Goal: Task Accomplishment & Management: Manage account settings

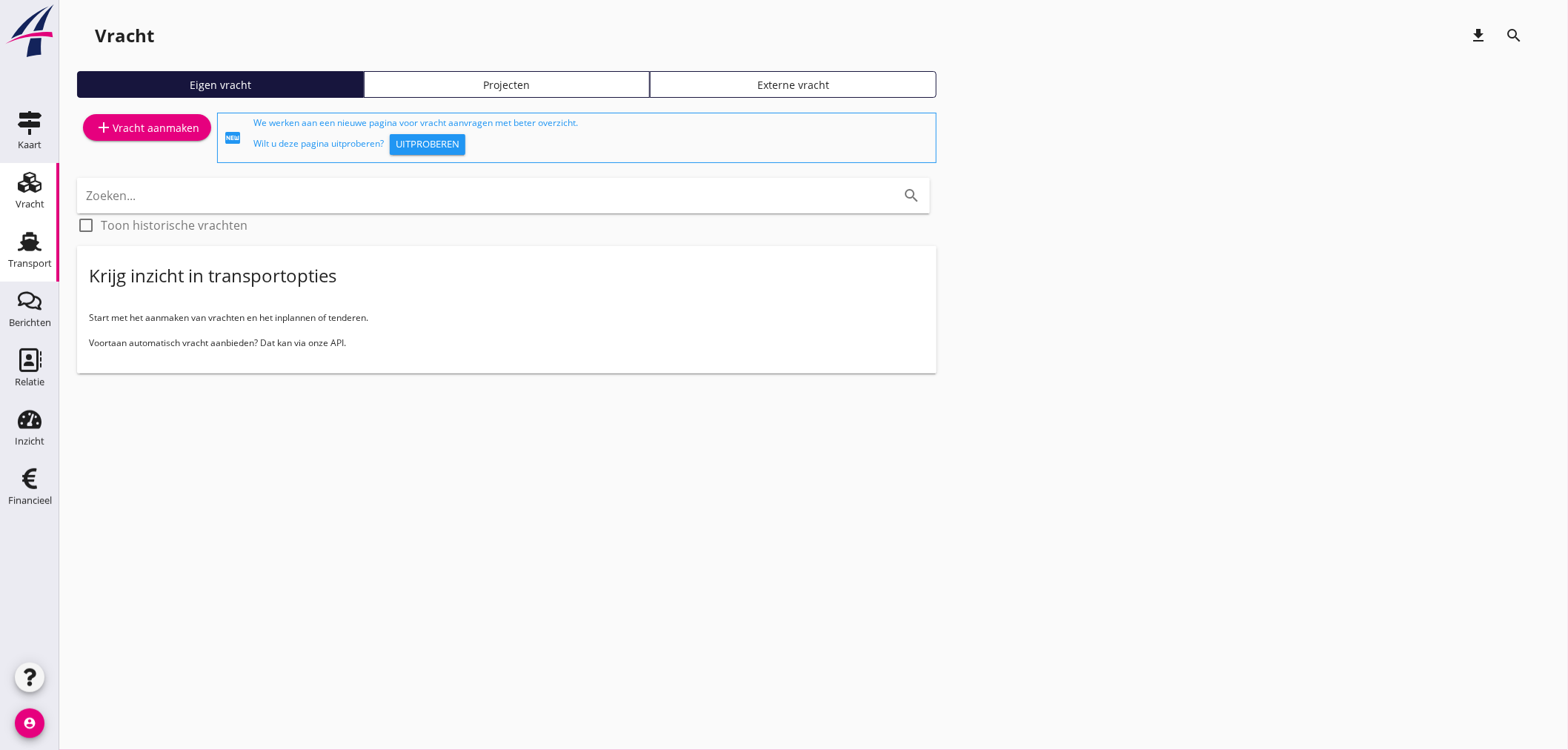
click at [16, 260] on div "Transport" at bounding box center [30, 263] width 44 height 9
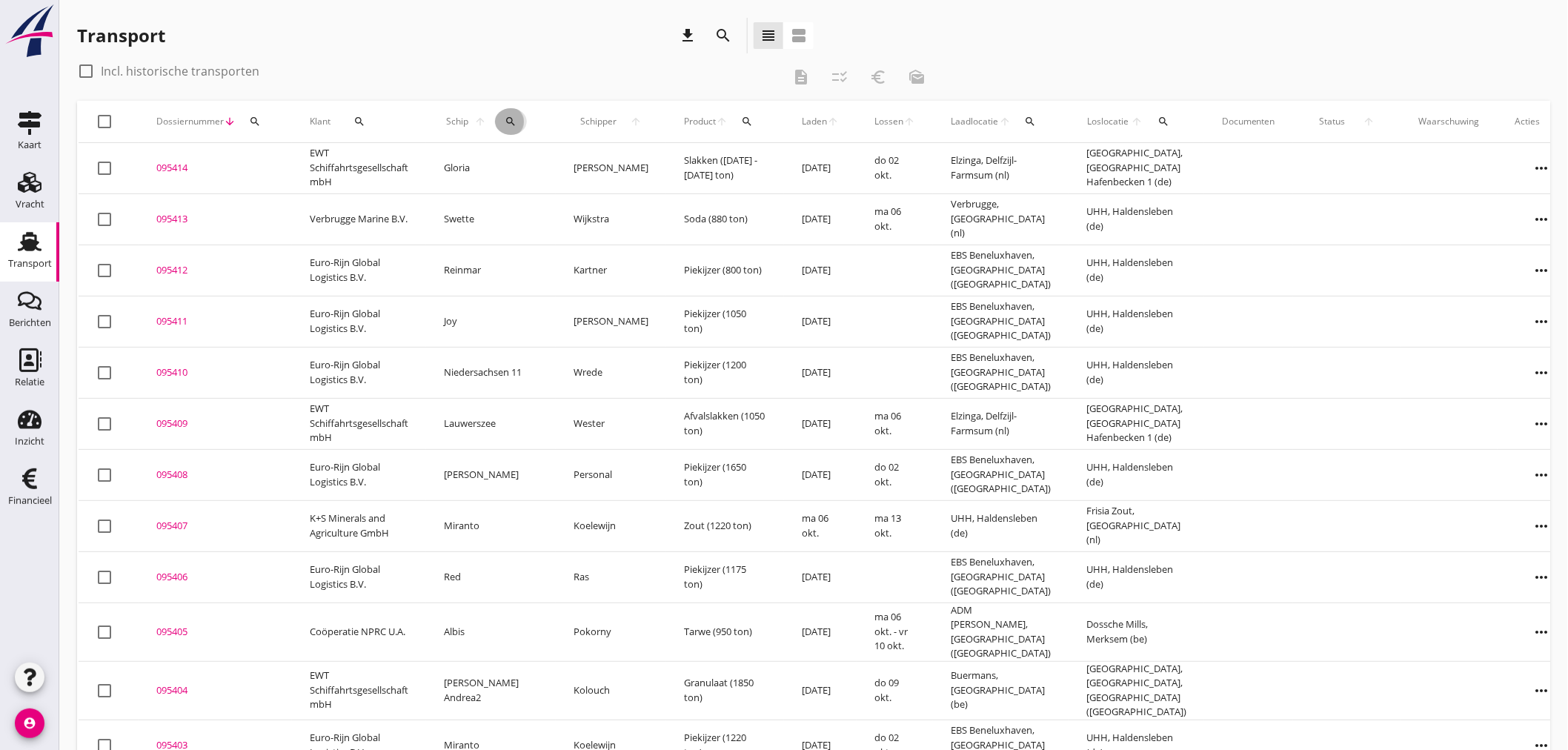
drag, startPoint x: 509, startPoint y: 117, endPoint x: 504, endPoint y: 157, distance: 40.3
click at [508, 124] on div "search" at bounding box center [510, 121] width 32 height 12
drag, startPoint x: 509, startPoint y: 165, endPoint x: 492, endPoint y: 160, distance: 17.7
click at [509, 166] on input "Zoek op (scheeps)naam" at bounding box center [571, 164] width 154 height 23
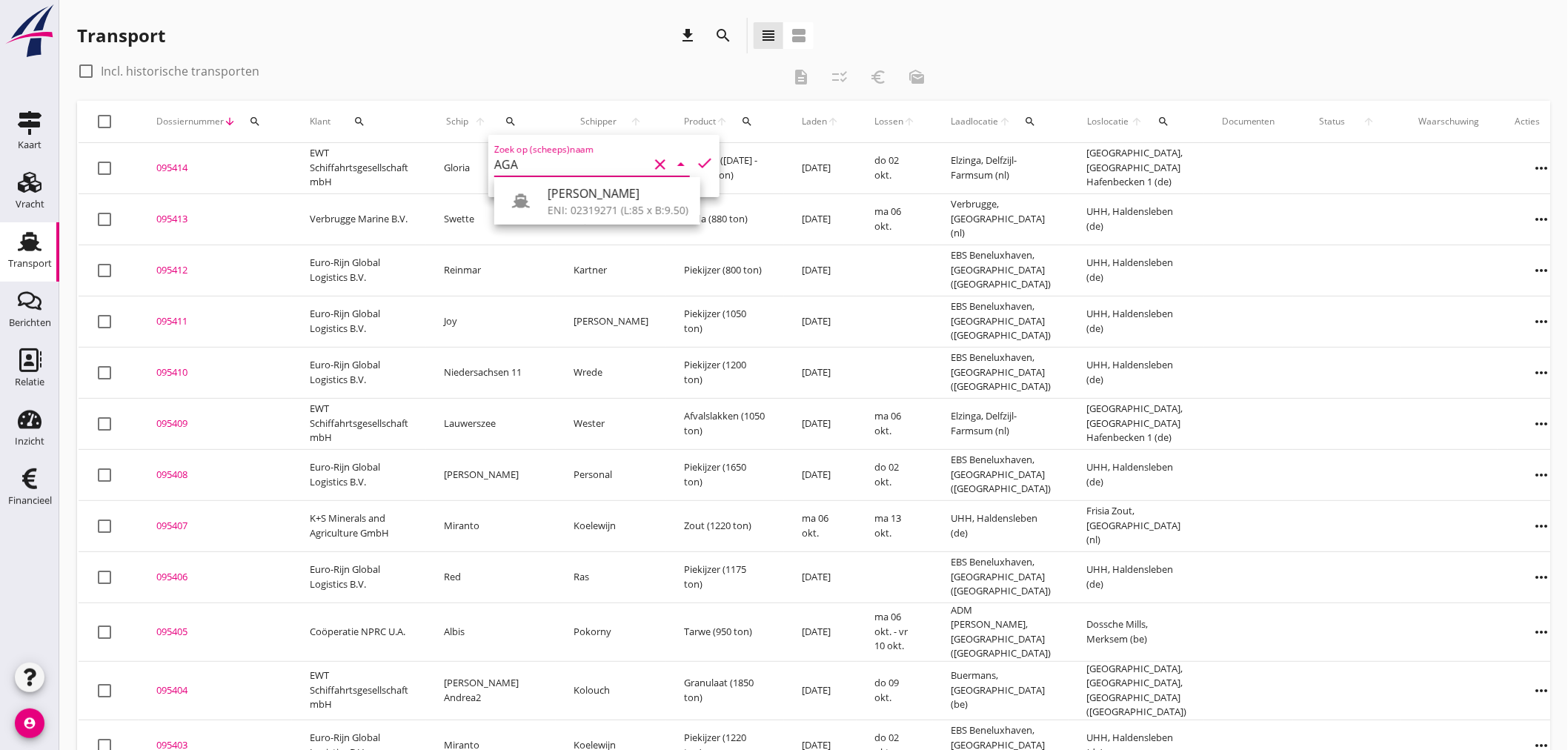
click at [602, 192] on div "Agamemnon" at bounding box center [618, 193] width 141 height 18
click at [696, 164] on icon "check" at bounding box center [704, 163] width 18 height 18
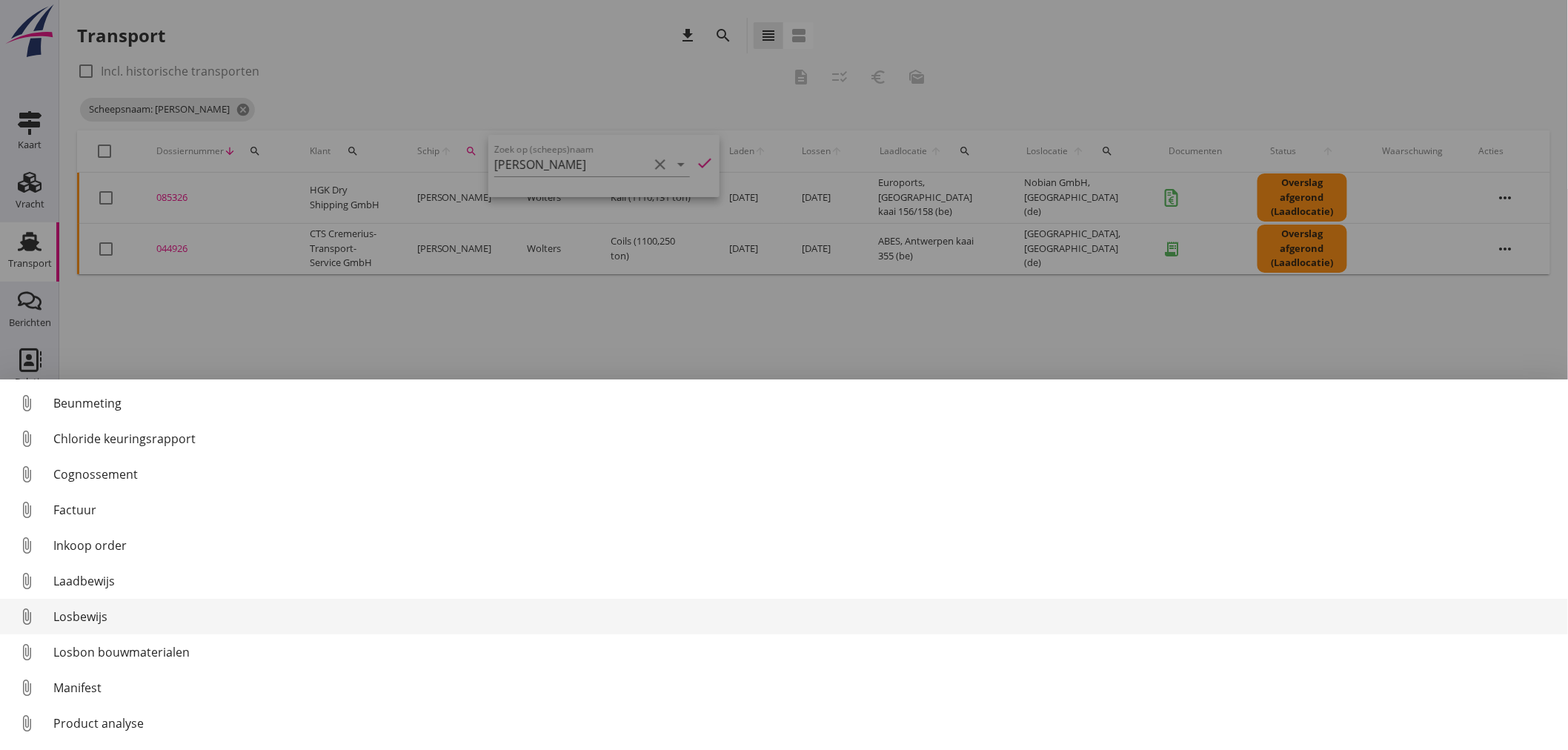
click at [118, 608] on div "Losbewijs" at bounding box center [804, 616] width 1503 height 18
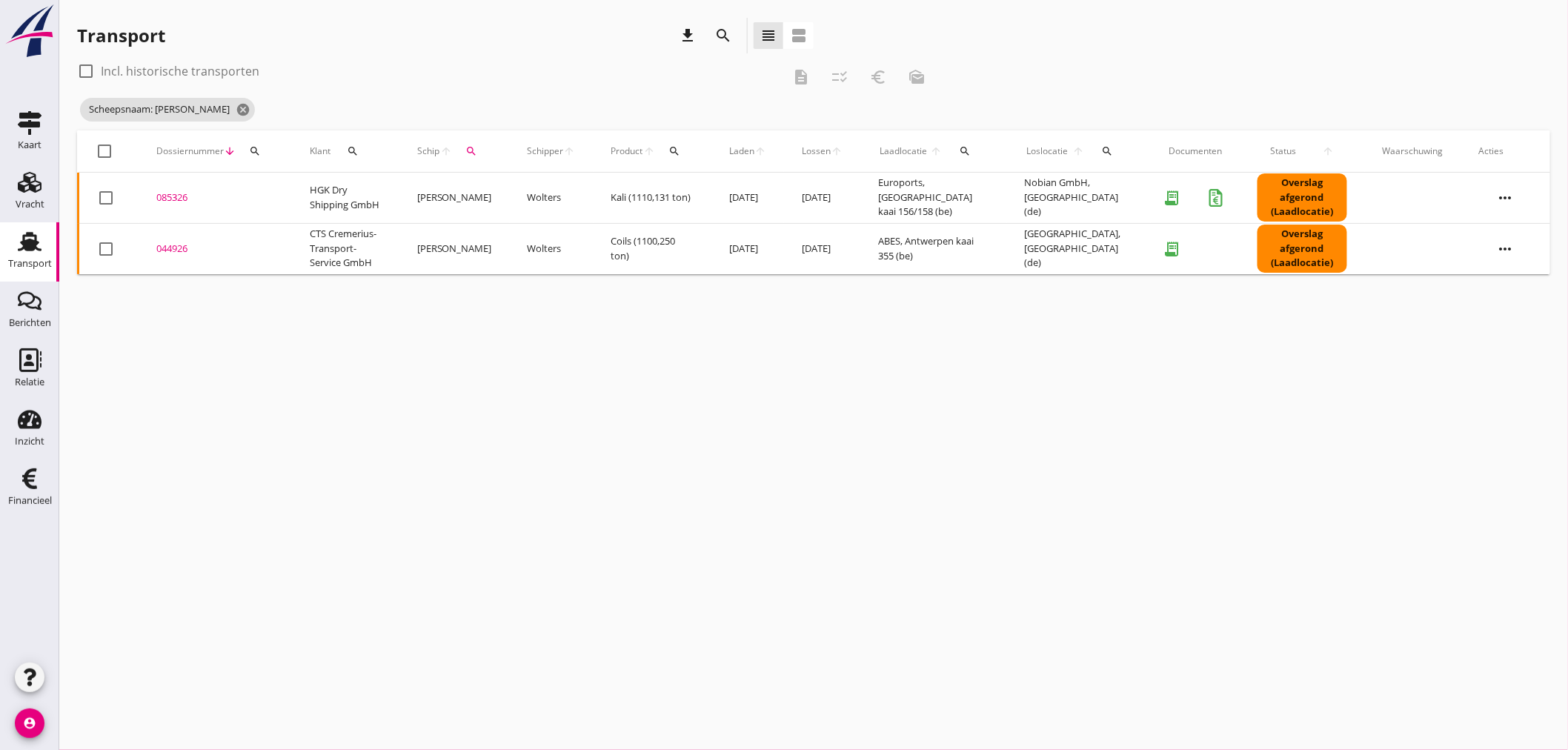
click at [573, 698] on div "cancel You are impersonating another user. Transport download search view_headl…" at bounding box center [813, 375] width 1509 height 750
click at [475, 154] on icon "search" at bounding box center [471, 150] width 12 height 12
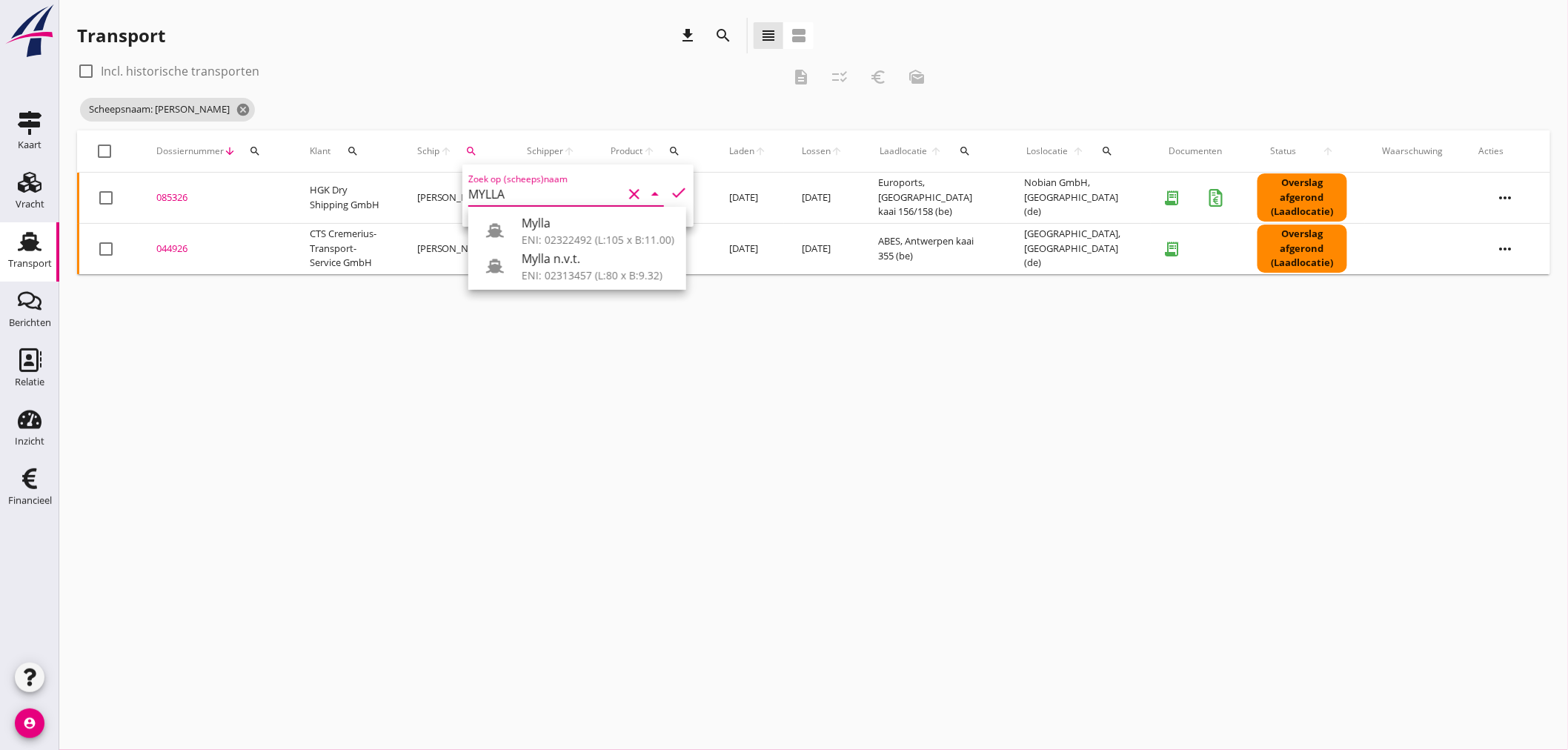
drag, startPoint x: 558, startPoint y: 235, endPoint x: 720, endPoint y: 220, distance: 162.7
click at [569, 235] on div "ENI: 02322492 (L:105 x B:11.00)" at bounding box center [598, 240] width 153 height 16
click at [675, 193] on icon "check" at bounding box center [678, 192] width 18 height 18
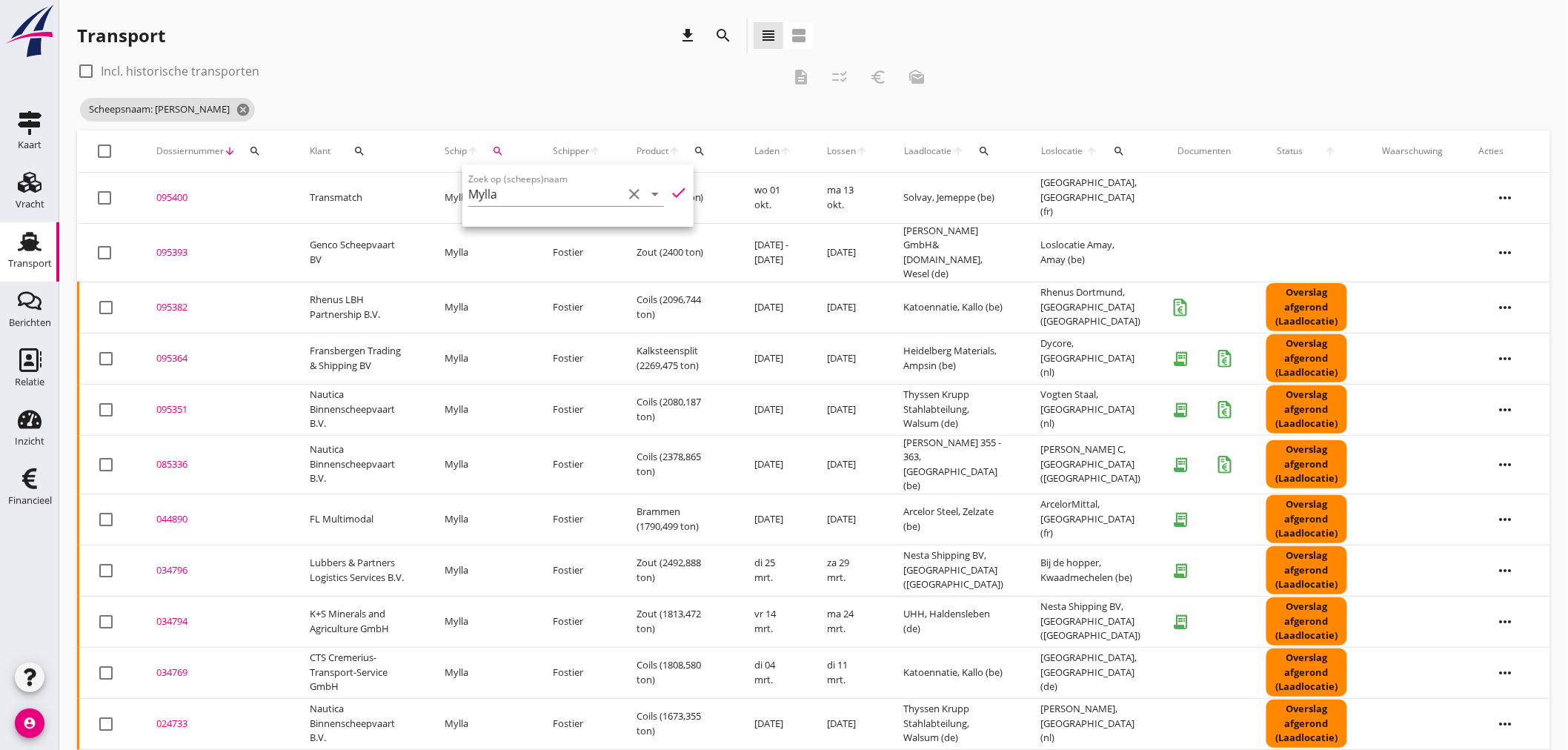
click at [492, 62] on div "check_box_outline_blank Incl. historische transporten" at bounding box center [430, 71] width 706 height 23
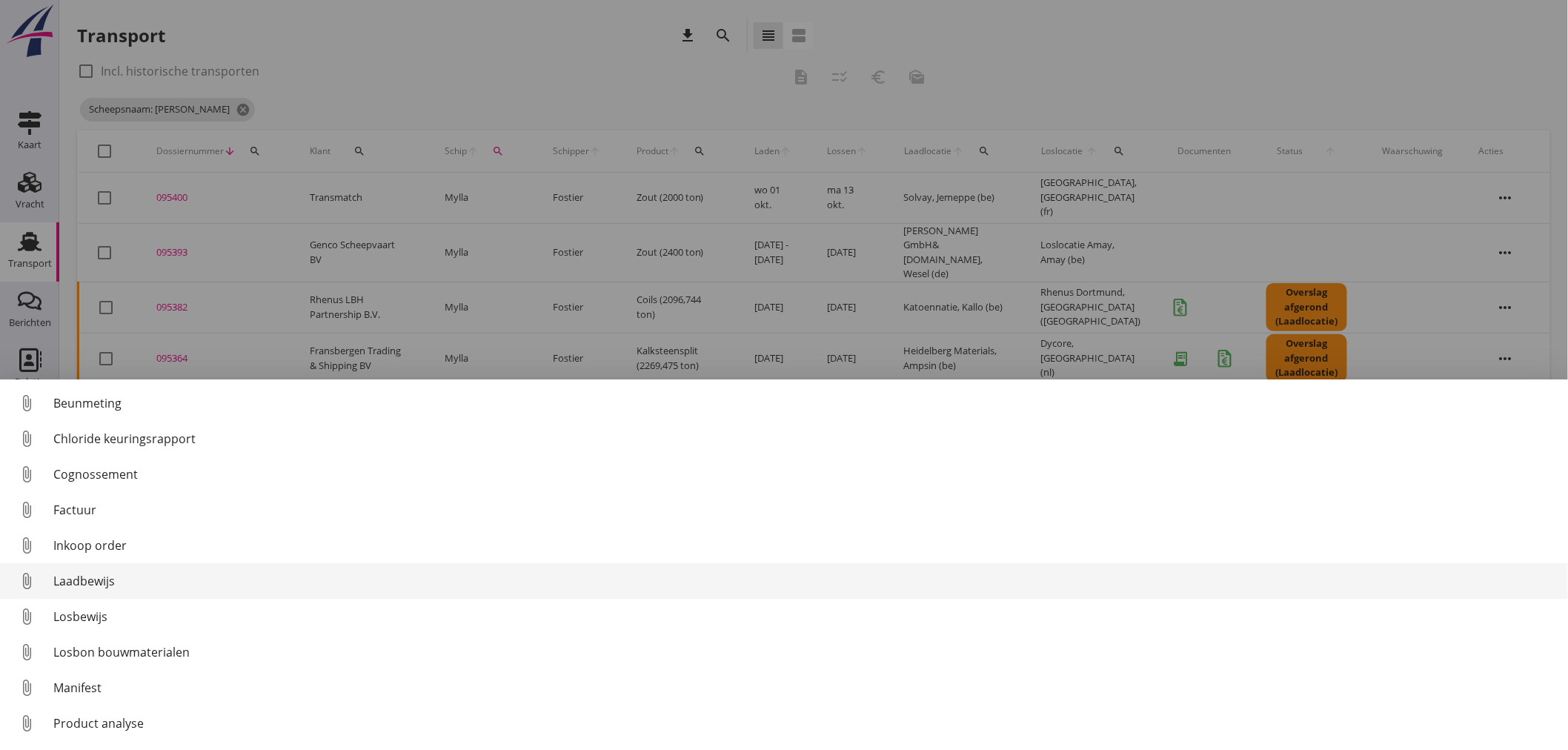
click at [111, 583] on div "Laadbewijs" at bounding box center [804, 580] width 1503 height 18
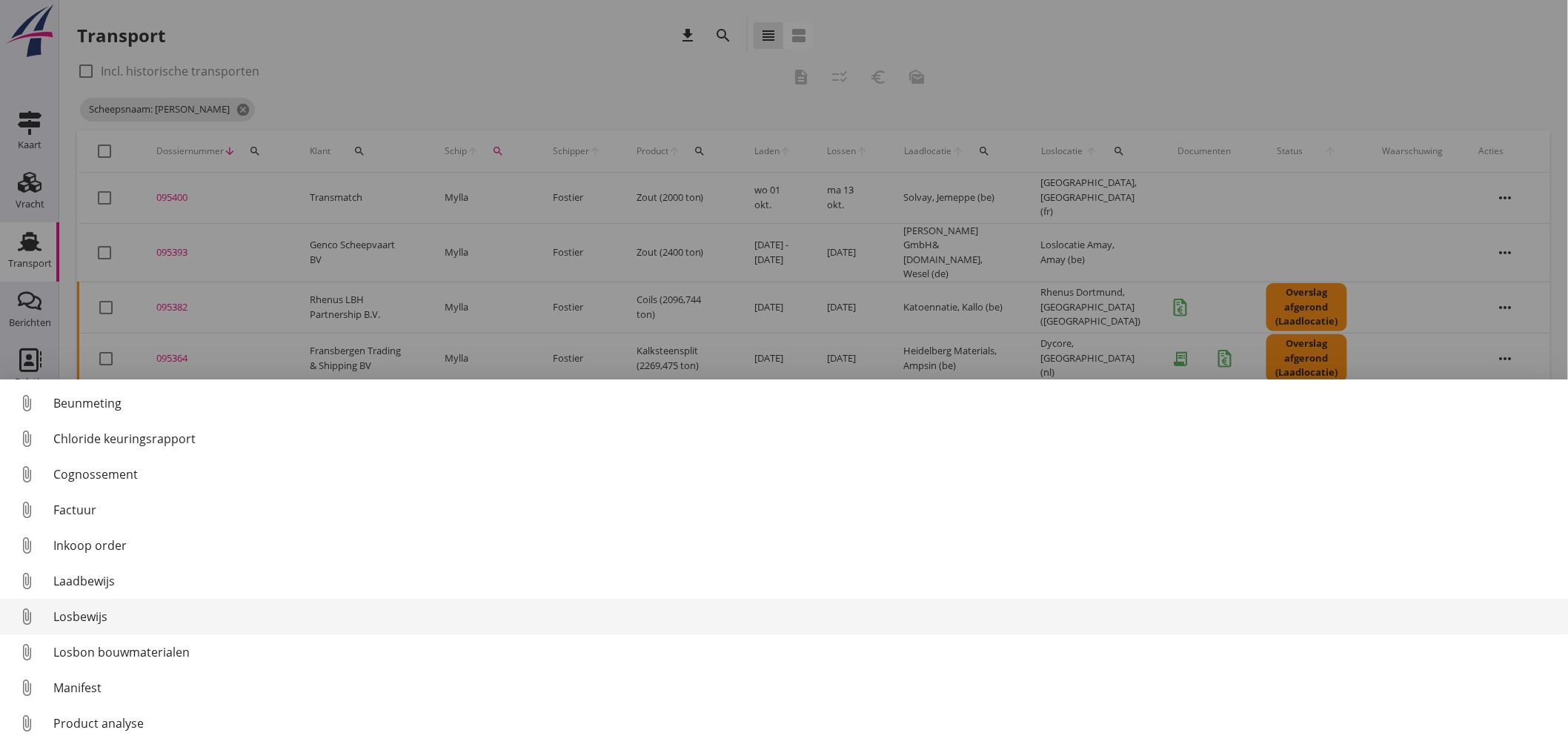
drag, startPoint x: 70, startPoint y: 616, endPoint x: 95, endPoint y: 623, distance: 26.0
click at [80, 619] on div "Losbewijs" at bounding box center [804, 616] width 1503 height 18
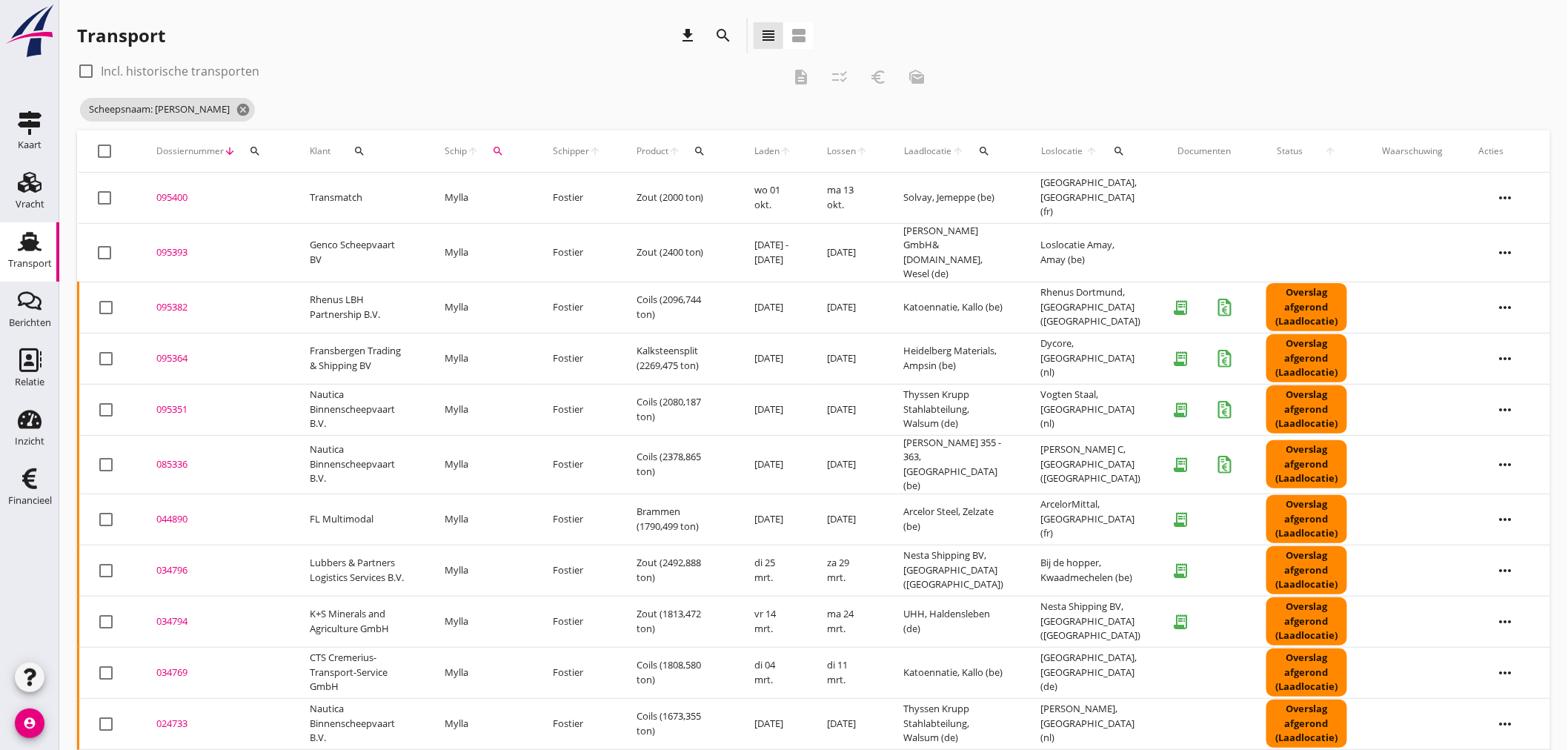
drag, startPoint x: 493, startPoint y: 146, endPoint x: 498, endPoint y: 153, distance: 8.6
click at [494, 149] on div "search" at bounding box center [498, 150] width 26 height 12
click at [520, 184] on div "Zoek op (scheeps)naam Mylla clear arrow_drop_down" at bounding box center [591, 197] width 196 height 48
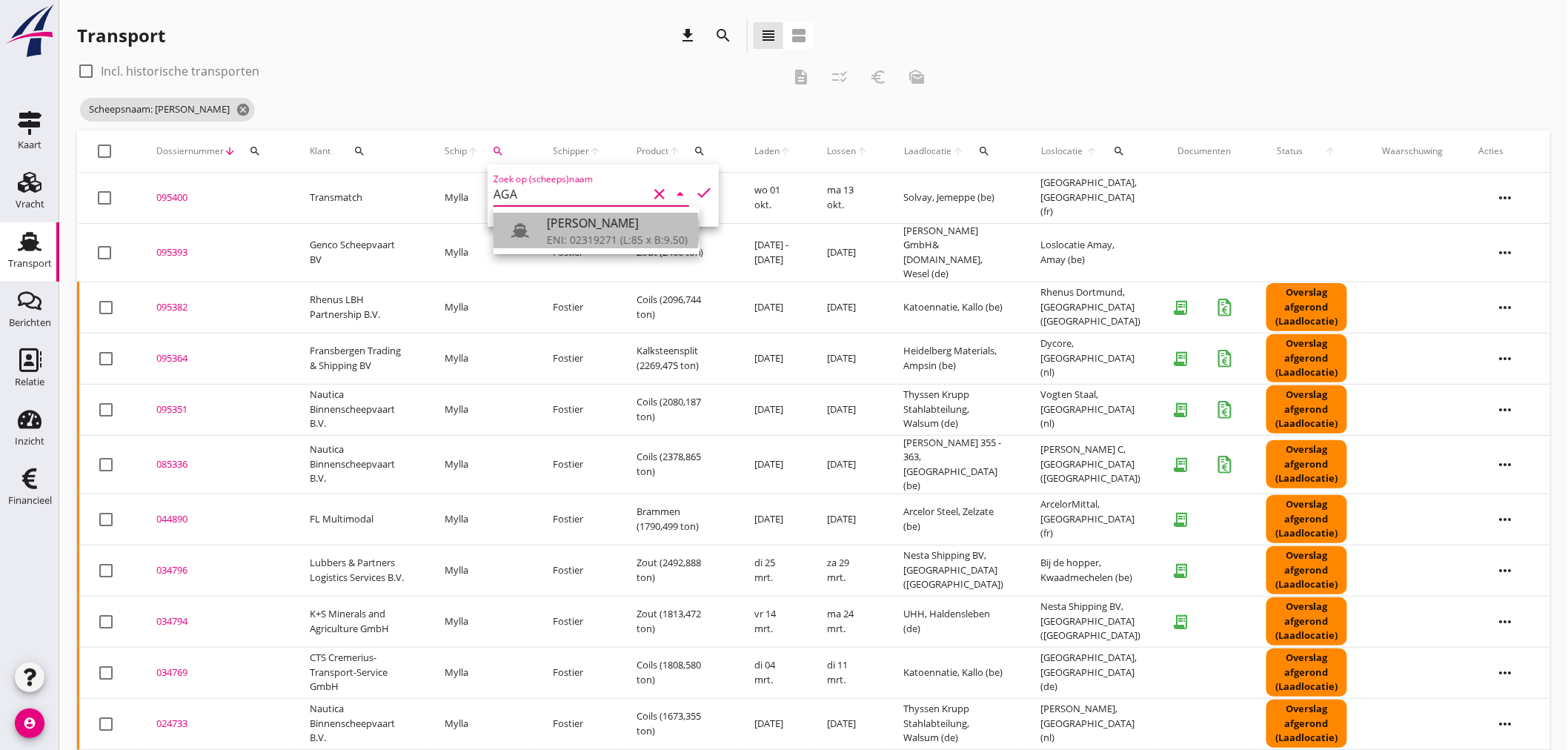
click at [626, 234] on div "ENI: 02319271 (L:85 x B:9.50)" at bounding box center [617, 240] width 141 height 16
click at [539, 223] on div at bounding box center [526, 231] width 41 height 30
click at [699, 190] on icon "check" at bounding box center [703, 192] width 18 height 18
type input "Agamemnon"
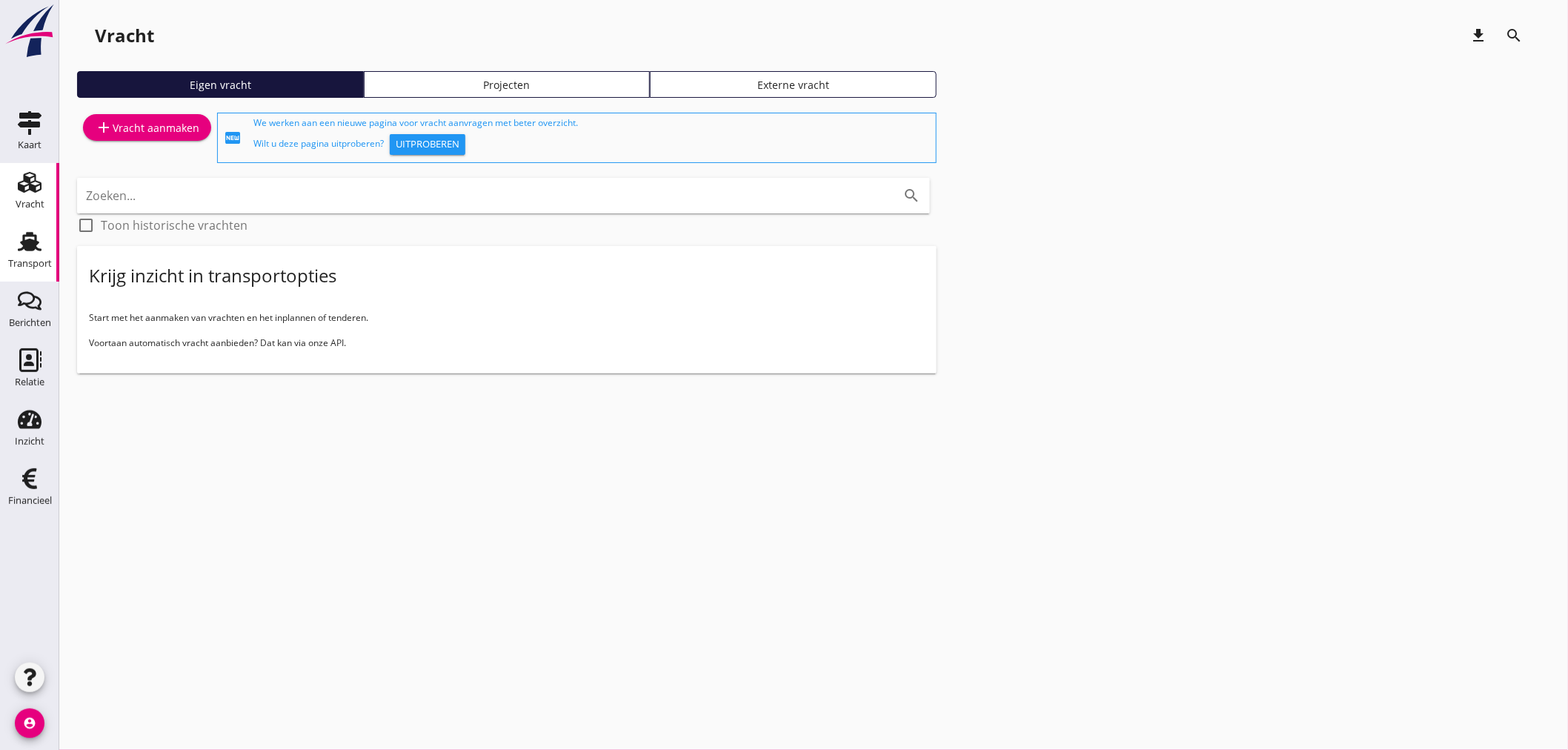
click at [20, 247] on icon "Transport" at bounding box center [30, 241] width 23 height 23
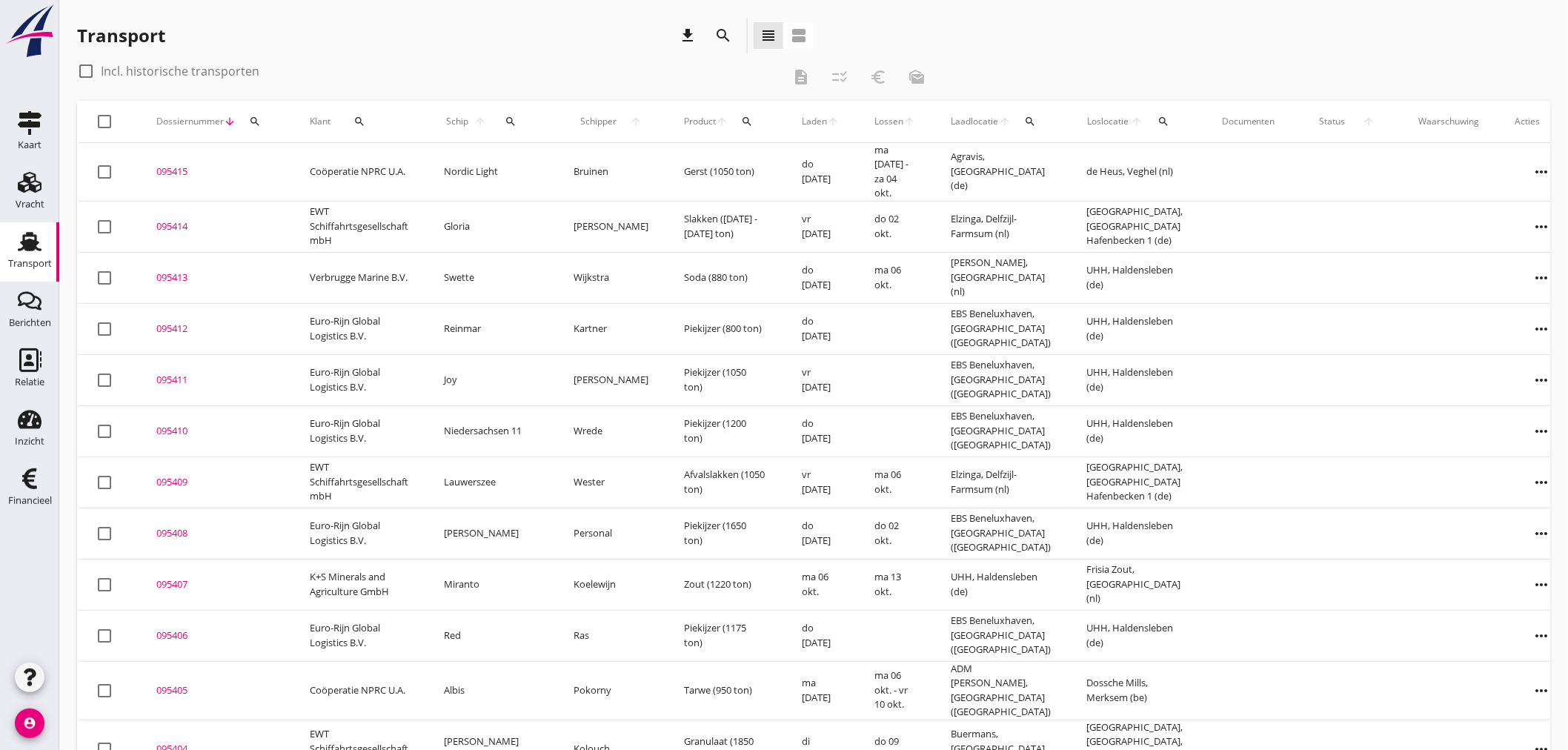
click at [506, 125] on icon "search" at bounding box center [510, 121] width 12 height 12
drag, startPoint x: 526, startPoint y: 161, endPoint x: 536, endPoint y: 171, distance: 14.1
click at [527, 164] on input "Zoek op (scheeps)naam" at bounding box center [571, 164] width 154 height 23
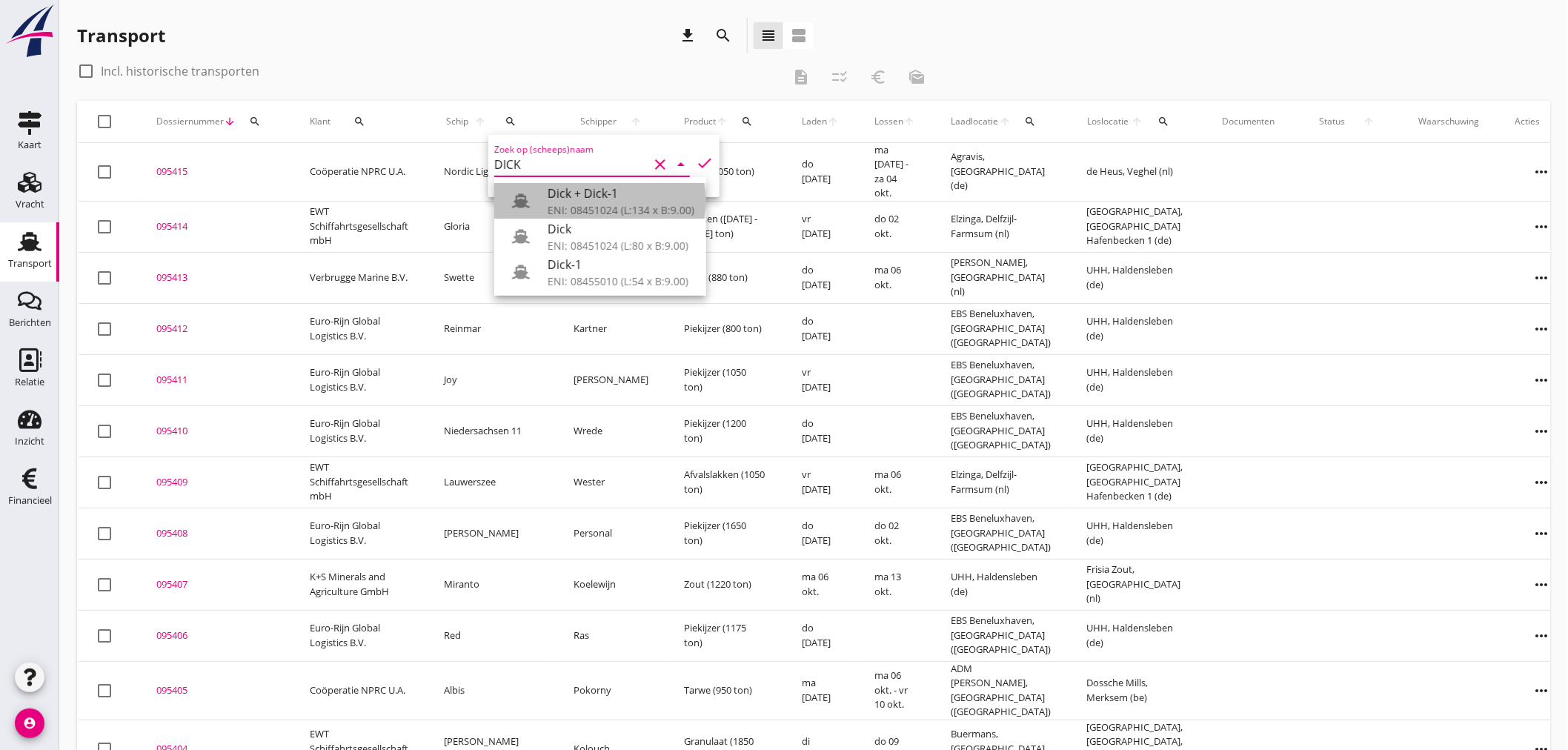
click at [616, 198] on div "Dick + Dick-1" at bounding box center [621, 193] width 146 height 18
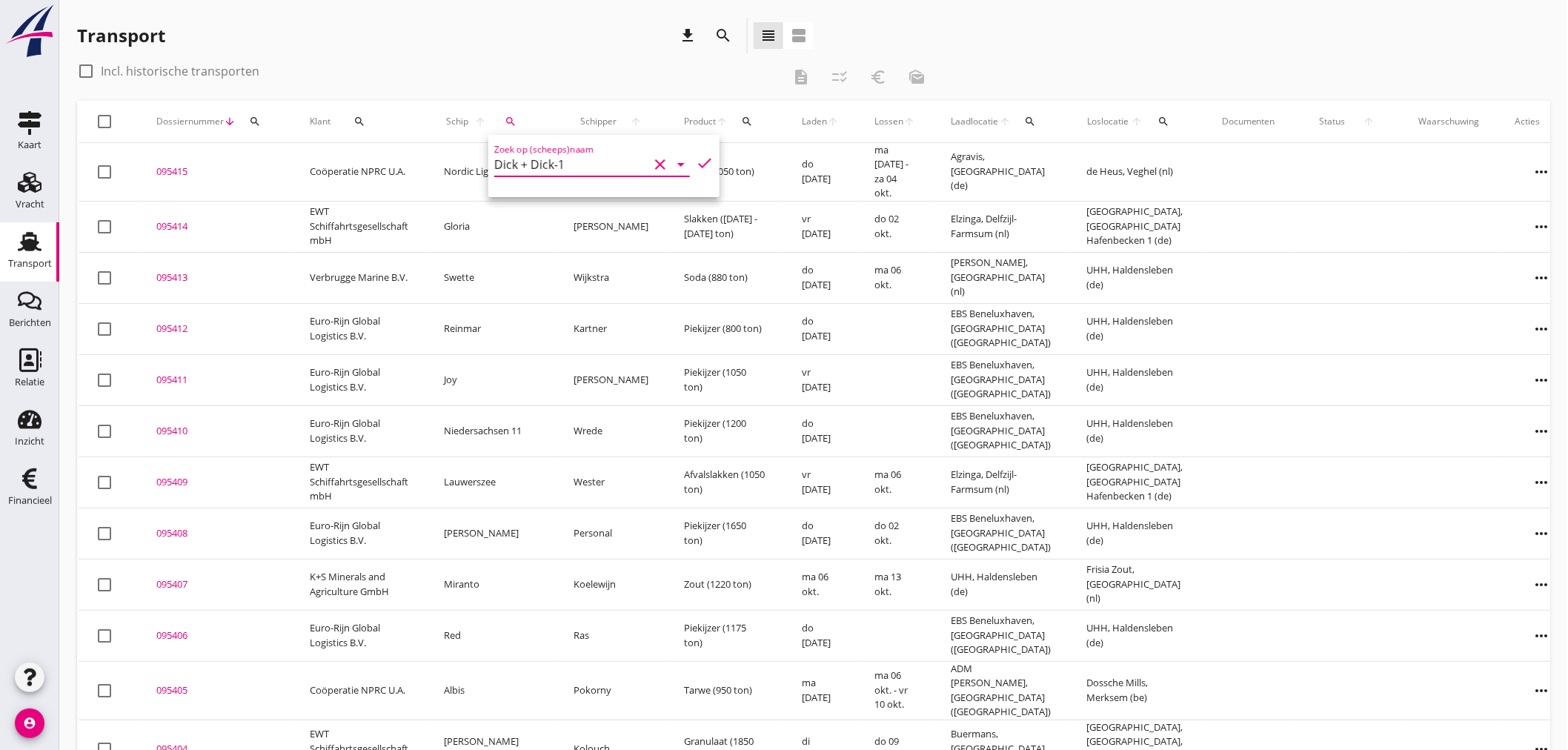
click at [696, 158] on icon "check" at bounding box center [704, 163] width 18 height 18
type input "Dick + Dick-1"
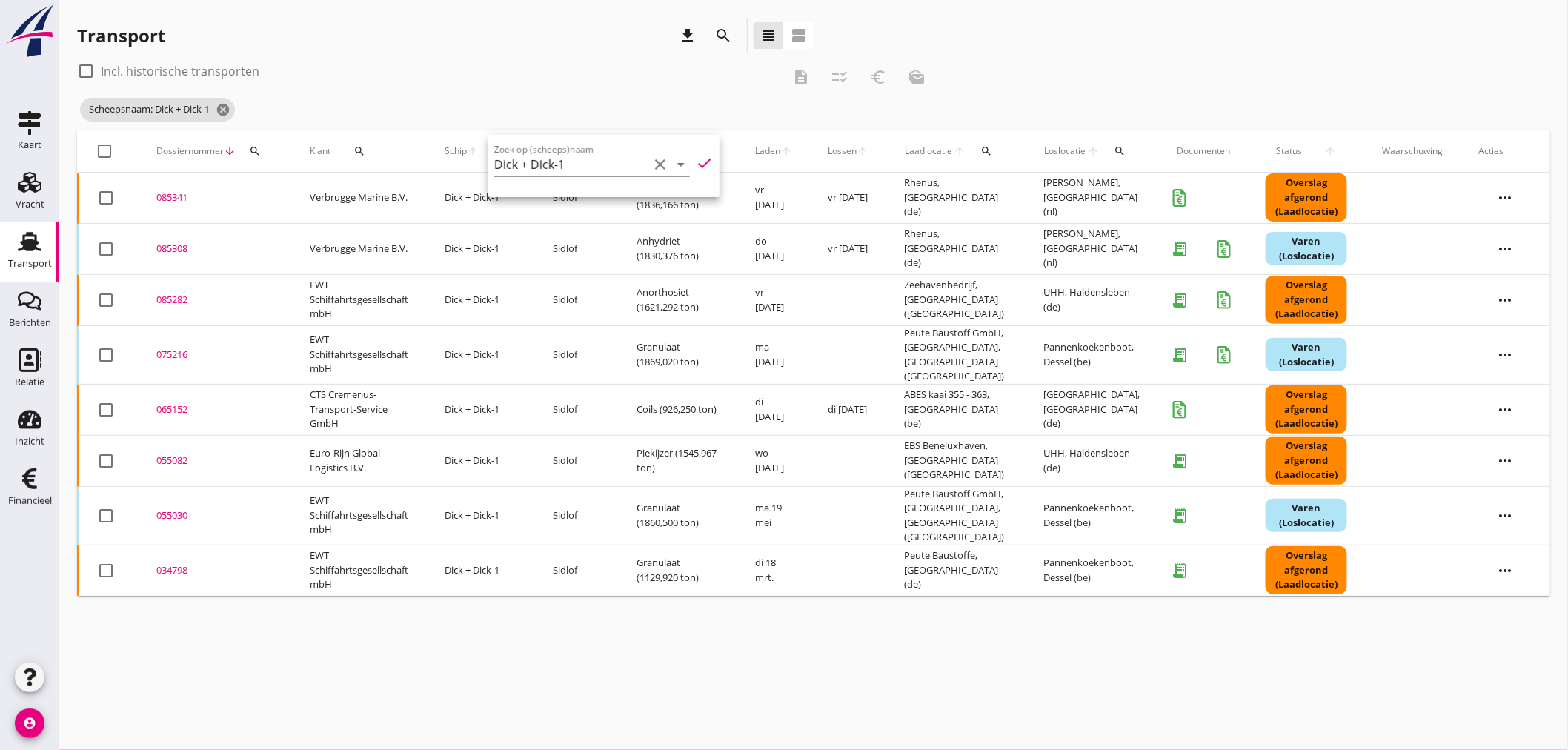
click at [425, 667] on div "cancel You are impersonating another user. Transport download search view_headl…" at bounding box center [813, 375] width 1509 height 750
click at [166, 198] on div "085341" at bounding box center [215, 197] width 118 height 15
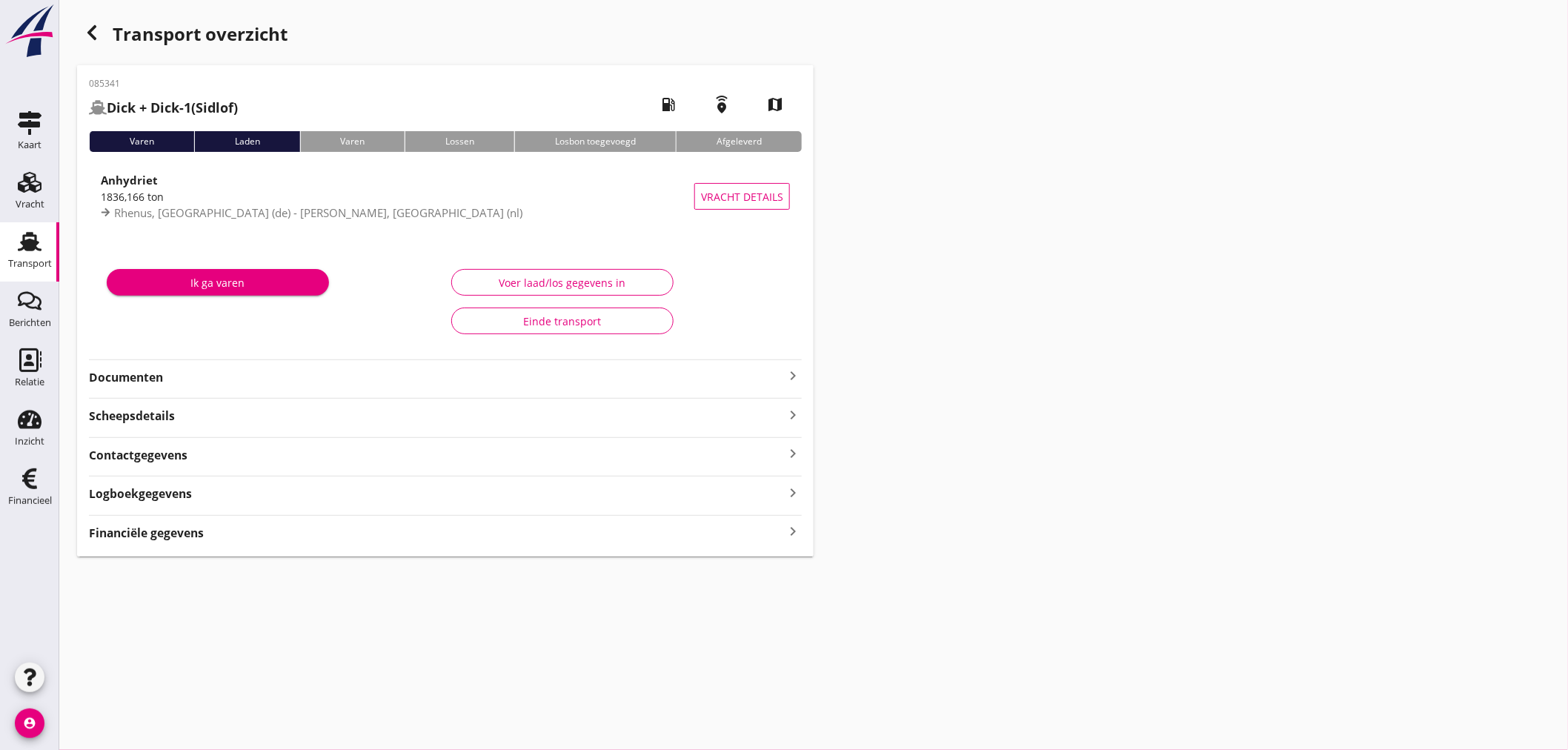
click at [788, 379] on icon "keyboard_arrow_right" at bounding box center [792, 375] width 18 height 18
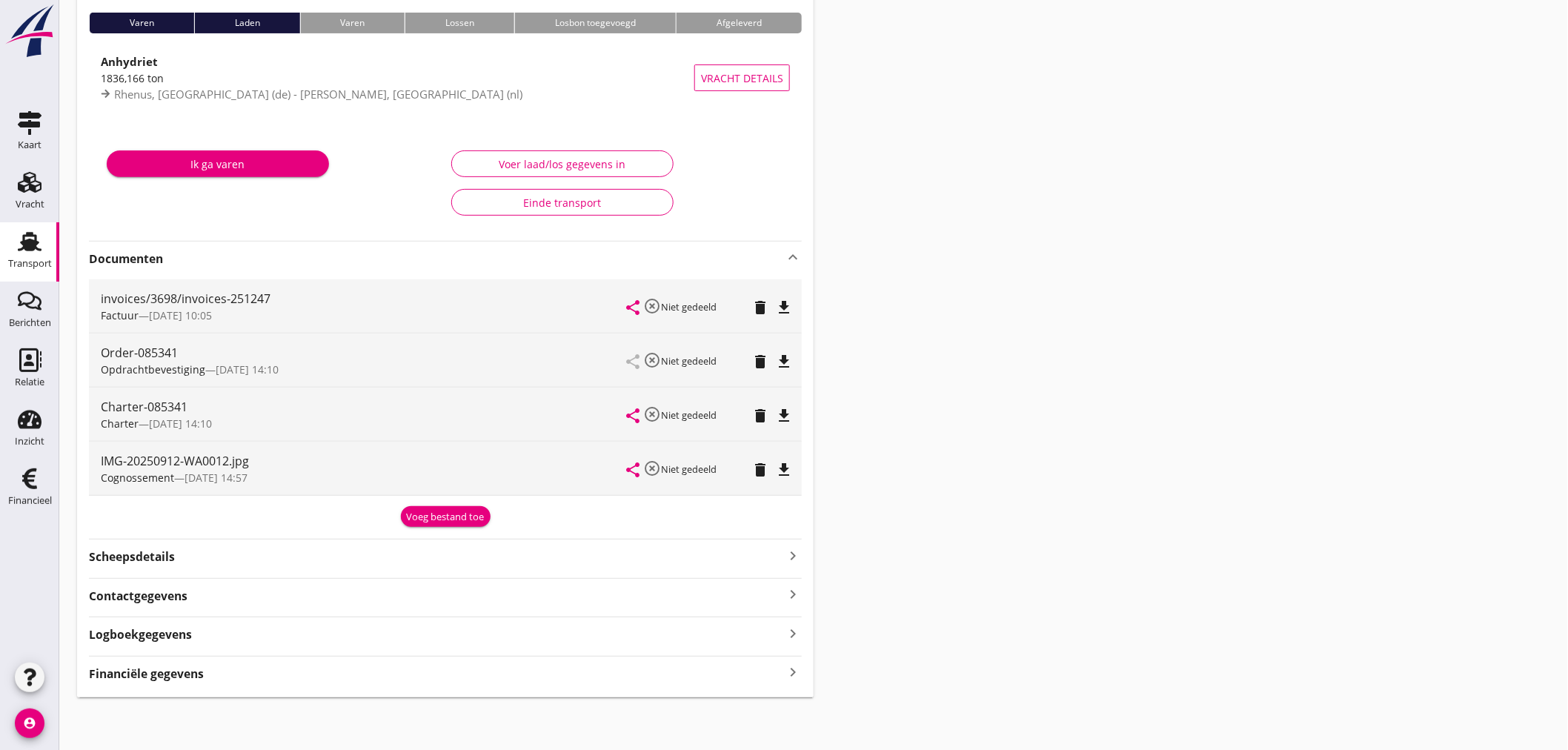
scroll to position [119, 0]
click at [430, 508] on button "Voeg bestand toe" at bounding box center [446, 516] width 90 height 21
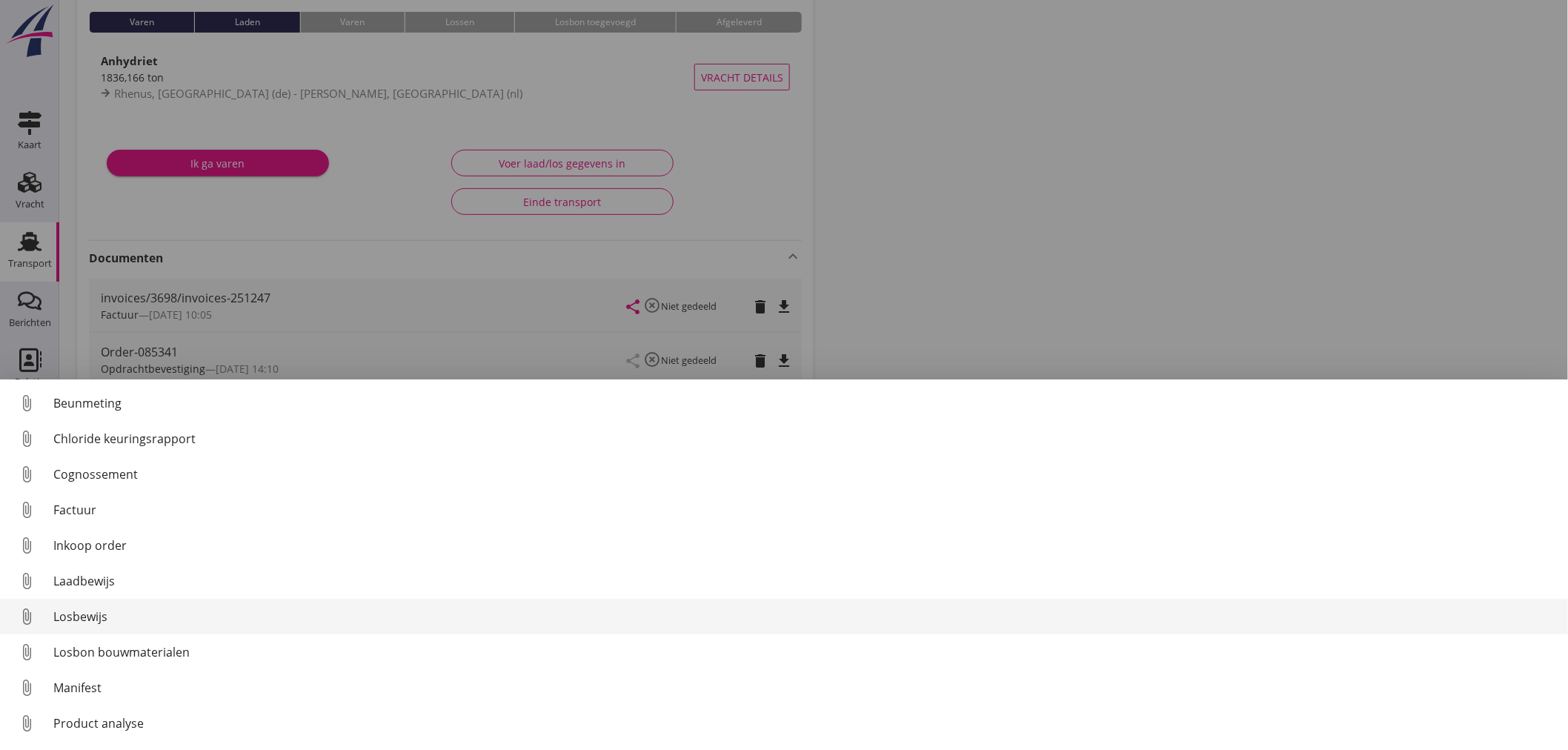
click at [79, 620] on div "Losbewijs" at bounding box center [804, 616] width 1503 height 18
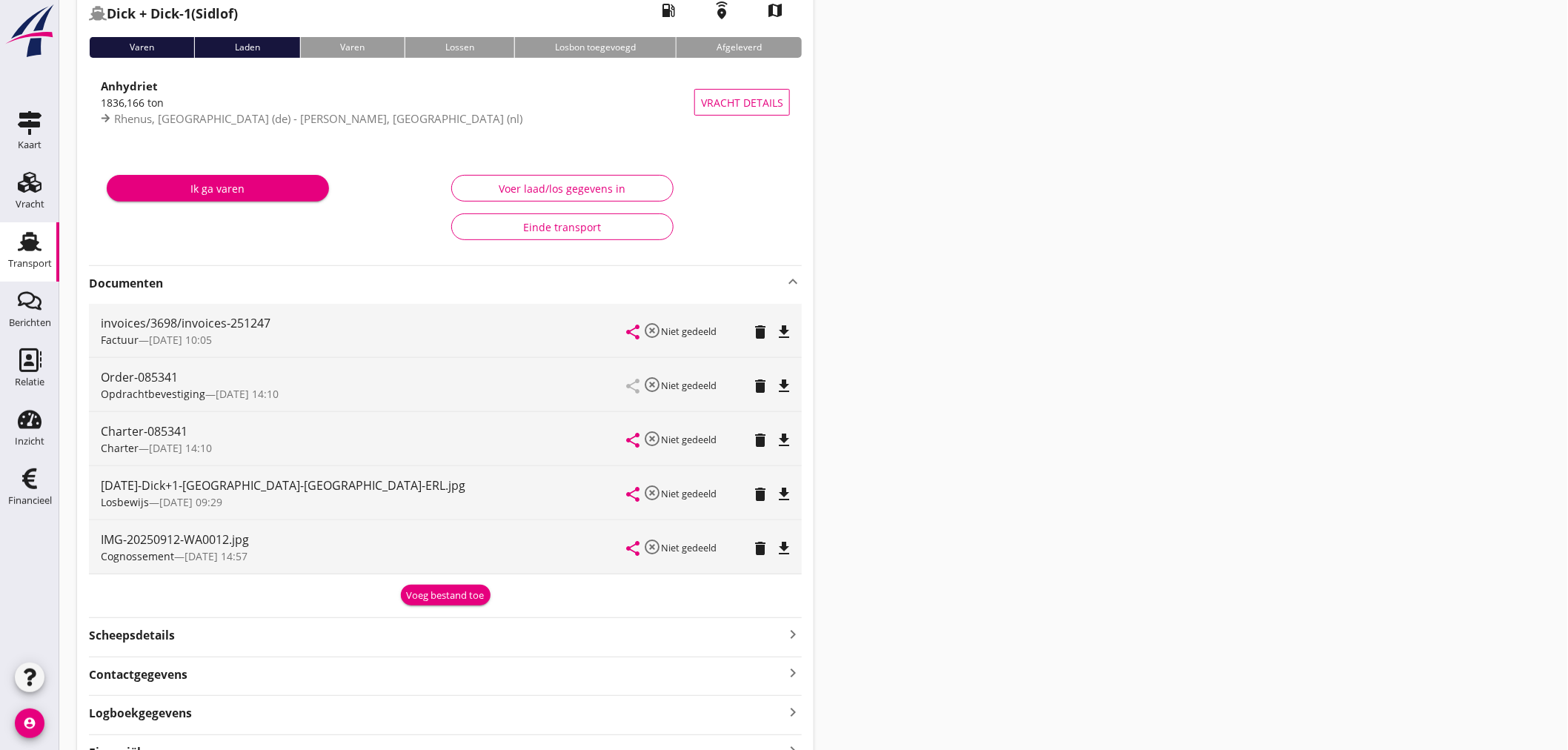
scroll to position [174, 0]
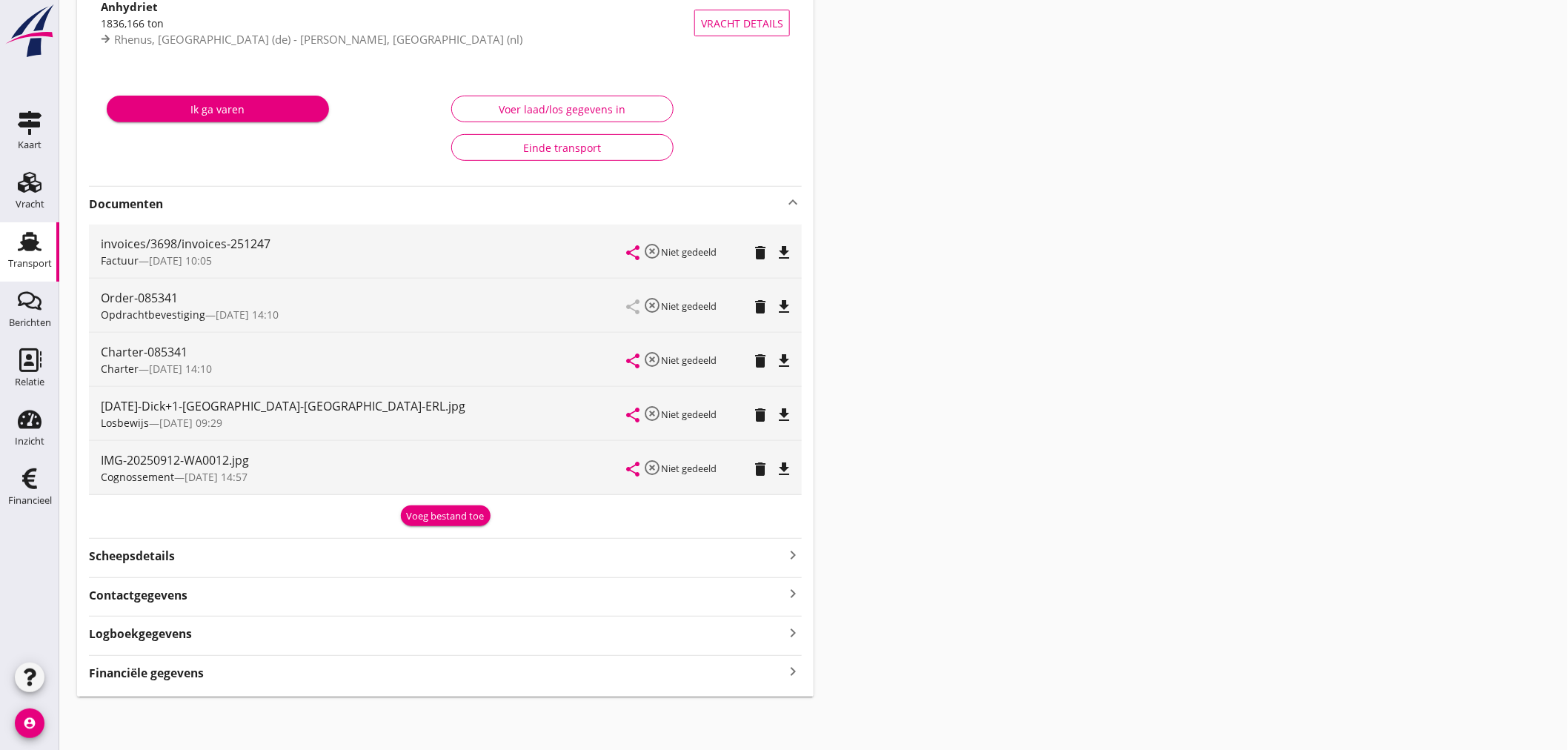
click at [189, 676] on strong "Financiële gegevens" at bounding box center [146, 673] width 115 height 17
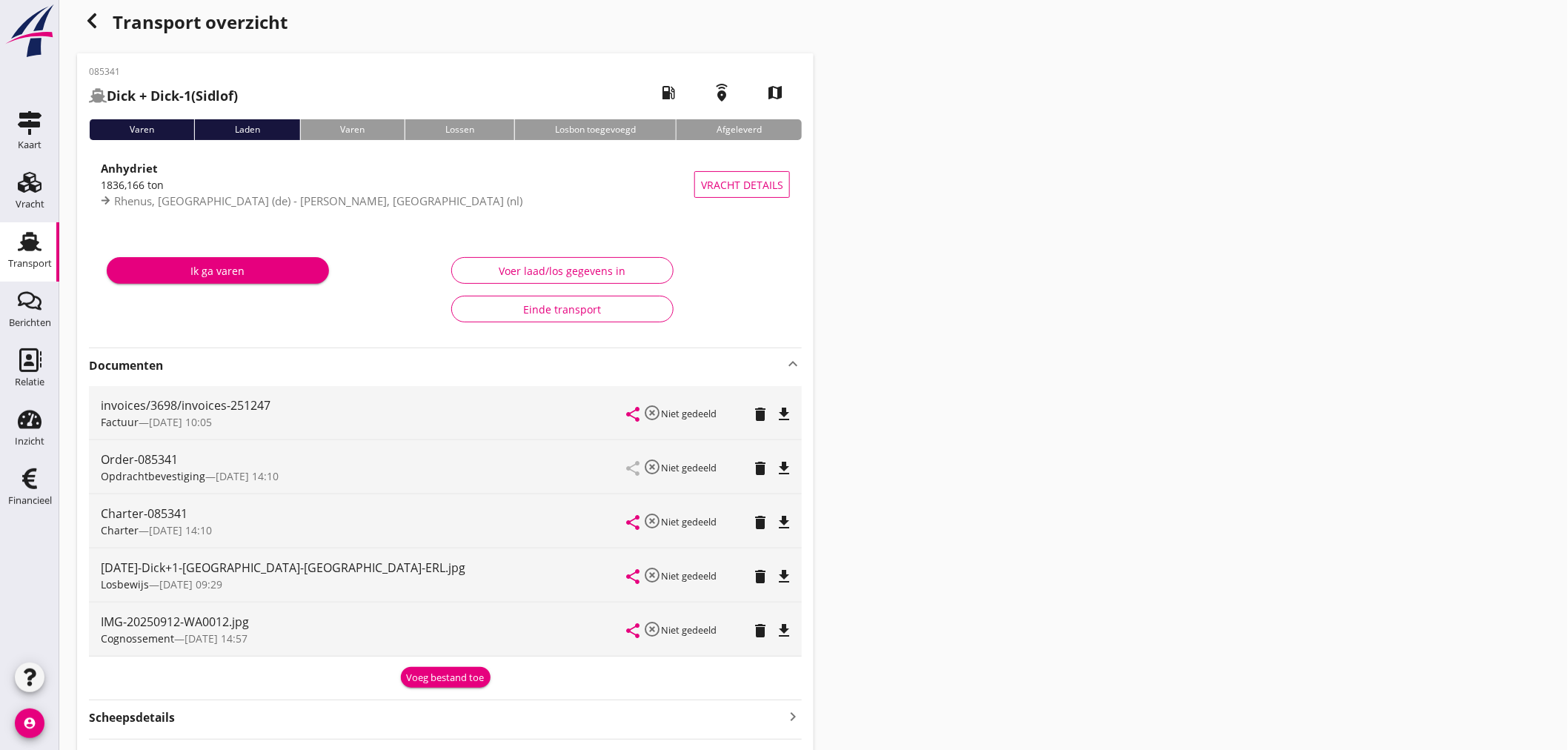
scroll to position [9, 0]
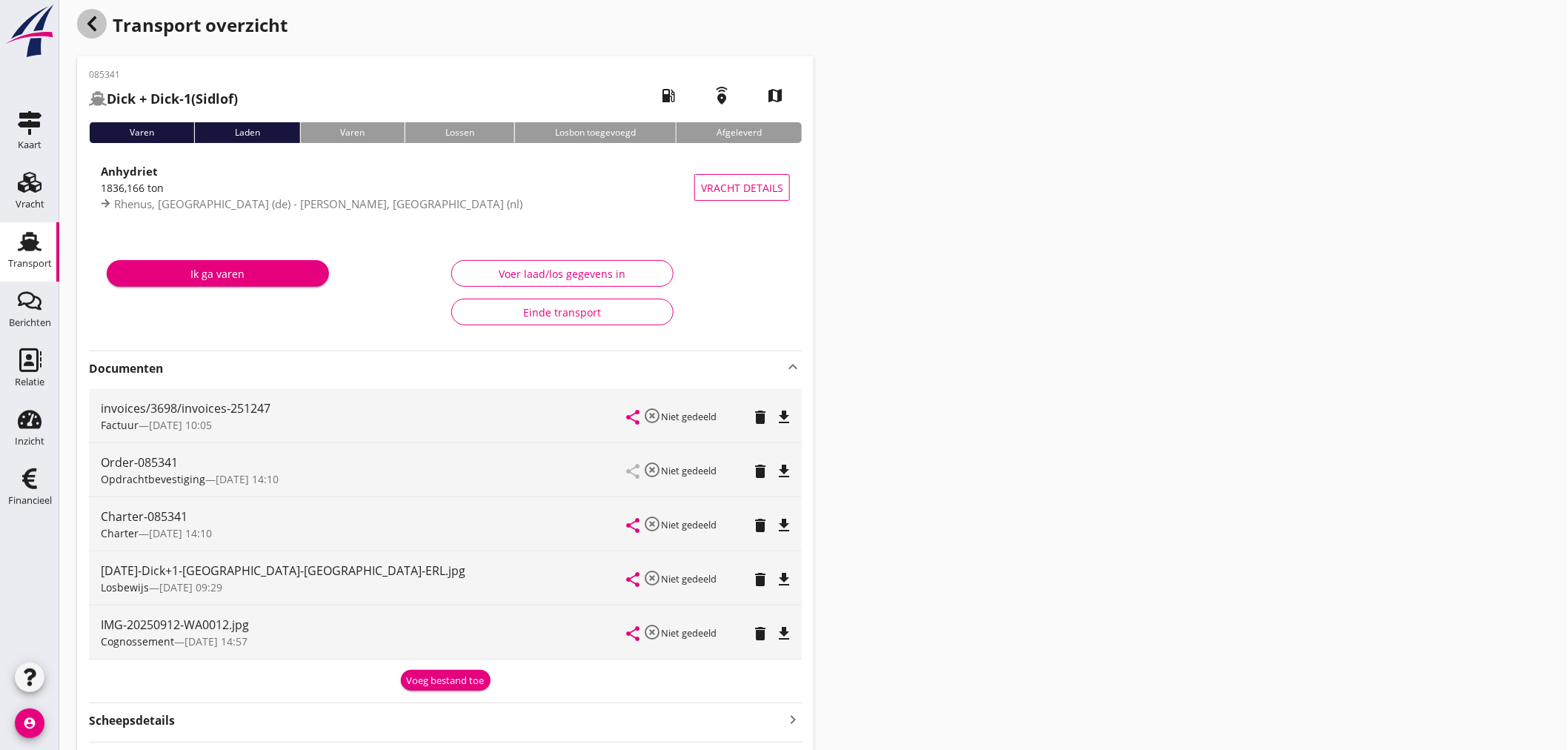
click at [90, 19] on icon "button" at bounding box center [92, 23] width 18 height 18
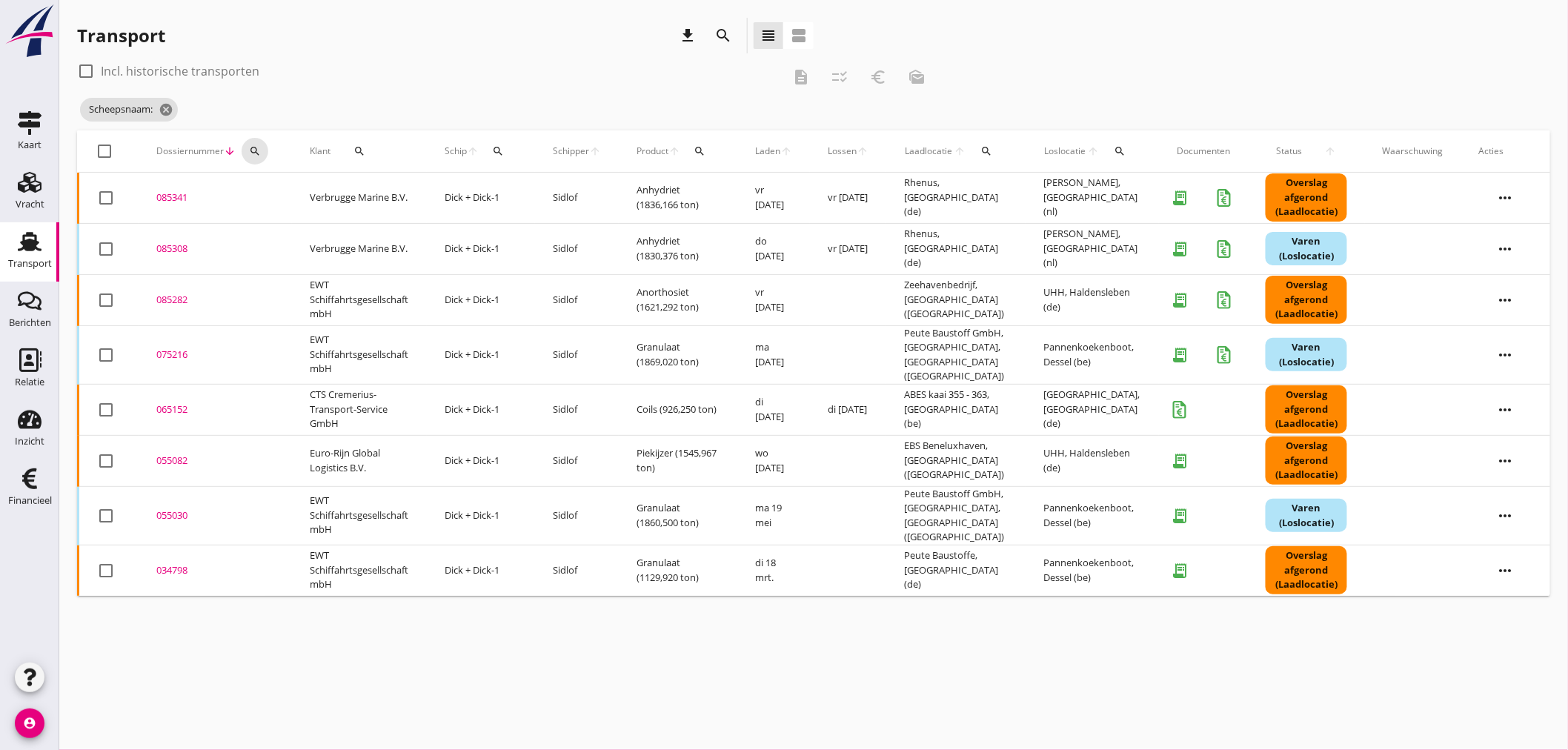
drag, startPoint x: 259, startPoint y: 148, endPoint x: 263, endPoint y: 190, distance: 42.2
click at [258, 152] on icon "search" at bounding box center [255, 150] width 12 height 12
click at [266, 204] on input "Zoeken op dossiernummer..." at bounding box center [324, 194] width 154 height 23
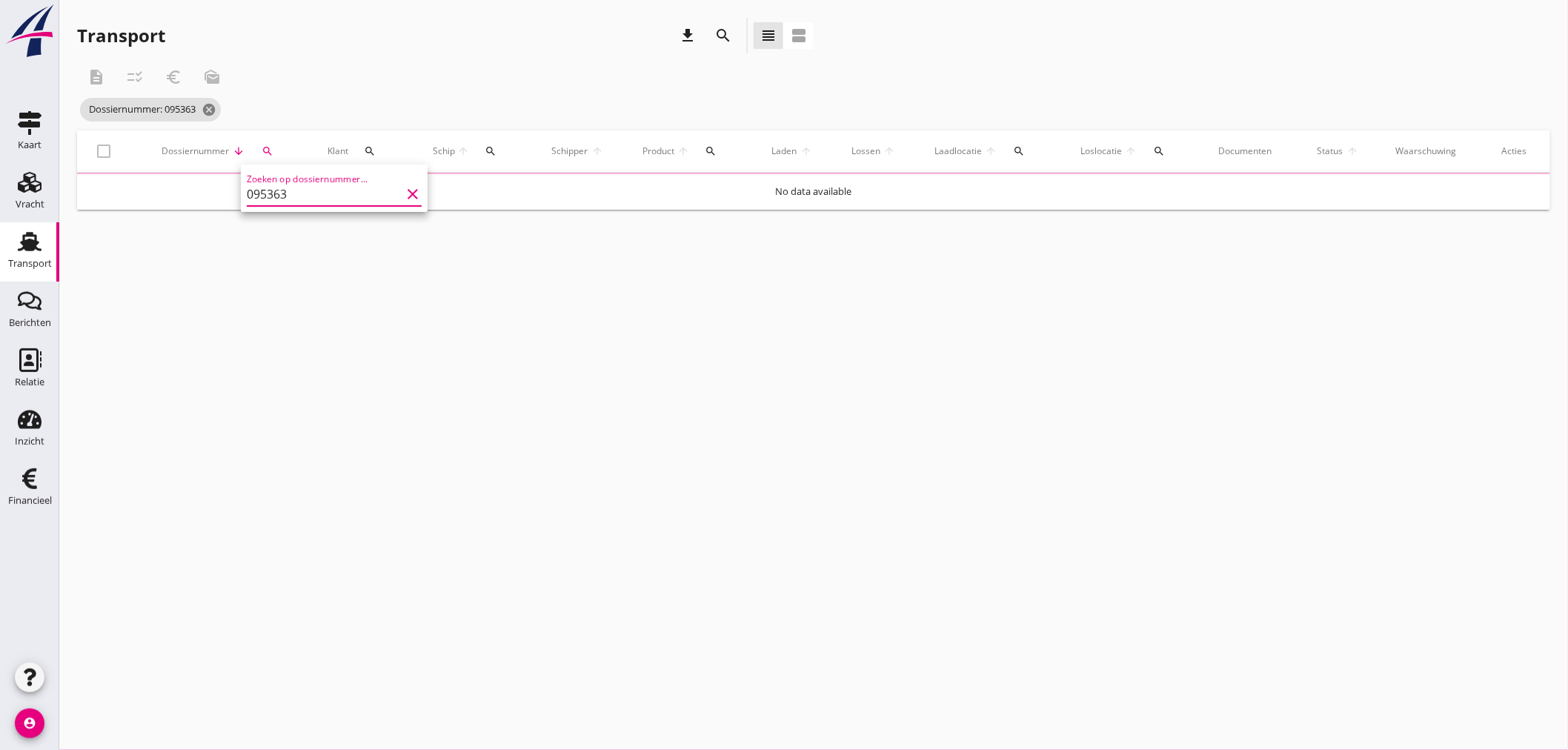
type input "095363"
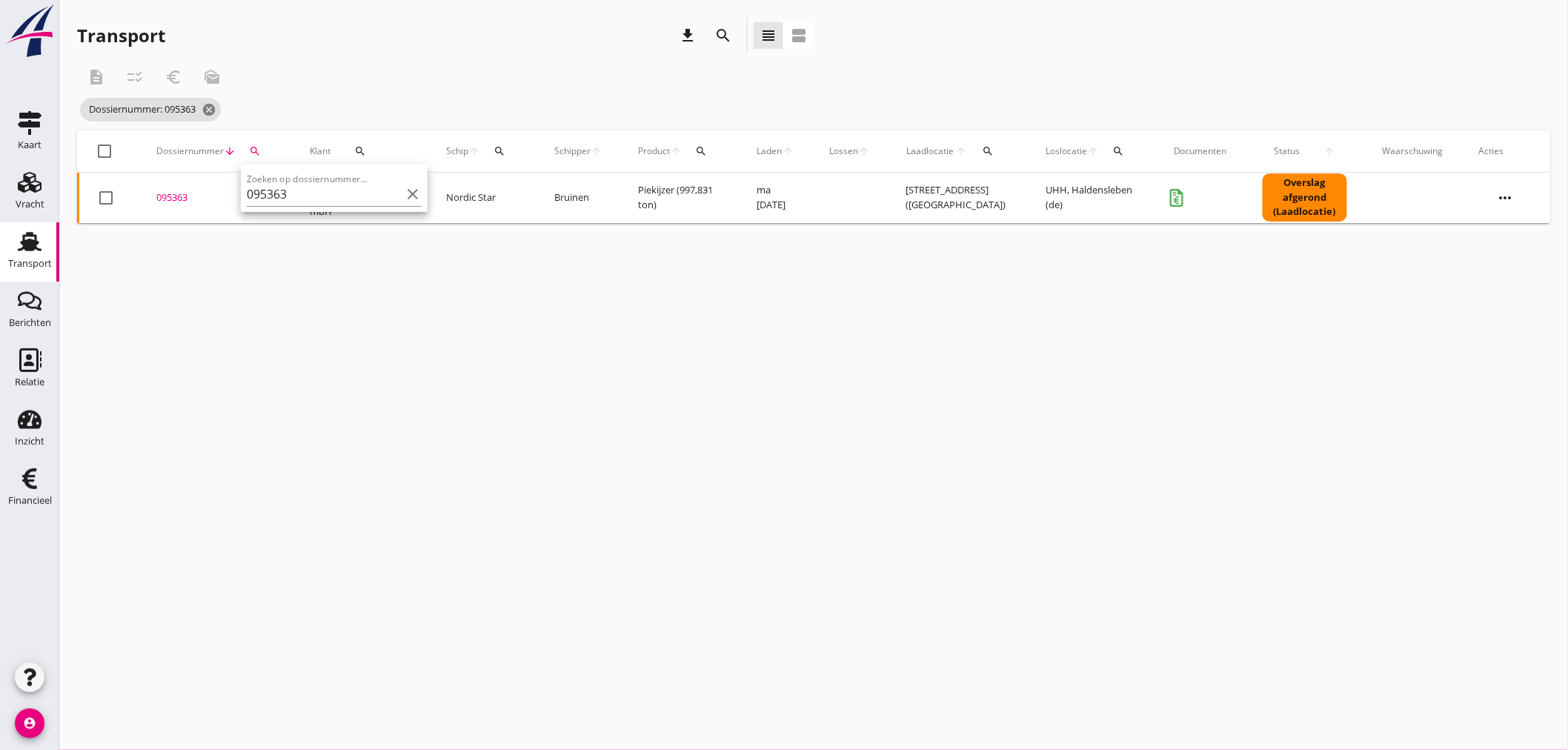
click at [181, 197] on div "095363" at bounding box center [215, 197] width 118 height 15
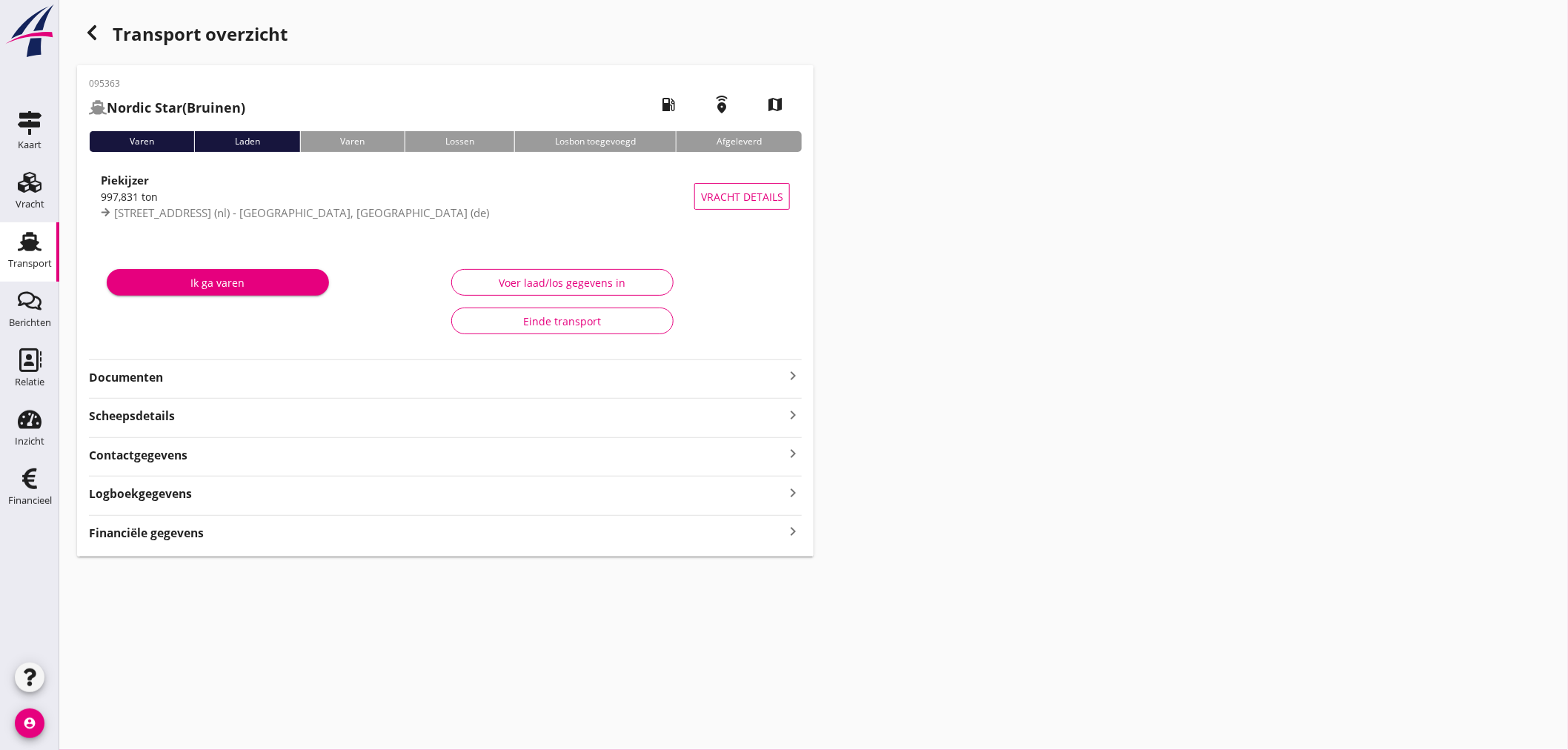
click at [143, 539] on strong "Financiële gegevens" at bounding box center [146, 533] width 115 height 17
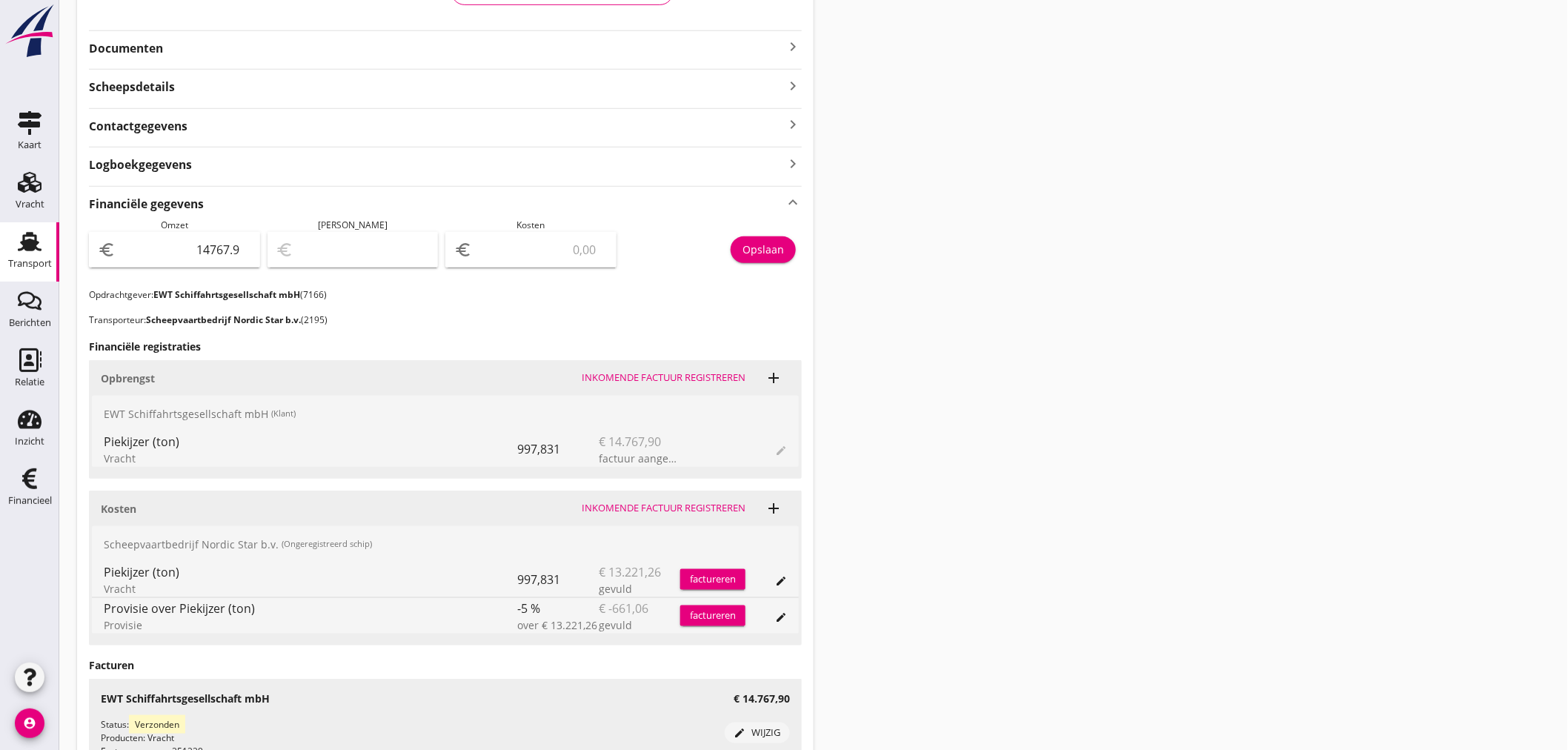
scroll to position [411, 0]
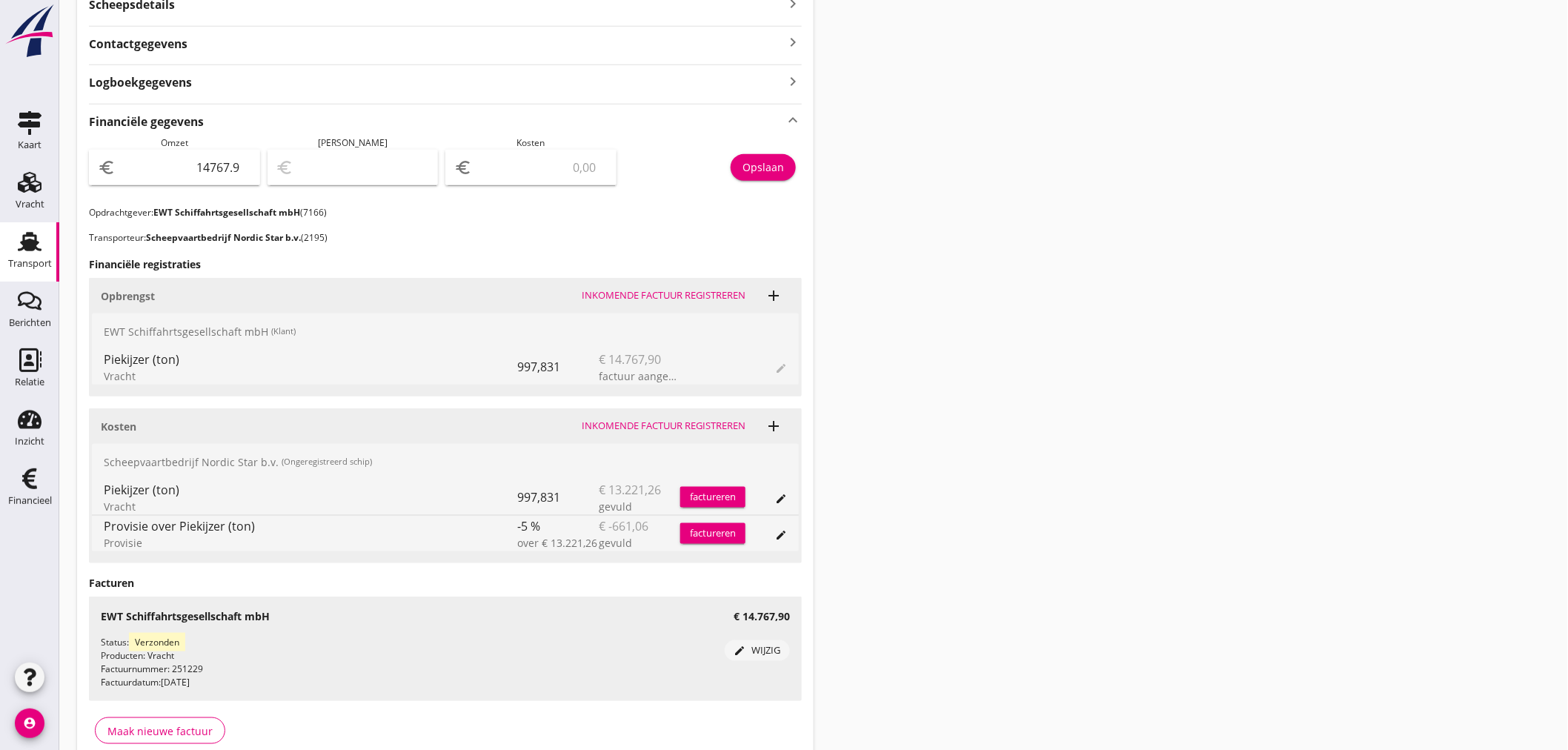
click at [530, 152] on div "euro" at bounding box center [531, 167] width 171 height 36
type input "14766.90"
type input "1"
type input "14755.90"
type input "12"
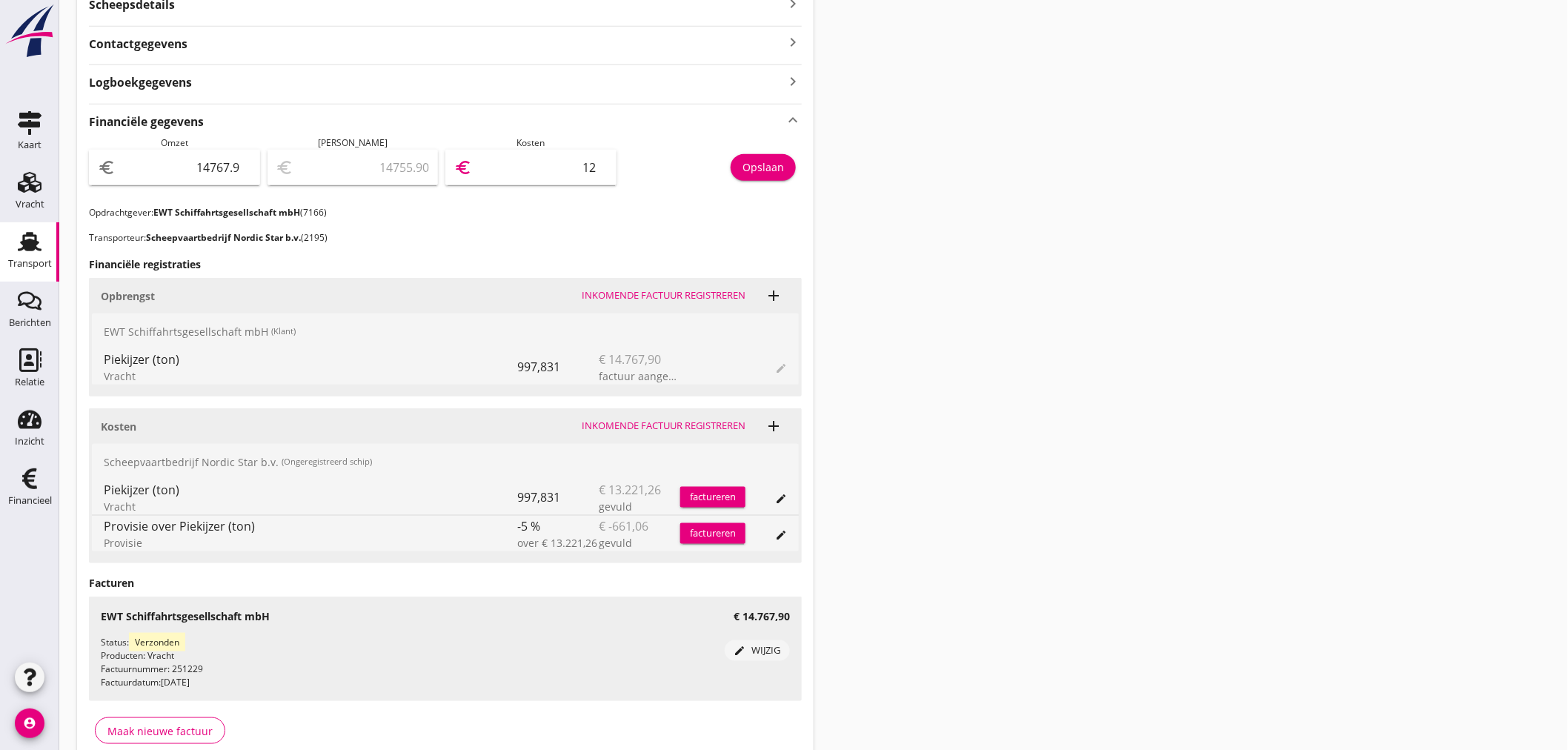
type input "14642.90"
type input "125"
type input "13511.90"
type input "1256"
type input "2207.90"
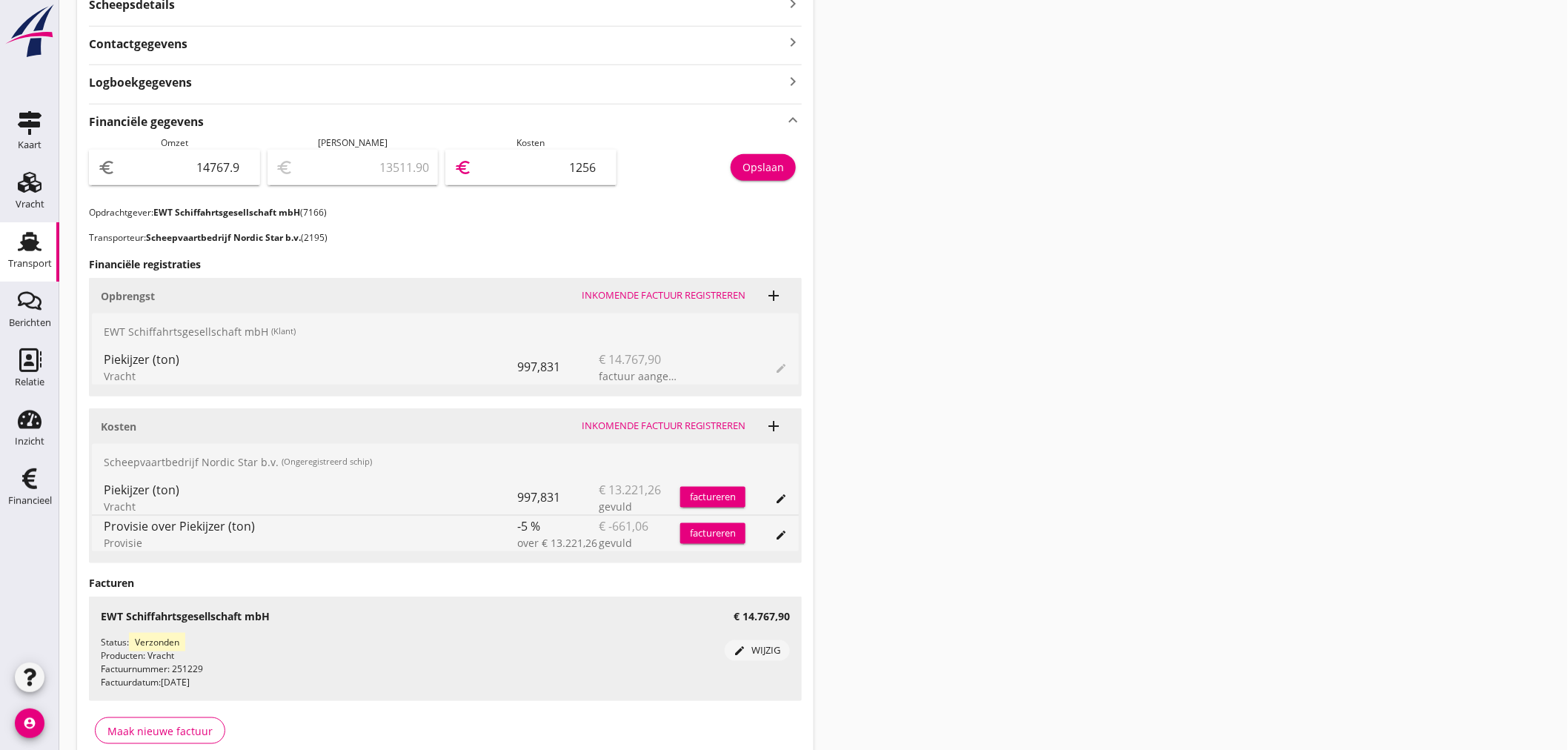
type input "12560"
type input "2207.70"
type input "12560.20"
click at [772, 167] on div "Opslaan" at bounding box center [763, 167] width 41 height 16
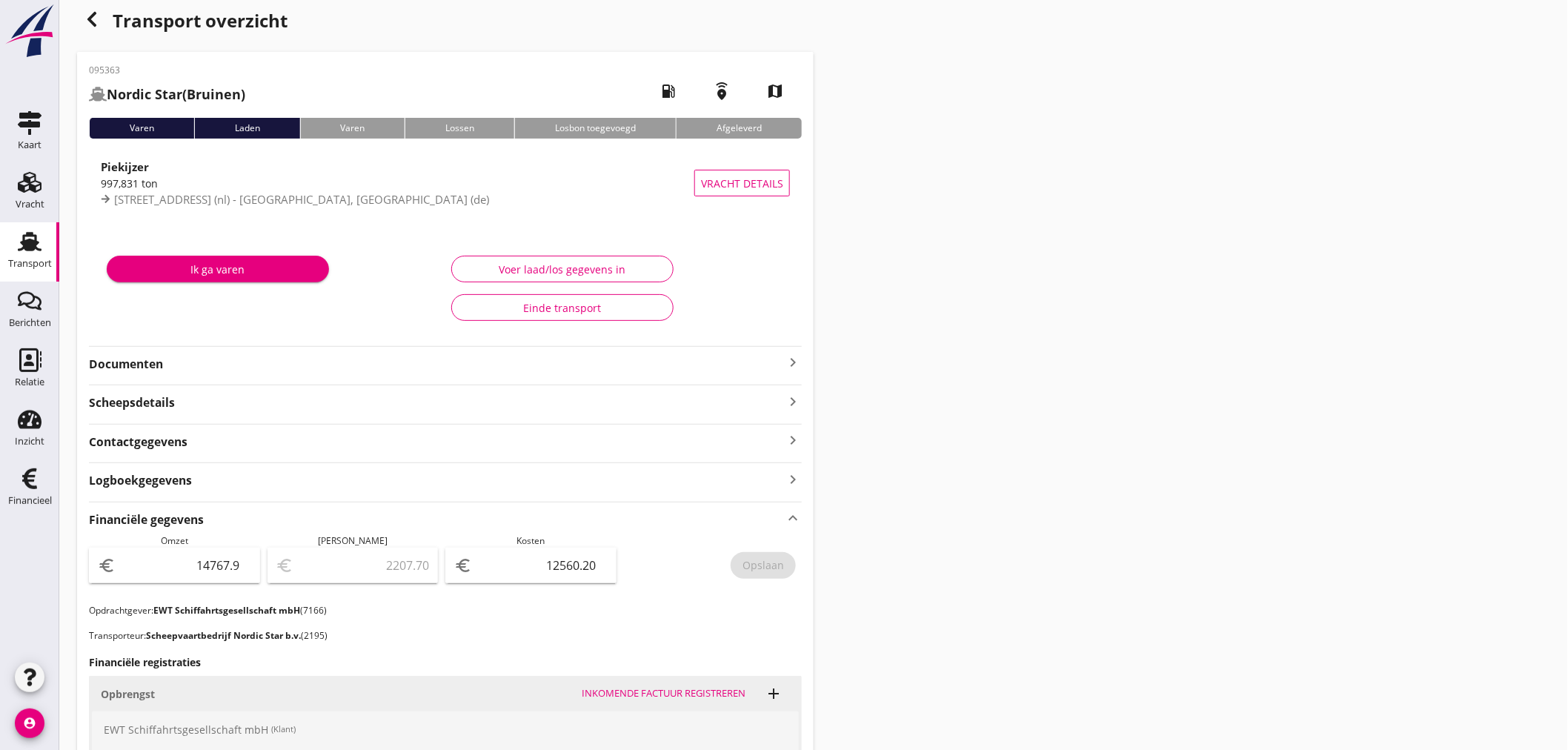
scroll to position [0, 0]
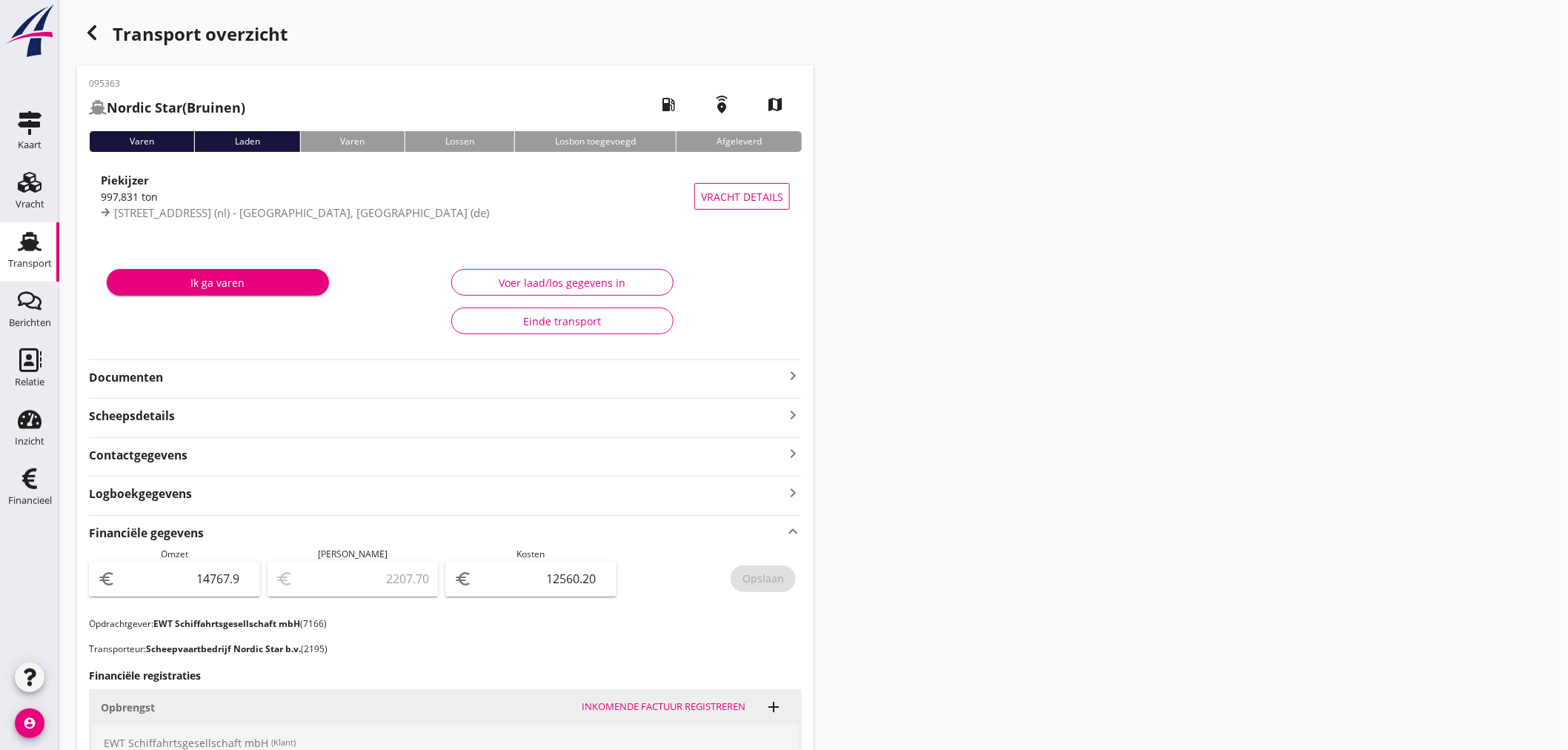
drag, startPoint x: 770, startPoint y: 376, endPoint x: 809, endPoint y: 352, distance: 45.8
click at [780, 371] on strong "Documenten" at bounding box center [436, 378] width 695 height 17
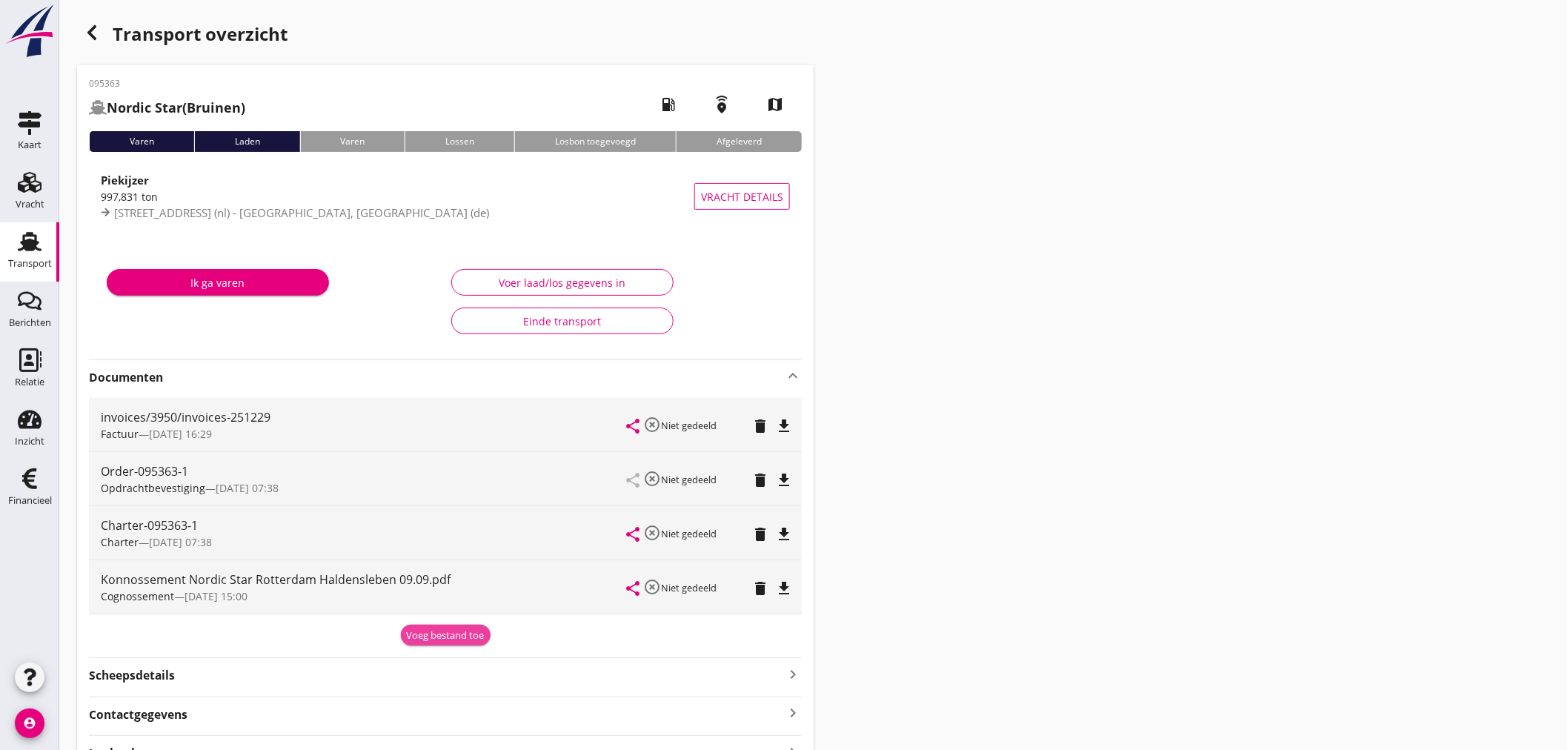
click at [433, 640] on div "Voeg bestand toe" at bounding box center [446, 636] width 78 height 15
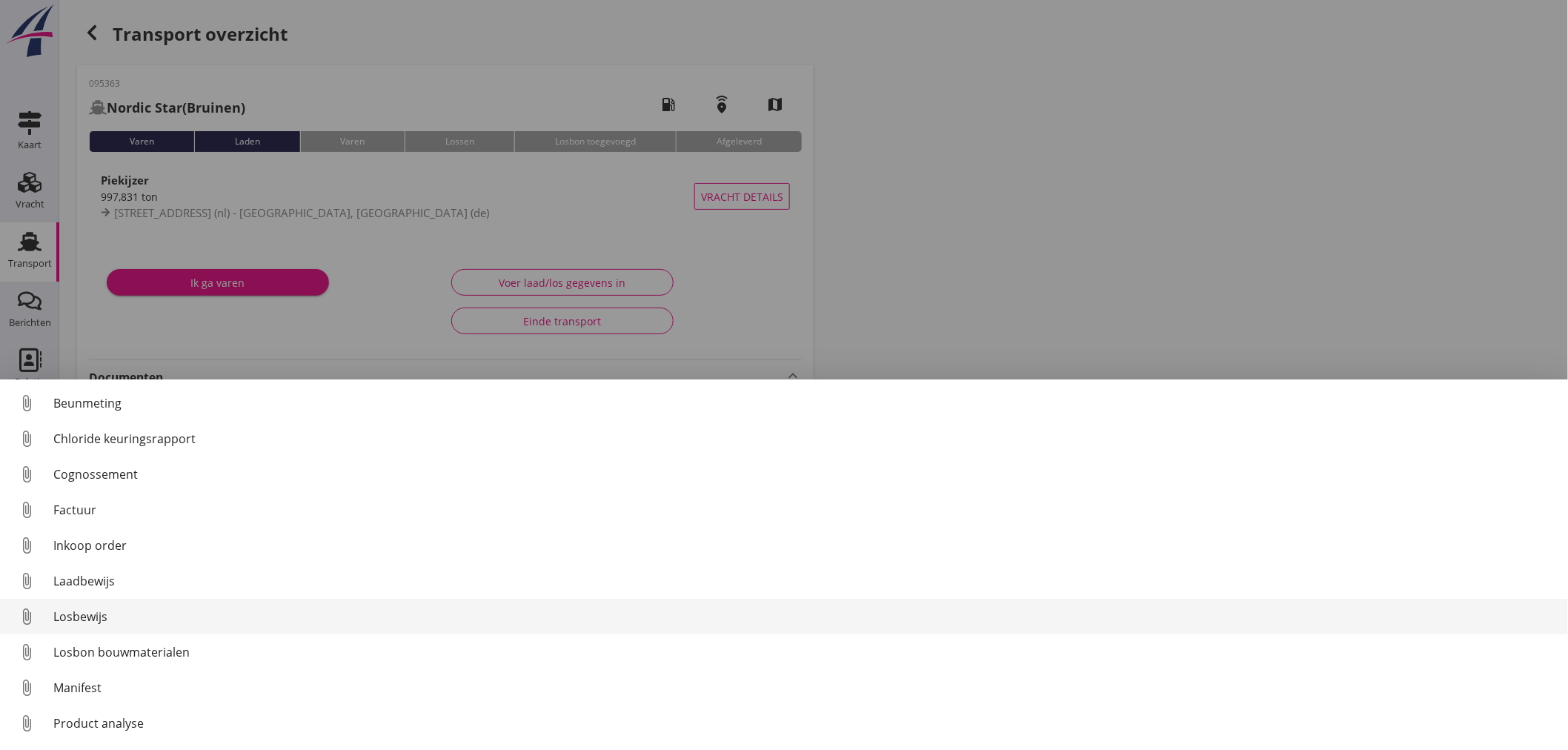
click at [93, 623] on div "Losbewijs" at bounding box center [804, 616] width 1503 height 18
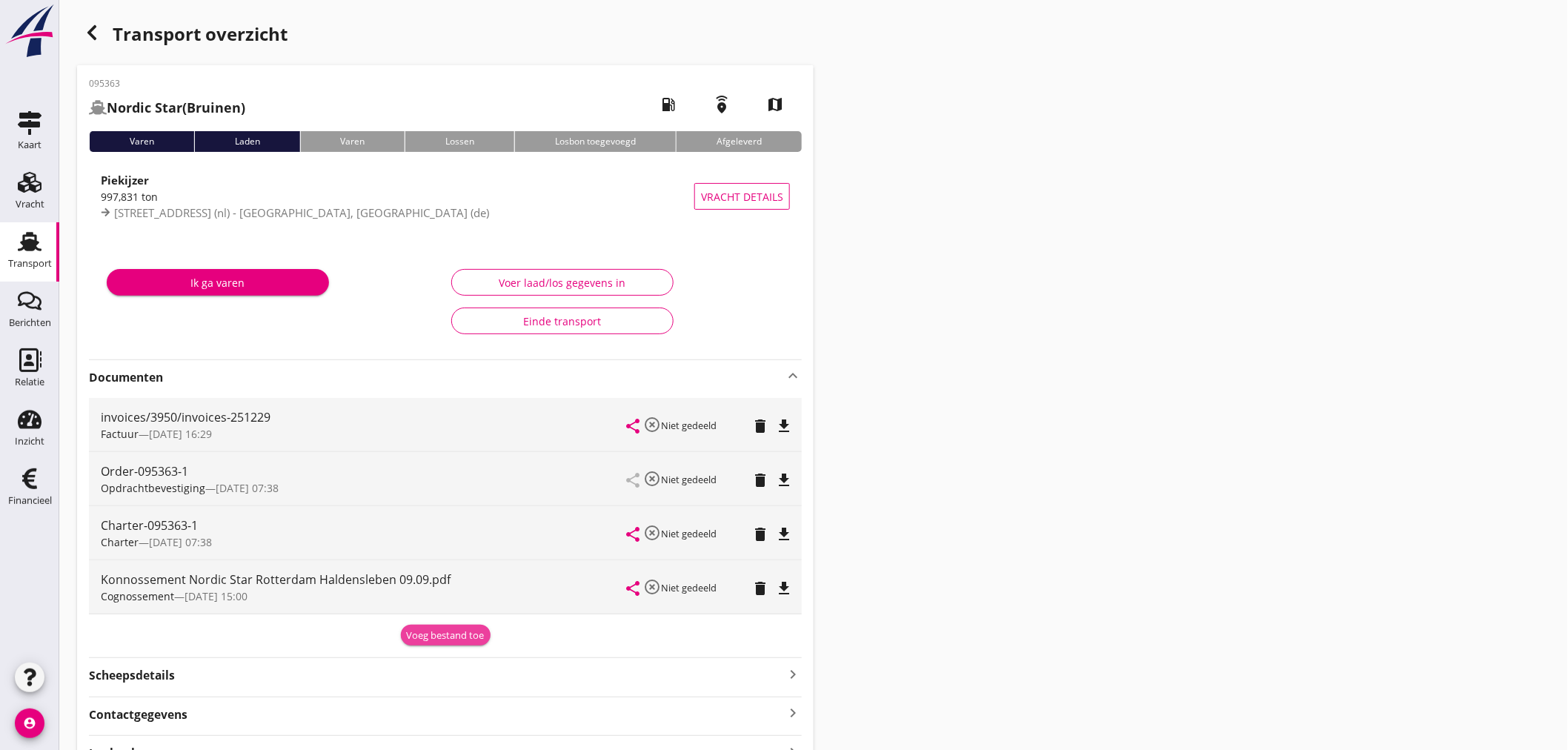
click at [456, 629] on div "Voeg bestand toe" at bounding box center [446, 636] width 78 height 15
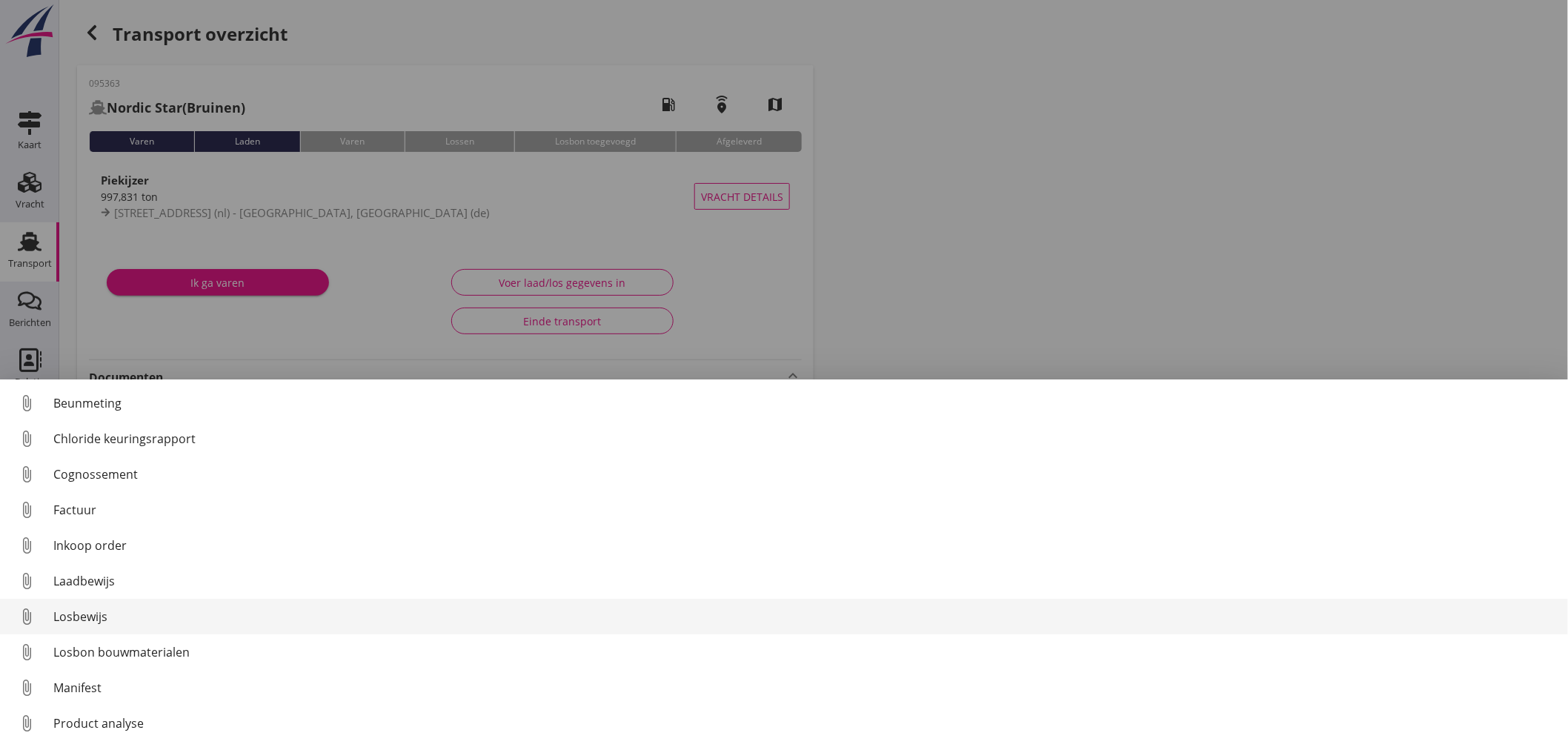
click at [62, 614] on div "Losbewijs" at bounding box center [804, 616] width 1503 height 18
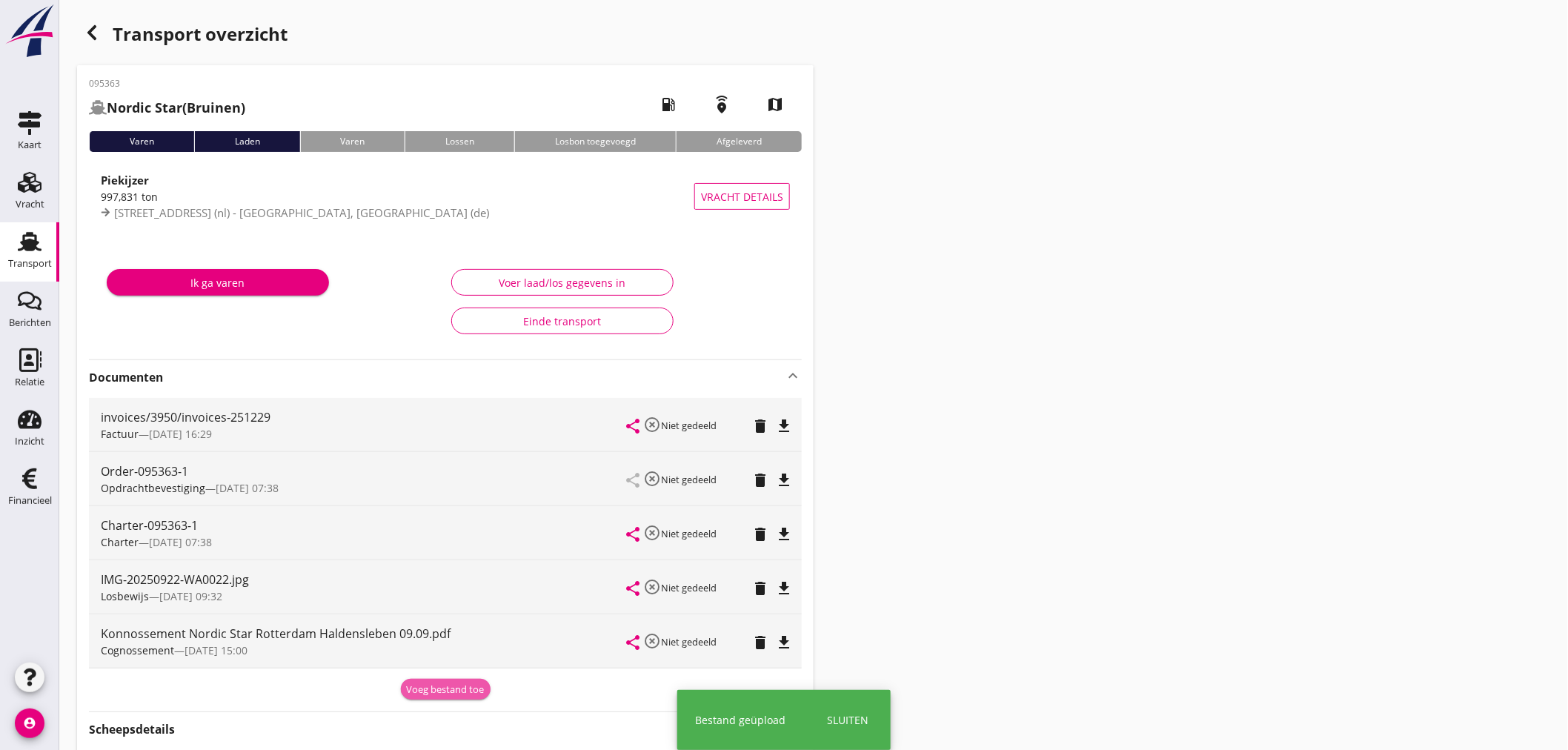
drag, startPoint x: 446, startPoint y: 689, endPoint x: 277, endPoint y: 609, distance: 187.0
click at [445, 690] on div "Voeg bestand toe" at bounding box center [446, 689] width 78 height 15
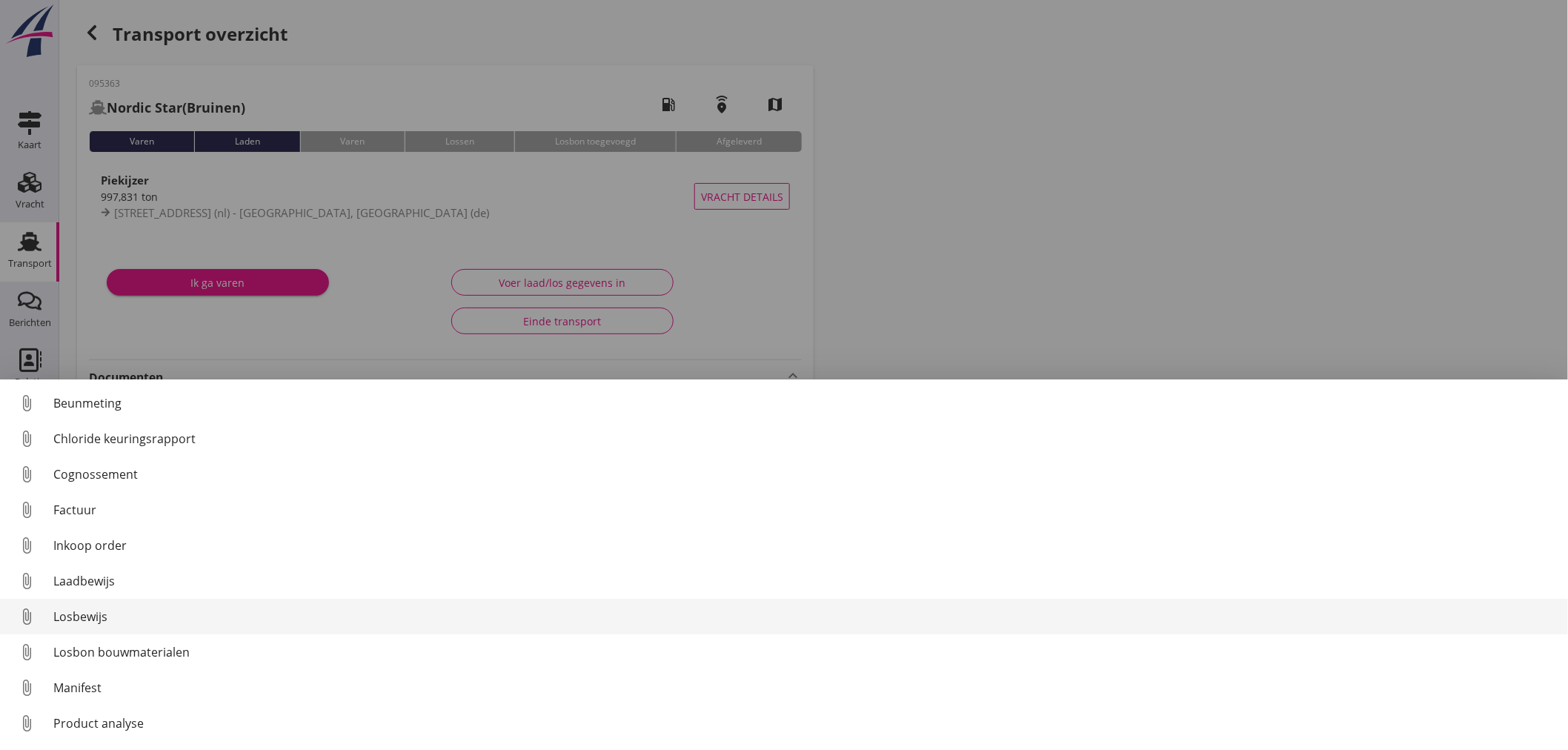
click at [86, 619] on div "Losbewijs" at bounding box center [804, 616] width 1503 height 18
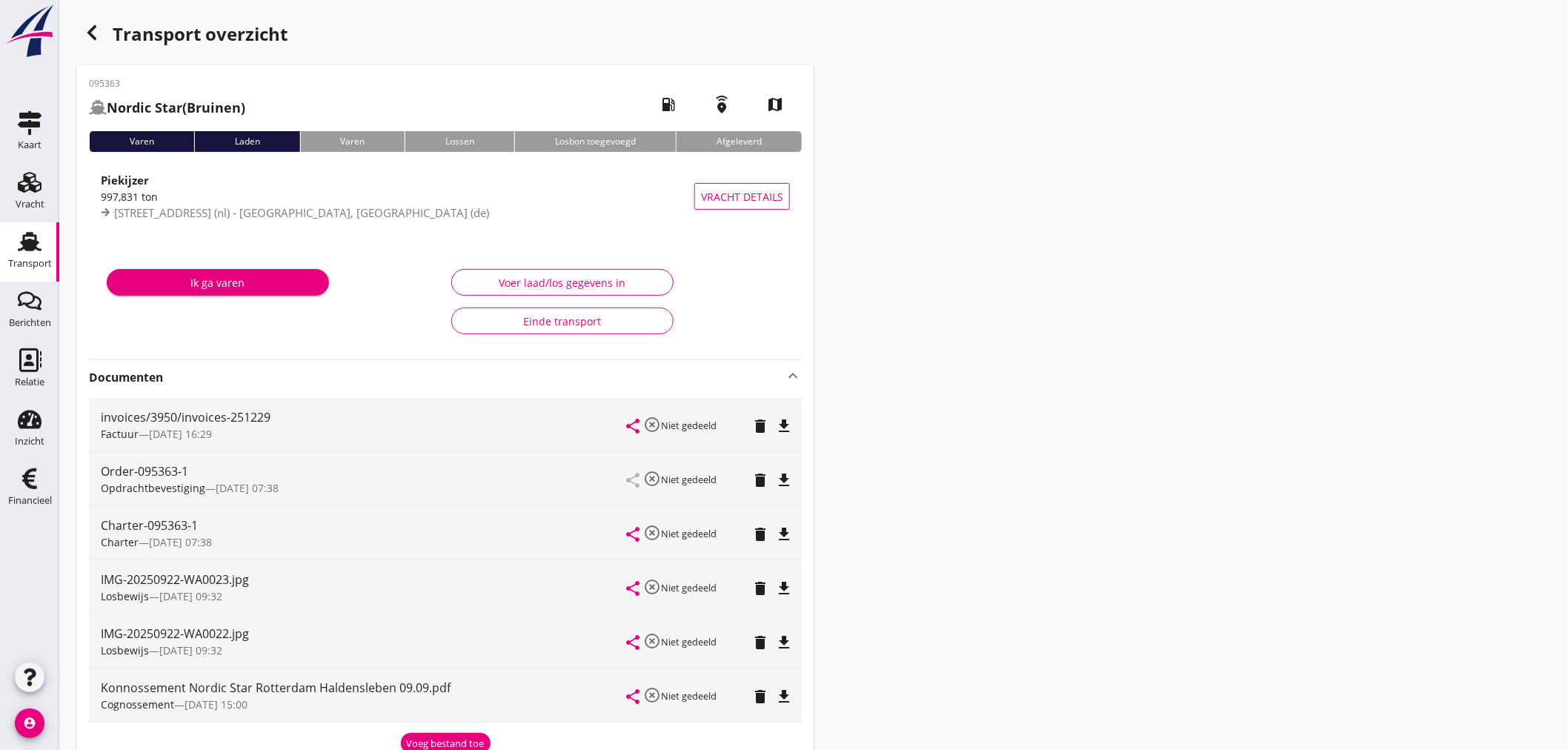
click at [460, 742] on div "Voeg bestand toe" at bounding box center [446, 744] width 78 height 15
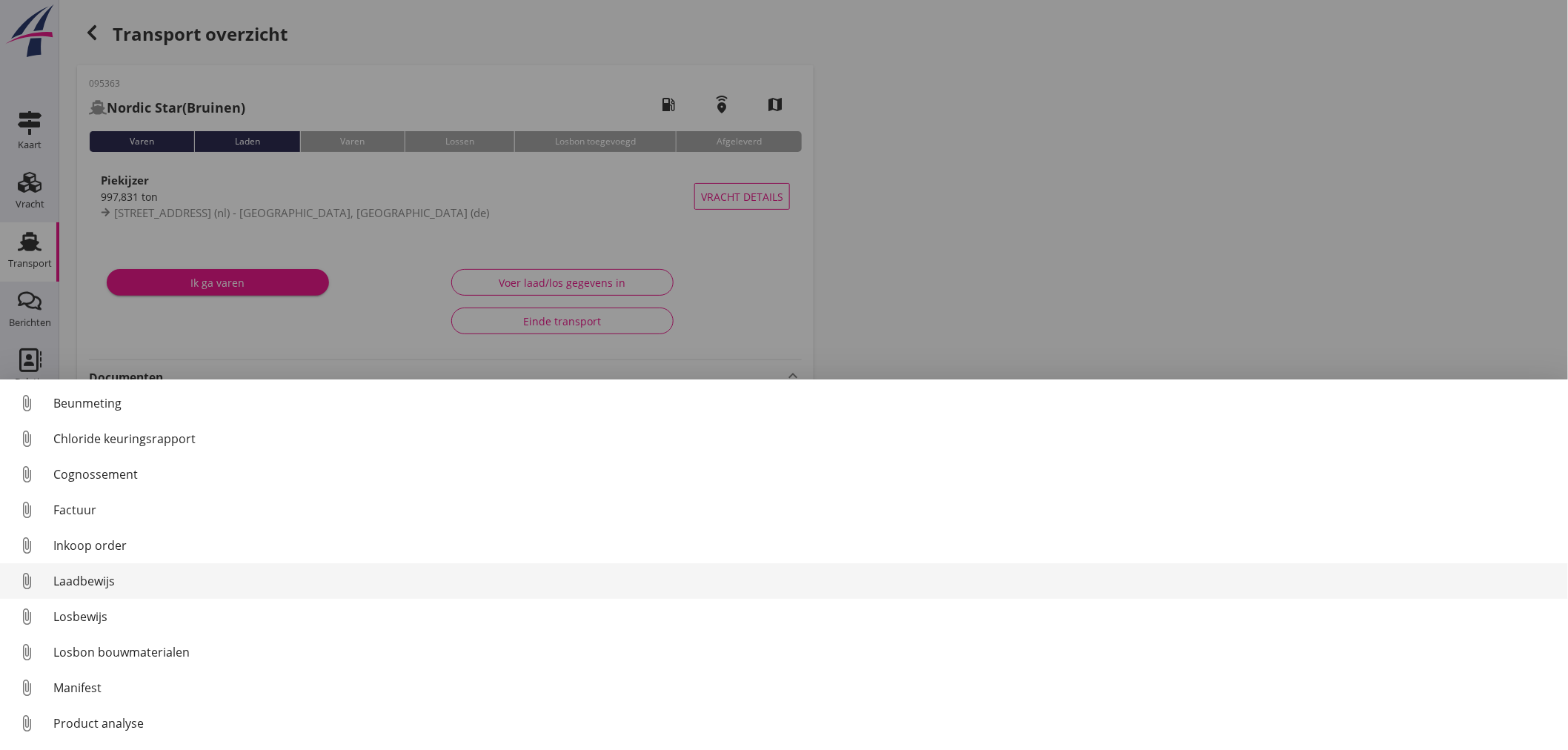
click at [70, 573] on div "Laadbewijs" at bounding box center [804, 580] width 1503 height 18
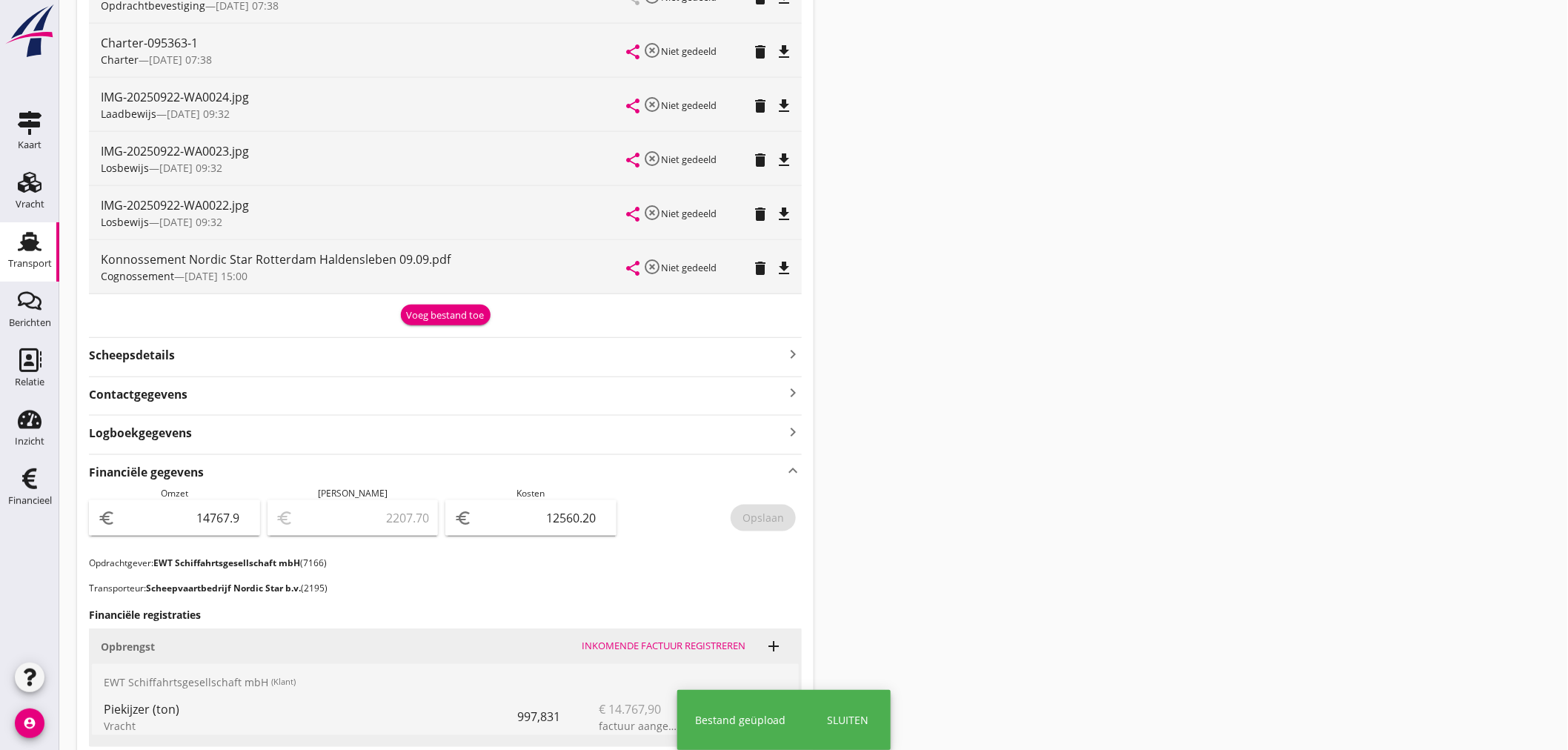
scroll to position [494, 0]
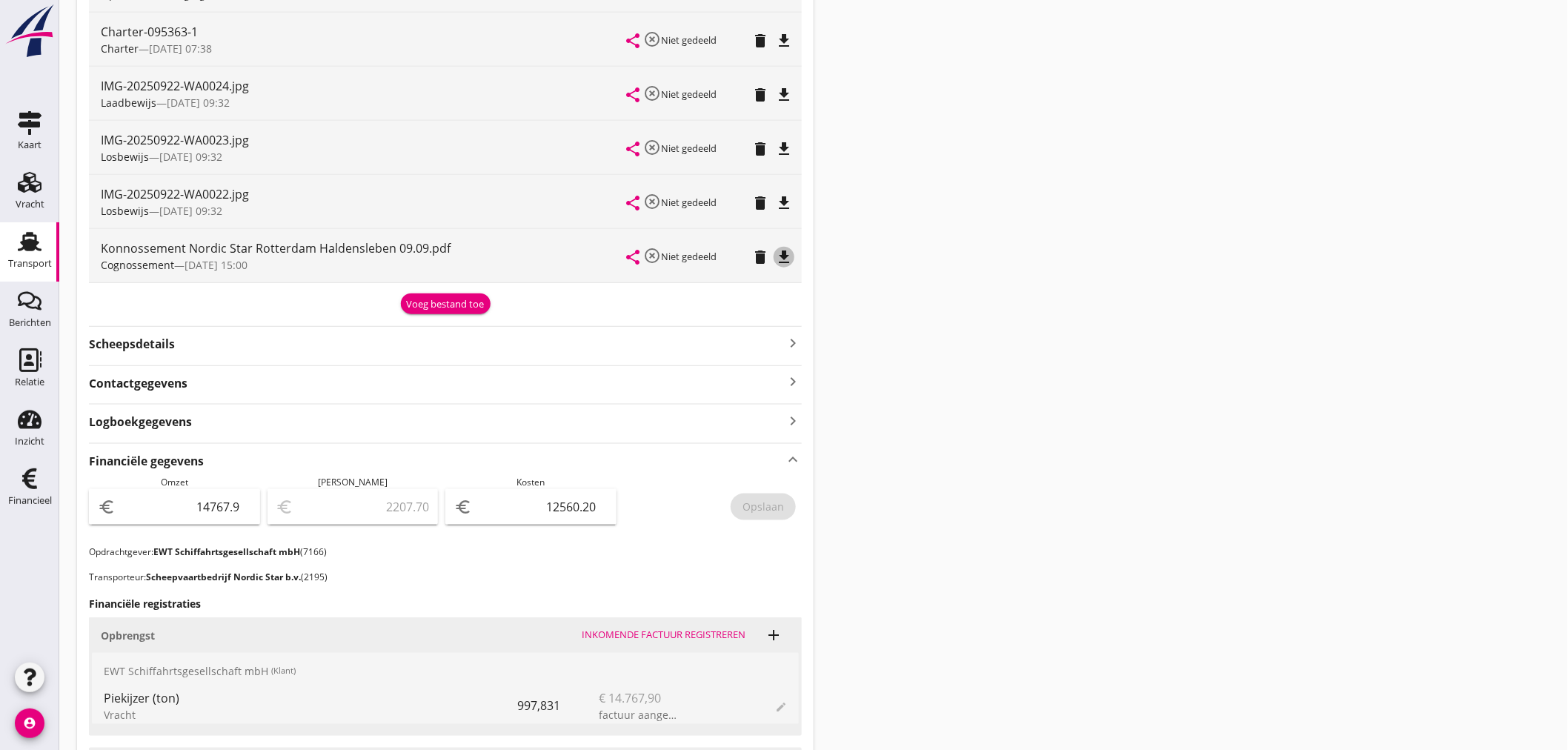
click at [786, 250] on icon "file_download" at bounding box center [784, 257] width 18 height 18
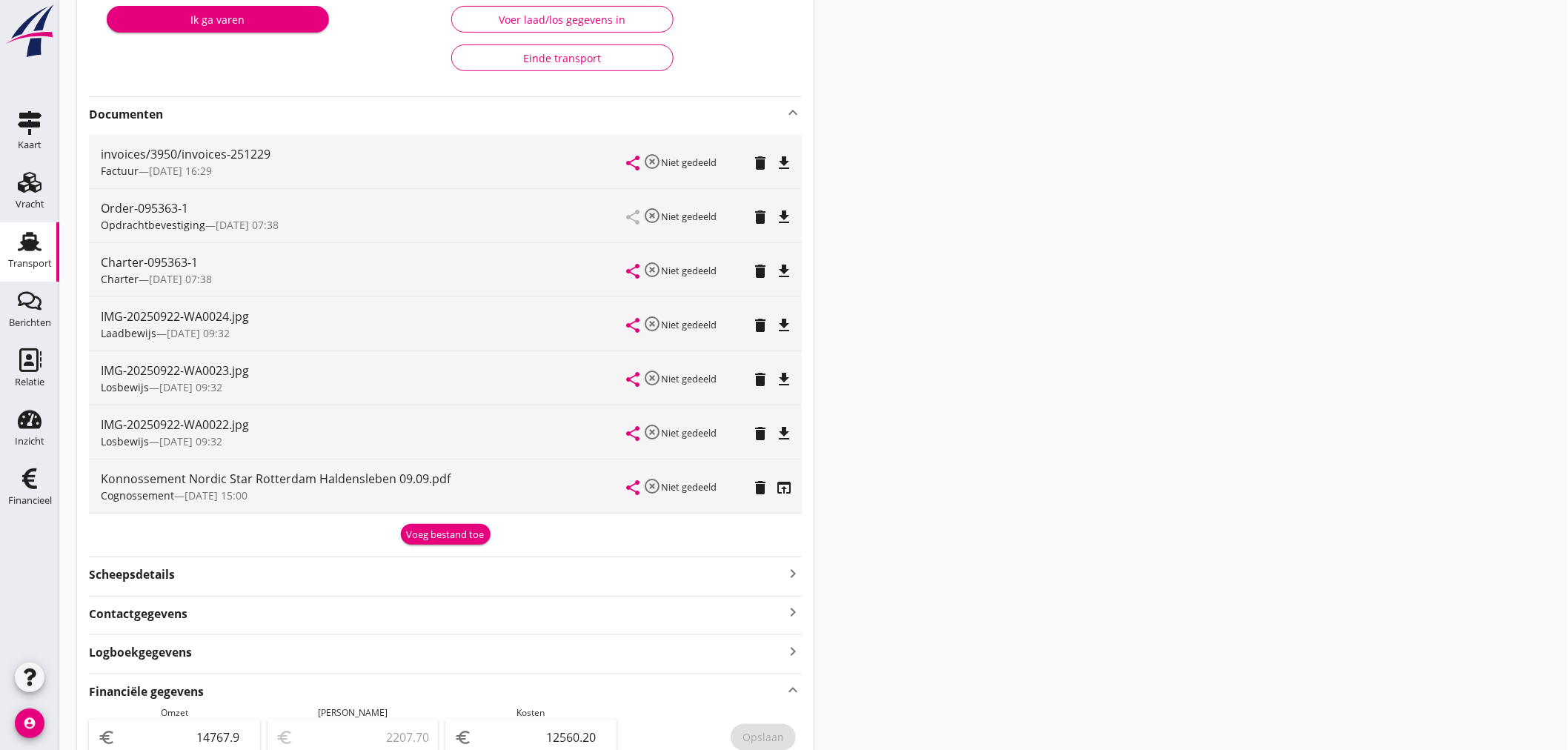
scroll to position [0, 0]
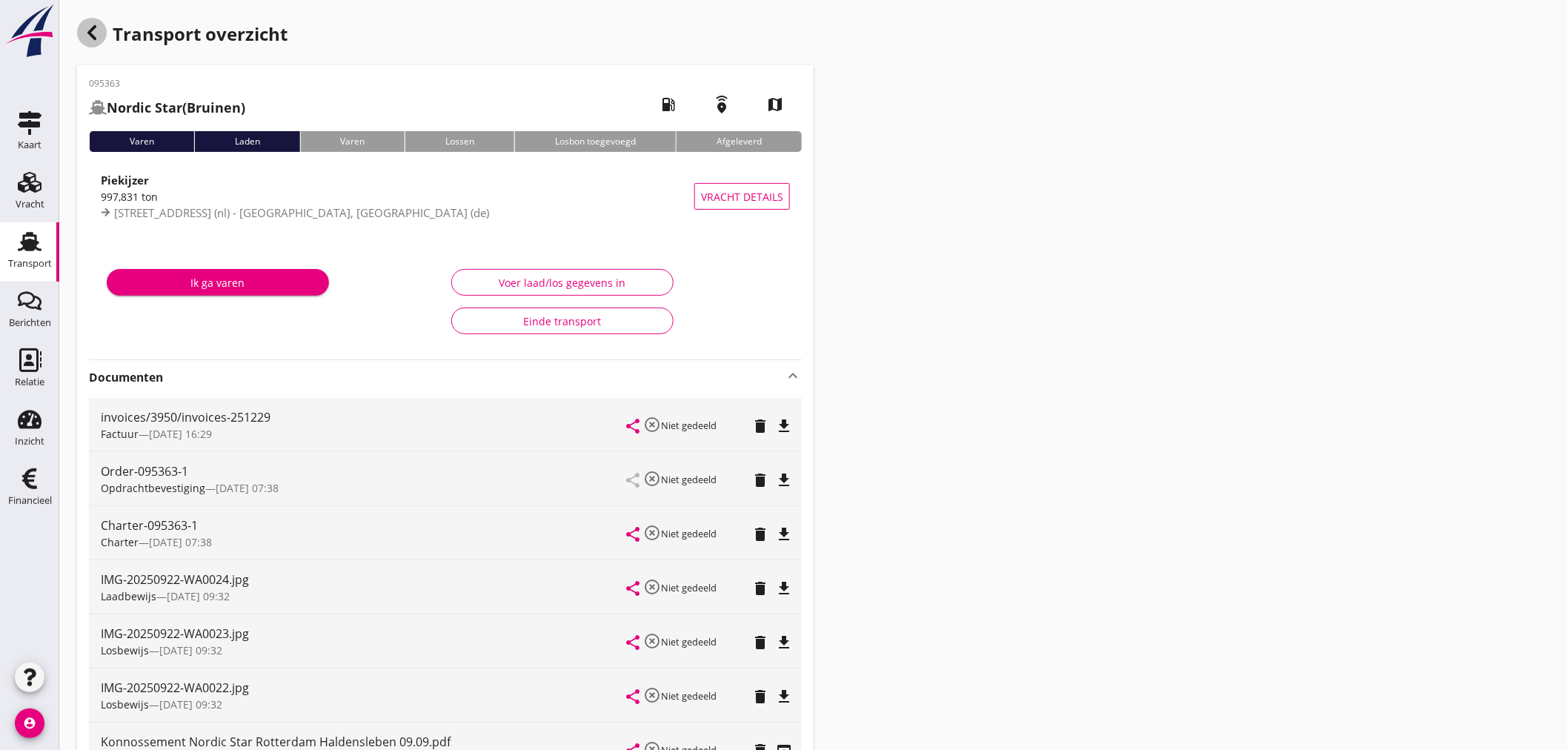
click at [99, 33] on icon "button" at bounding box center [92, 32] width 18 height 18
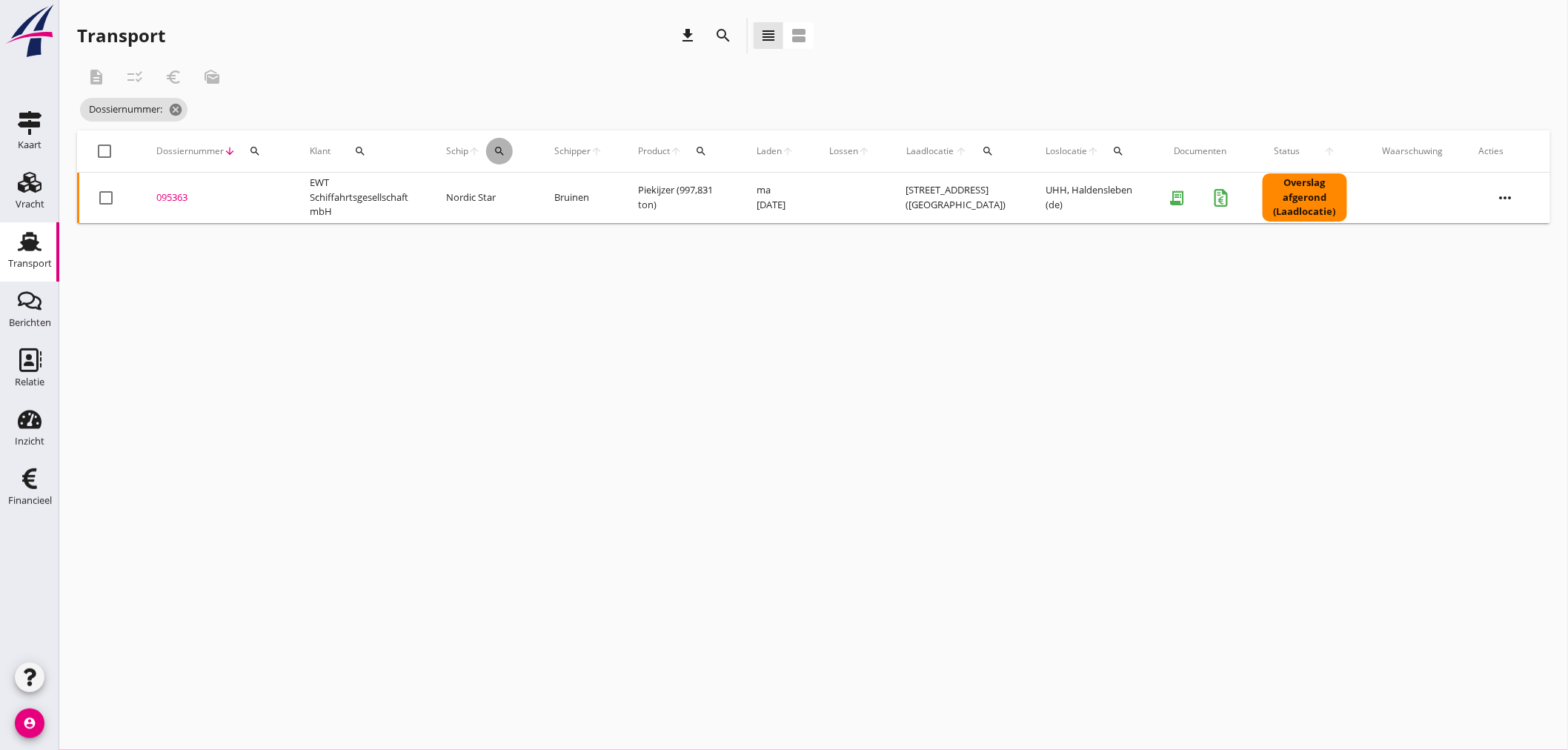
drag, startPoint x: 495, startPoint y: 146, endPoint x: 547, endPoint y: 200, distance: 75.0
click at [505, 153] on icon "search" at bounding box center [499, 150] width 12 height 12
click at [548, 196] on input "Zoek op (scheeps)naam" at bounding box center [571, 194] width 154 height 23
click at [585, 224] on div "Lagertha" at bounding box center [625, 223] width 156 height 18
click at [701, 194] on icon "check" at bounding box center [703, 192] width 18 height 18
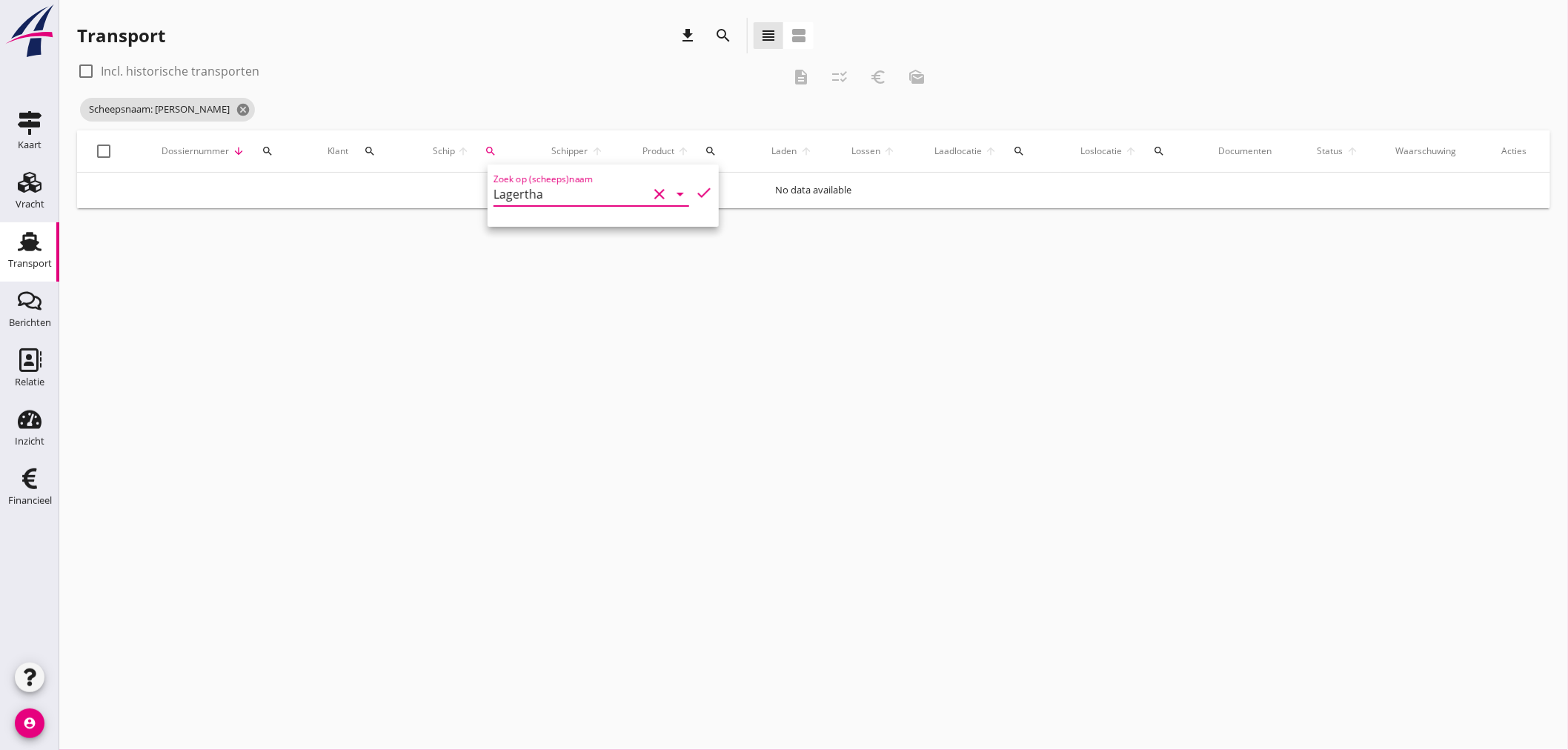
type input "Lagertha"
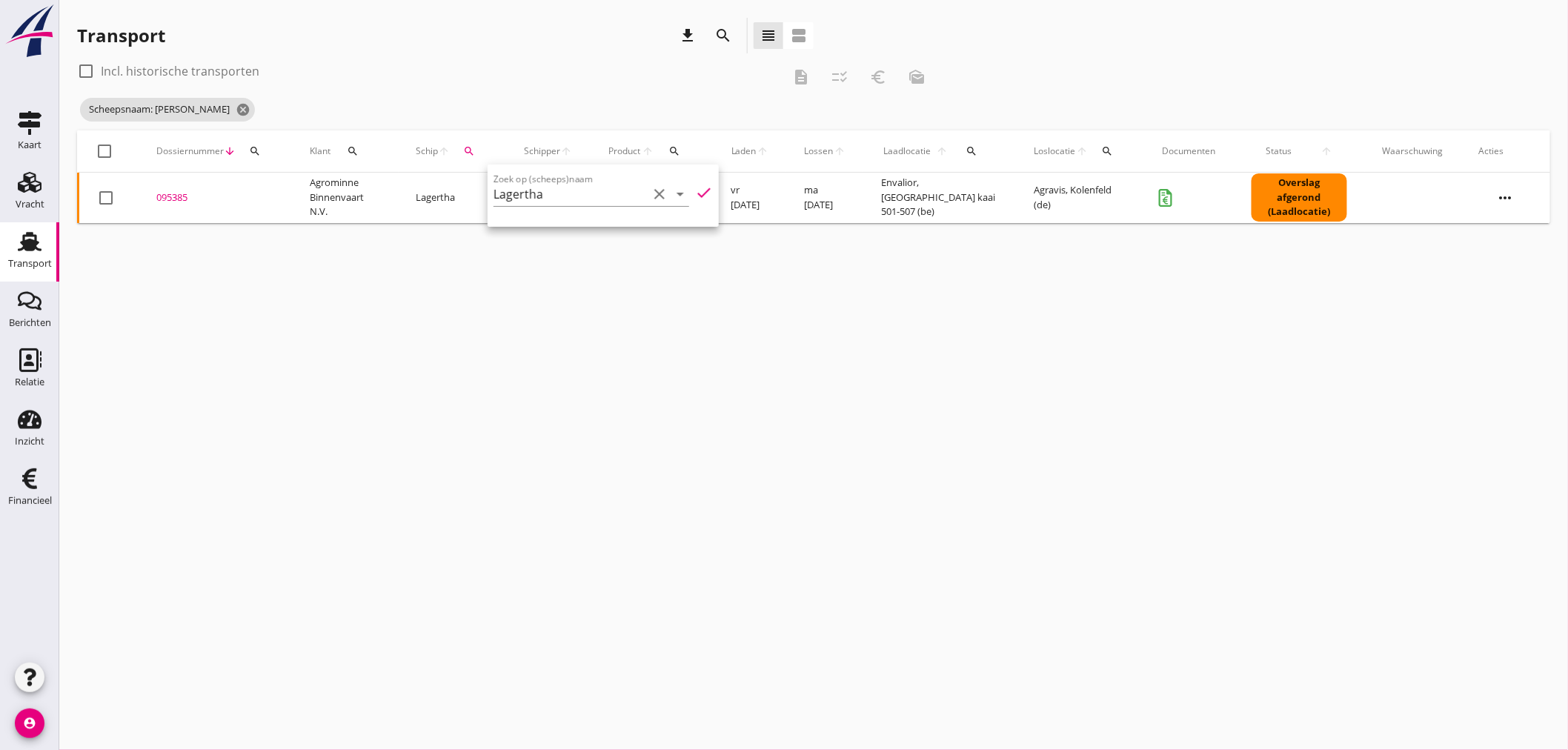
click at [171, 201] on div "095385" at bounding box center [215, 197] width 118 height 15
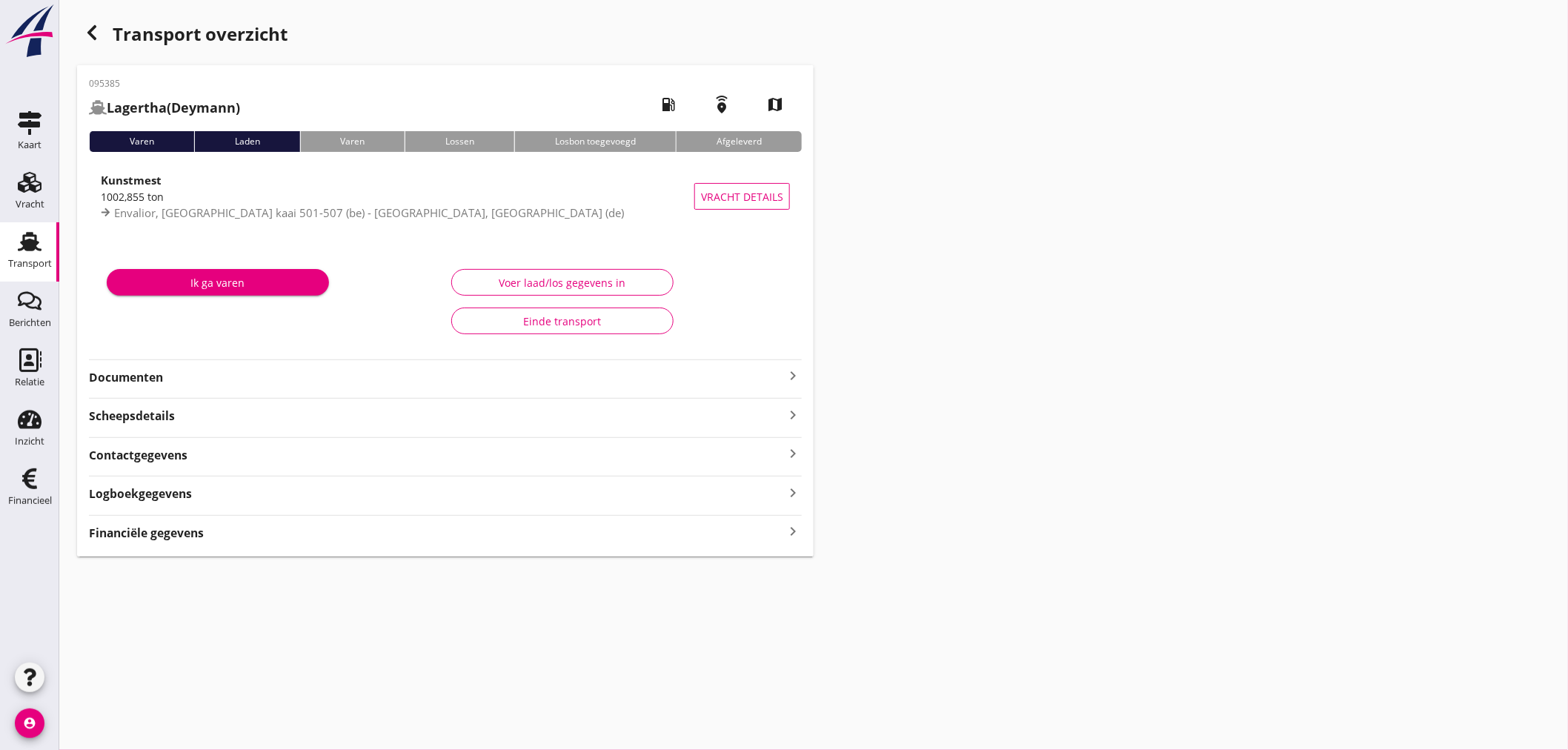
drag, startPoint x: 184, startPoint y: 530, endPoint x: 198, endPoint y: 528, distance: 14.1
click at [184, 530] on strong "Financiële gegevens" at bounding box center [146, 533] width 115 height 17
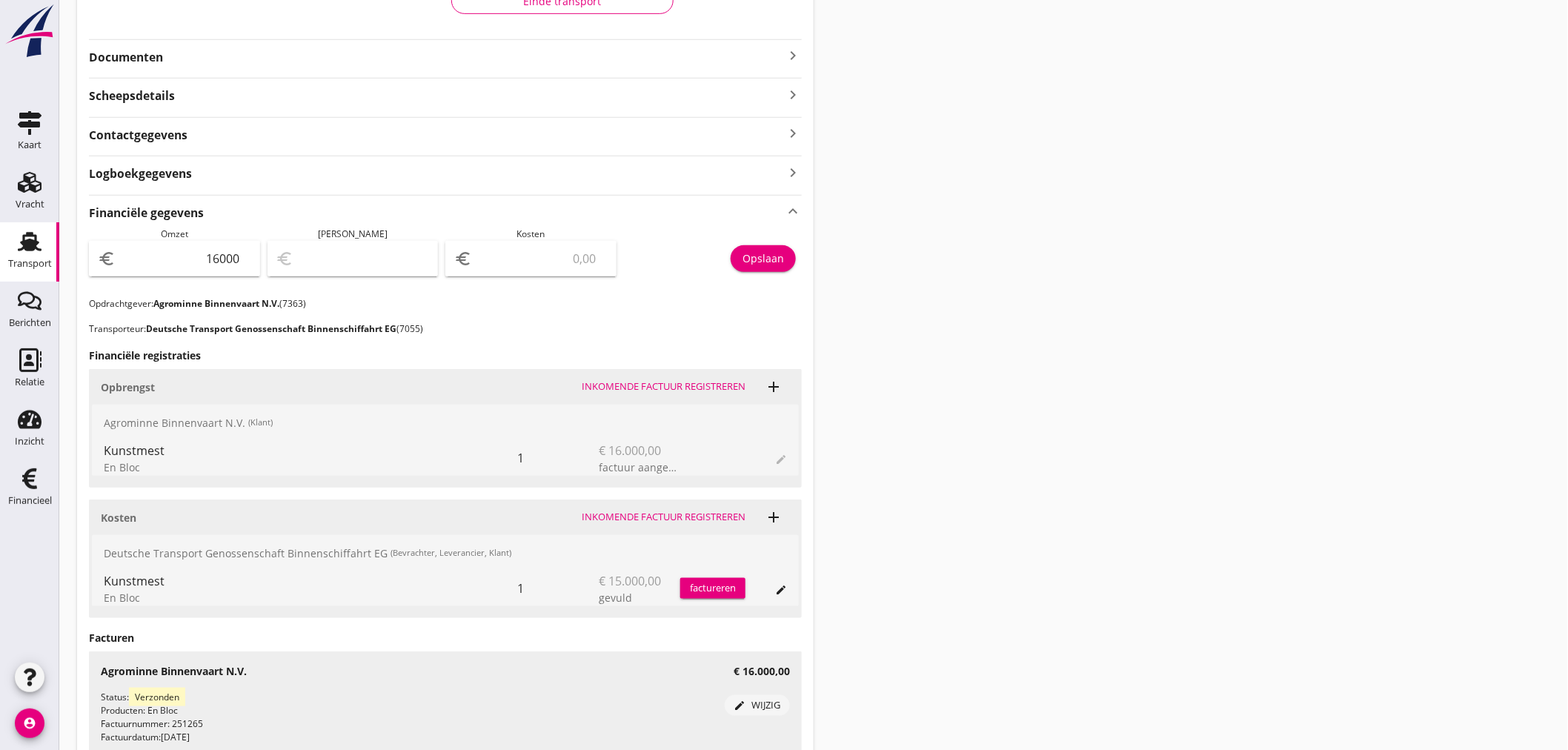
scroll to position [329, 0]
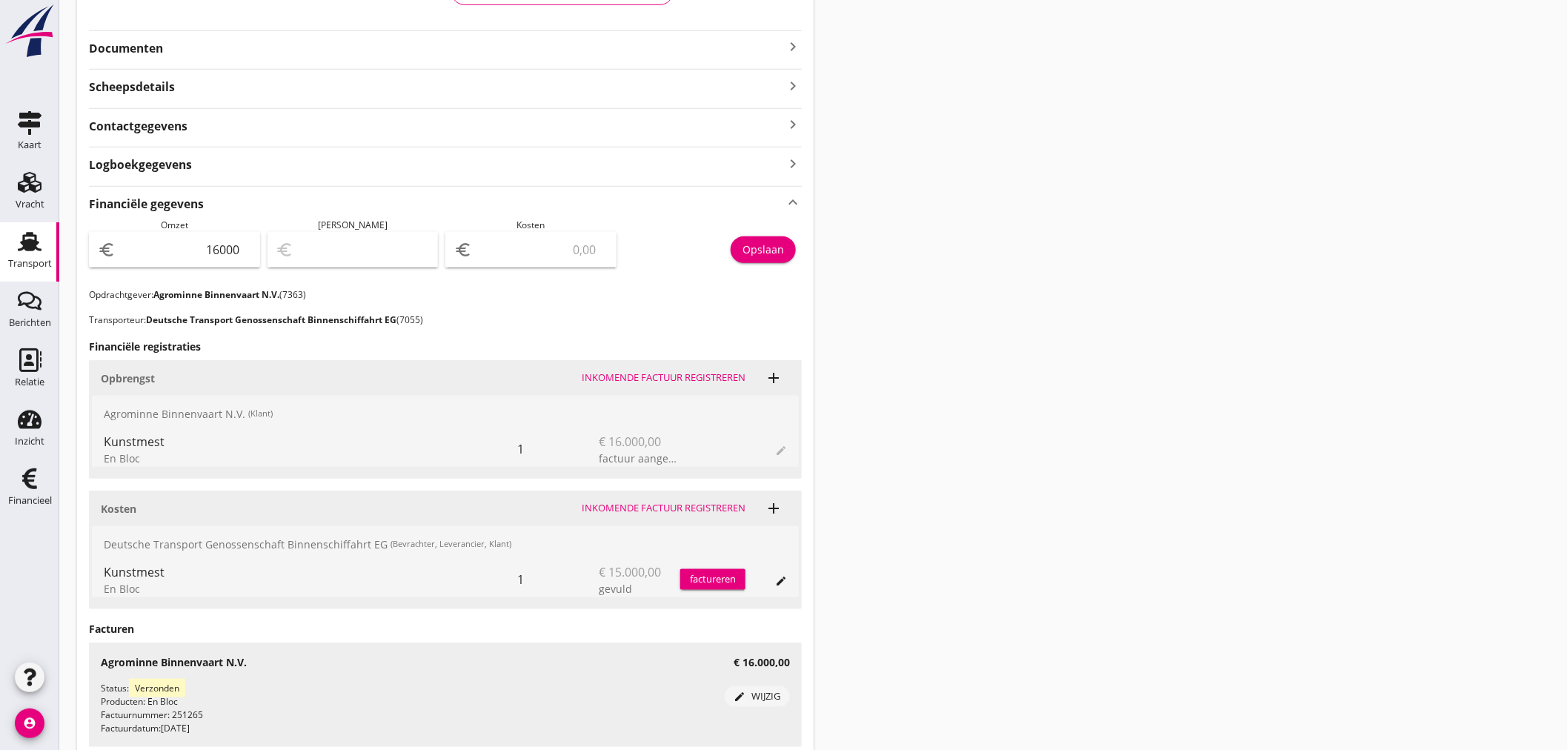
click at [538, 252] on input "number" at bounding box center [541, 249] width 132 height 23
type input "15999.00"
type input "1"
type input "15985.00"
type input "15"
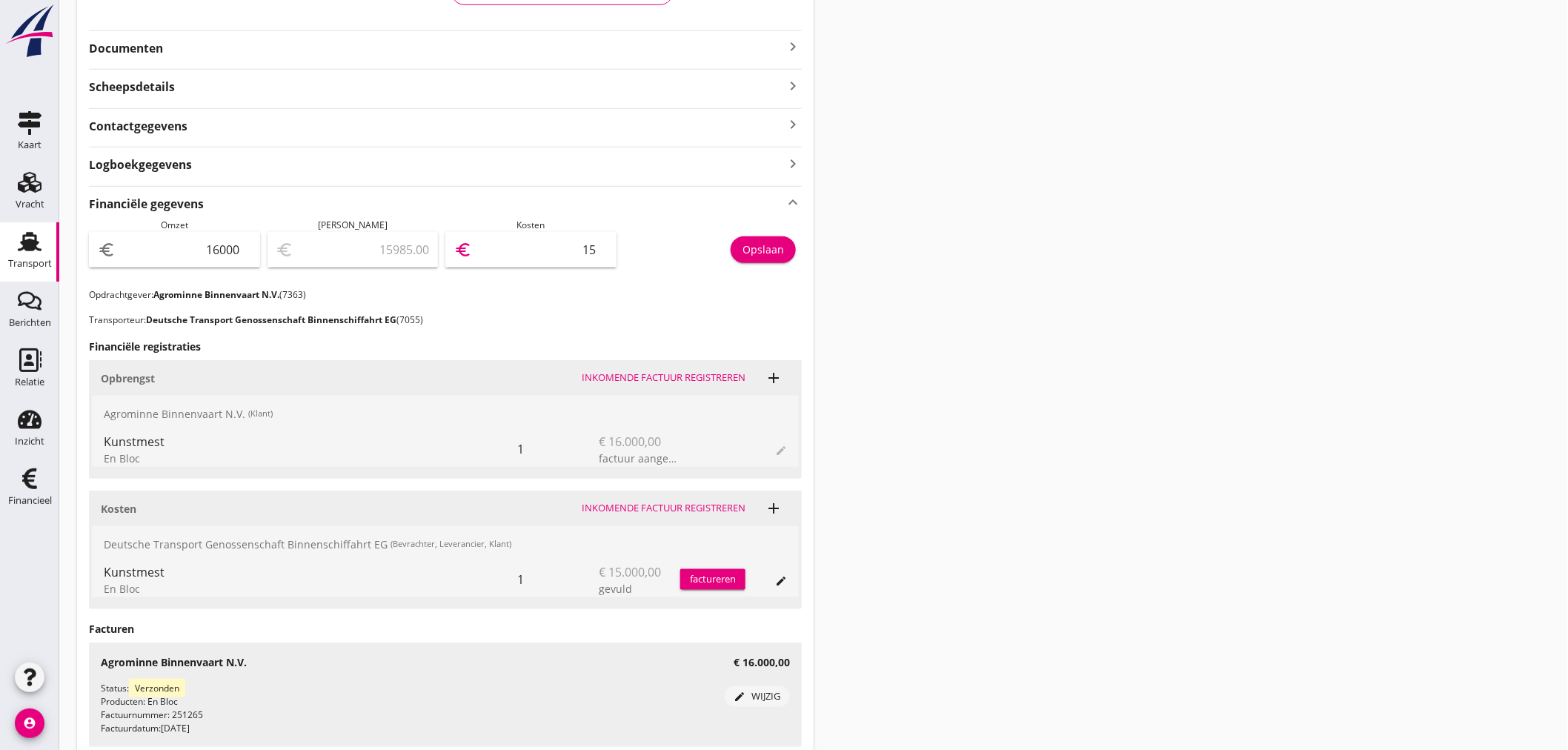
type input "15850.00"
type input "150"
type input "14500.00"
type input "1500"
type input "1000.00"
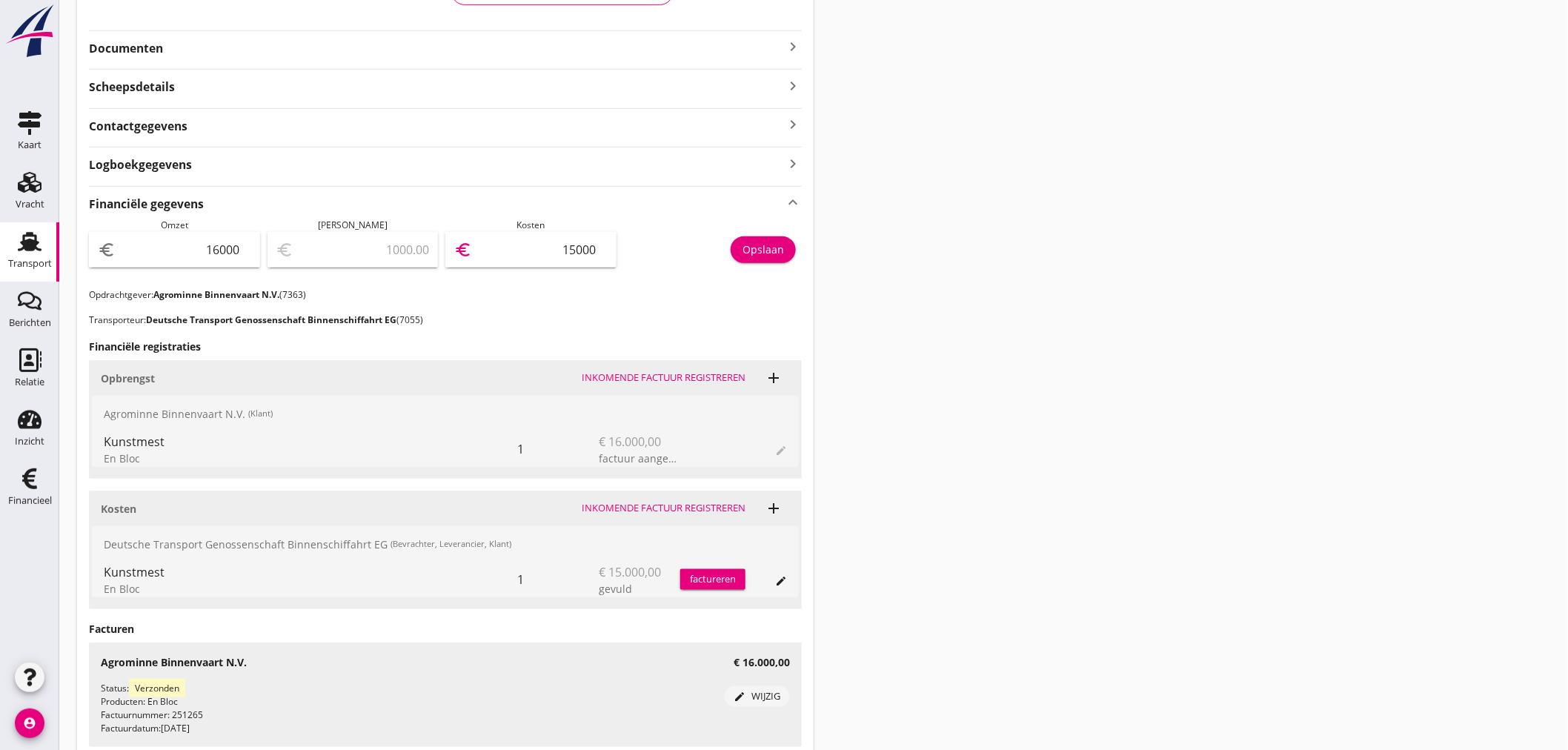
type input "15000"
click at [779, 256] on div "Opslaan" at bounding box center [763, 249] width 41 height 16
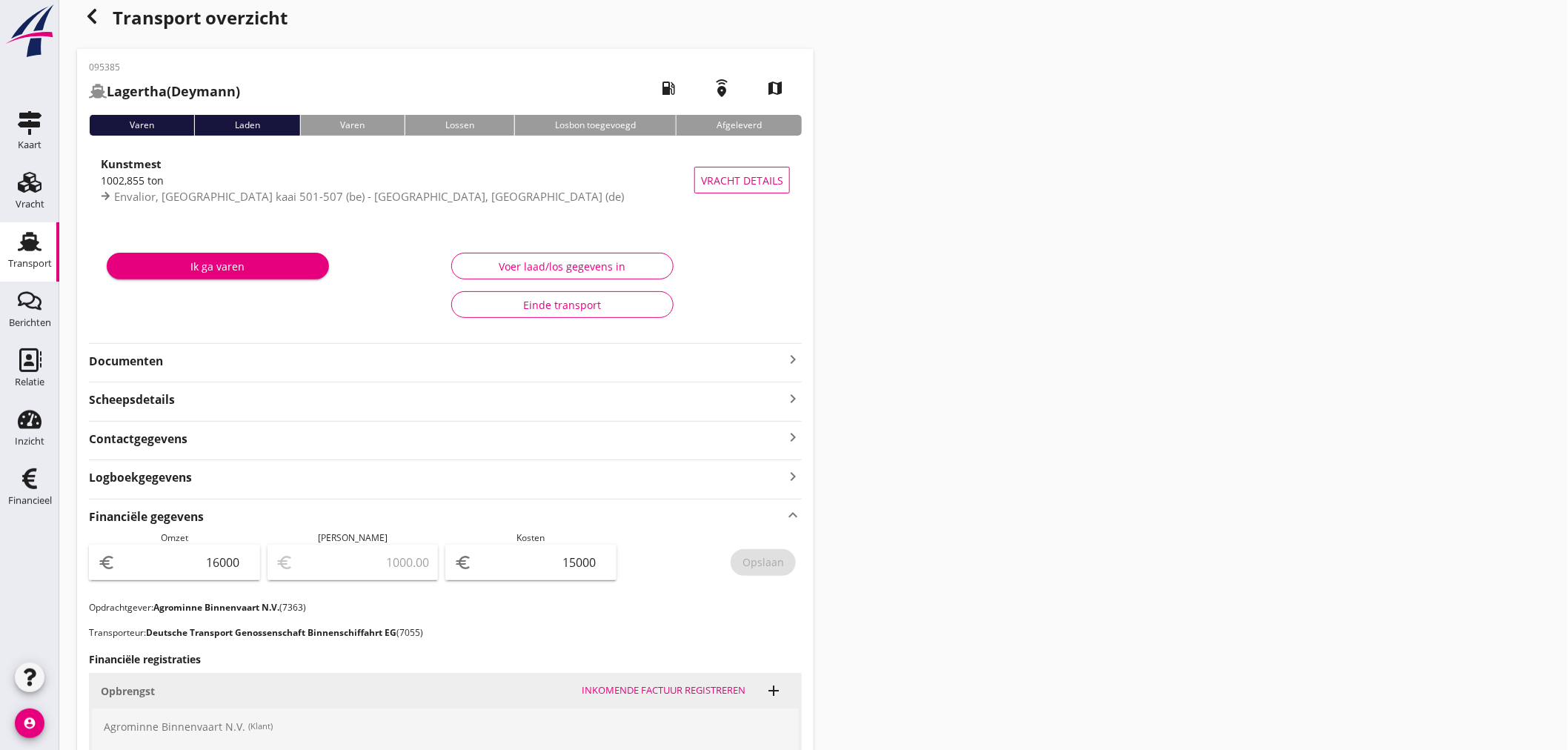
scroll to position [0, 0]
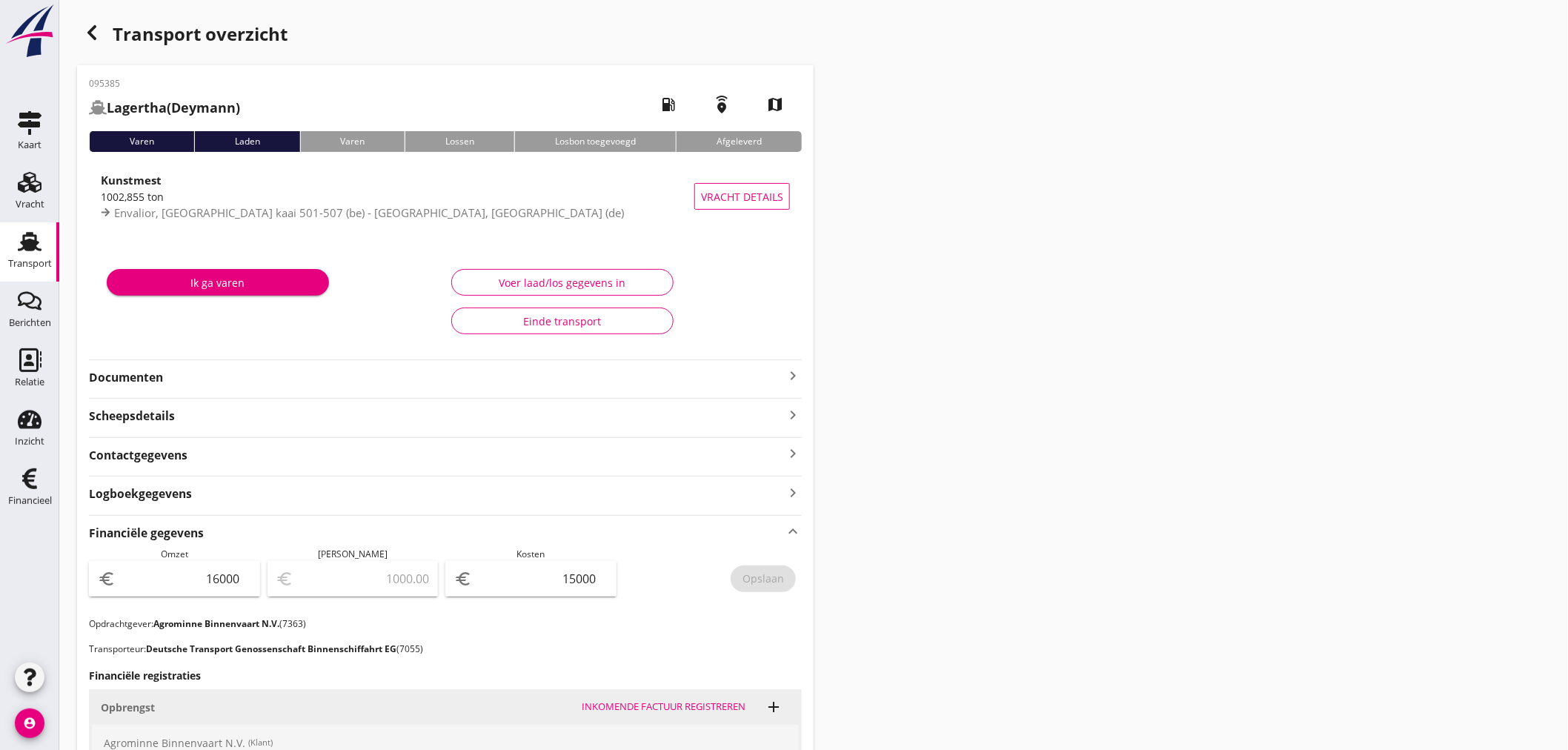
click at [26, 257] on div "Transport" at bounding box center [30, 263] width 44 height 21
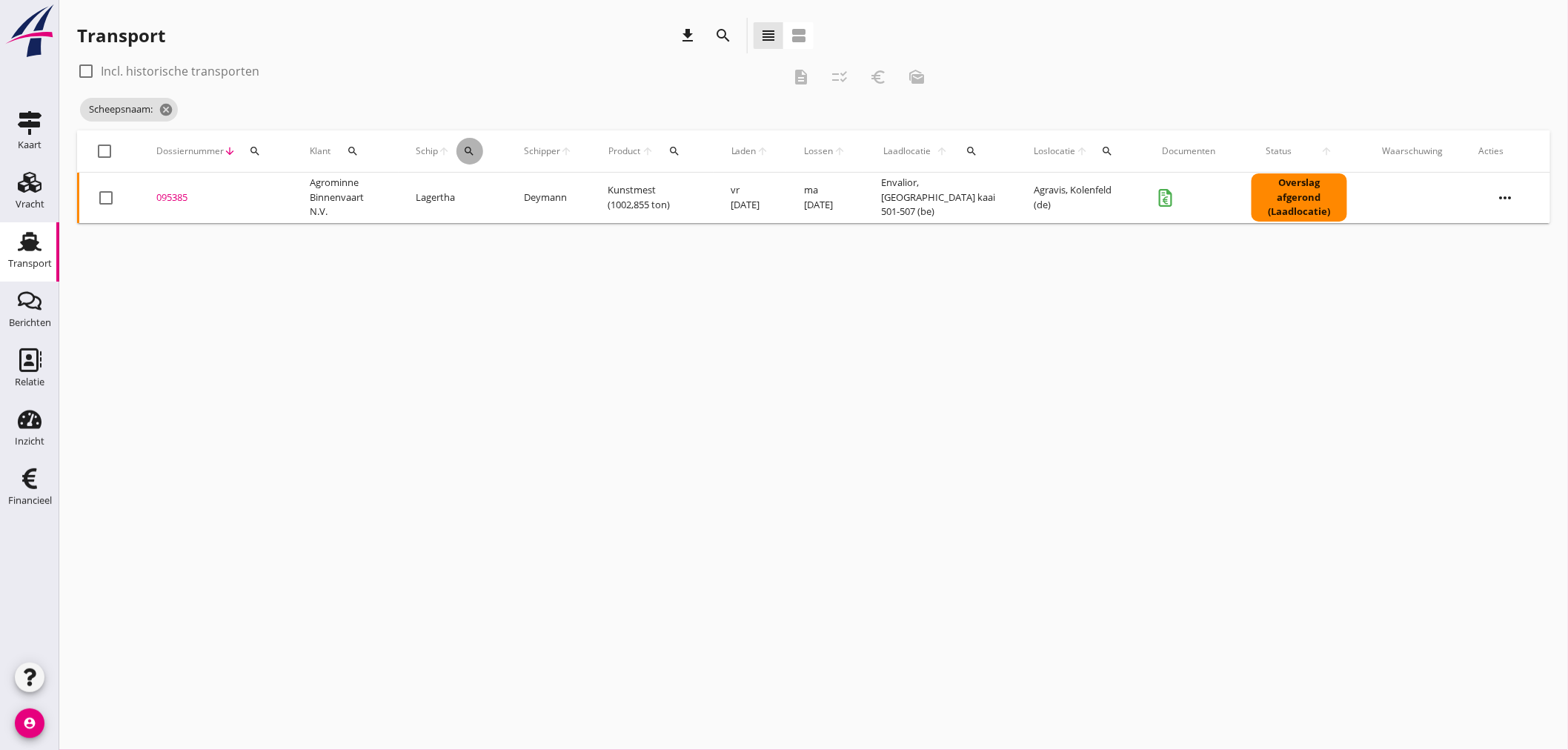
drag, startPoint x: 475, startPoint y: 148, endPoint x: 499, endPoint y: 195, distance: 52.8
click at [475, 150] on icon "search" at bounding box center [469, 150] width 12 height 12
click at [502, 202] on input "Zoek op (scheeps)naam" at bounding box center [541, 194] width 154 height 23
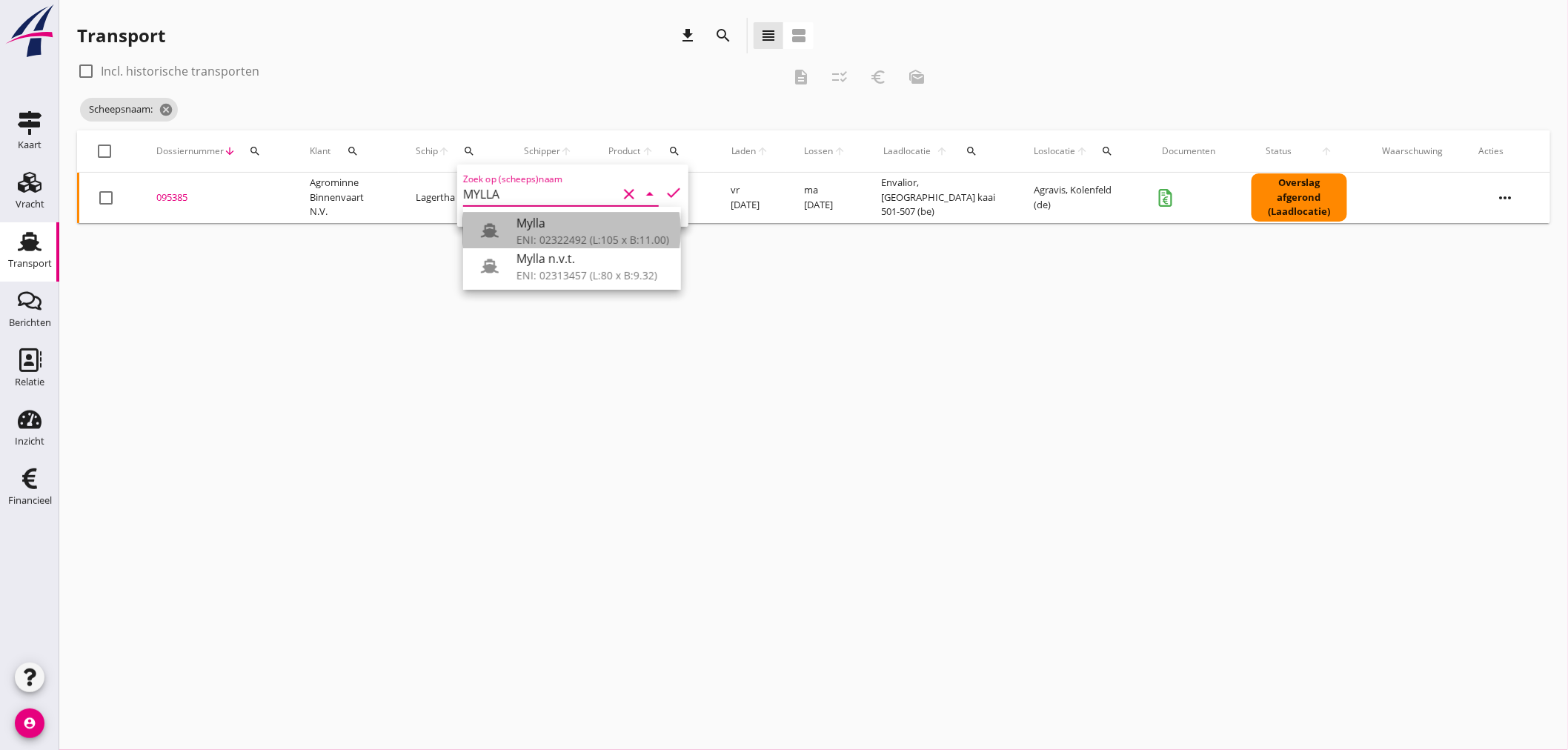
click at [583, 242] on div "ENI: 02322492 (L:105 x B:11.00)" at bounding box center [593, 240] width 153 height 16
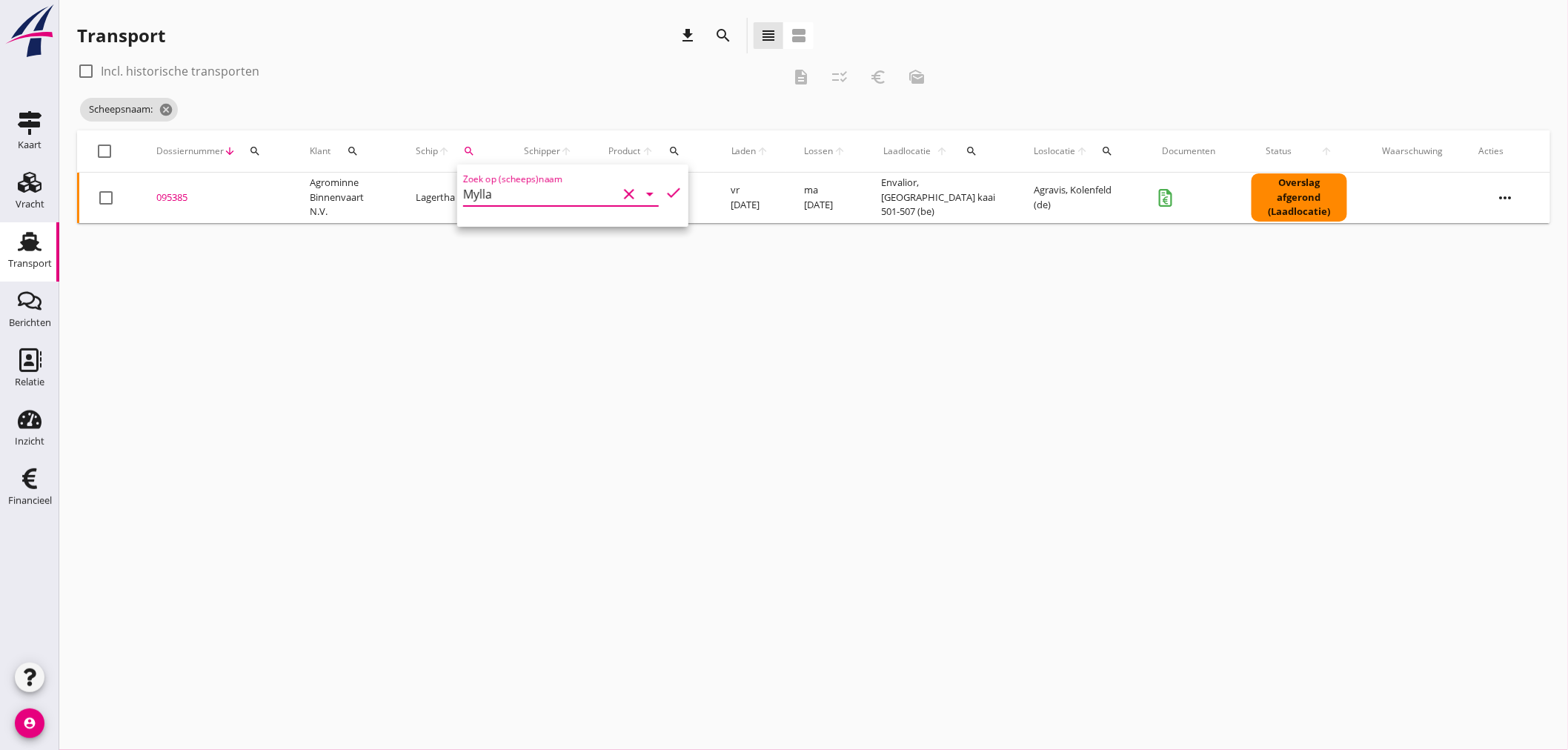
type input "Mylla"
click at [160, 199] on div "095385" at bounding box center [215, 197] width 118 height 15
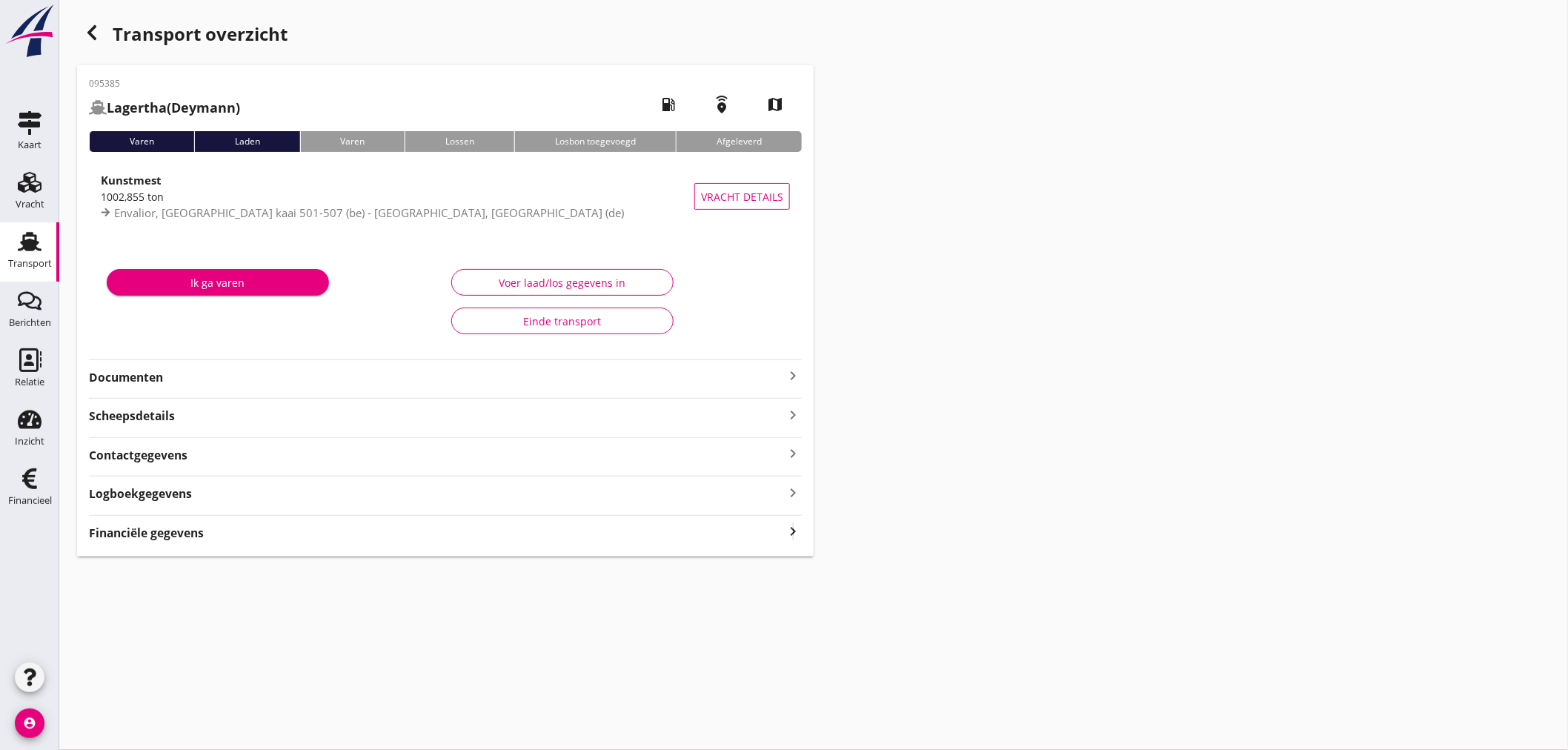
click at [794, 530] on icon "keyboard_arrow_right" at bounding box center [792, 532] width 18 height 20
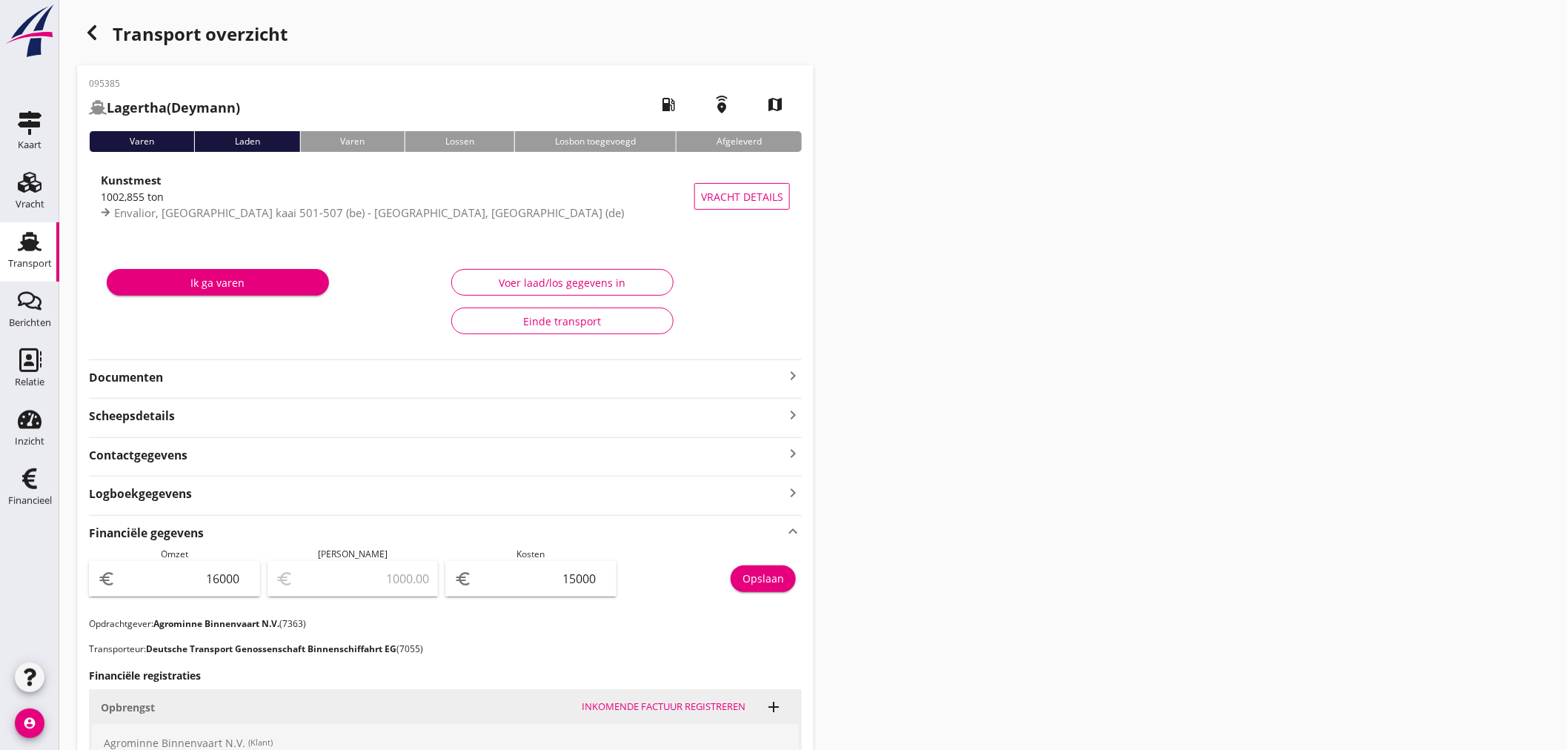
click at [93, 38] on use "button" at bounding box center [91, 32] width 9 height 15
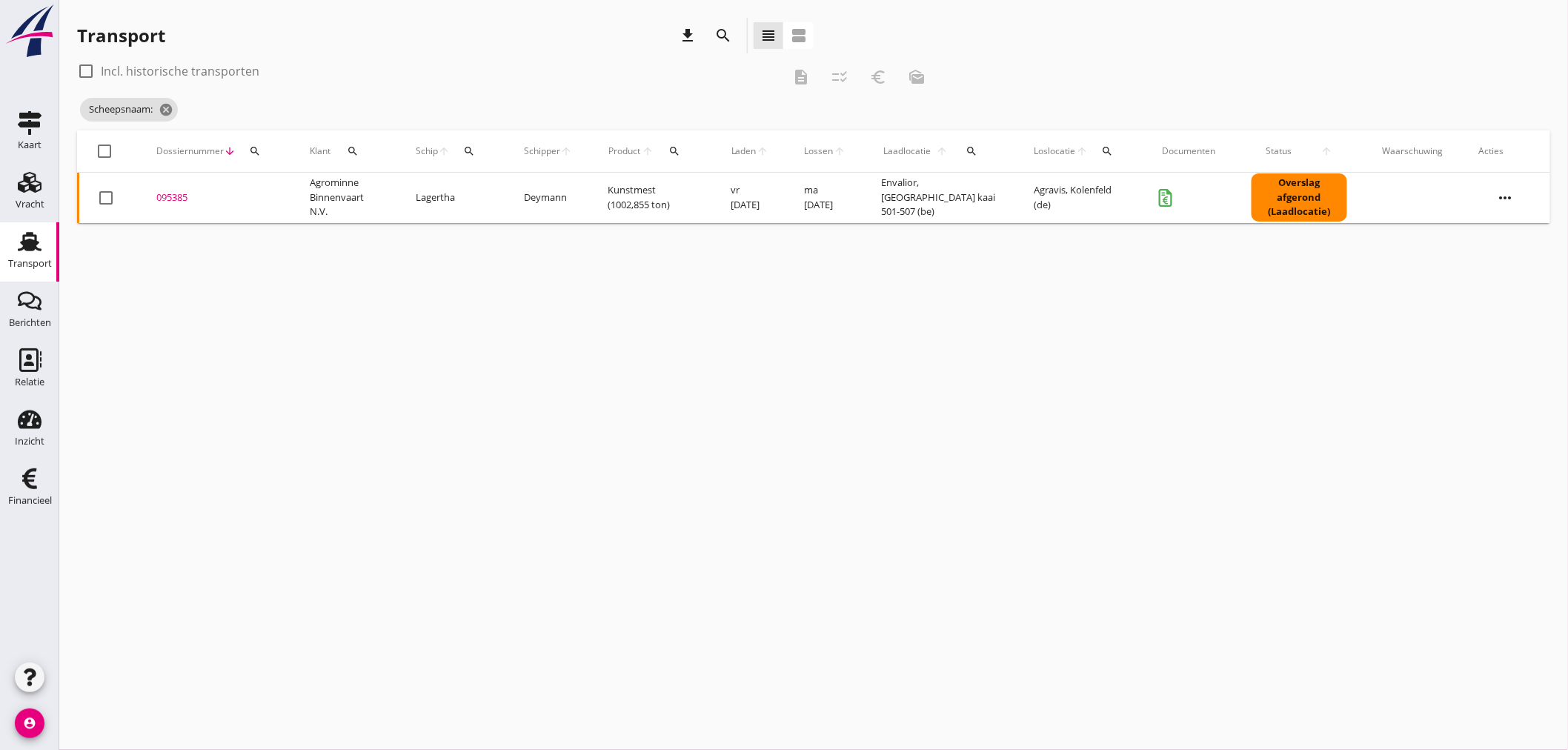
click at [468, 145] on icon "search" at bounding box center [469, 150] width 12 height 12
click at [489, 195] on input "Zoek op (scheeps)naam" at bounding box center [541, 194] width 154 height 23
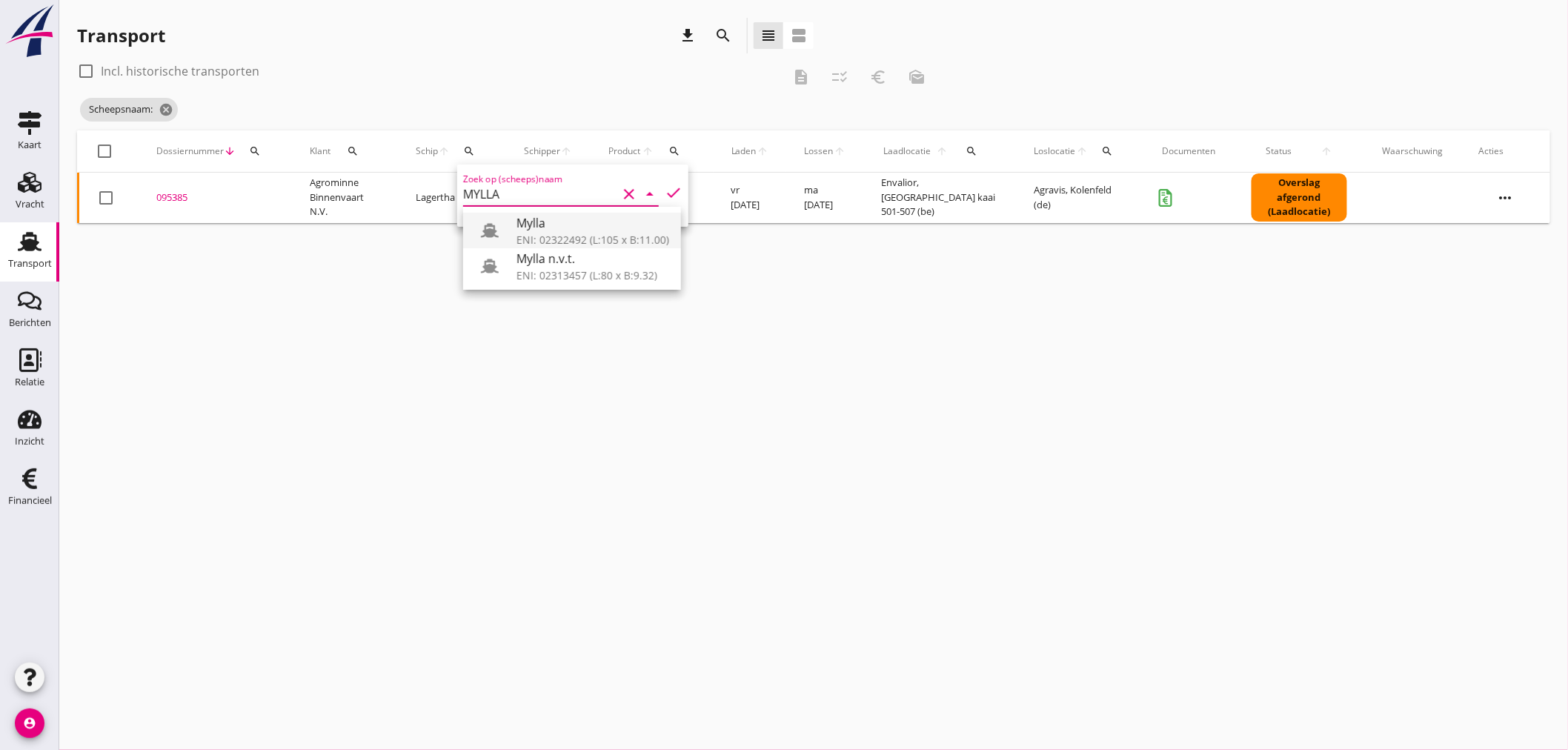
click at [524, 234] on div "ENI: 02322492 (L:105 x B:11.00)" at bounding box center [593, 240] width 153 height 16
click at [549, 227] on div "Mylla" at bounding box center [593, 223] width 153 height 18
click at [667, 188] on icon "check" at bounding box center [673, 192] width 18 height 18
type input "Mylla"
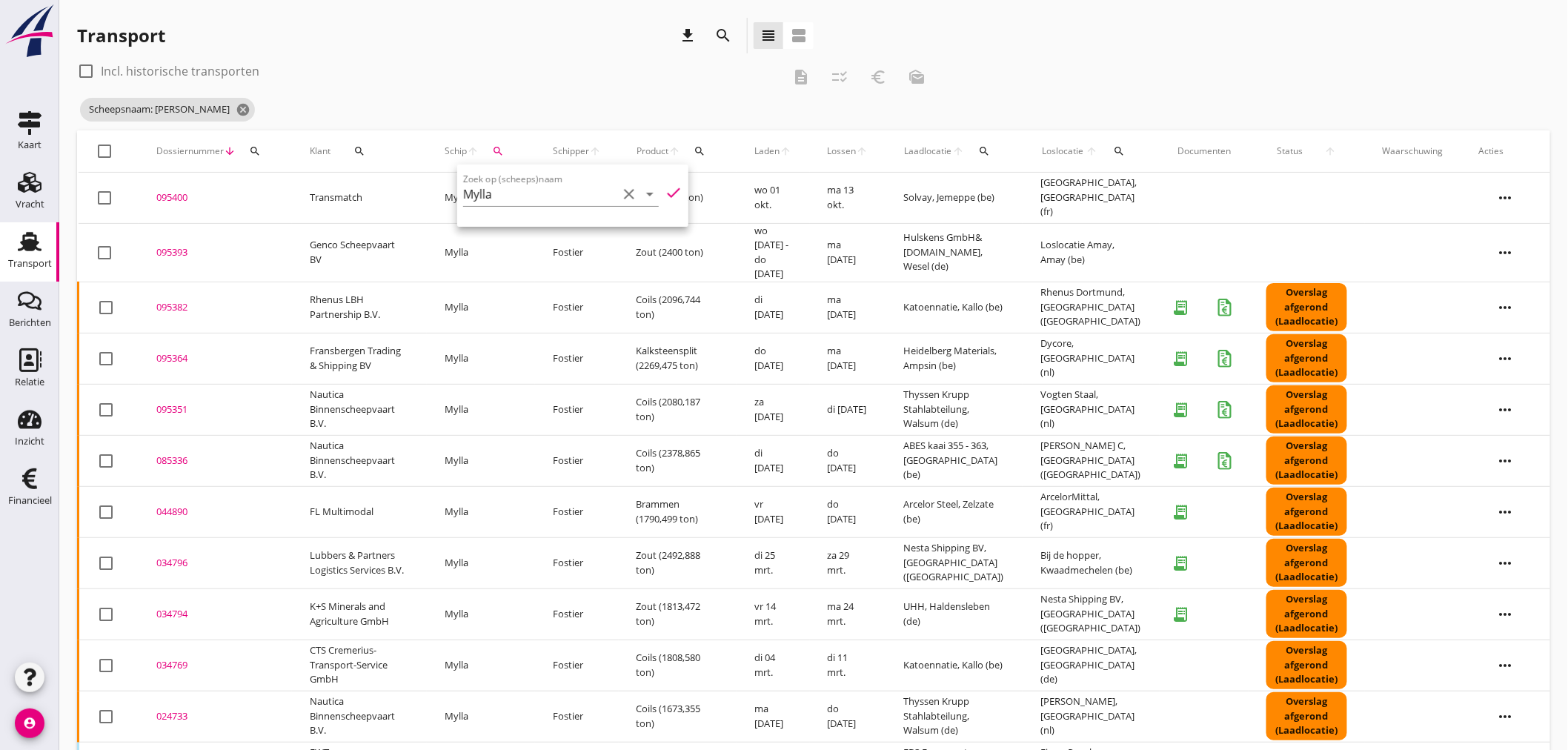
click at [490, 46] on div "Transport download search view_headline view_agenda" at bounding box center [446, 36] width 737 height 36
drag, startPoint x: 173, startPoint y: 300, endPoint x: 175, endPoint y: 283, distance: 17.1
click at [174, 300] on div "095382" at bounding box center [215, 307] width 118 height 15
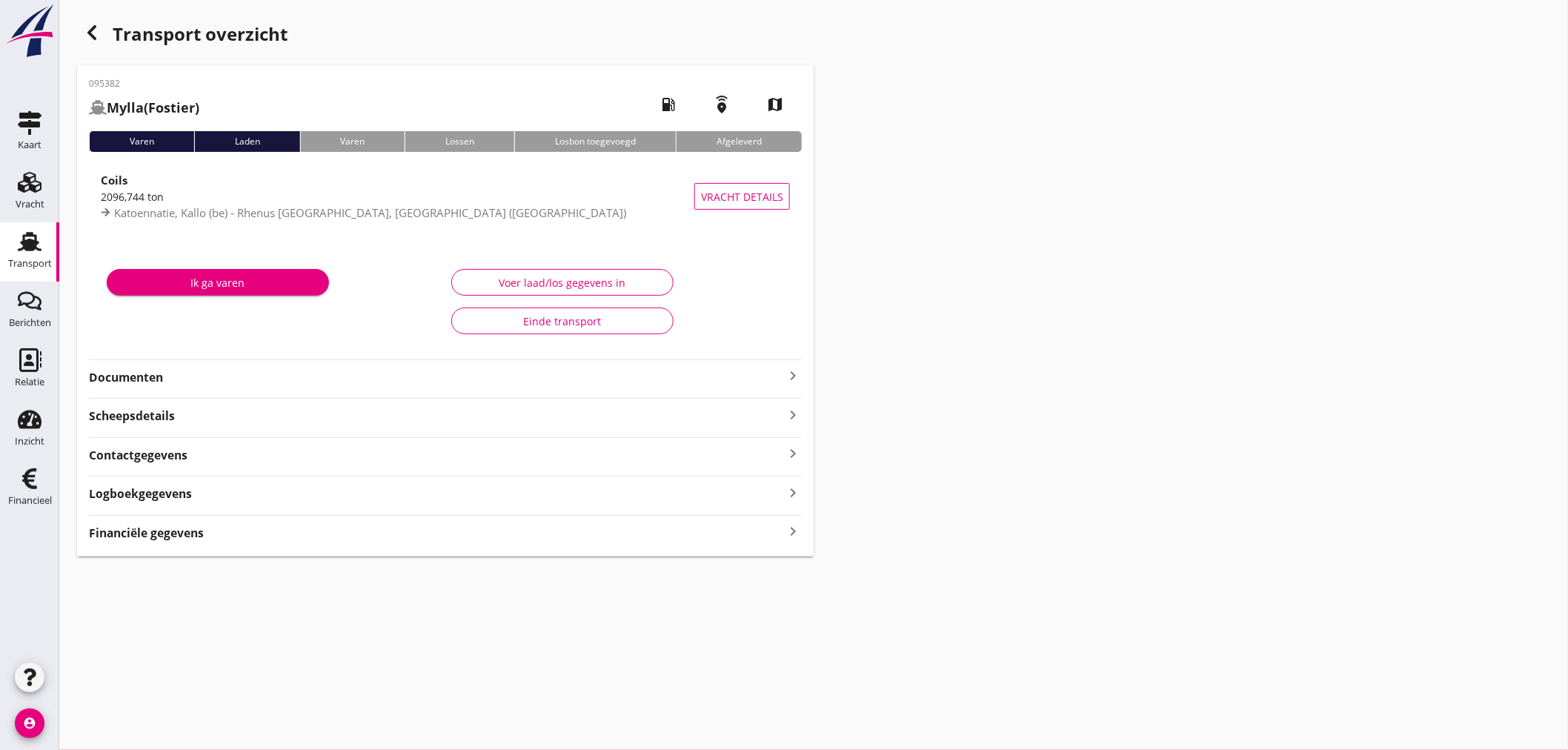
click at [166, 534] on strong "Financiële gegevens" at bounding box center [146, 533] width 115 height 17
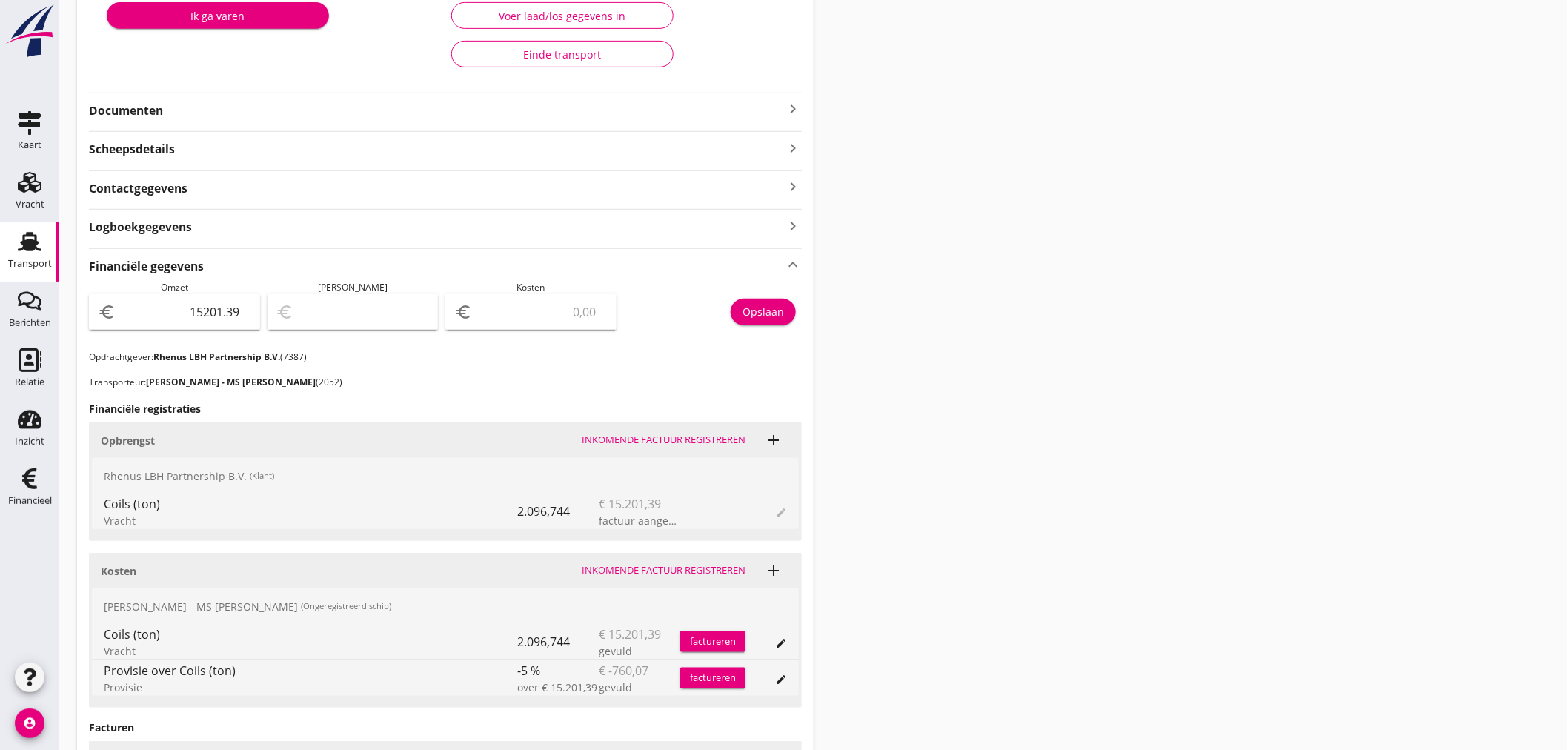
scroll to position [238, 0]
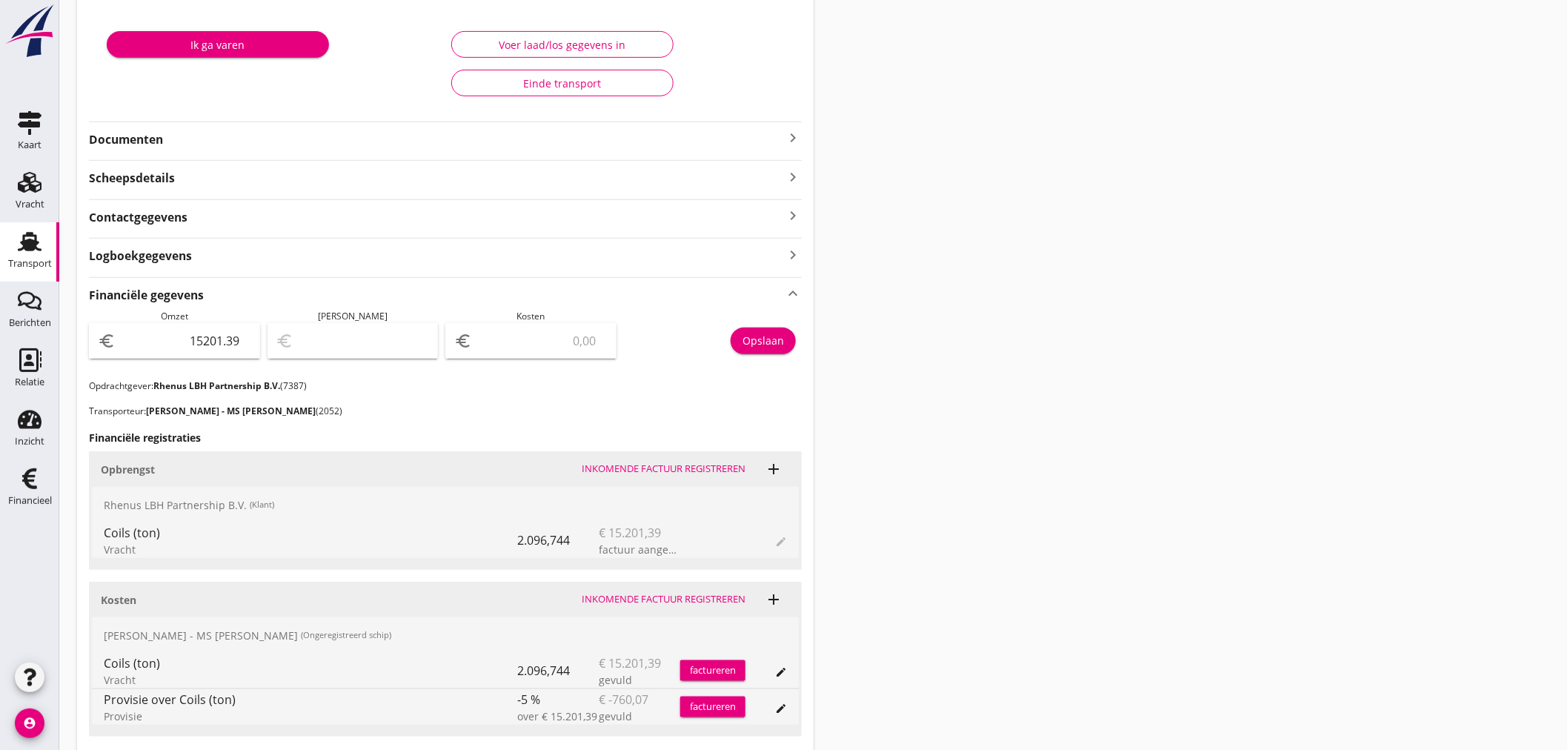
click at [791, 137] on icon "keyboard_arrow_right" at bounding box center [792, 138] width 18 height 18
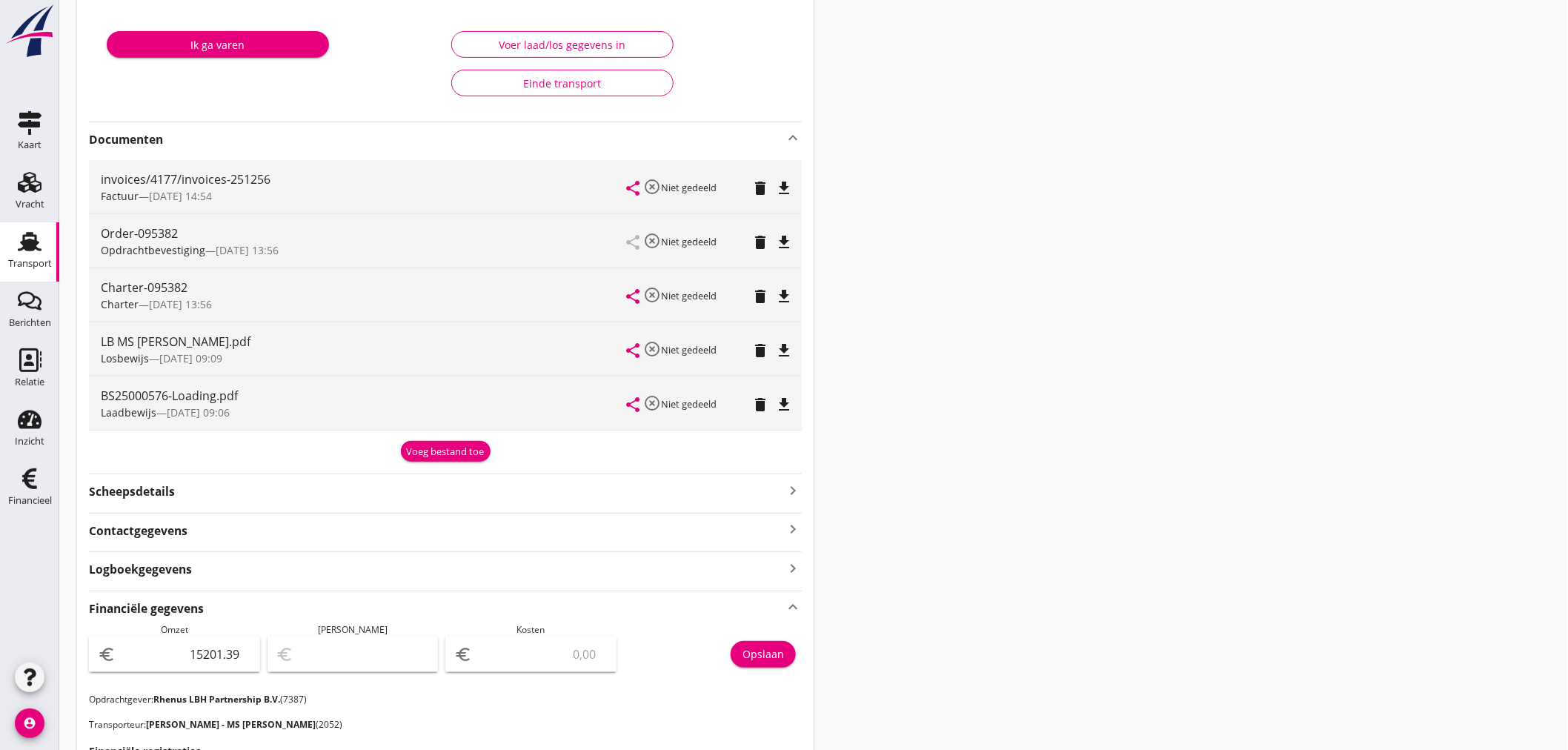
click at [780, 403] on icon "file_download" at bounding box center [784, 404] width 18 height 18
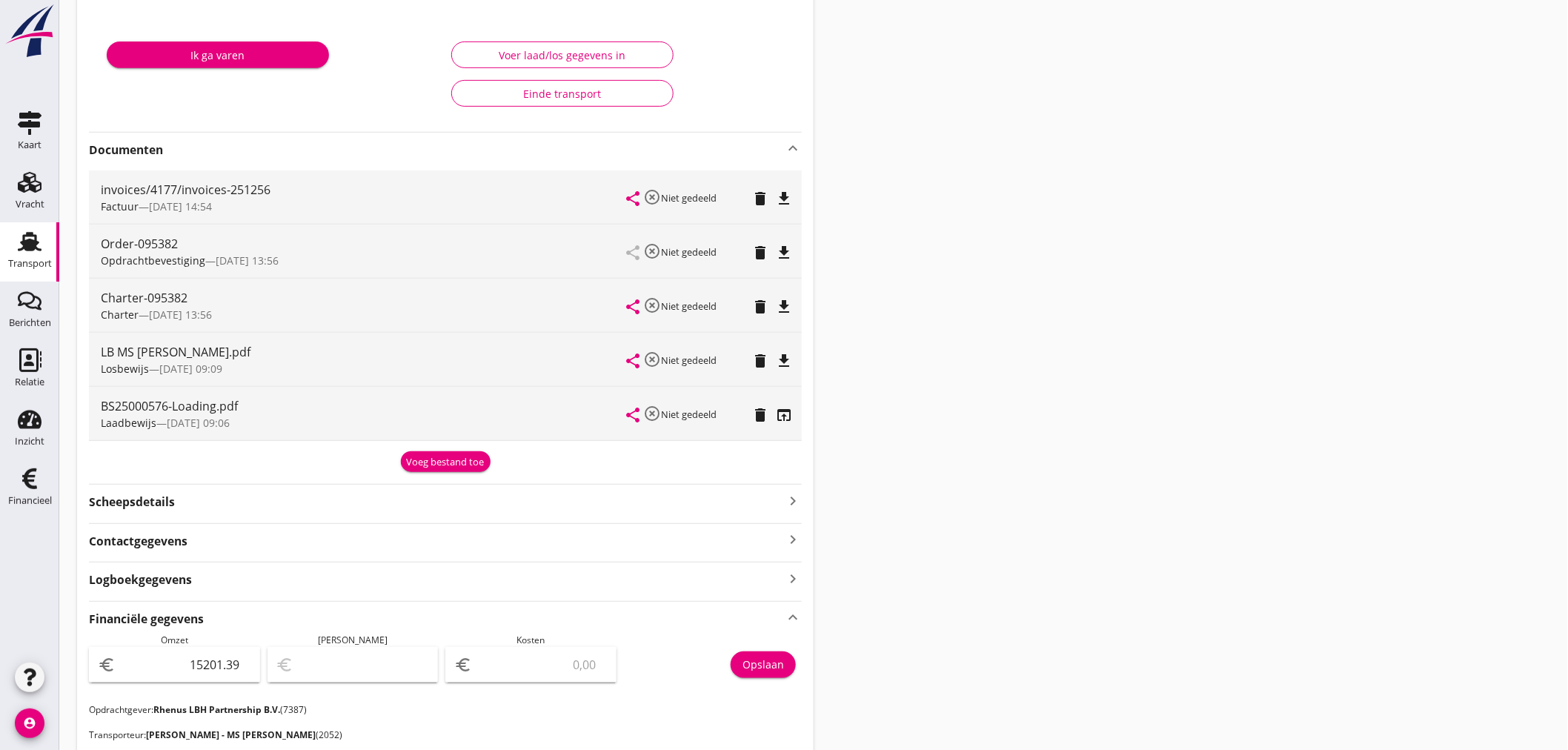
scroll to position [222, 0]
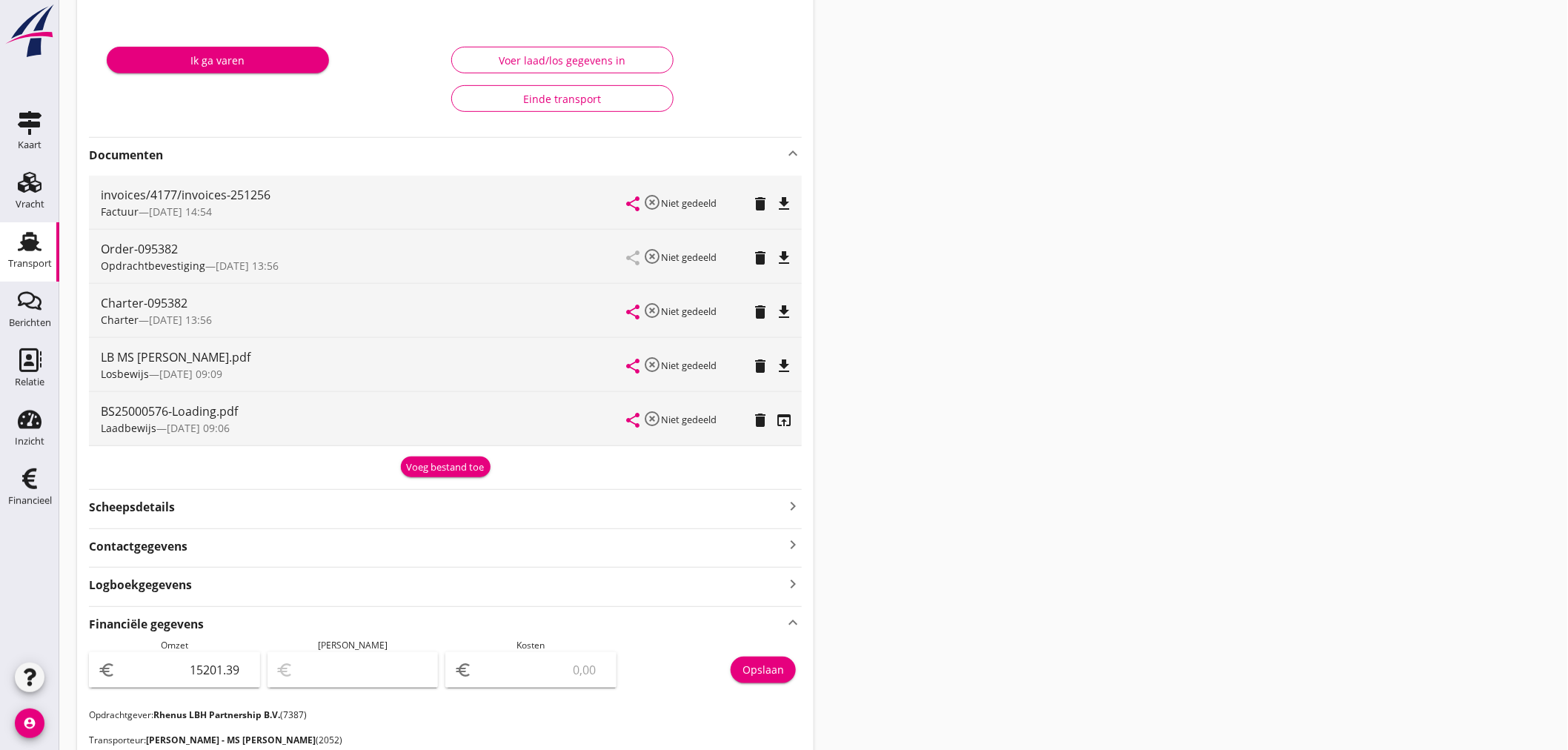
click at [608, 53] on div "Voer laad/los gegevens in" at bounding box center [562, 61] width 197 height 16
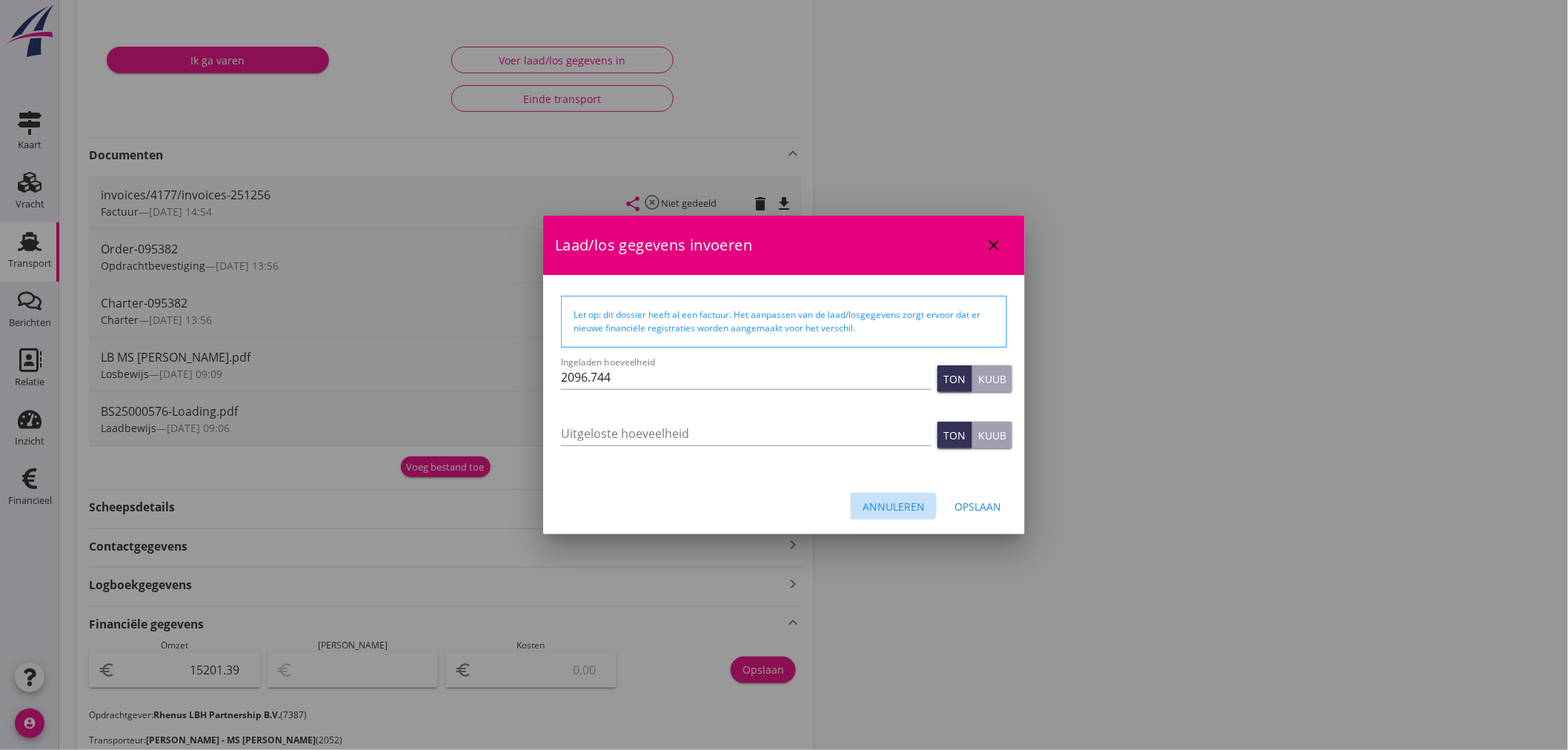
click at [914, 505] on div "Annuleren" at bounding box center [893, 506] width 62 height 16
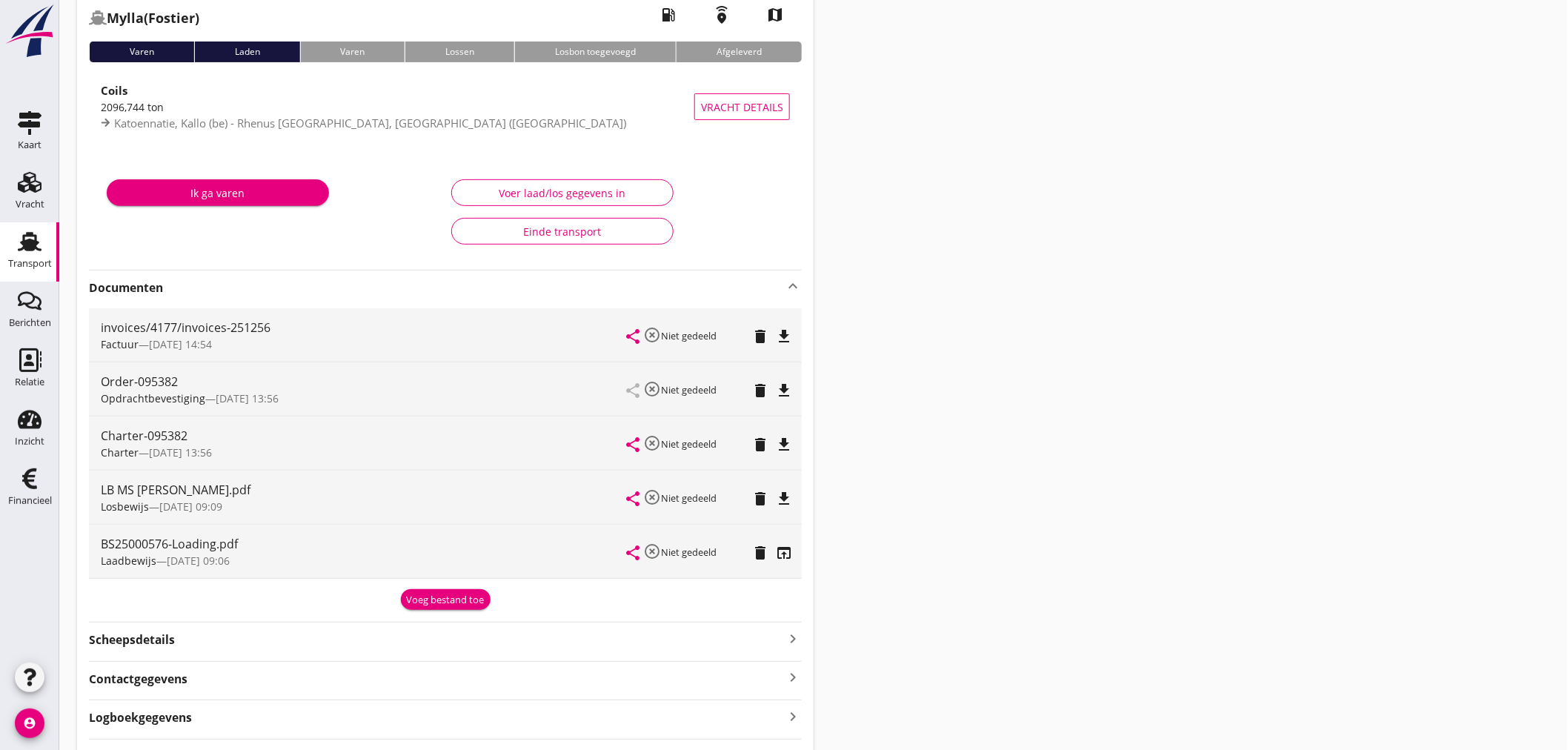
scroll to position [0, 0]
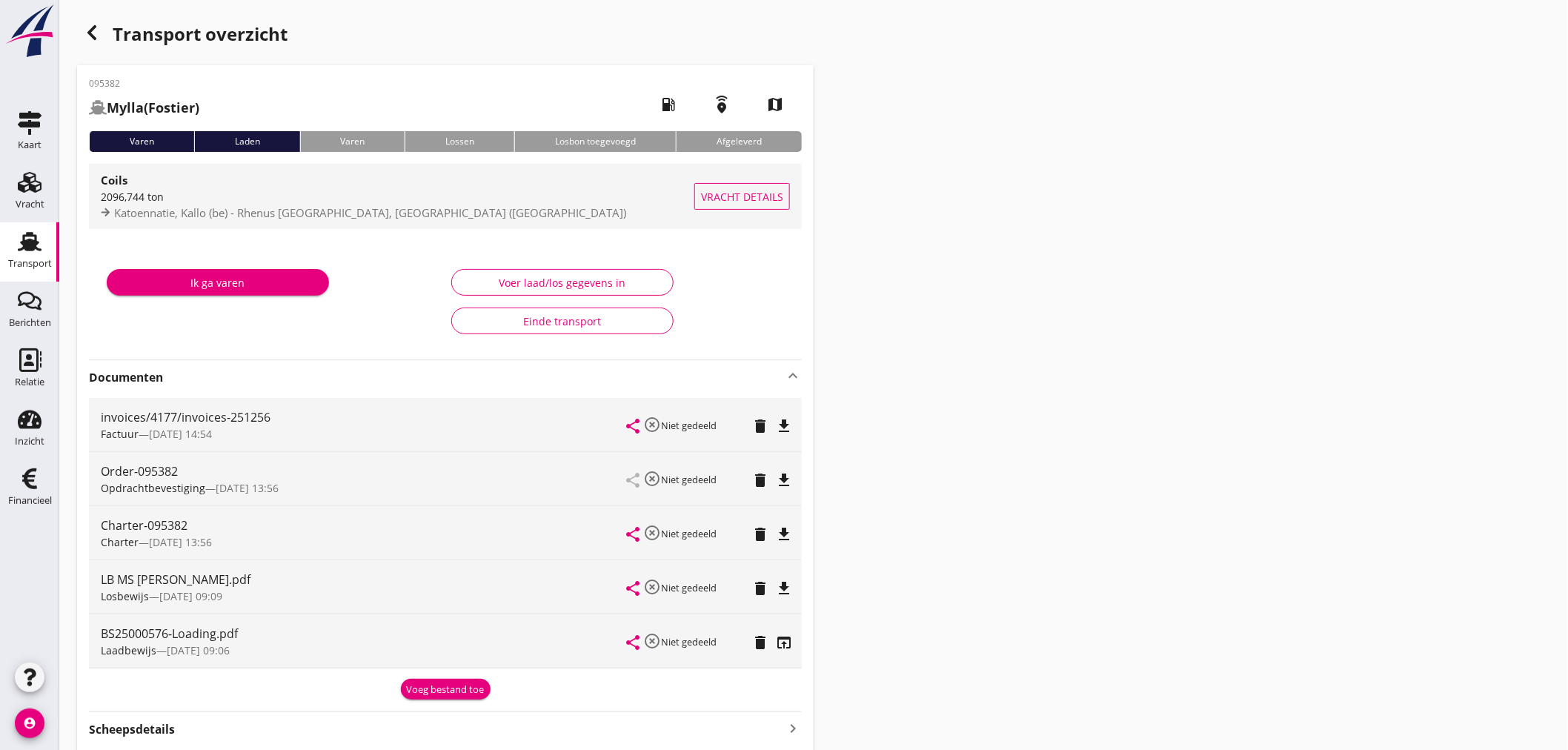
click at [210, 220] on div "Katoennatie, Kallo (be) - Rhenus Dortmund, Dortmund (de)" at bounding box center [397, 213] width 594 height 17
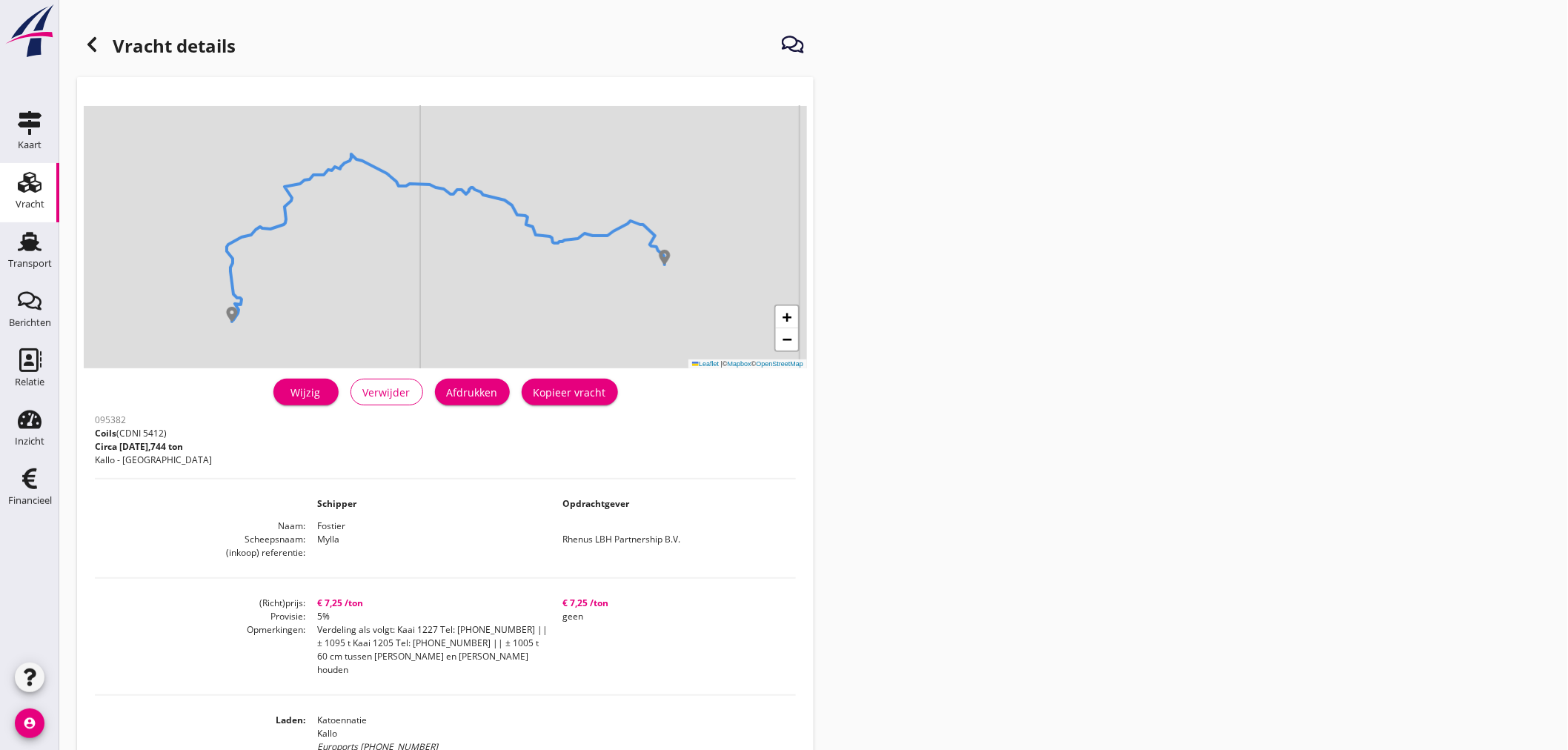
click at [97, 43] on icon at bounding box center [92, 44] width 18 height 18
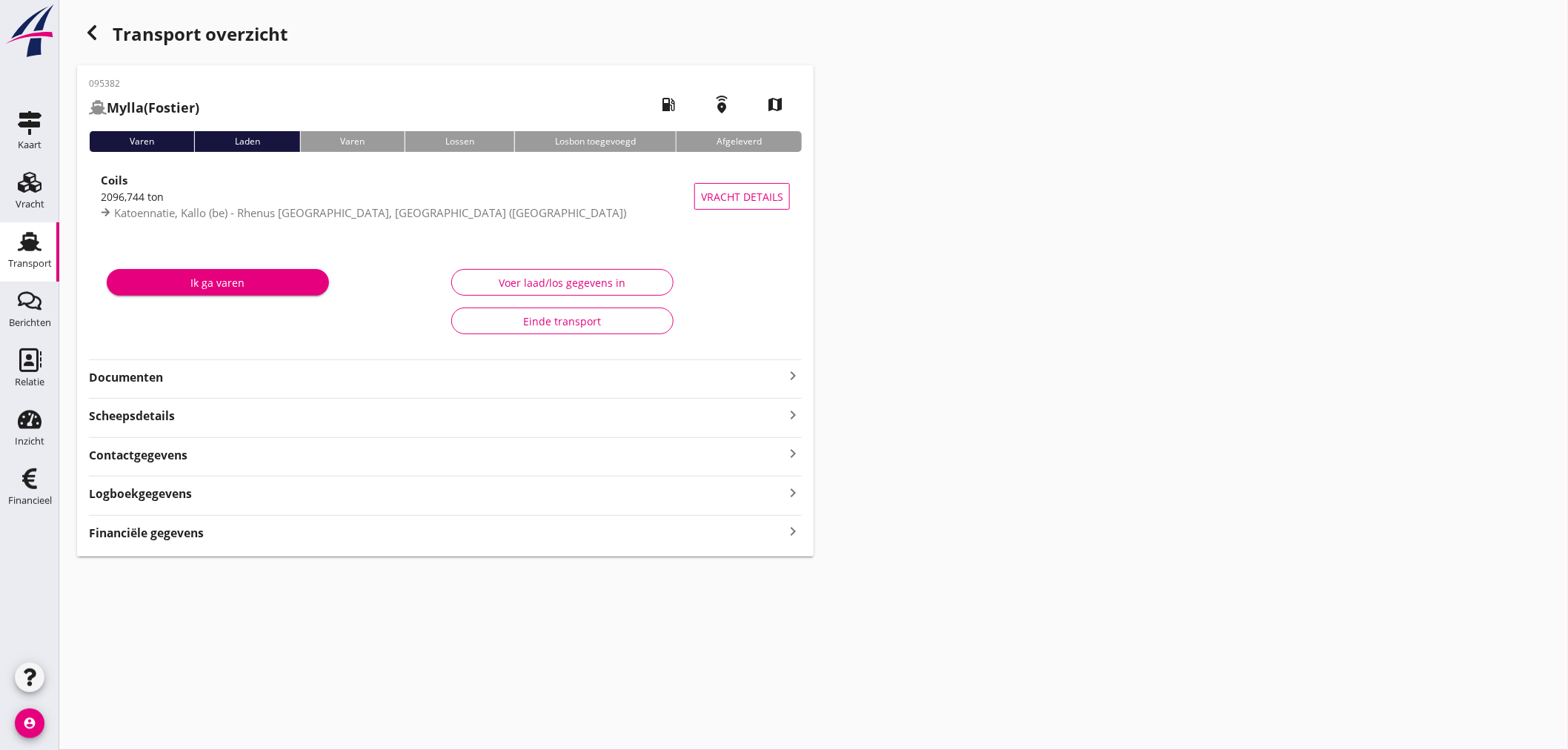
click at [794, 523] on icon "keyboard_arrow_right" at bounding box center [792, 532] width 18 height 20
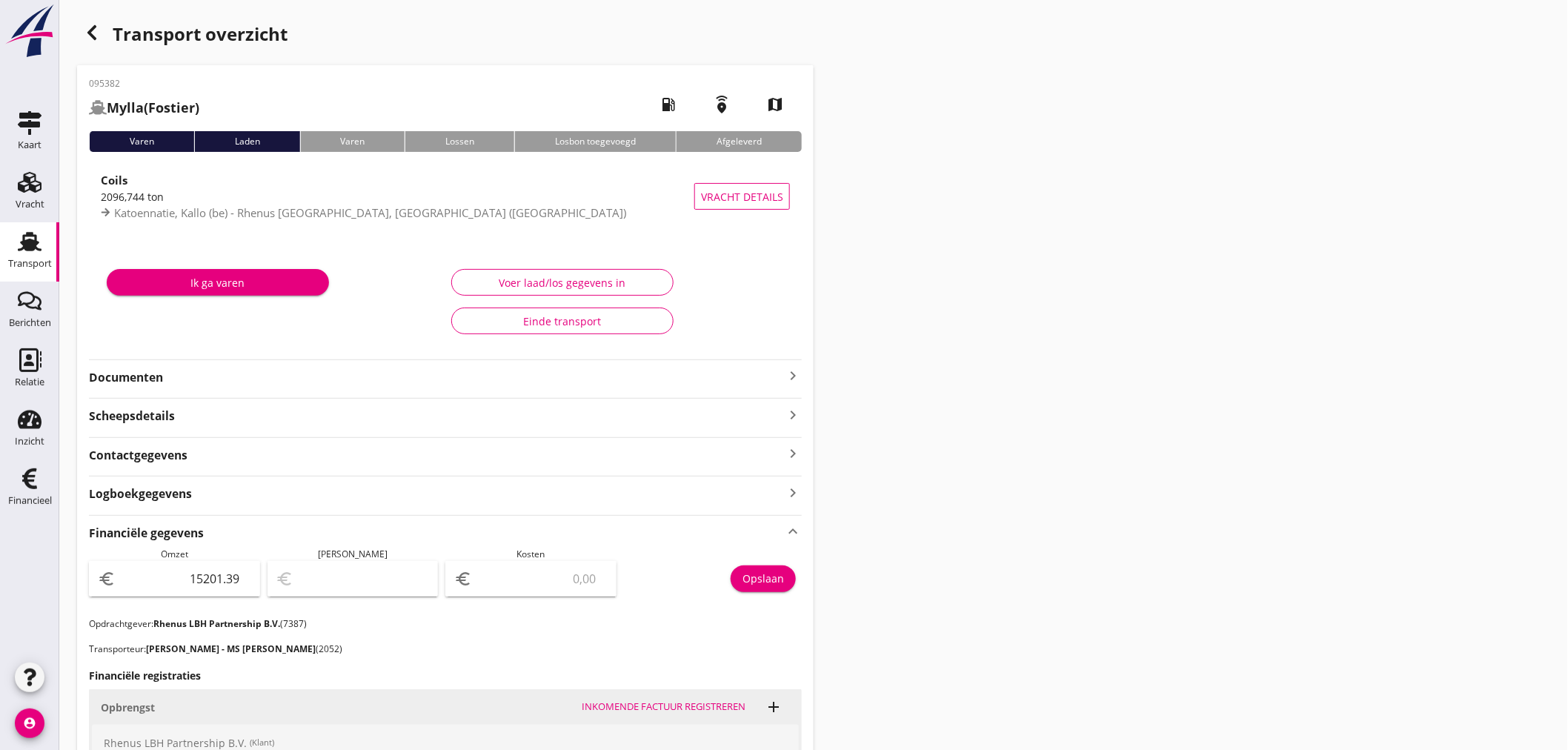
click at [788, 371] on icon "keyboard_arrow_right" at bounding box center [792, 375] width 18 height 18
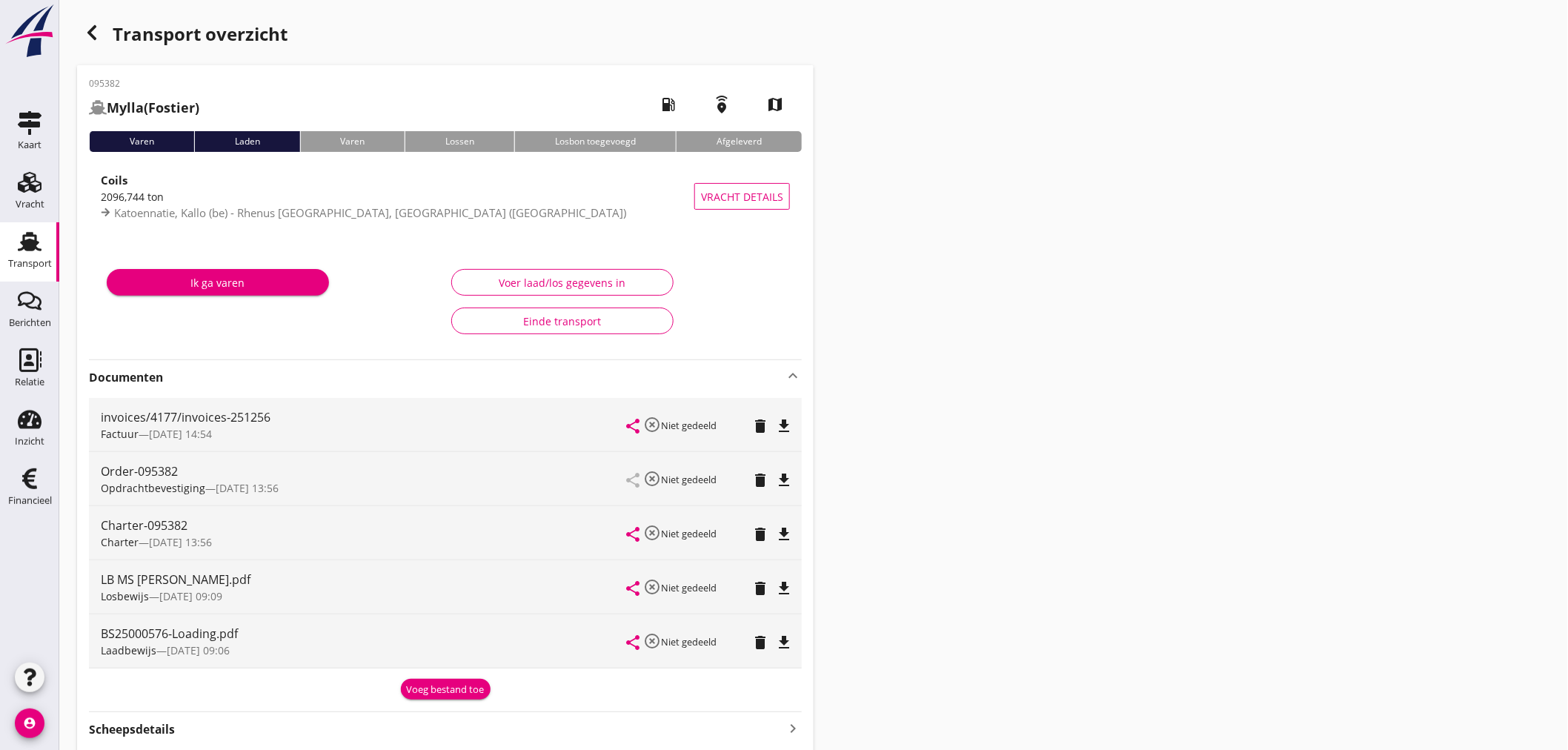
click at [981, 542] on div "Transport overzicht 095382 Mylla (Fostier) local_gas_station emergency_share ma…" at bounding box center [813, 756] width 1509 height 1512
drag, startPoint x: 90, startPoint y: 31, endPoint x: 93, endPoint y: 40, distance: 9.5
click at [92, 34] on use "button" at bounding box center [91, 32] width 9 height 15
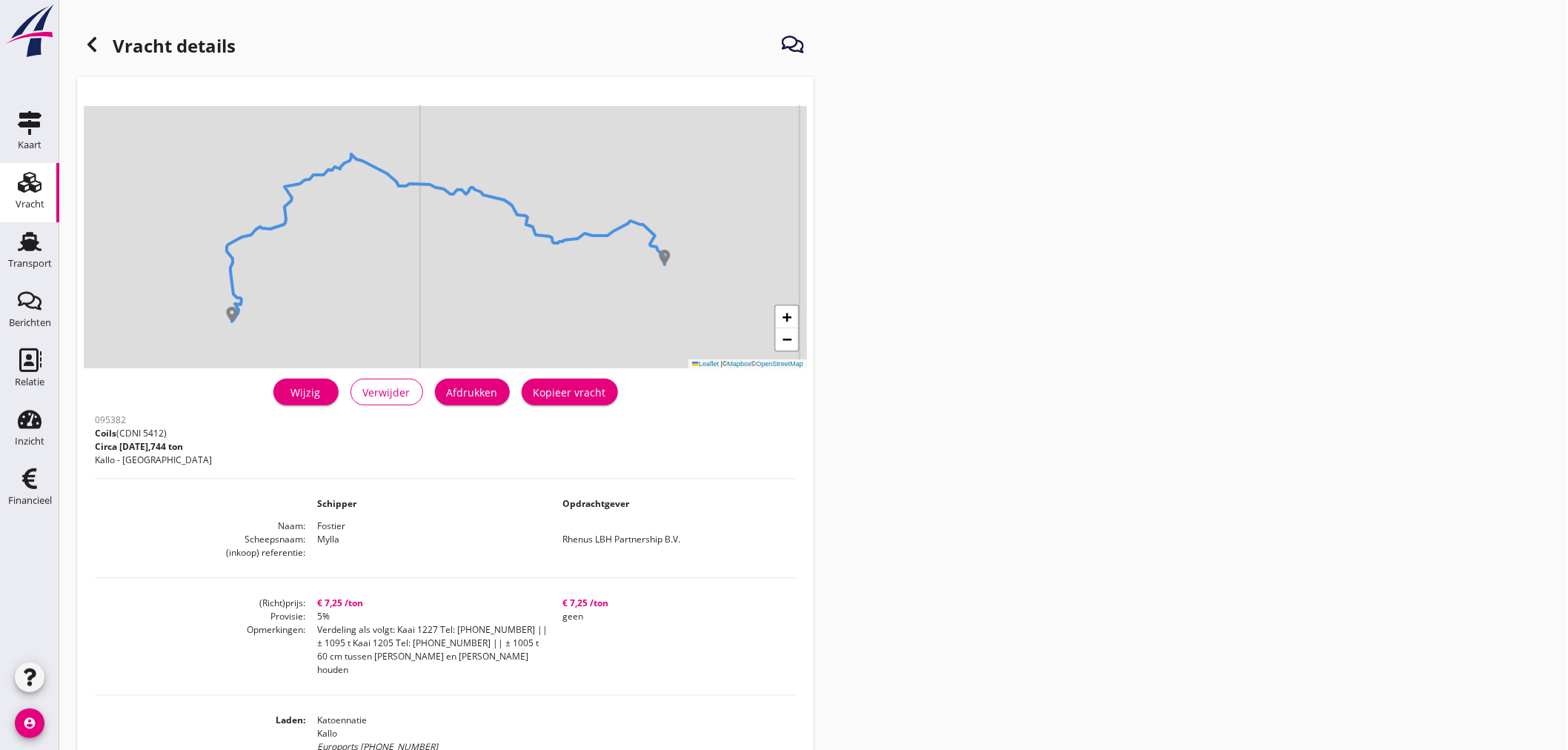
click at [86, 53] on icon at bounding box center [92, 44] width 18 height 18
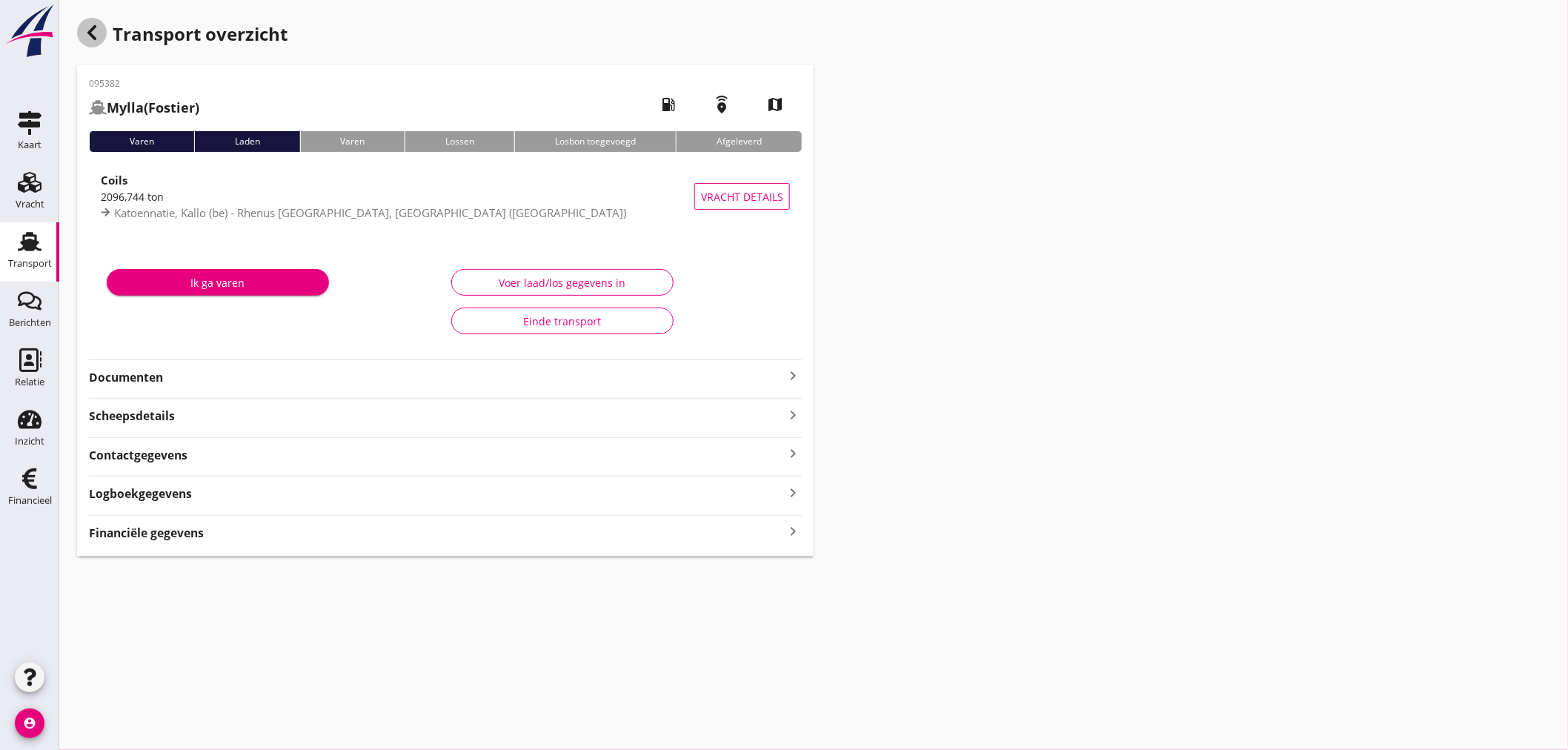
click at [90, 34] on use "button" at bounding box center [91, 32] width 9 height 15
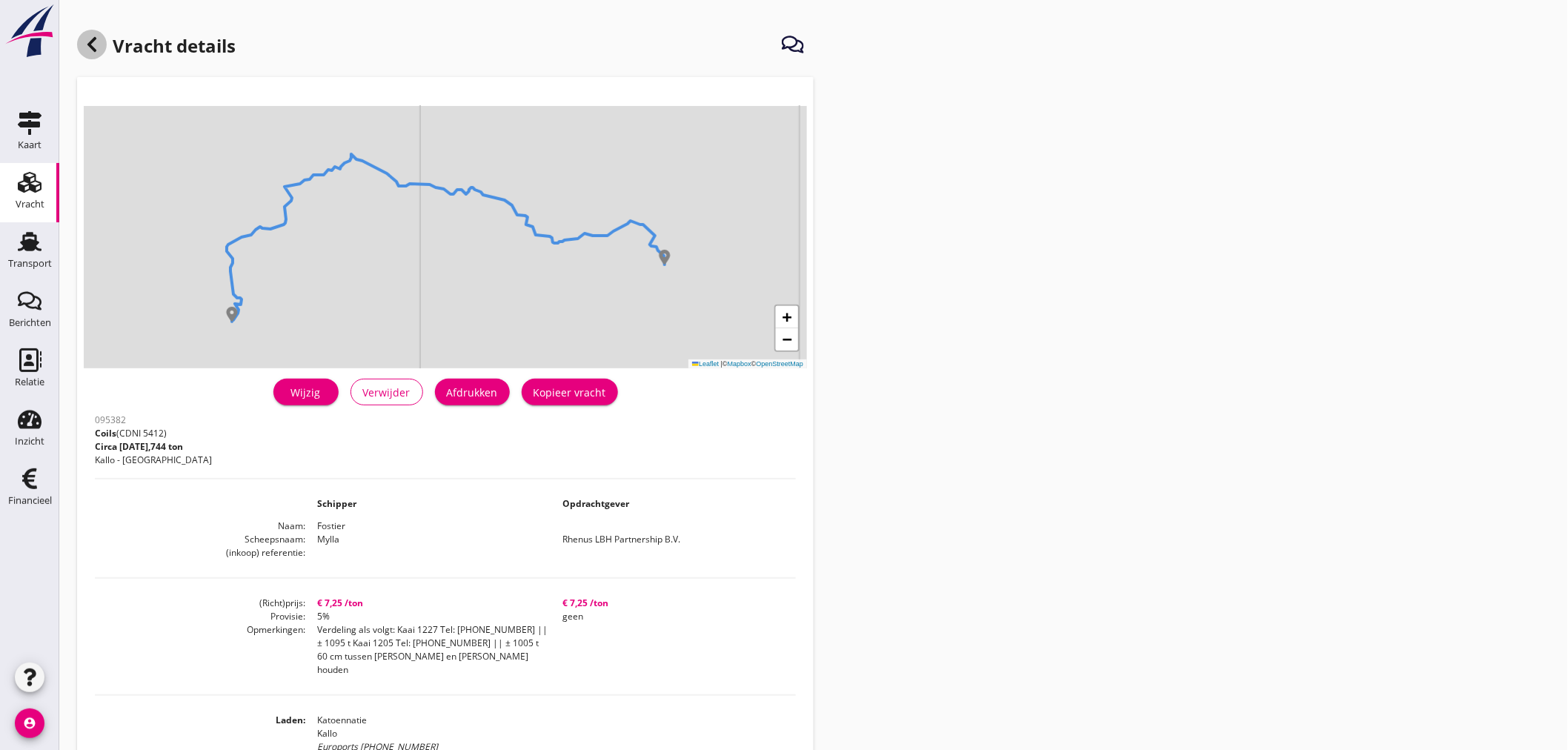
click at [94, 39] on use at bounding box center [91, 44] width 9 height 15
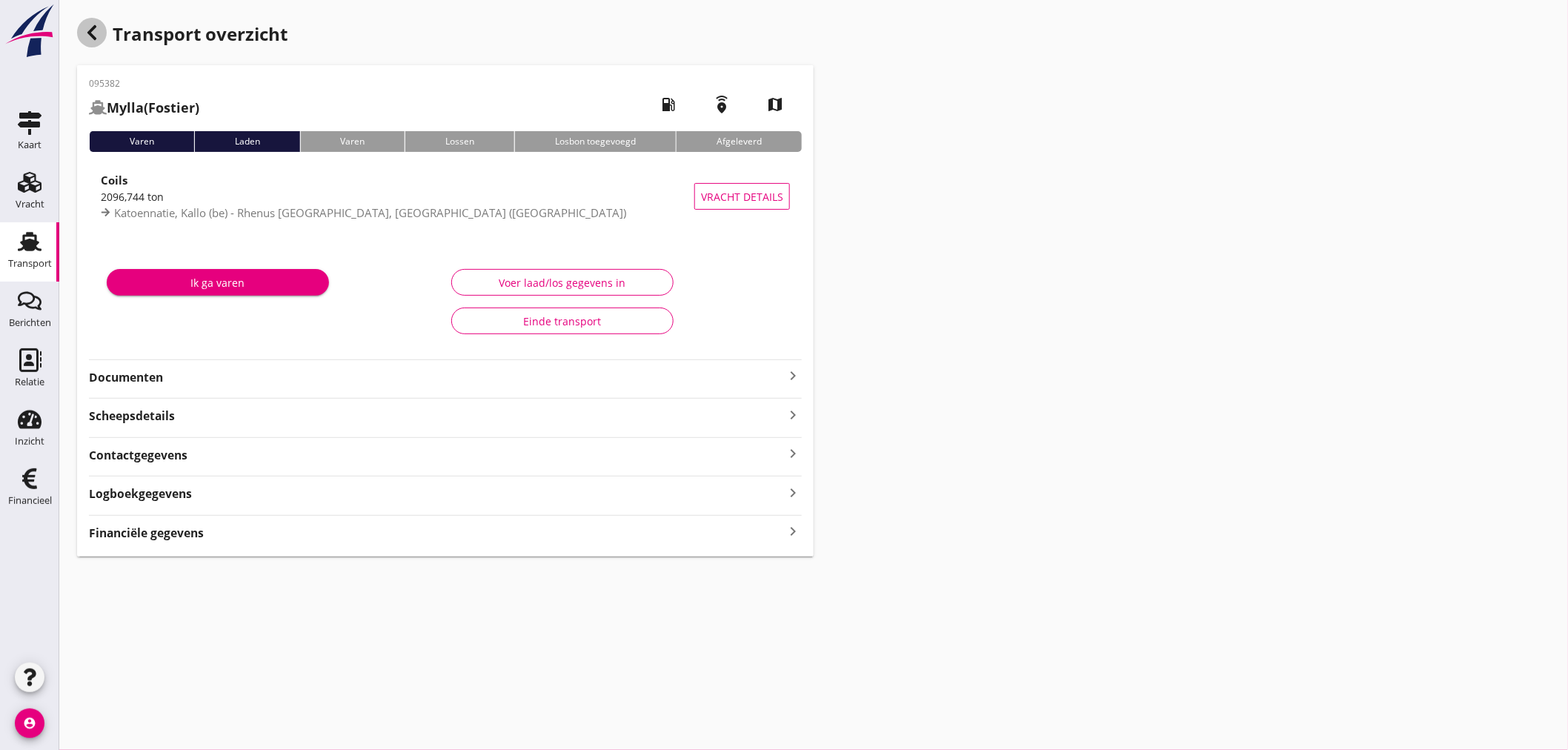
click at [100, 27] on div "button" at bounding box center [92, 33] width 30 height 30
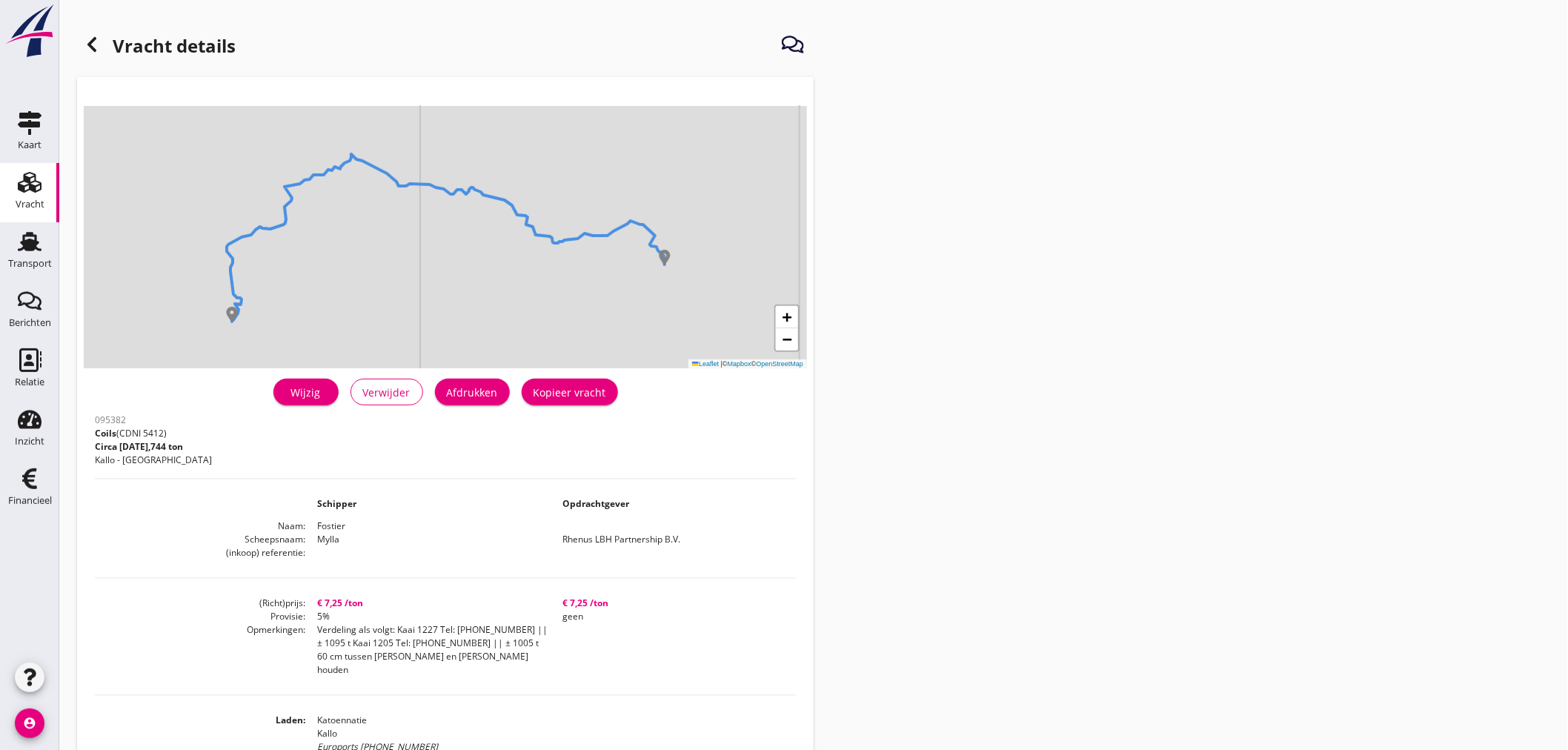
click at [86, 45] on icon at bounding box center [92, 44] width 18 height 18
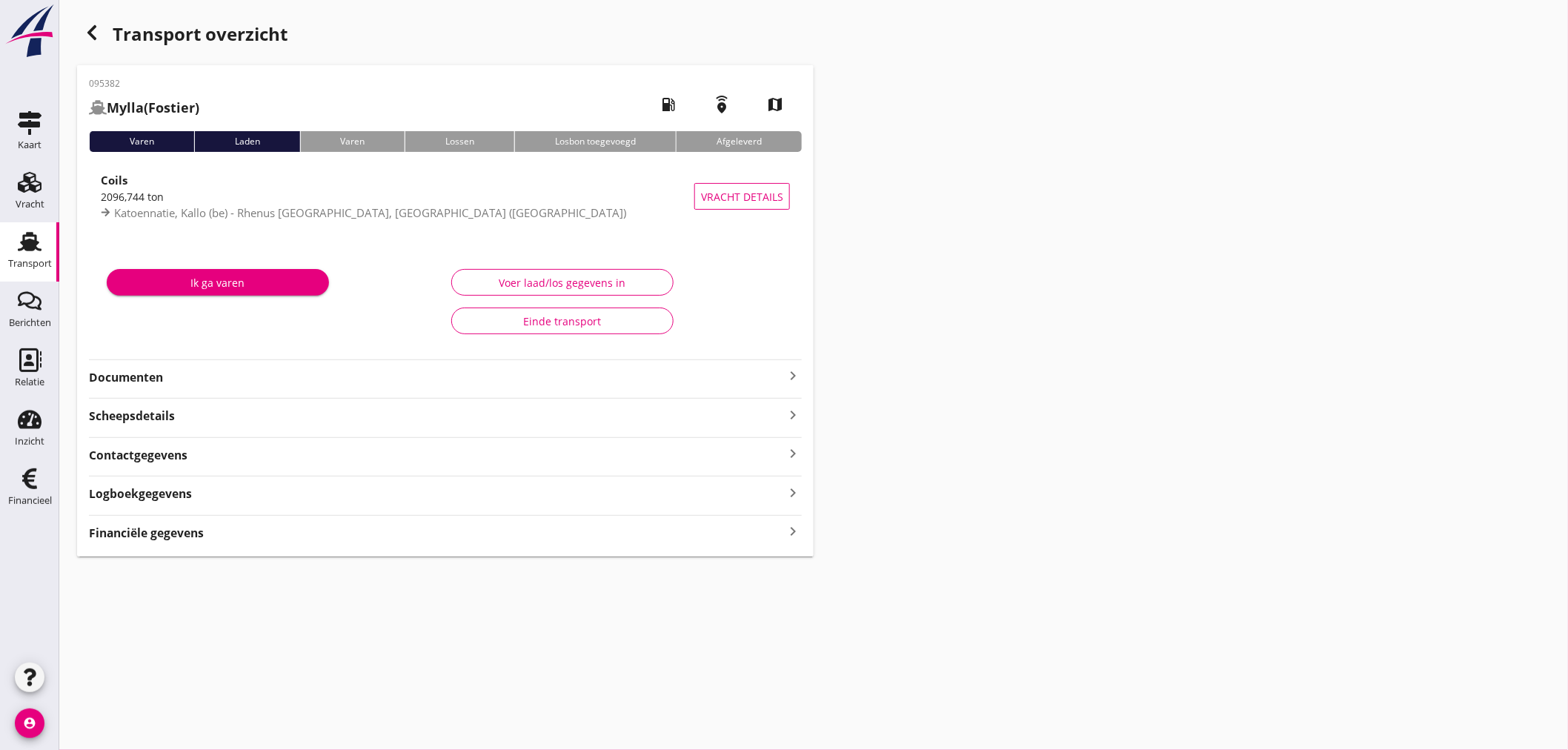
click at [102, 33] on div "button" at bounding box center [92, 33] width 30 height 30
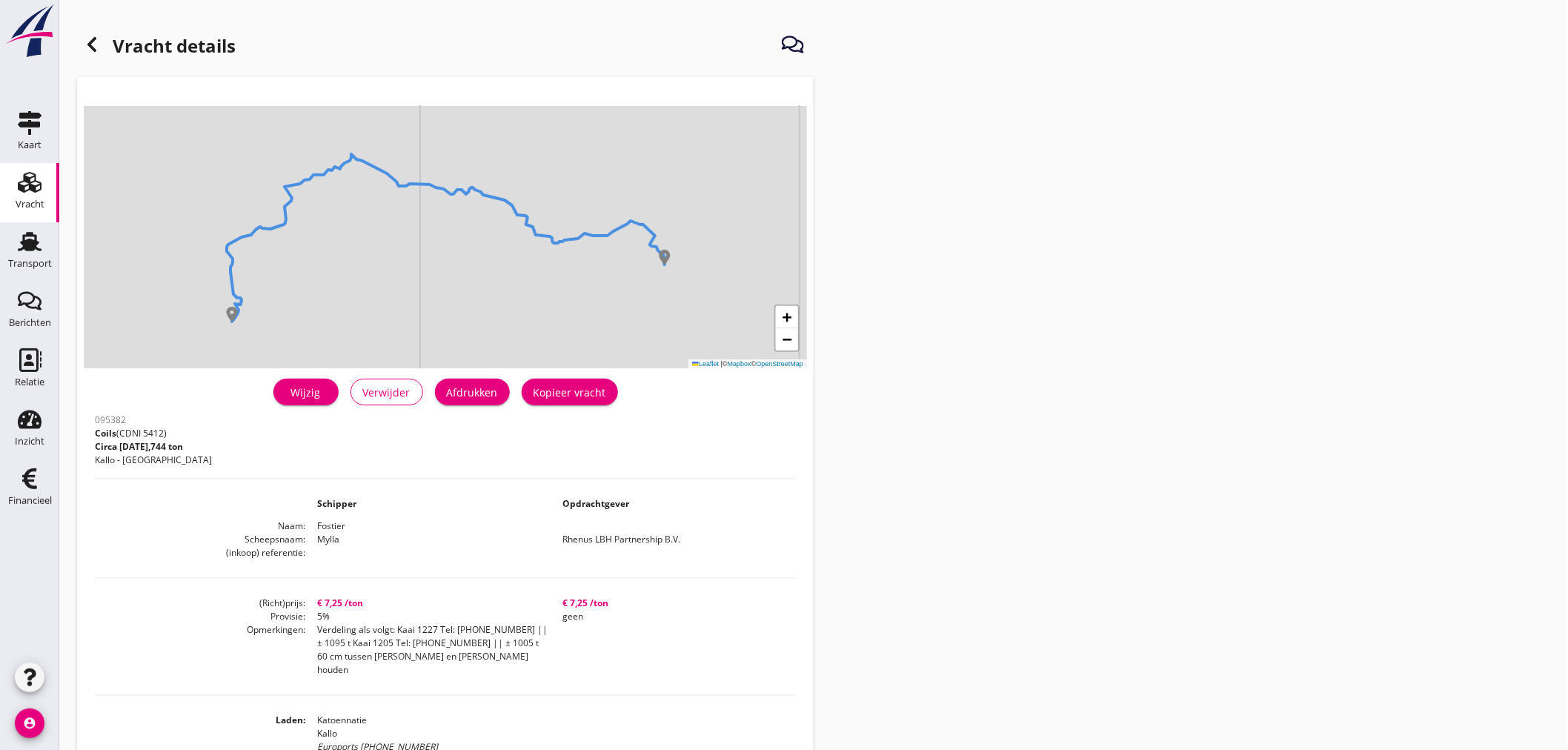
click at [99, 49] on icon at bounding box center [92, 44] width 18 height 18
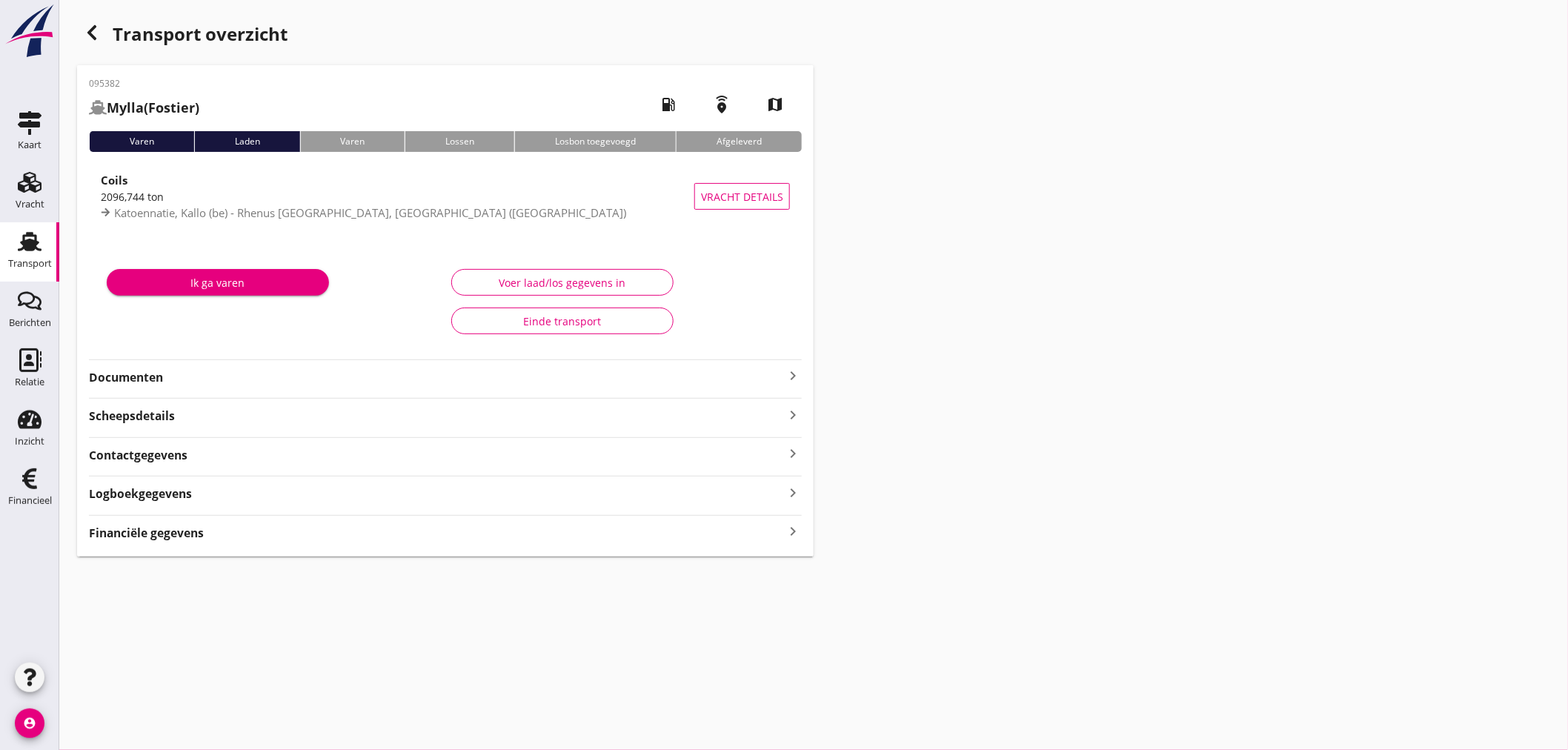
click at [10, 253] on div "Transport" at bounding box center [30, 263] width 44 height 21
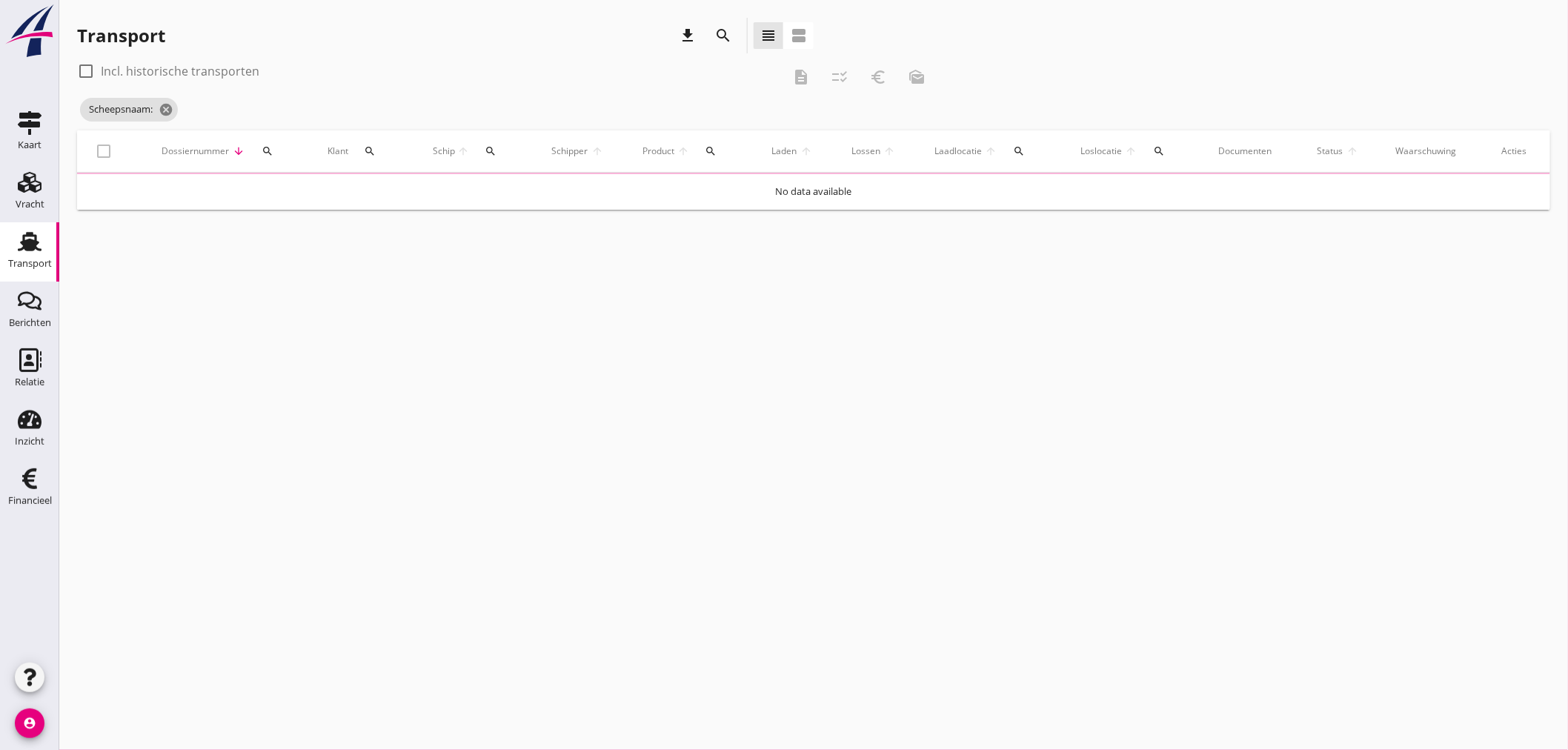
click at [264, 146] on div "search" at bounding box center [266, 150] width 30 height 12
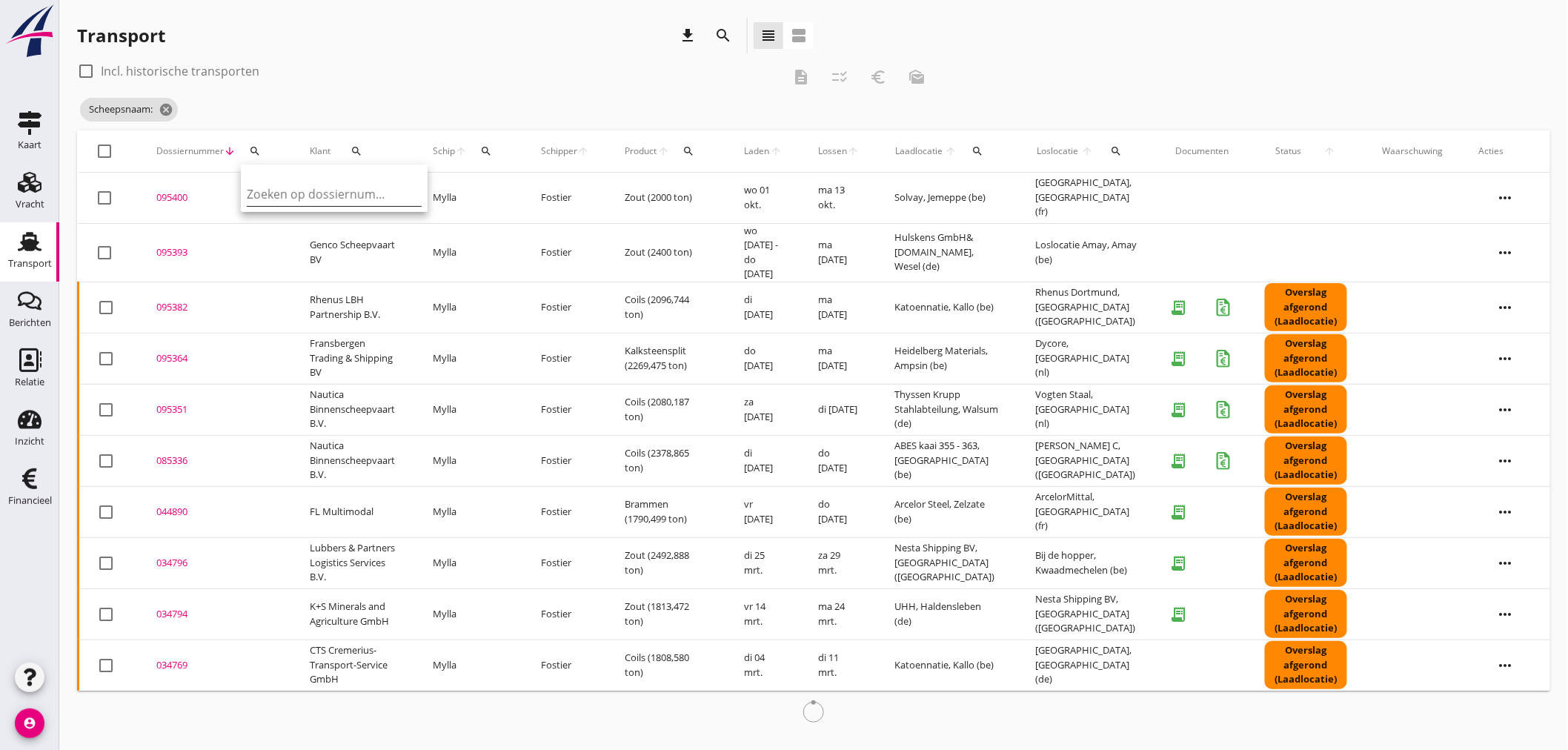
click at [283, 192] on input "Zoeken op dossiernummer..." at bounding box center [324, 194] width 154 height 23
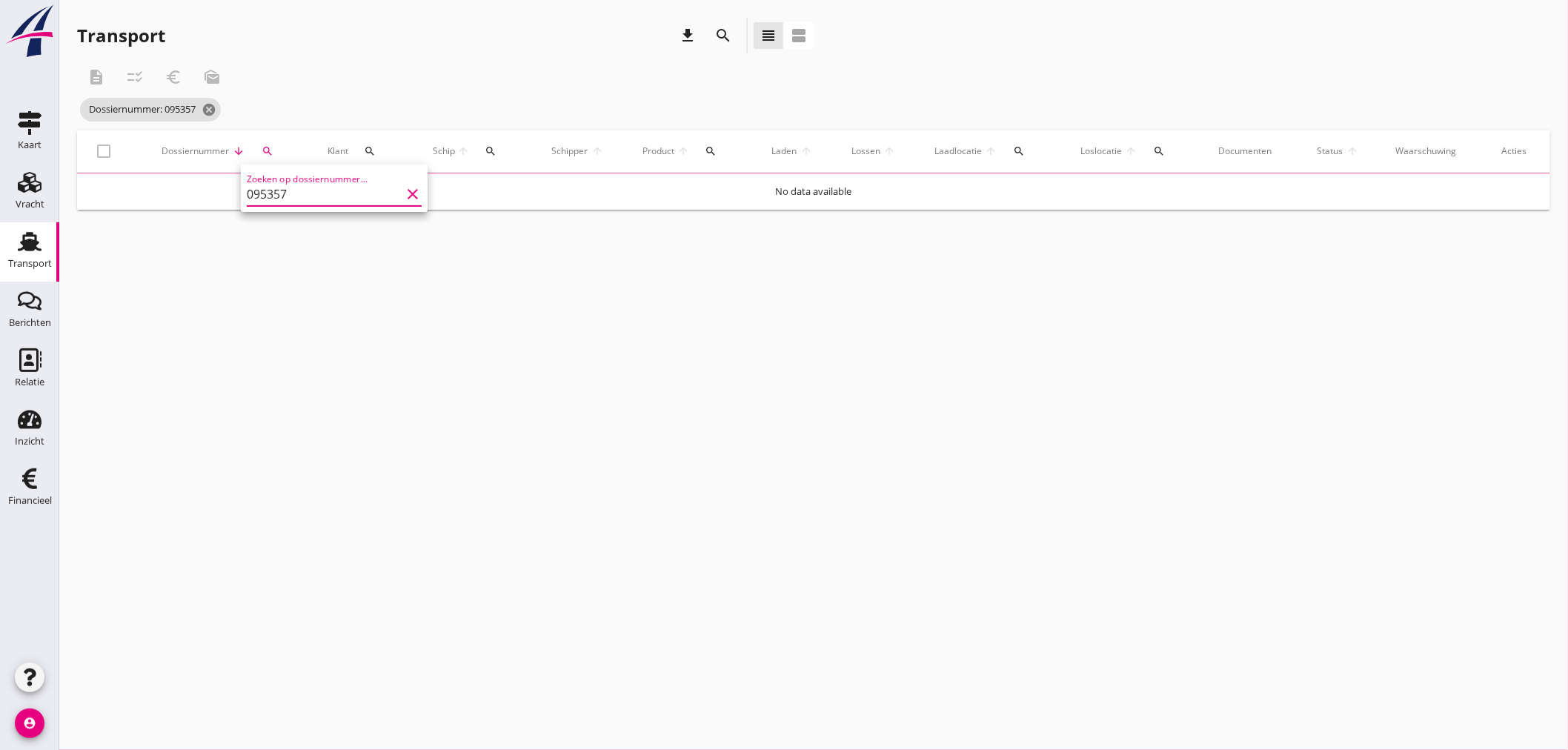
type input "095357"
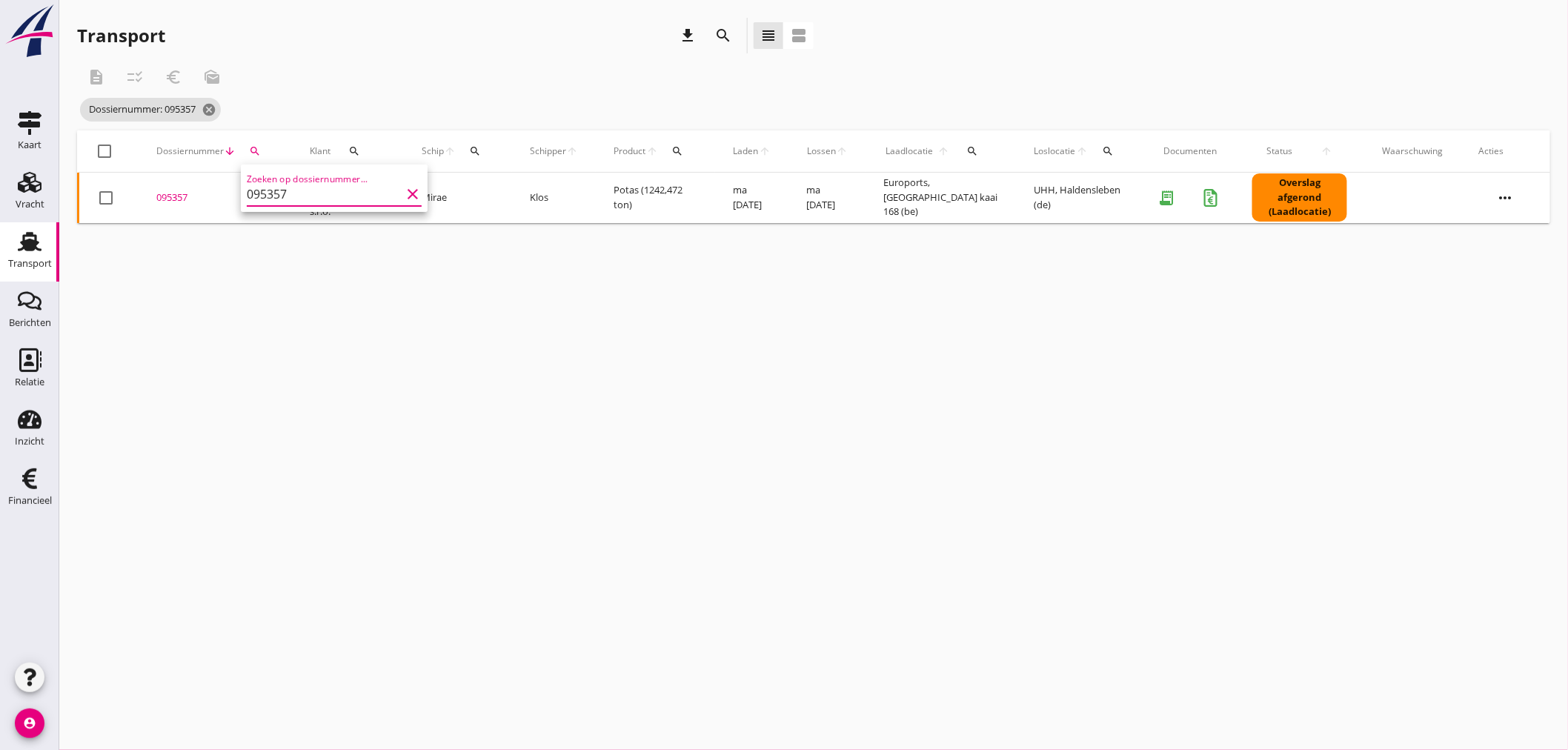
click at [171, 197] on div "095357" at bounding box center [215, 197] width 118 height 15
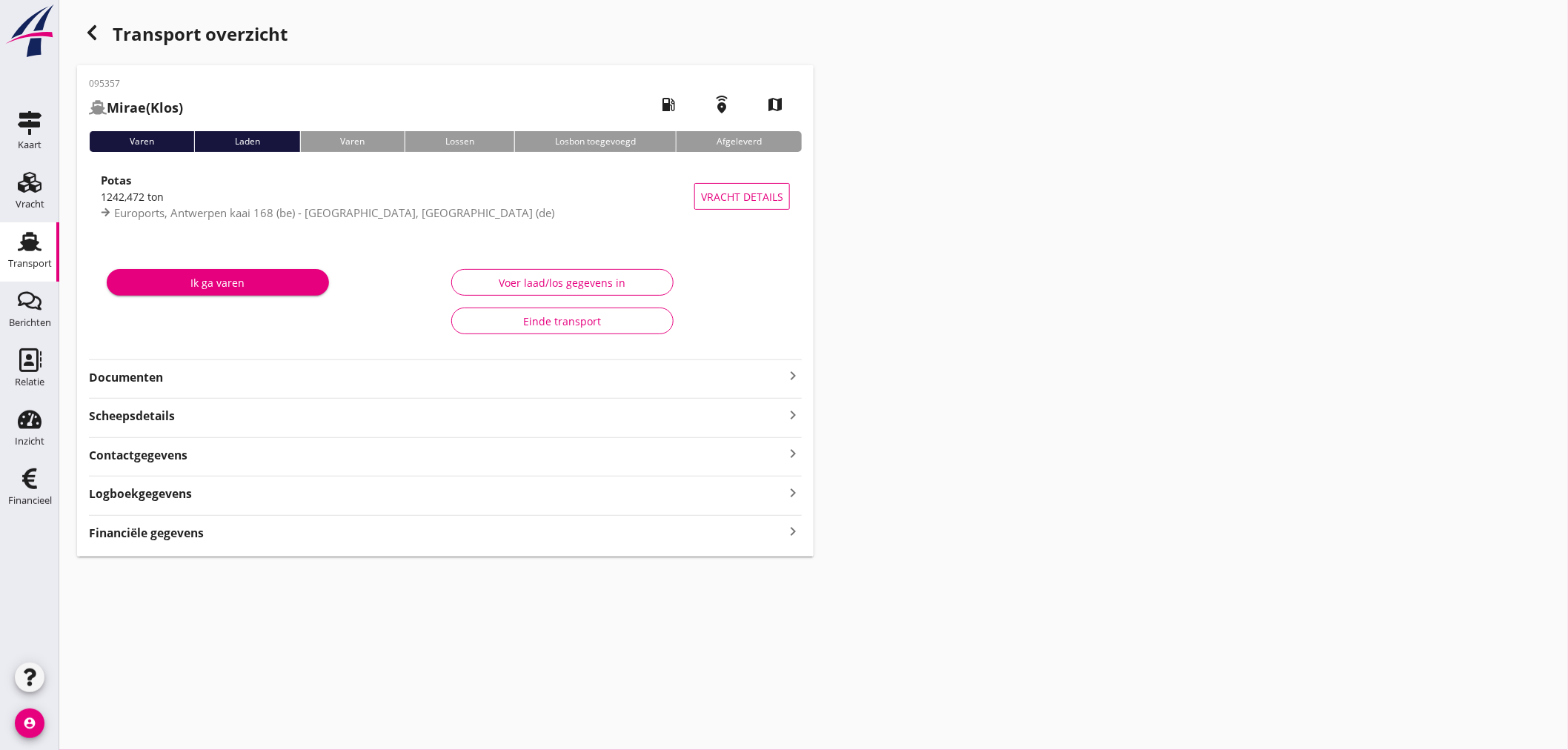
click at [791, 530] on icon "keyboard_arrow_right" at bounding box center [792, 532] width 18 height 20
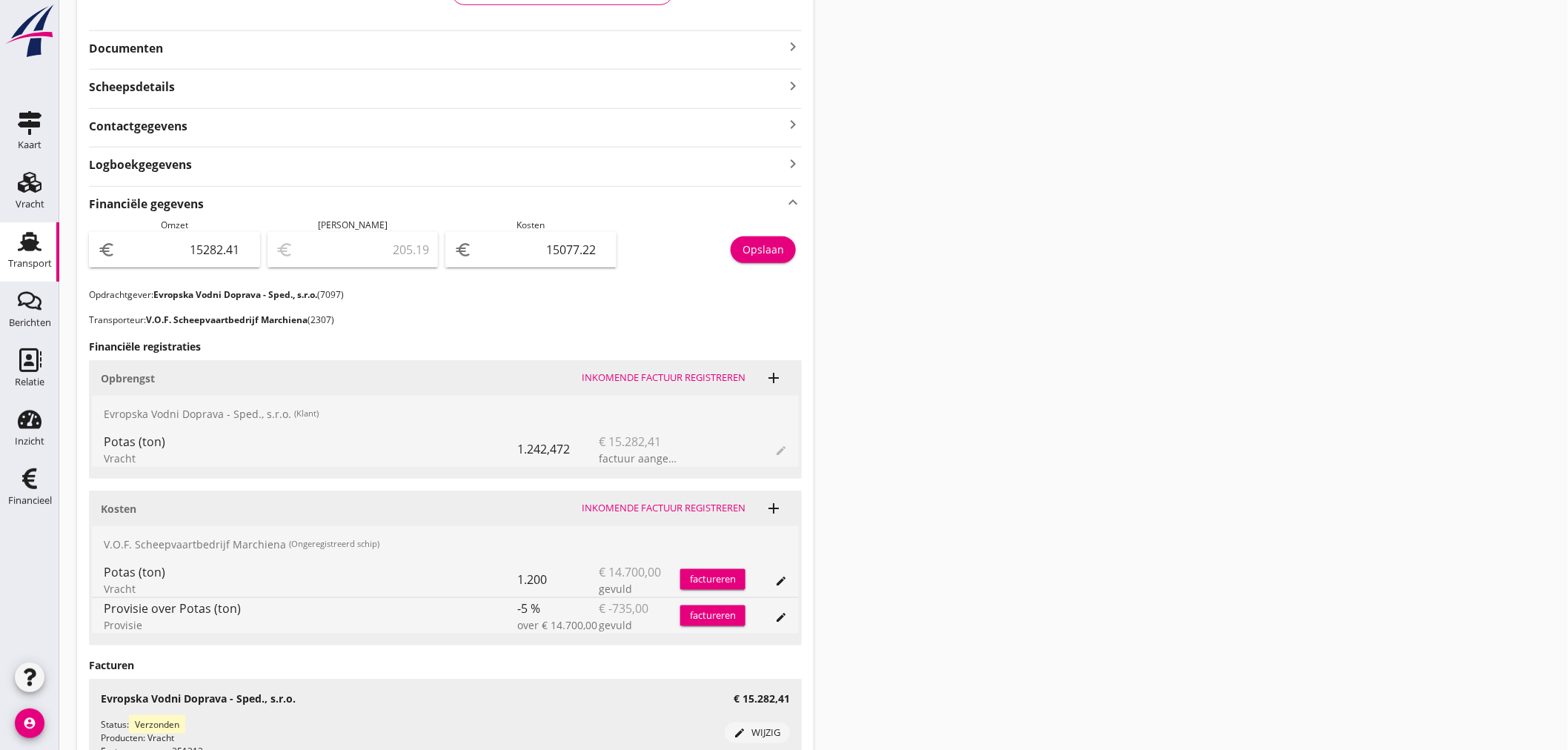
scroll to position [72, 0]
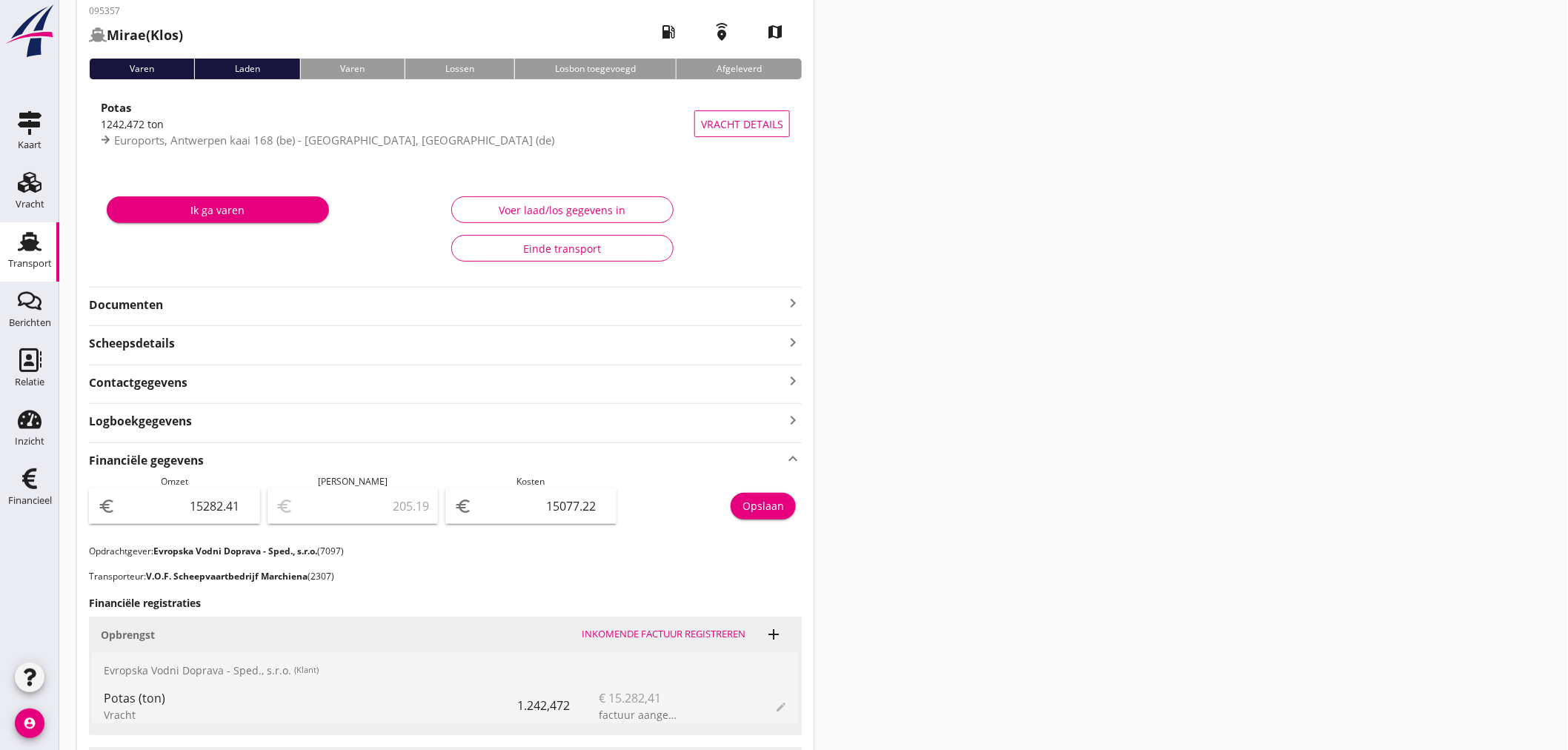
click at [263, 117] on div "1242,472 ton" at bounding box center [397, 124] width 594 height 16
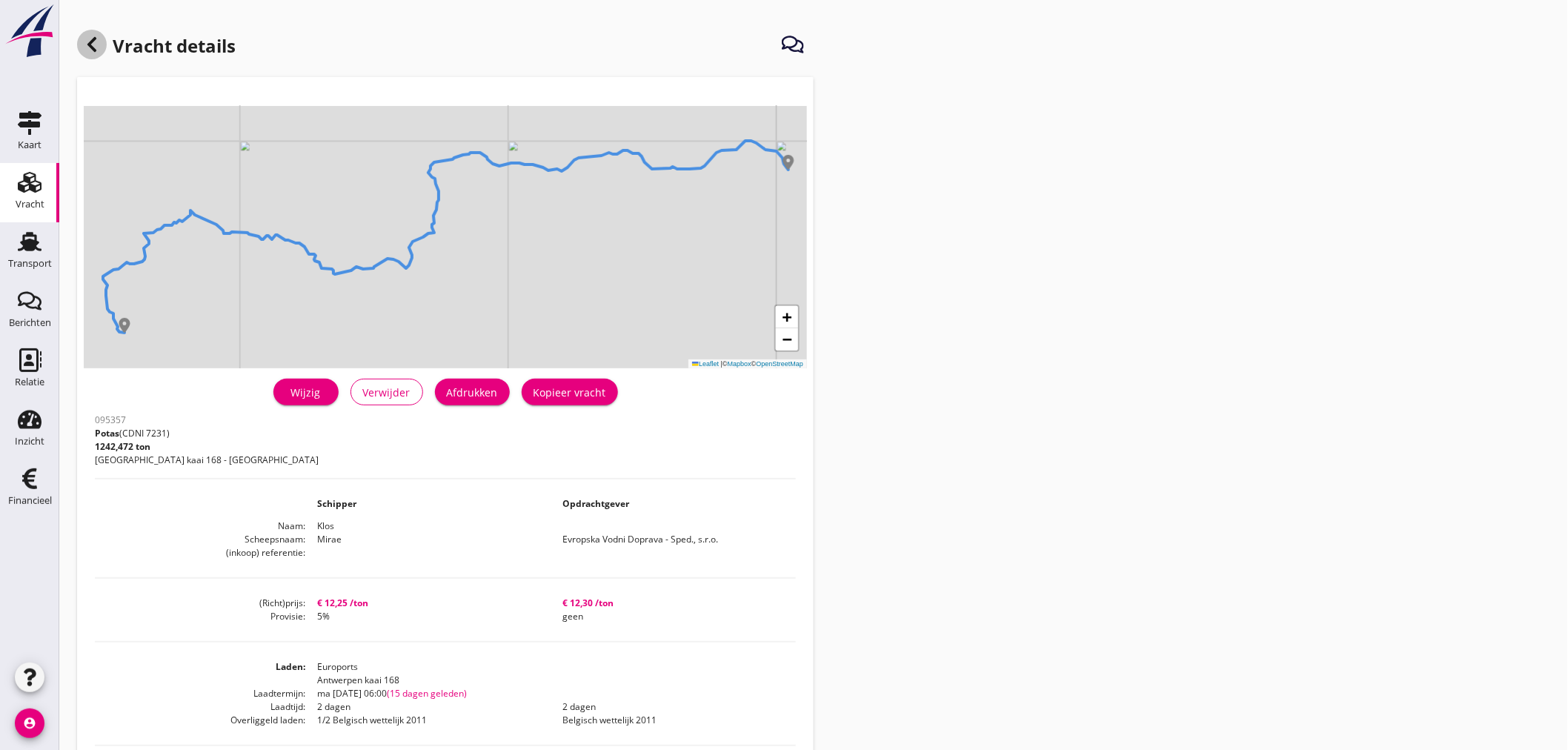
click at [97, 47] on icon at bounding box center [92, 44] width 18 height 18
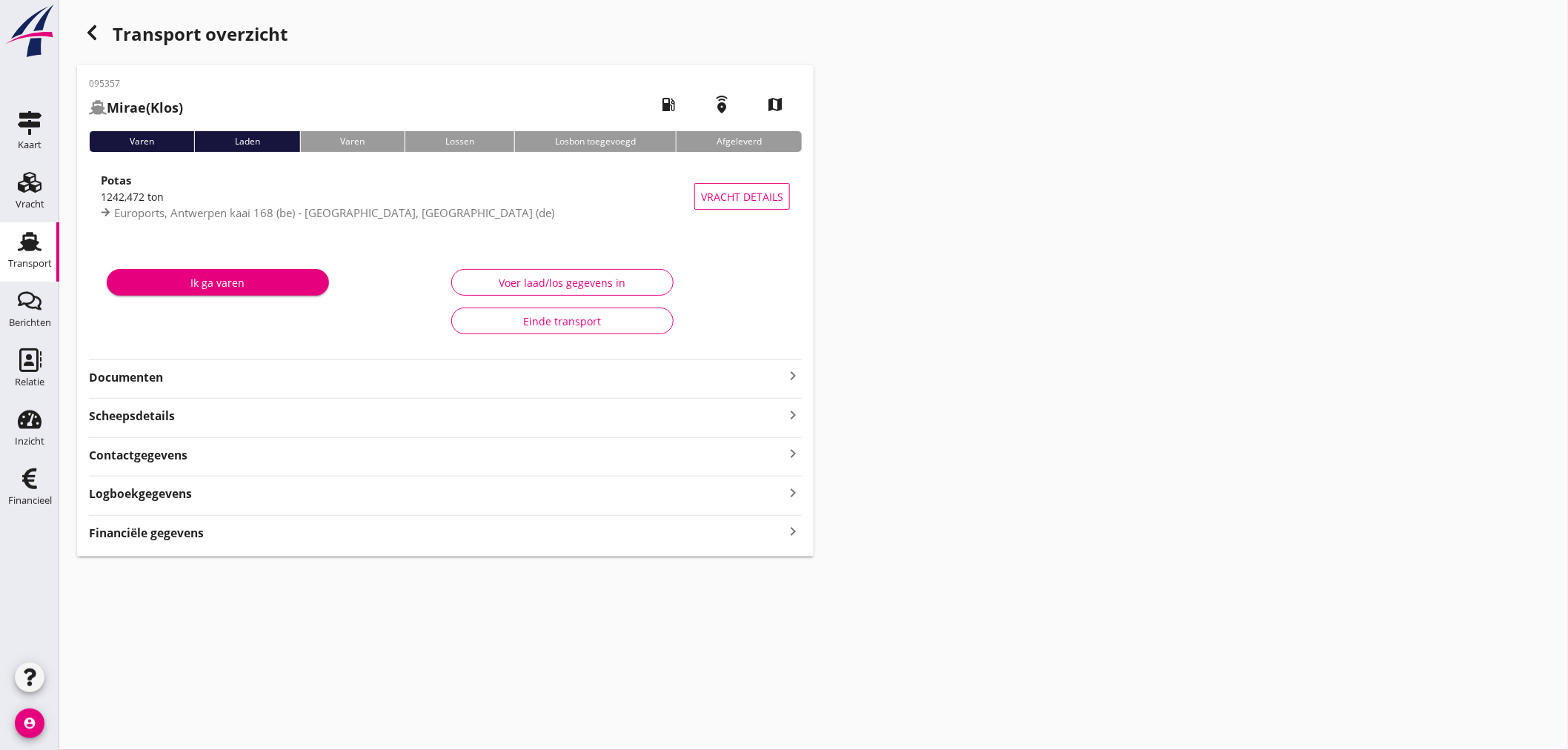
click at [795, 369] on icon "keyboard_arrow_right" at bounding box center [792, 375] width 18 height 18
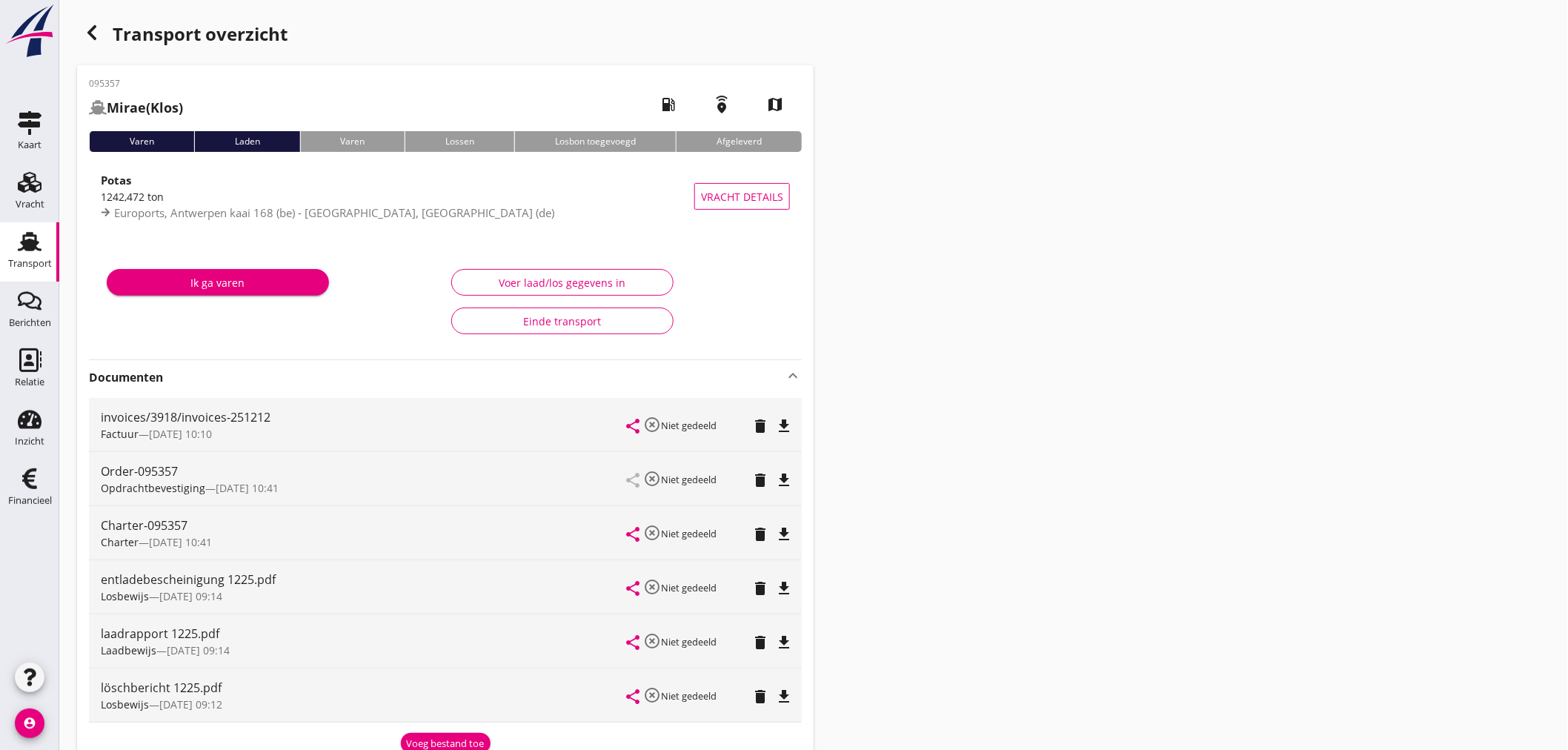
click at [790, 534] on icon "file_download" at bounding box center [784, 533] width 18 height 18
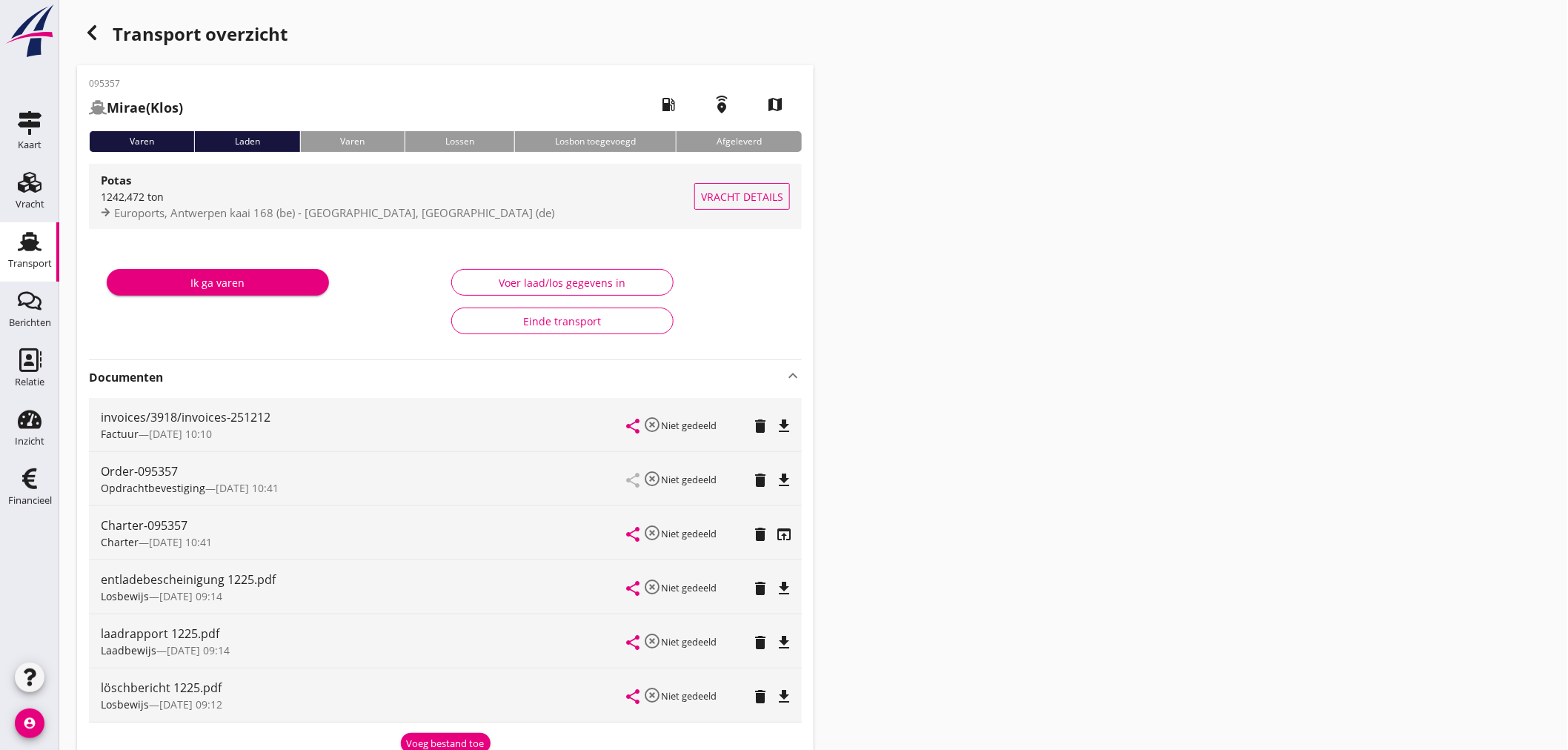
click at [230, 205] on span "Euroports, Antwerpen kaai 168 (be) - UHH, Haldensleben (de)" at bounding box center [333, 212] width 440 height 15
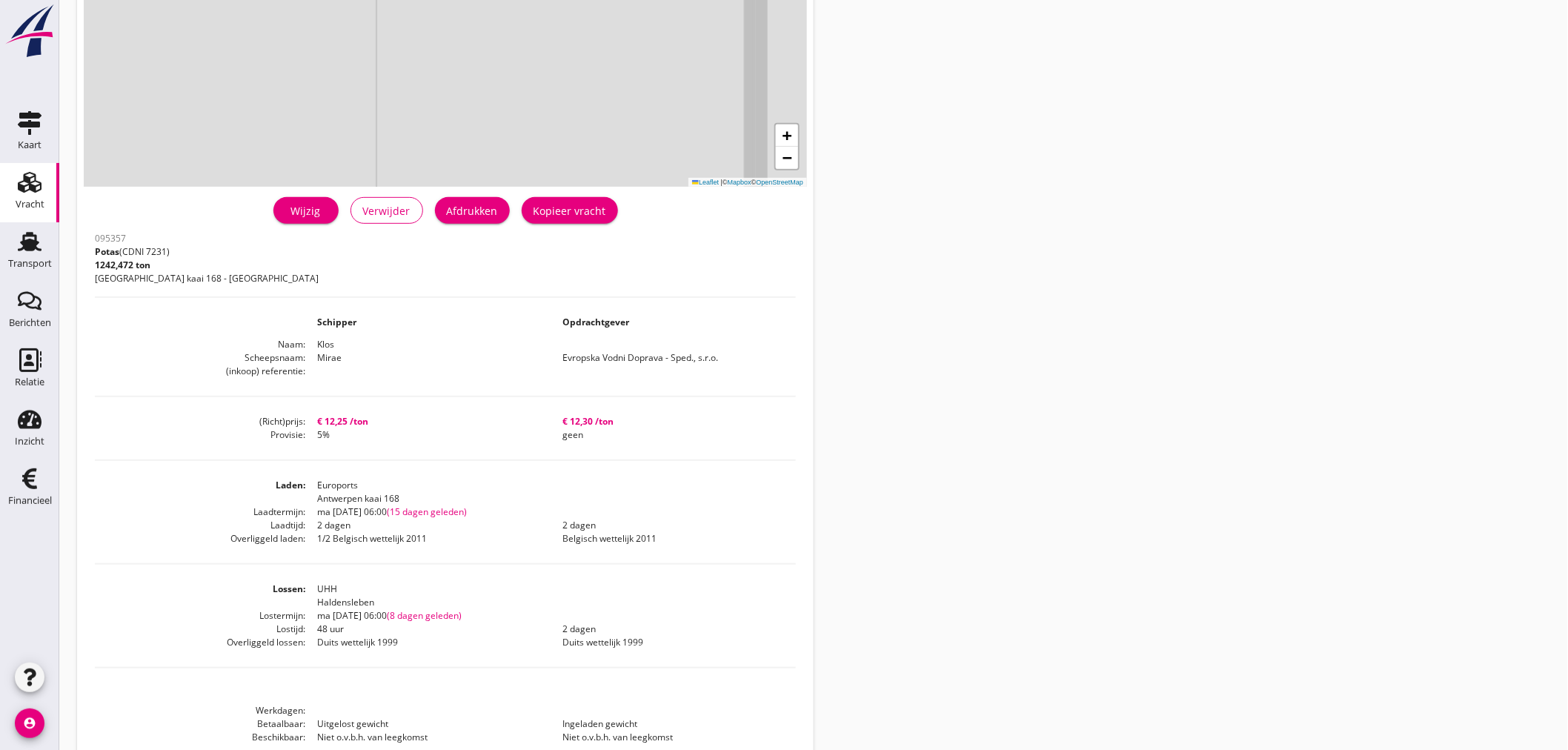
scroll to position [300, 0]
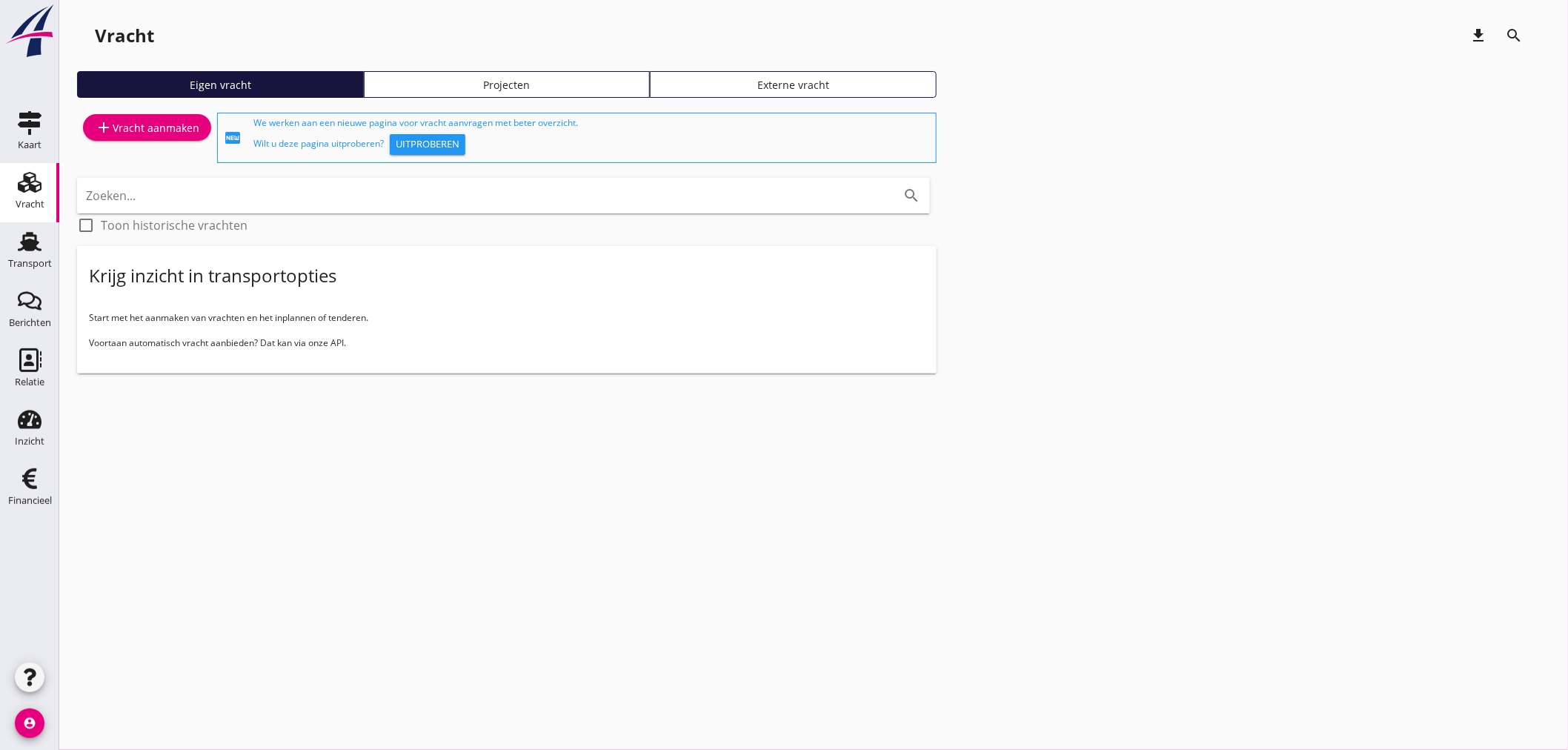
drag, startPoint x: 47, startPoint y: 253, endPoint x: 150, endPoint y: 428, distance: 203.1
click at [47, 254] on div "Transport" at bounding box center [30, 263] width 44 height 21
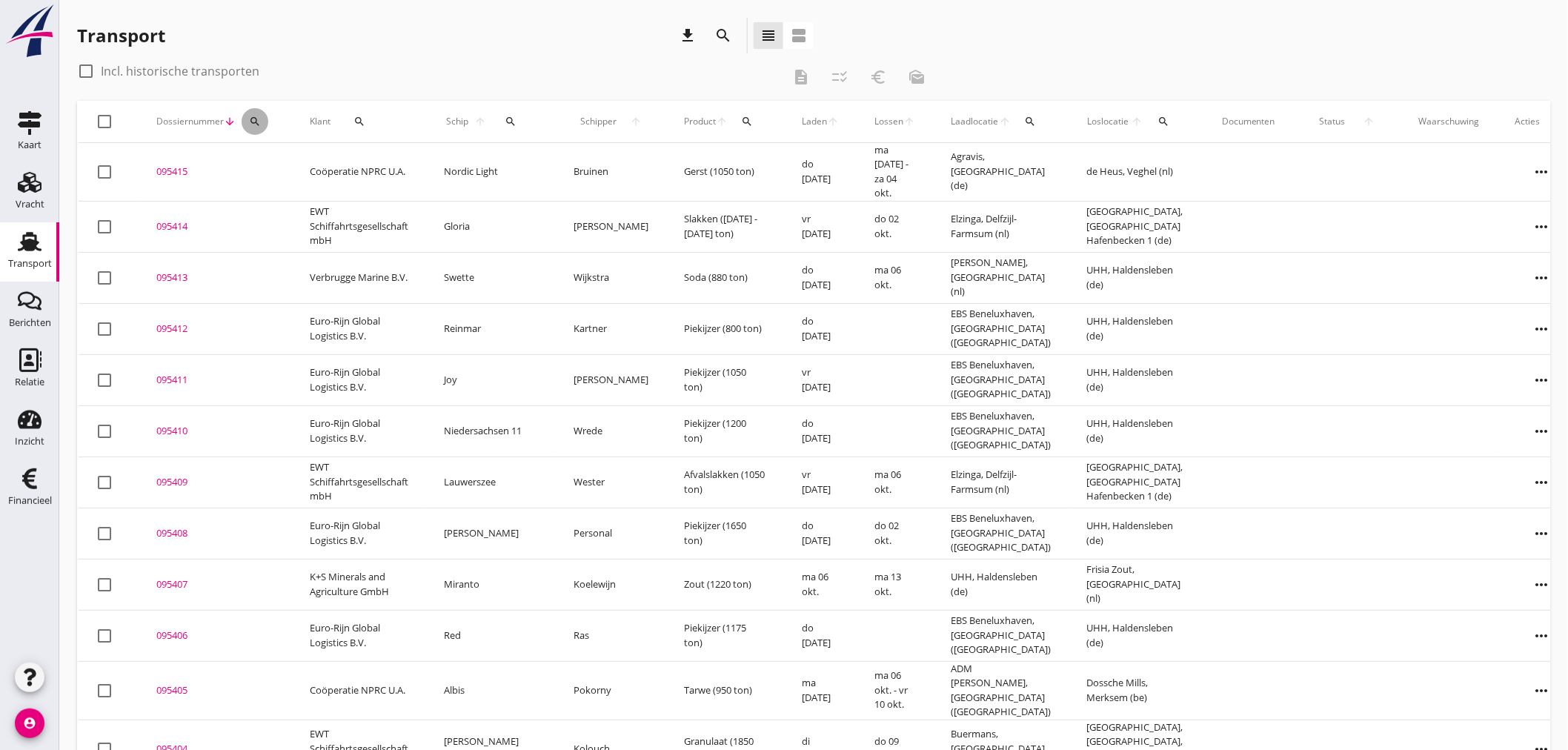
drag, startPoint x: 261, startPoint y: 121, endPoint x: 265, endPoint y: 176, distance: 55.1
click at [261, 125] on div "search" at bounding box center [255, 121] width 26 height 12
click at [271, 171] on input "Zoeken op dossiernummer..." at bounding box center [324, 164] width 154 height 23
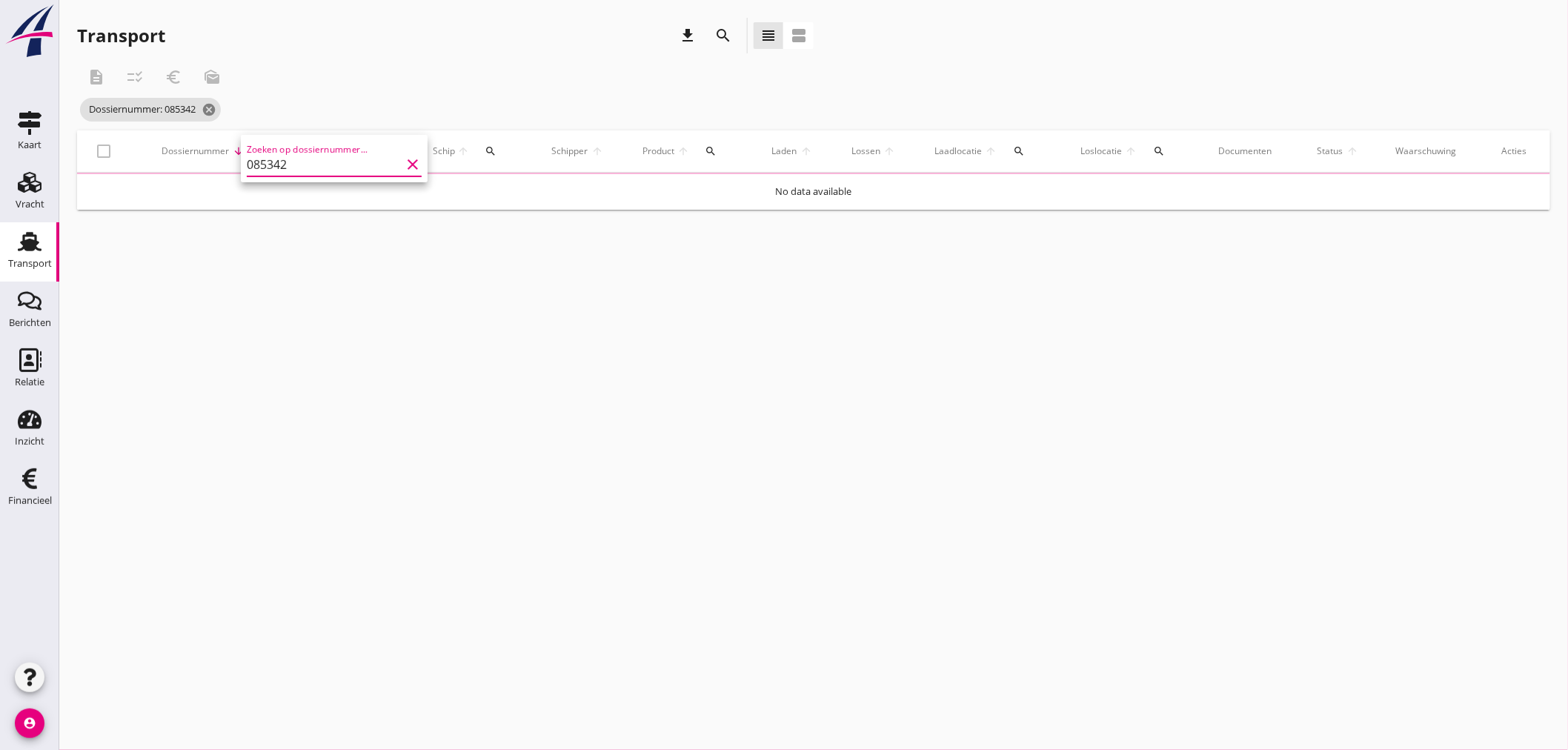
type input "085342"
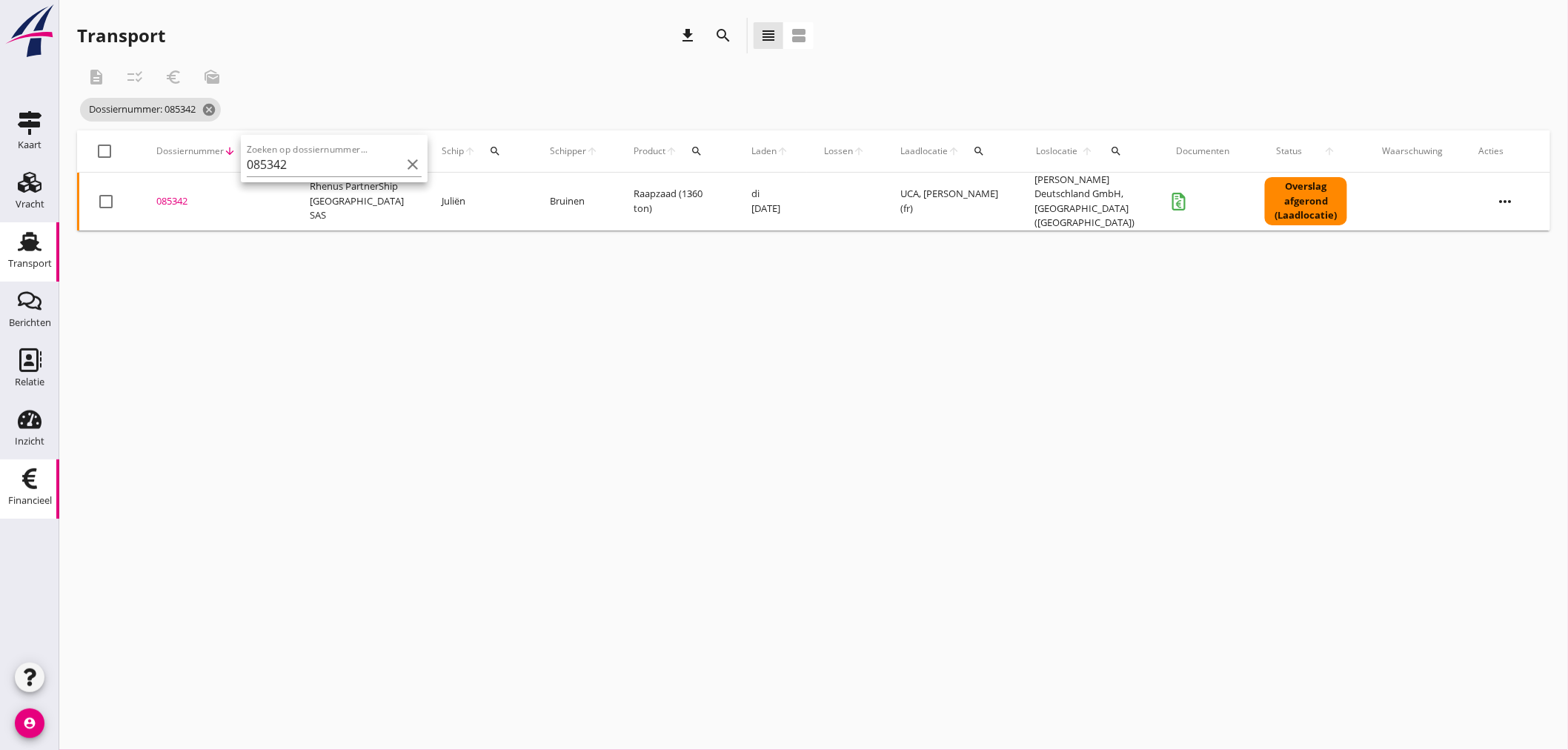
click at [25, 484] on use at bounding box center [30, 478] width 15 height 21
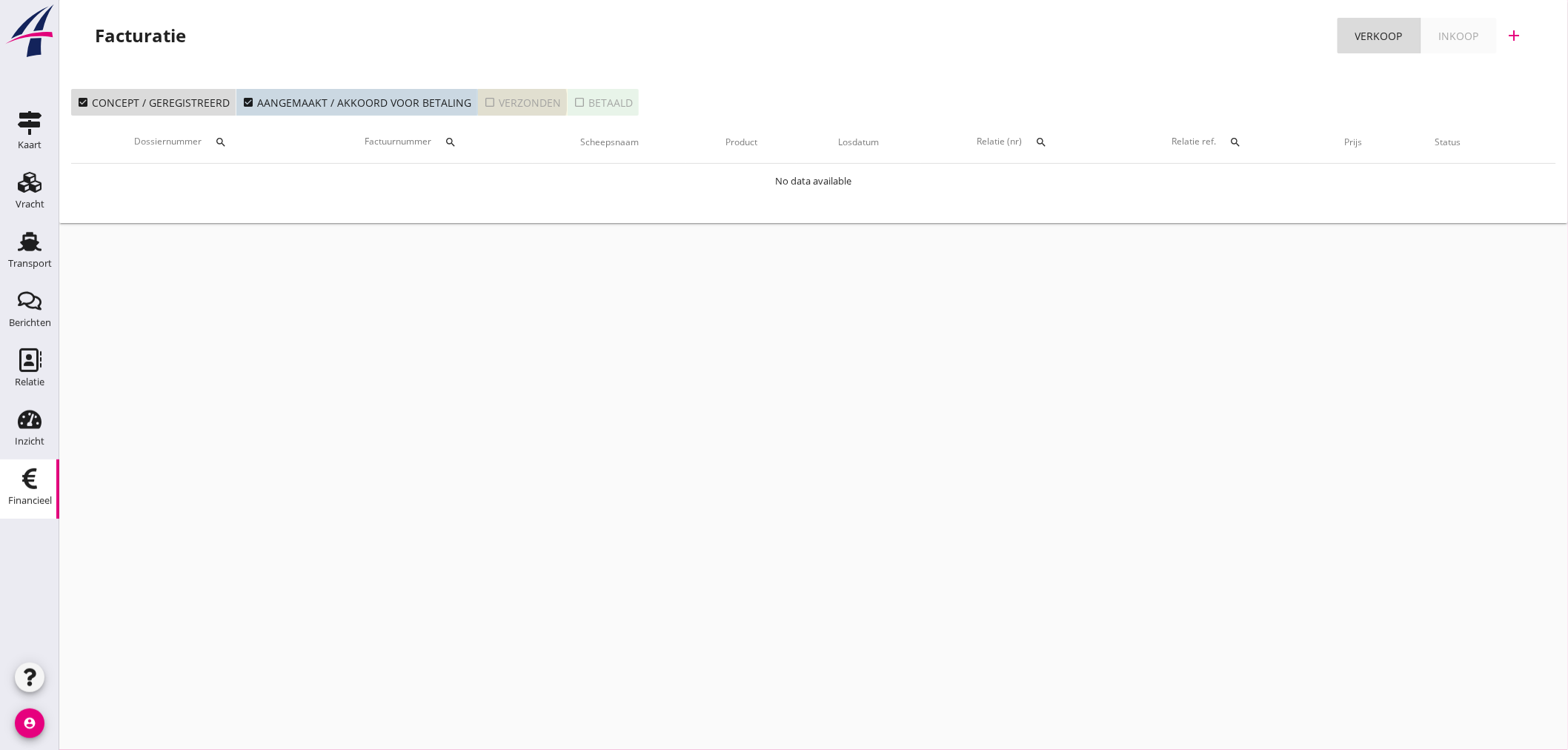
drag, startPoint x: 483, startPoint y: 100, endPoint x: 480, endPoint y: 121, distance: 21.2
click at [484, 102] on icon "check_box_outline_blank" at bounding box center [489, 102] width 12 height 12
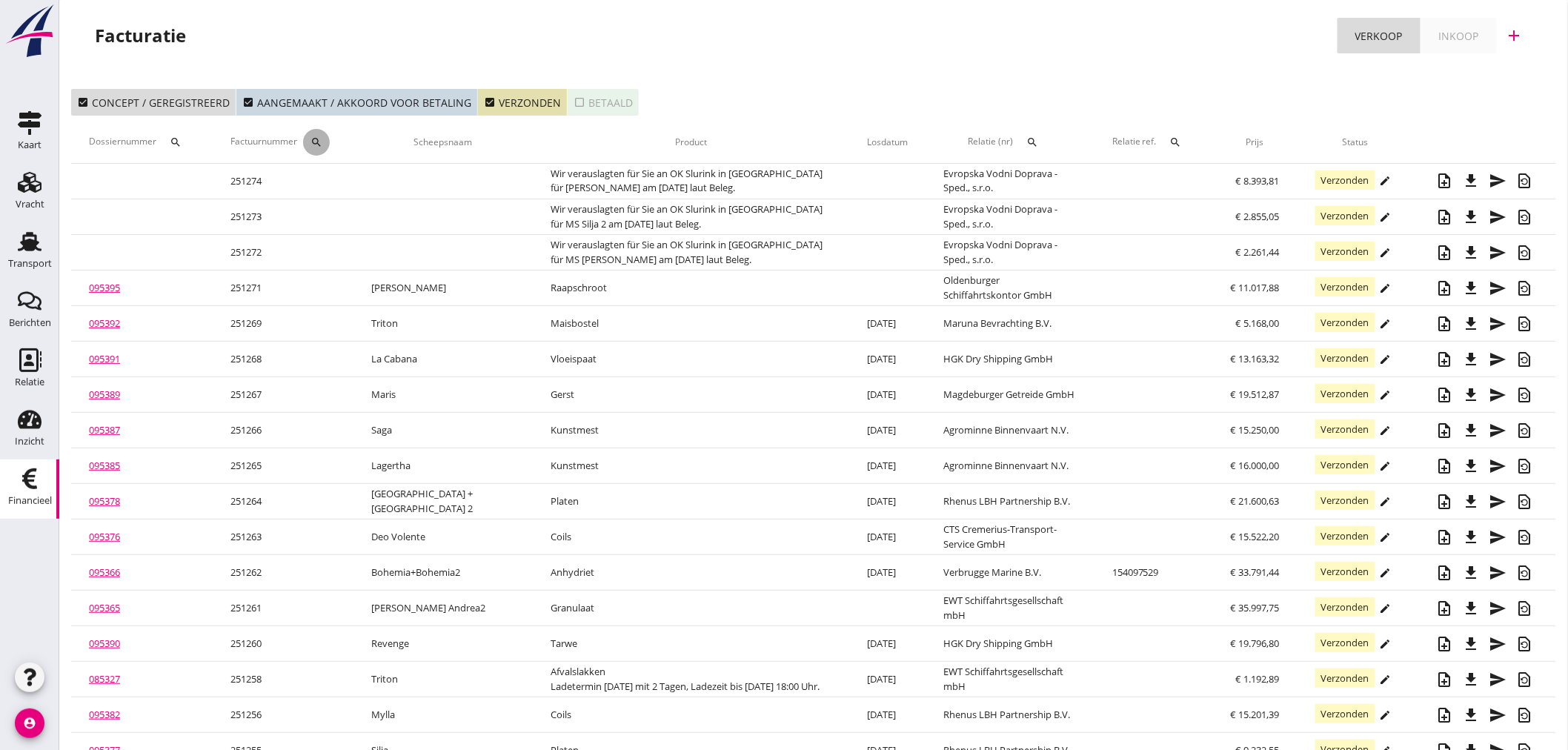
drag, startPoint x: 329, startPoint y: 146, endPoint x: 335, endPoint y: 174, distance: 28.6
click at [329, 146] on button "search" at bounding box center [316, 143] width 26 height 26
click at [338, 179] on input "Zoeken op factuurnummer..." at bounding box center [391, 185] width 154 height 23
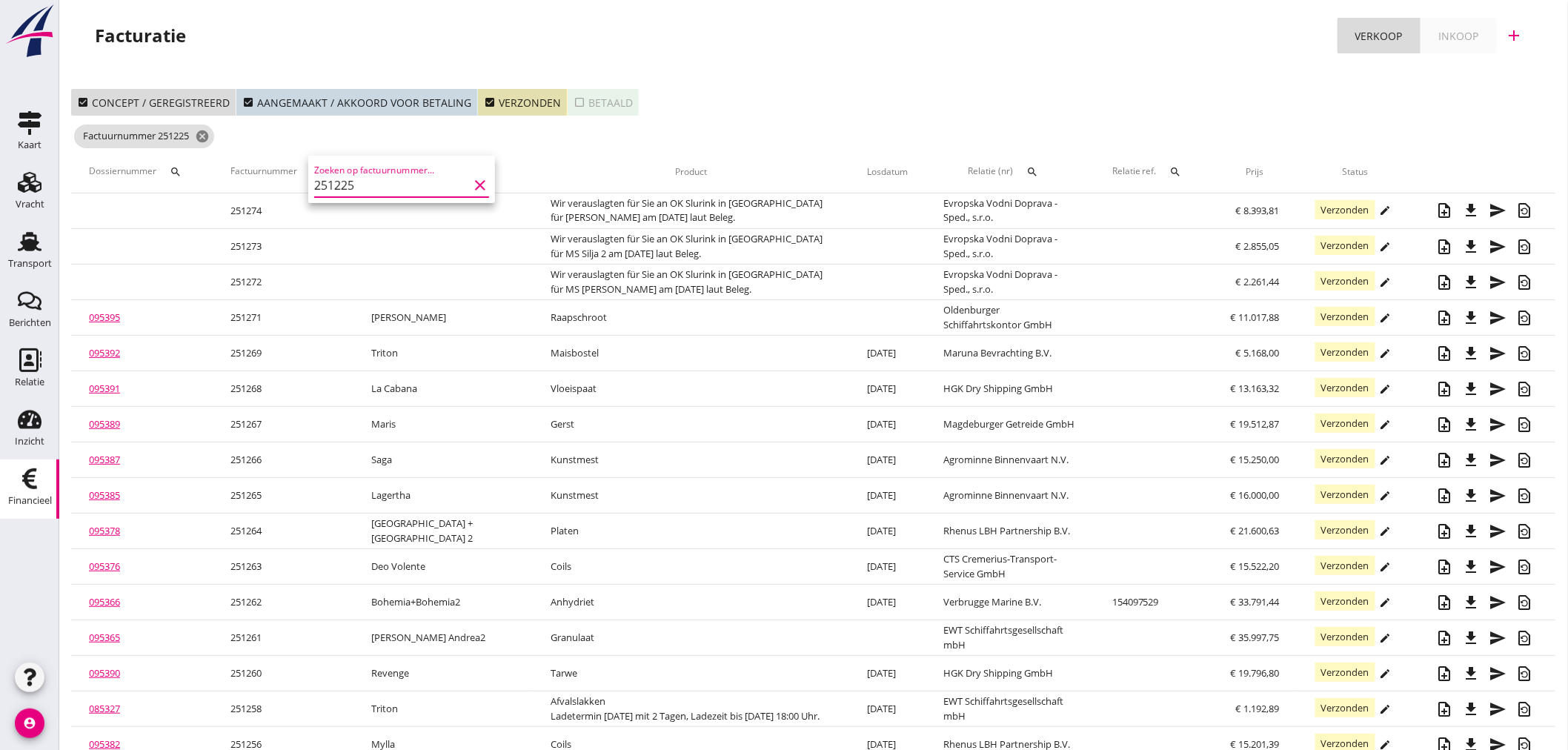
type input "251225"
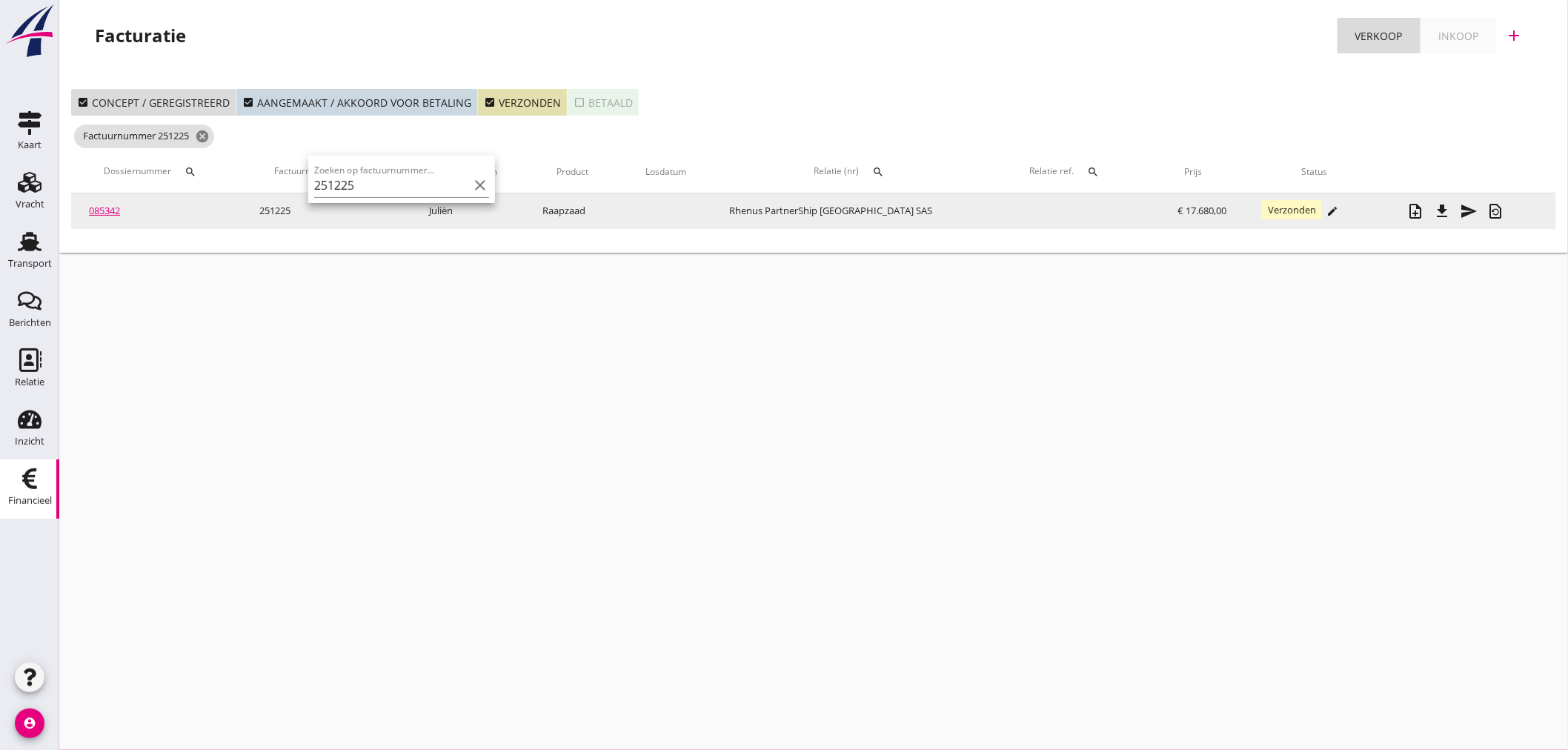
click at [116, 213] on link "085342" at bounding box center [104, 210] width 31 height 13
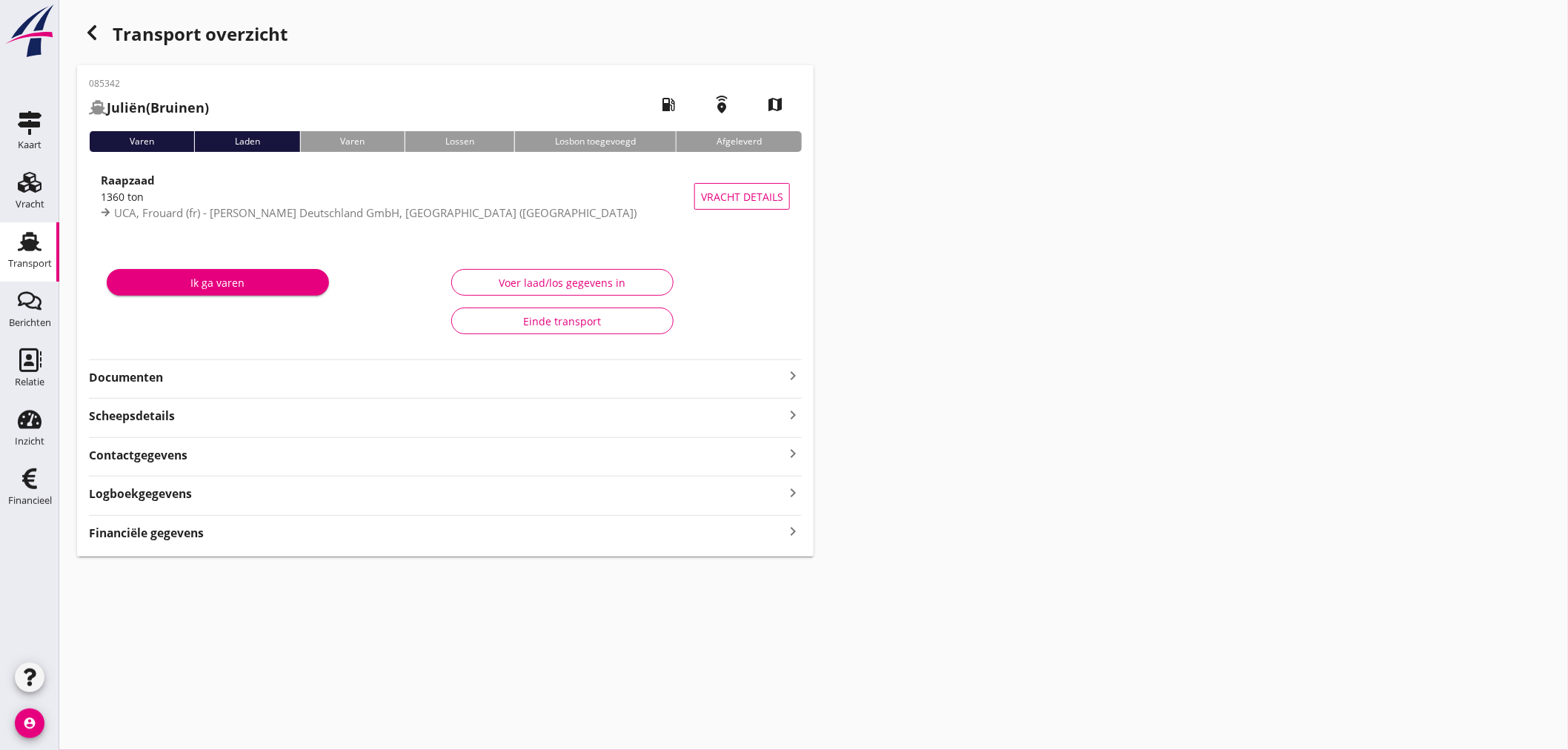
click at [788, 529] on icon "keyboard_arrow_right" at bounding box center [792, 532] width 18 height 20
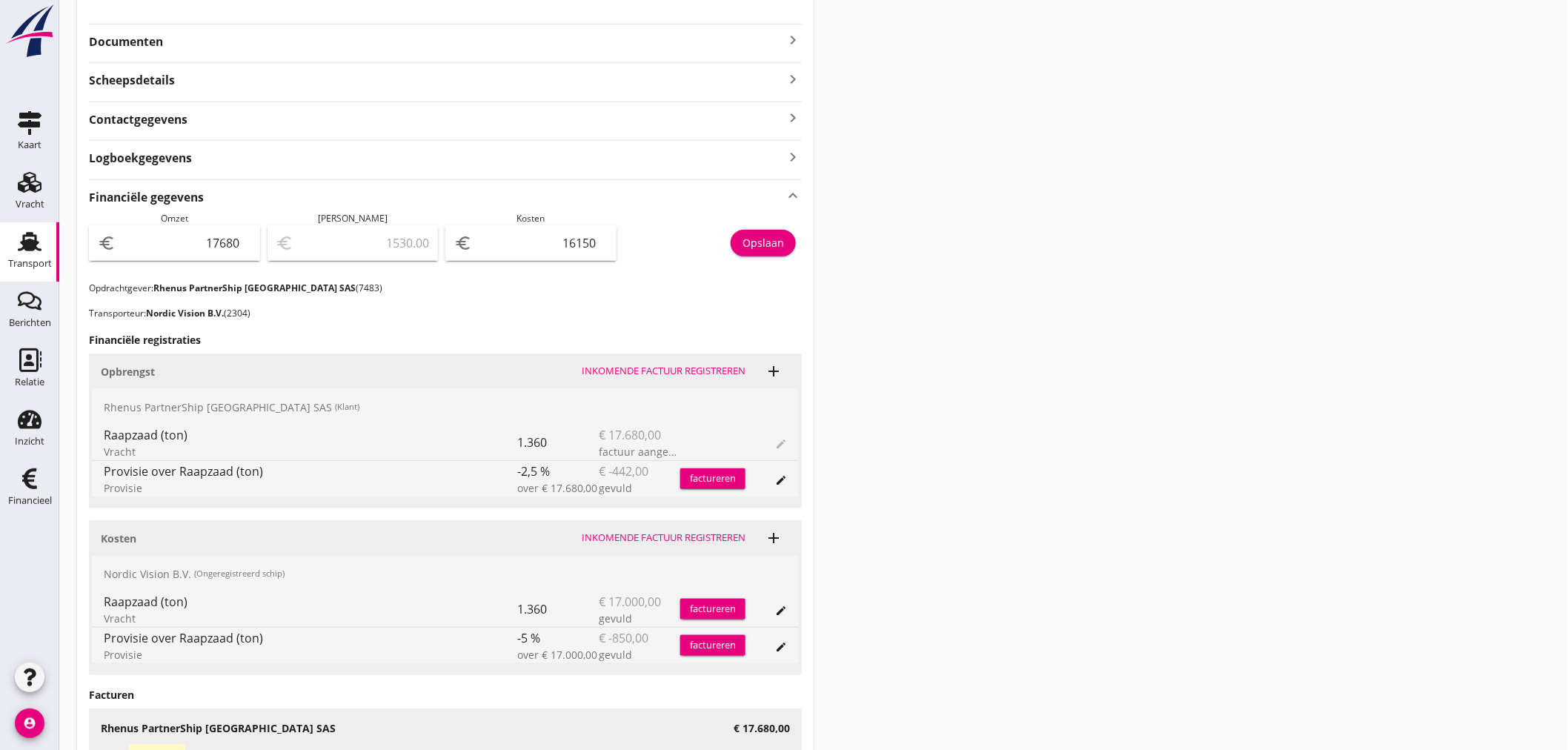
scroll to position [494, 0]
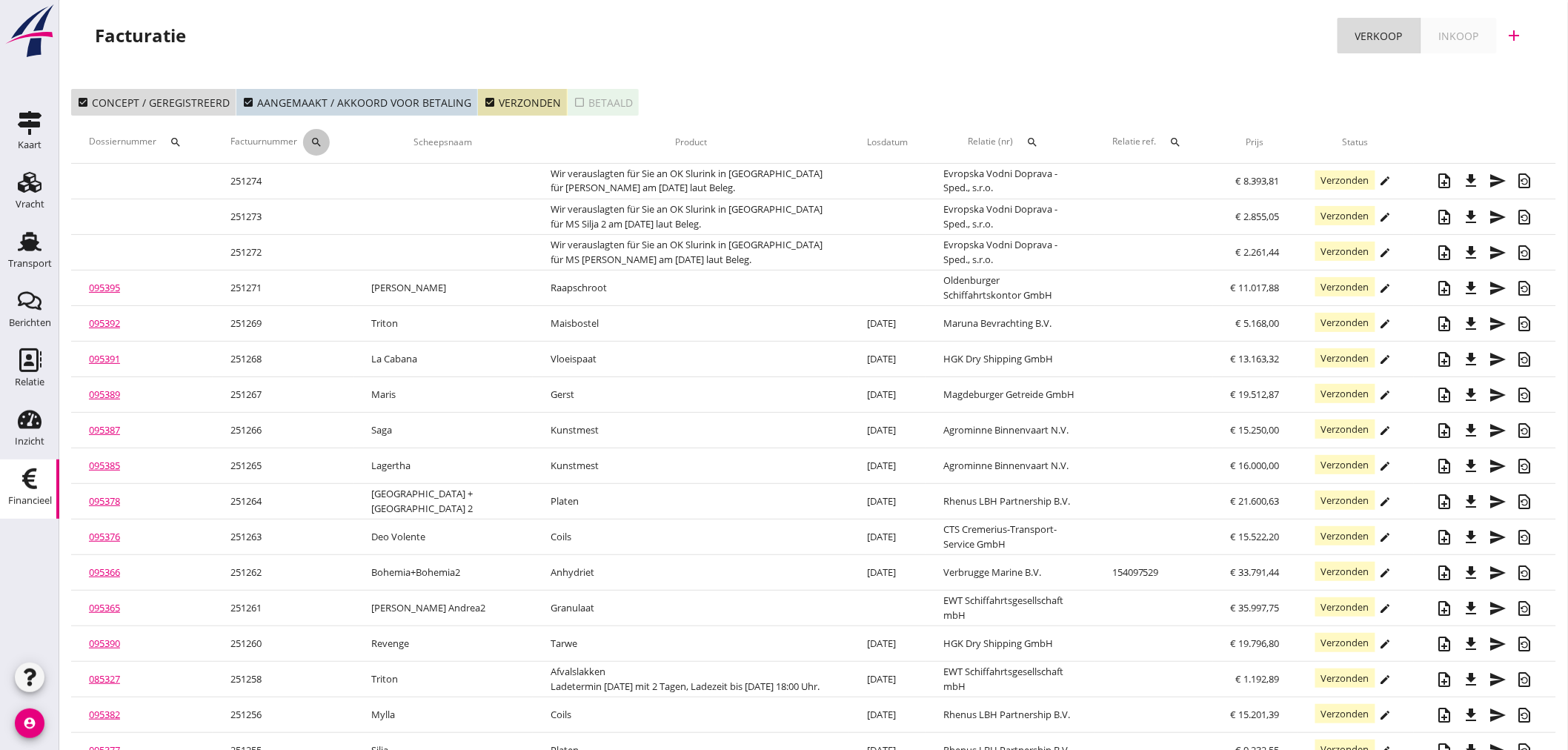
click at [319, 139] on icon "search" at bounding box center [316, 142] width 12 height 12
click at [342, 181] on input "Zoeken op factuurnummer..." at bounding box center [391, 185] width 154 height 23
type input "0"
type input "1"
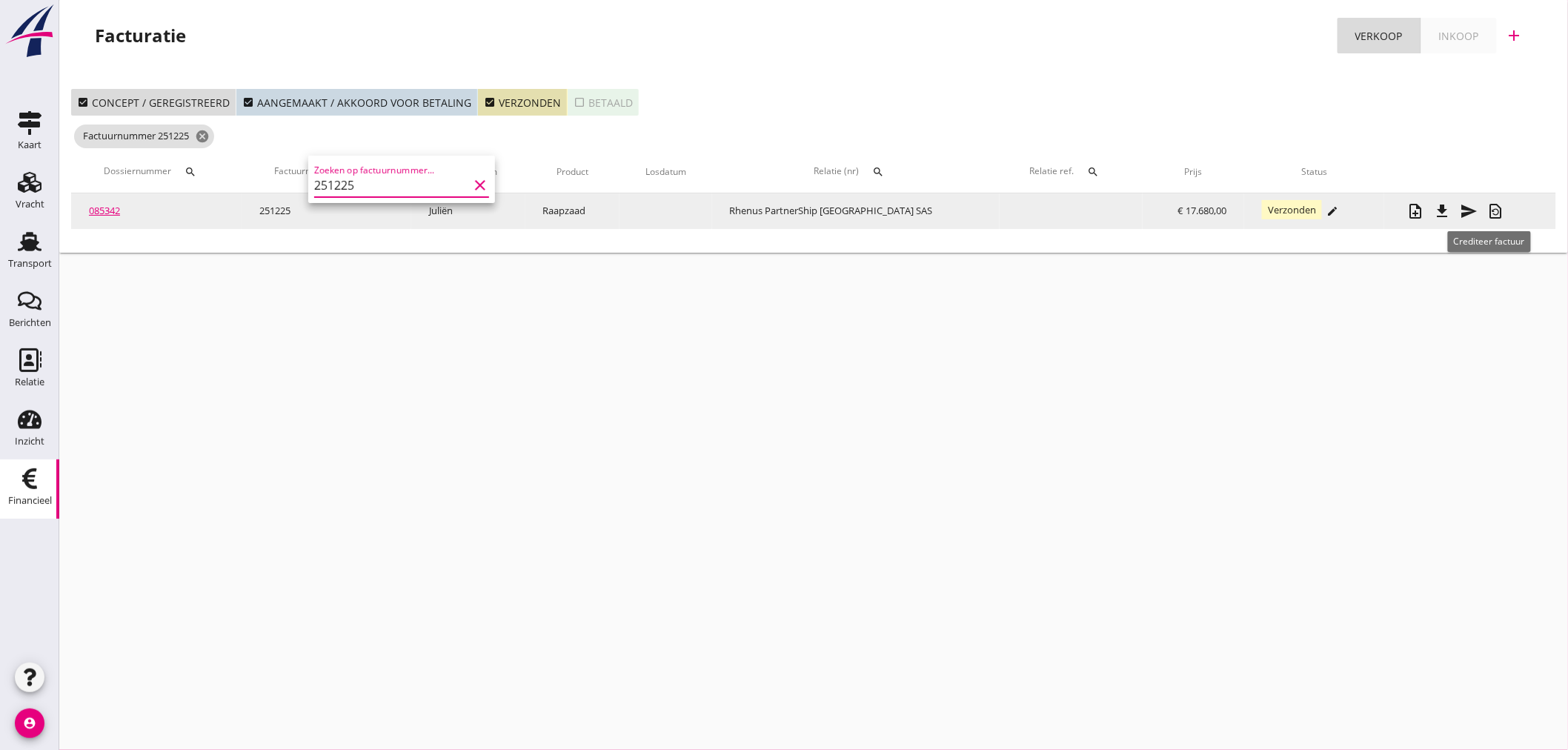
type input "251225"
click at [1492, 205] on icon "restore_page" at bounding box center [1495, 211] width 18 height 18
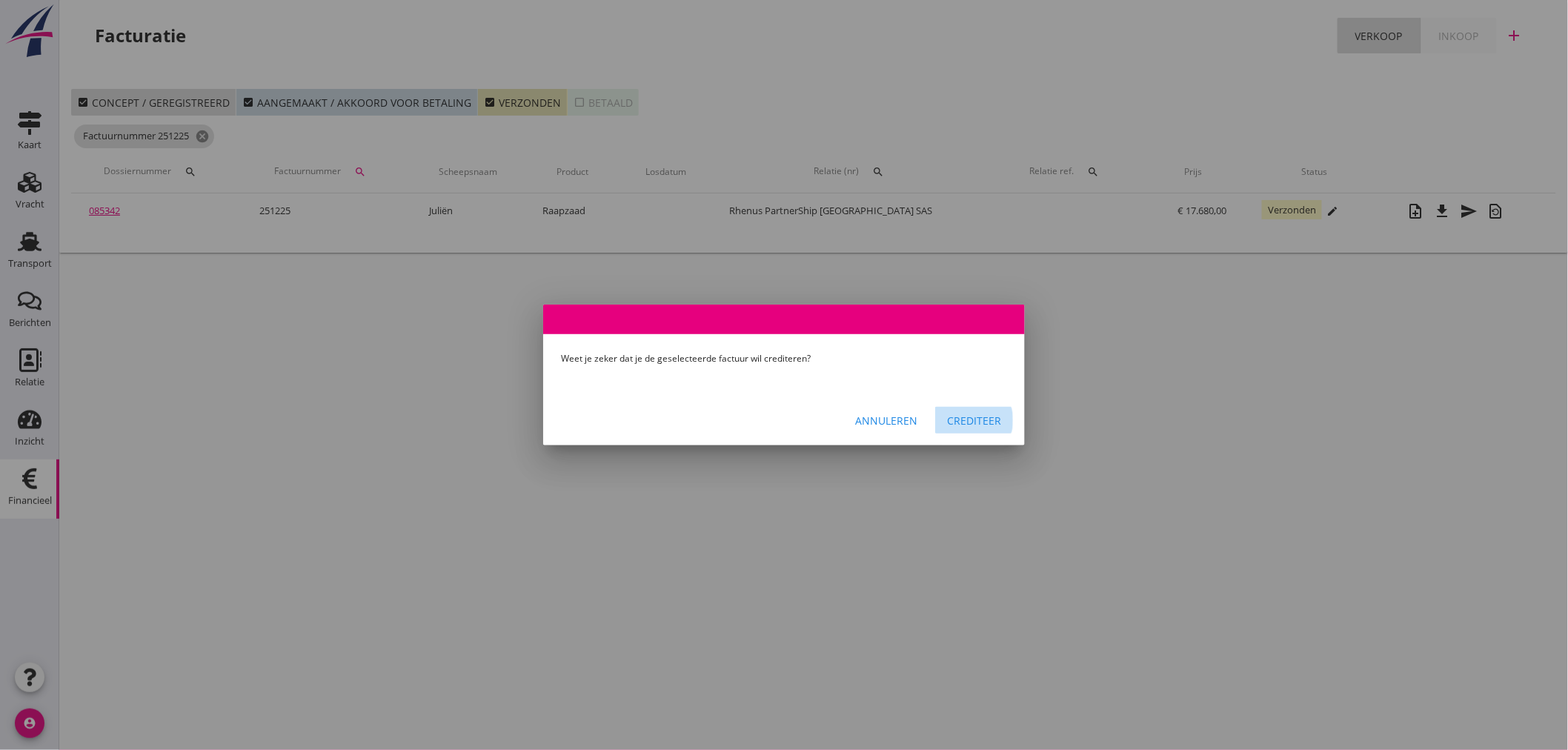
click at [987, 422] on div "Crediteer" at bounding box center [974, 421] width 54 height 16
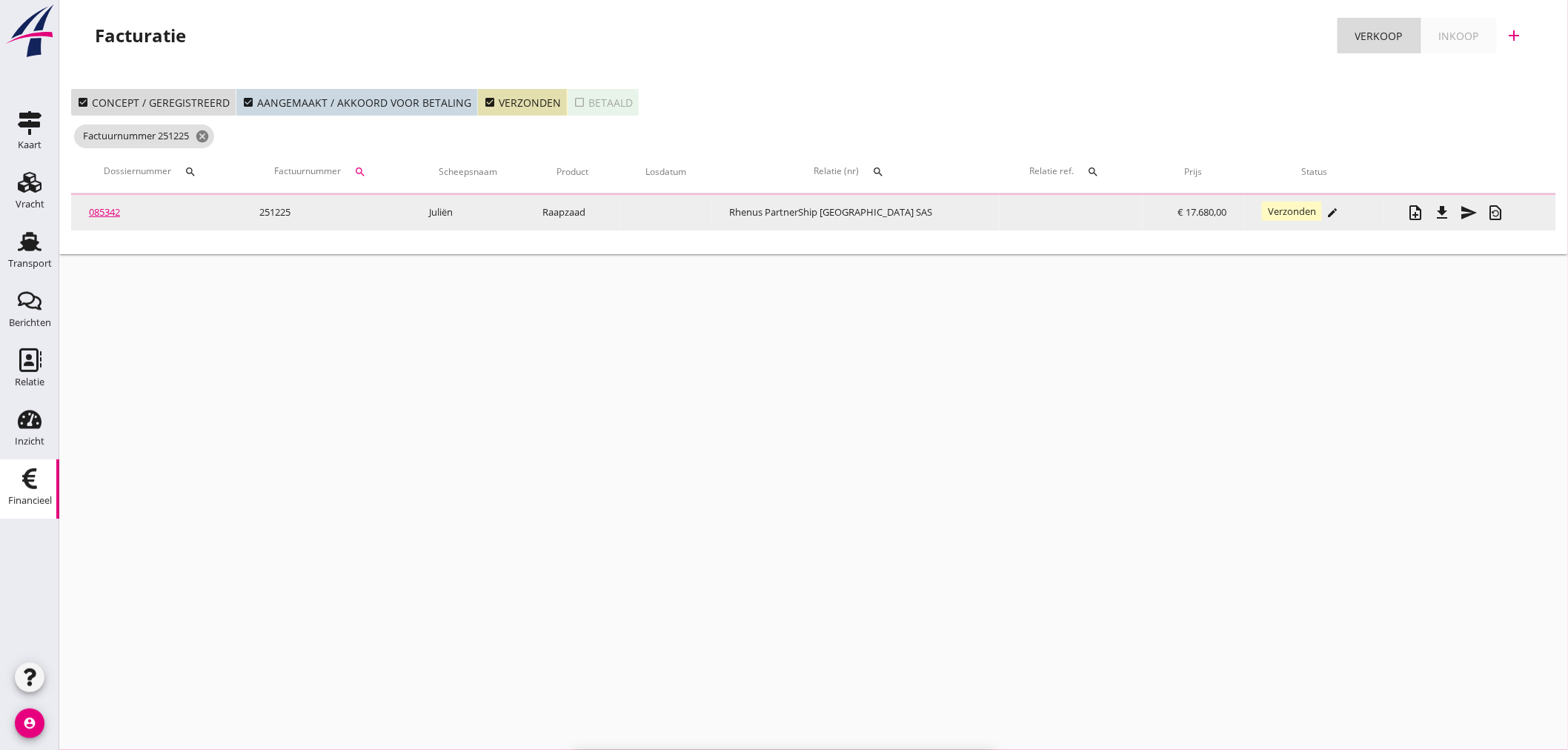
click at [107, 205] on link "085342" at bounding box center [104, 211] width 31 height 13
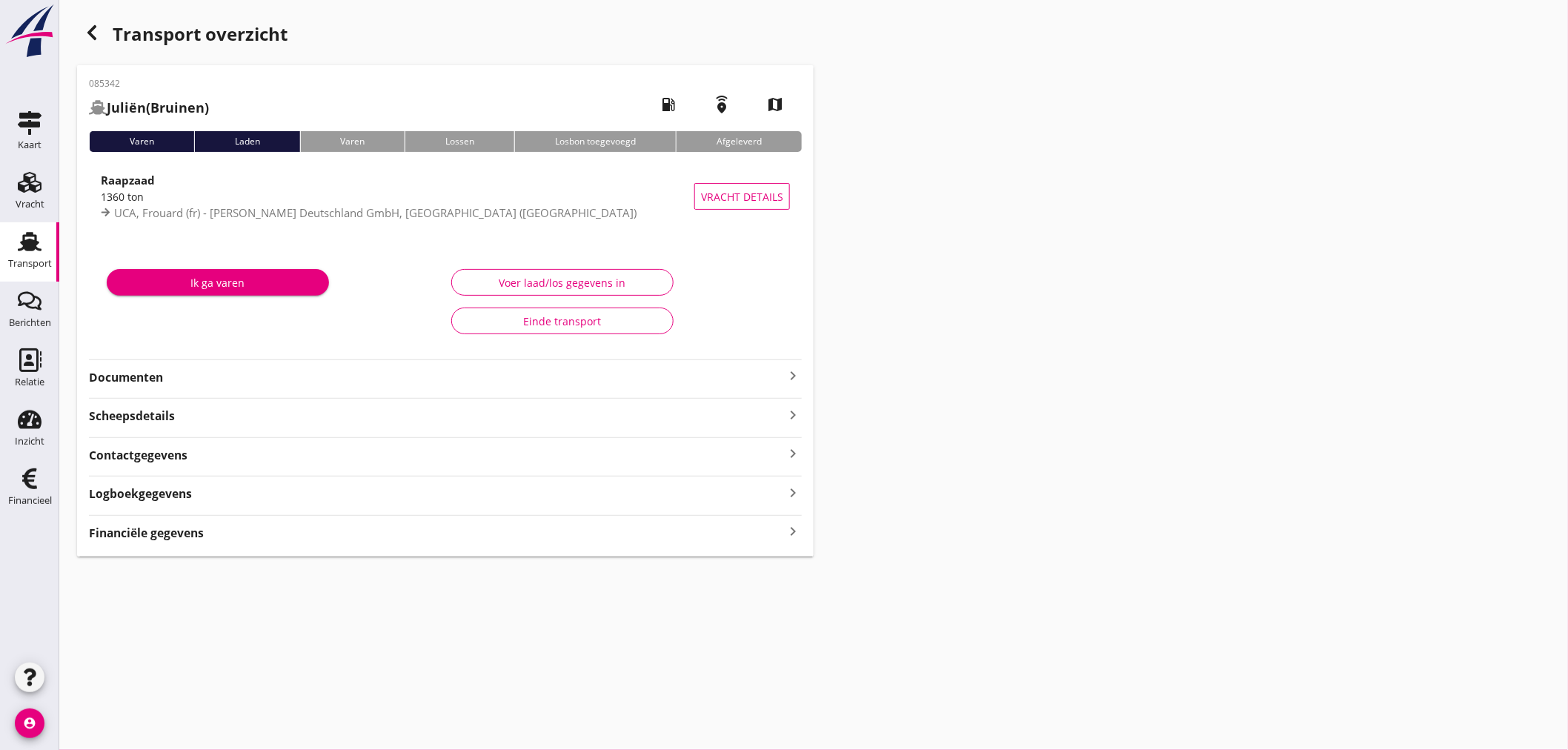
click at [798, 524] on icon "keyboard_arrow_right" at bounding box center [792, 532] width 18 height 20
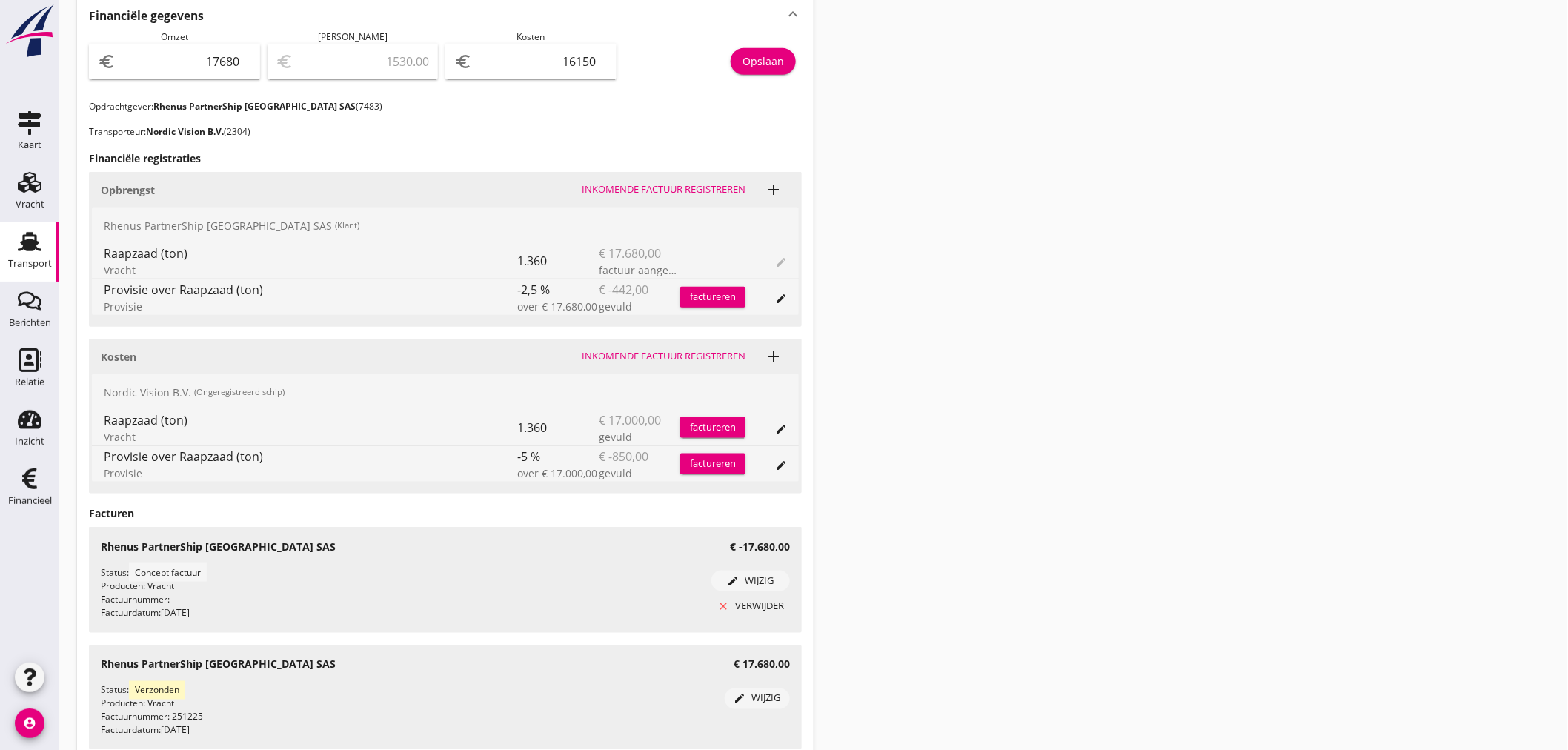
scroll to position [558, 0]
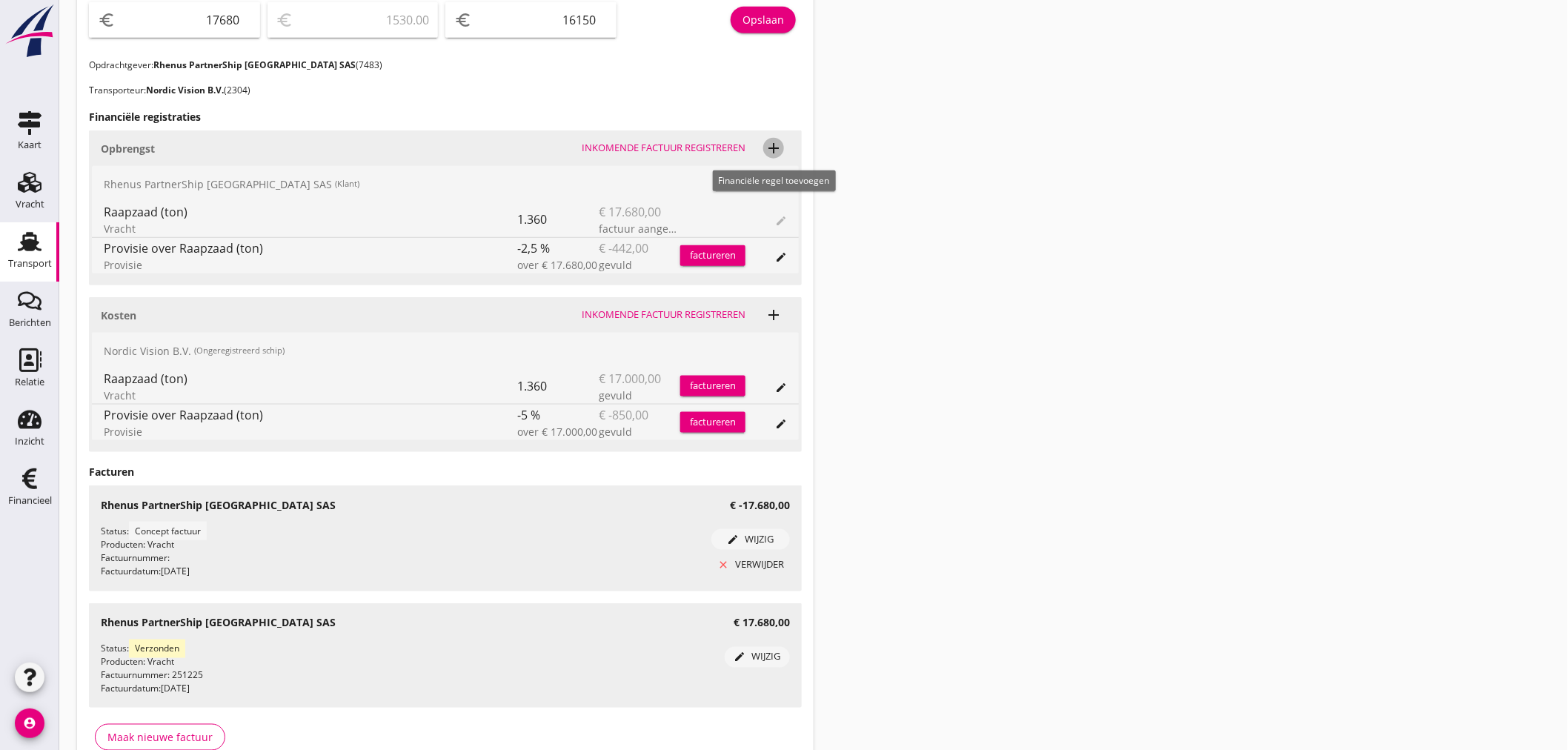
click at [781, 148] on icon "add" at bounding box center [773, 148] width 18 height 18
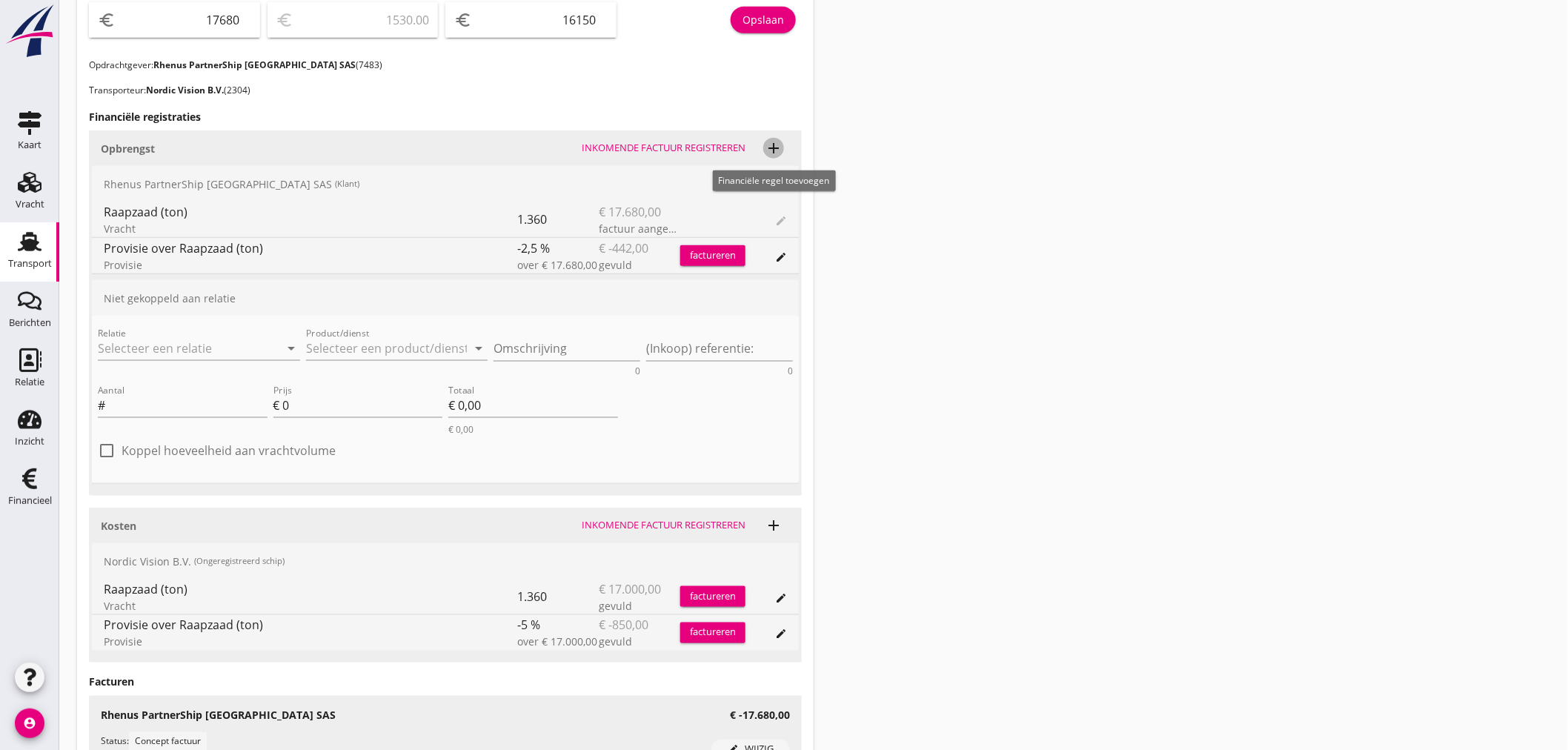
click at [781, 148] on icon "add" at bounding box center [773, 148] width 18 height 18
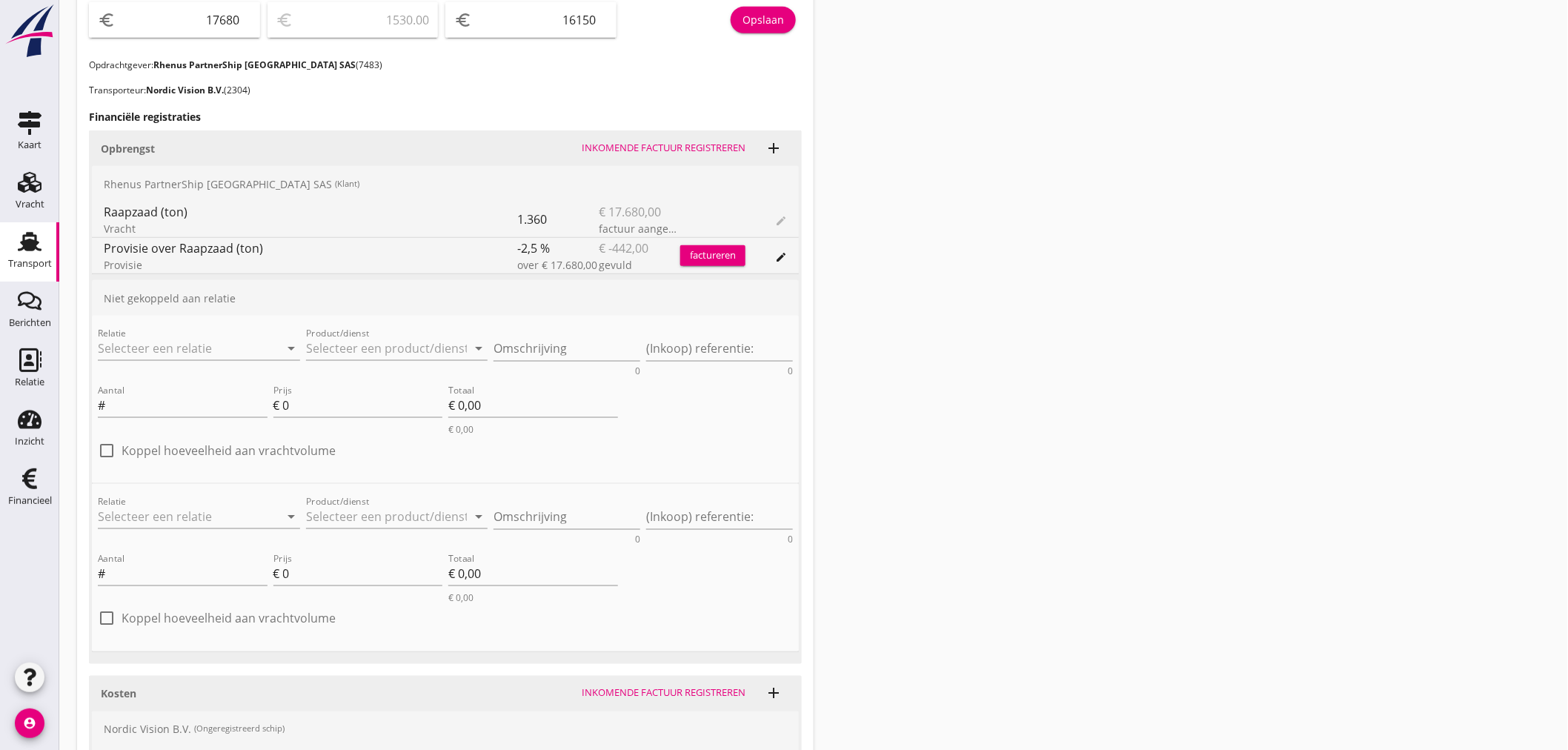
click at [728, 253] on div "factureren" at bounding box center [713, 255] width 65 height 15
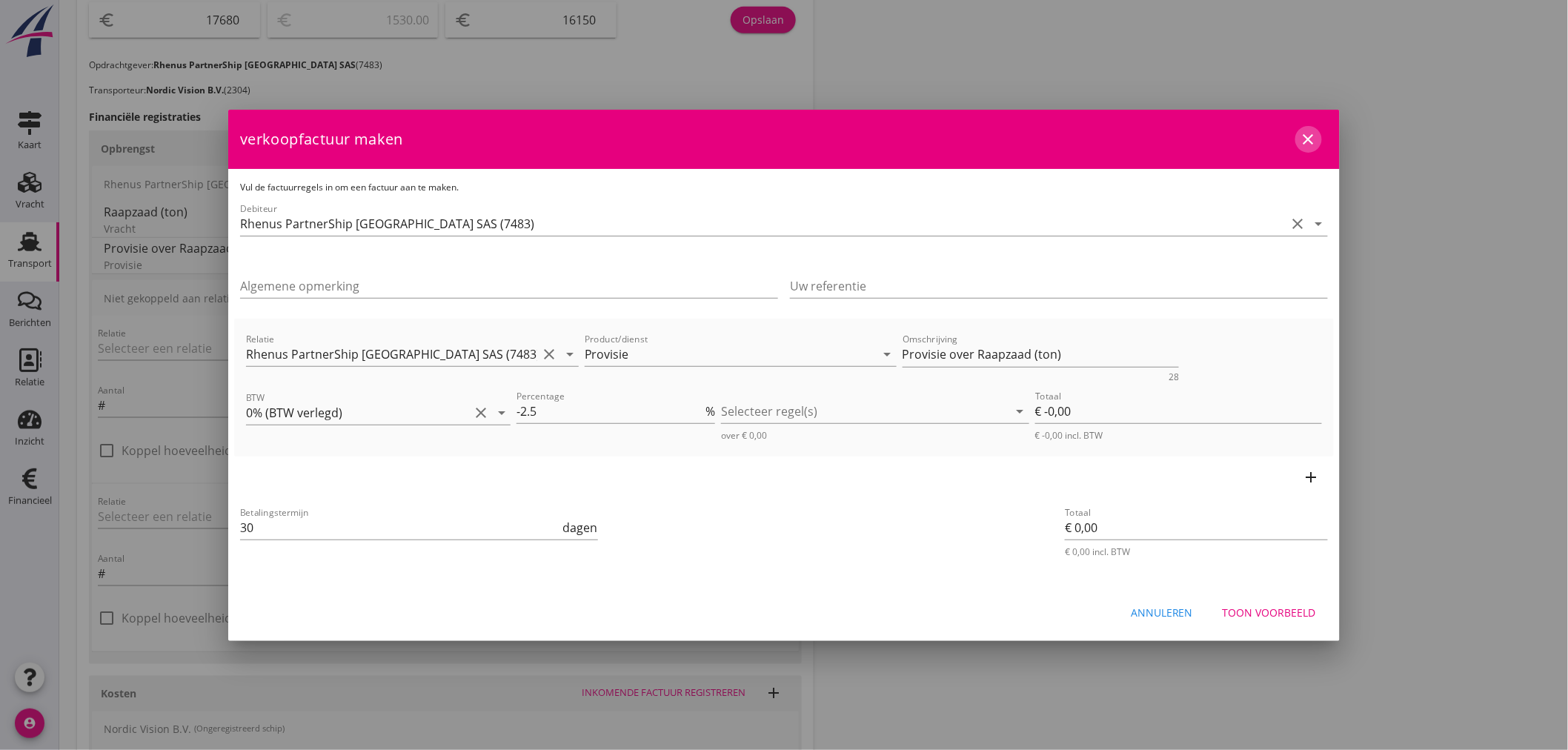
click at [1314, 130] on icon "close" at bounding box center [1308, 139] width 18 height 18
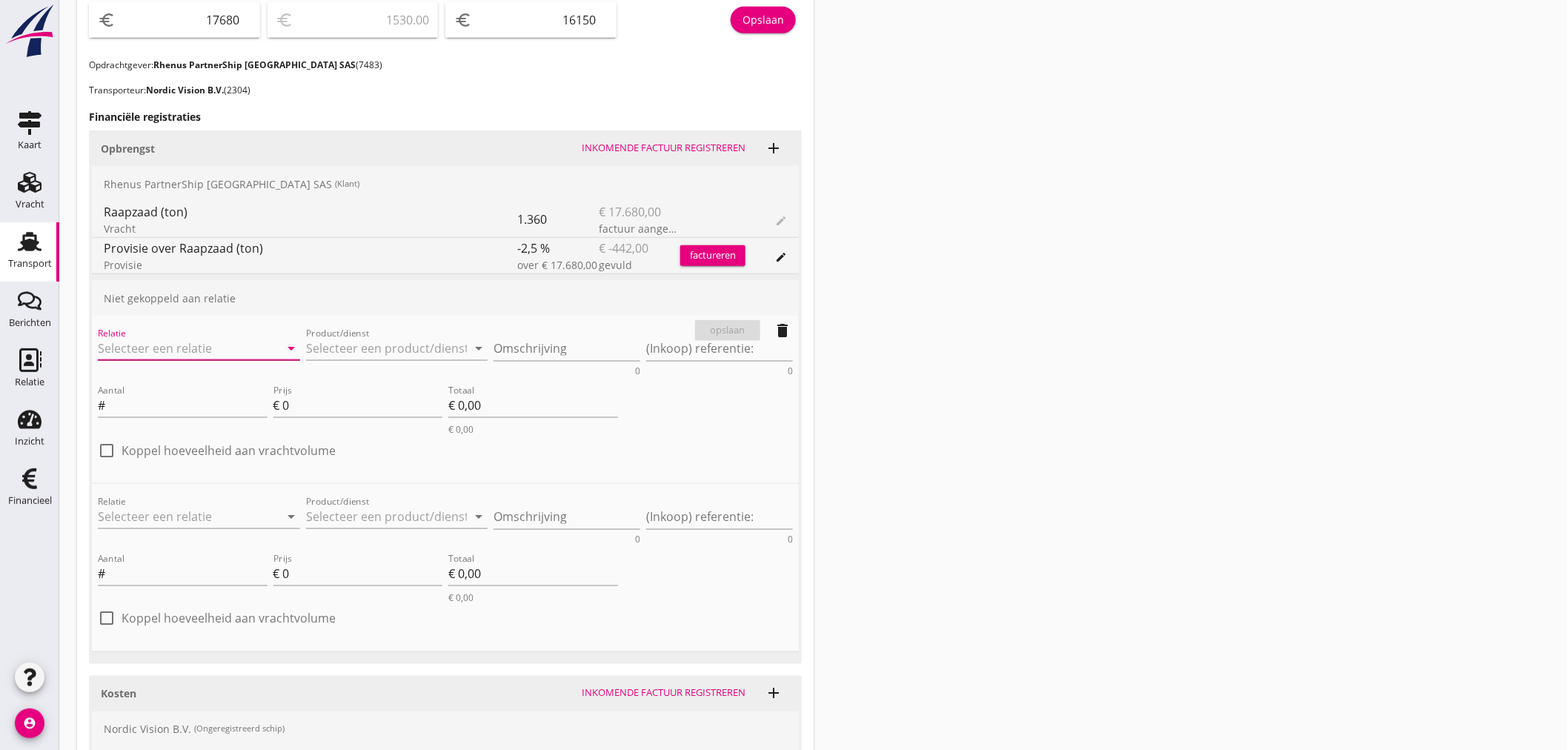
click at [210, 340] on input "Relatie" at bounding box center [178, 348] width 160 height 23
type input "7483"
type input "F"
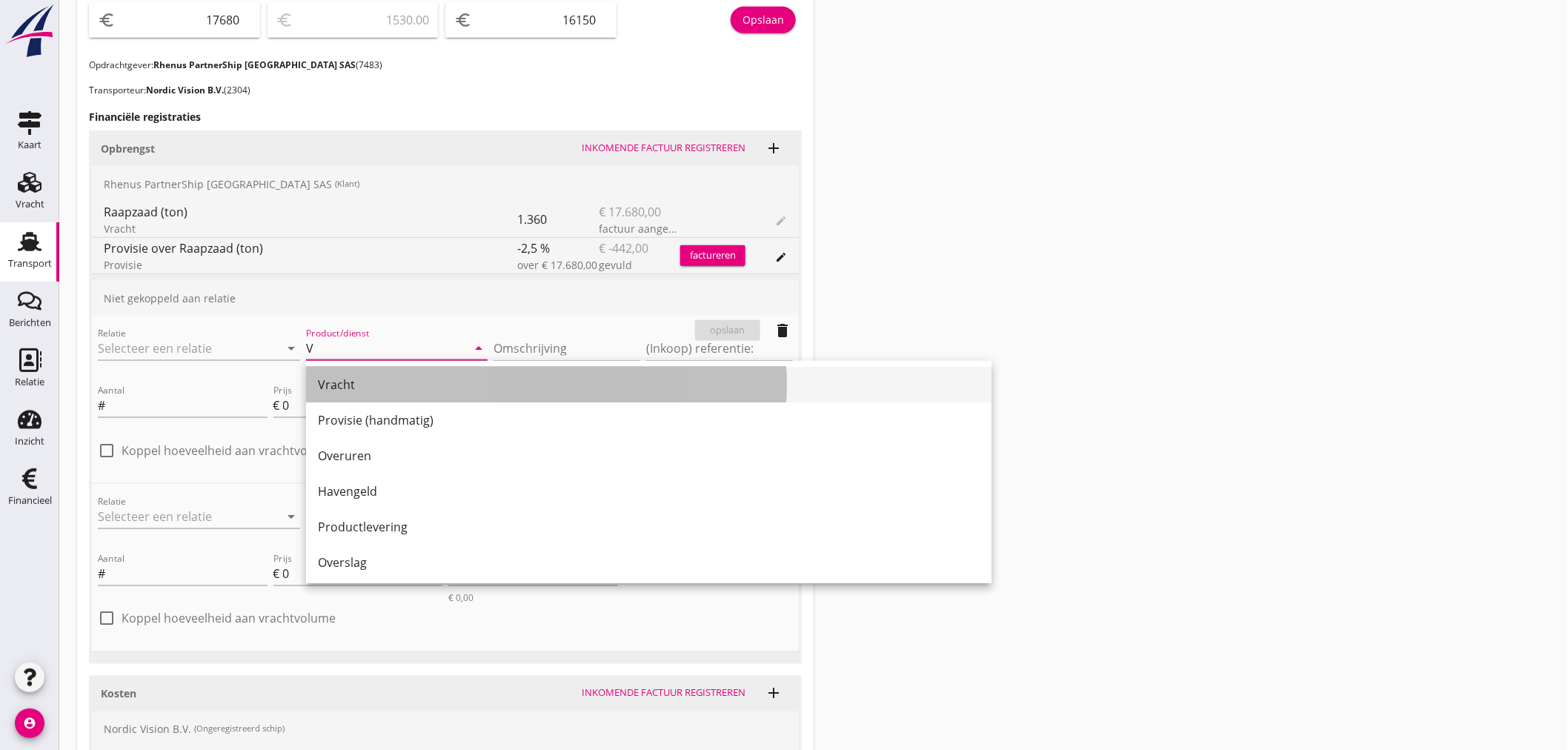
click at [364, 386] on div "Vracht" at bounding box center [648, 384] width 661 height 18
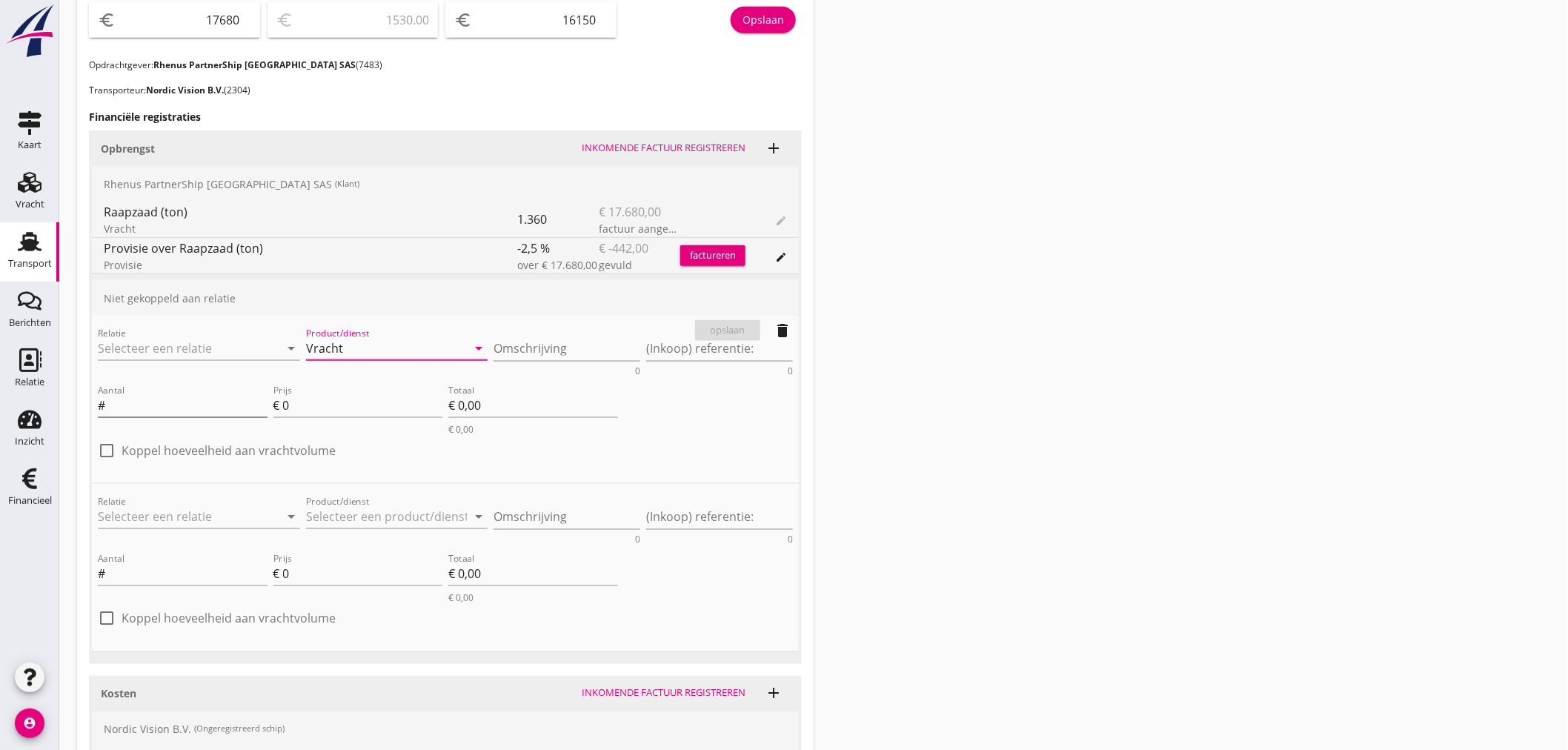
type input "Vracht"
click at [249, 411] on input "Aantal" at bounding box center [188, 405] width 160 height 23
type input "1360"
type input "1"
type input "€ 1.360,00"
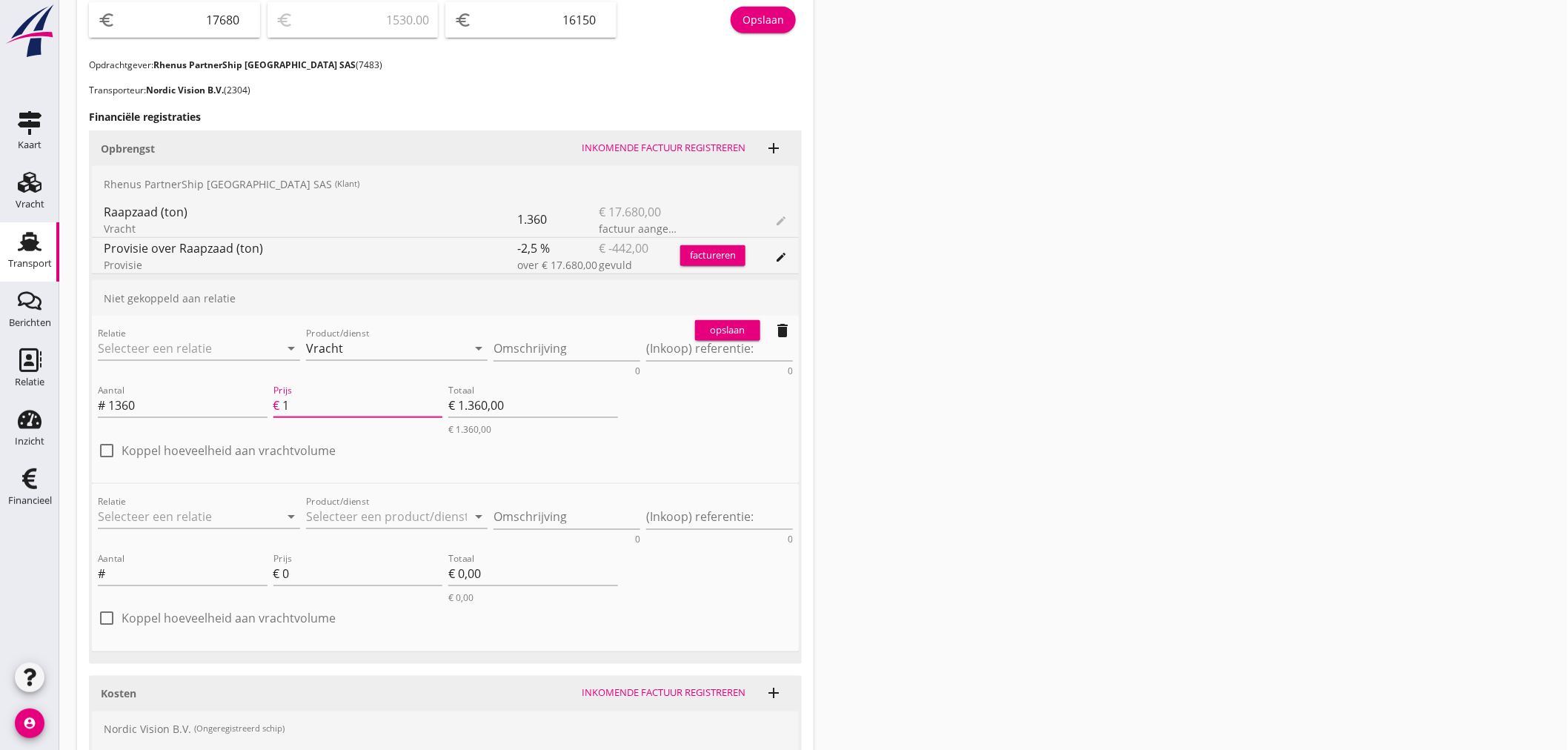
type input "13"
type input "€ 17.680,00"
type input "13"
click at [741, 323] on div "opslaan" at bounding box center [728, 330] width 53 height 15
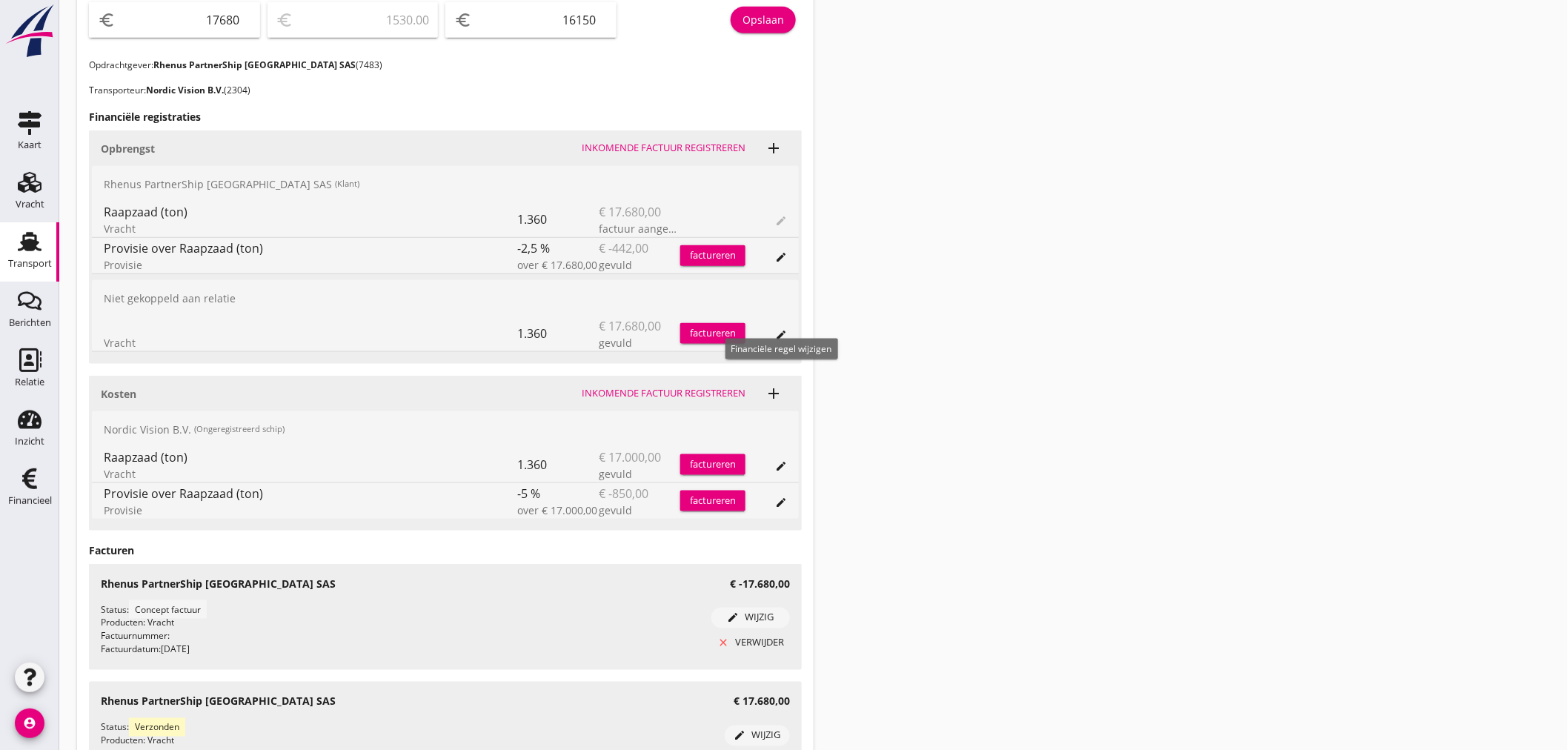
click at [783, 331] on icon "edit" at bounding box center [780, 334] width 12 height 12
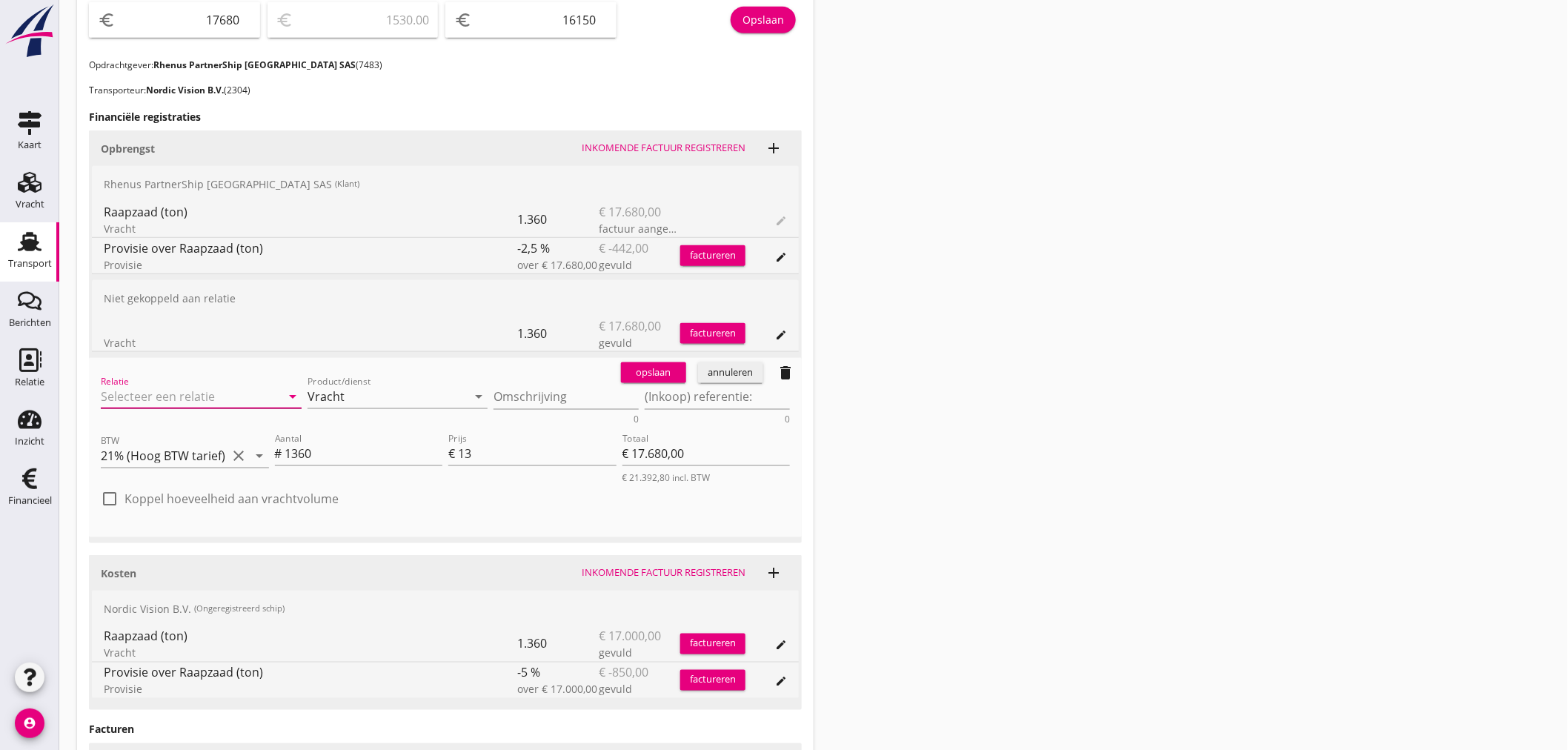
click at [180, 388] on input "Relatie" at bounding box center [180, 396] width 160 height 23
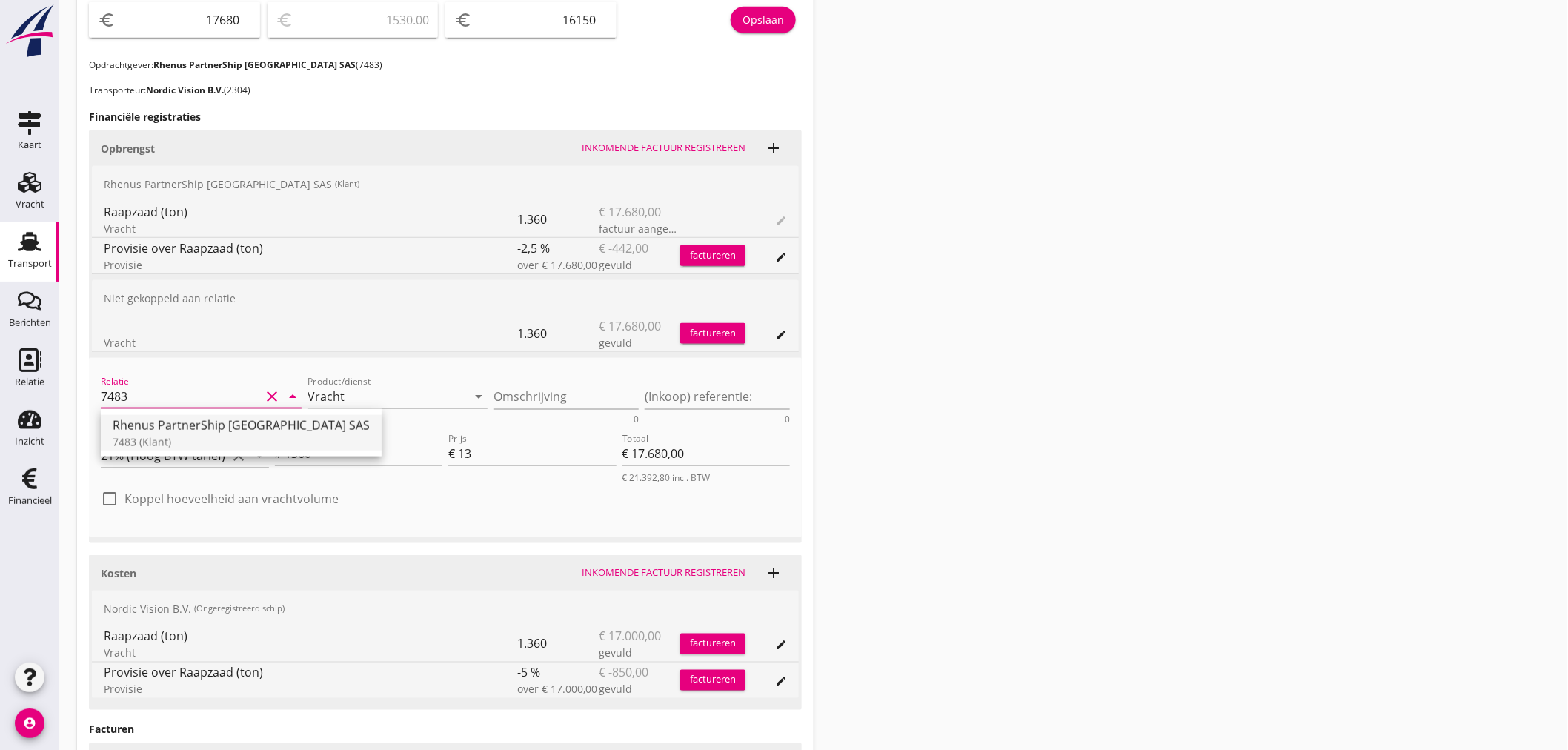
click at [204, 434] on div "7483 (Klant)" at bounding box center [241, 442] width 257 height 16
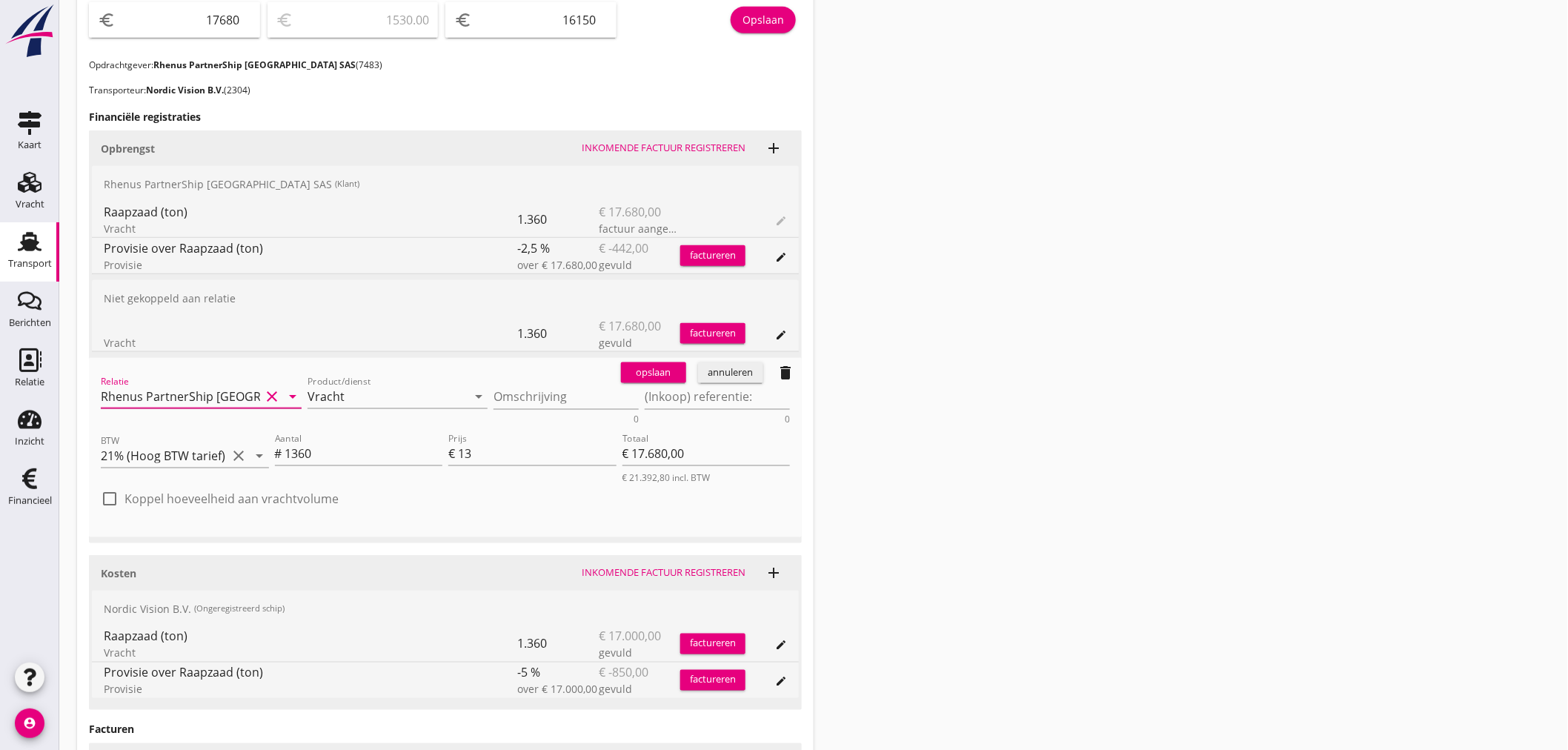
drag, startPoint x: 262, startPoint y: 450, endPoint x: 234, endPoint y: 498, distance: 55.6
type input "Rhenus PartnerShip France SAS (7483)"
click at [263, 450] on icon "arrow_drop_down" at bounding box center [259, 456] width 18 height 18
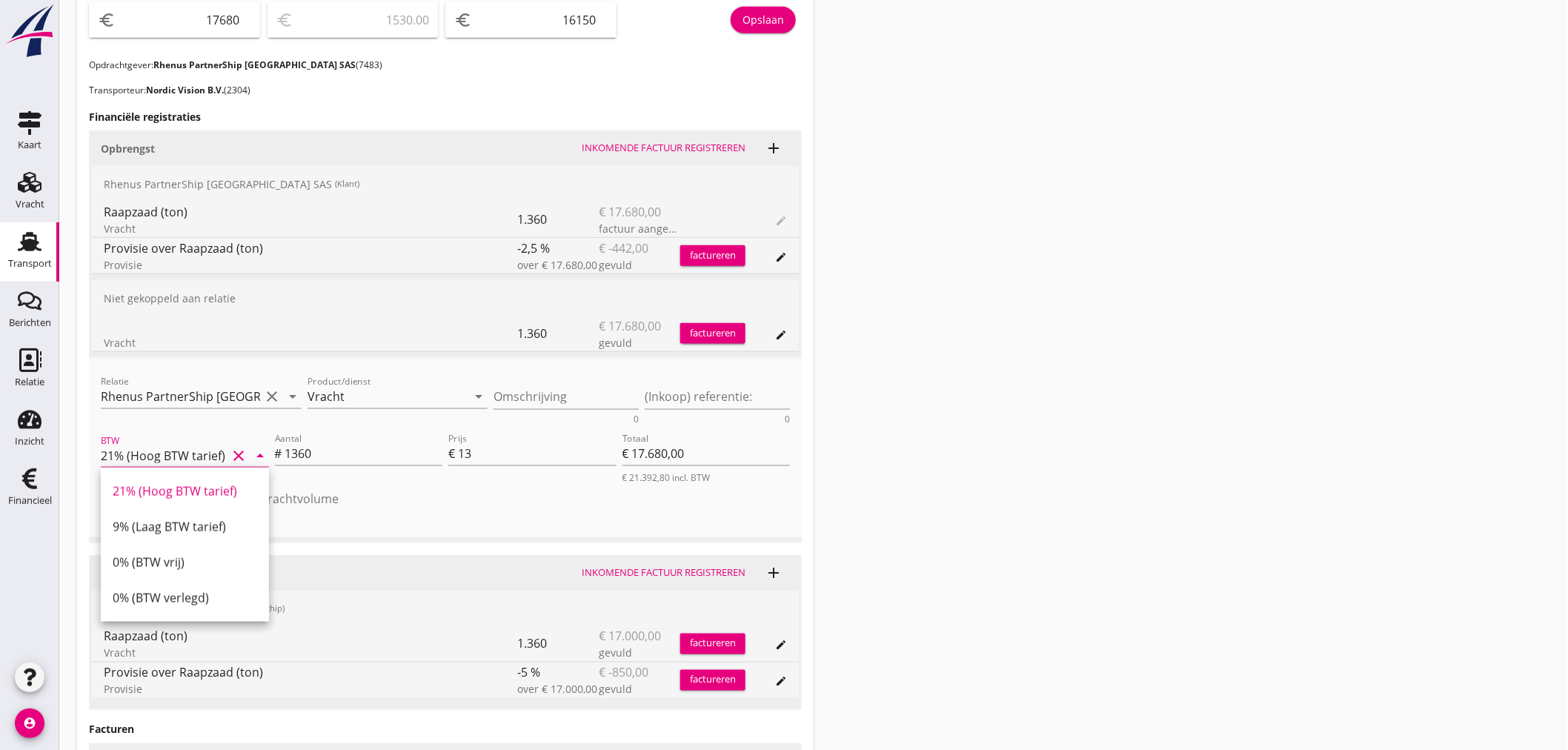
click at [179, 605] on div "0% (BTW verlegd)" at bounding box center [185, 597] width 144 height 18
type input "0% (BTW verlegd)"
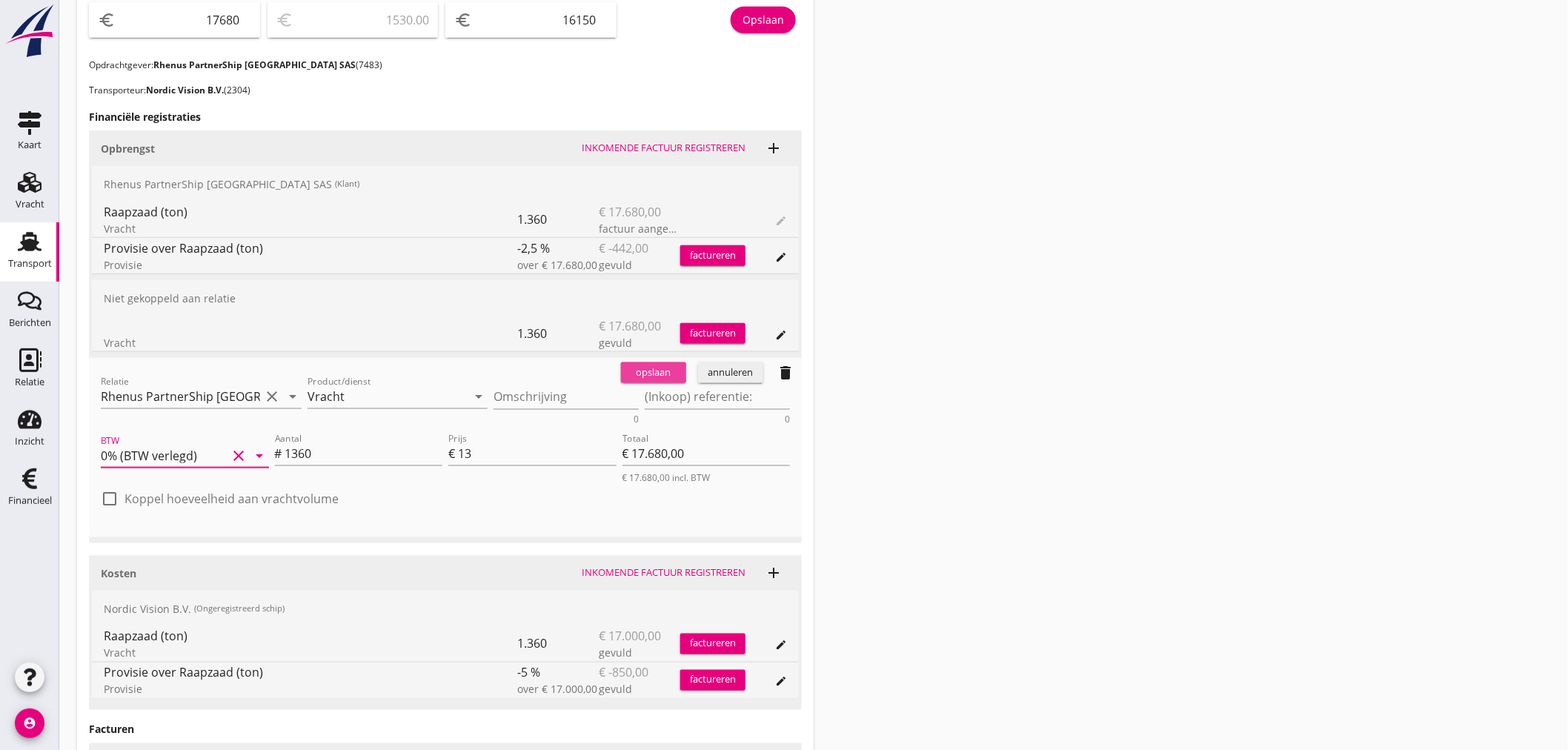
click at [657, 371] on div "opslaan" at bounding box center [654, 372] width 53 height 15
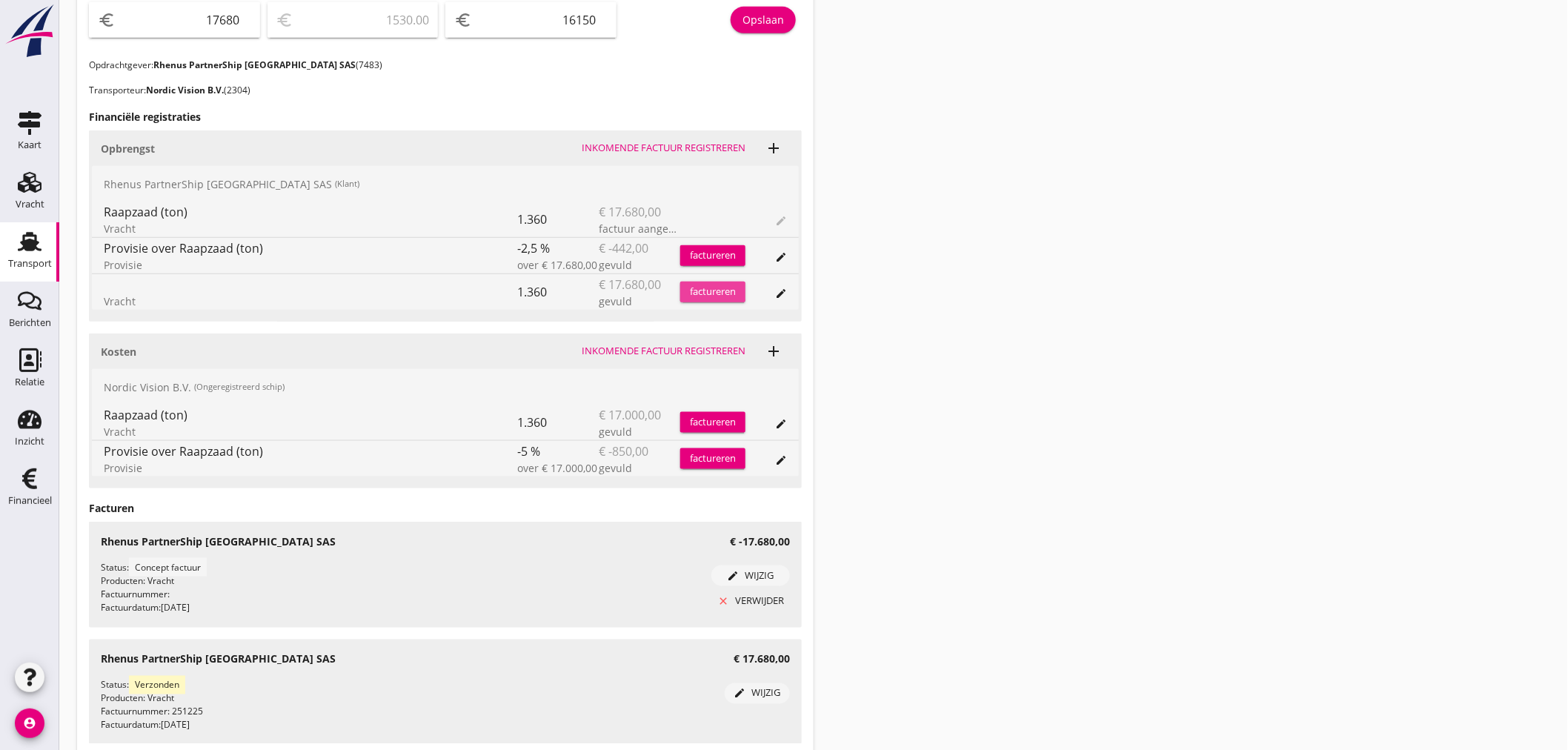
click at [724, 290] on div "factureren" at bounding box center [713, 291] width 65 height 15
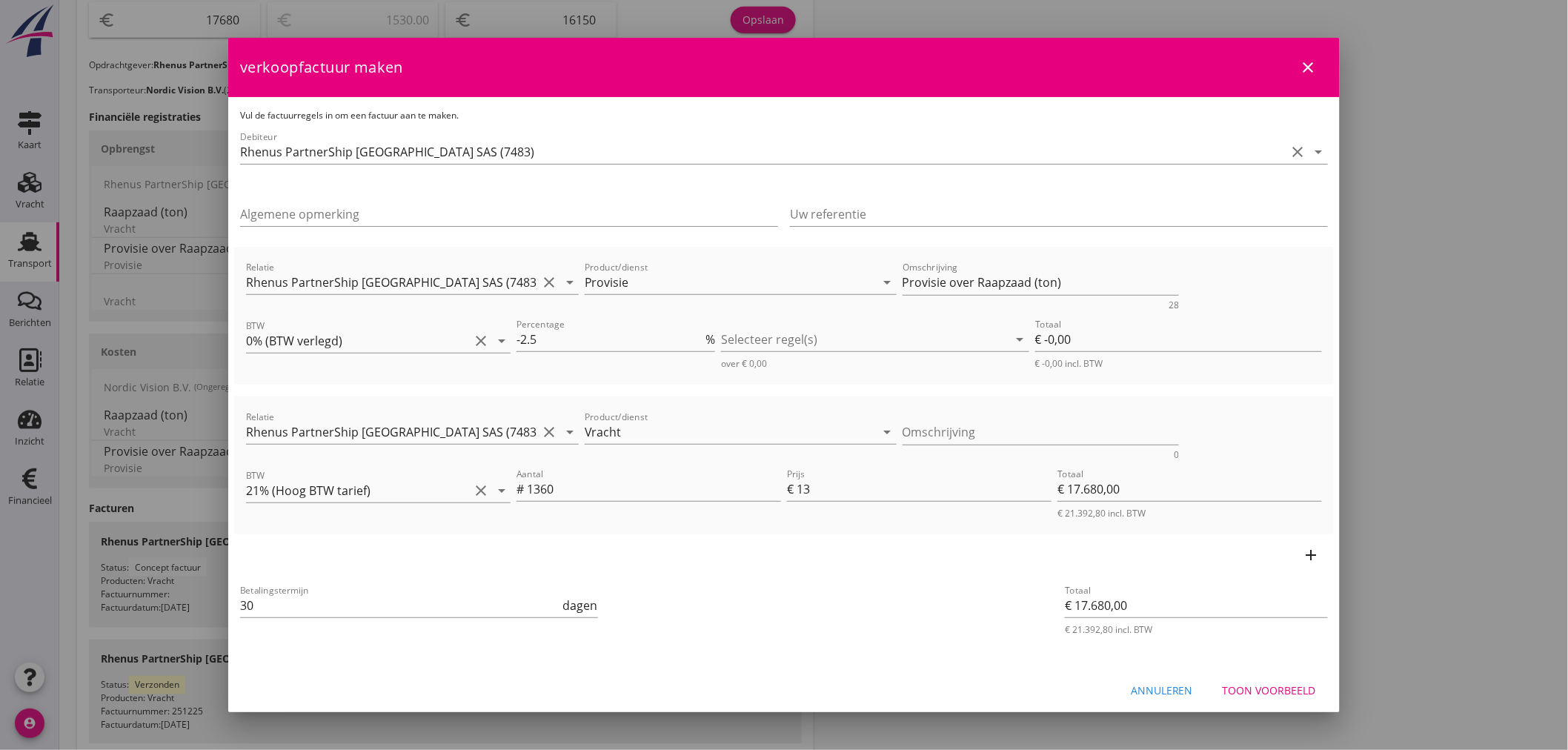
click at [1302, 553] on icon "add" at bounding box center [1311, 555] width 18 height 18
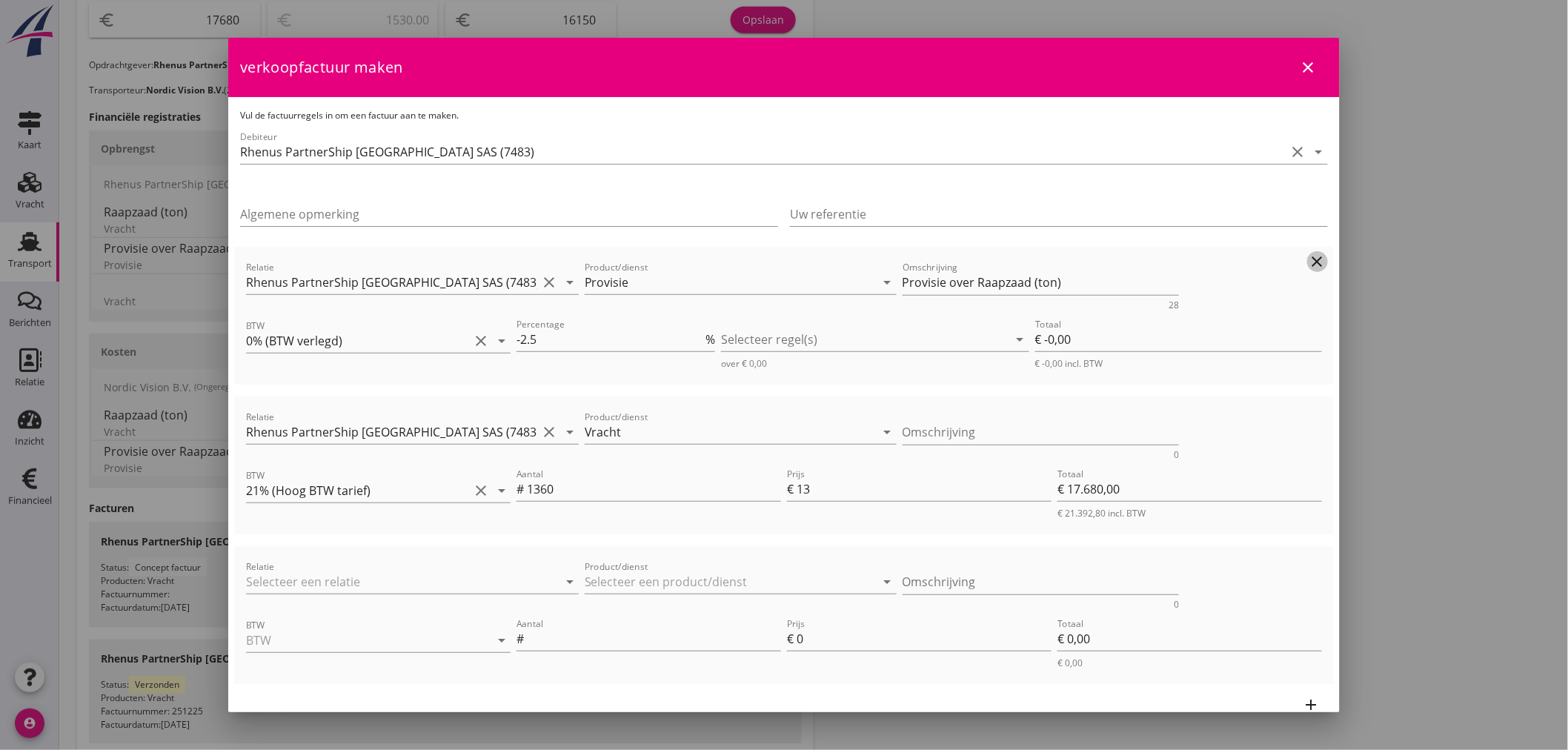
click at [1312, 260] on icon "clear" at bounding box center [1317, 261] width 18 height 18
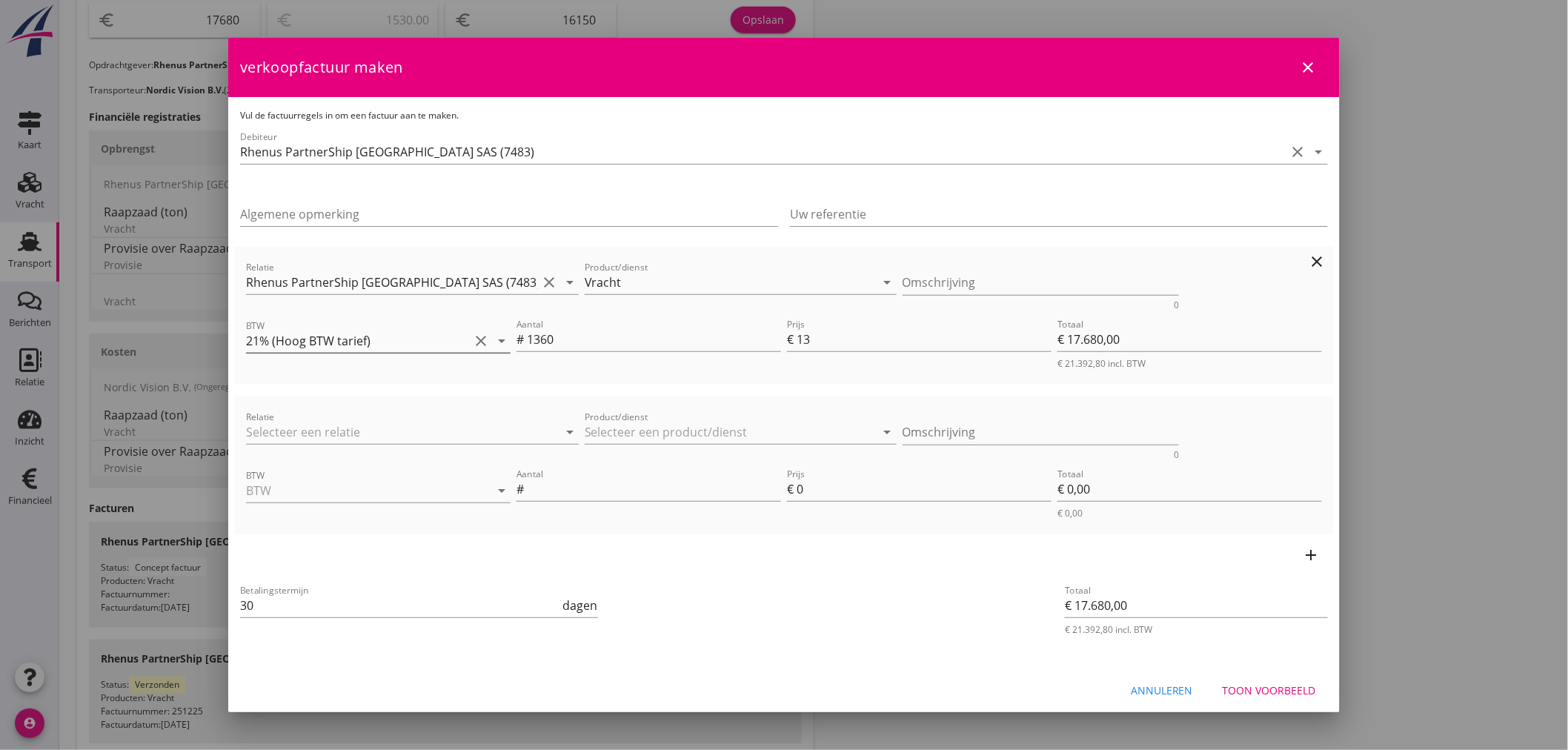
click at [501, 334] on icon "arrow_drop_down" at bounding box center [502, 340] width 18 height 18
click at [333, 484] on div "0% (BTW verlegd)" at bounding box center [376, 484] width 238 height 18
type input "0% (BTW verlegd)"
click at [316, 423] on input "Relatie" at bounding box center [392, 431] width 291 height 23
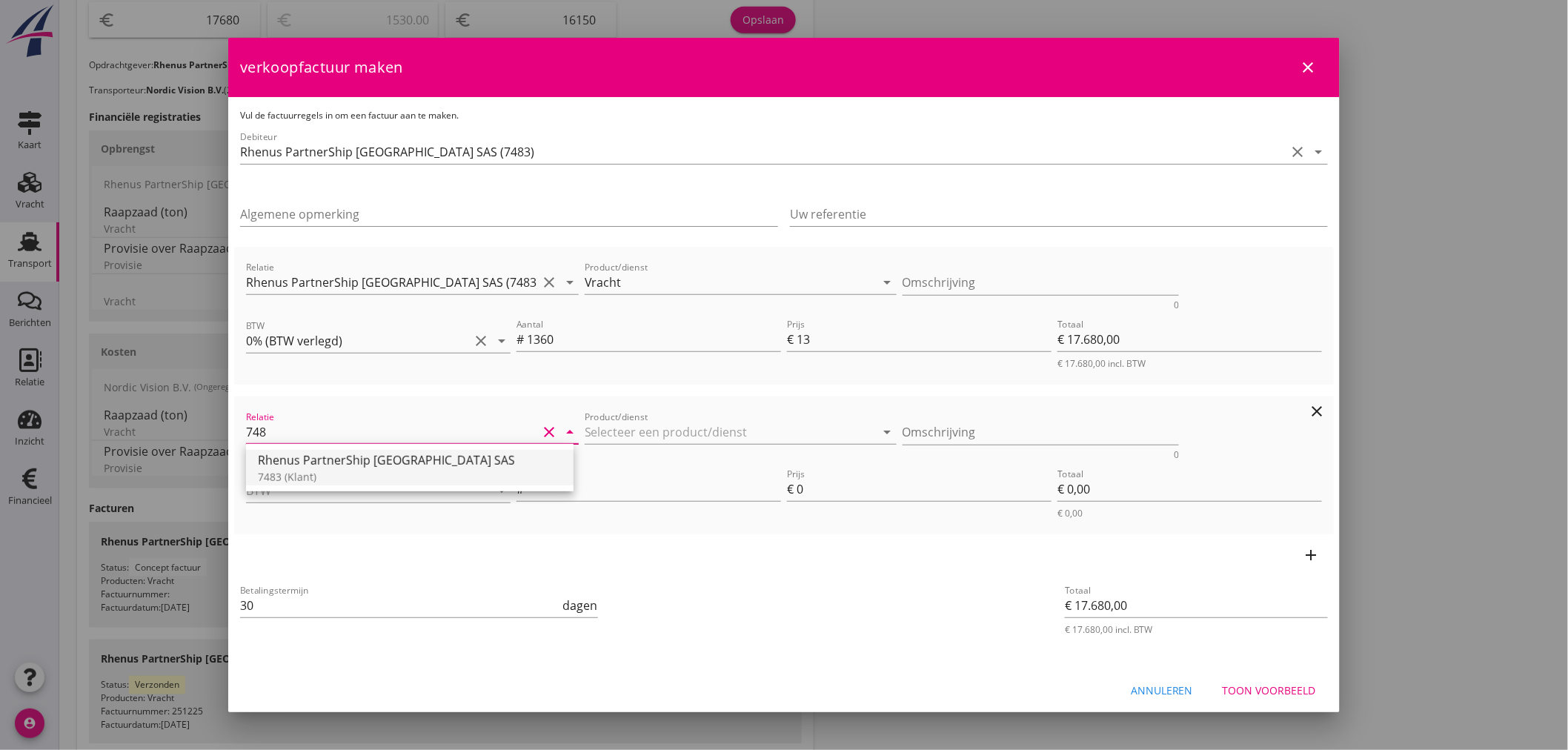
type input "7483"
drag, startPoint x: 312, startPoint y: 463, endPoint x: 640, endPoint y: 462, distance: 328.0
click at [312, 463] on div "Rhenus PartnerShip [GEOGRAPHIC_DATA] SAS" at bounding box center [410, 460] width 304 height 18
type input "Rhenus PartnerShip France SAS (7483)"
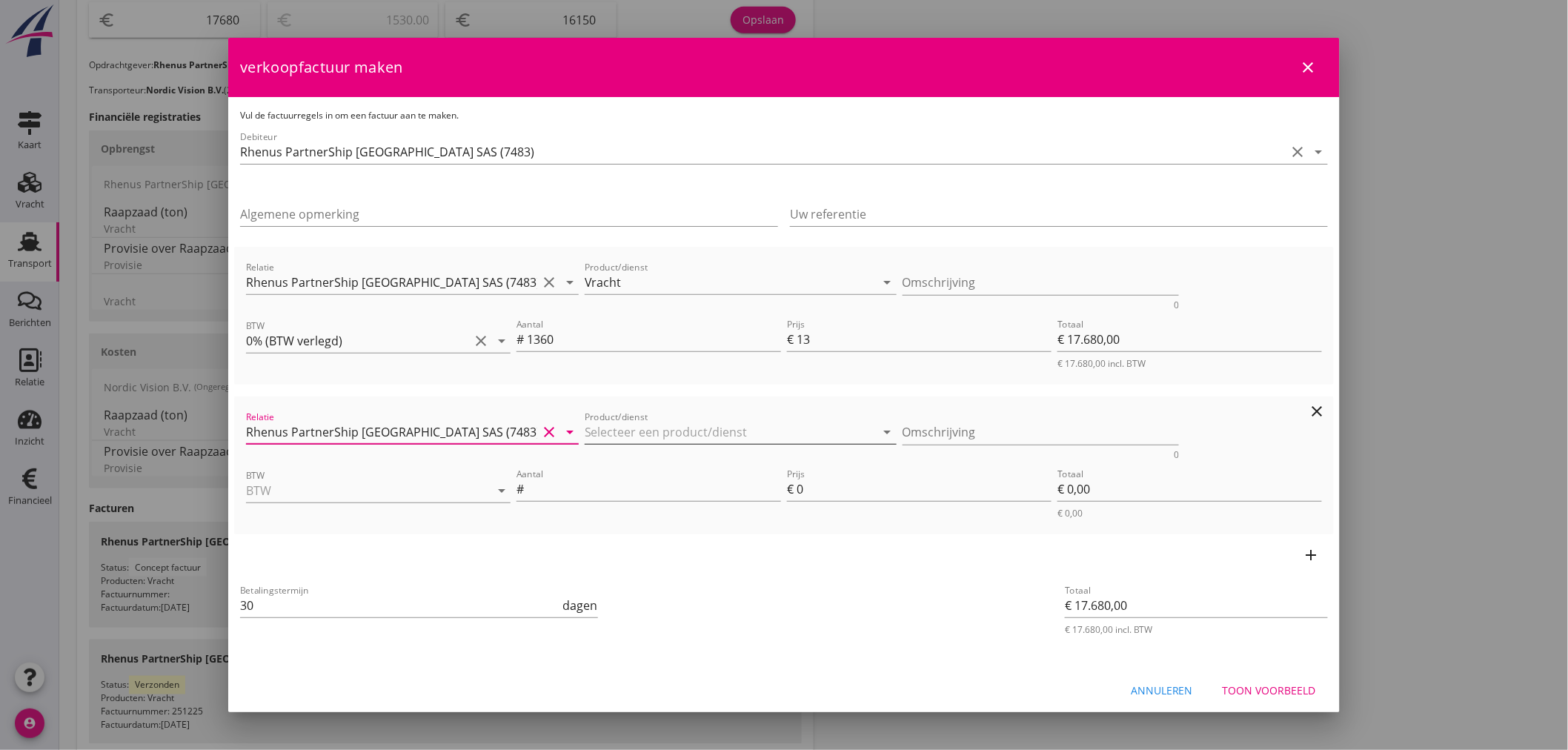
click at [687, 431] on input "Product/dienst" at bounding box center [731, 431] width 291 height 23
type input "p"
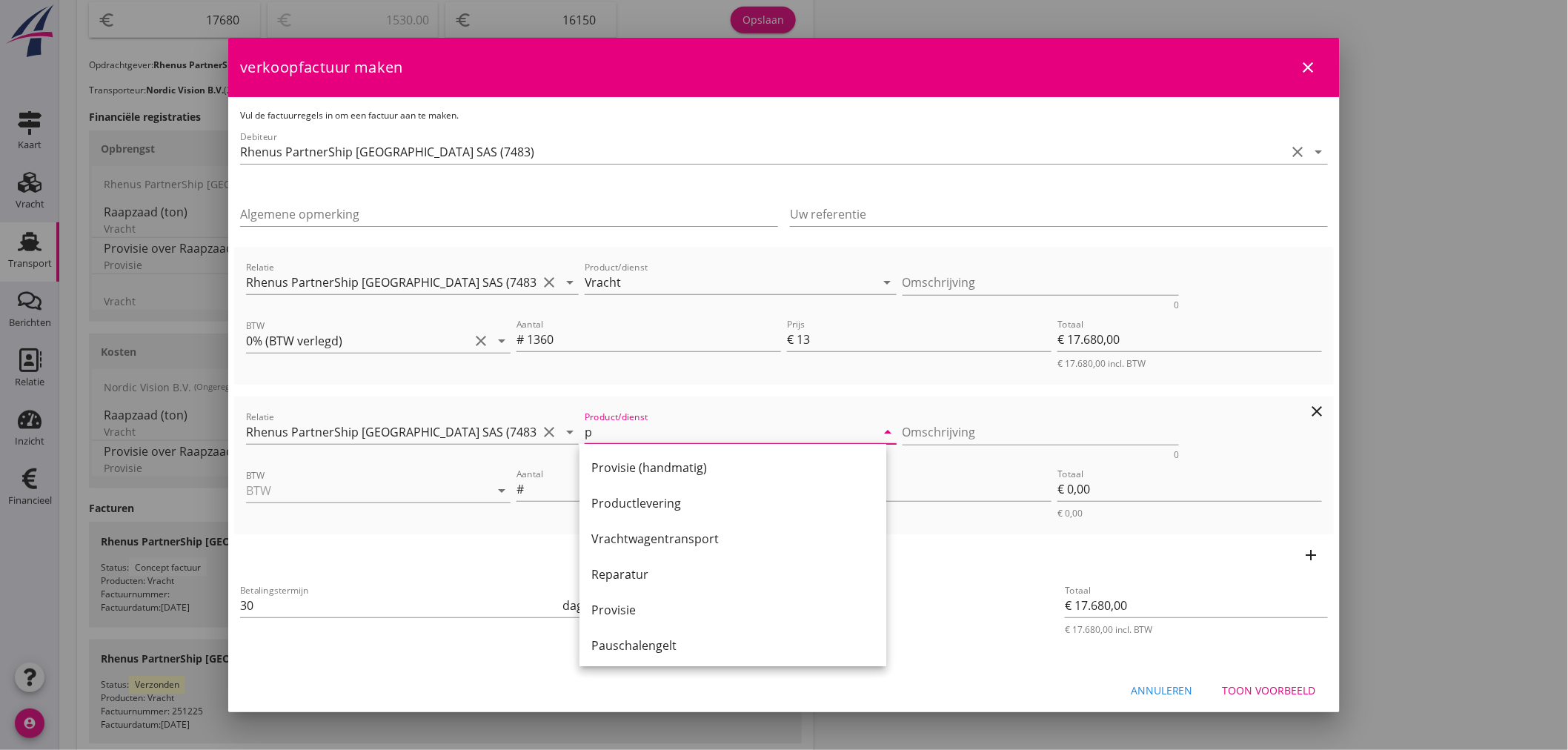
type input "pR"
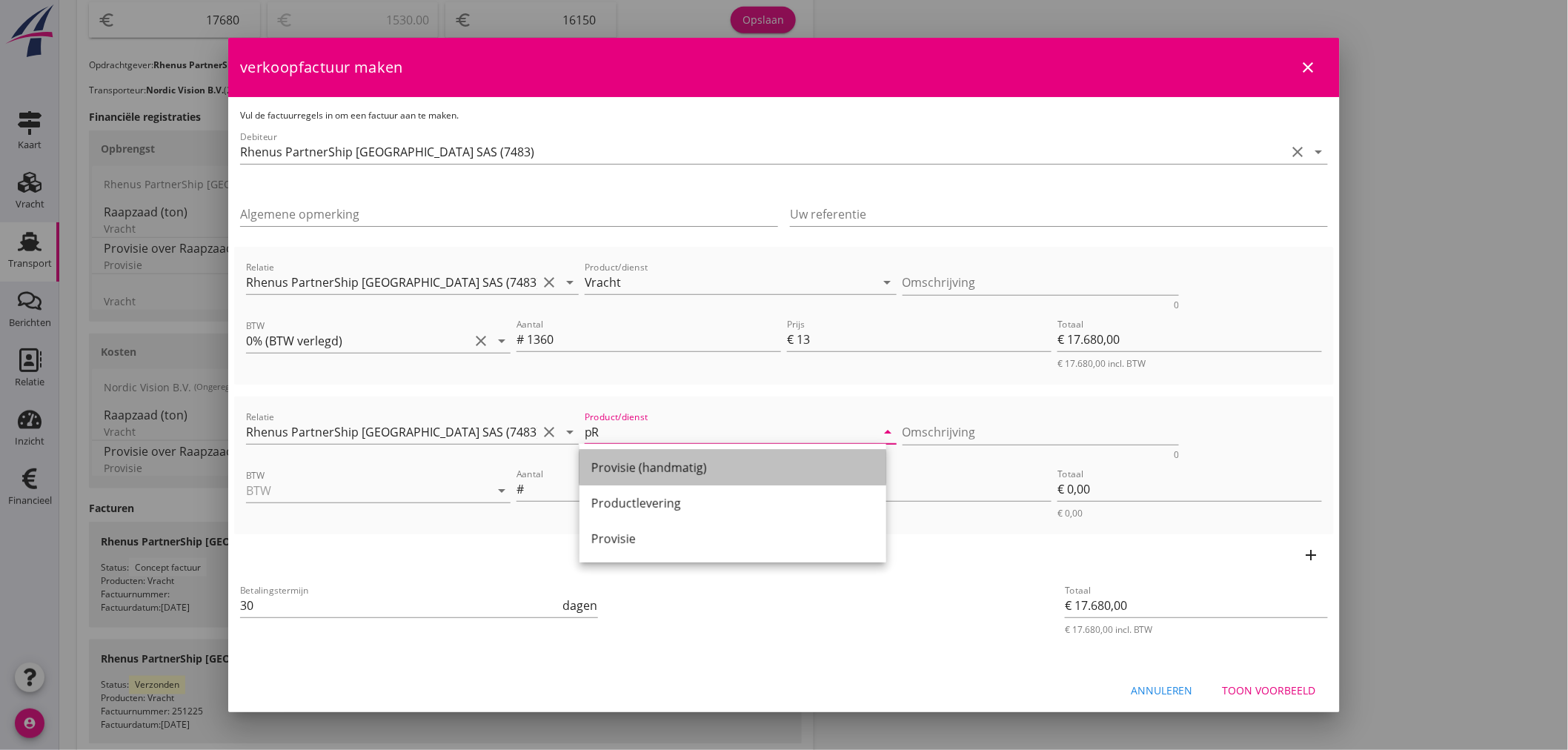
click at [653, 476] on div "Provisie (handmatig)" at bounding box center [732, 467] width 283 height 18
type input "Provisie (handmatig)"
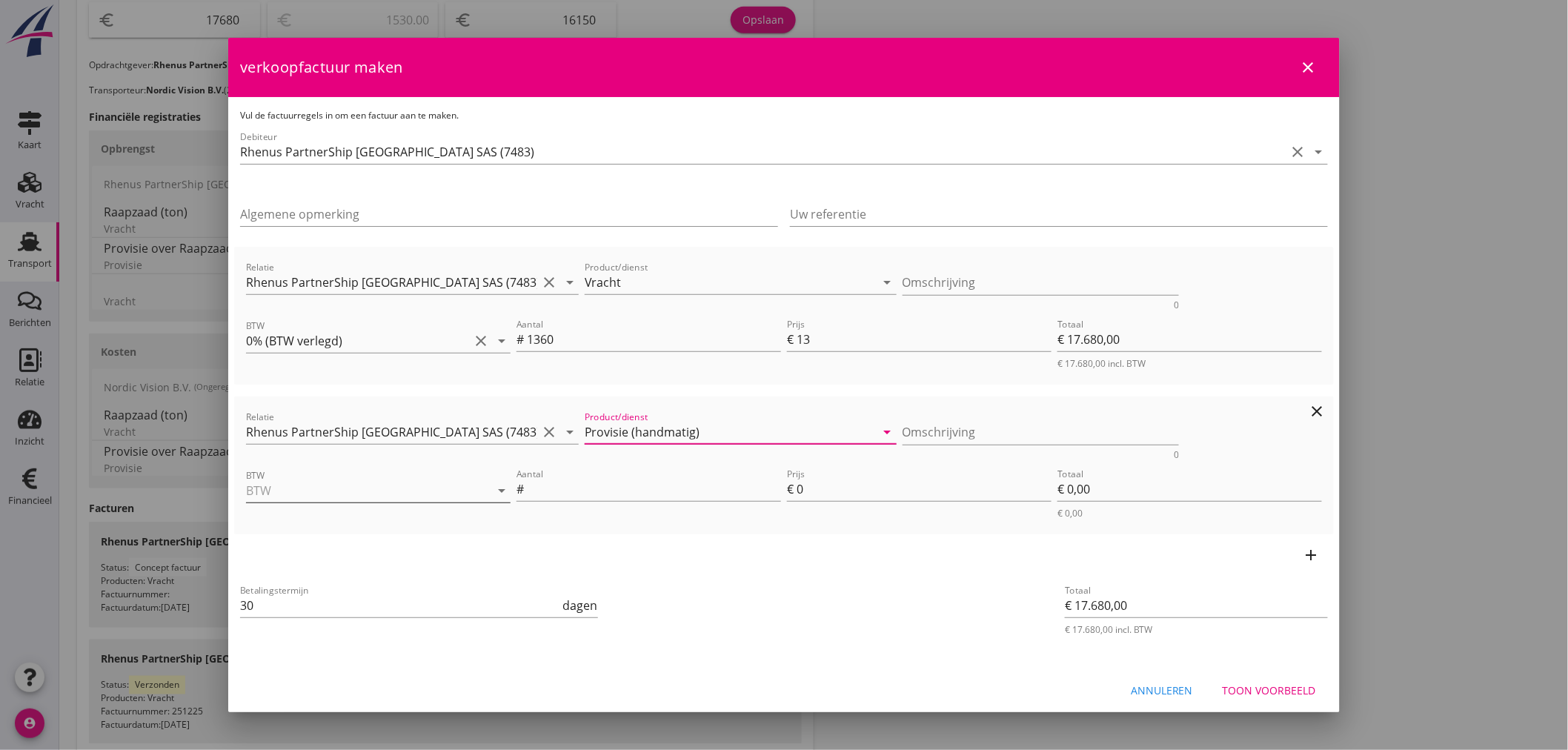
type input "Provisie (handmatig)"
click at [315, 491] on input "BTW" at bounding box center [358, 490] width 223 height 23
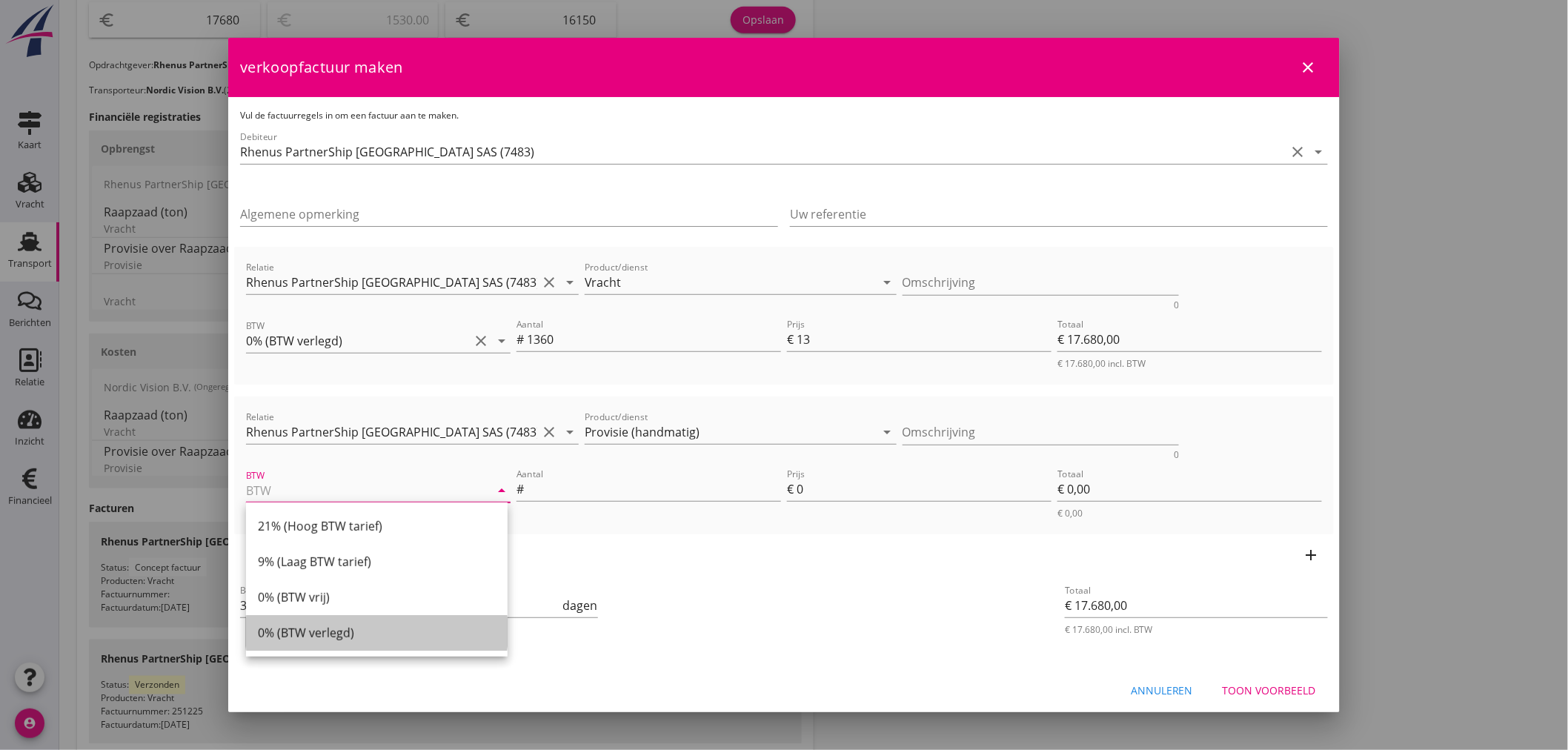
drag, startPoint x: 326, startPoint y: 626, endPoint x: 564, endPoint y: 563, distance: 246.2
click at [341, 628] on div "0% (BTW verlegd)" at bounding box center [376, 632] width 238 height 18
type input "0% (BTW verlegd)"
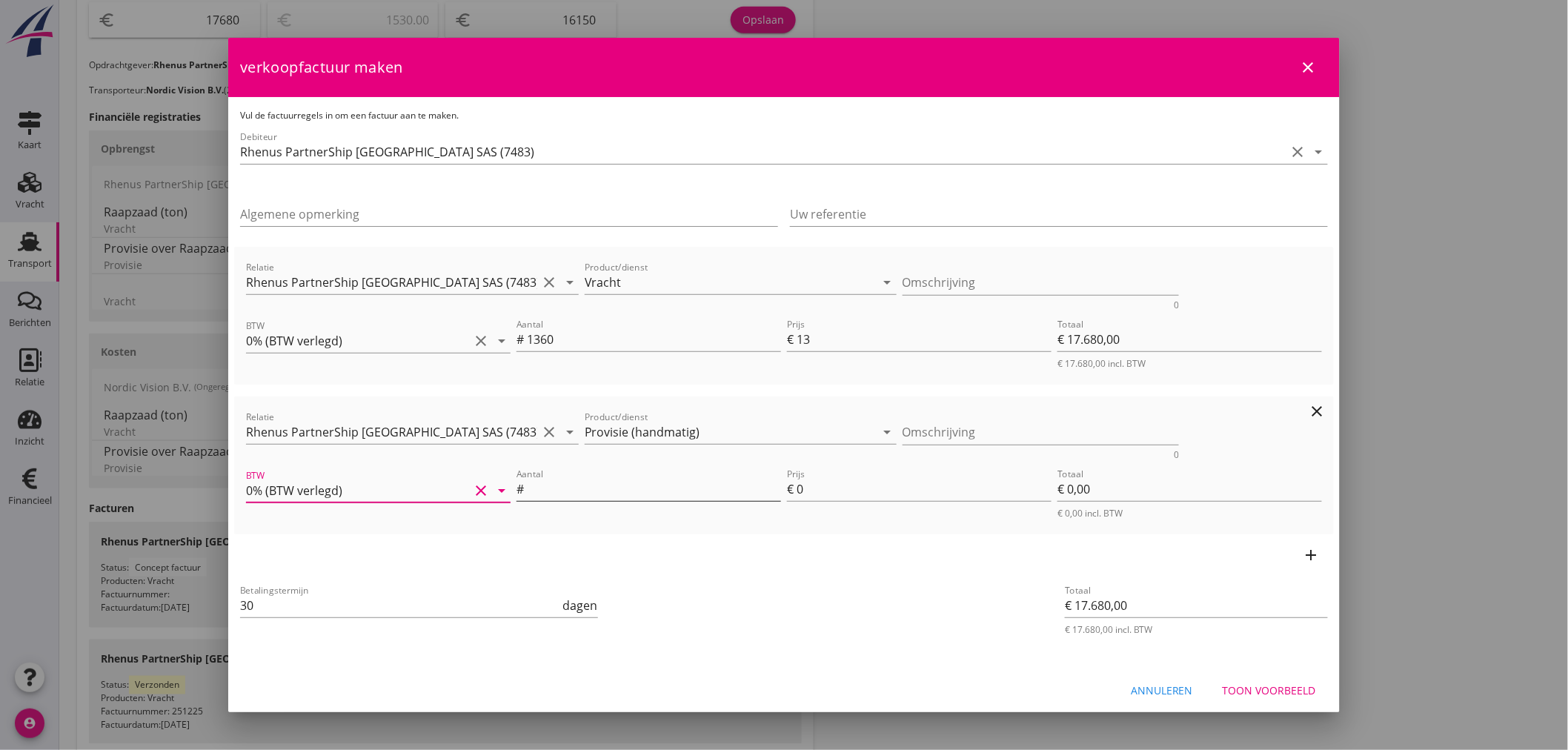
click at [623, 487] on input "Aantal" at bounding box center [654, 489] width 254 height 23
type input "-2"
type input "€ -0,00"
type input "€ 0,00"
type input "-2"
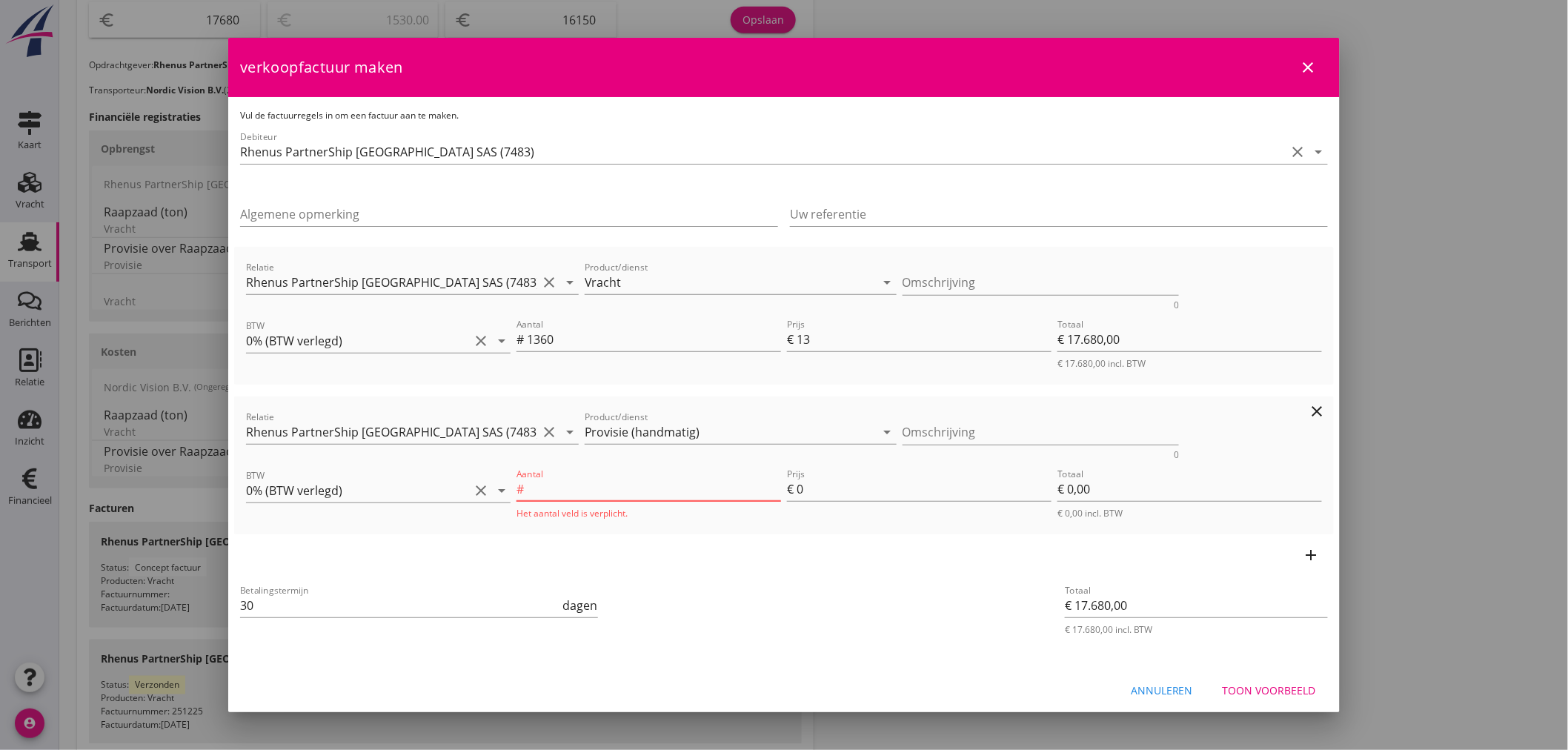
type input "€ -0,00"
type input "-2.5"
type input "€ 17.677,50"
type input "1"
type input "€ -2,50"
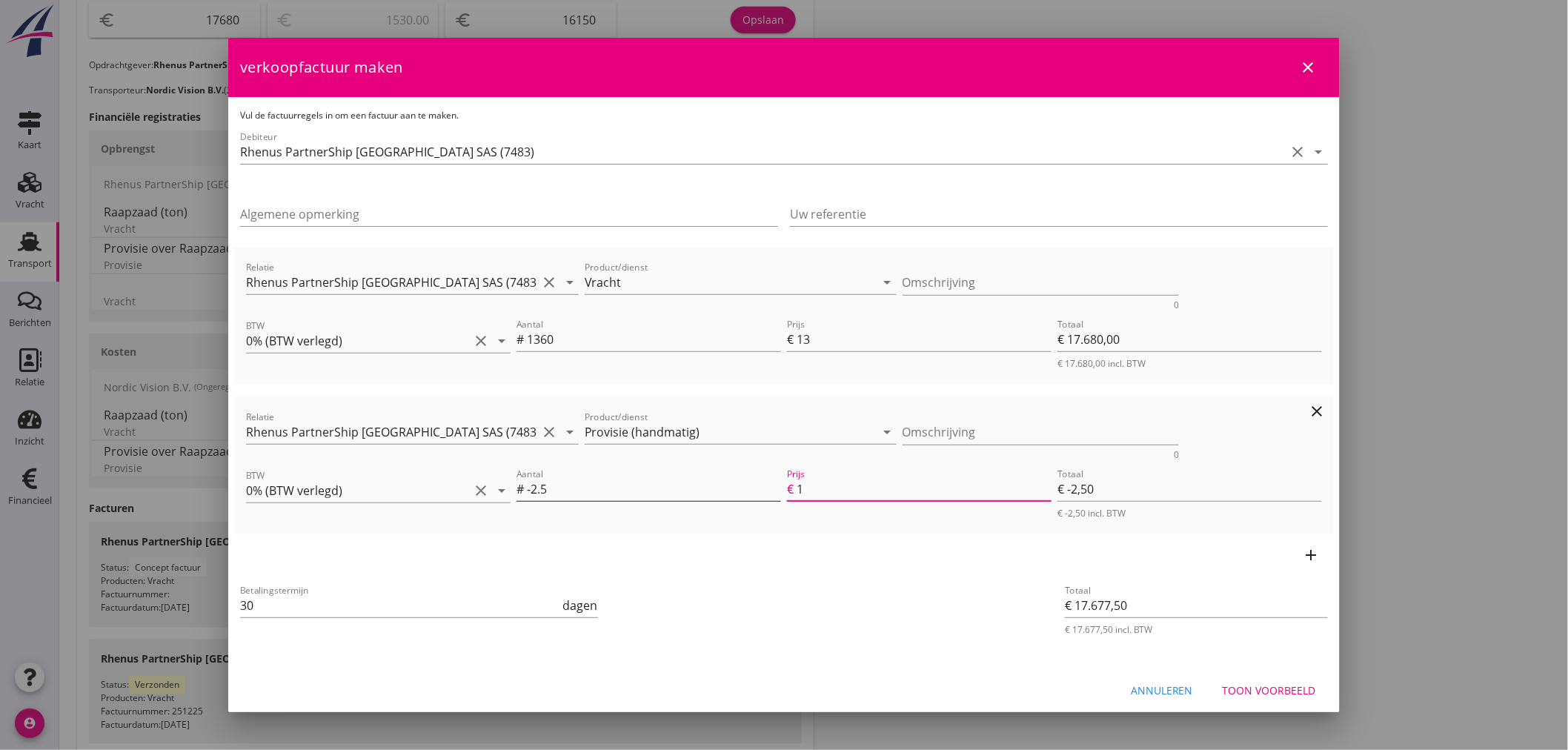
type input "€ 17.637,50"
type input "17"
type input "€ -42,50"
type input "€ 17.240,00"
type input "176"
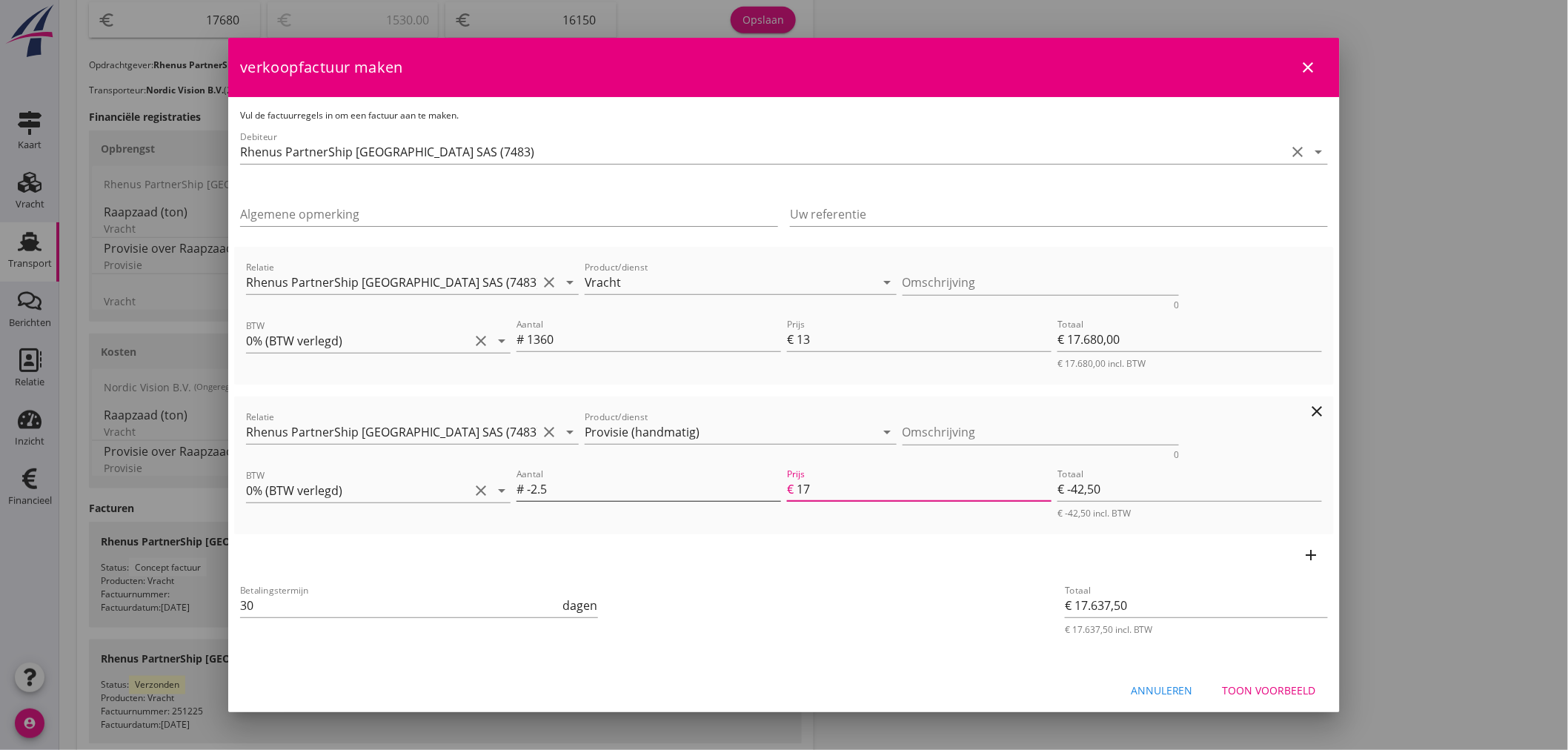
type input "€ -440,00"
type input "€ 13.260,00"
type input "1768"
type input "€ -4.420,00"
type input "€ -26.520,00"
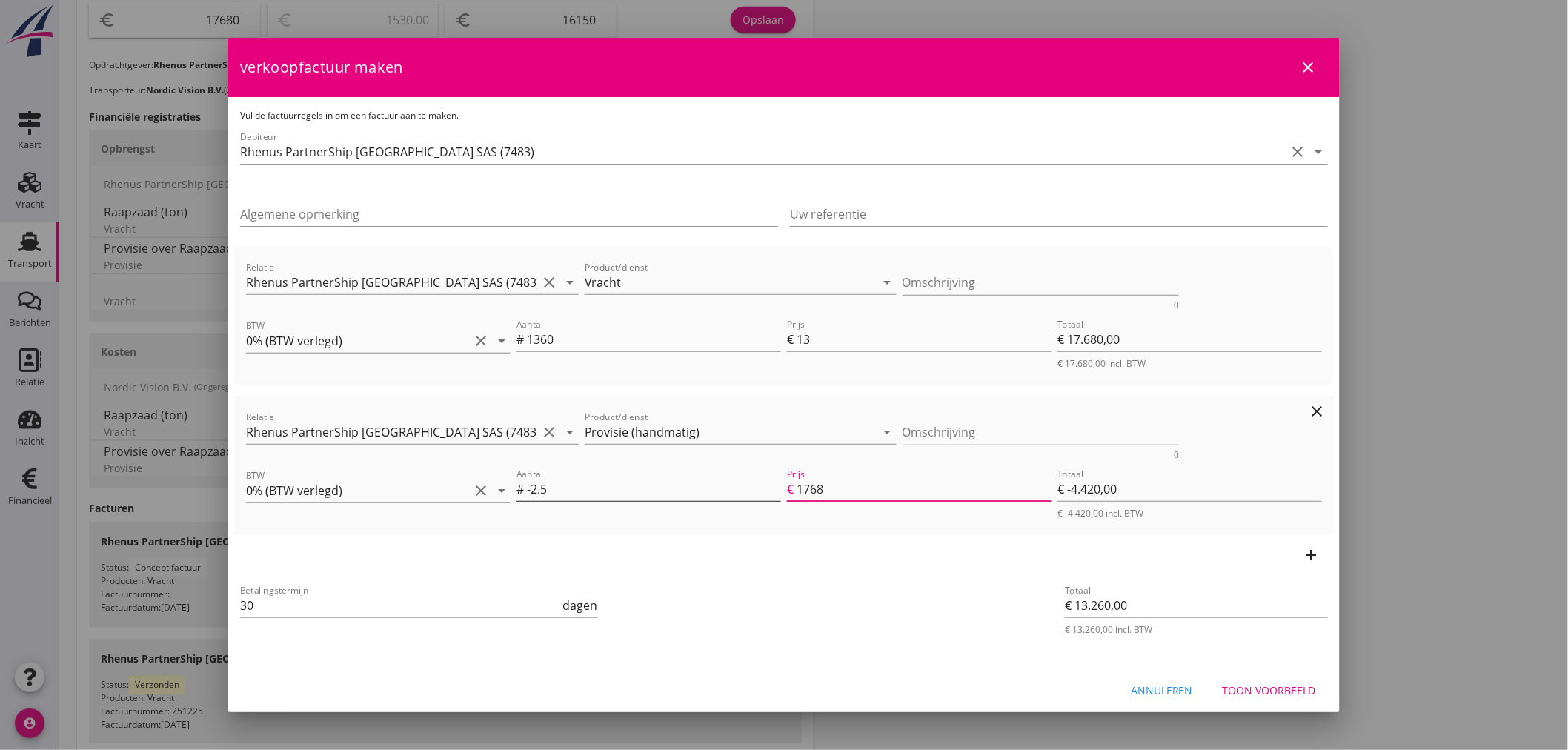
type input "17680"
type input "€ -44.200,00"
type input "17680"
click at [623, 487] on input "-2.5" at bounding box center [654, 489] width 254 height 23
click at [901, 484] on input "17680" at bounding box center [924, 489] width 255 height 23
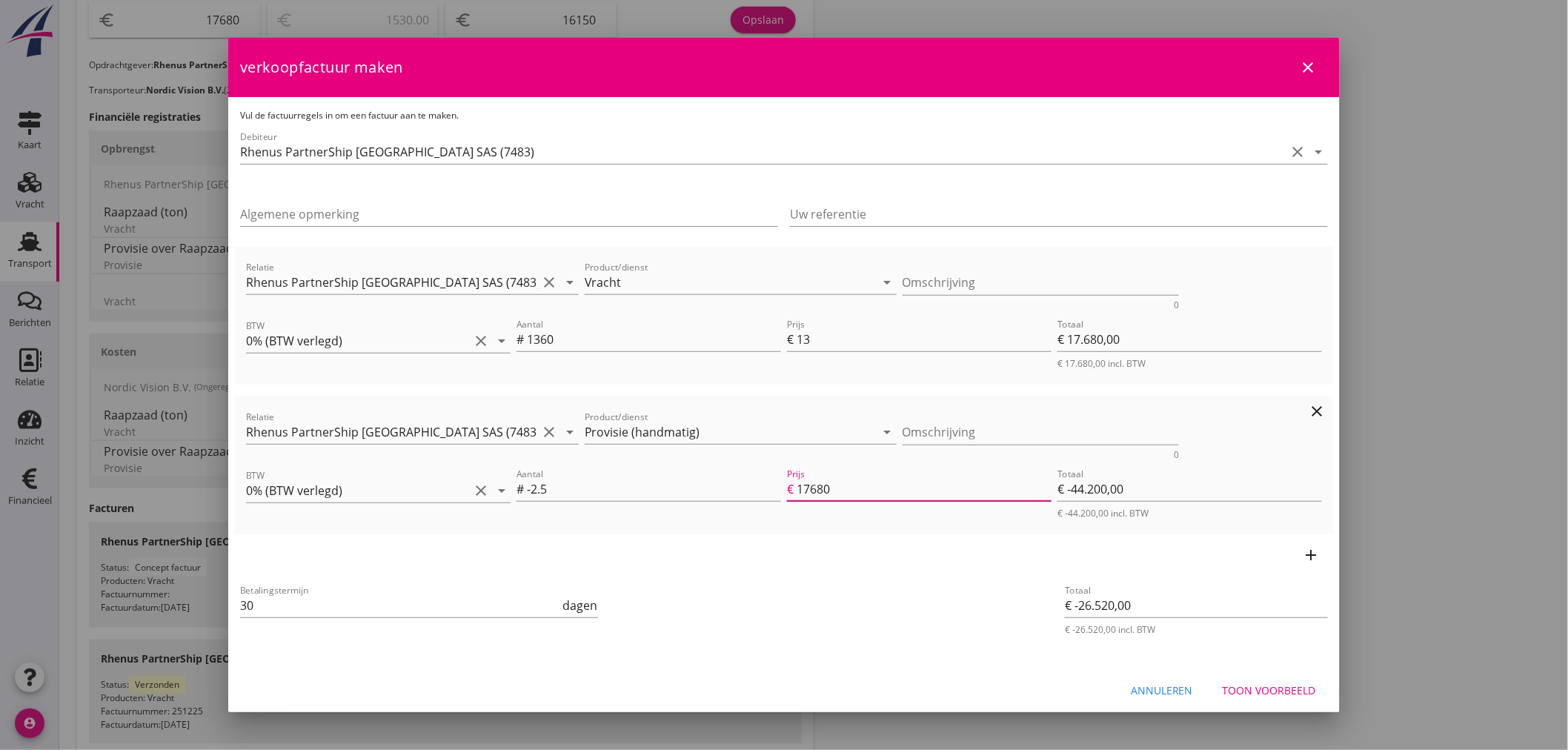
type input "€ 13.260,00"
type input "1768"
type input "€ -4.420,00"
type input "€ 17.240,00"
type input "176"
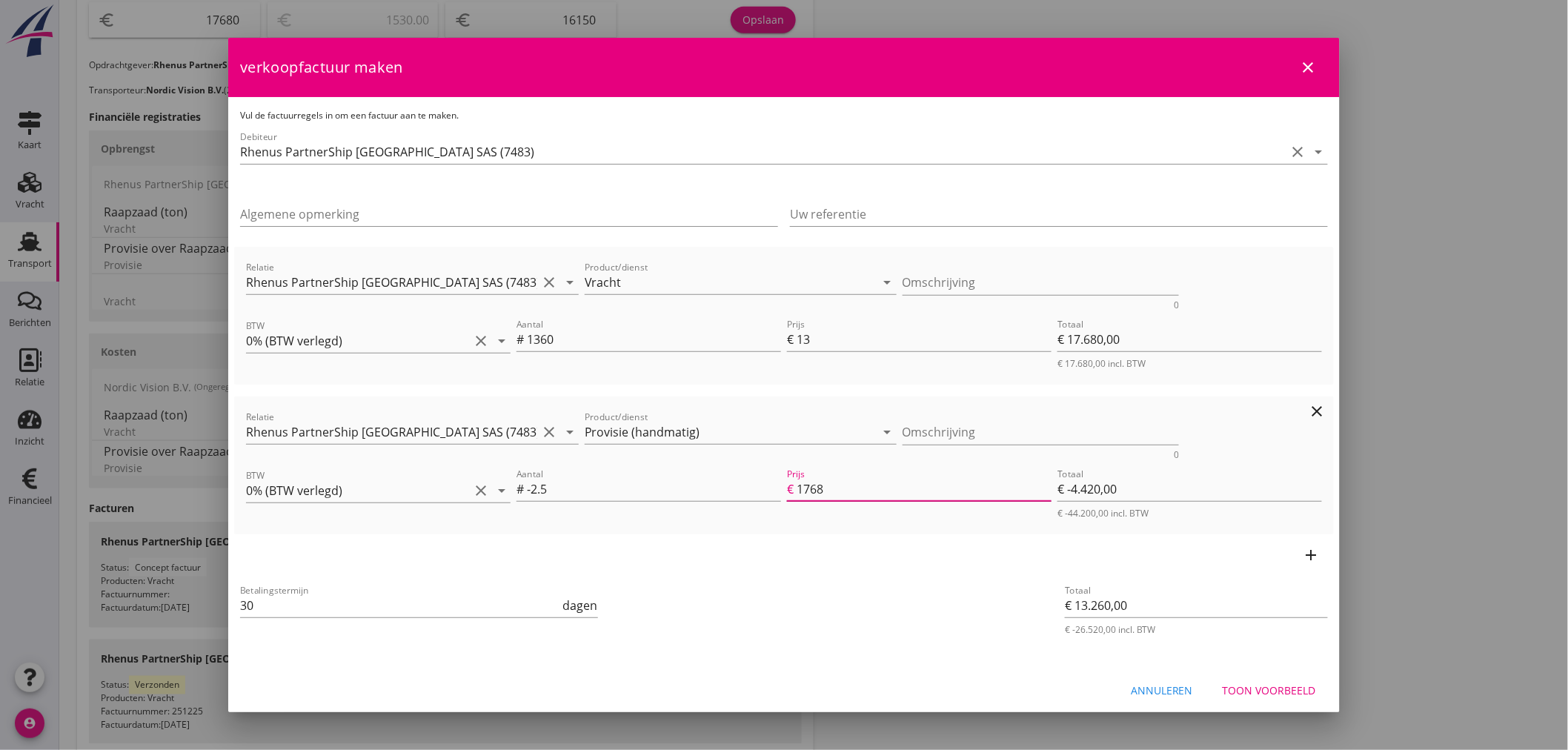
type input "€ -440,00"
type input "€ 17.637,50"
type input "17"
type input "€ -42,50"
type input "€ 17.677,50"
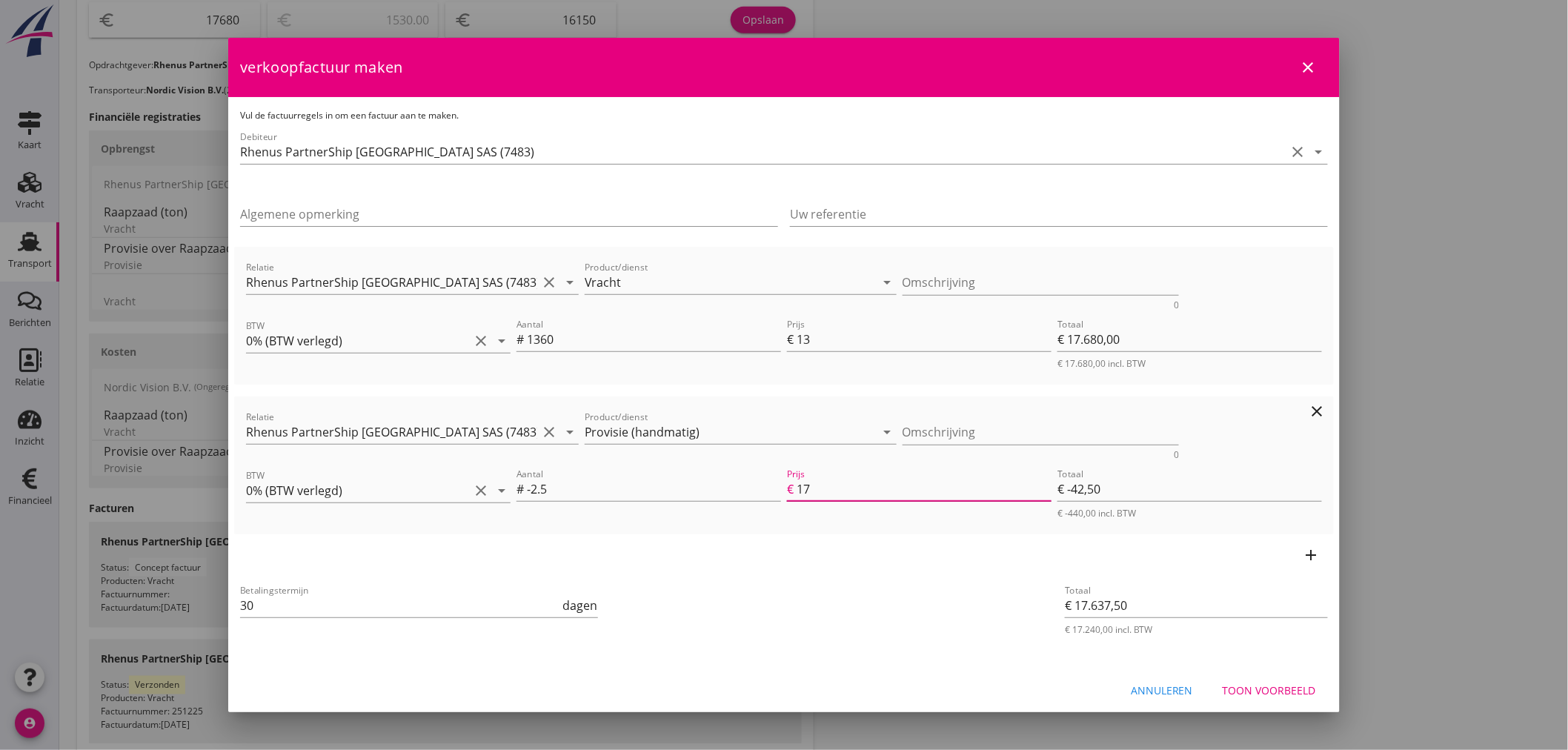
type input "1"
type input "€ -2,50"
type input "€ 17.680,00"
type input "€ -0,00"
click at [527, 484] on input "-2.5" at bounding box center [654, 489] width 254 height 23
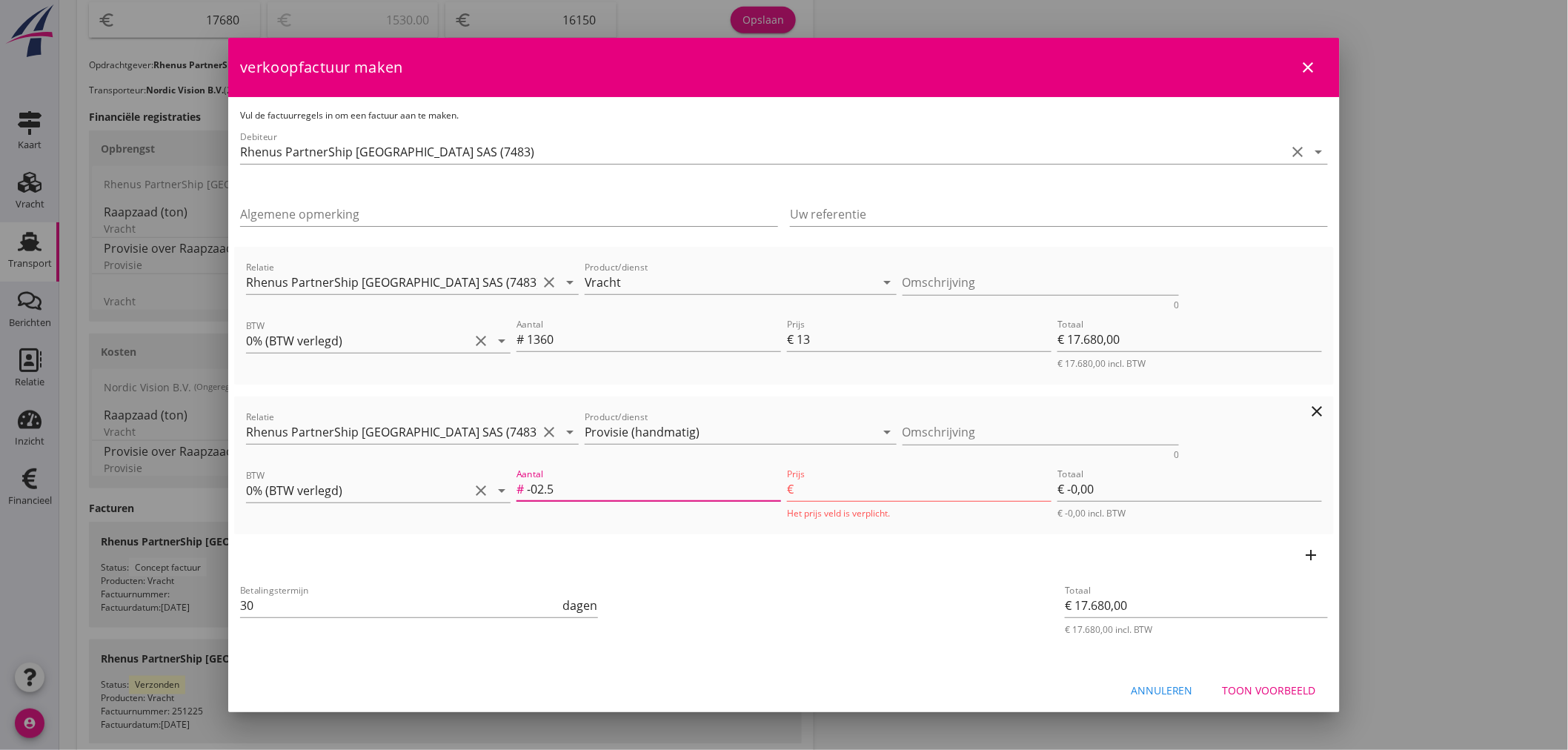
type input "-02.5"
drag, startPoint x: 834, startPoint y: 497, endPoint x: 848, endPoint y: 485, distance: 18.4
click at [836, 496] on input "Prijs" at bounding box center [924, 489] width 255 height 23
type input "€ 17.677,50"
type input "1"
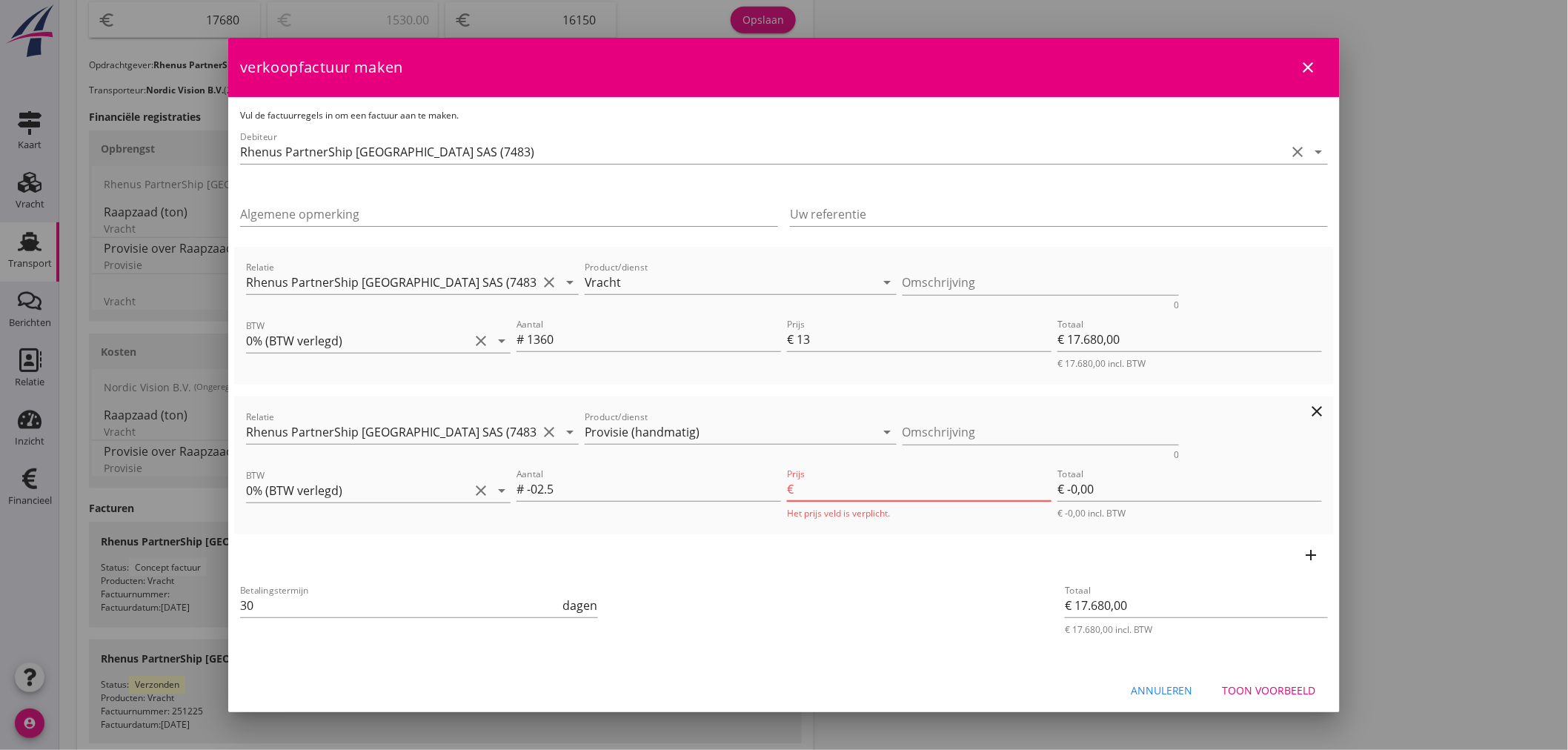
type input "€ -2,50"
type input "€ 17.637,50"
type input "17"
type input "€ -42,50"
type input "€ 17.240,00"
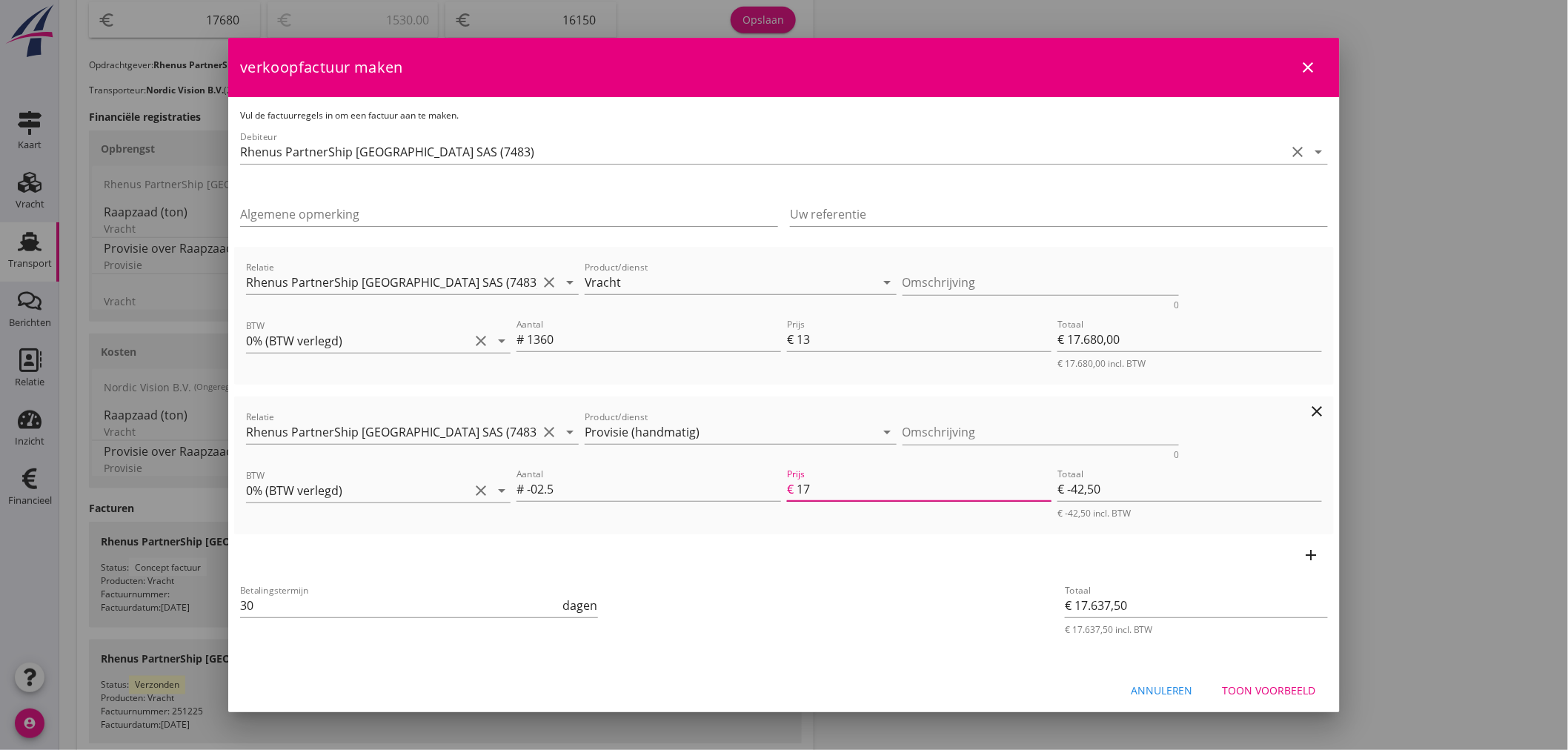
type input "176"
type input "€ -440,00"
type input "€ 13.260,00"
type input "1768"
type input "€ -4.420,00"
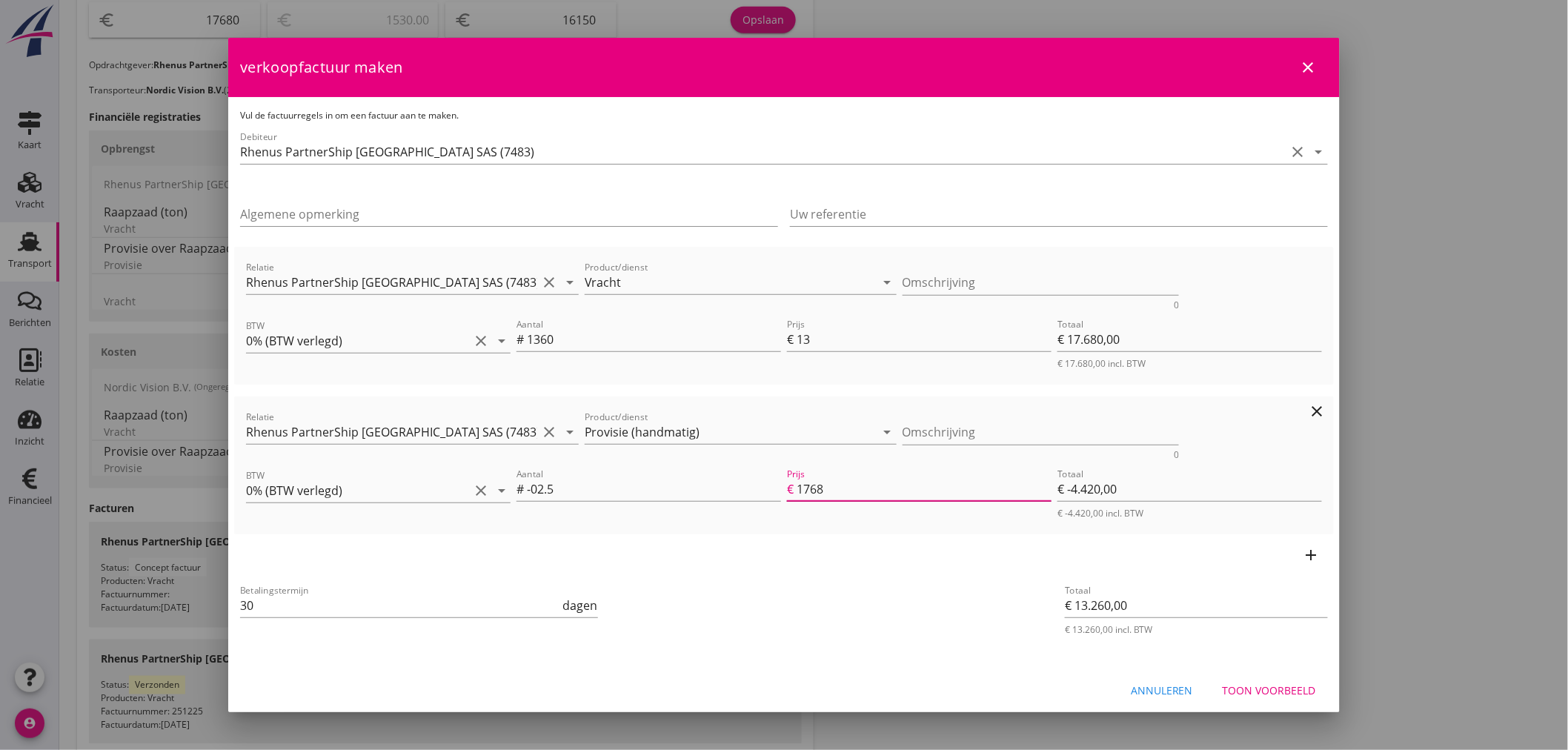
type input "€ -26.520,00"
type input "17680"
type input "€ -44.200,00"
type input "17680"
click at [580, 484] on input "-02.5" at bounding box center [654, 489] width 254 height 23
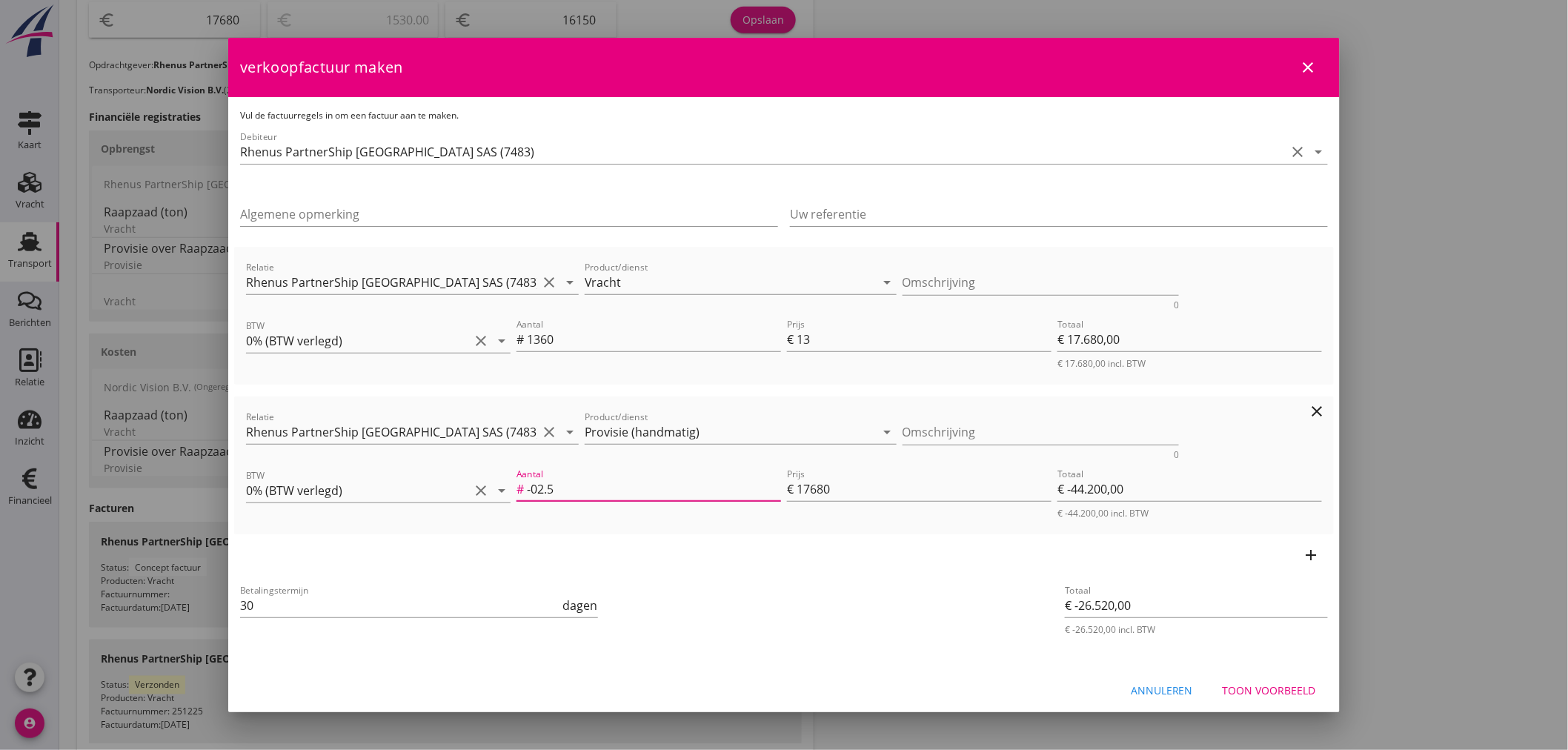
click at [1309, 405] on icon "clear" at bounding box center [1317, 411] width 18 height 18
type input "€ 17.680,00"
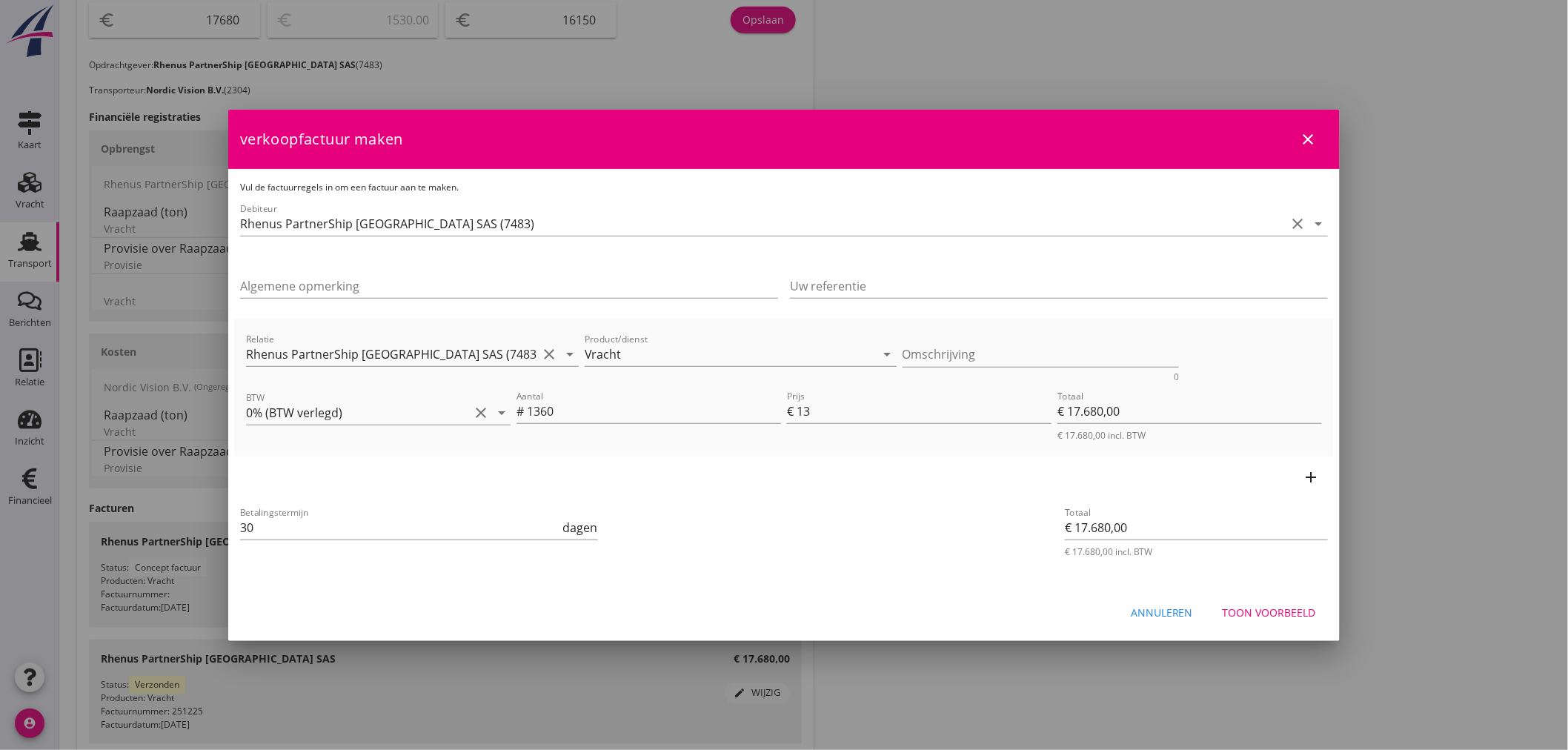
drag, startPoint x: 1091, startPoint y: 141, endPoint x: 1186, endPoint y: 187, distance: 105.6
click at [1186, 188] on form "verkoopfactuur maken close Vul de factuurregels in om een factuur aan te maken.…" at bounding box center [784, 374] width 1112 height 528
click at [1186, 605] on div "Annuleren" at bounding box center [1162, 612] width 62 height 16
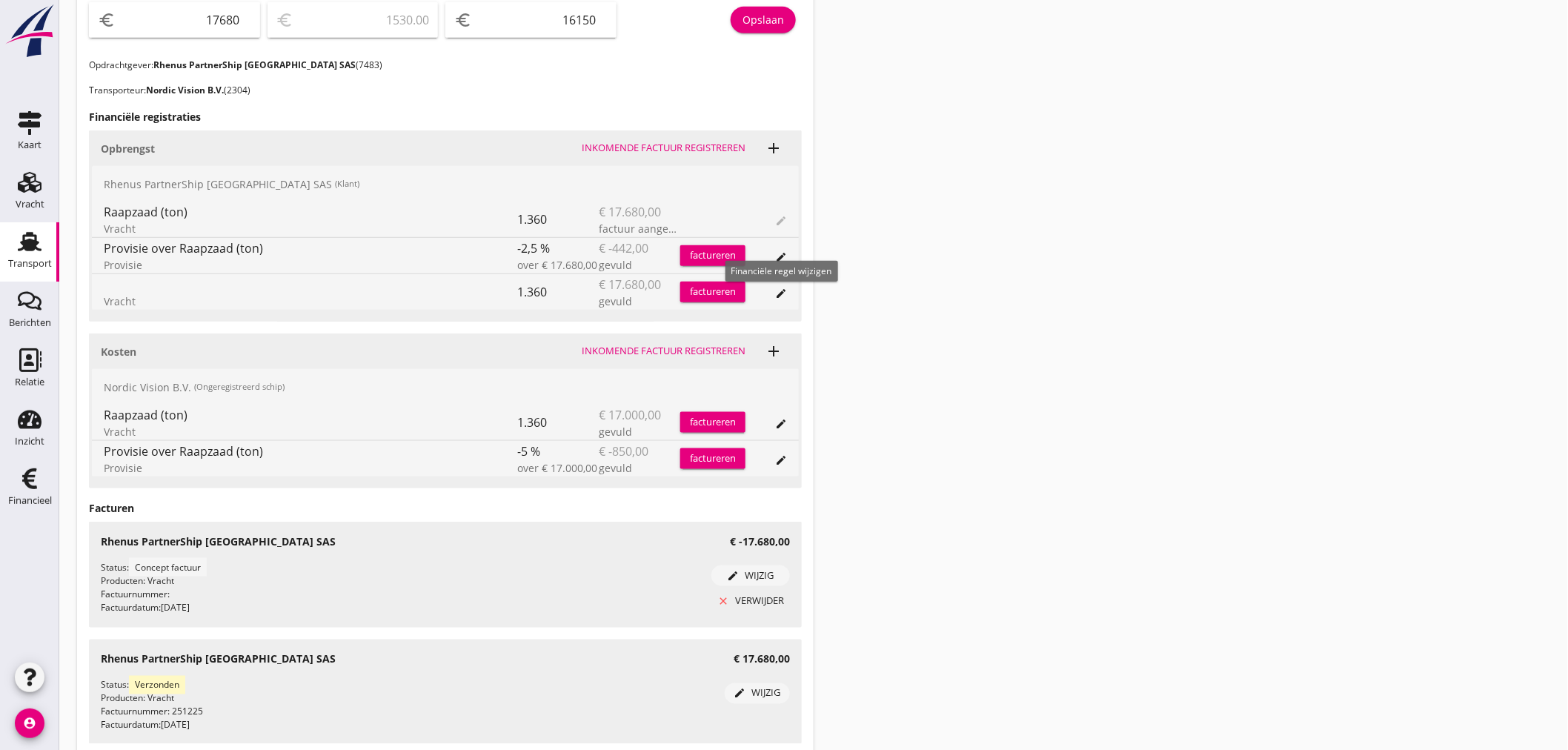
click at [782, 255] on icon "edit" at bounding box center [780, 256] width 12 height 12
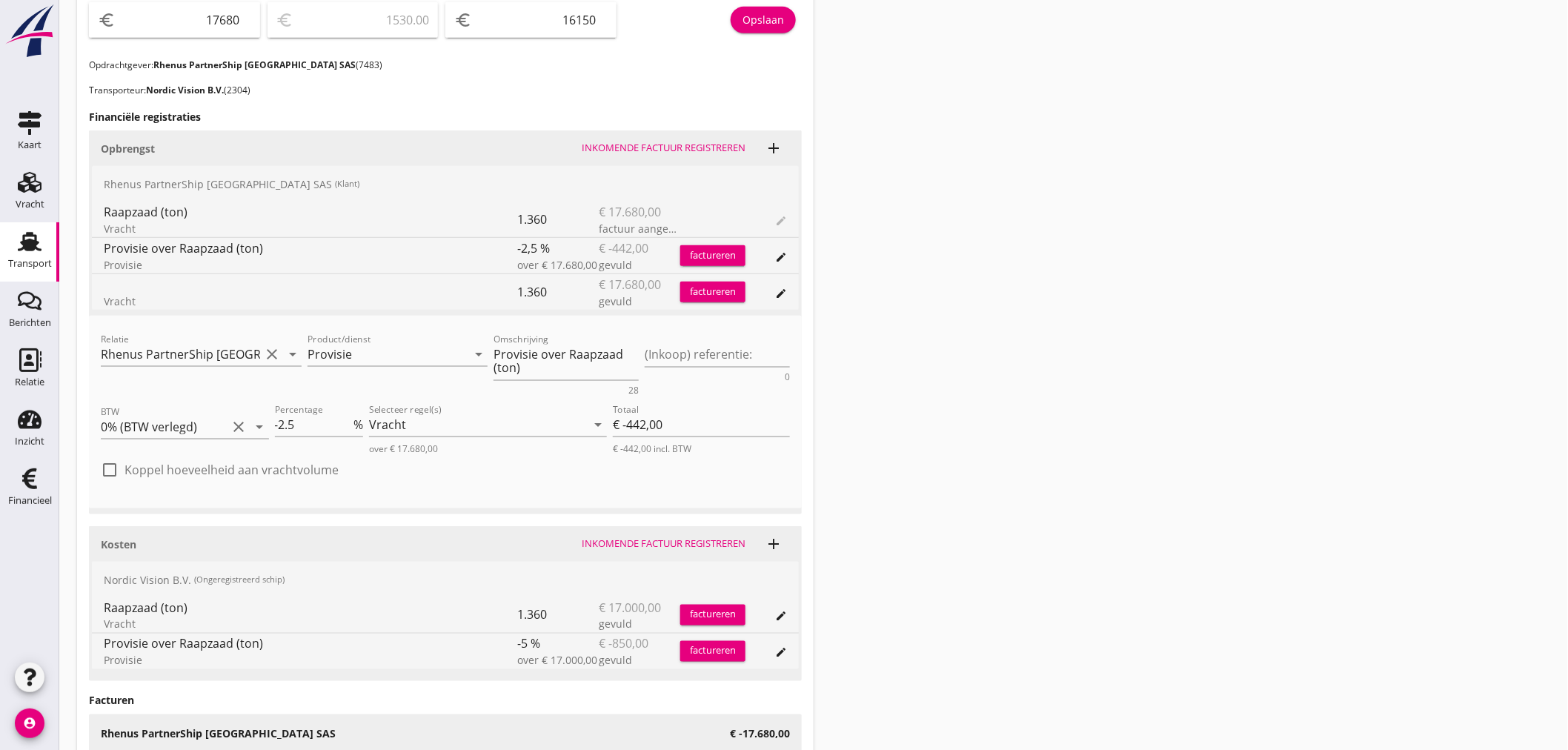
click at [928, 307] on div "Transport overzicht 085342 Juliën (Bruinen) local_gas_station emergency_share m…" at bounding box center [813, 233] width 1509 height 1583
click at [723, 289] on div "factureren" at bounding box center [713, 291] width 65 height 15
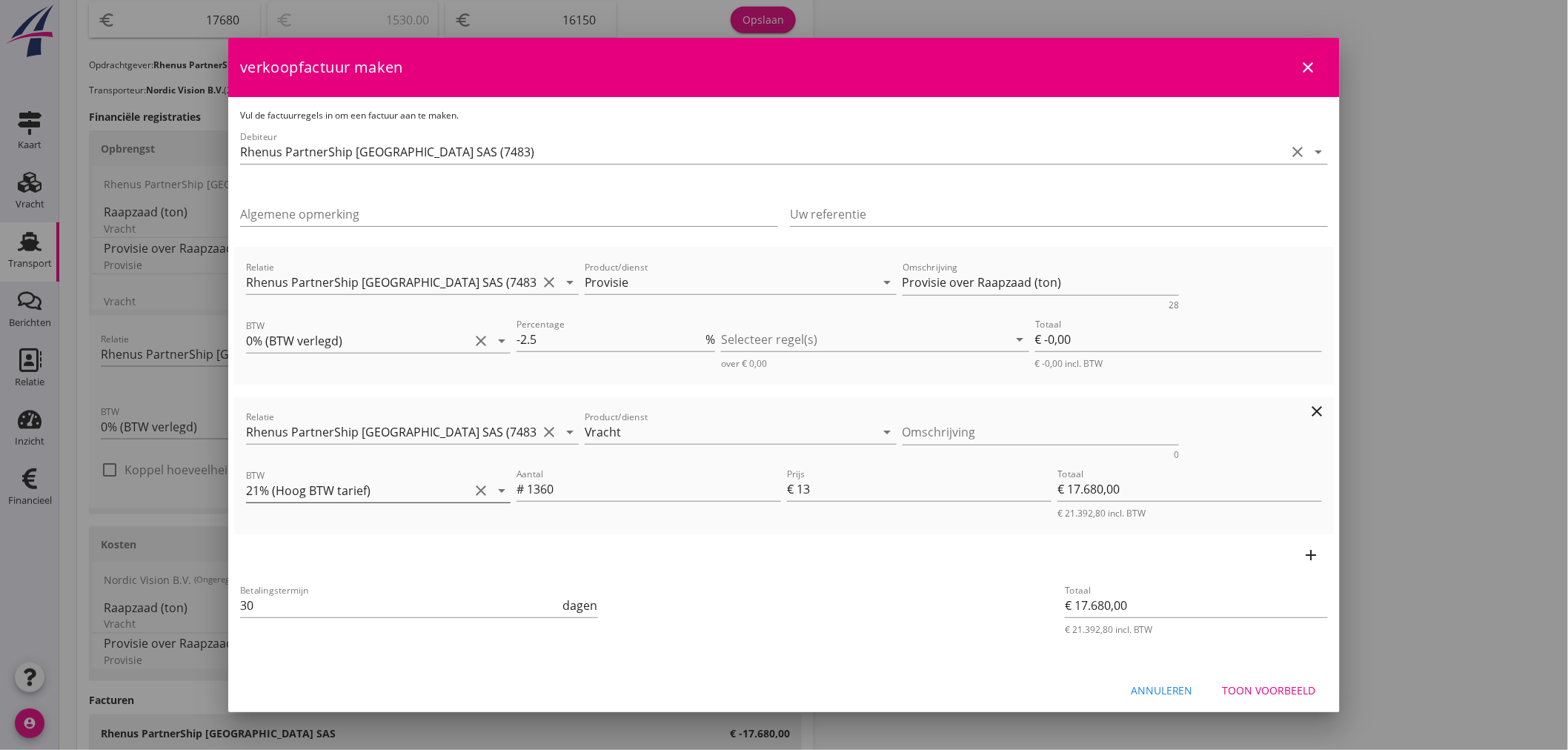
click at [500, 486] on icon "arrow_drop_down" at bounding box center [502, 490] width 18 height 18
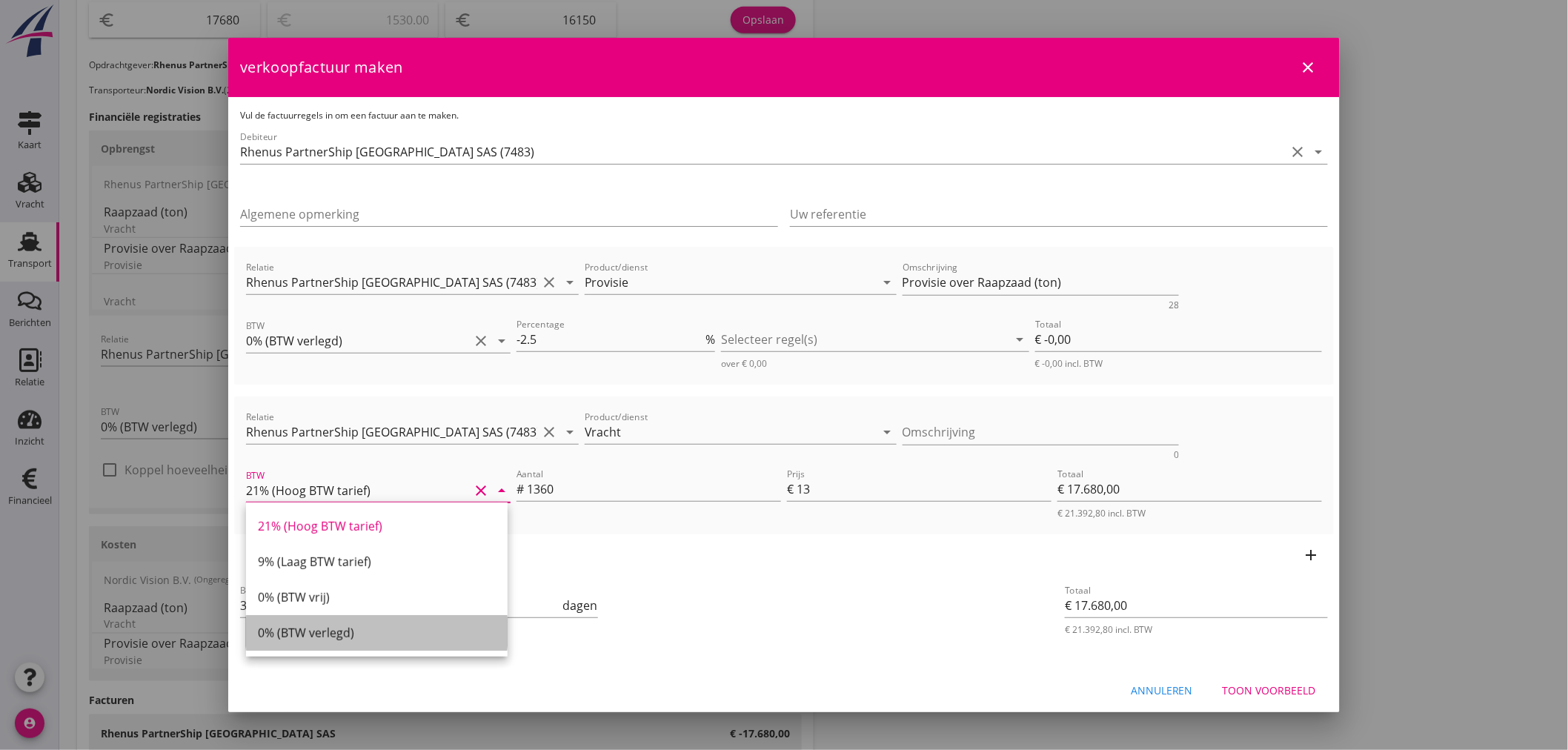
click at [332, 629] on div "0% (BTW verlegd)" at bounding box center [376, 632] width 238 height 18
type input "0% (BTW verlegd)"
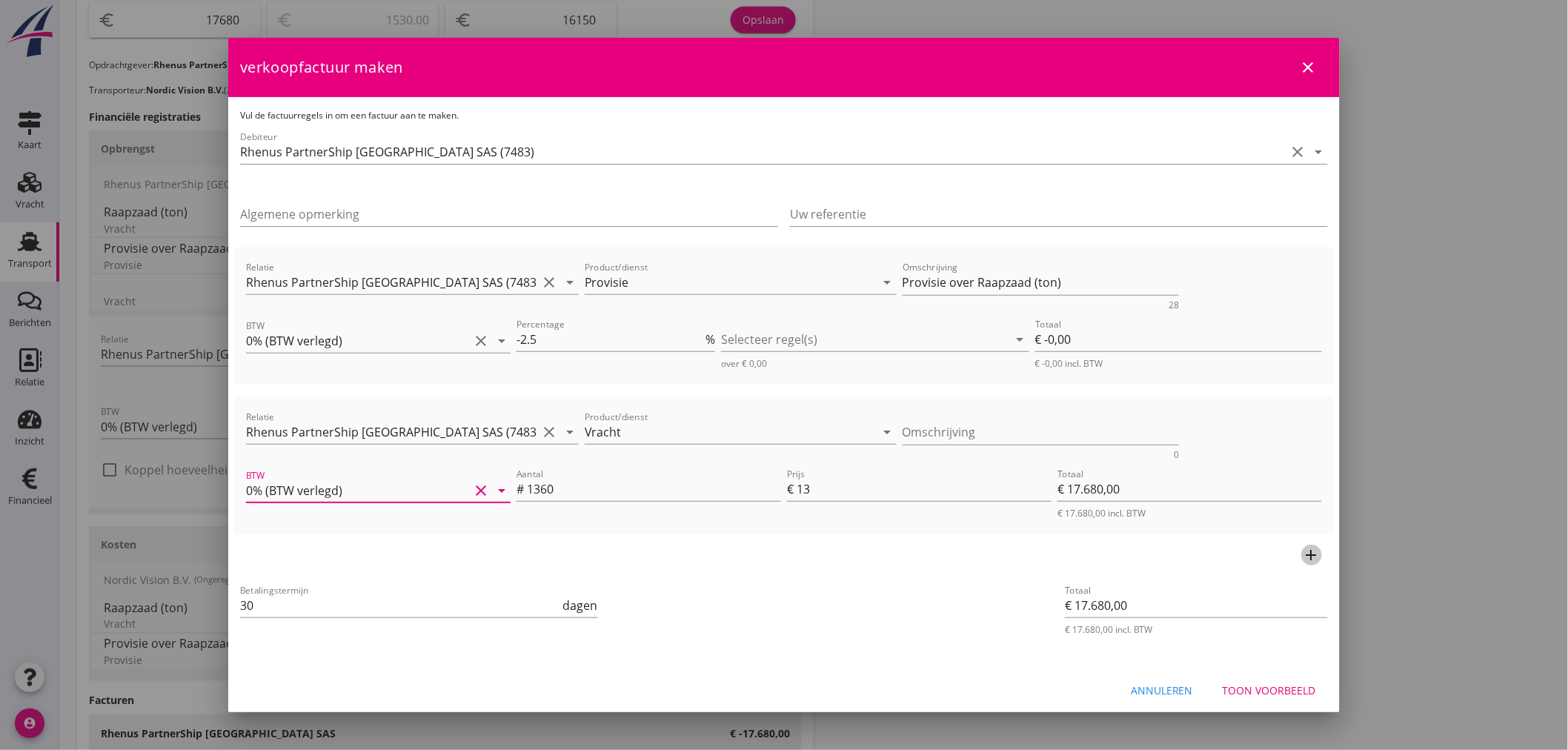
click at [1302, 551] on icon "add" at bounding box center [1311, 555] width 18 height 18
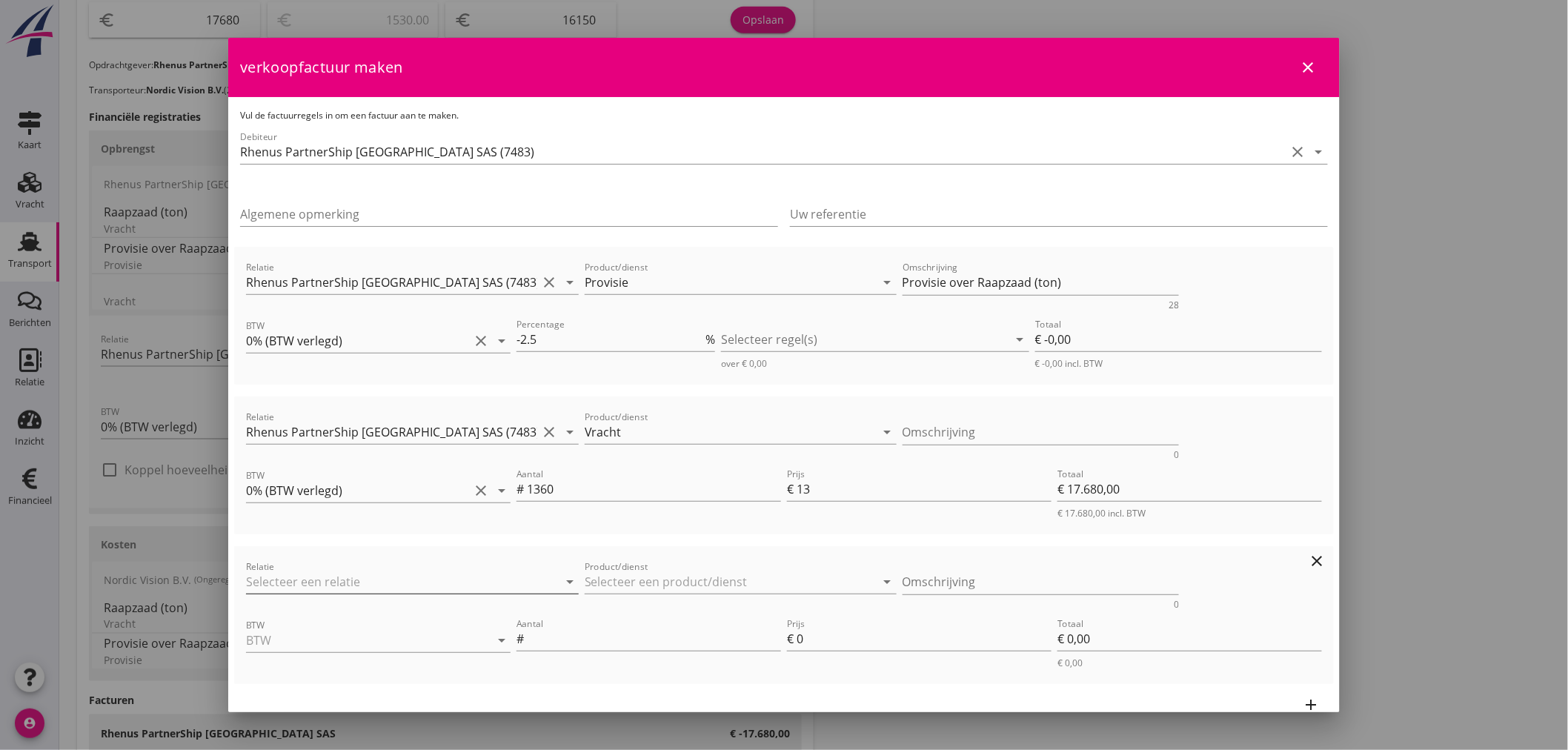
click at [322, 576] on input "Relatie" at bounding box center [392, 581] width 291 height 23
drag, startPoint x: 344, startPoint y: 616, endPoint x: 555, endPoint y: 600, distance: 211.6
click at [350, 616] on div "Rhenus PartnerShip France SAS" at bounding box center [410, 608] width 304 height 18
type input "Rhenus PartnerShip France SAS (7483)"
click at [601, 583] on input "Product/dienst" at bounding box center [731, 581] width 291 height 23
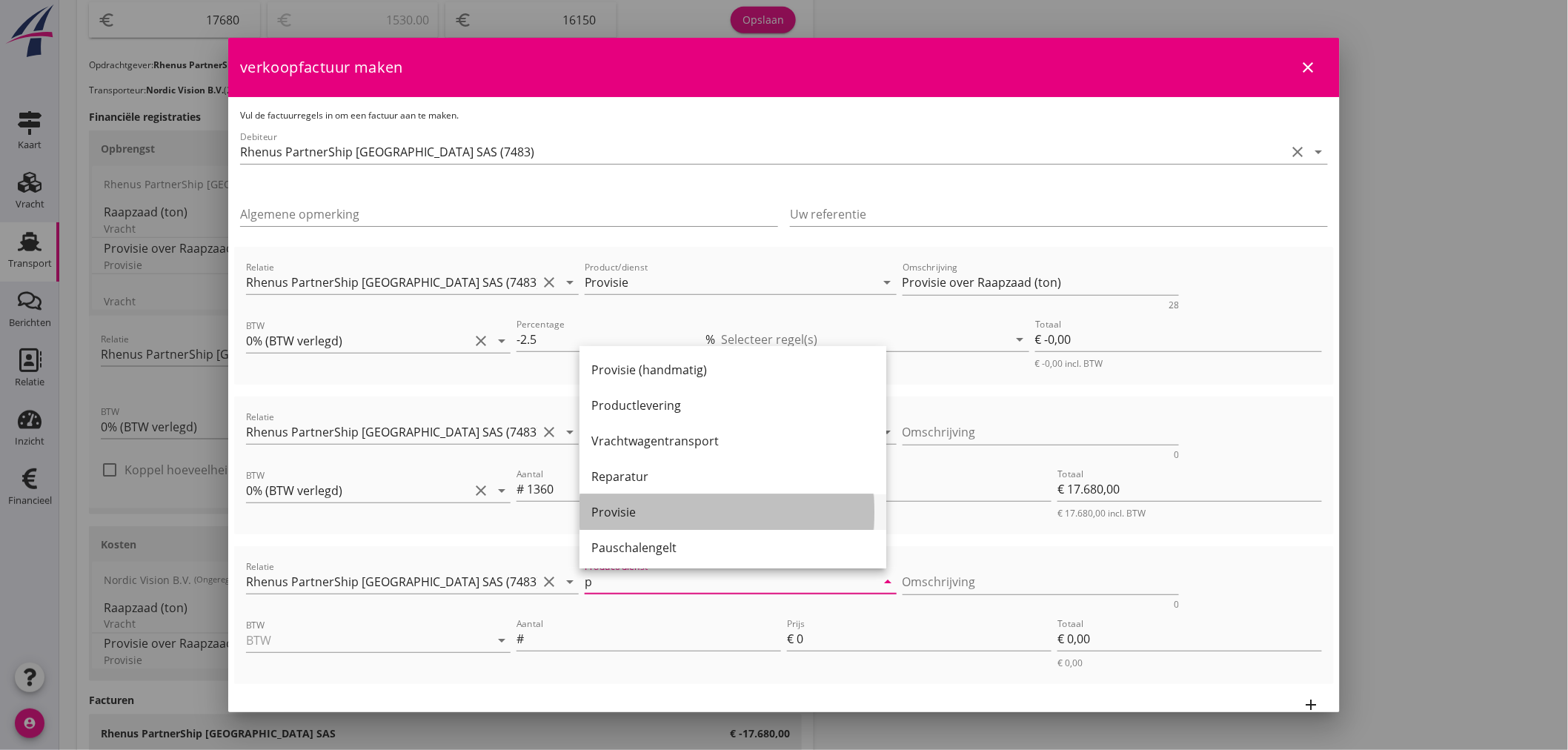
click at [661, 497] on div "Provisie" at bounding box center [732, 512] width 283 height 36
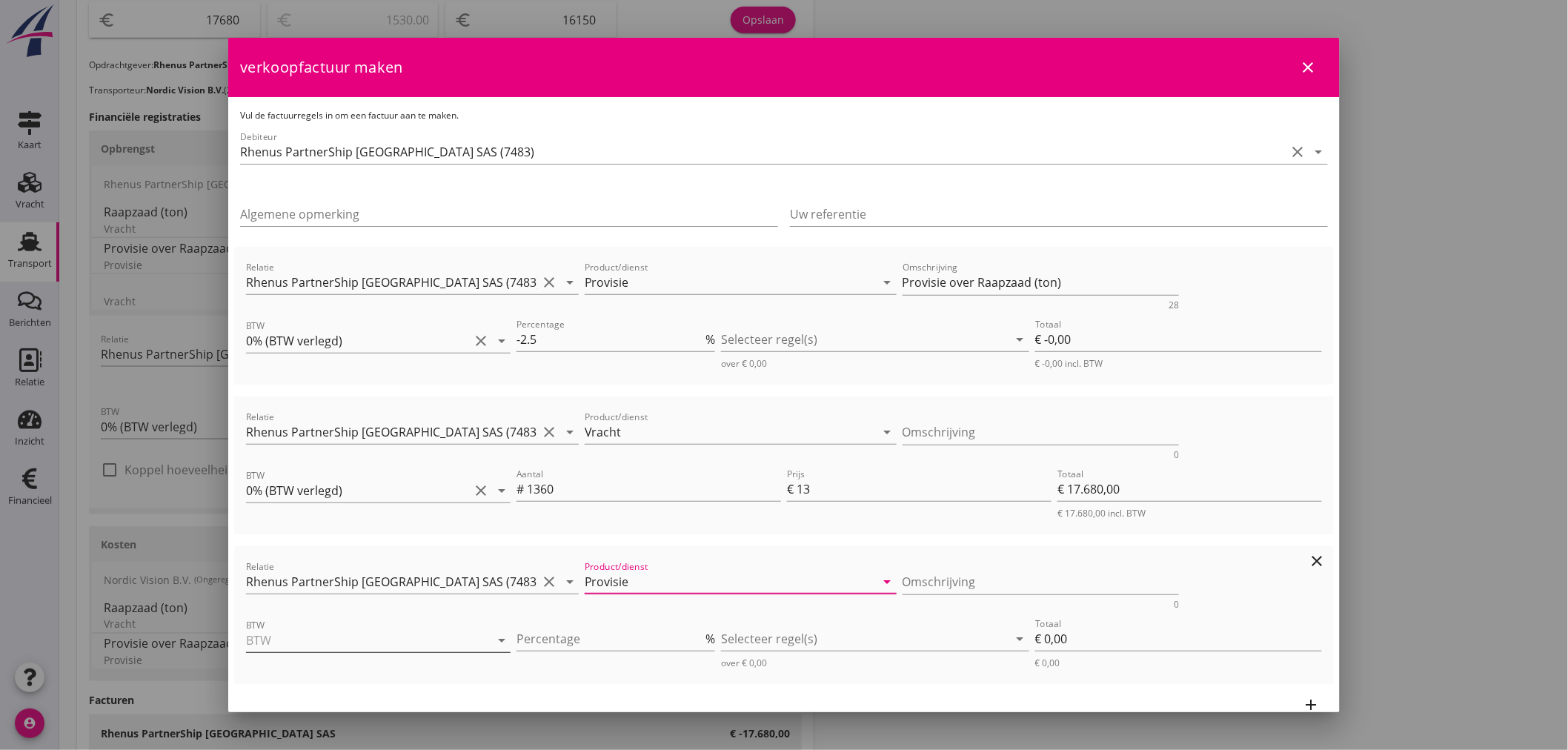
type input "Provisie"
click at [368, 646] on input "BTW" at bounding box center [358, 640] width 223 height 23
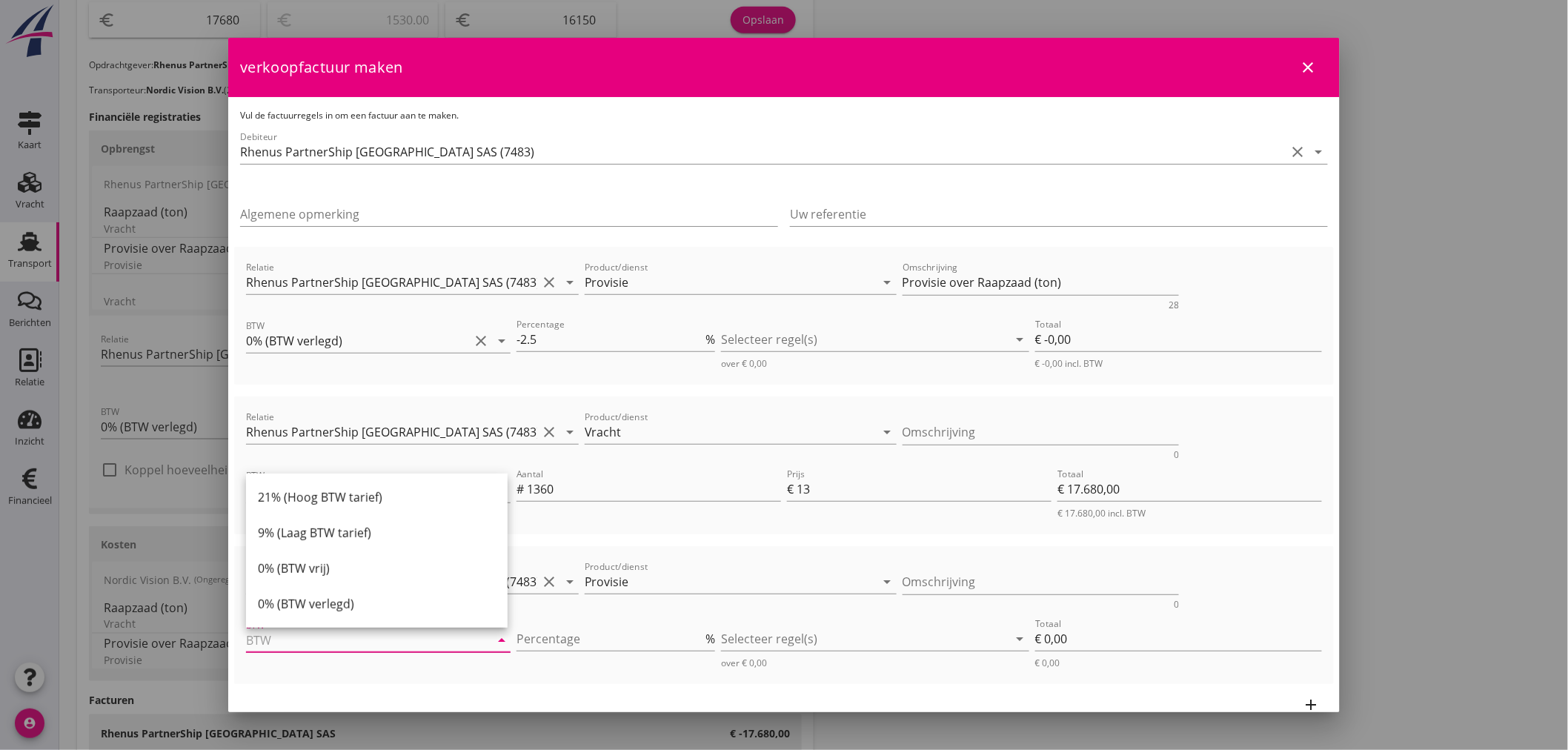
click at [372, 621] on div "21% (Hoog BTW tarief) 9% (Laag BTW tarief) 0% (BTW vrij) 0% (BTW verlegd)" at bounding box center [377, 551] width 262 height 154
drag, startPoint x: 344, startPoint y: 595, endPoint x: 445, endPoint y: 642, distance: 111.4
click at [344, 595] on div "0% (BTW verlegd)" at bounding box center [376, 604] width 238 height 18
type input "0% (BTW verlegd)"
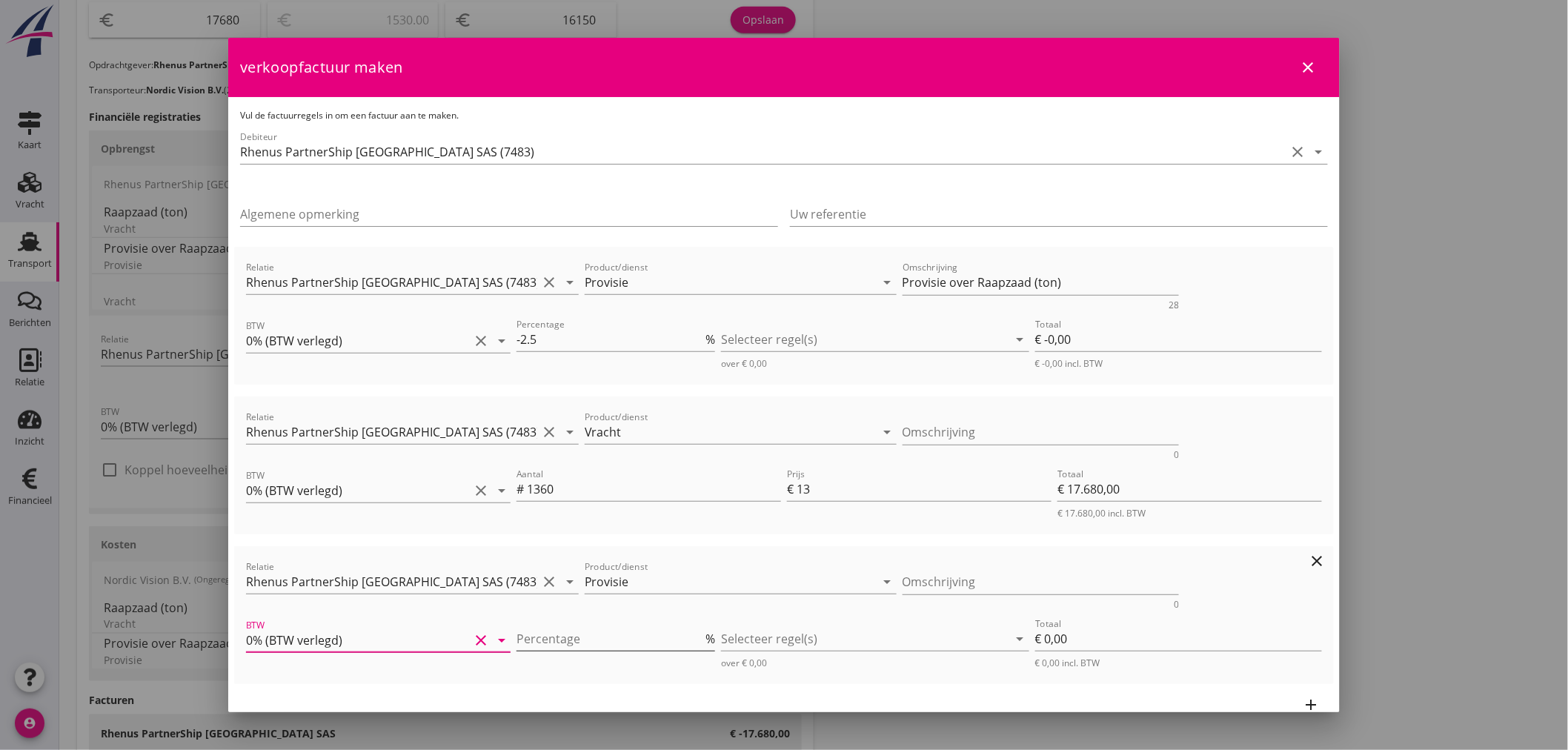
click at [628, 645] on input "Percentage" at bounding box center [609, 639] width 186 height 23
type input "-2"
type input "€ -0,00"
type input "€ 0,00"
type input "-2.5"
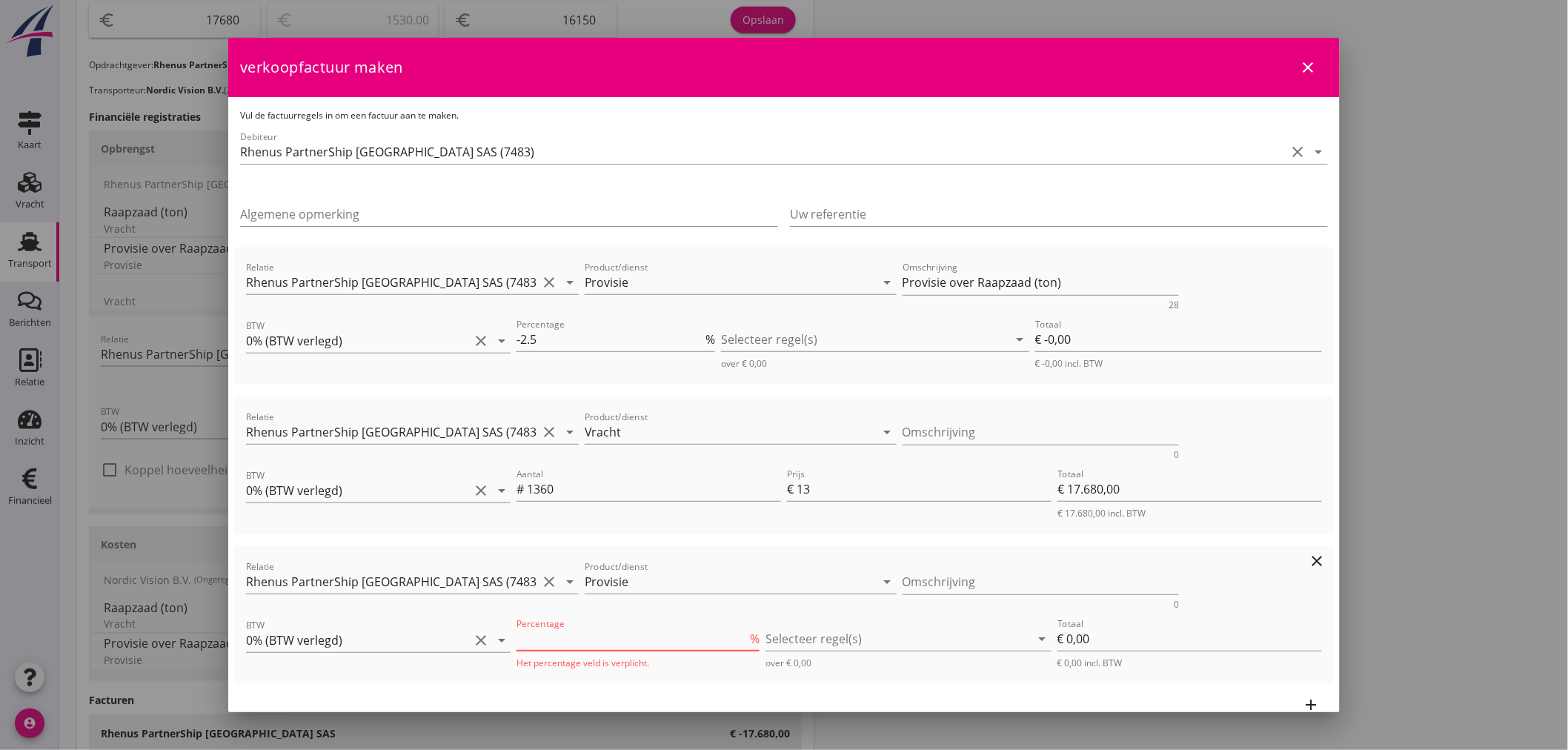
type input "€ -0,00"
type input "-2.5"
click at [889, 636] on div at bounding box center [865, 639] width 287 height 23
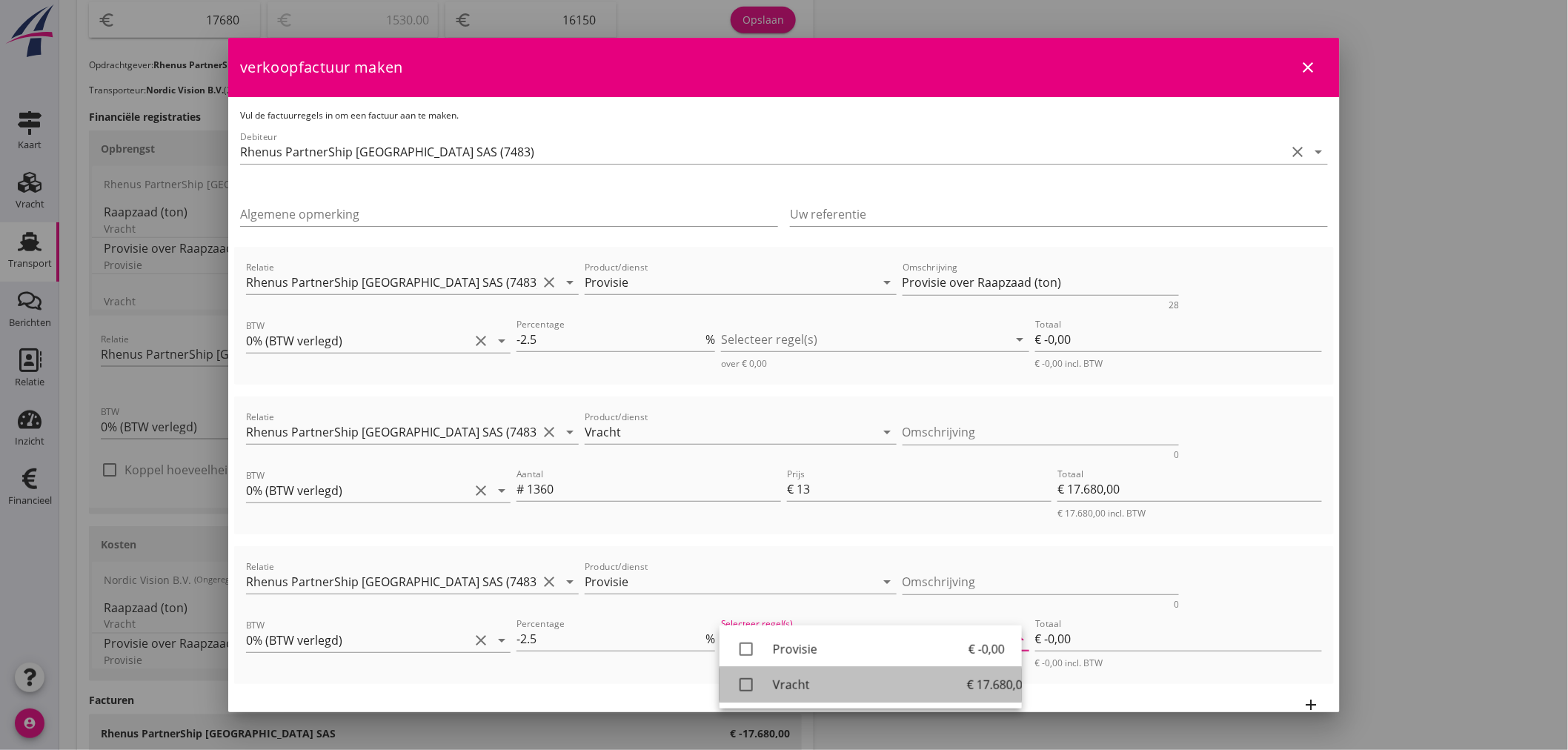
click at [739, 687] on icon "check_box_outline_blank" at bounding box center [746, 685] width 30 height 30
type input "€ -442,00"
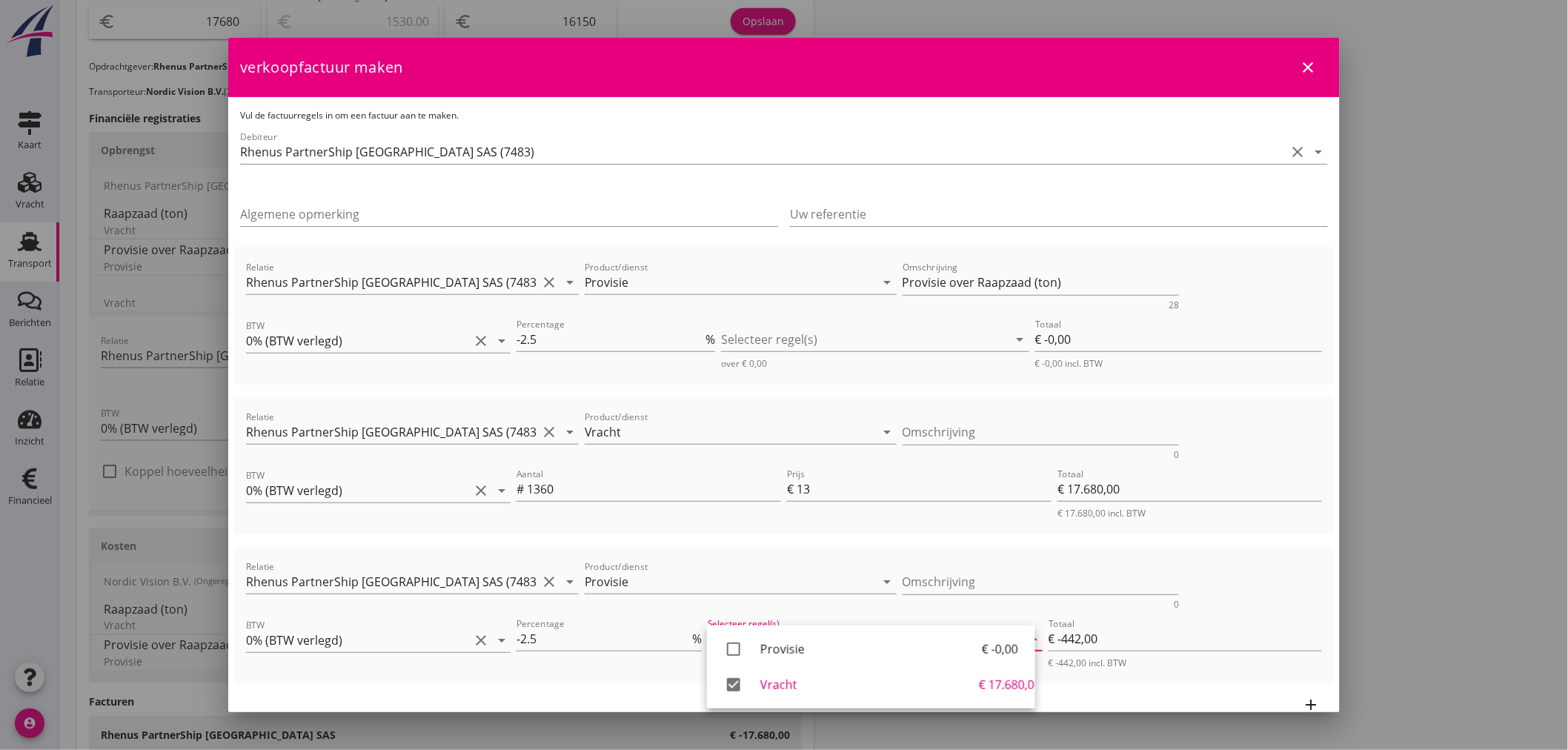
scroll to position [153, 0]
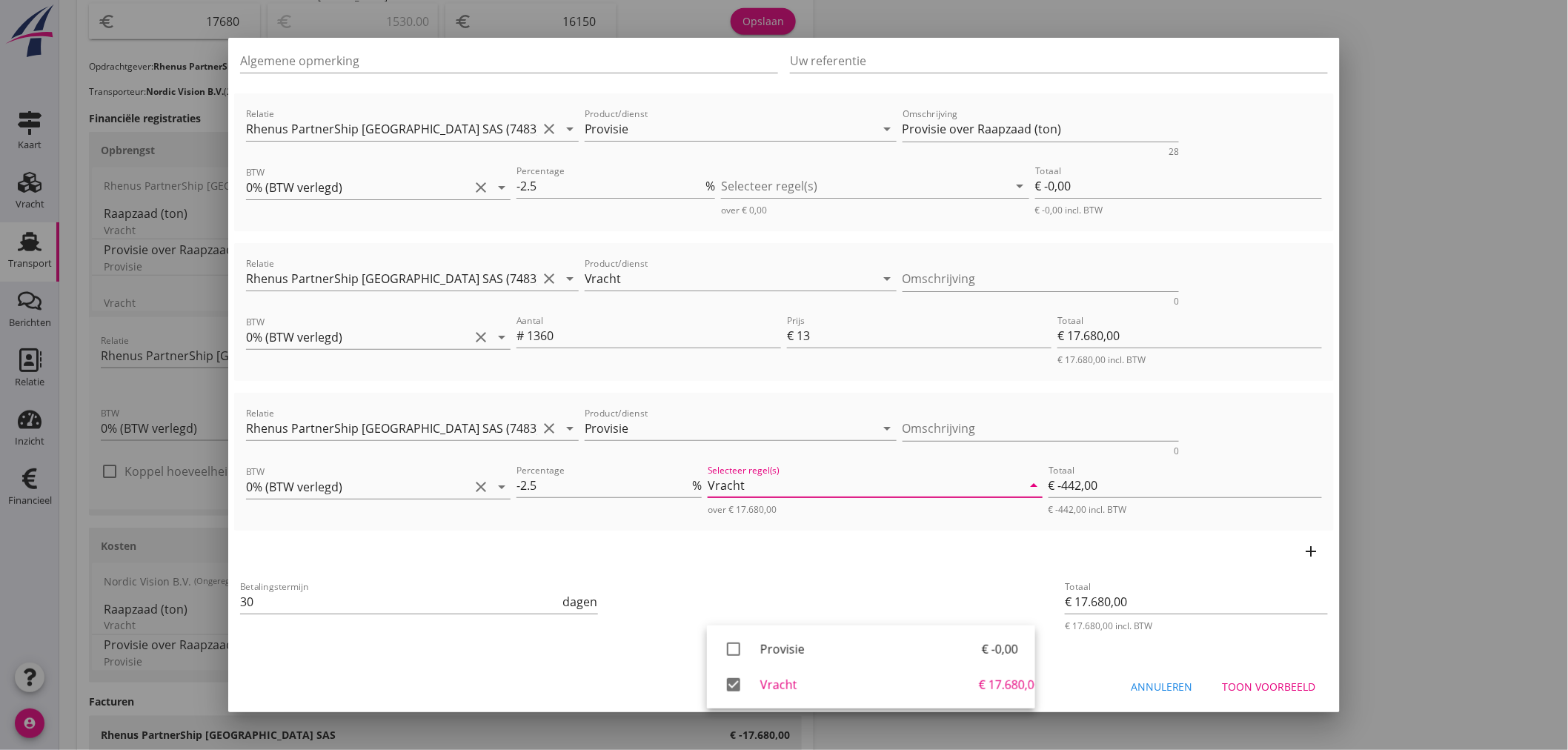
drag, startPoint x: 1465, startPoint y: 449, endPoint x: 1445, endPoint y: 443, distance: 20.9
click at [1468, 445] on div at bounding box center [784, 375] width 1568 height 750
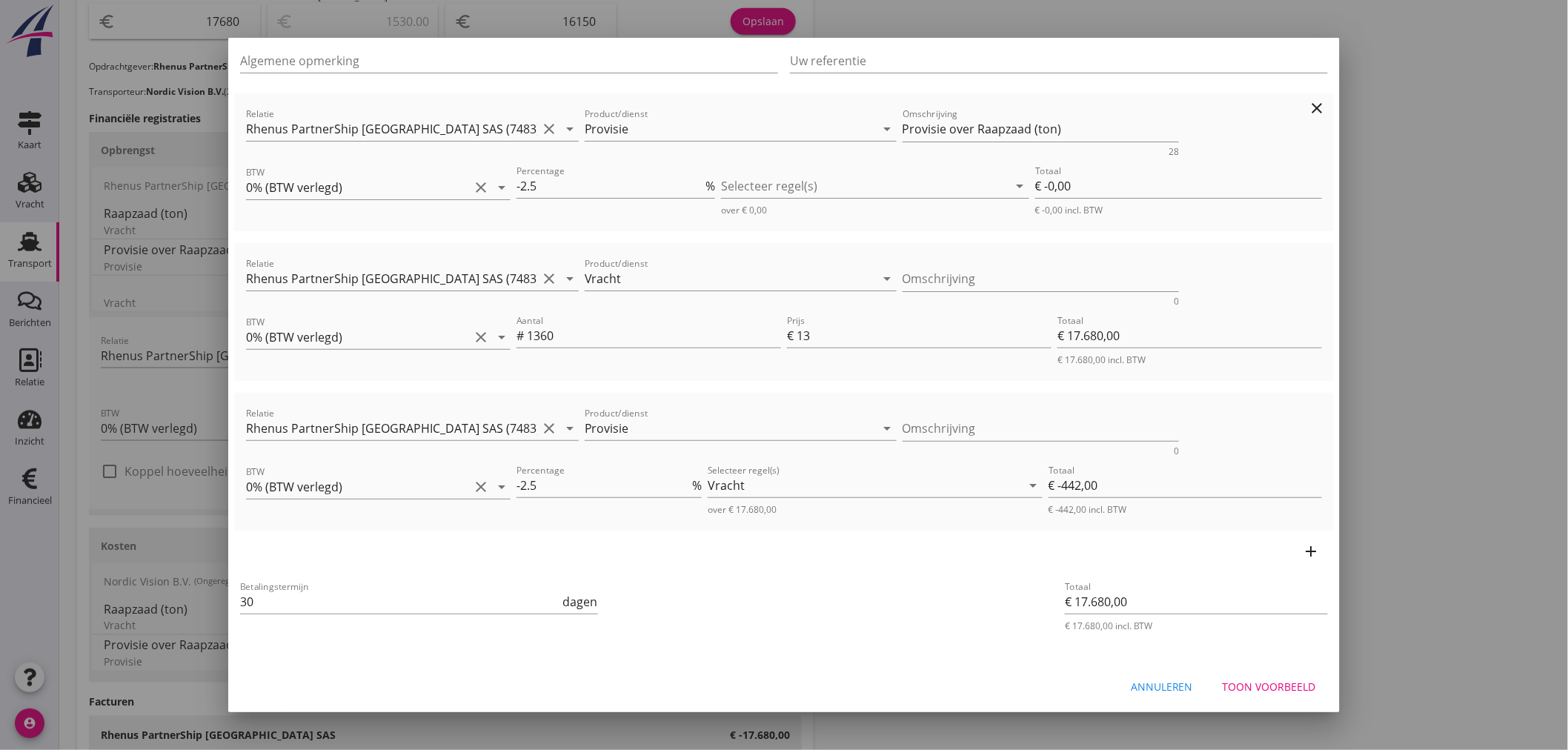
scroll to position [0, 0]
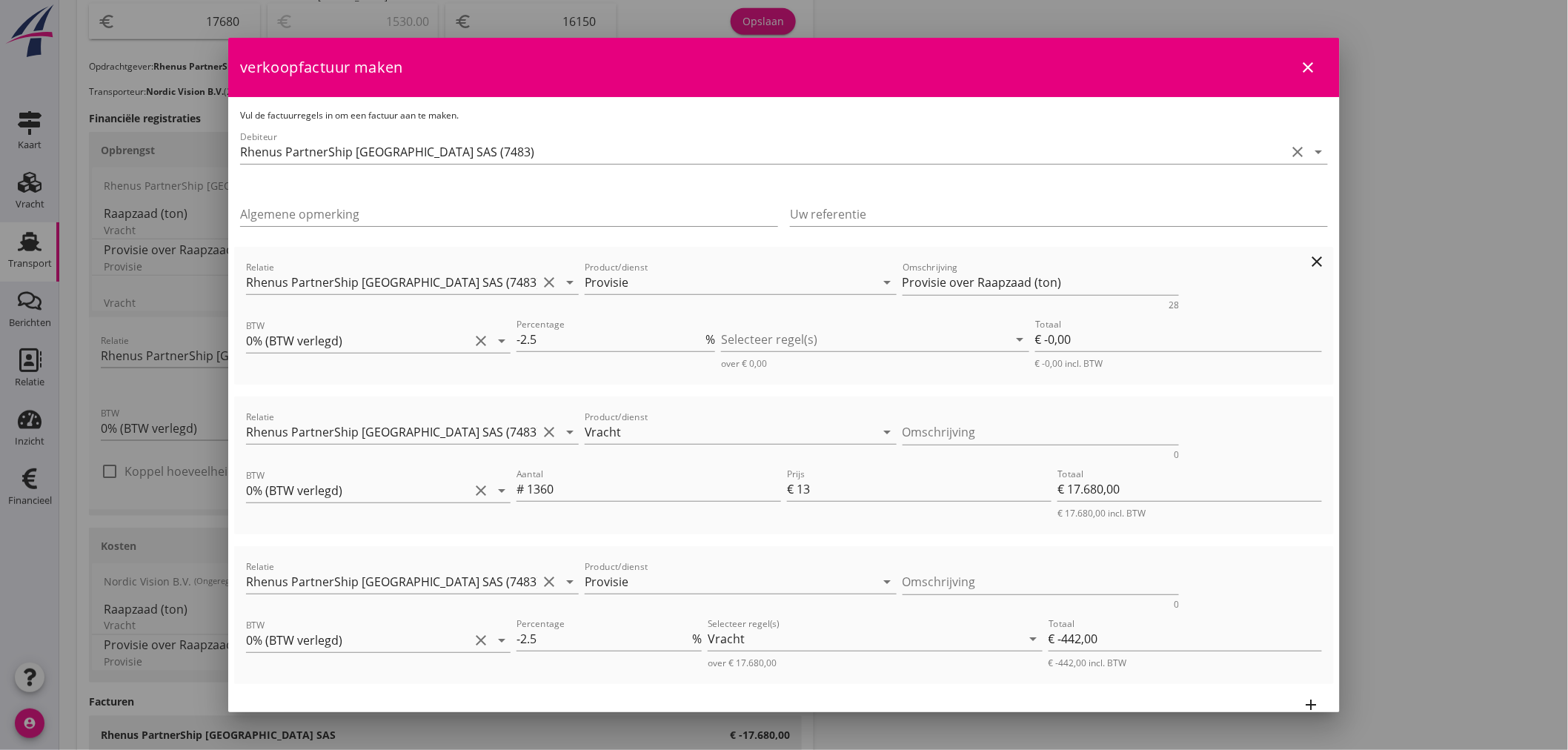
click at [1309, 262] on icon "clear" at bounding box center [1317, 261] width 18 height 18
type input "€ 17.238,00"
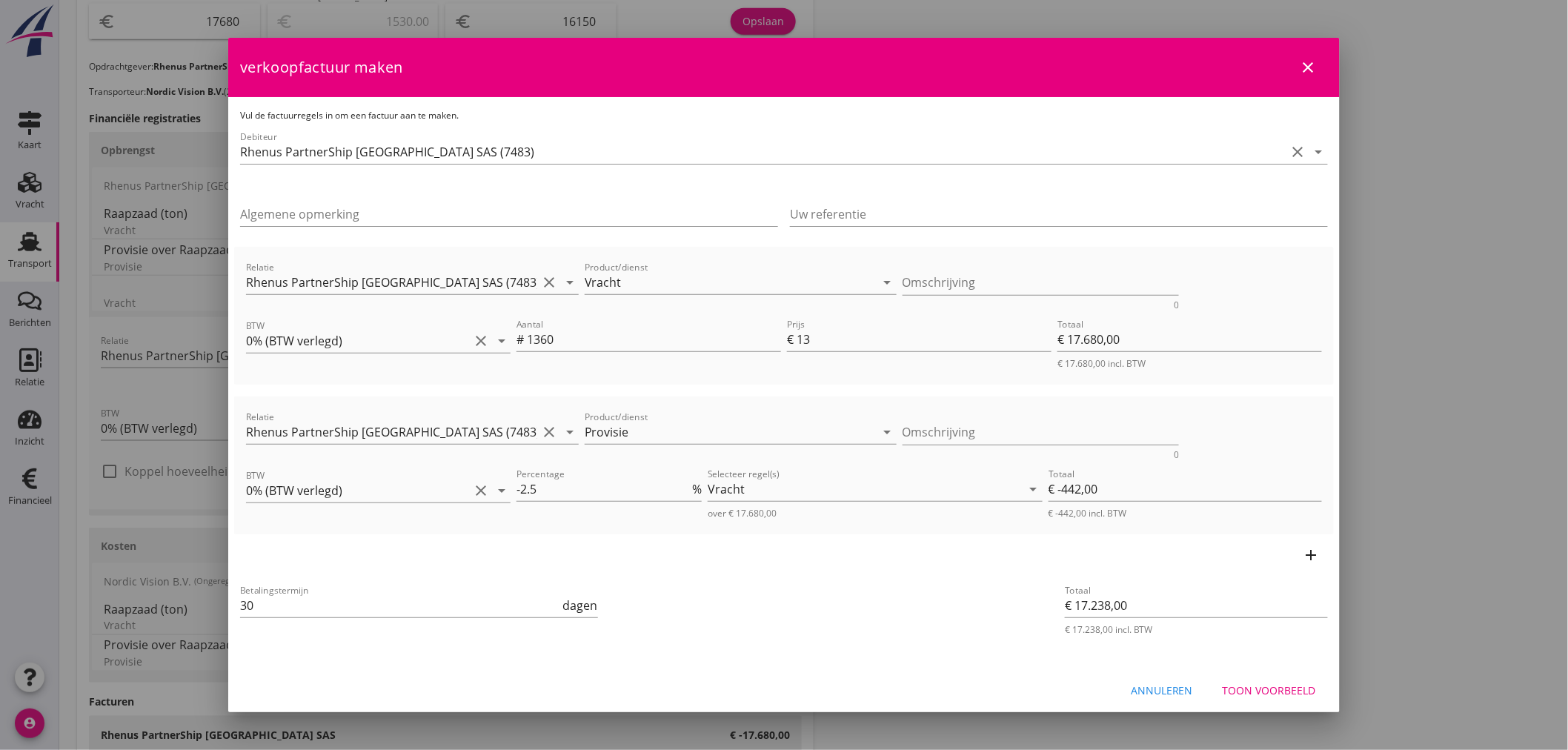
drag, startPoint x: 270, startPoint y: 605, endPoint x: 122, endPoint y: 605, distance: 148.0
click at [122, 605] on div "check_box Vracht € 17.680,00 21% (Hoog BTW tarief) 9% (Laag BTW tarief) 0% (BTW…" at bounding box center [784, 252] width 1568 height 1618
type input "21"
click at [1256, 706] on div "Annuleren Toon voorbeeld" at bounding box center [784, 690] width 1112 height 51
click at [1261, 699] on button "Toon voorbeeld" at bounding box center [1269, 690] width 117 height 26
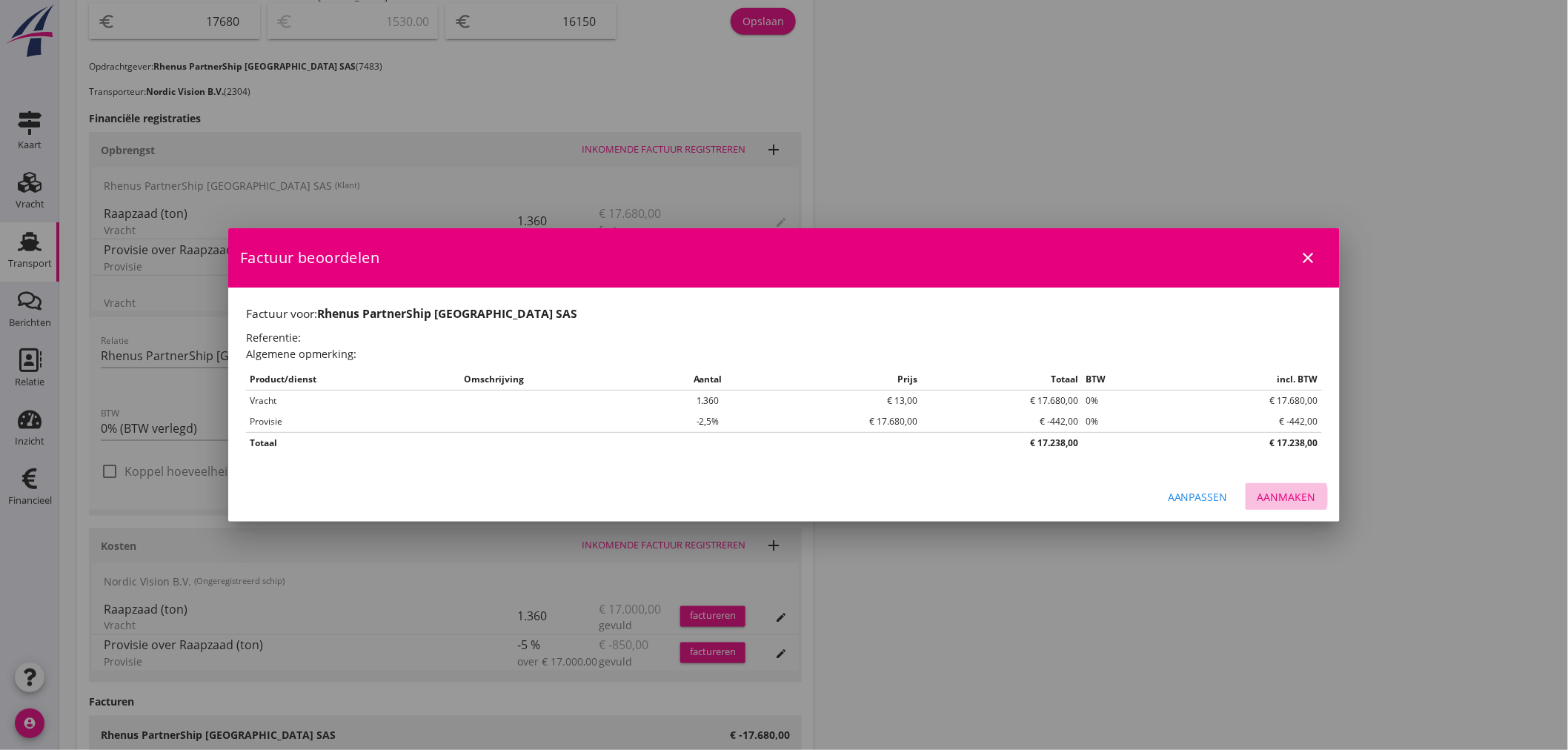
click at [1297, 497] on div "Aanmaken" at bounding box center [1286, 497] width 58 height 16
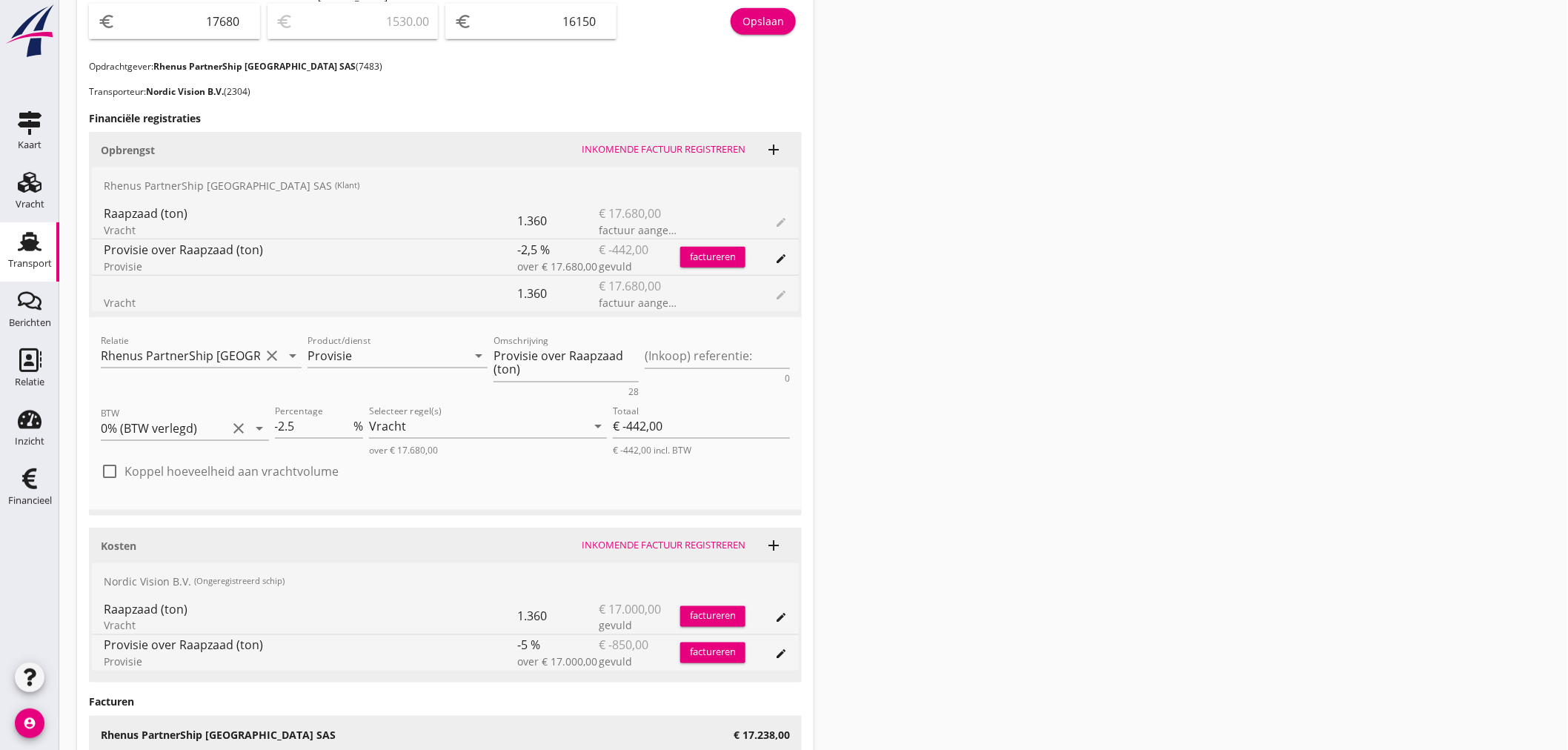
drag, startPoint x: 36, startPoint y: 491, endPoint x: 643, endPoint y: 517, distance: 607.6
click at [36, 491] on div "Financieel" at bounding box center [30, 501] width 44 height 21
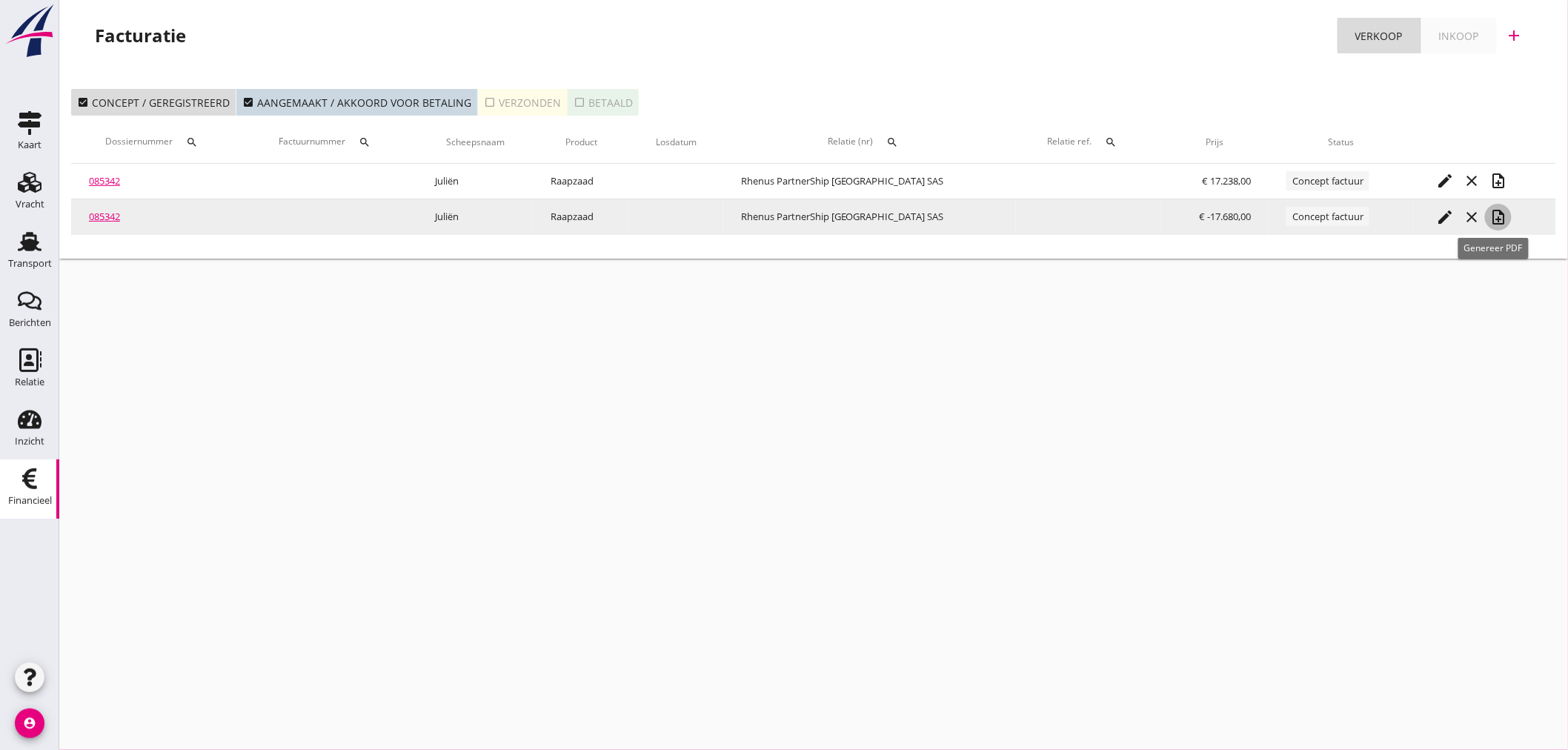
click at [1490, 215] on icon "note_add" at bounding box center [1498, 217] width 18 height 18
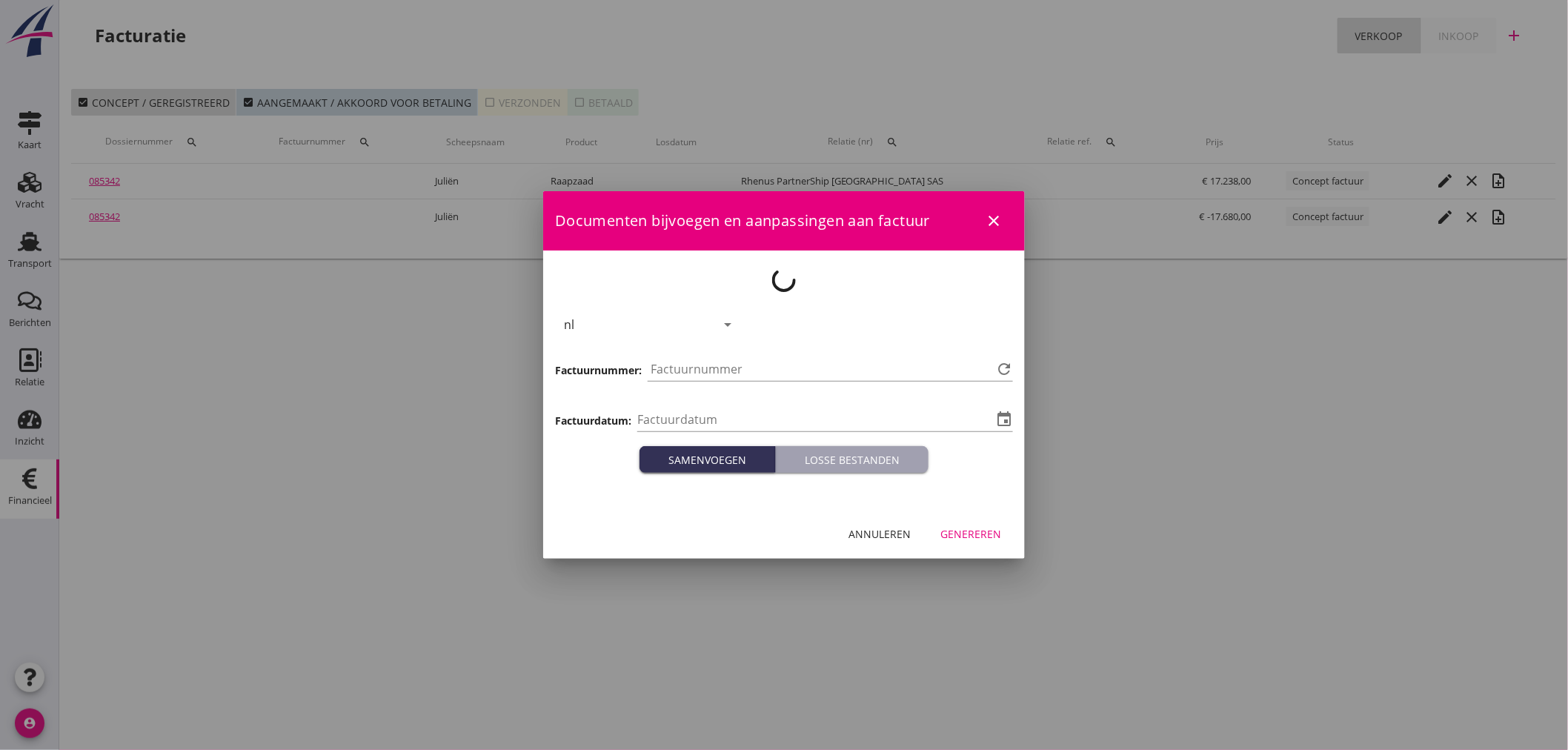
type input "2025-09-23"
type input "1275"
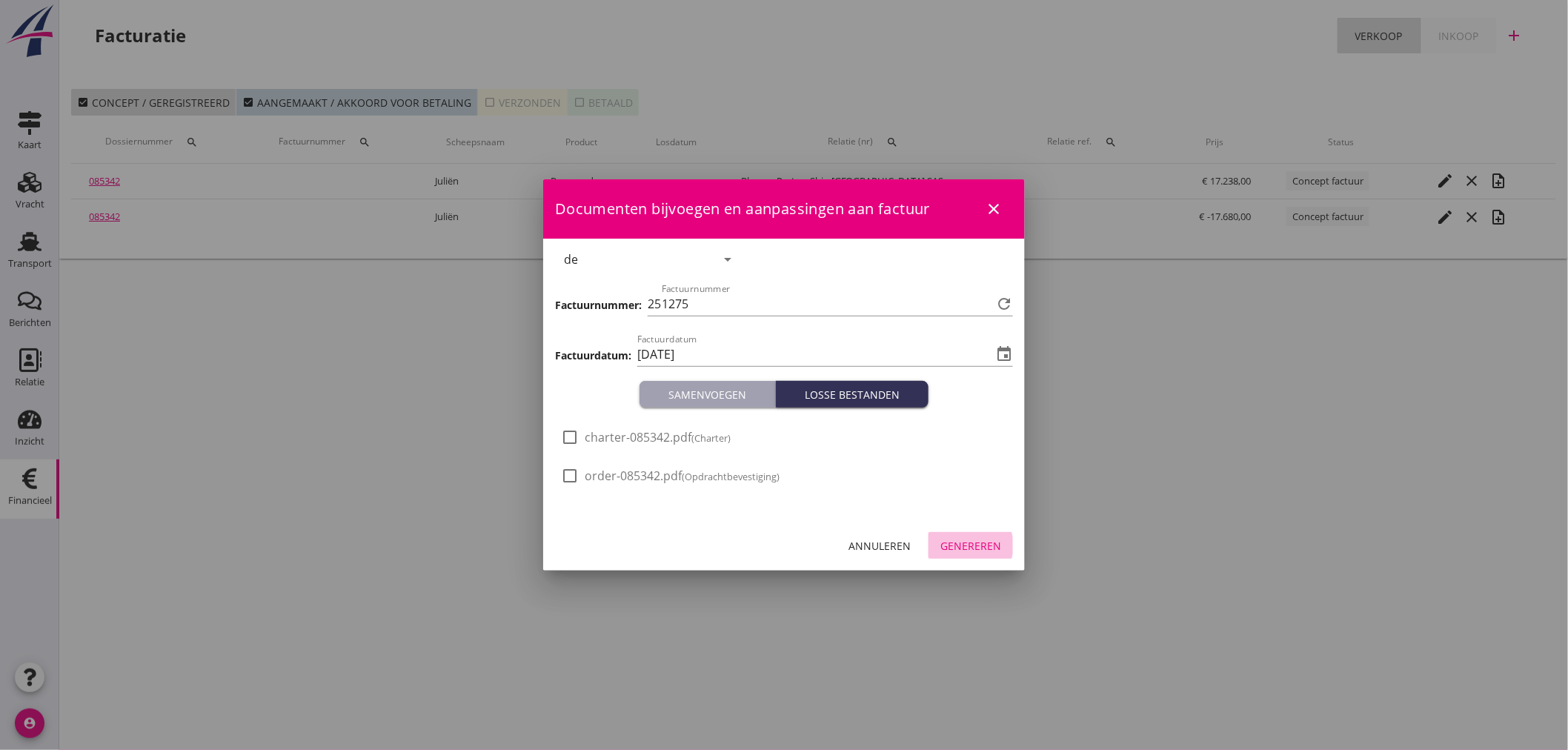
click at [994, 551] on div "Genereren" at bounding box center [971, 546] width 61 height 16
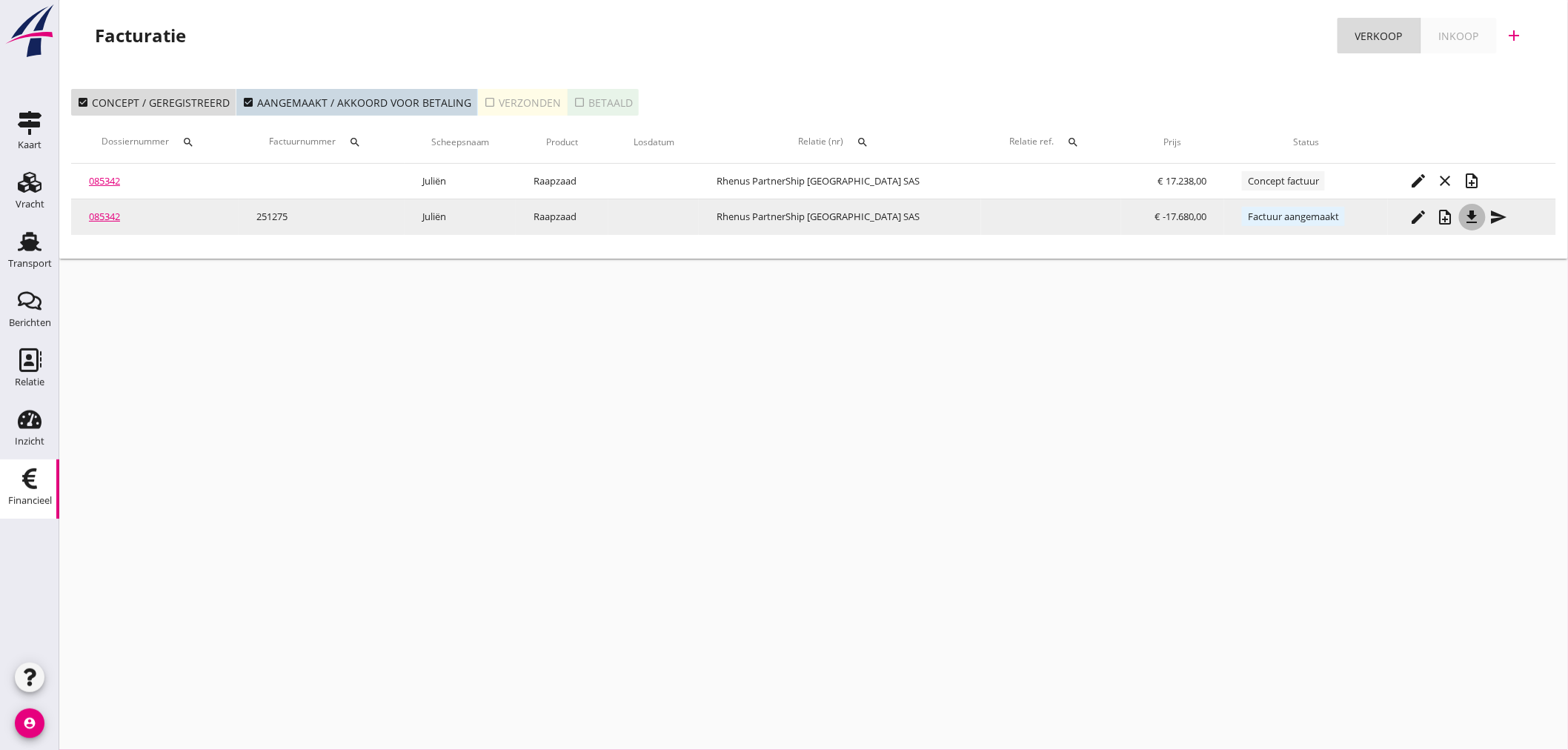
click at [1467, 225] on icon "file_download" at bounding box center [1472, 217] width 18 height 18
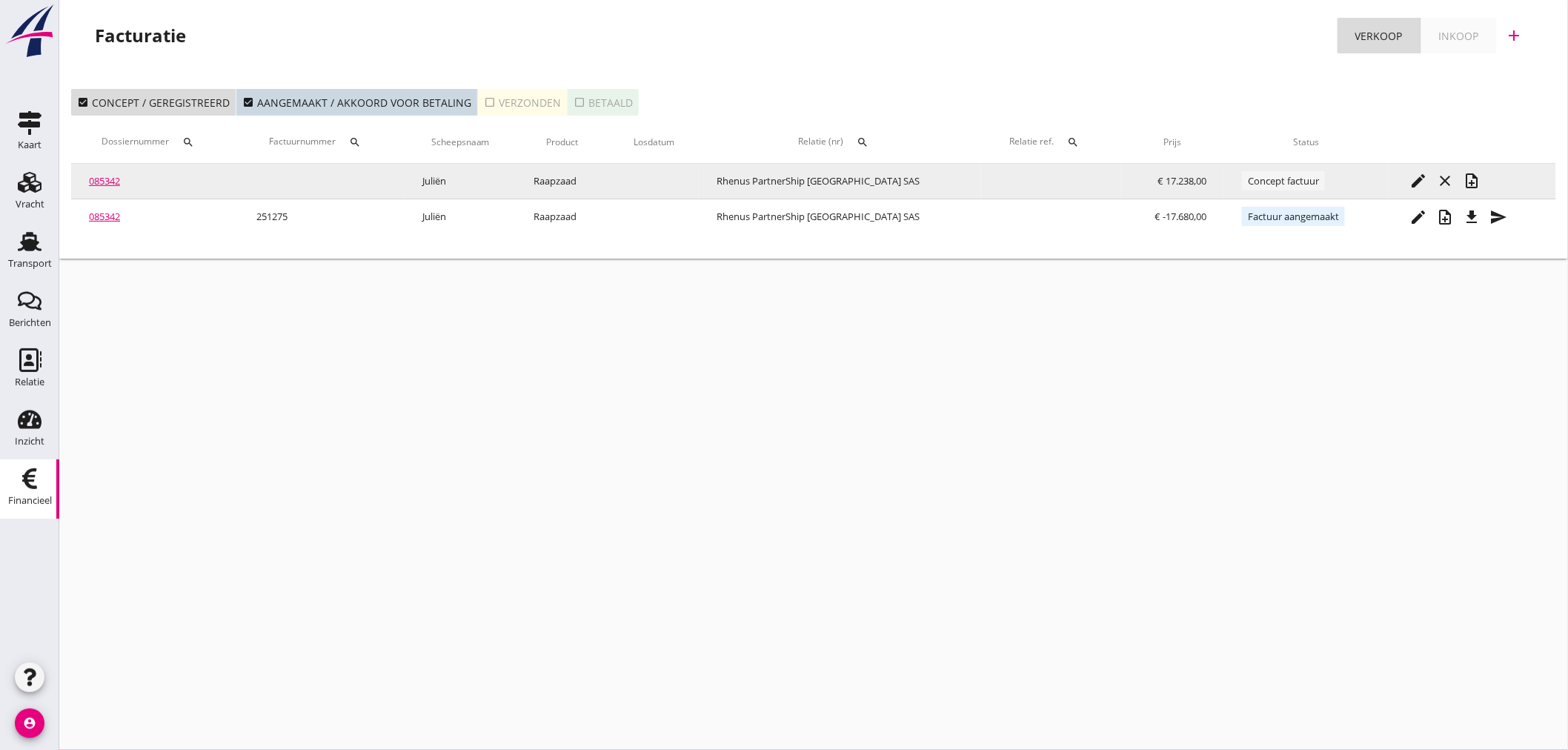
click at [1471, 186] on icon "note_add" at bounding box center [1472, 181] width 18 height 18
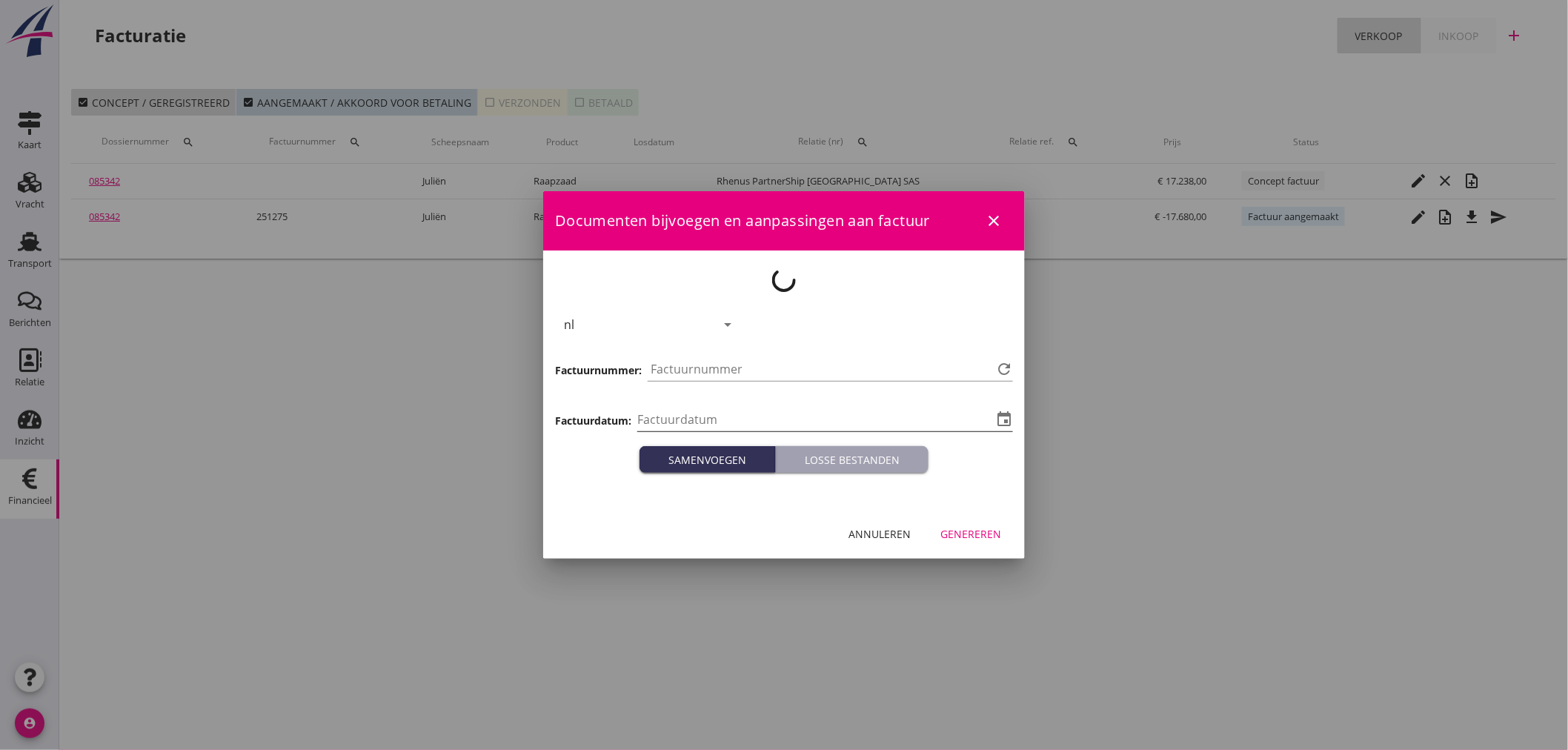
type input "2025-09-23"
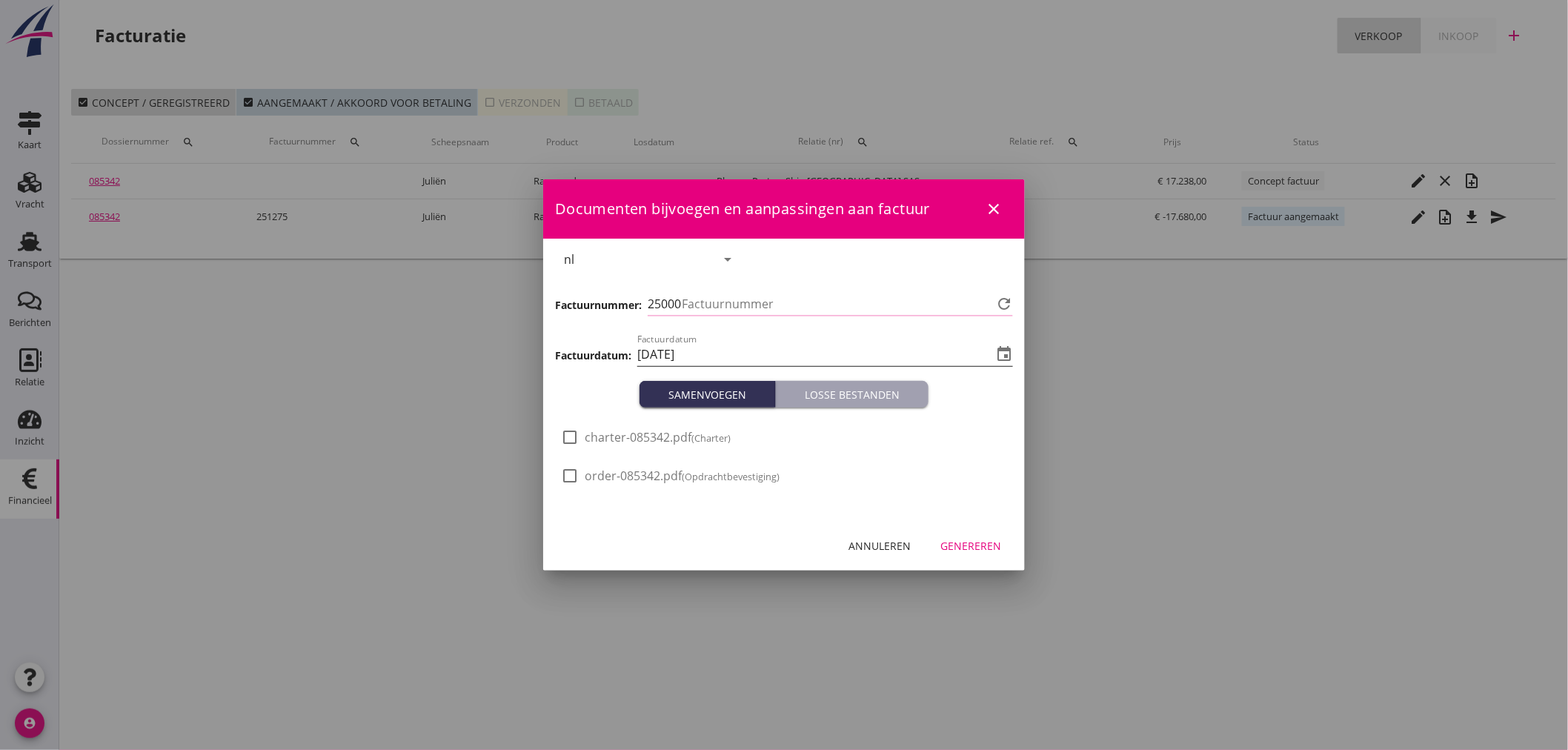
type input "1276"
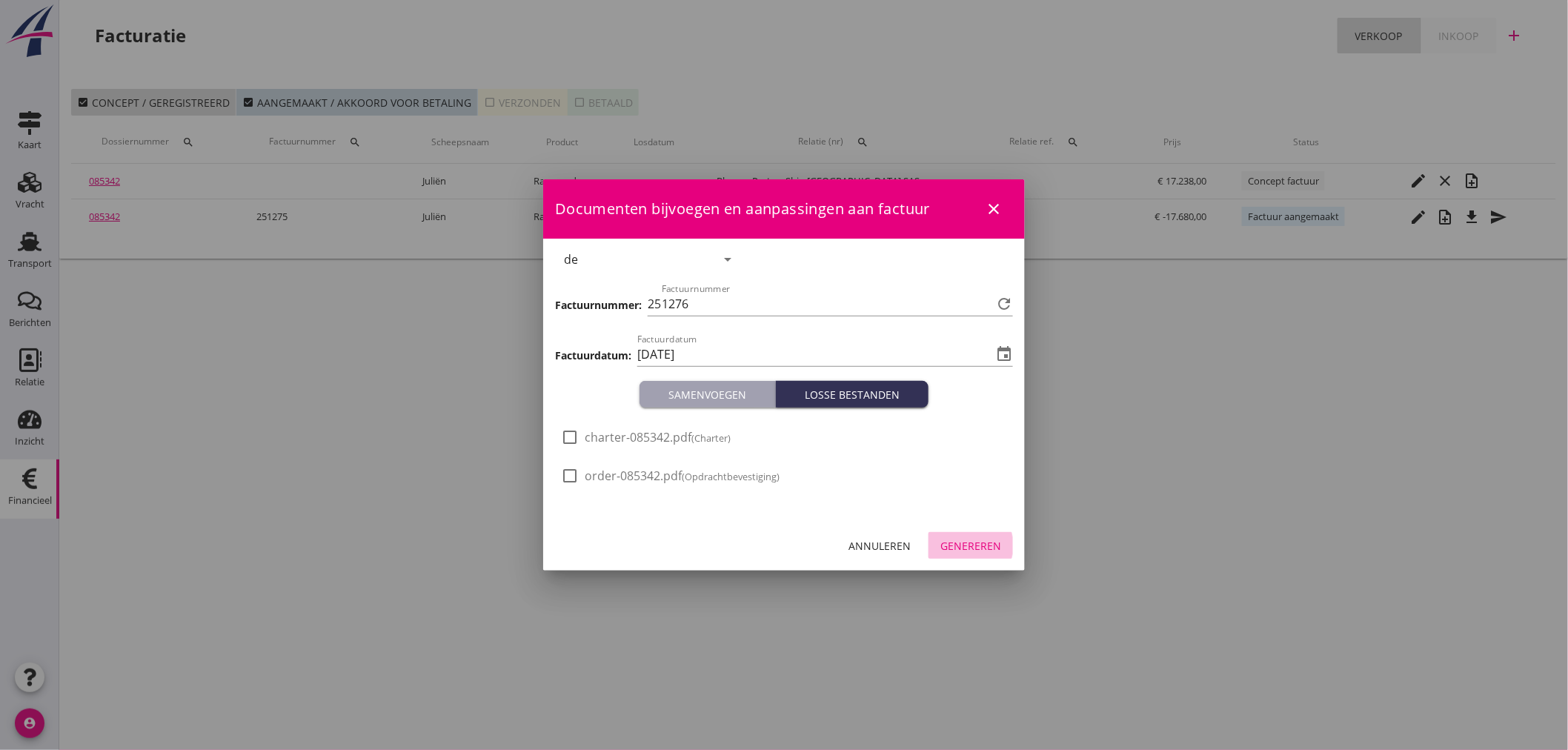
click at [964, 539] on div "Genereren" at bounding box center [971, 546] width 61 height 16
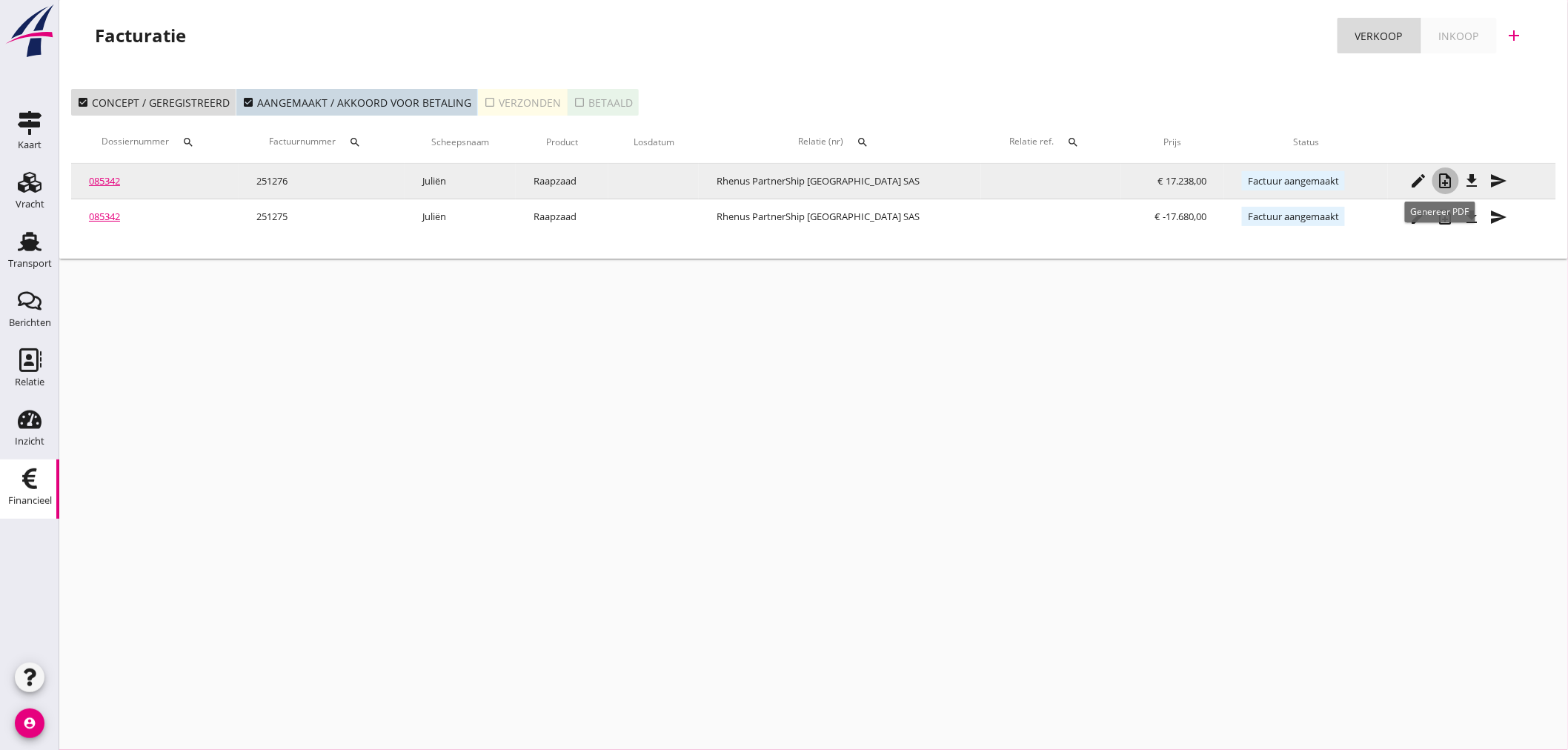
click at [1440, 186] on icon "note_add" at bounding box center [1445, 181] width 18 height 18
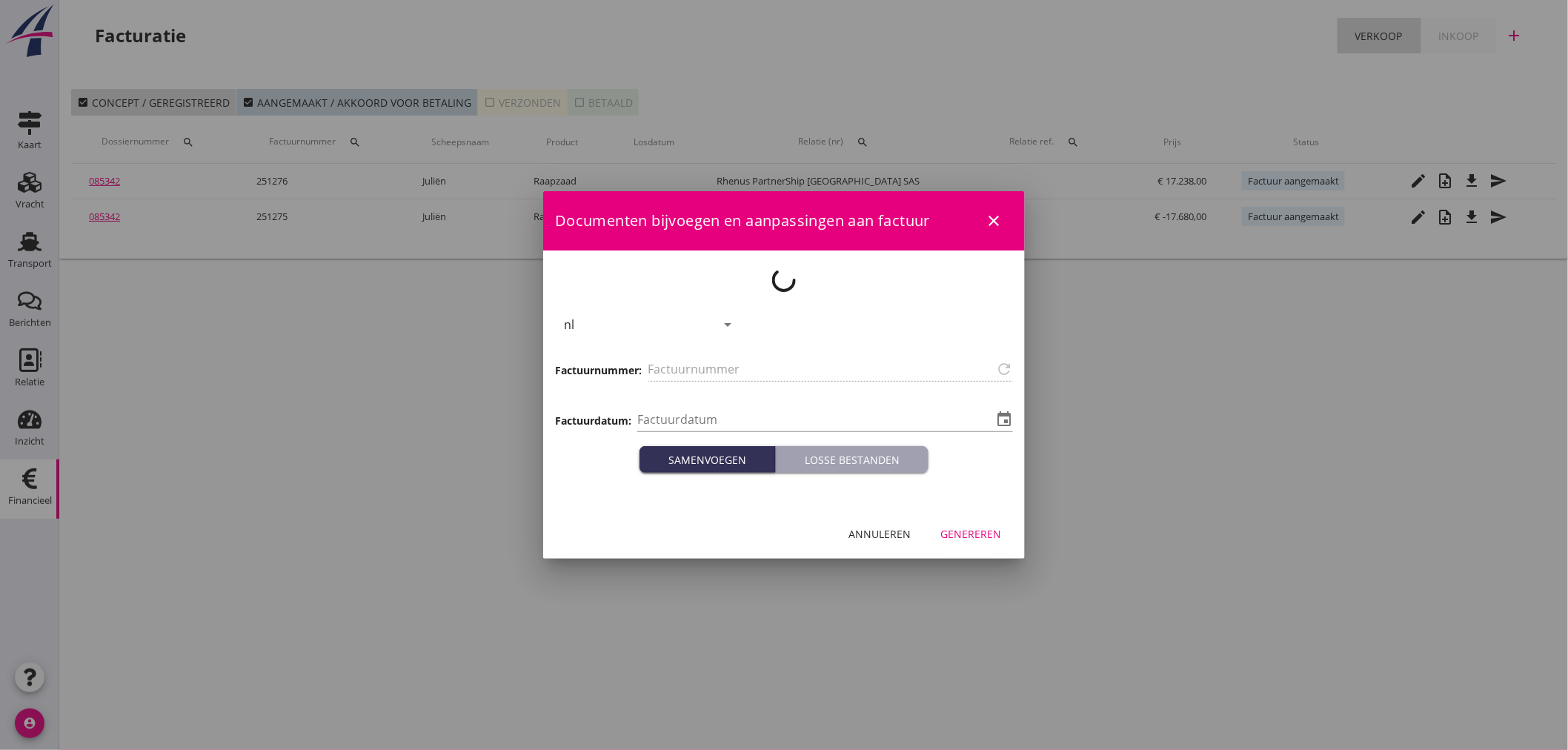
type input "251276"
type input "2025-09-23"
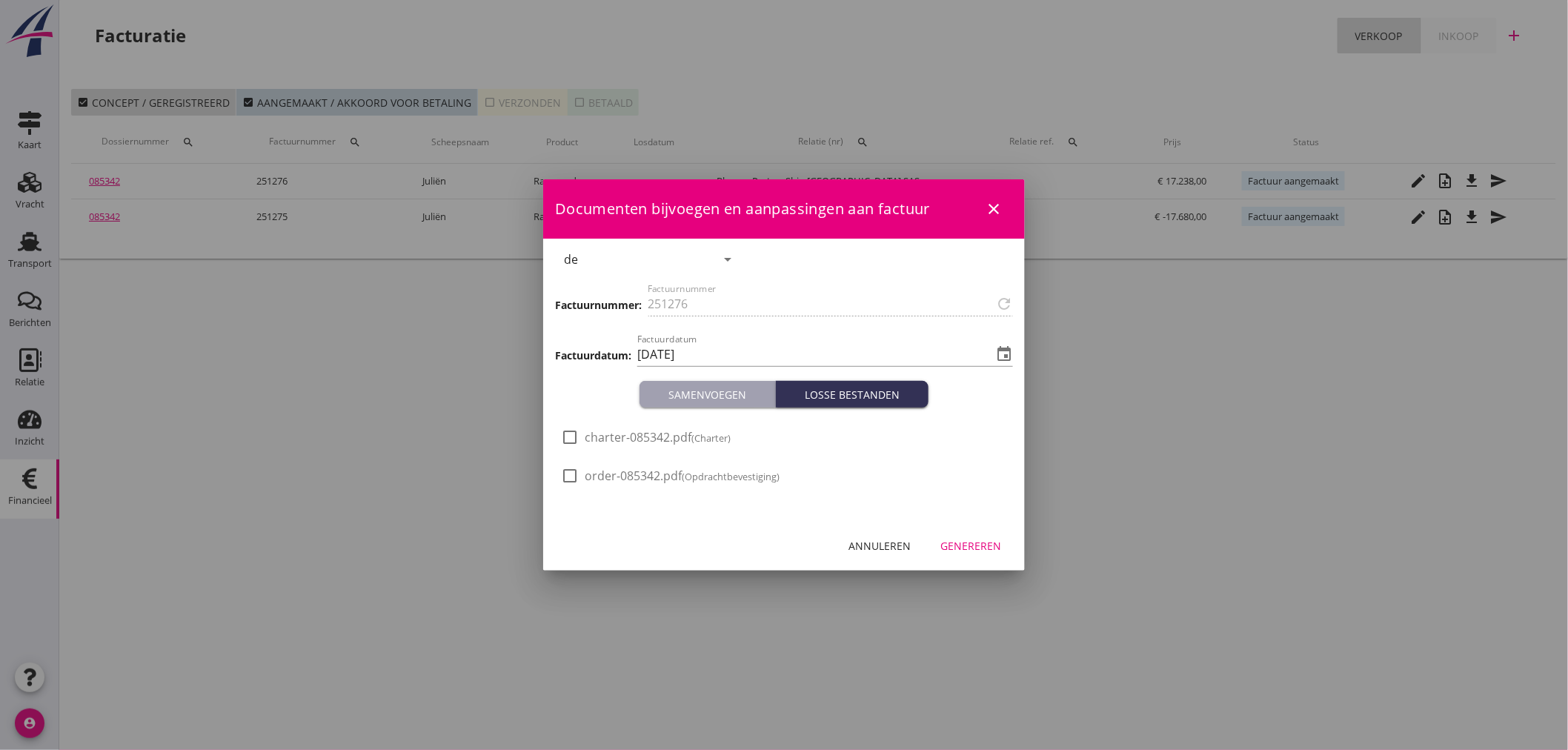
click at [892, 550] on div "Annuleren" at bounding box center [879, 546] width 62 height 16
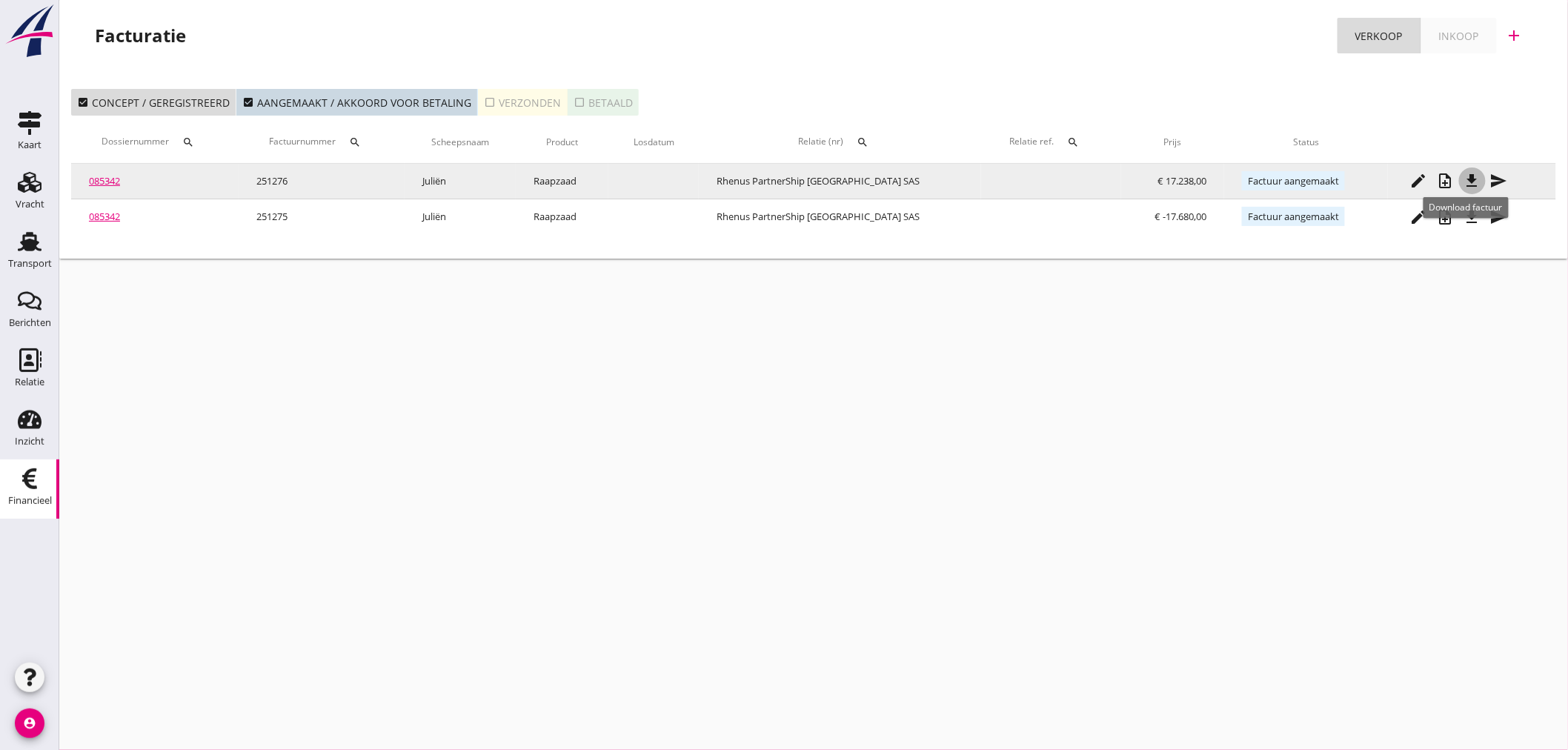
click at [1472, 181] on icon "file_download" at bounding box center [1472, 181] width 18 height 18
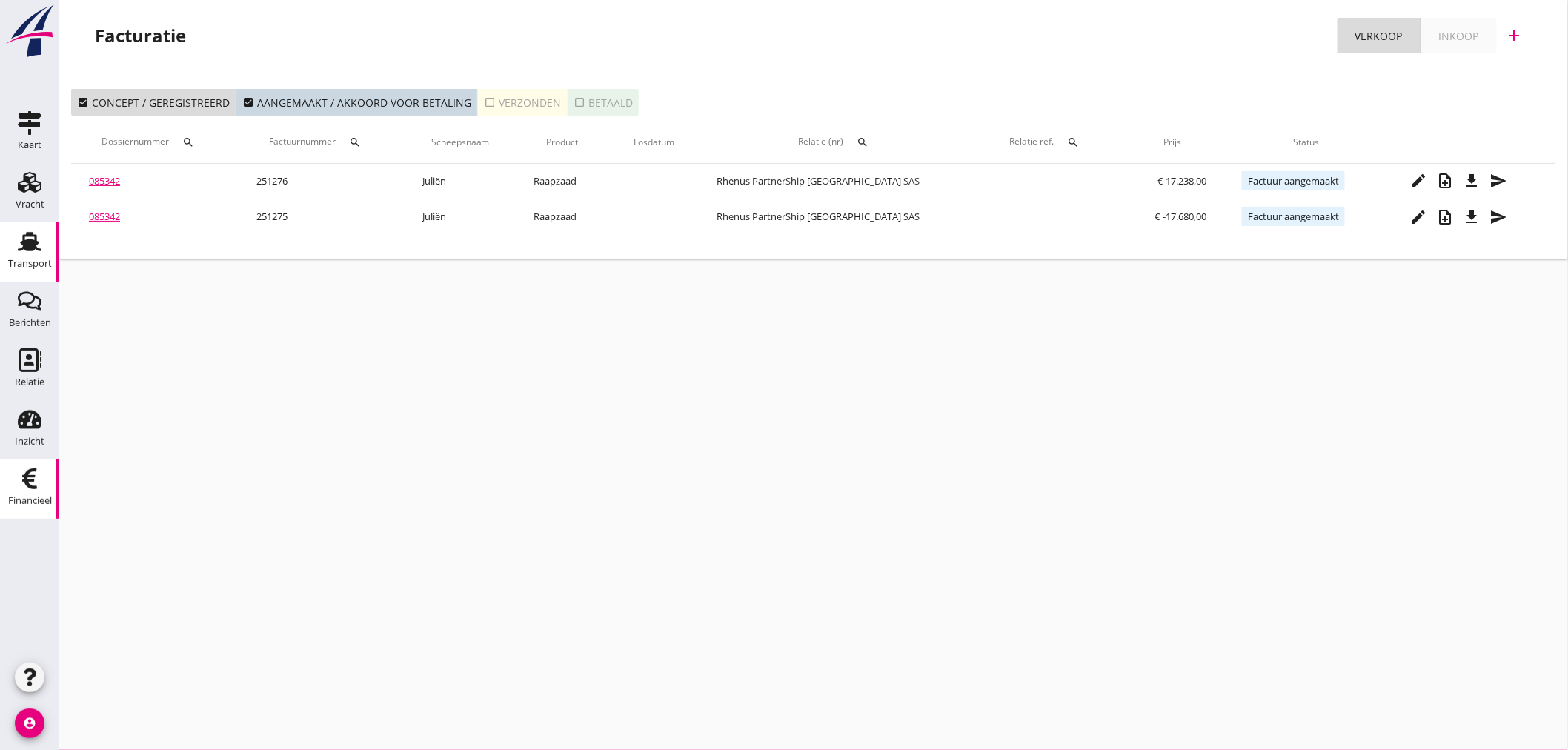
click at [13, 250] on div "Transport" at bounding box center [30, 241] width 36 height 23
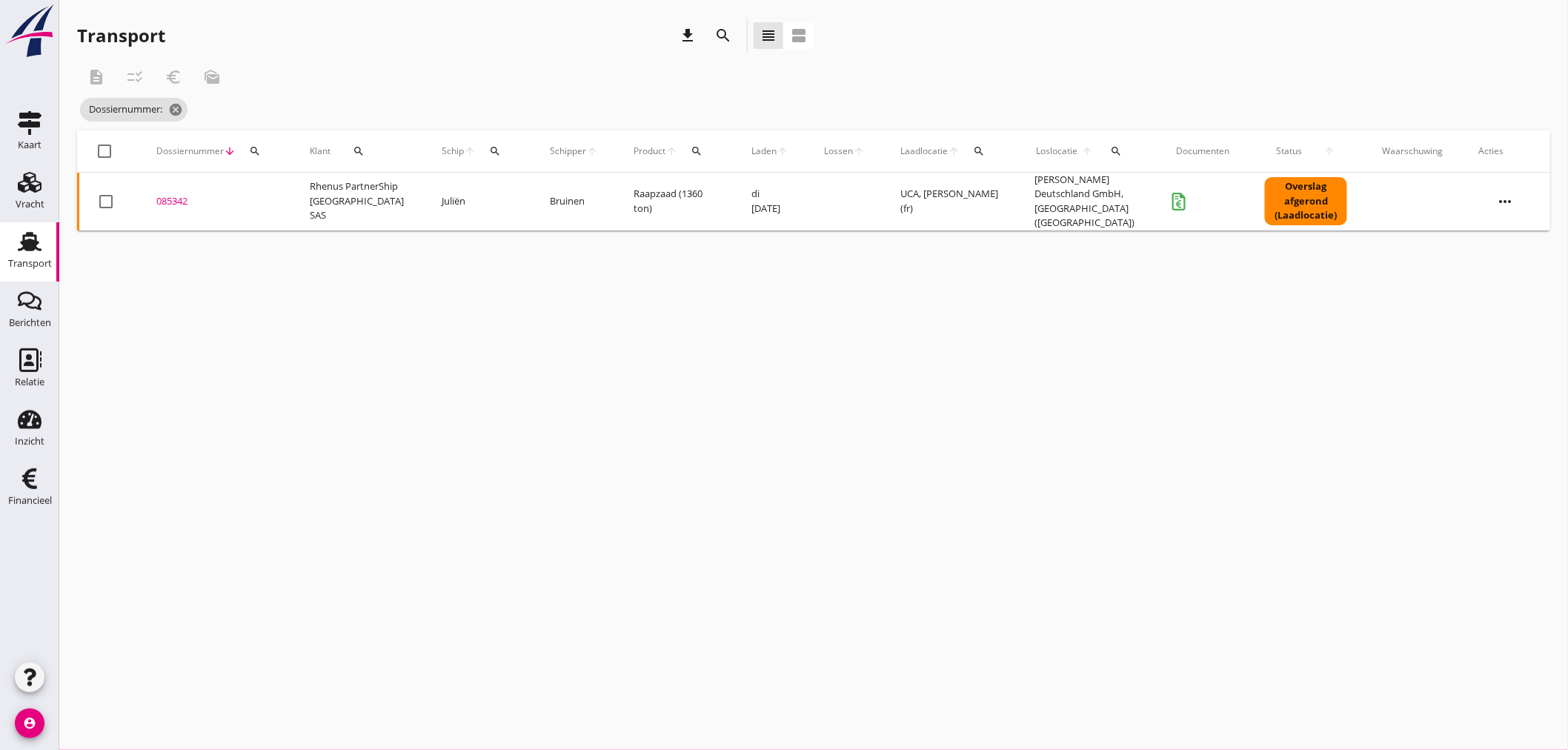
click at [274, 160] on th "Dossiernummer arrow_downward search" at bounding box center [215, 150] width 153 height 41
click at [259, 150] on icon "search" at bounding box center [255, 150] width 12 height 12
click at [272, 200] on input "Zoeken op dossiernummer..." at bounding box center [324, 194] width 154 height 23
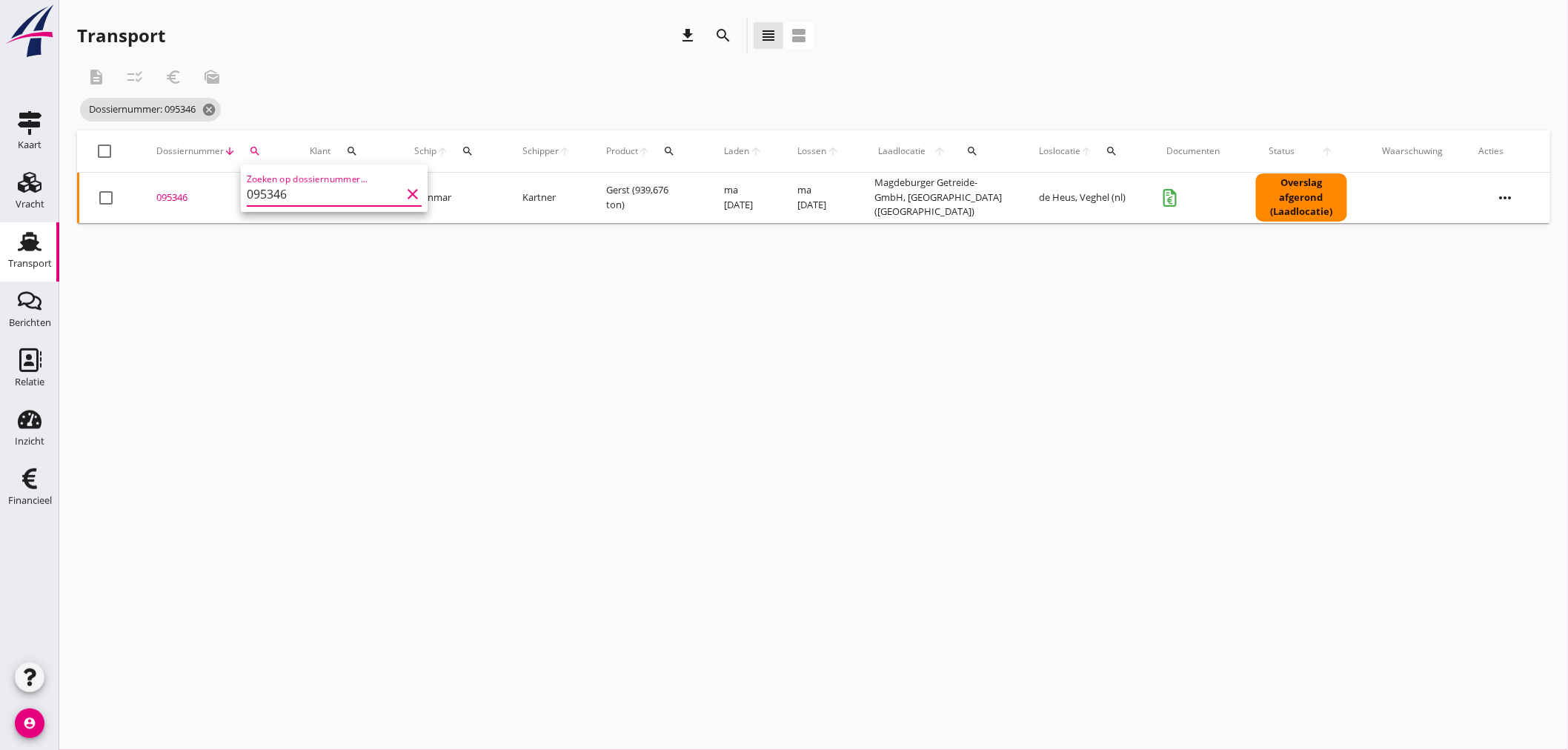
type input "095346"
click at [171, 195] on div "095346" at bounding box center [215, 197] width 118 height 15
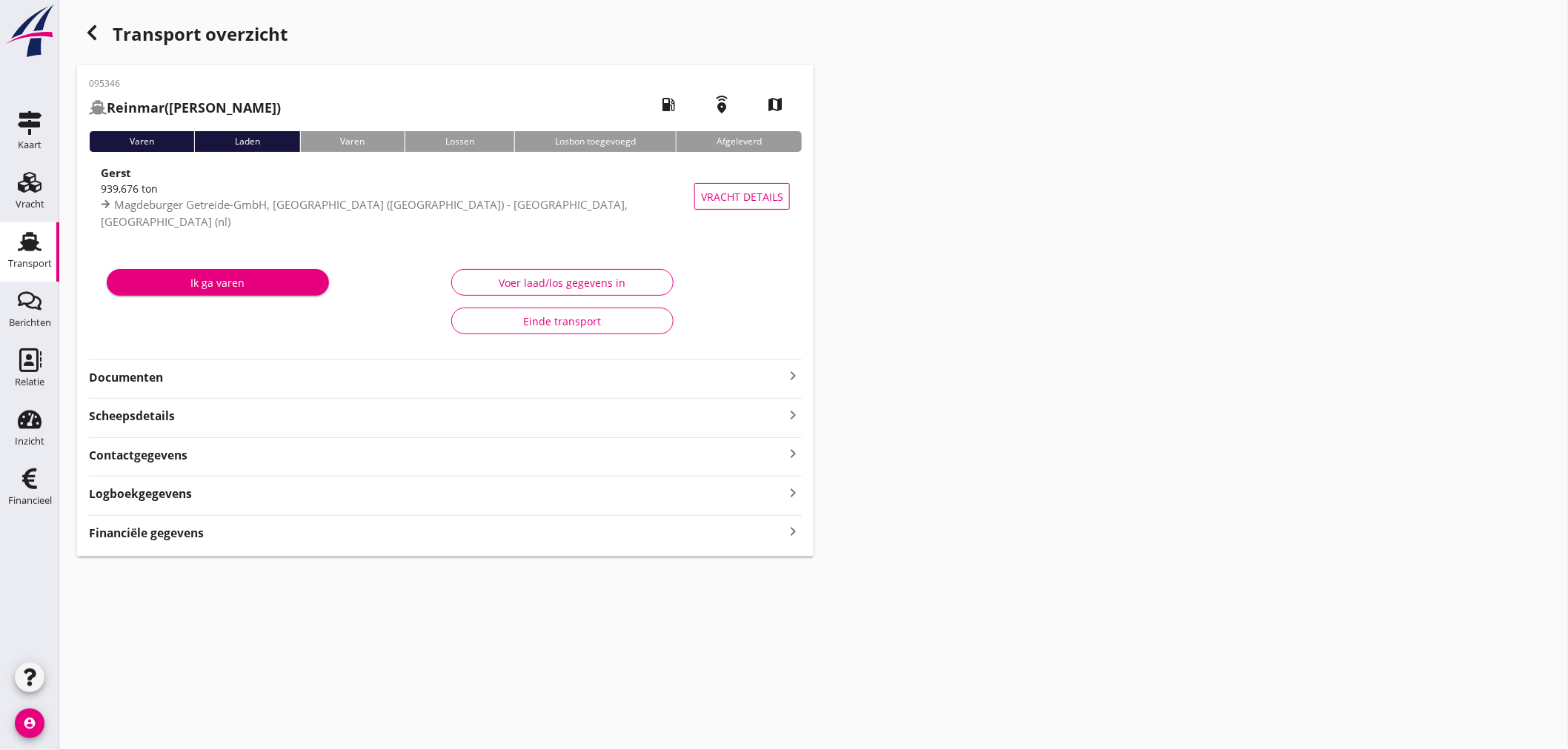
click at [206, 537] on div "Financiële gegevens keyboard_arrow_right" at bounding box center [445, 532] width 713 height 20
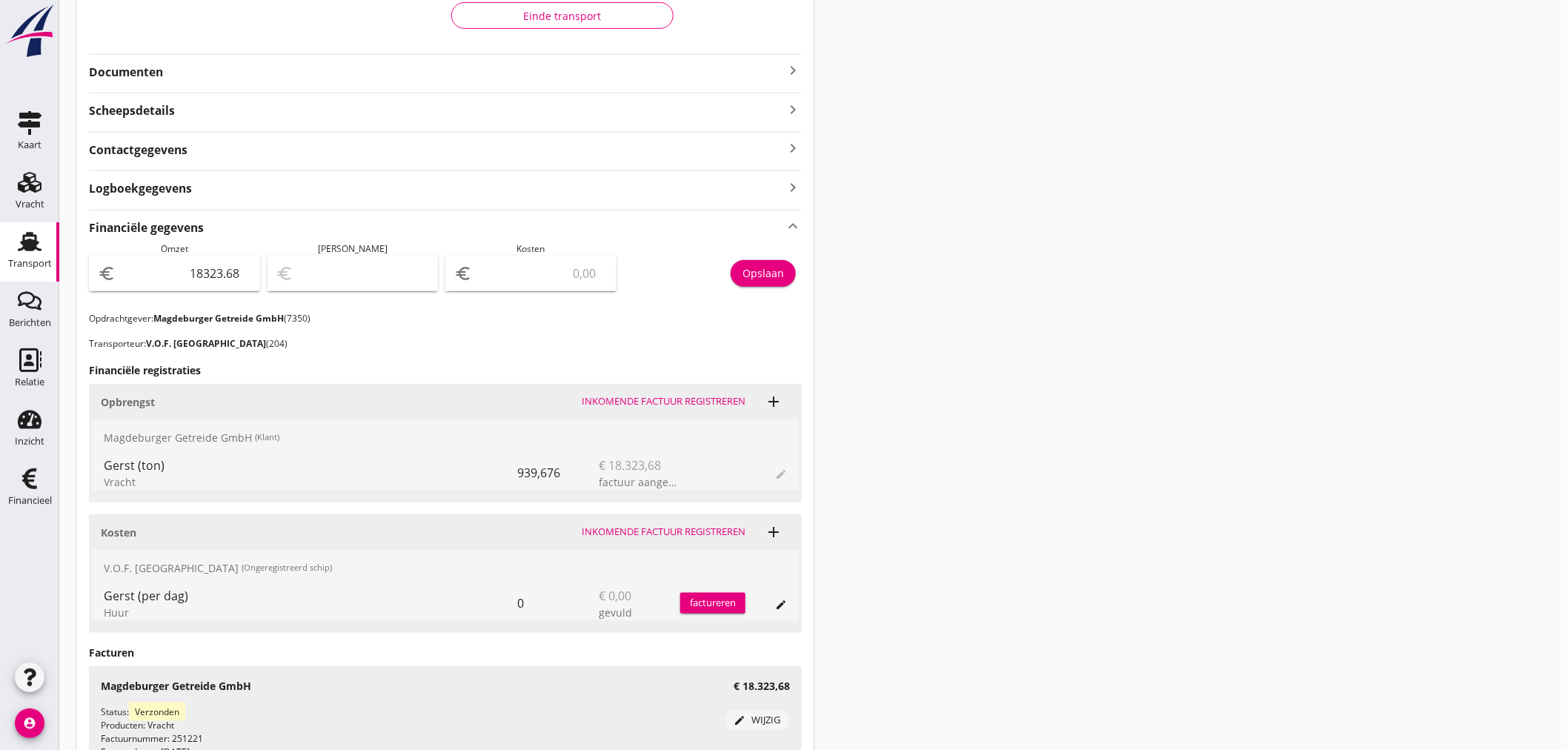
scroll to position [329, 0]
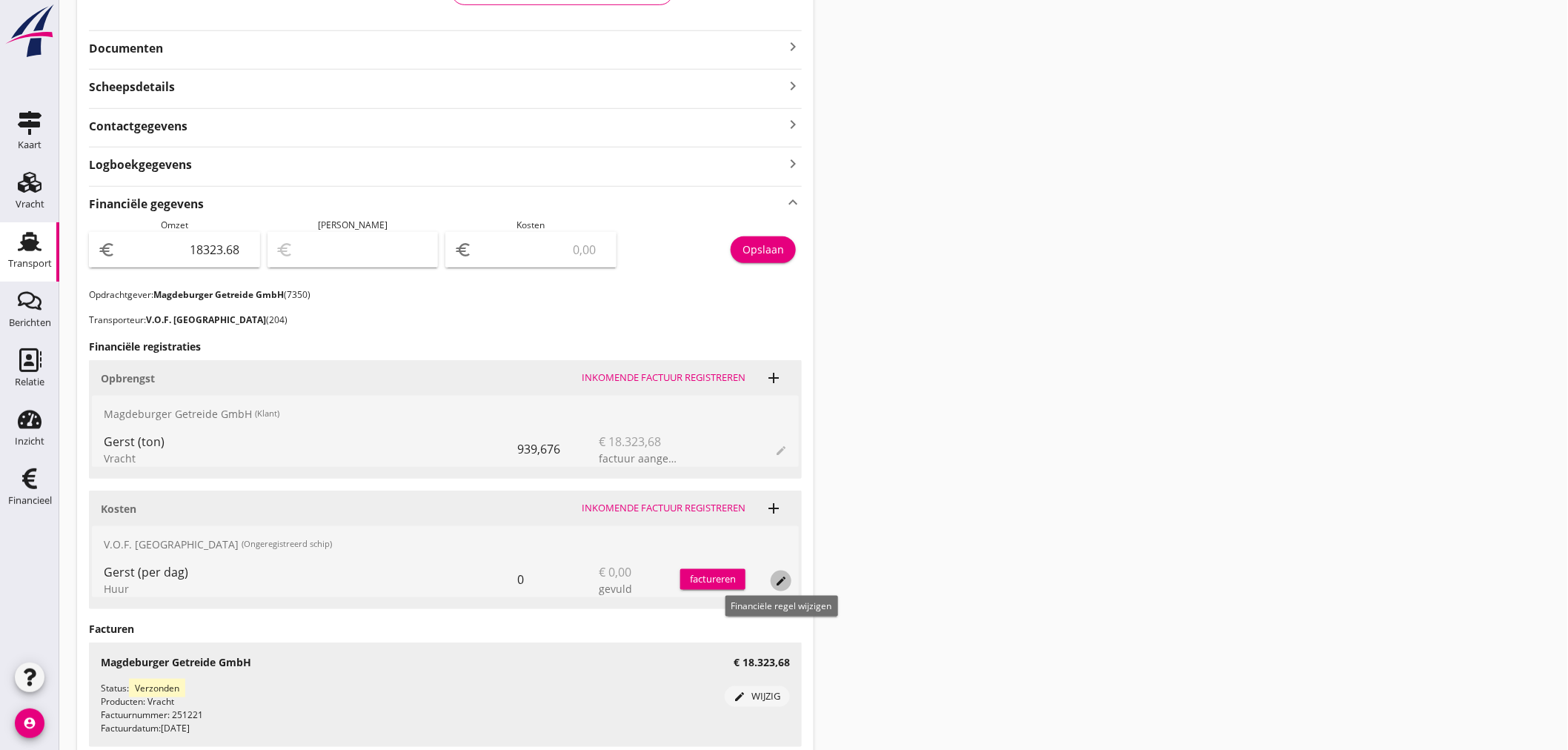
click at [785, 580] on icon "edit" at bounding box center [780, 580] width 12 height 12
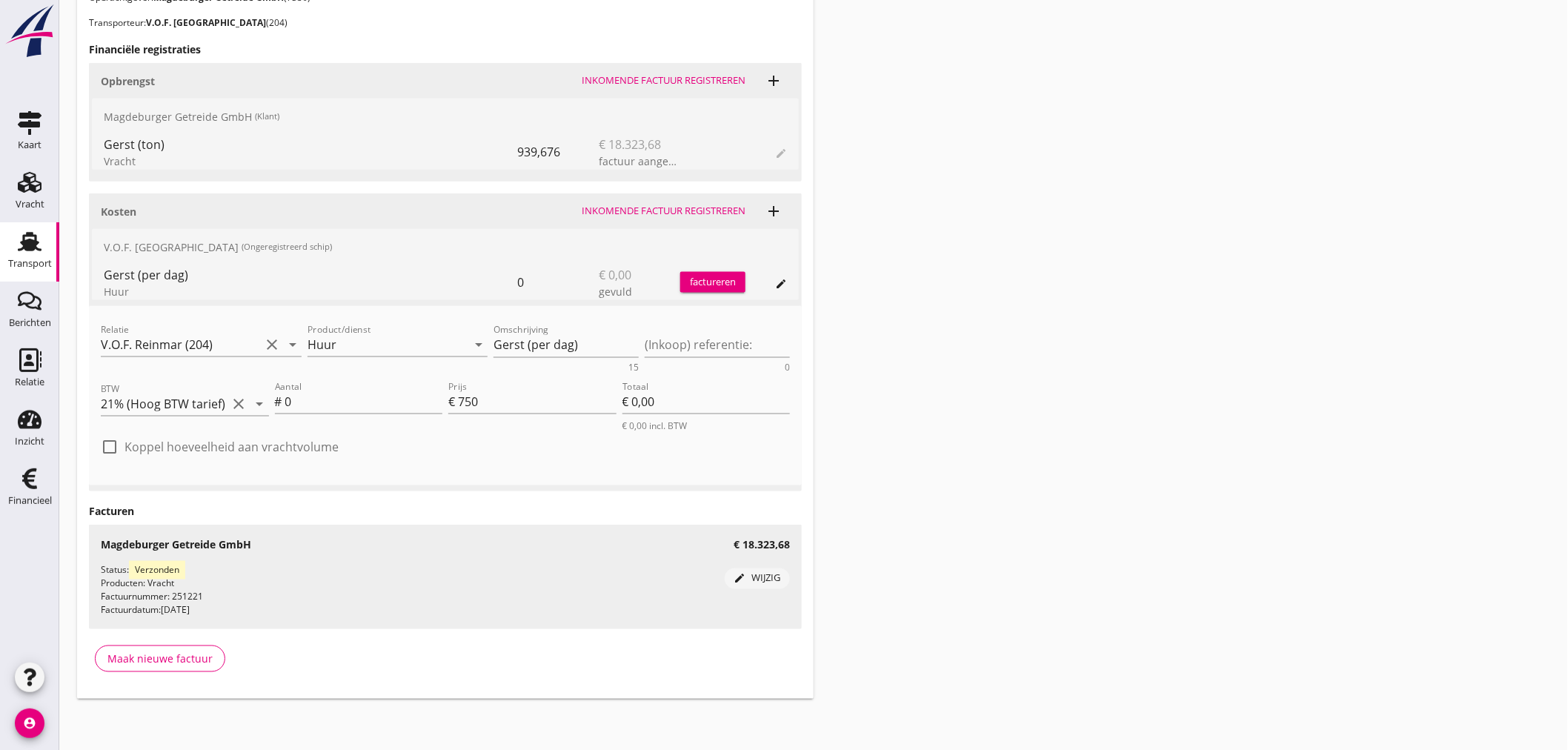
scroll to position [627, 0]
click at [321, 399] on input "0" at bounding box center [364, 400] width 158 height 23
type input "9"
type input "€ 6.750,00"
type input "9"
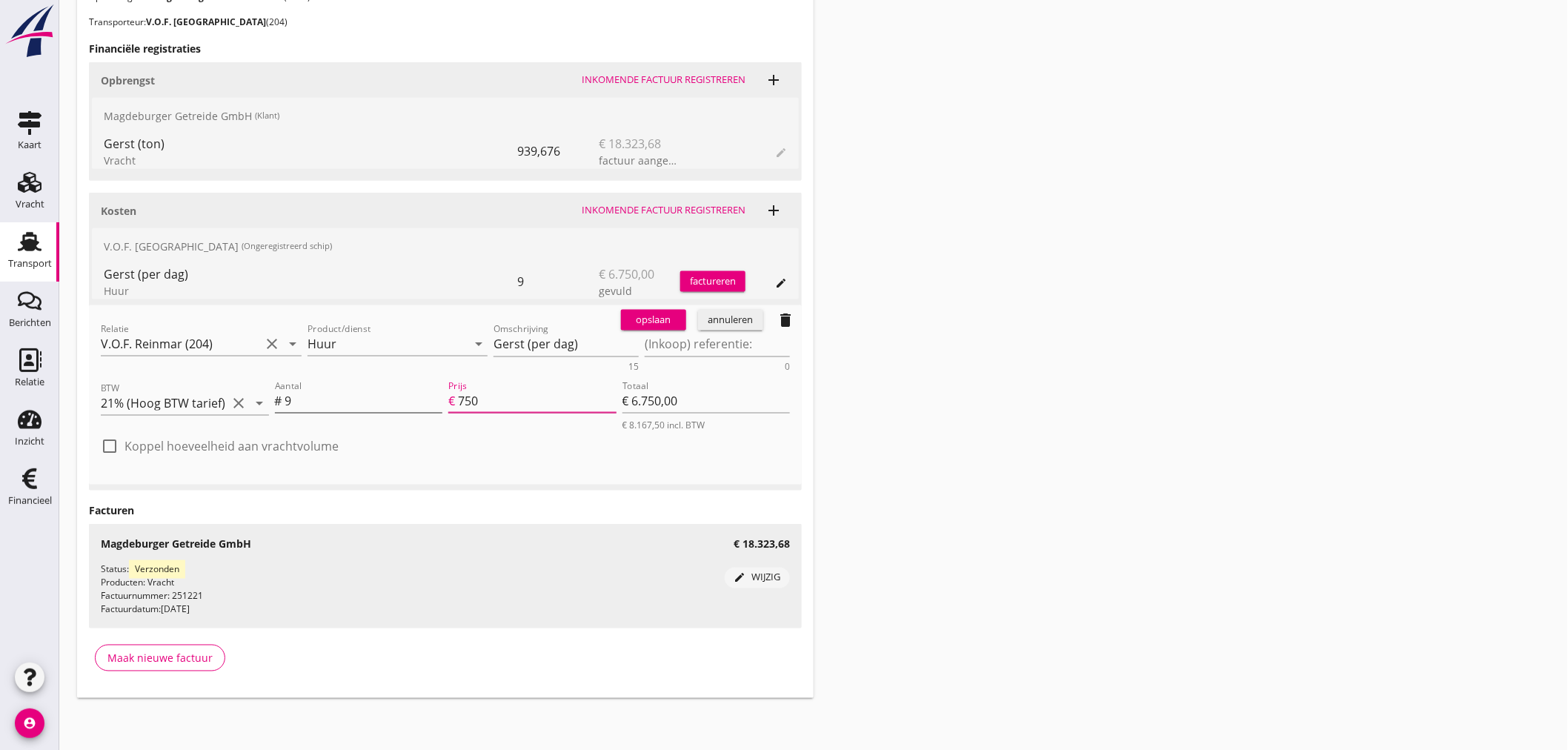
type input "7"
type input "€ 63,00"
type input "75"
type input "€ 675,00"
type input "750"
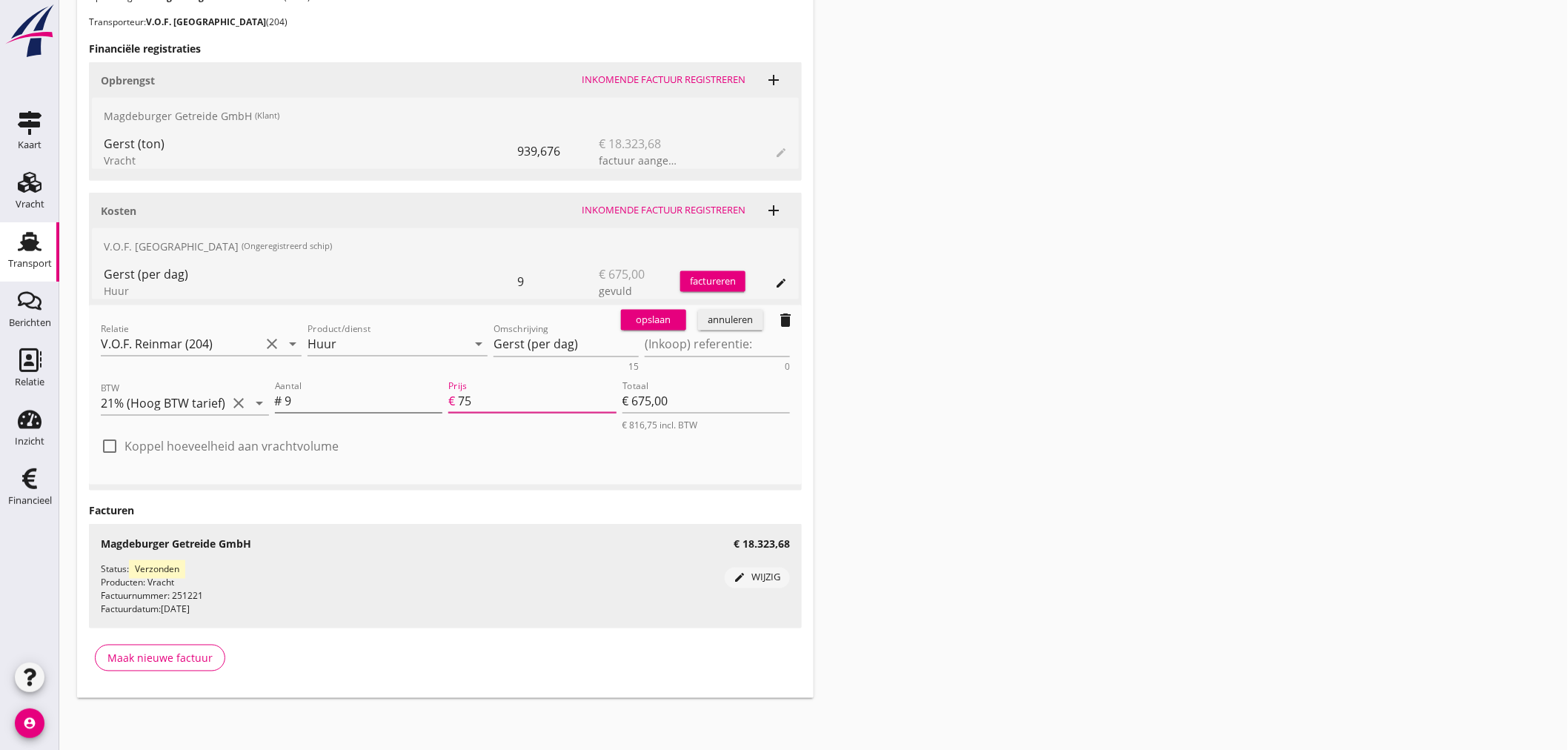
type input "€ 6.750,00"
drag, startPoint x: 580, startPoint y: 340, endPoint x: 99, endPoint y: 250, distance: 489.3
click at [99, 250] on div "Kosten Inkomende factuur registreren add V.O.F. Reinmar (Ongeregistreerd schip)…" at bounding box center [445, 341] width 713 height 298
type textarea "7"
type textarea "9 Dagen"
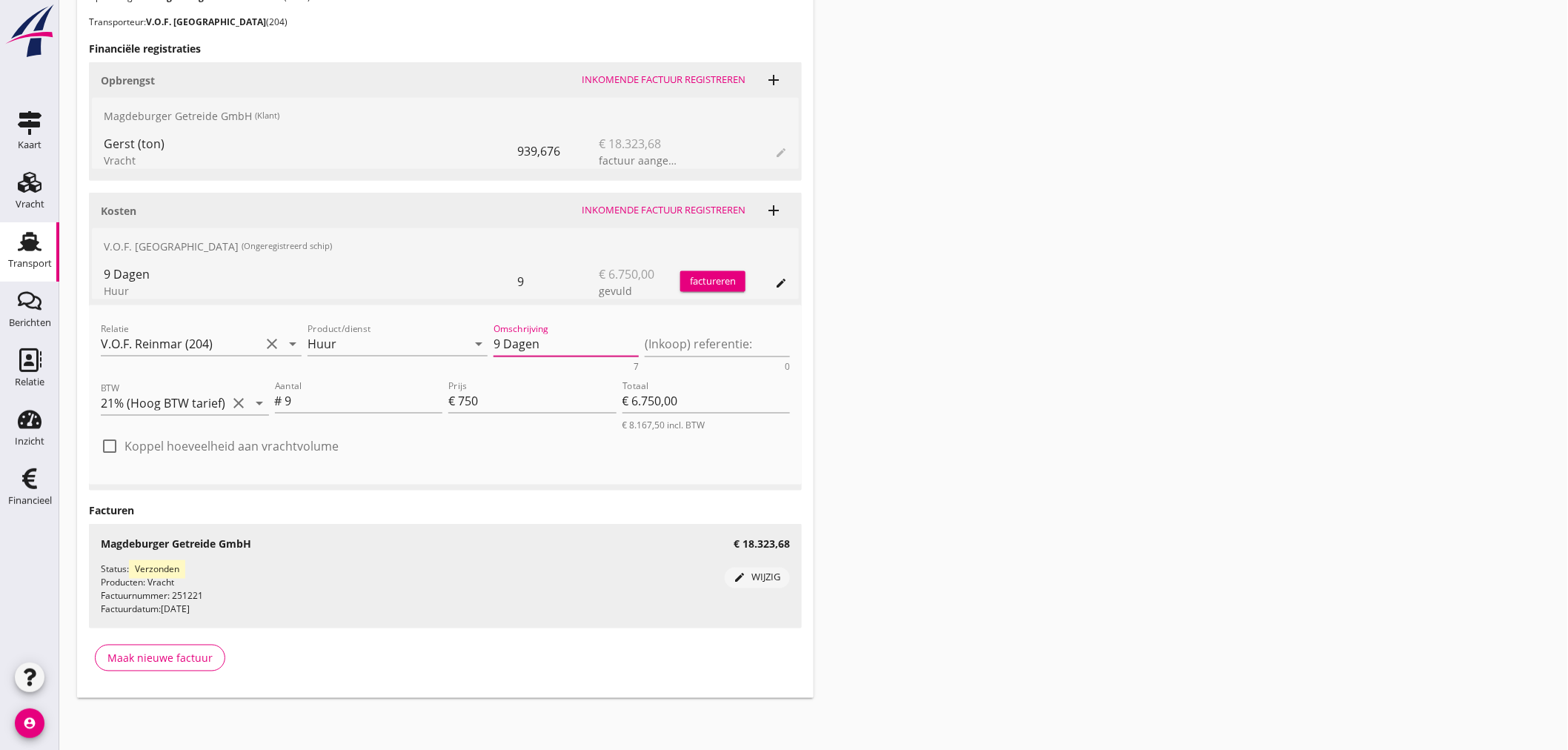
click at [1011, 409] on div "Transport overzicht 095346 Reinmar (Kartner) local_gas_station emergency_share …" at bounding box center [813, 44] width 1509 height 1343
click at [673, 319] on div "opslaan" at bounding box center [654, 319] width 53 height 15
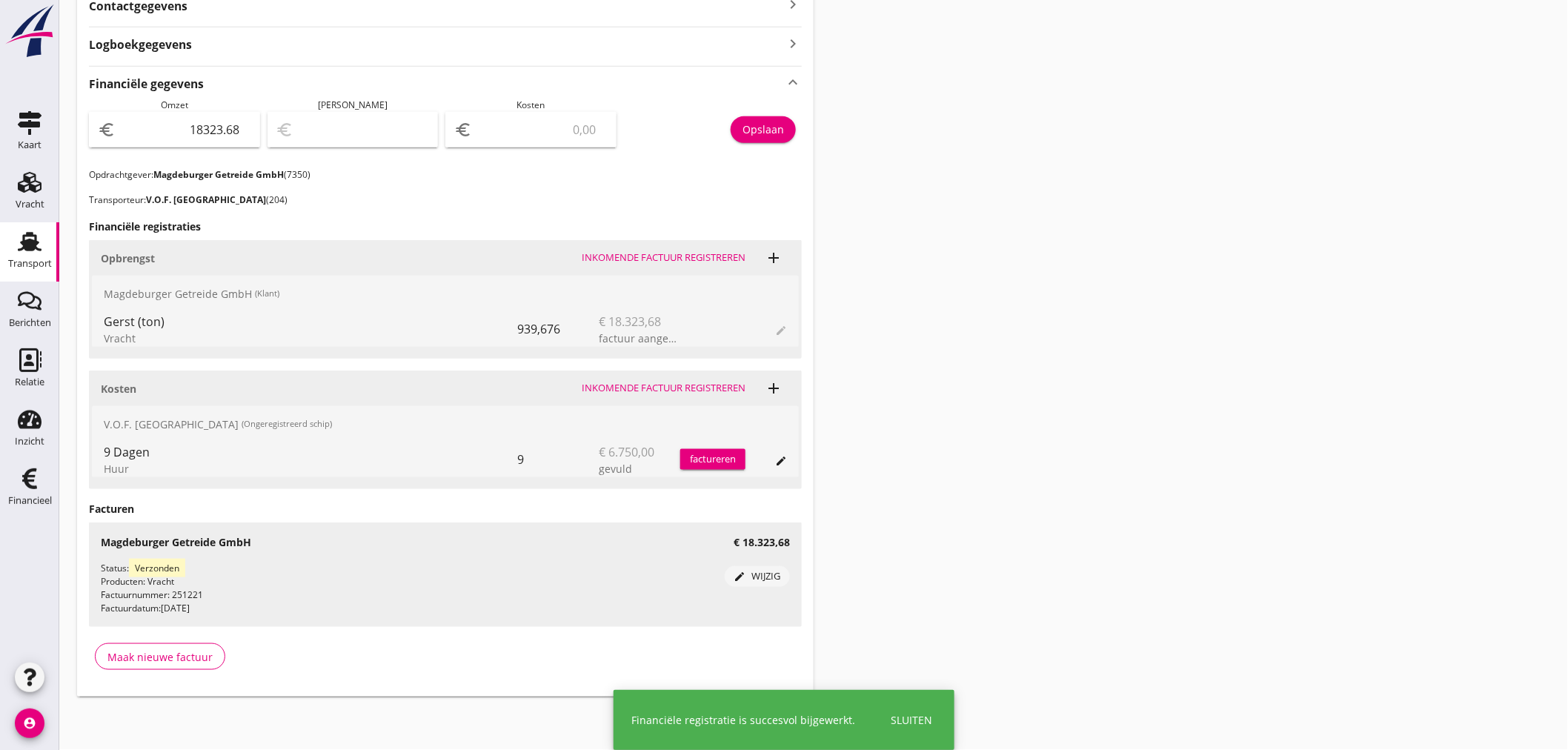
scroll to position [448, 0]
click at [714, 446] on div "factureren" at bounding box center [713, 460] width 65 height 36
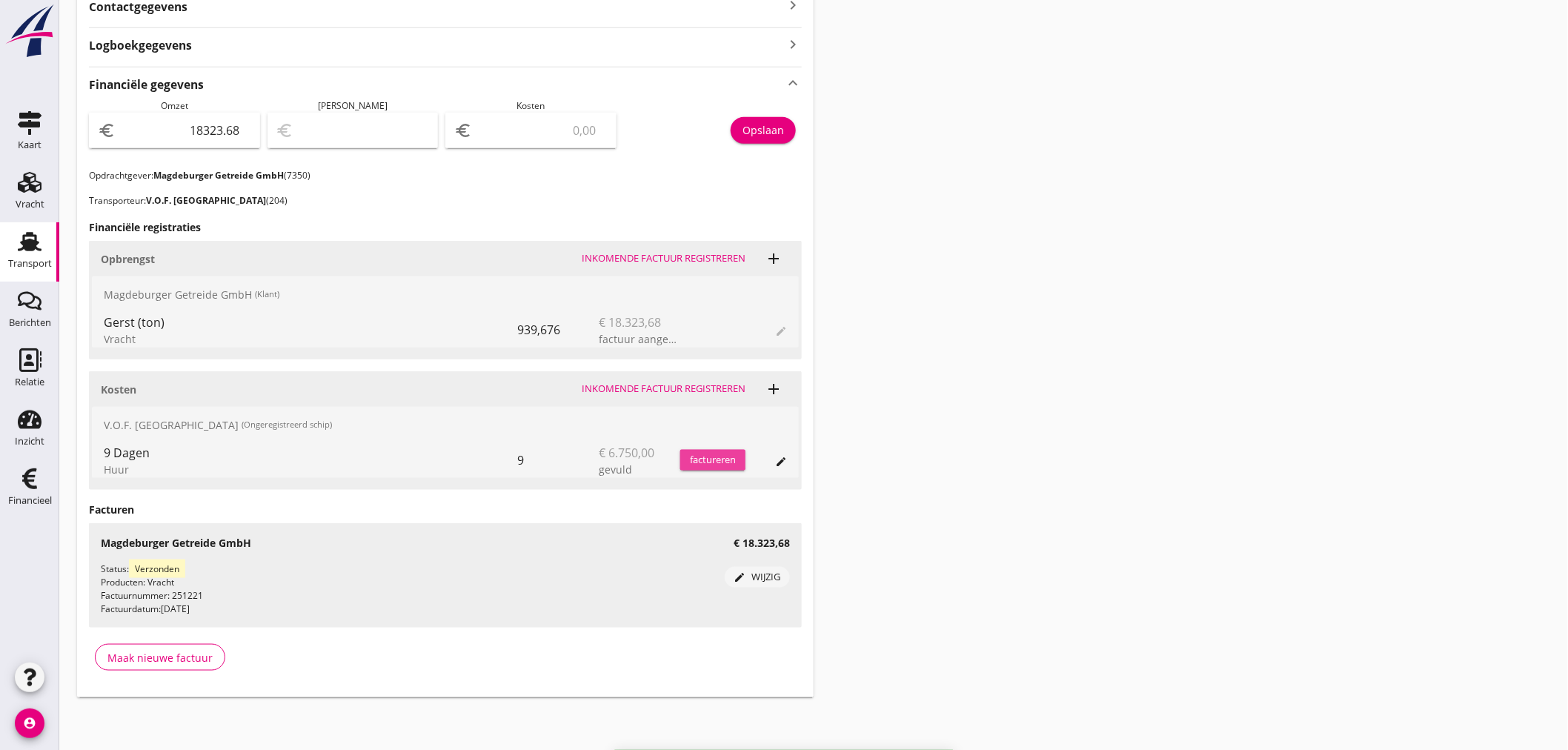
click at [714, 461] on div "factureren" at bounding box center [713, 460] width 65 height 15
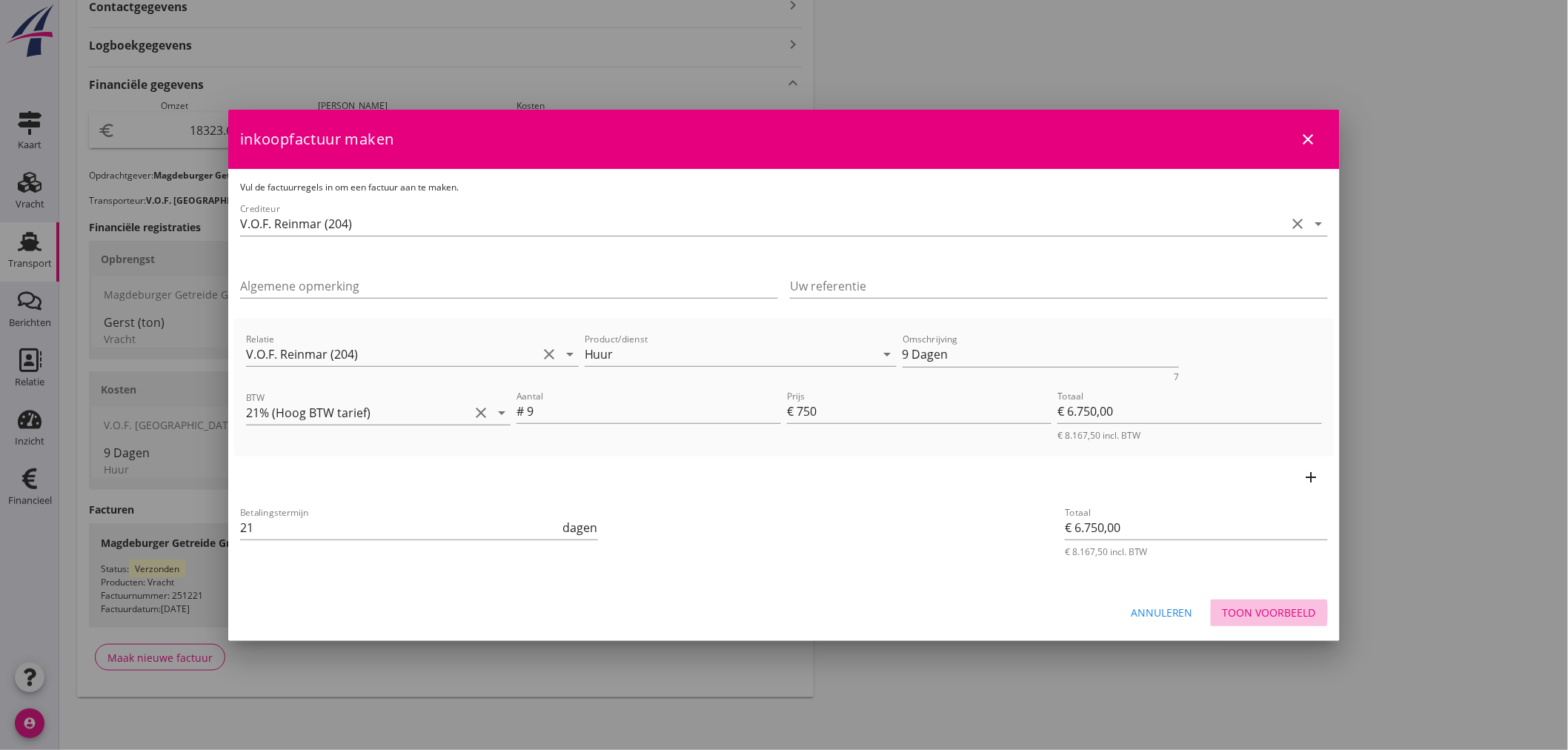
click at [1312, 617] on div "Toon voorbeeld" at bounding box center [1270, 612] width 93 height 16
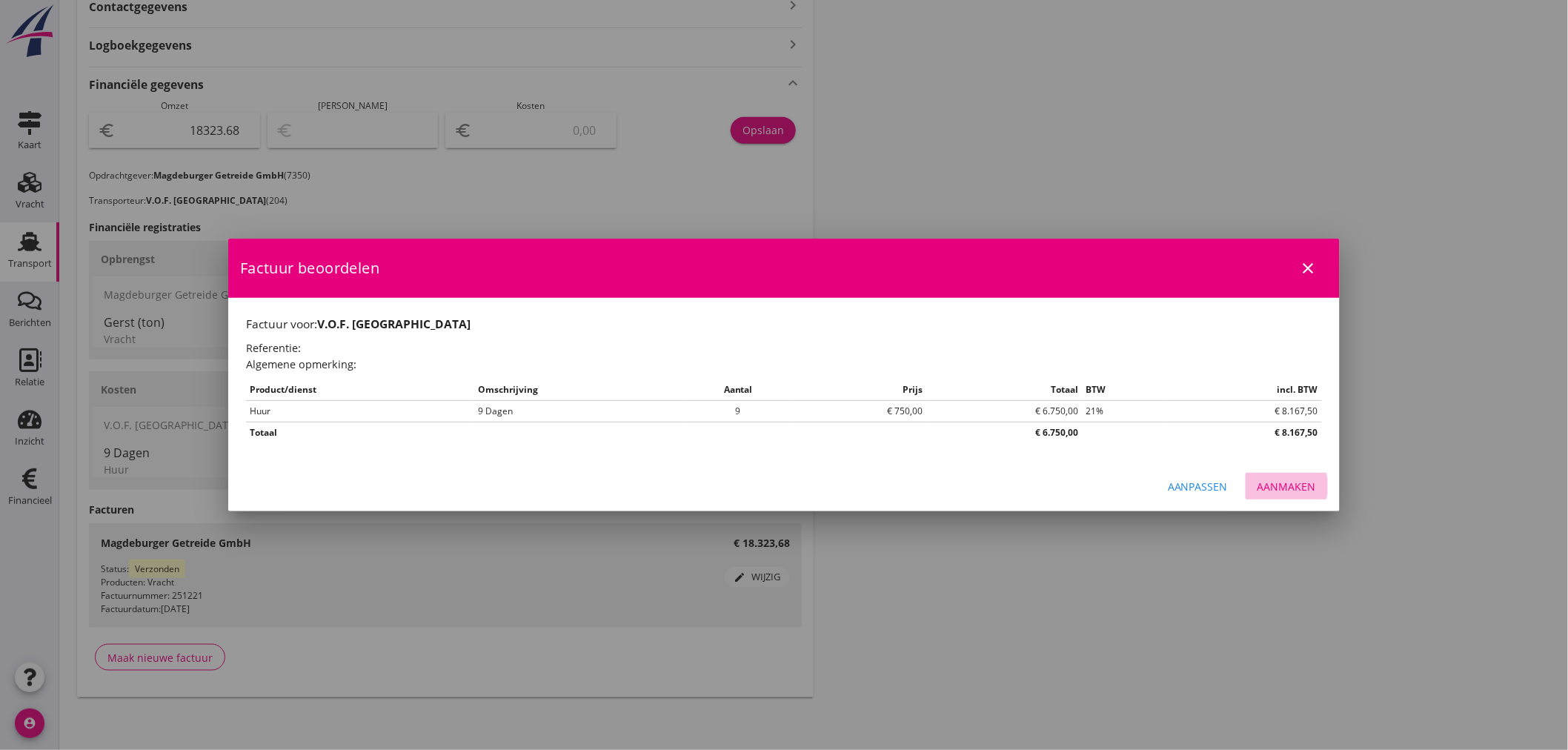
click at [1282, 482] on div "Aanmaken" at bounding box center [1286, 486] width 58 height 16
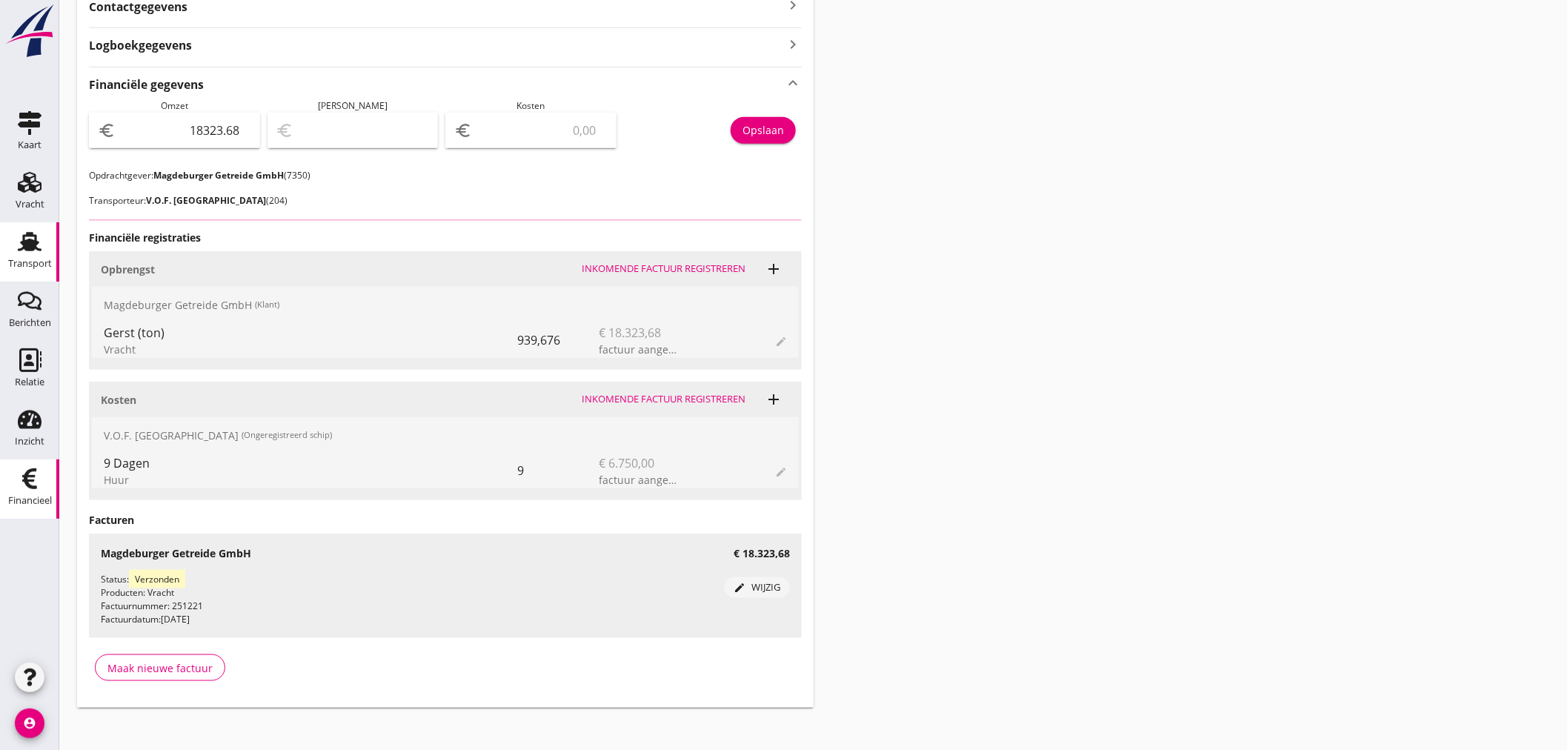
click at [38, 491] on div "Financieel" at bounding box center [30, 501] width 44 height 21
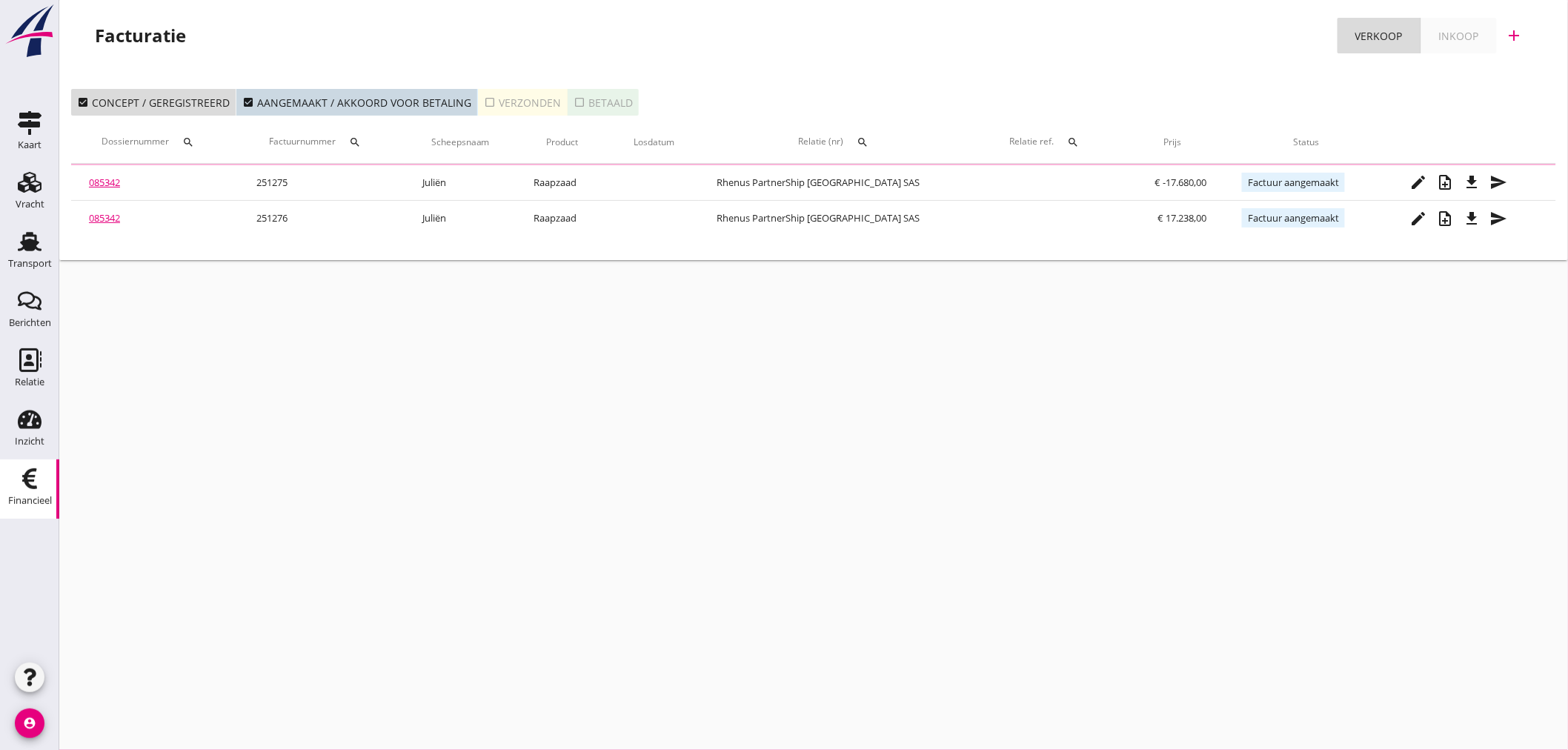
click at [1480, 35] on link "Inkoop" at bounding box center [1458, 36] width 76 height 36
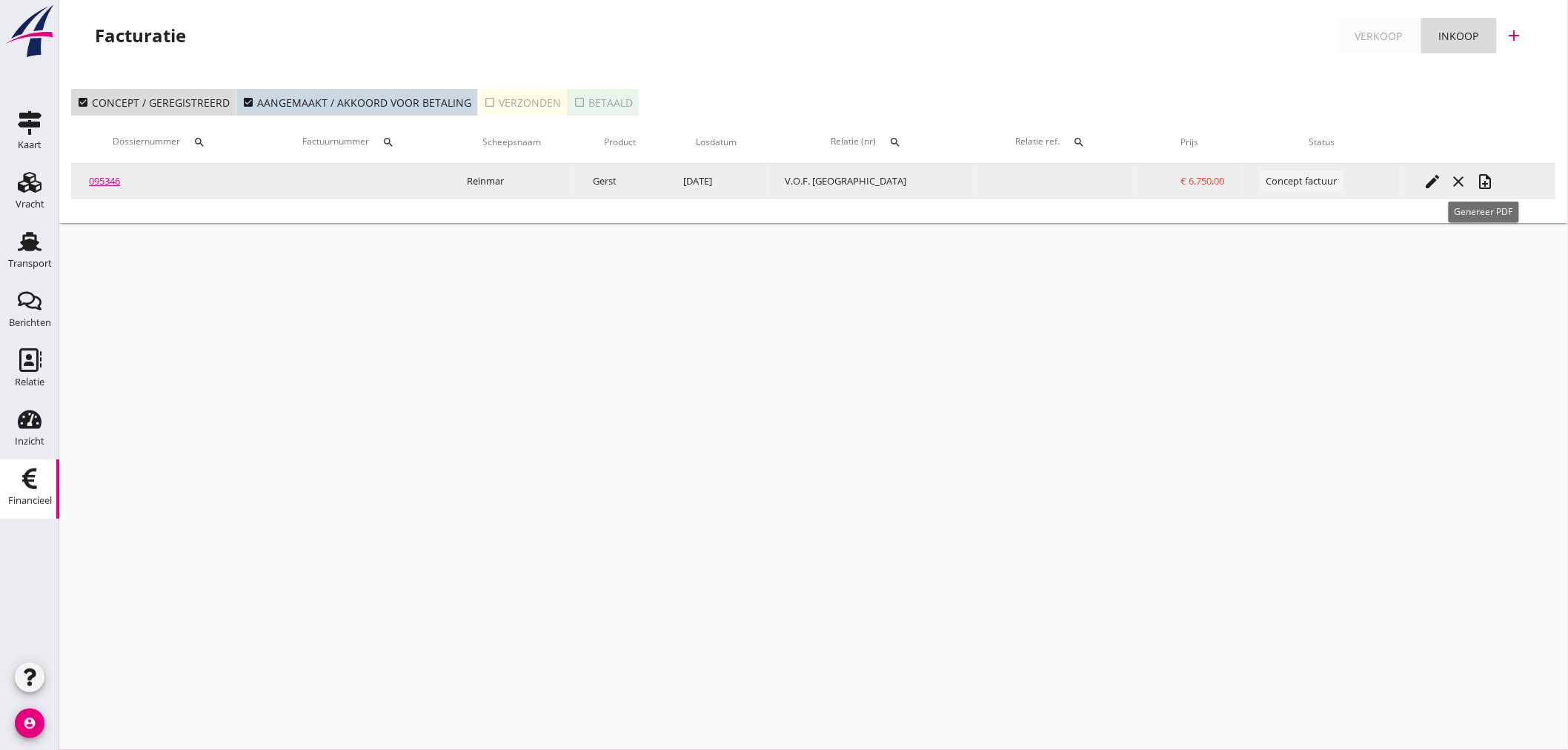
click at [1492, 174] on div "note_add" at bounding box center [1485, 181] width 26 height 18
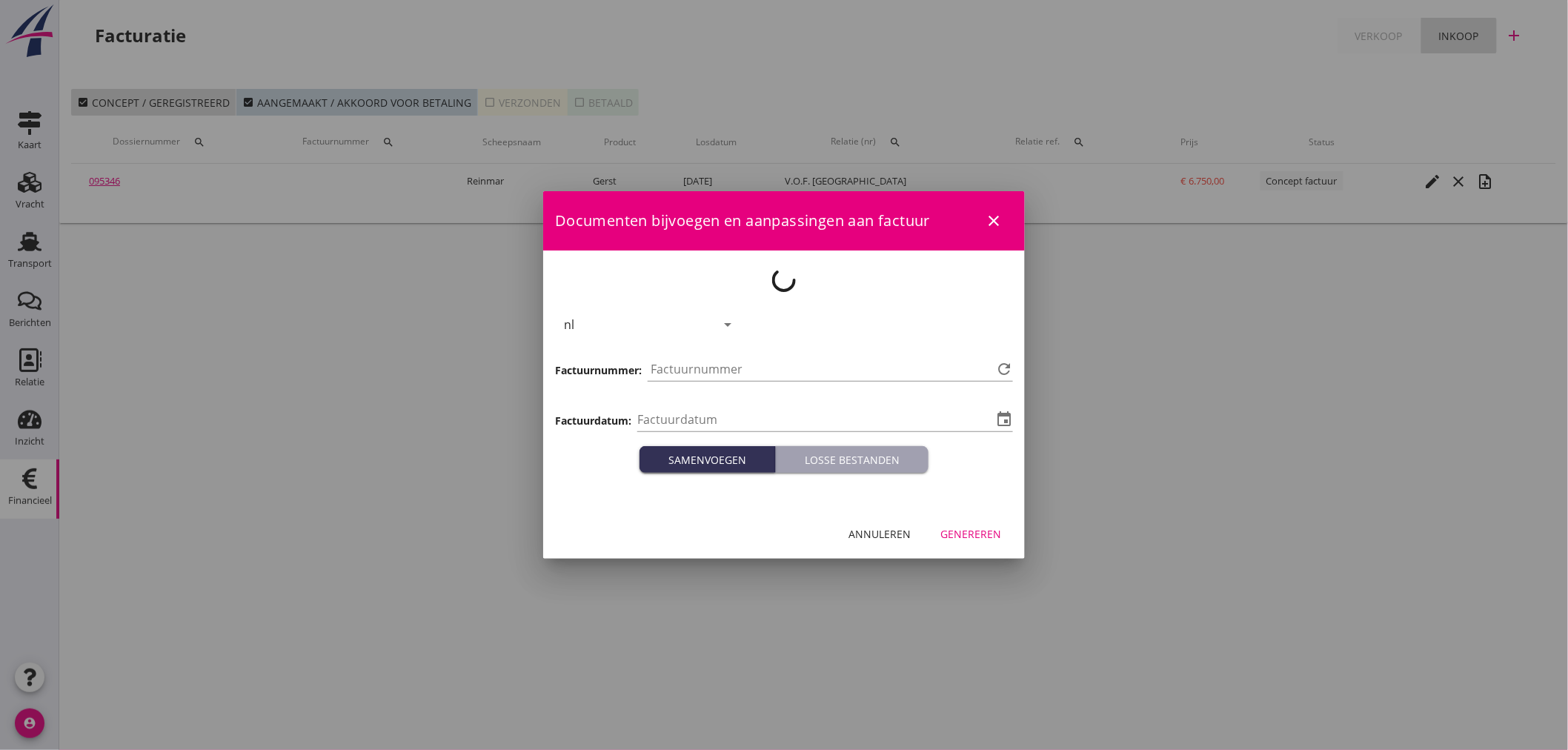
type input "2025-09-23"
type input "1277"
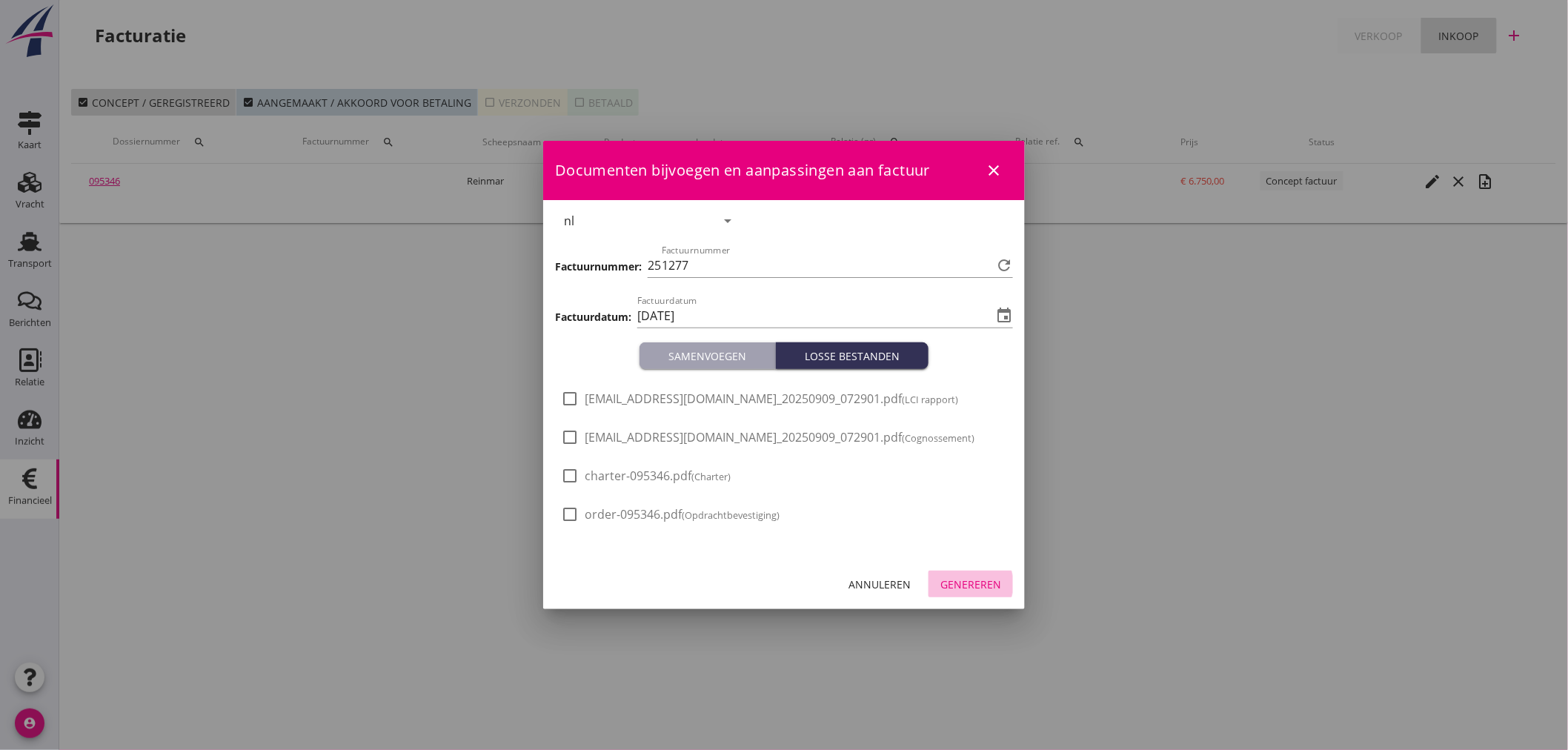
click at [979, 586] on div "Genereren" at bounding box center [971, 584] width 61 height 16
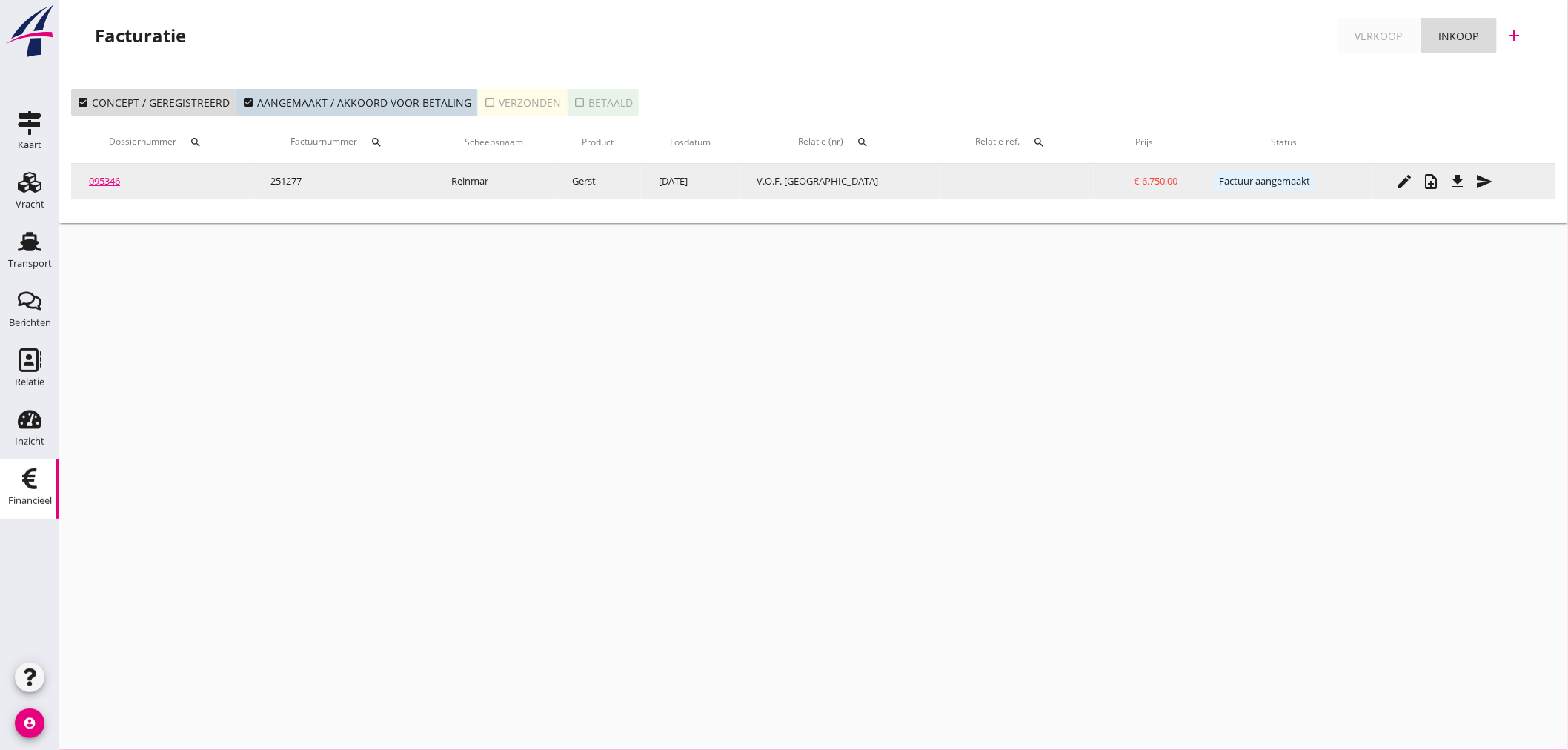
click at [1454, 181] on icon "file_download" at bounding box center [1457, 181] width 18 height 18
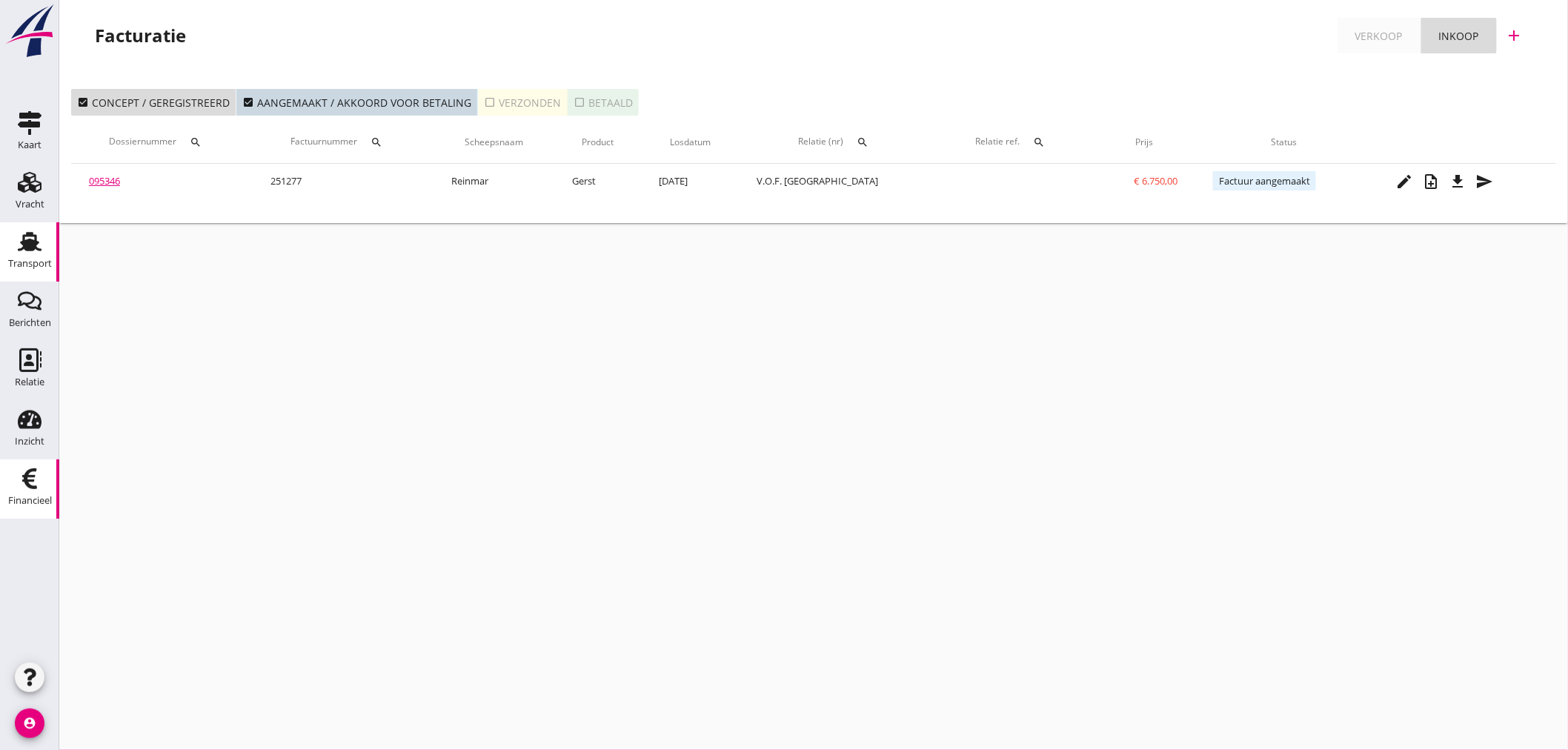
click at [49, 251] on link "Transport Transport" at bounding box center [30, 252] width 59 height 59
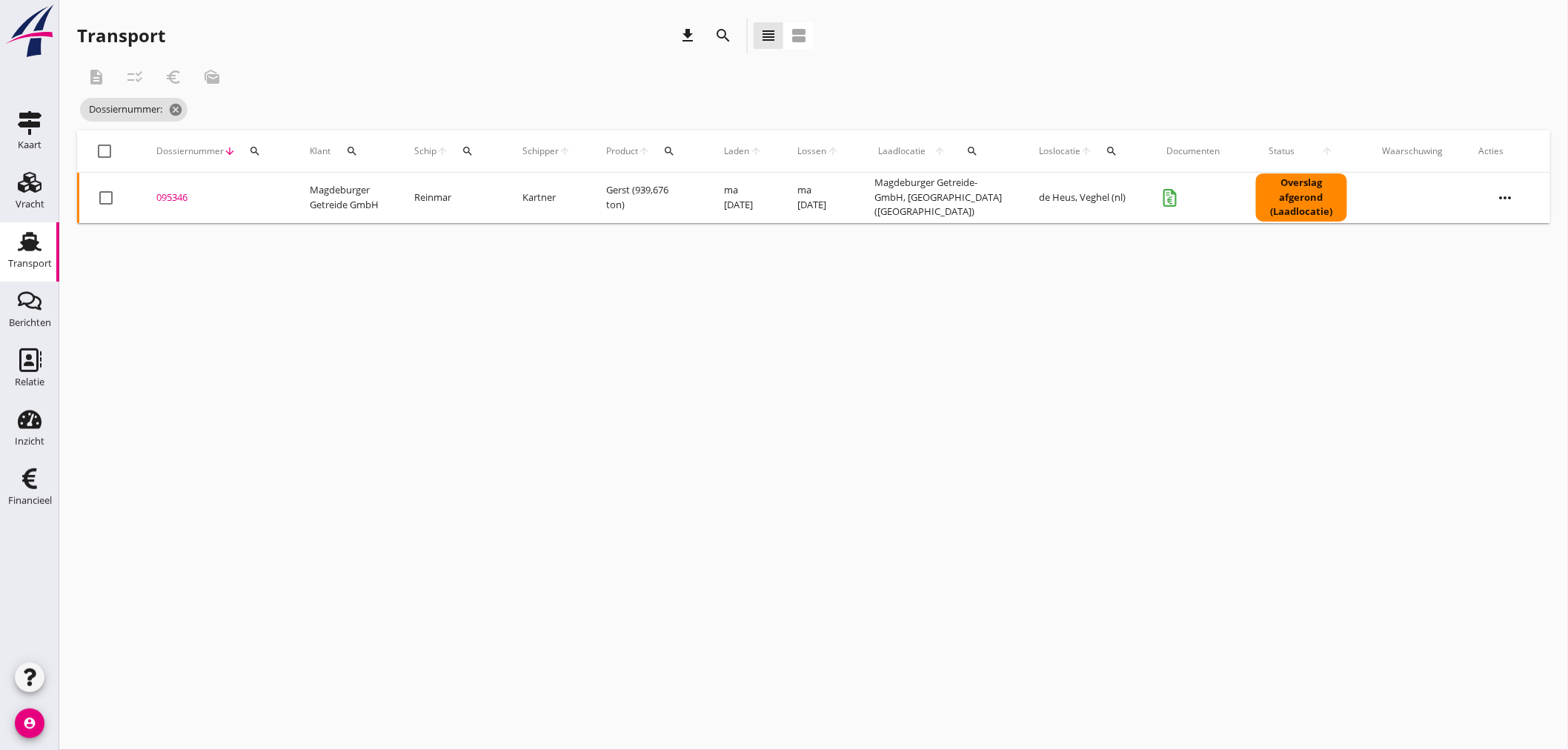
click at [243, 146] on div "search" at bounding box center [255, 150] width 26 height 12
drag, startPoint x: 260, startPoint y: 197, endPoint x: 341, endPoint y: 217, distance: 83.4
click at [270, 202] on input "Zoeken op dossiernummer..." at bounding box center [324, 194] width 154 height 23
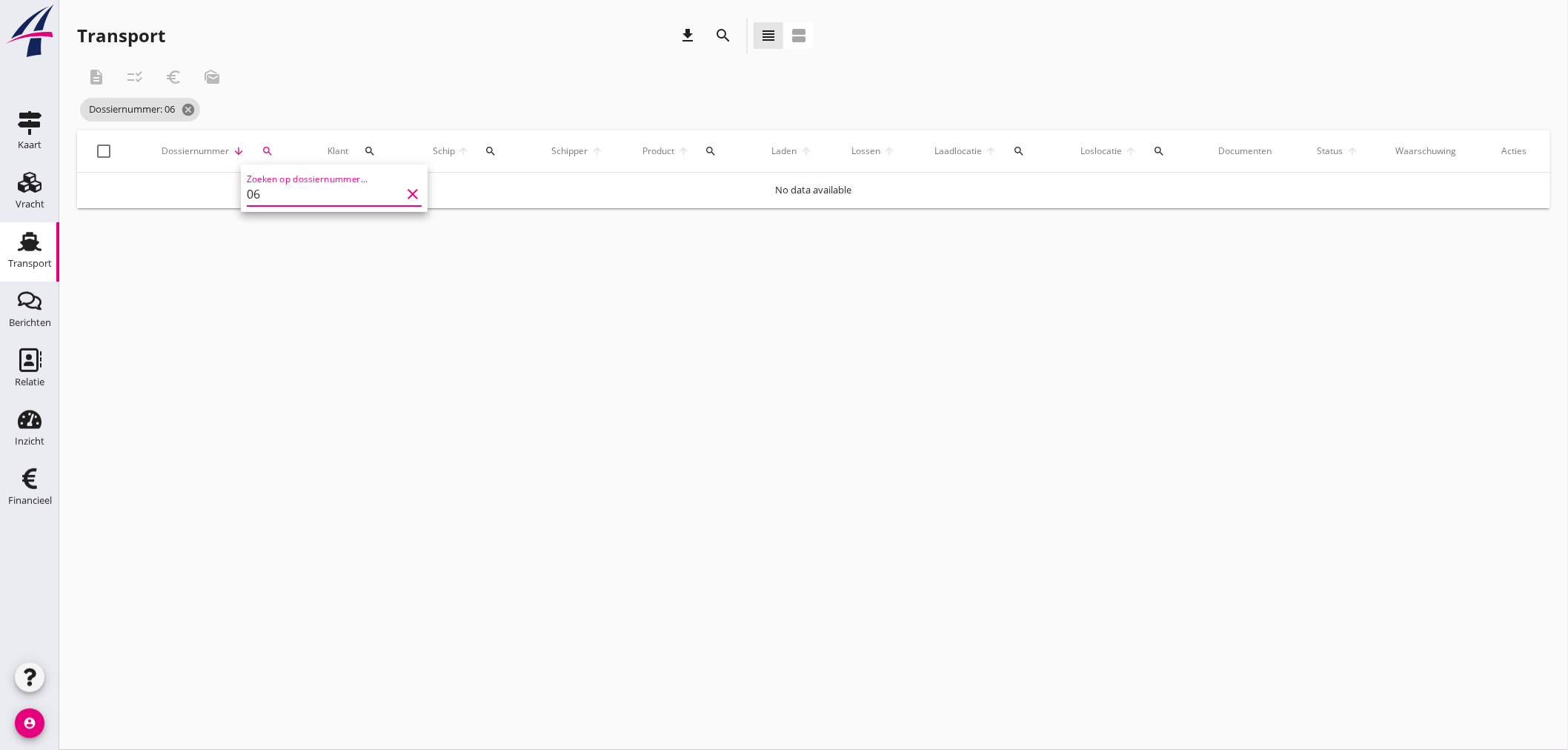
type input "0"
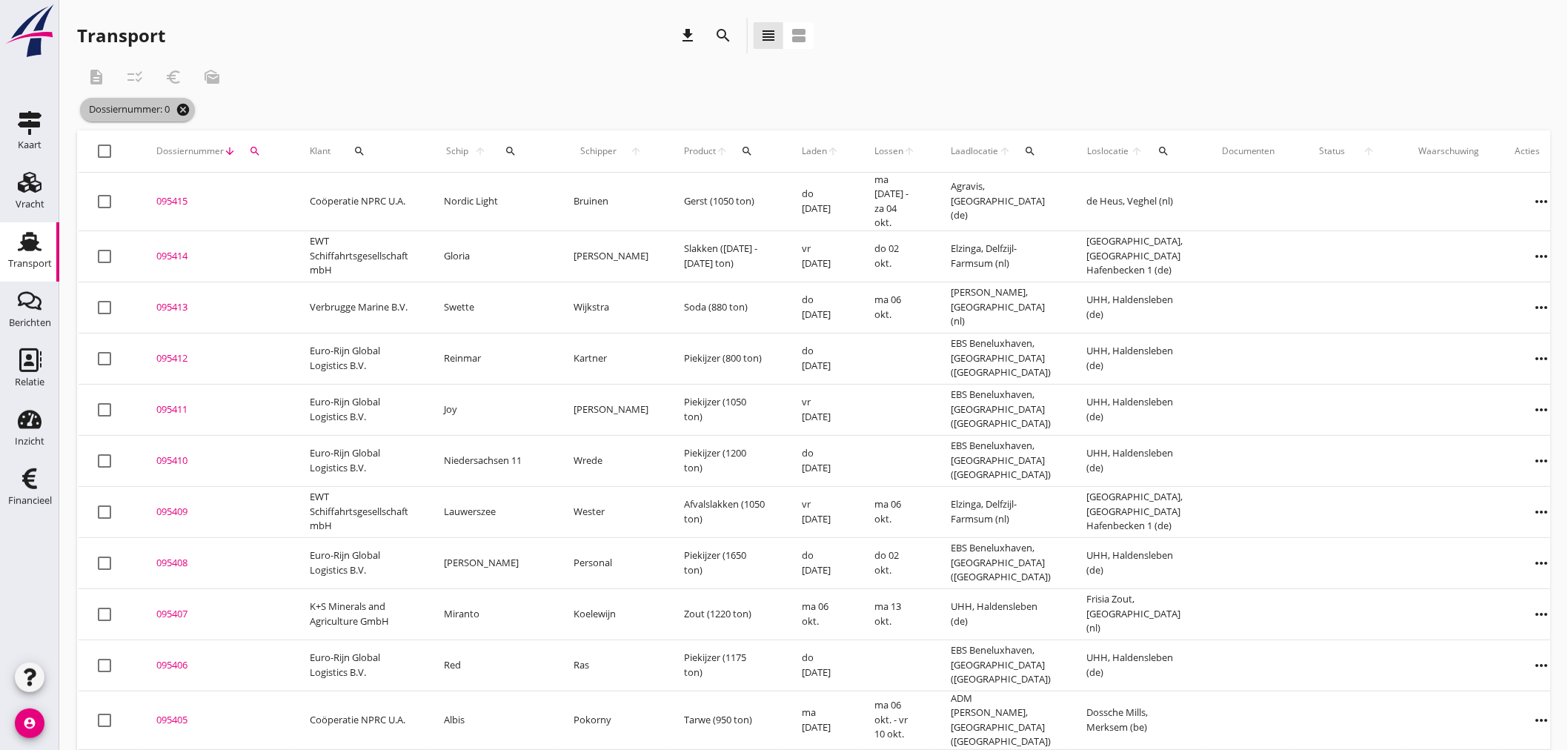
click at [187, 113] on icon "cancel" at bounding box center [182, 109] width 15 height 15
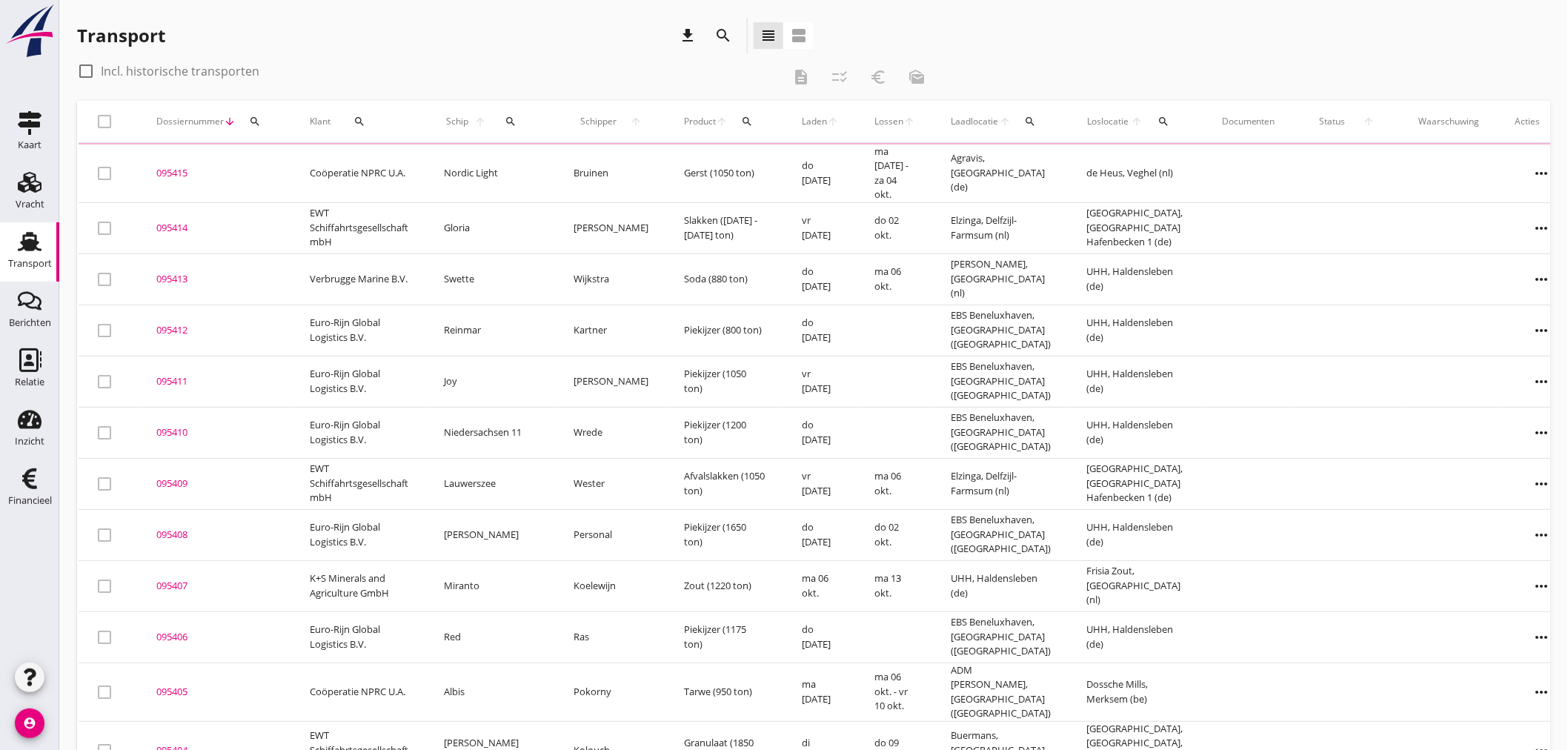
click at [252, 117] on icon "search" at bounding box center [255, 121] width 12 height 12
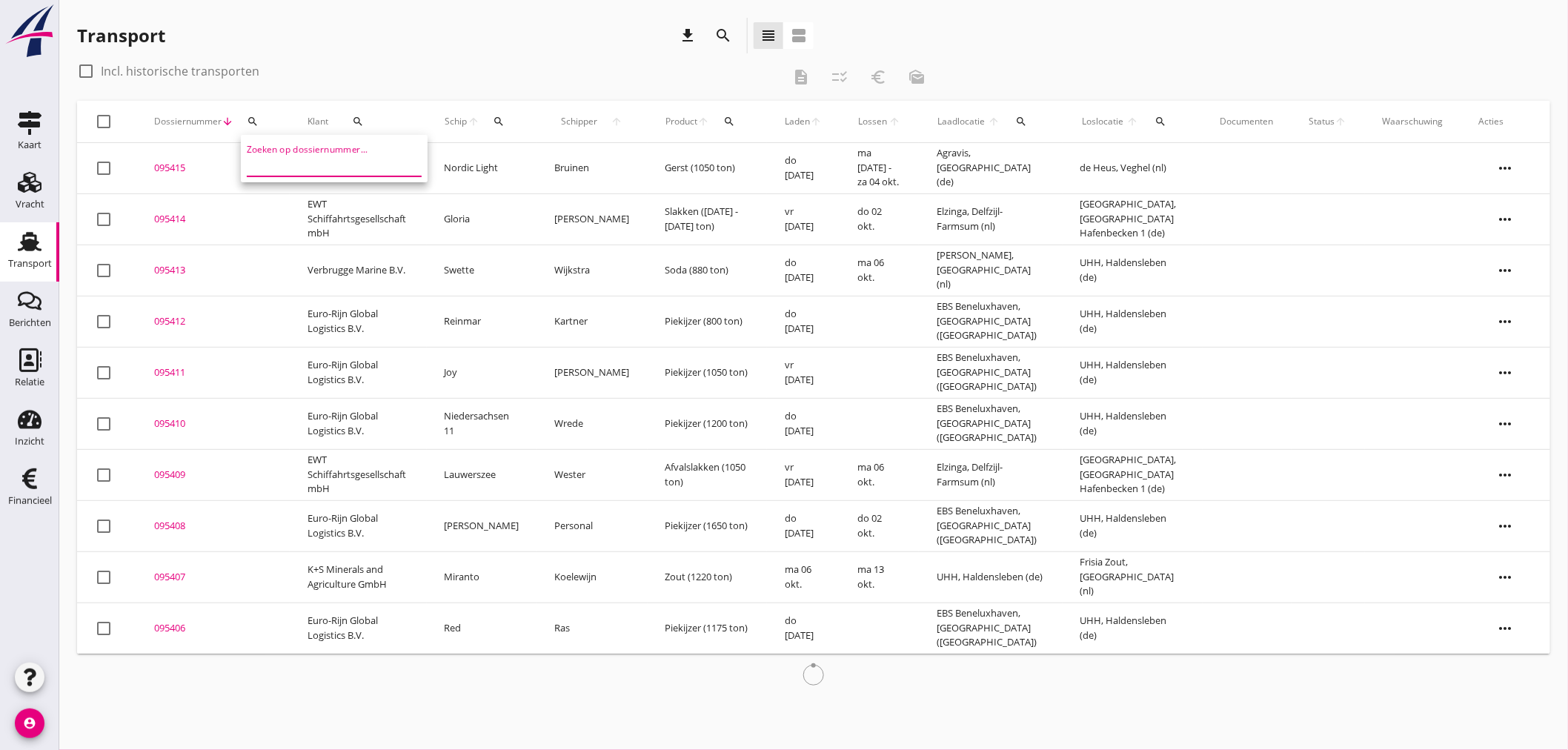
drag, startPoint x: 273, startPoint y: 152, endPoint x: 280, endPoint y: 174, distance: 23.1
click at [273, 154] on input "Zoeken op dossiernummer..." at bounding box center [324, 164] width 154 height 23
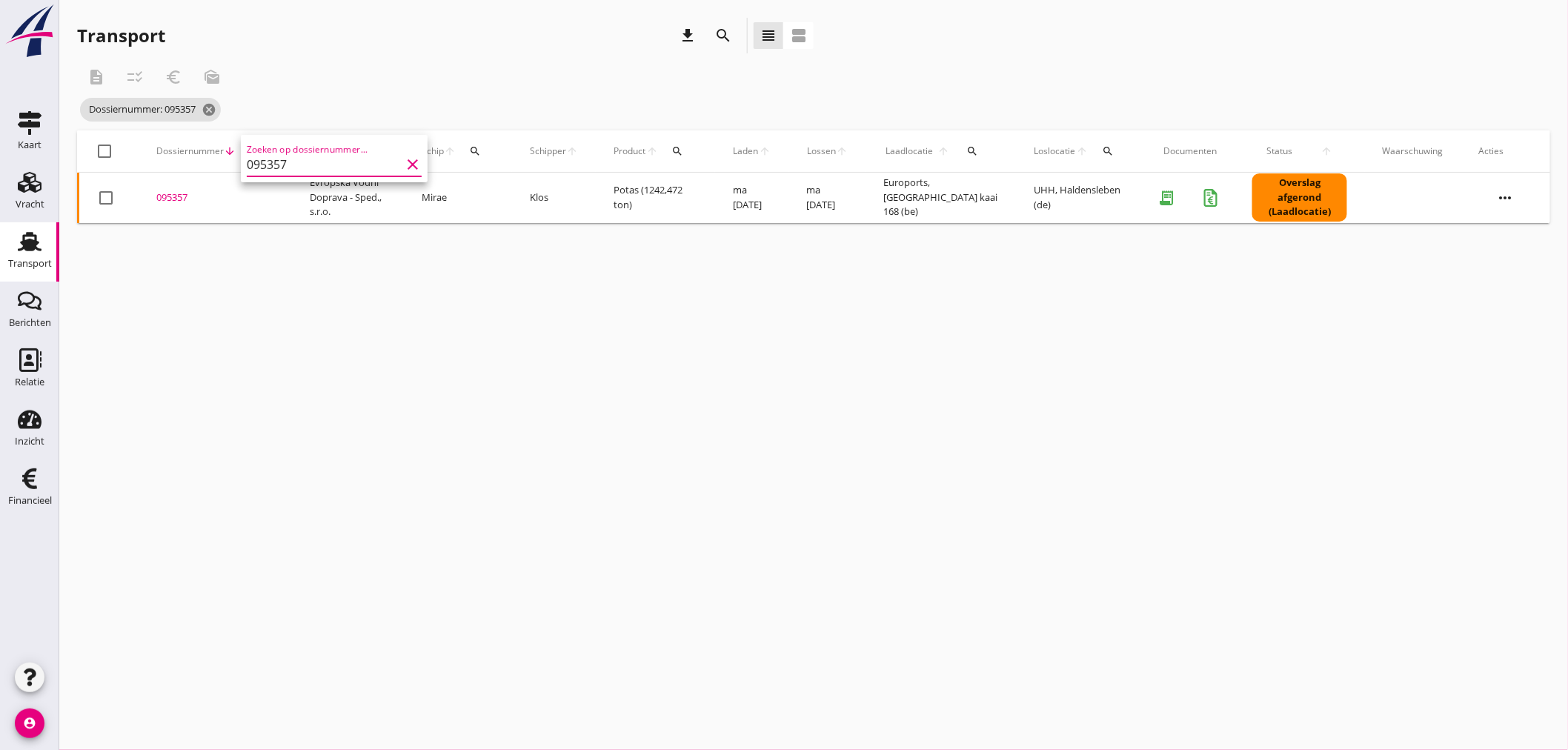
type input "095357"
click at [179, 202] on div "095357" at bounding box center [215, 197] width 118 height 15
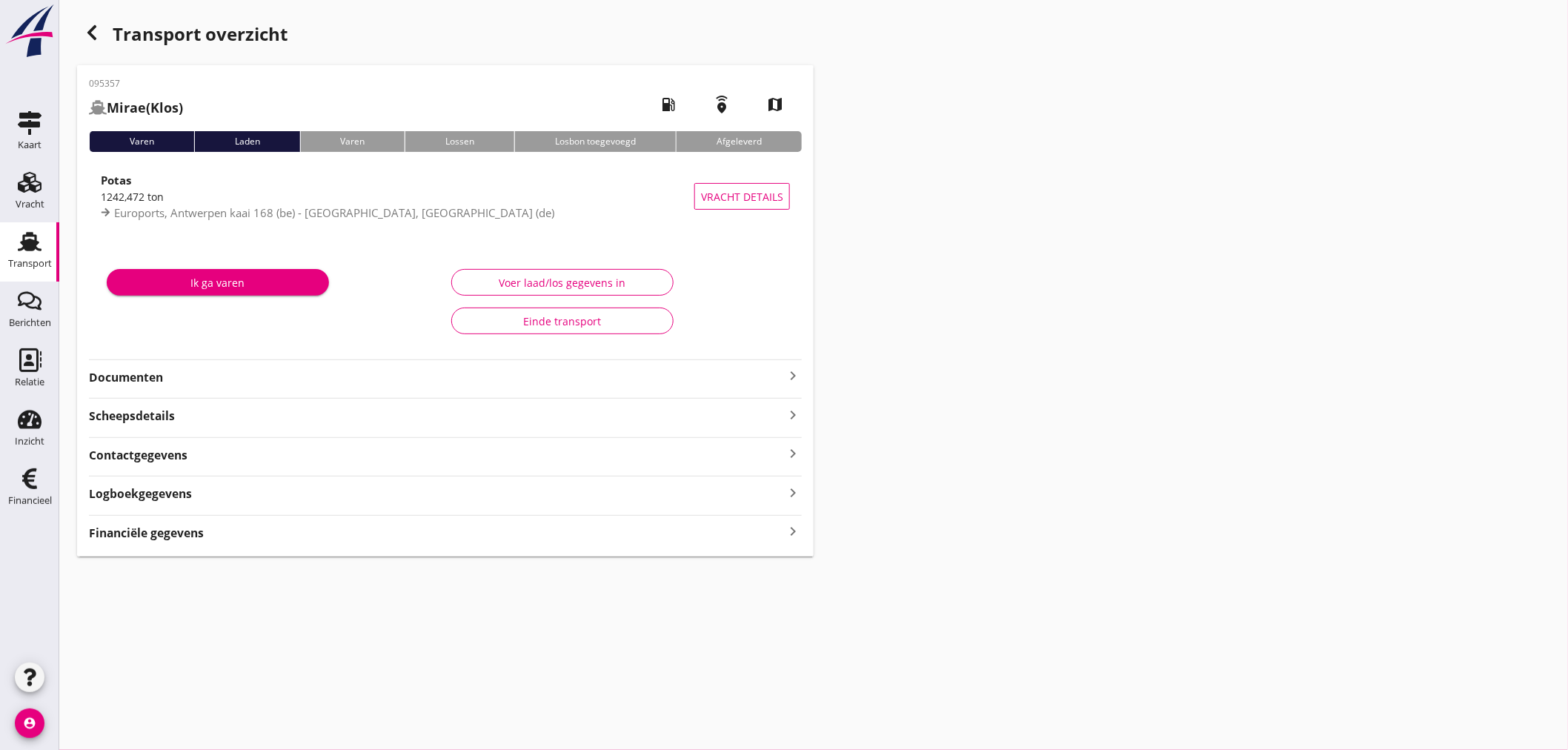
drag, startPoint x: 26, startPoint y: 256, endPoint x: 867, endPoint y: 628, distance: 919.6
click at [26, 255] on div "Transport" at bounding box center [30, 263] width 44 height 21
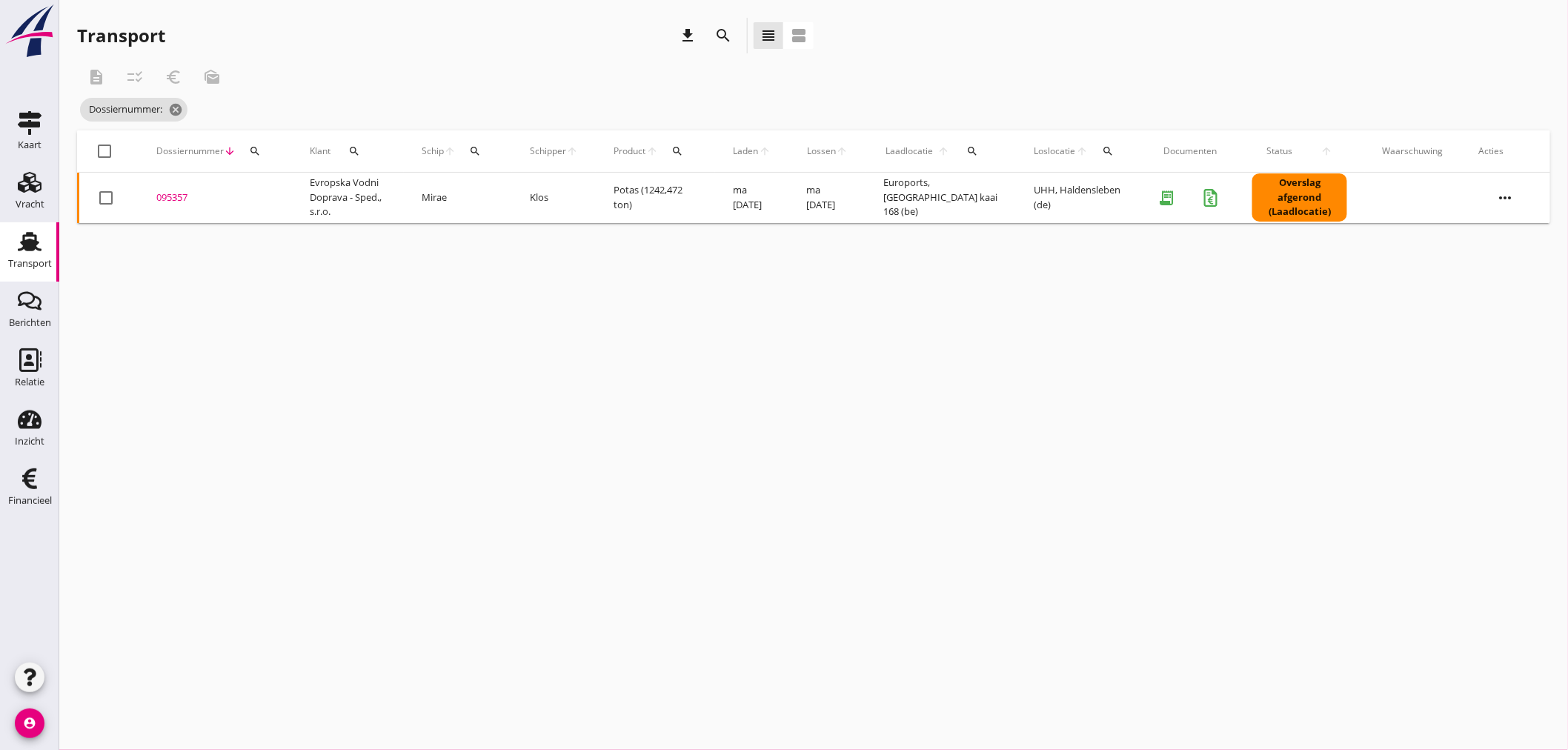
click at [167, 198] on div "095357" at bounding box center [215, 197] width 118 height 15
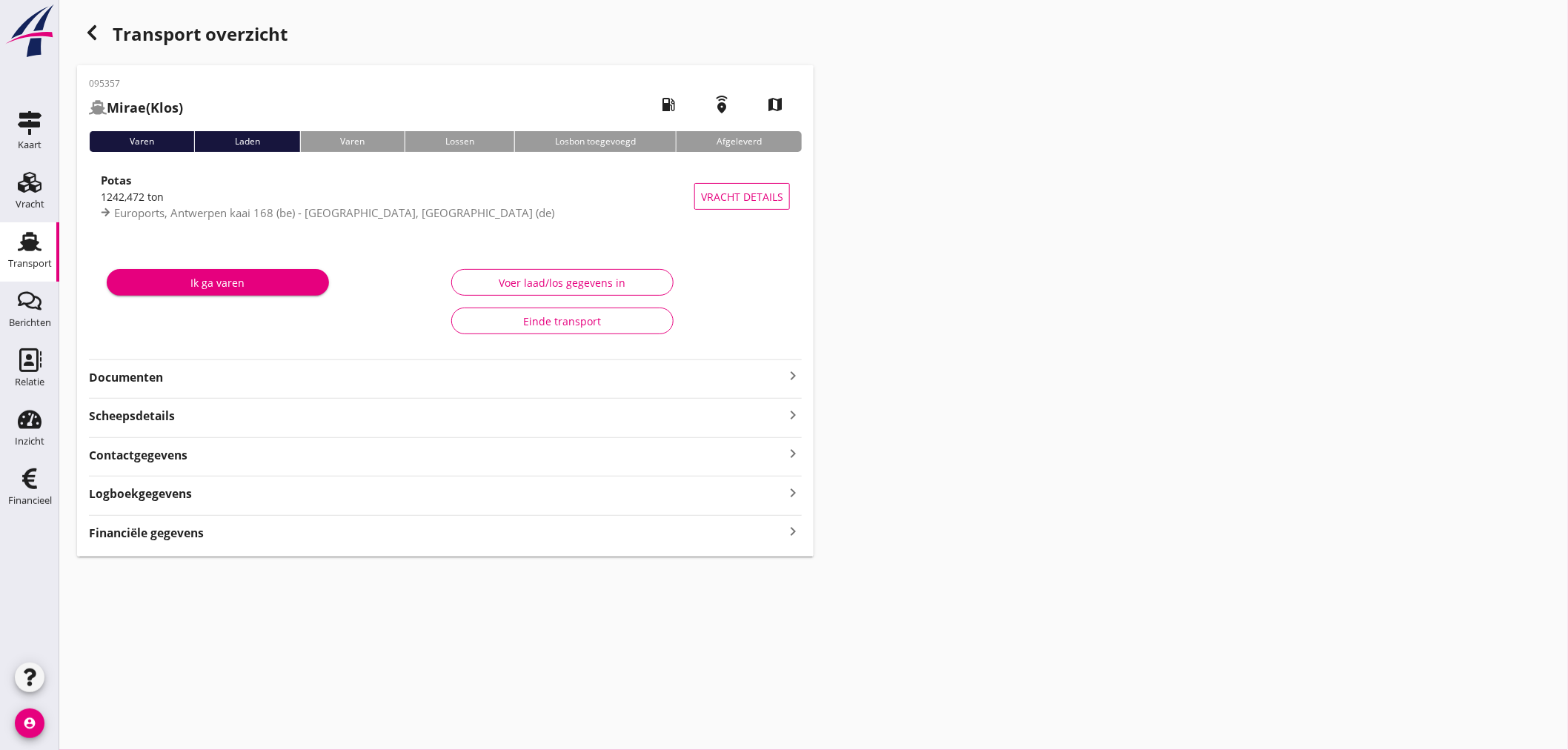
click at [144, 524] on strong "Financiële gegevens" at bounding box center [146, 533] width 115 height 17
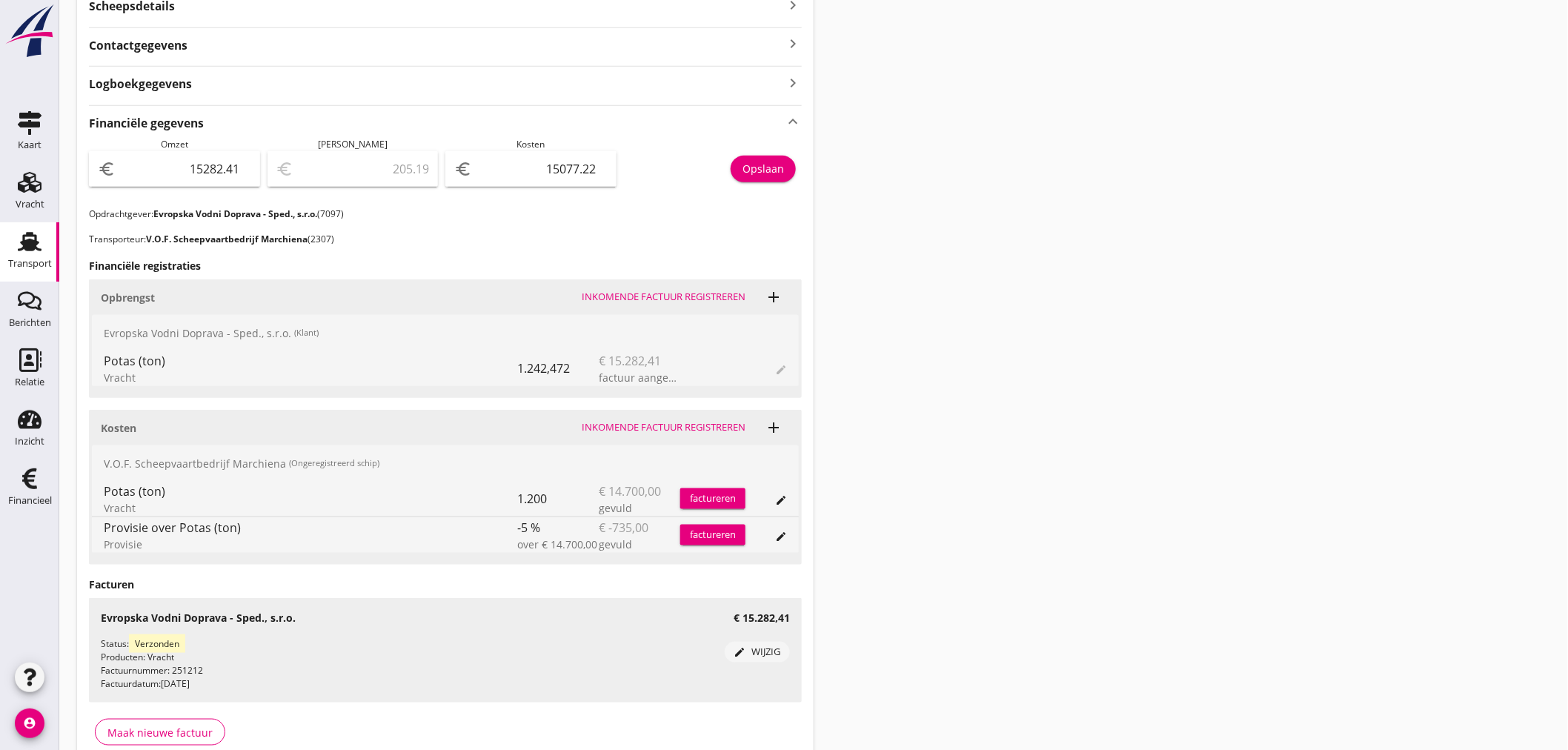
scroll to position [411, 0]
click at [773, 295] on icon "add" at bounding box center [773, 295] width 18 height 18
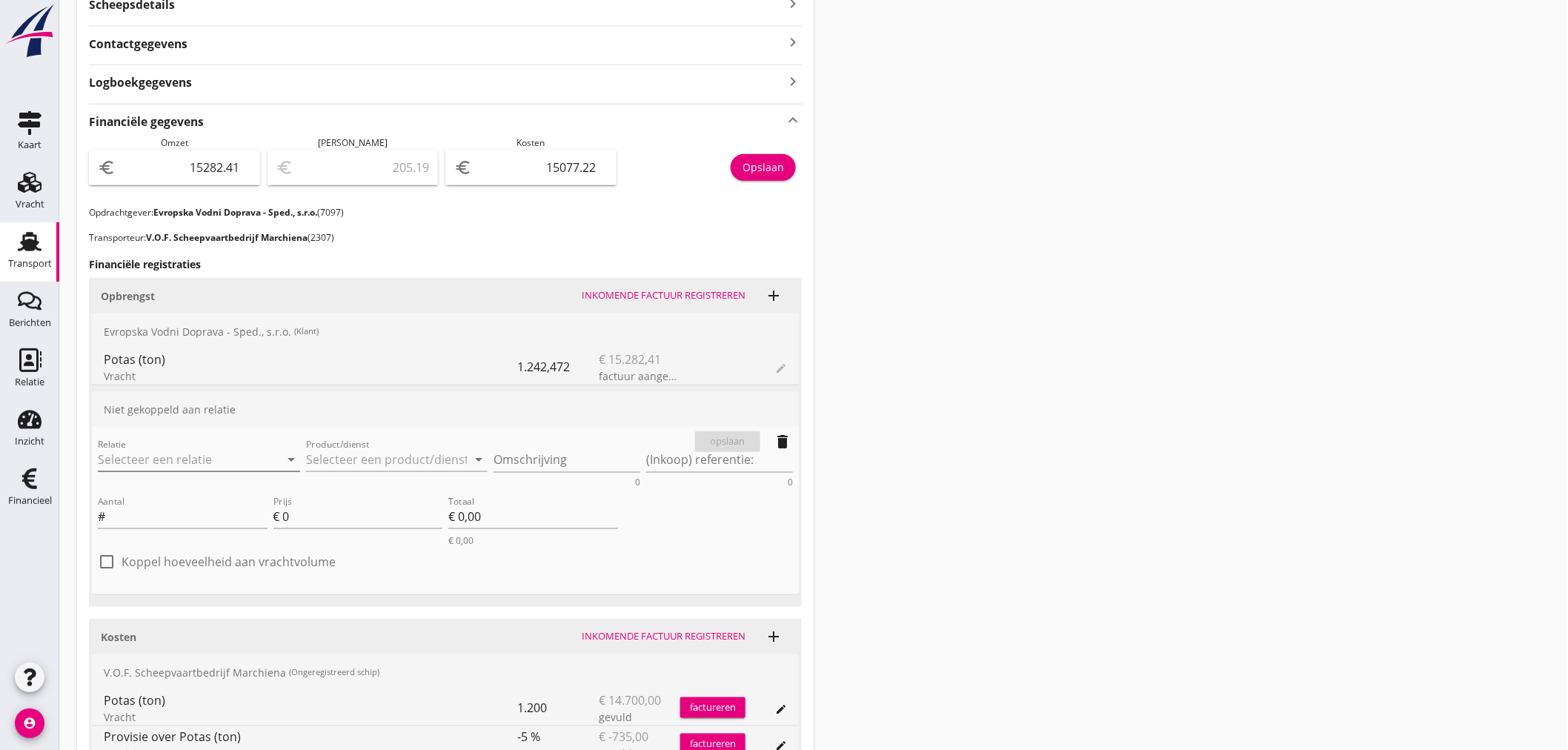
click at [144, 455] on input "Relatie" at bounding box center [178, 460] width 160 height 23
drag, startPoint x: 189, startPoint y: 495, endPoint x: 234, endPoint y: 476, distance: 48.8
click at [189, 492] on div "Evropska Vodni Doprava - Sped., s.r.o." at bounding box center [216, 488] width 212 height 18
type input "Evropska Vodni Doprava - Sped., s.r.o. (7097)"
click at [359, 452] on input "Product/dienst" at bounding box center [386, 460] width 160 height 23
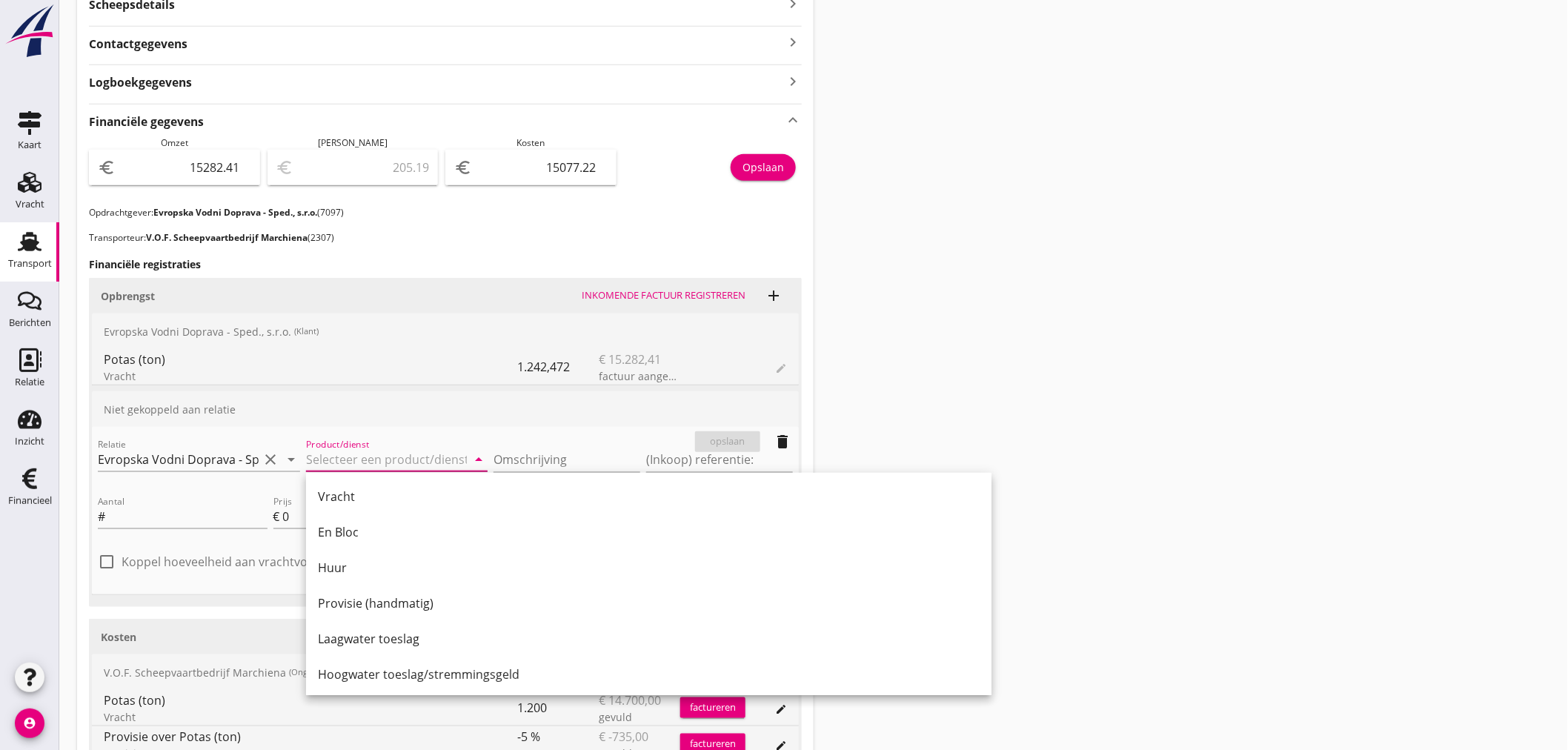
click at [432, 456] on input "Product/dienst" at bounding box center [386, 460] width 160 height 23
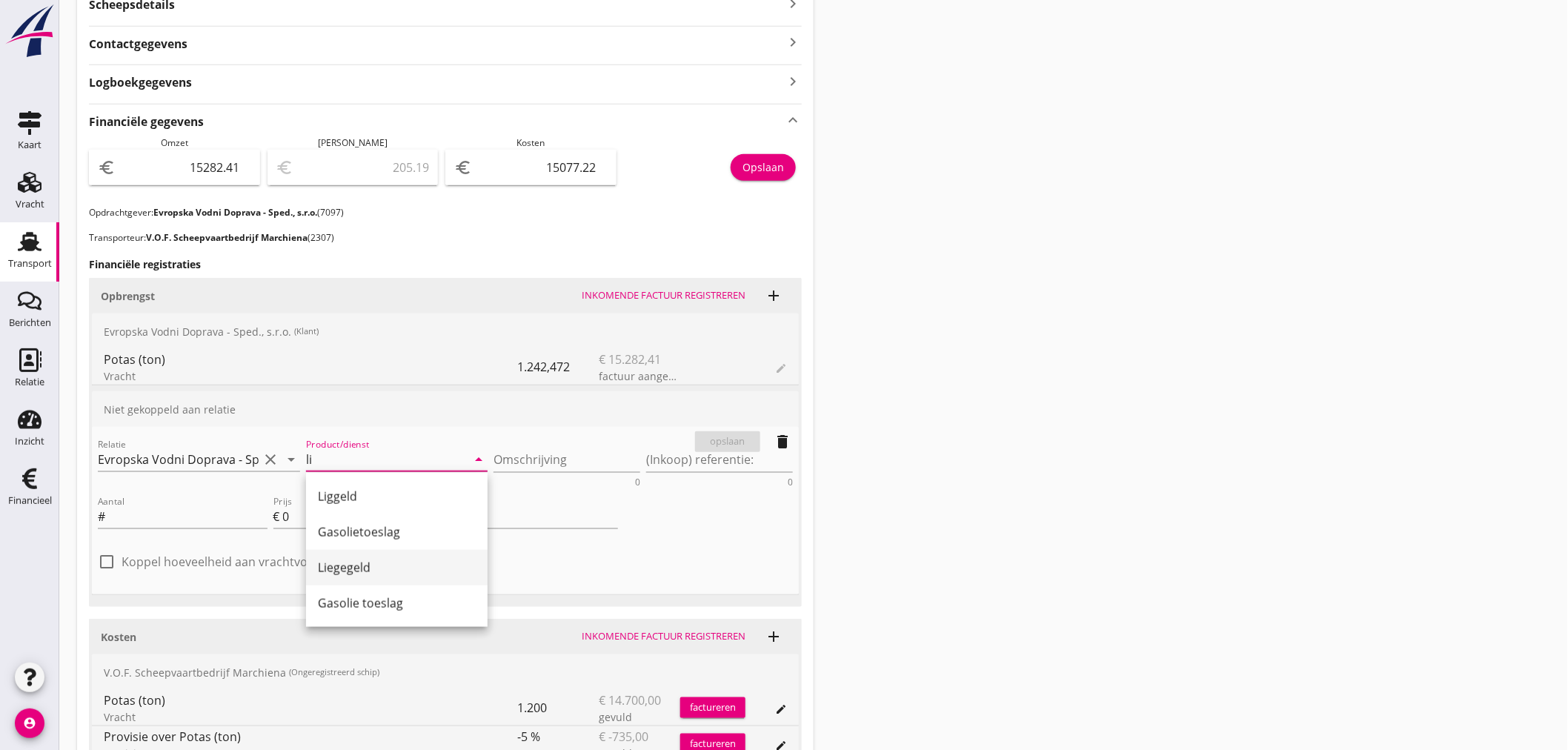
click at [342, 575] on div "Liegegeld" at bounding box center [396, 568] width 158 height 36
type input "Liegegeld"
click at [529, 463] on textarea "Omschrijving" at bounding box center [567, 460] width 146 height 24
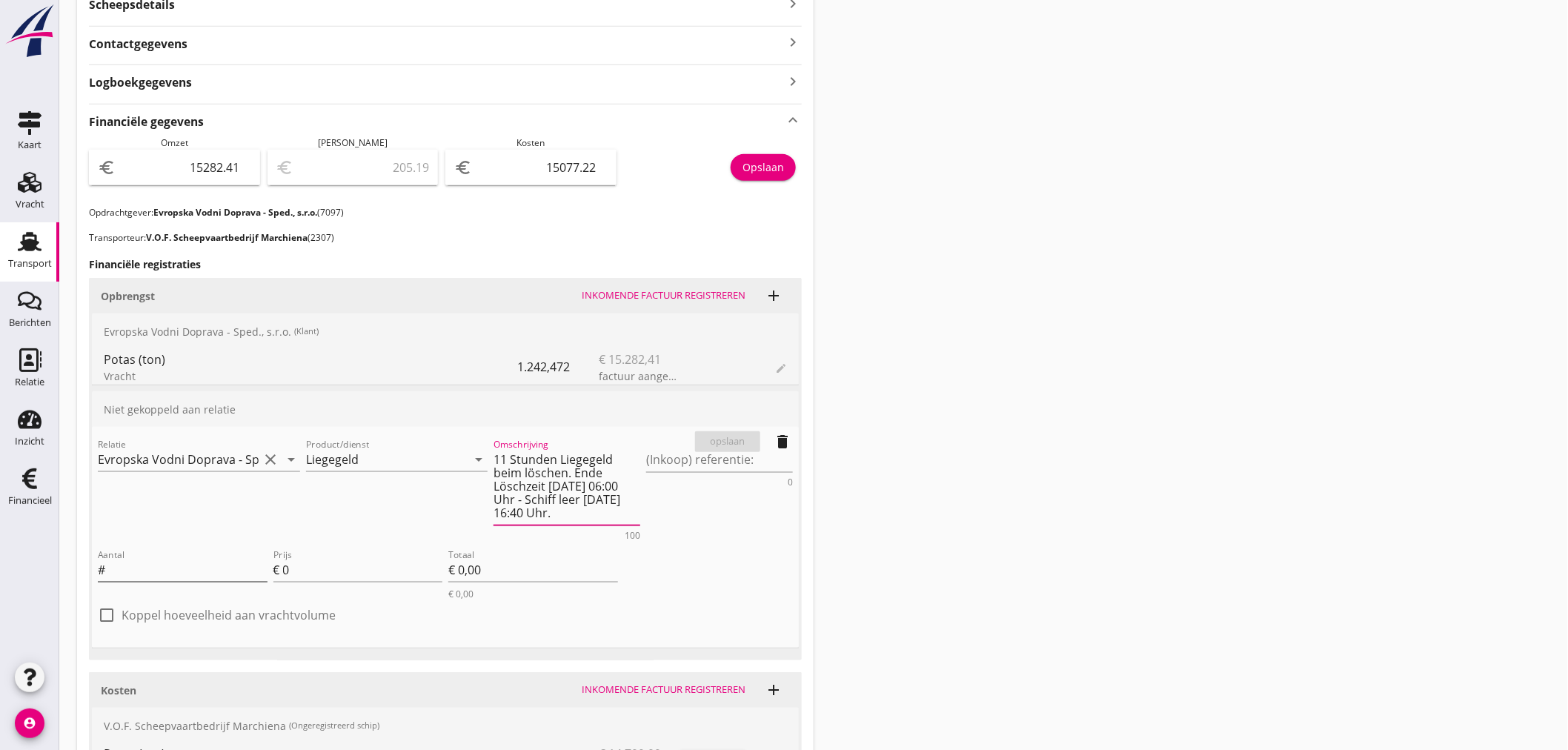
type textarea "11 Stunden Liegegeld beim löschen. Ende Löschzeit 17.9.25 06:00 Uhr - Schiff le…"
click at [157, 562] on input "Aantal" at bounding box center [188, 569] width 160 height 23
type input "11"
type input "6"
type input "€ 66,00"
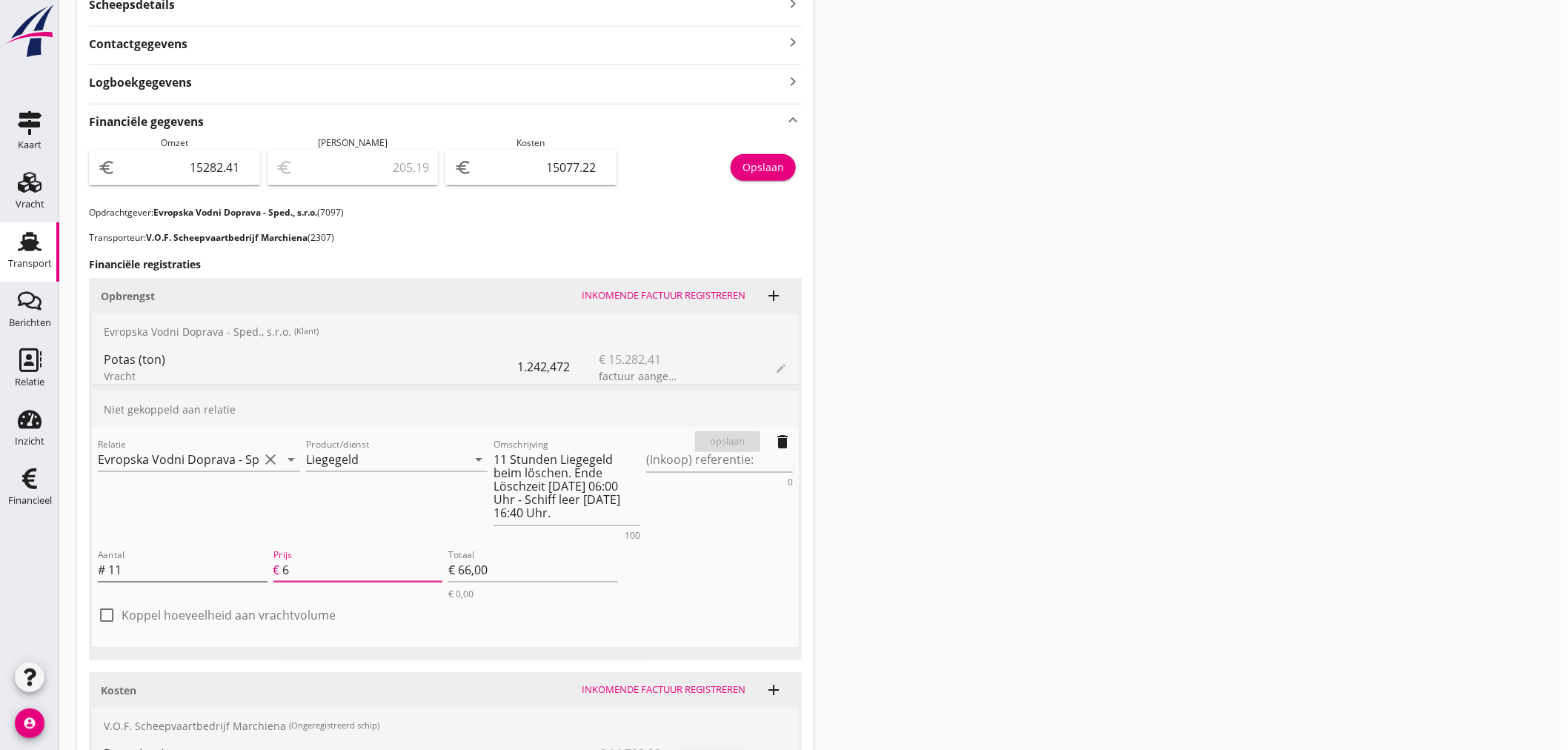
type input "65"
type input "€ 715,00"
type input "€ 0,00"
type input "65.8"
type input "€ 723,80"
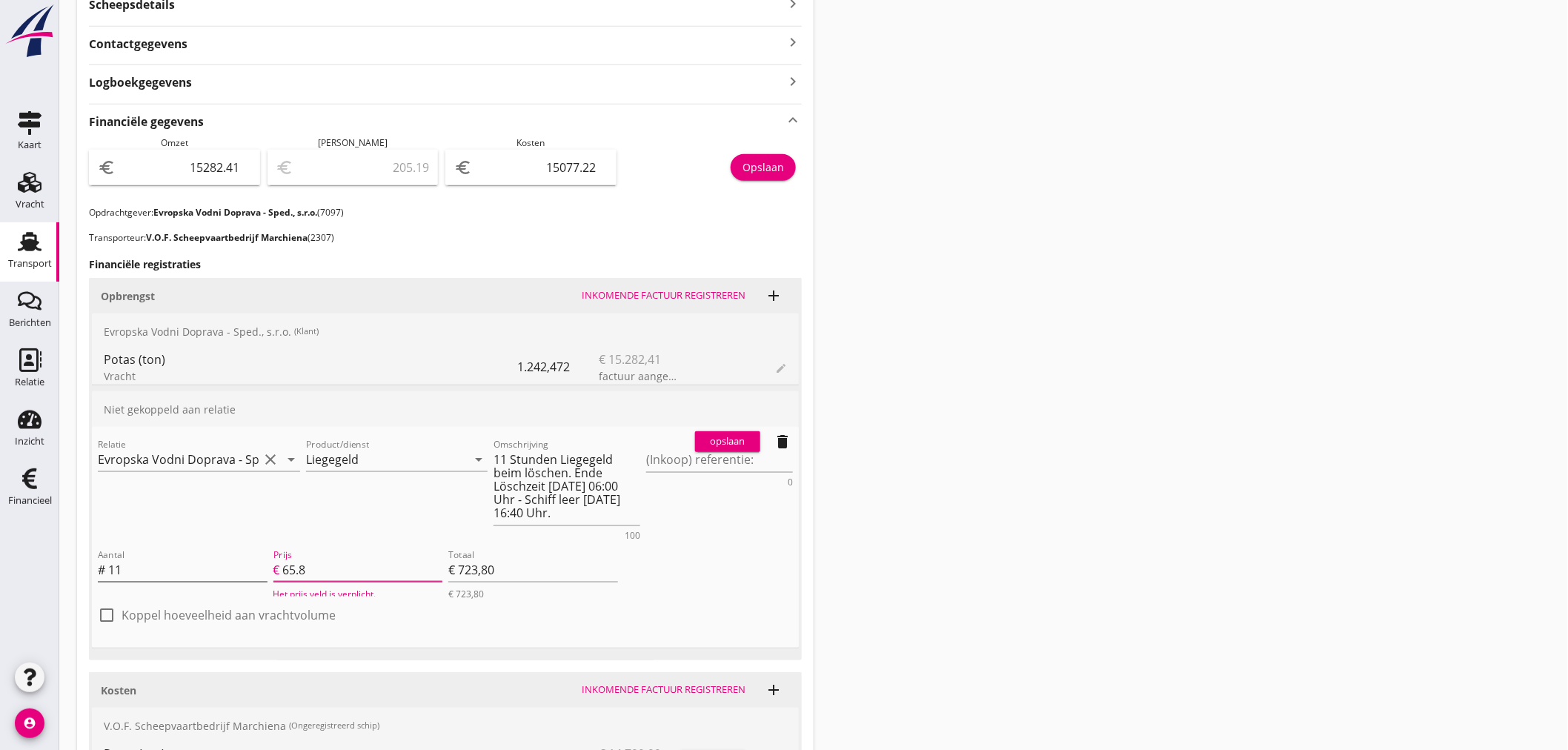
type input "65.86"
type input "€ 724,46"
type input "65.86"
click at [739, 434] on div "opslaan" at bounding box center [728, 441] width 53 height 15
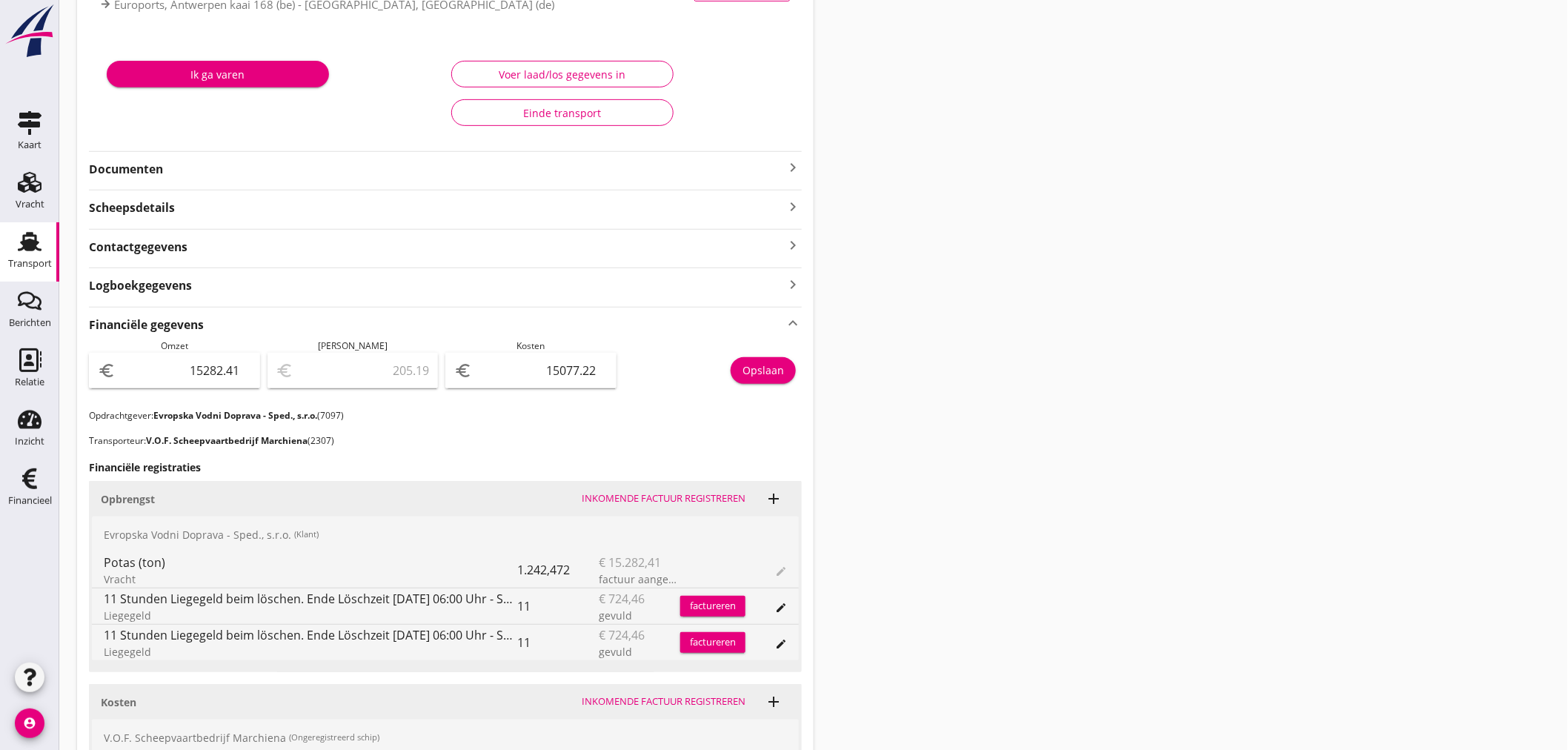
scroll to position [64, 0]
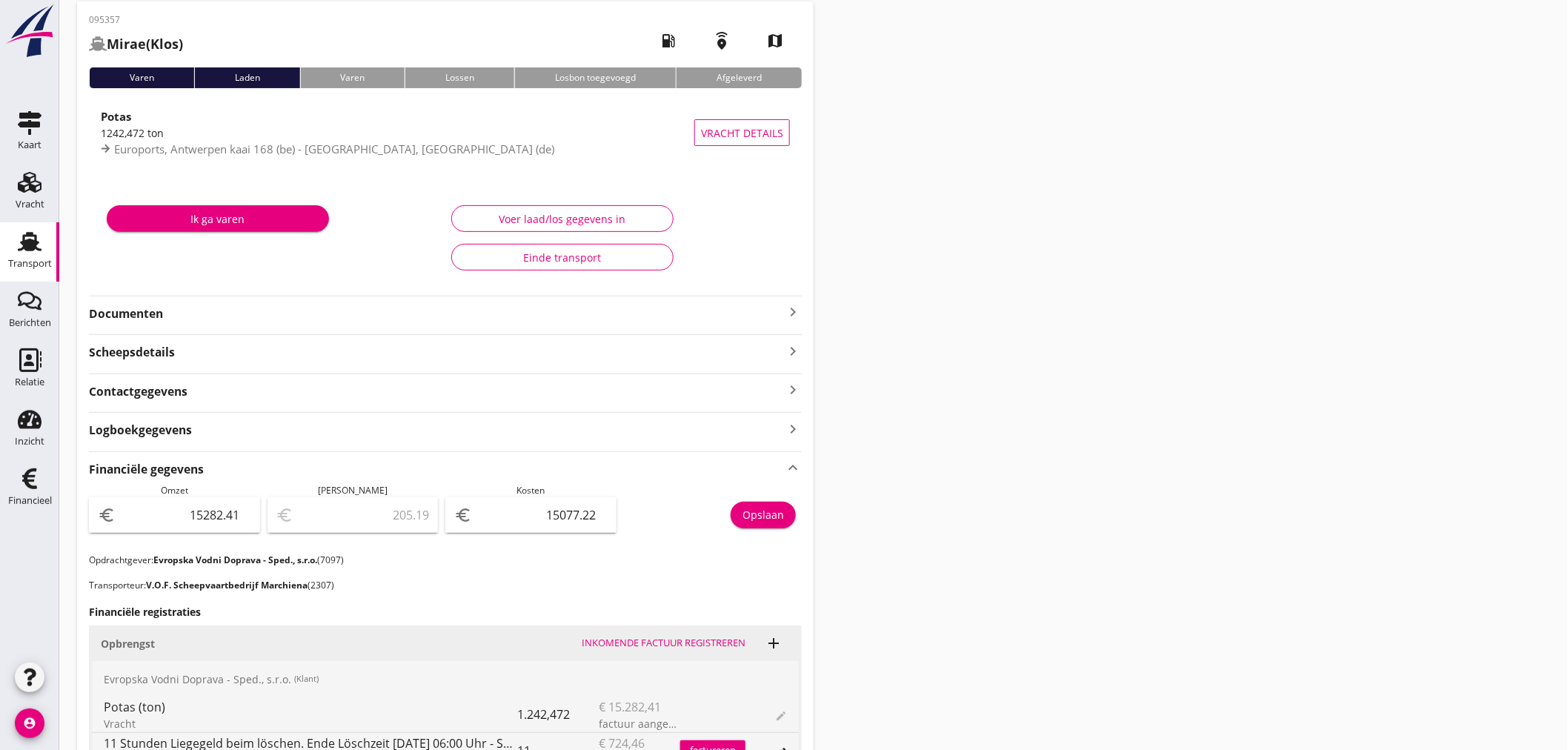
click at [790, 310] on icon "keyboard_arrow_right" at bounding box center [792, 312] width 18 height 18
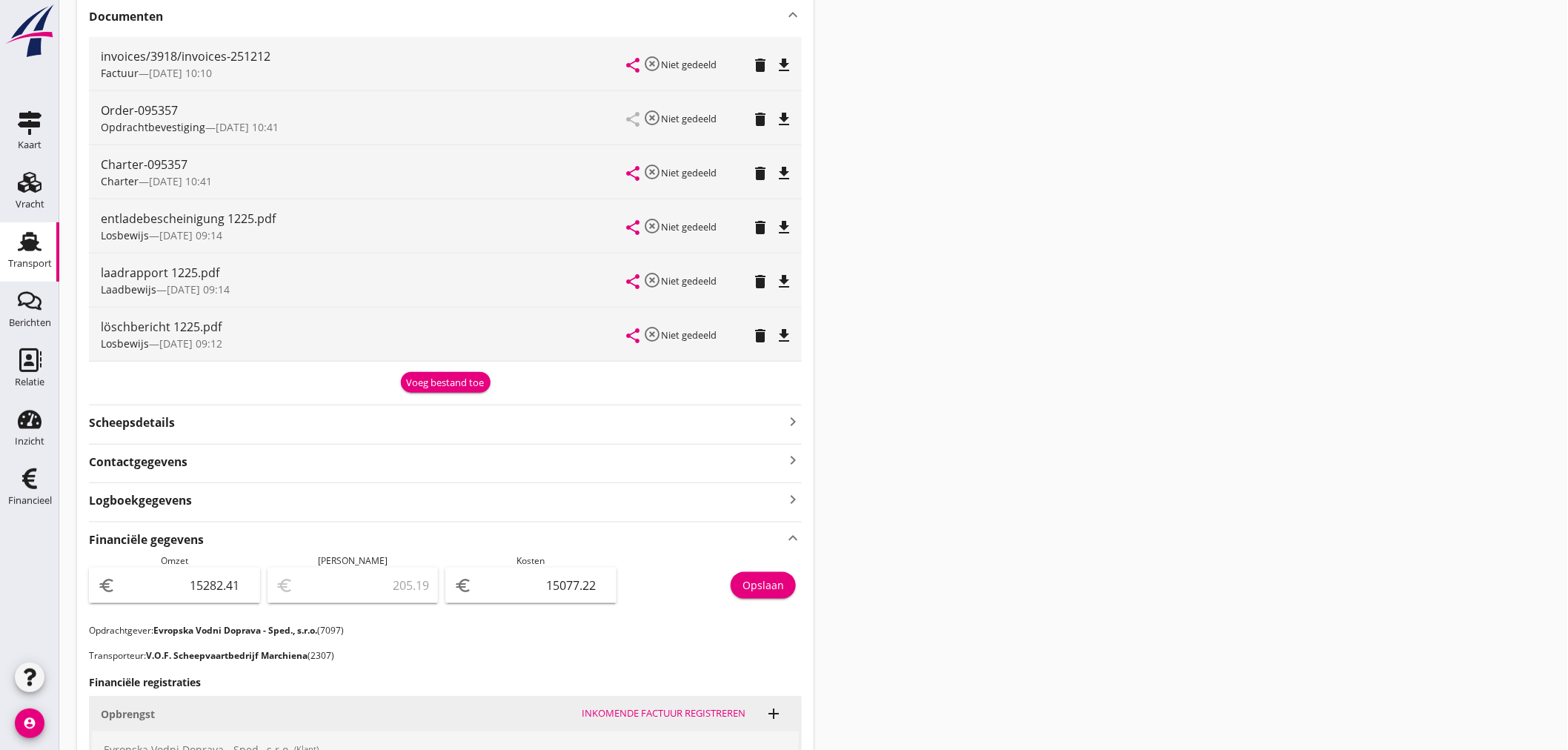
scroll to position [640, 0]
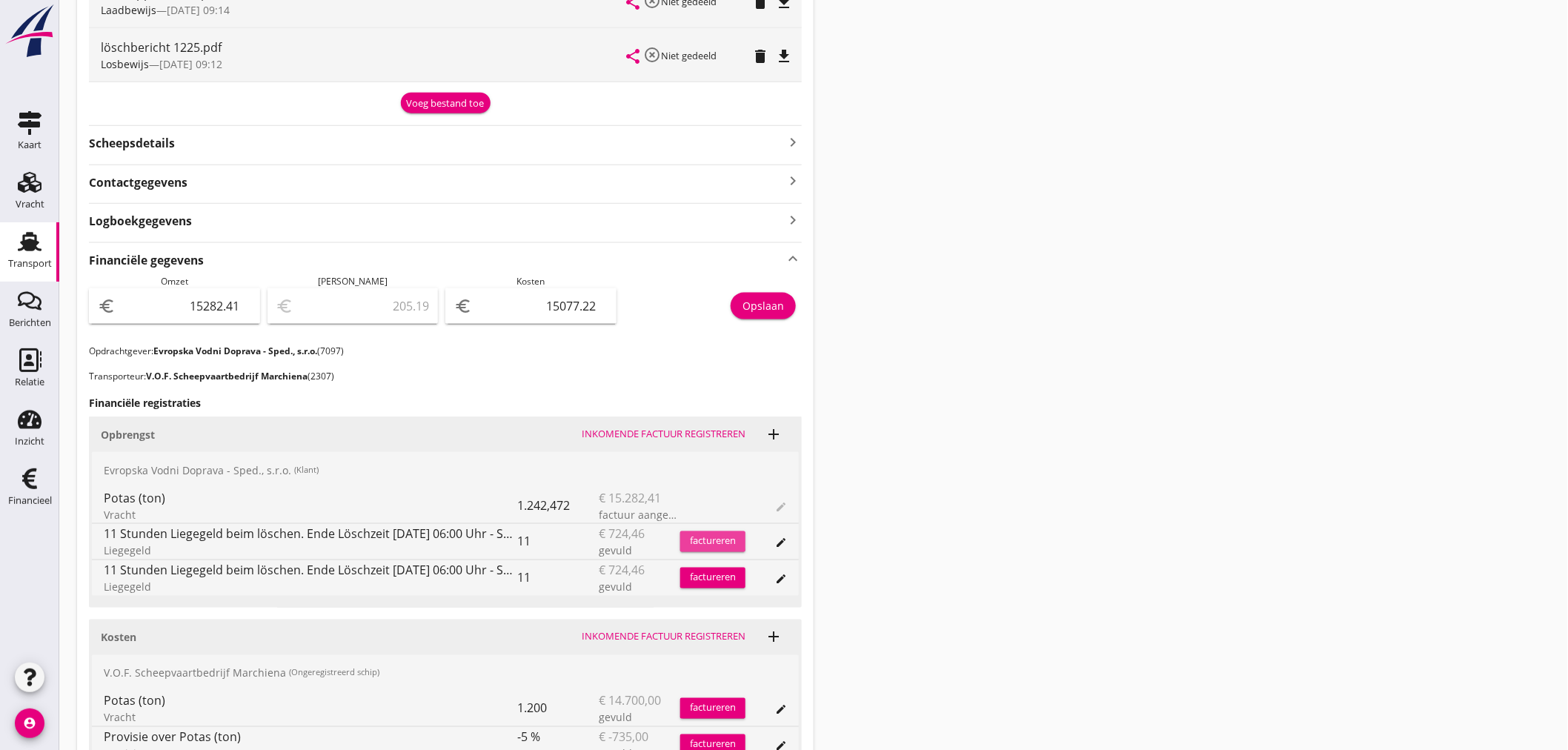
click at [716, 539] on div "factureren" at bounding box center [713, 541] width 65 height 15
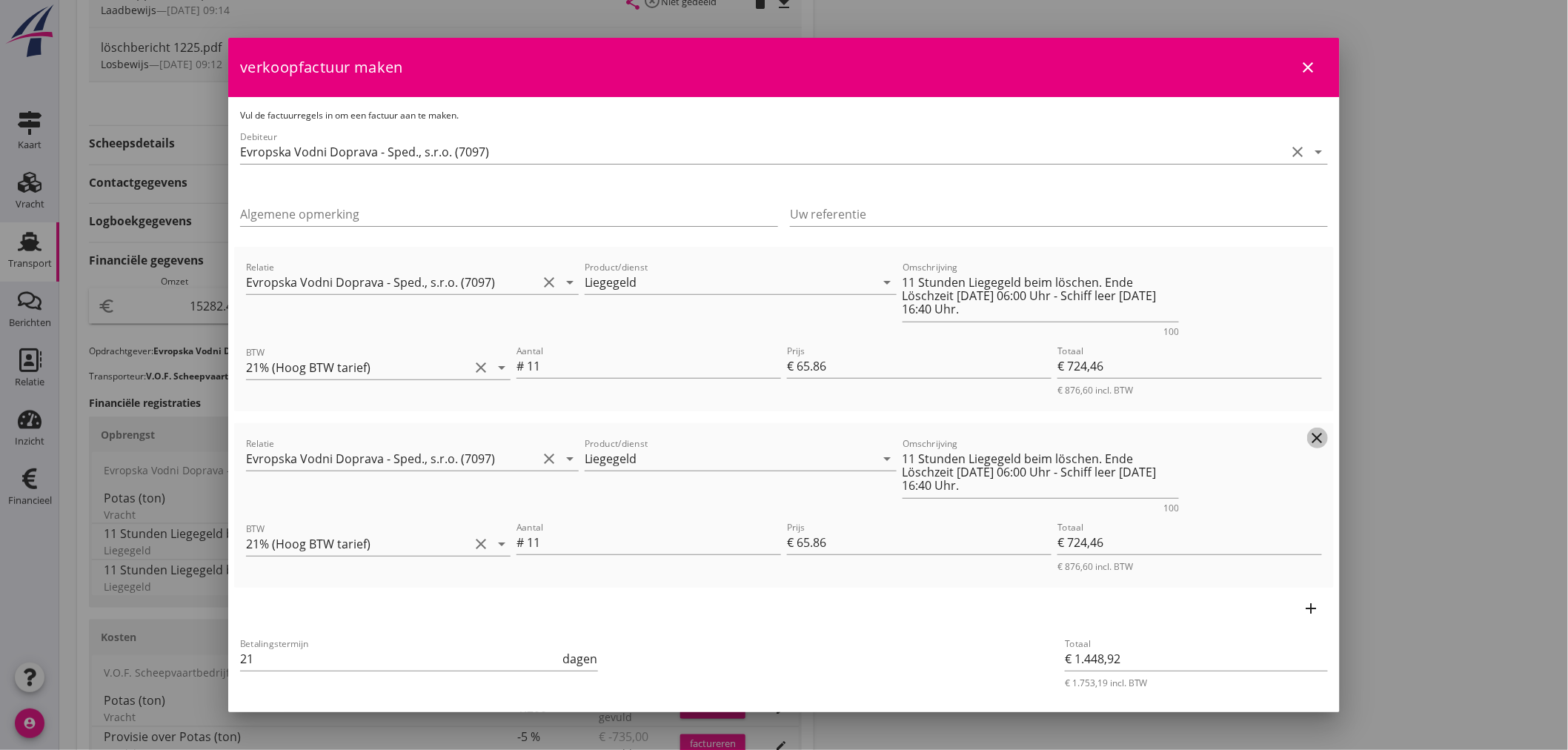
click at [1309, 440] on icon "clear" at bounding box center [1317, 438] width 18 height 18
type input "€ 724,46"
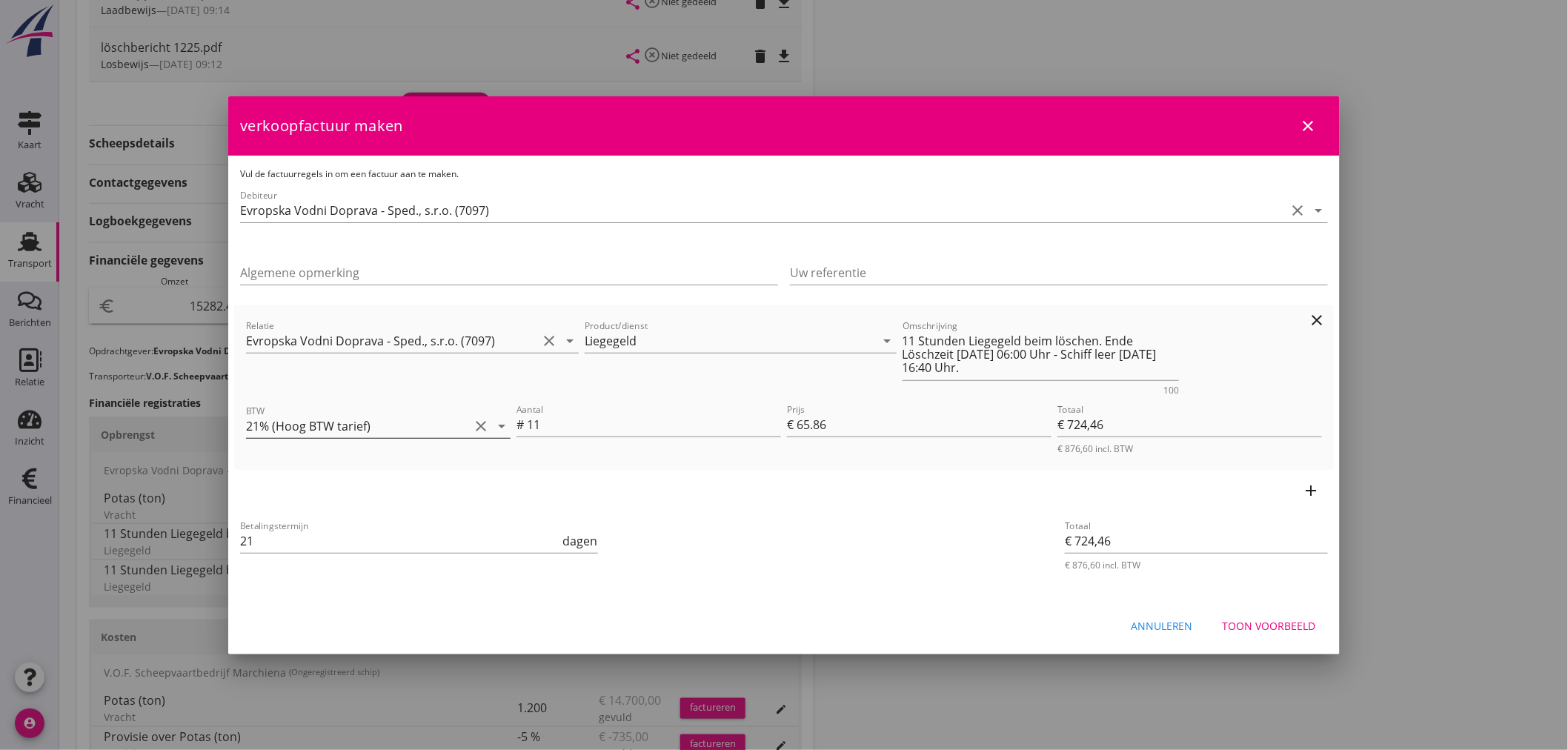
click at [504, 430] on icon "arrow_drop_down" at bounding box center [502, 426] width 18 height 18
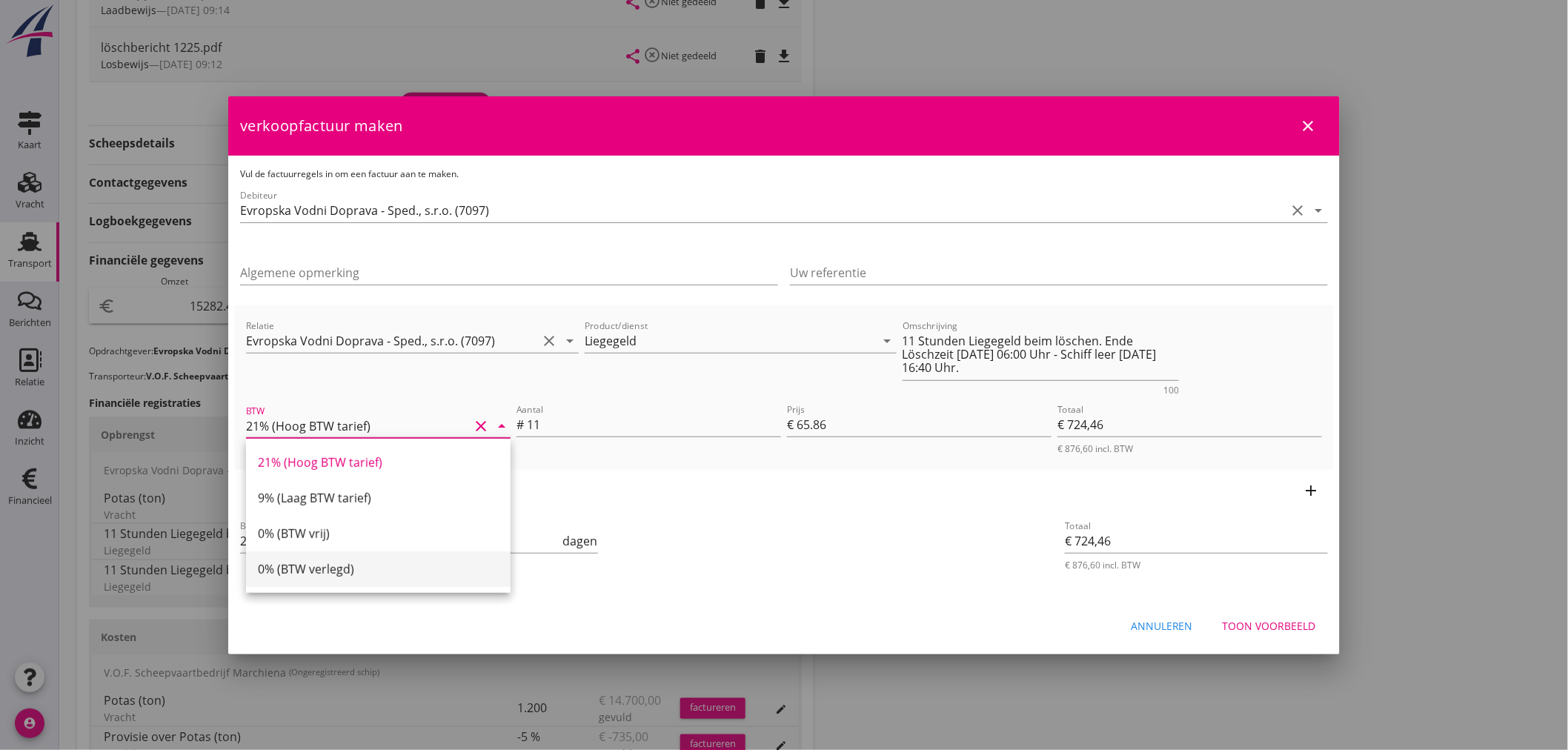
click at [310, 579] on div "0% (BTW verlegd)" at bounding box center [378, 569] width 241 height 36
type input "0% (BTW verlegd)"
click at [1299, 621] on div "Toon voorbeeld" at bounding box center [1270, 625] width 93 height 16
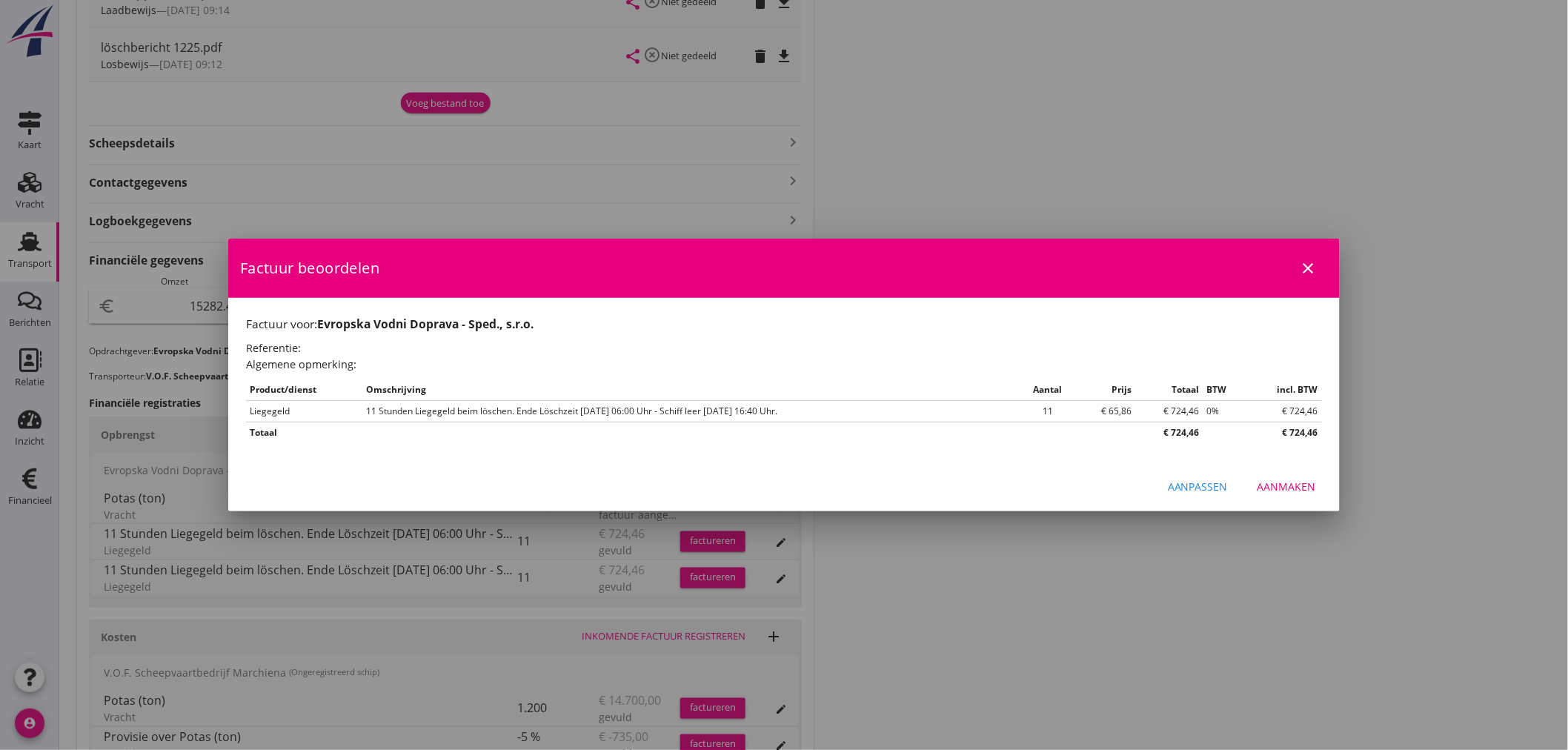
click at [1294, 488] on div "Aanmaken" at bounding box center [1286, 486] width 58 height 16
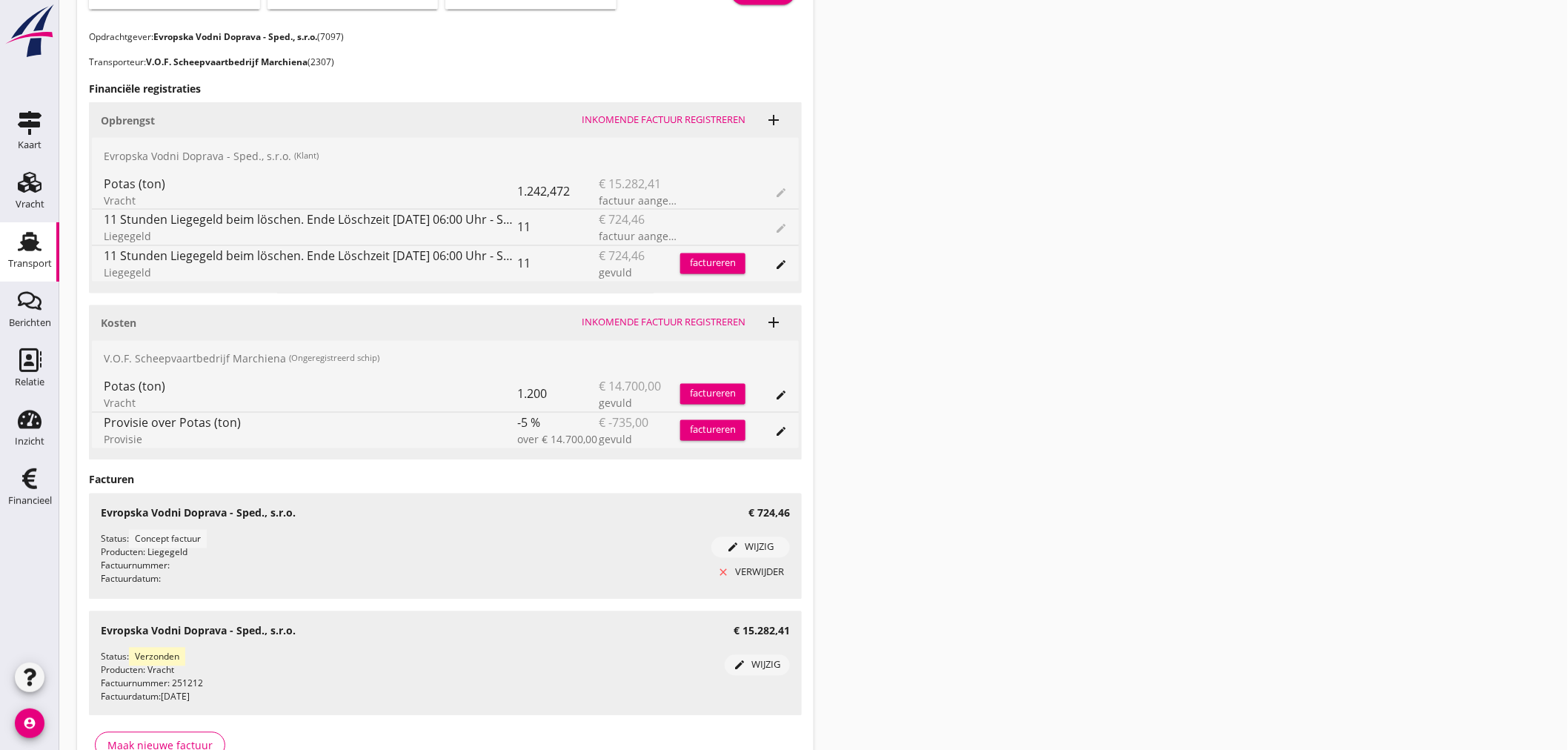
scroll to position [797, 0]
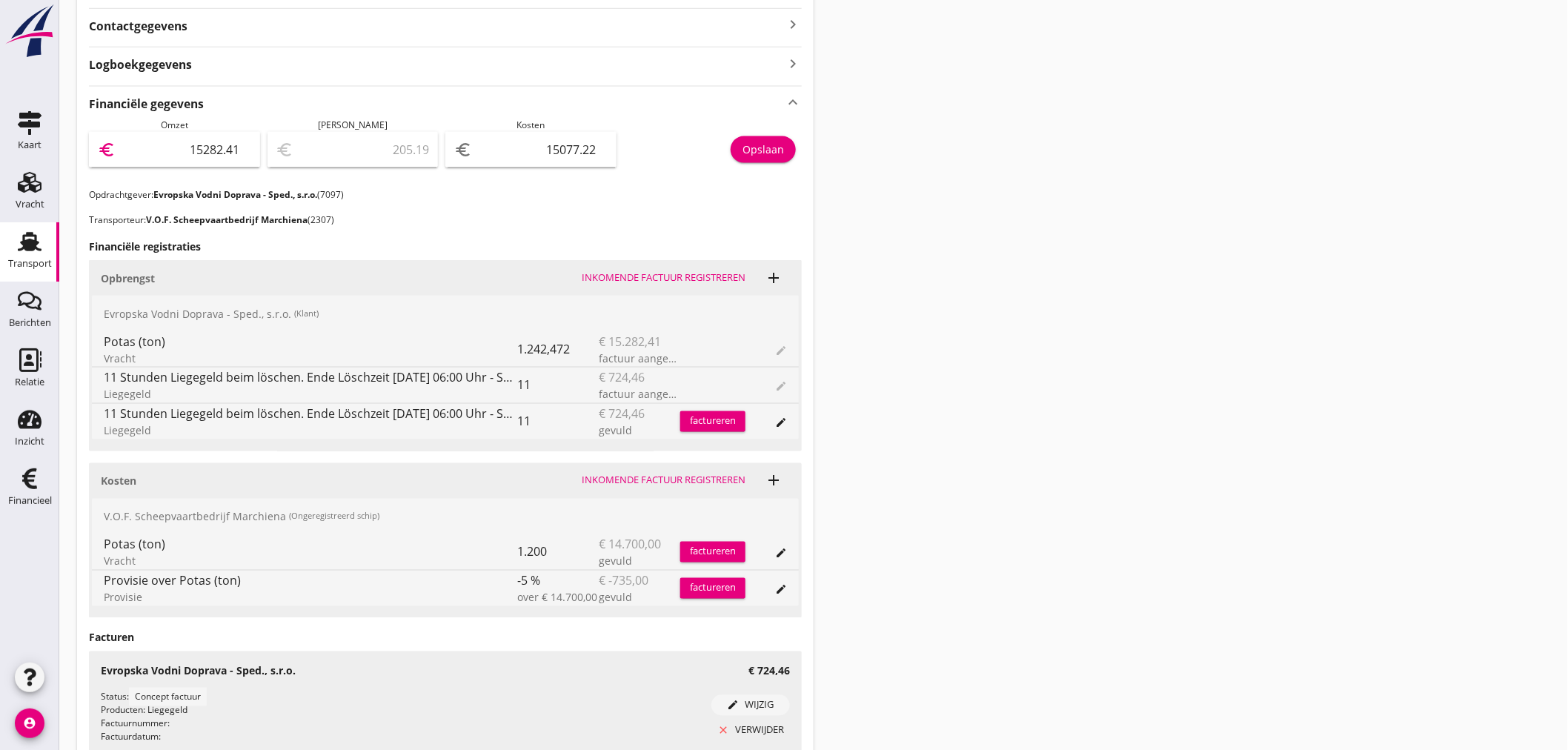
drag, startPoint x: 174, startPoint y: 149, endPoint x: 548, endPoint y: 148, distance: 374.0
click at [548, 148] on div "Omzet euro 15282.41 Marge euro 205.19 Kosten euro 15077.22 Opslaan" at bounding box center [445, 153] width 713 height 69
type input "1"
type input "-15076.22"
type input "16"
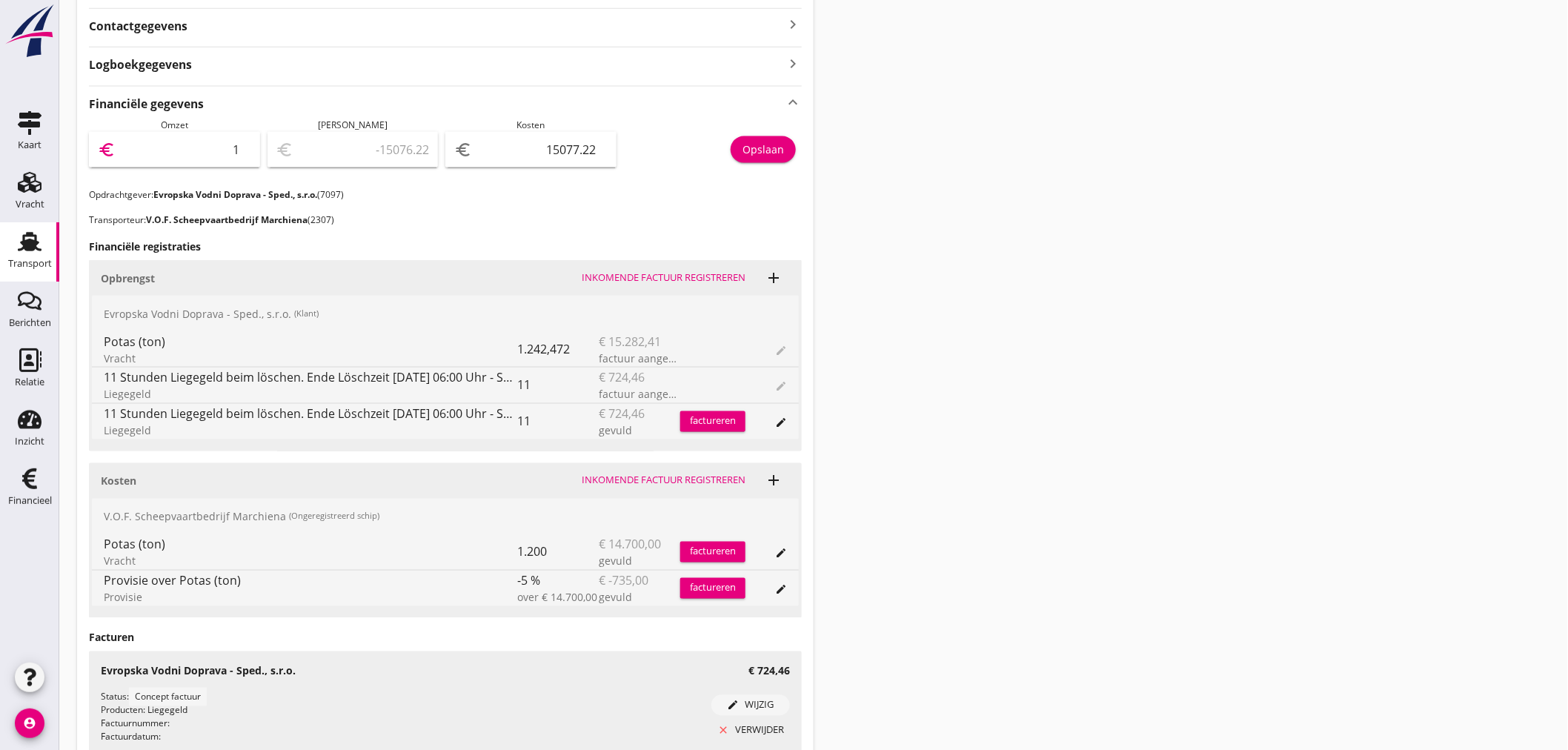
type input "-15061.22"
type input "160"
type input "-14917.22"
type input "1600"
type input "-13477.22"
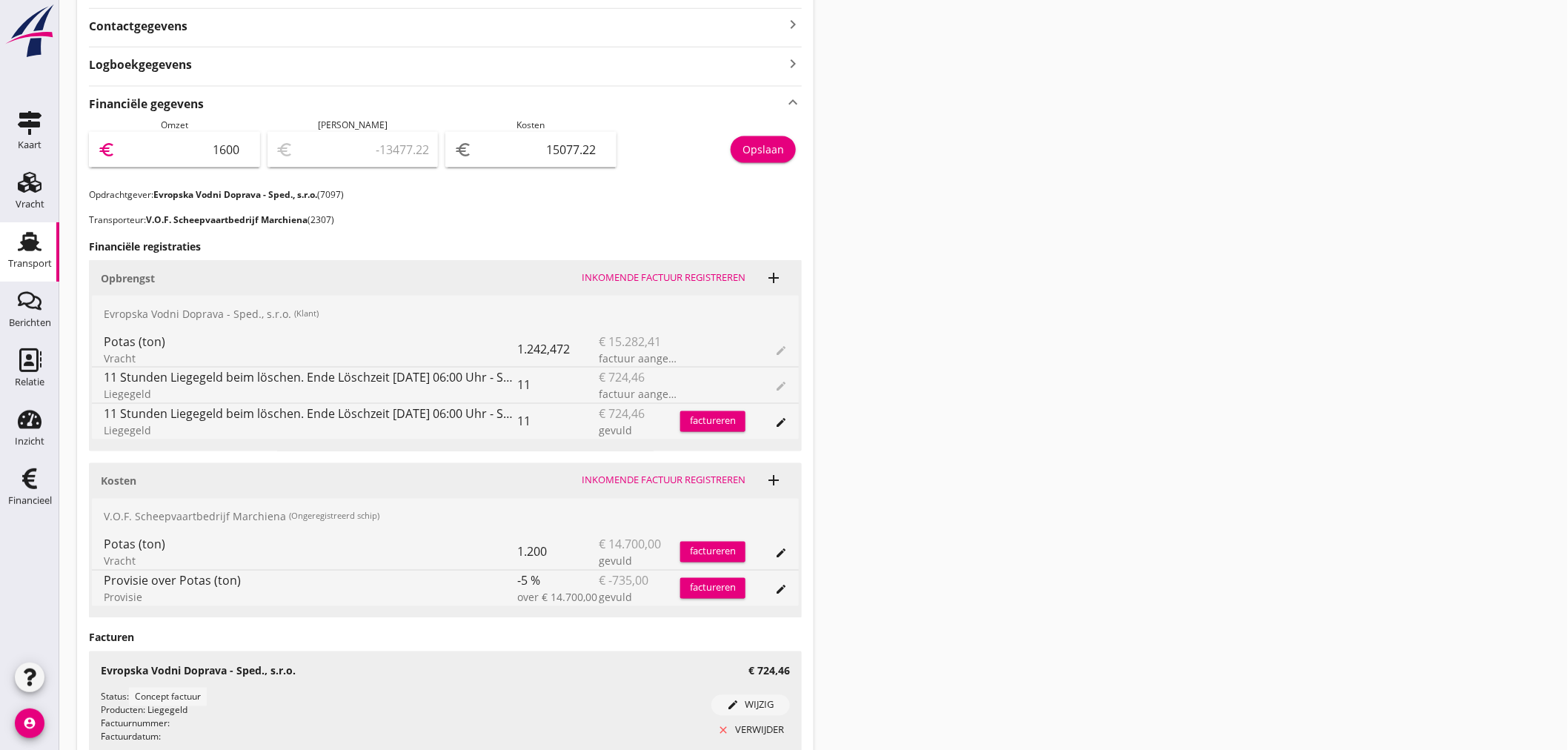
type input "16006"
type input "928.78"
type input "16006.8"
type input "929.58"
type input "16006.87"
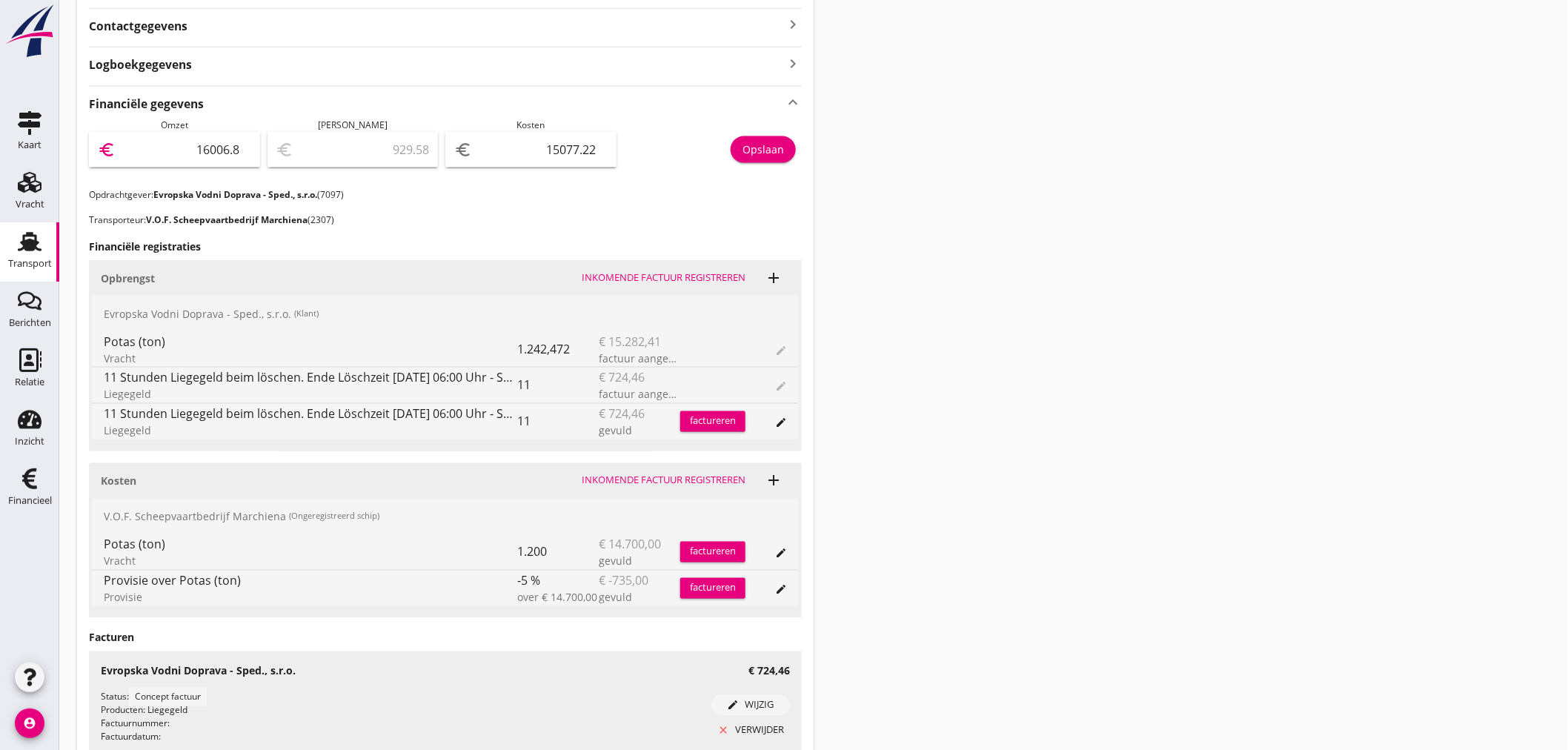
type input "929.65"
type input "16006.87"
click at [1067, 257] on div "Transport overzicht 095357 Mirae (Klos) local_gas_station emergency_share map V…" at bounding box center [813, 82] width 1509 height 1757
click at [767, 153] on div "Opslaan" at bounding box center [763, 150] width 41 height 16
drag, startPoint x: 48, startPoint y: 482, endPoint x: 196, endPoint y: 521, distance: 153.1
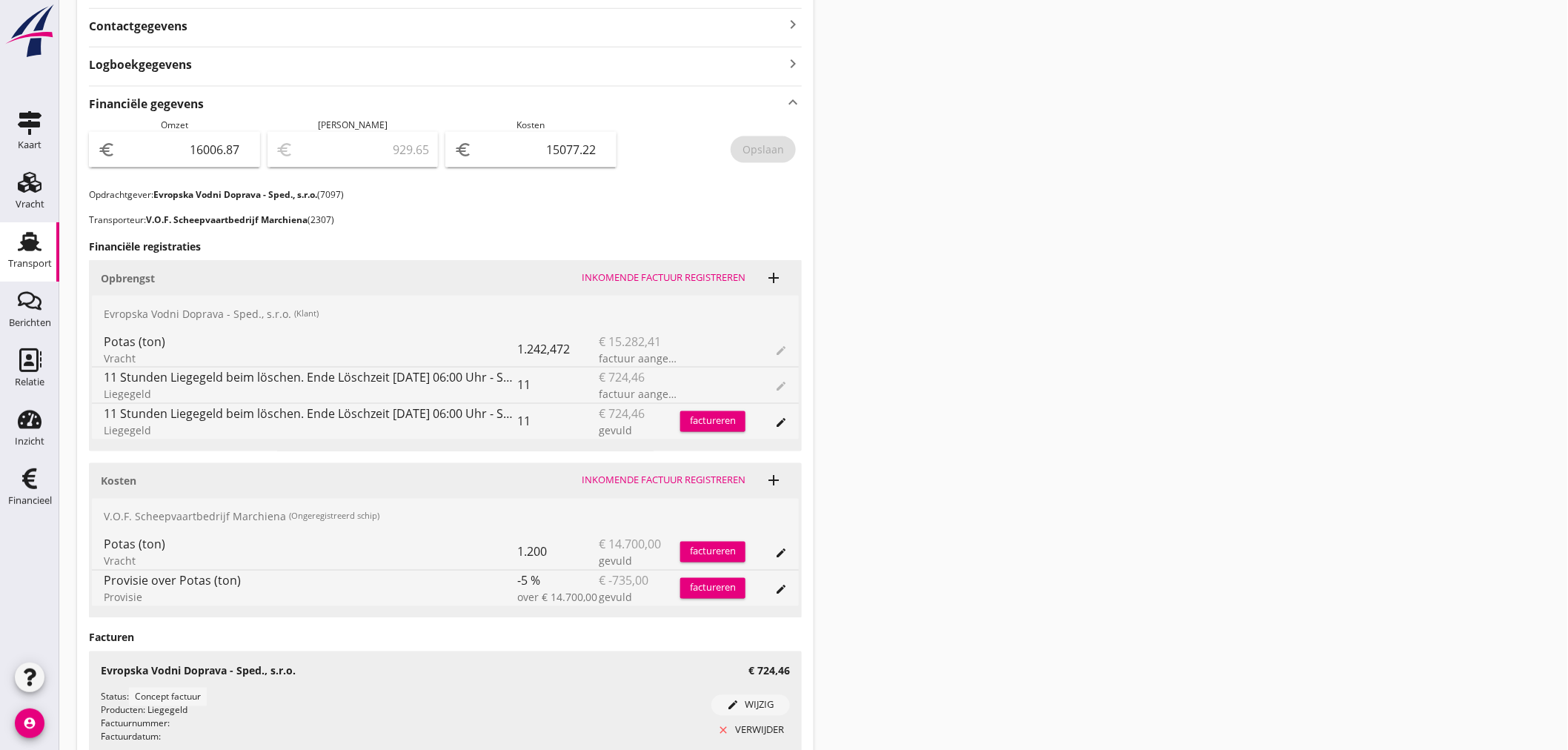
click at [48, 483] on link "Financieel Financieel" at bounding box center [30, 489] width 59 height 59
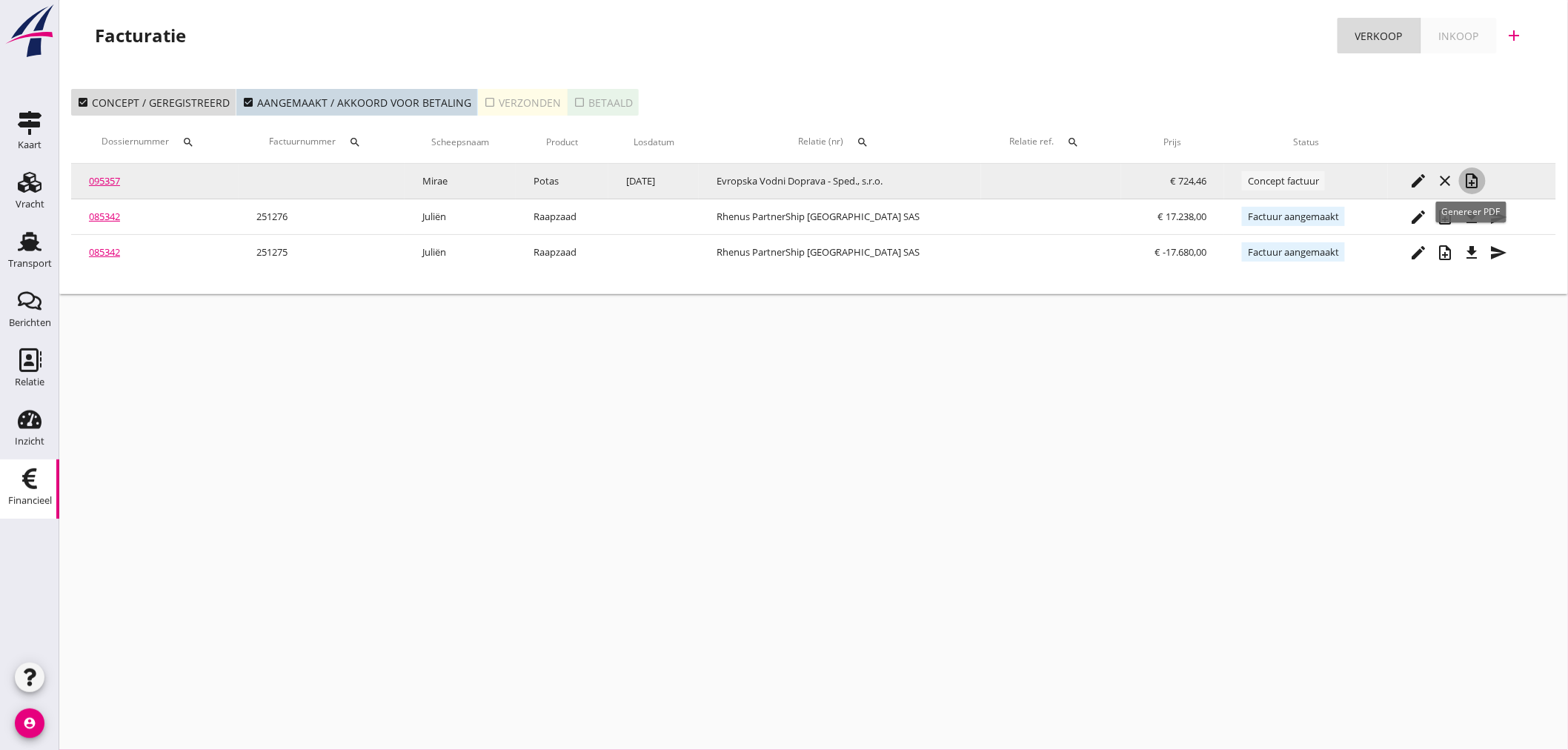
click at [1470, 180] on icon "note_add" at bounding box center [1472, 181] width 18 height 18
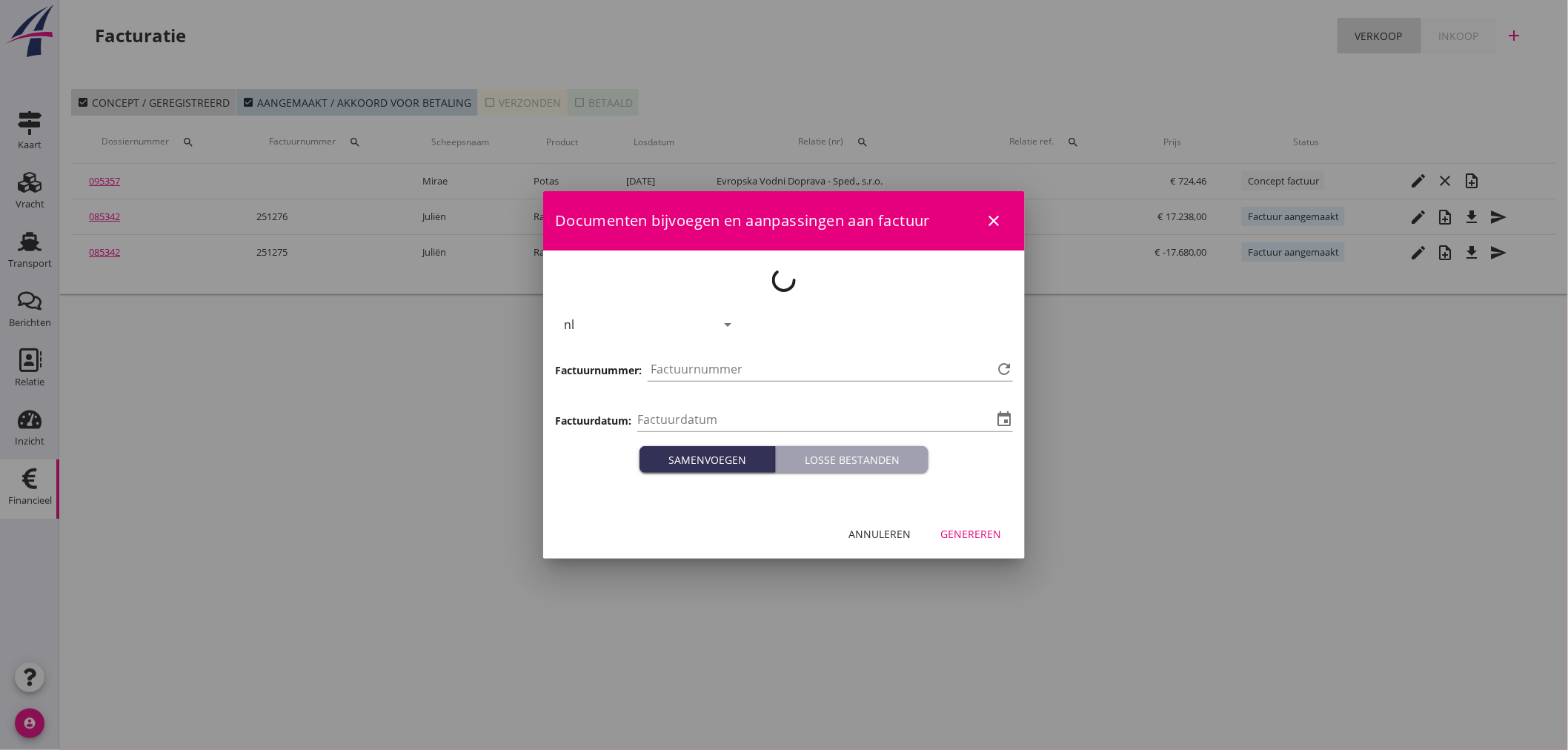
type input "2025-09-23"
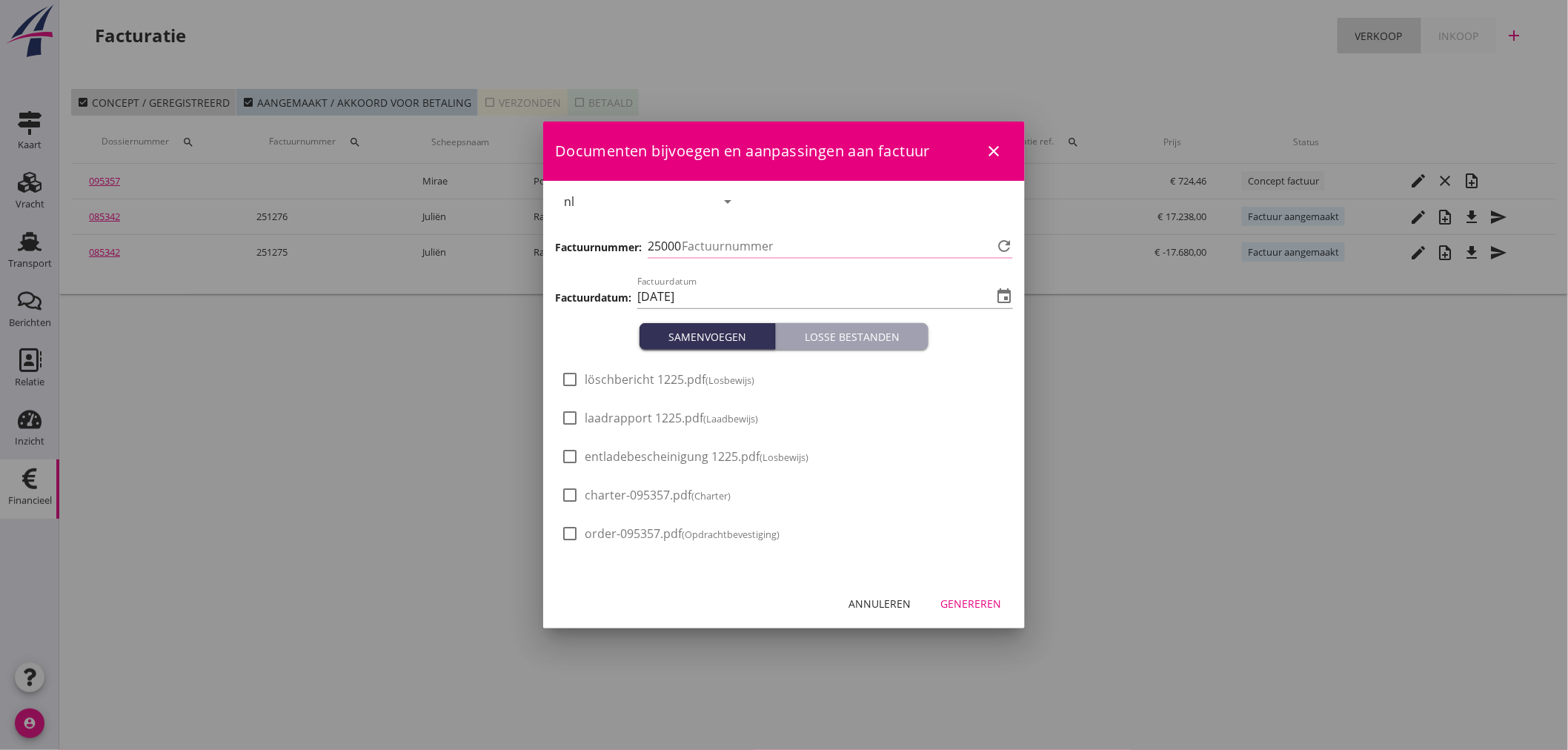
type input "1278"
click at [578, 389] on div at bounding box center [569, 379] width 25 height 25
checkbox input "true"
click at [574, 448] on div at bounding box center [569, 456] width 25 height 25
checkbox input "true"
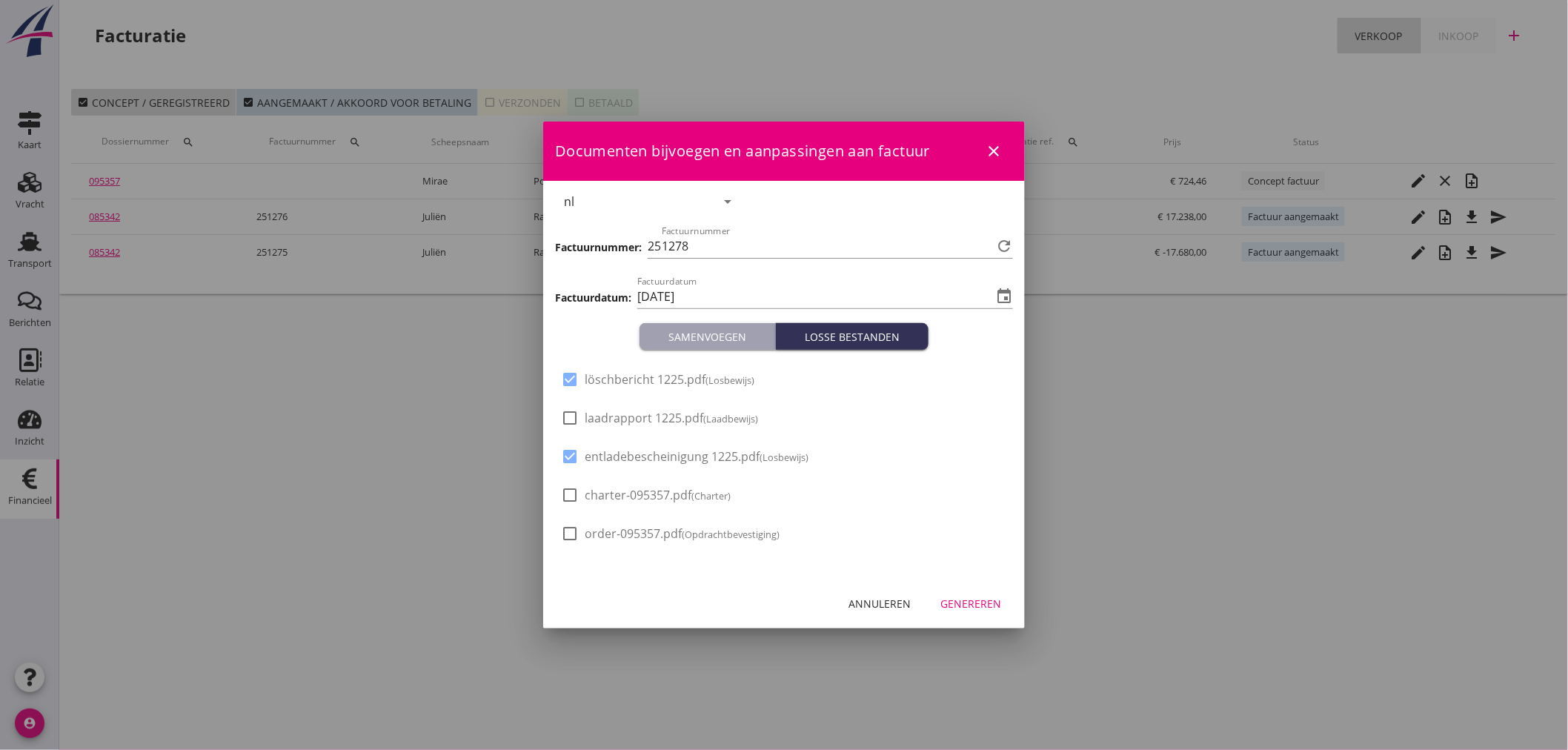
click at [994, 605] on div "Genereren" at bounding box center [971, 604] width 61 height 16
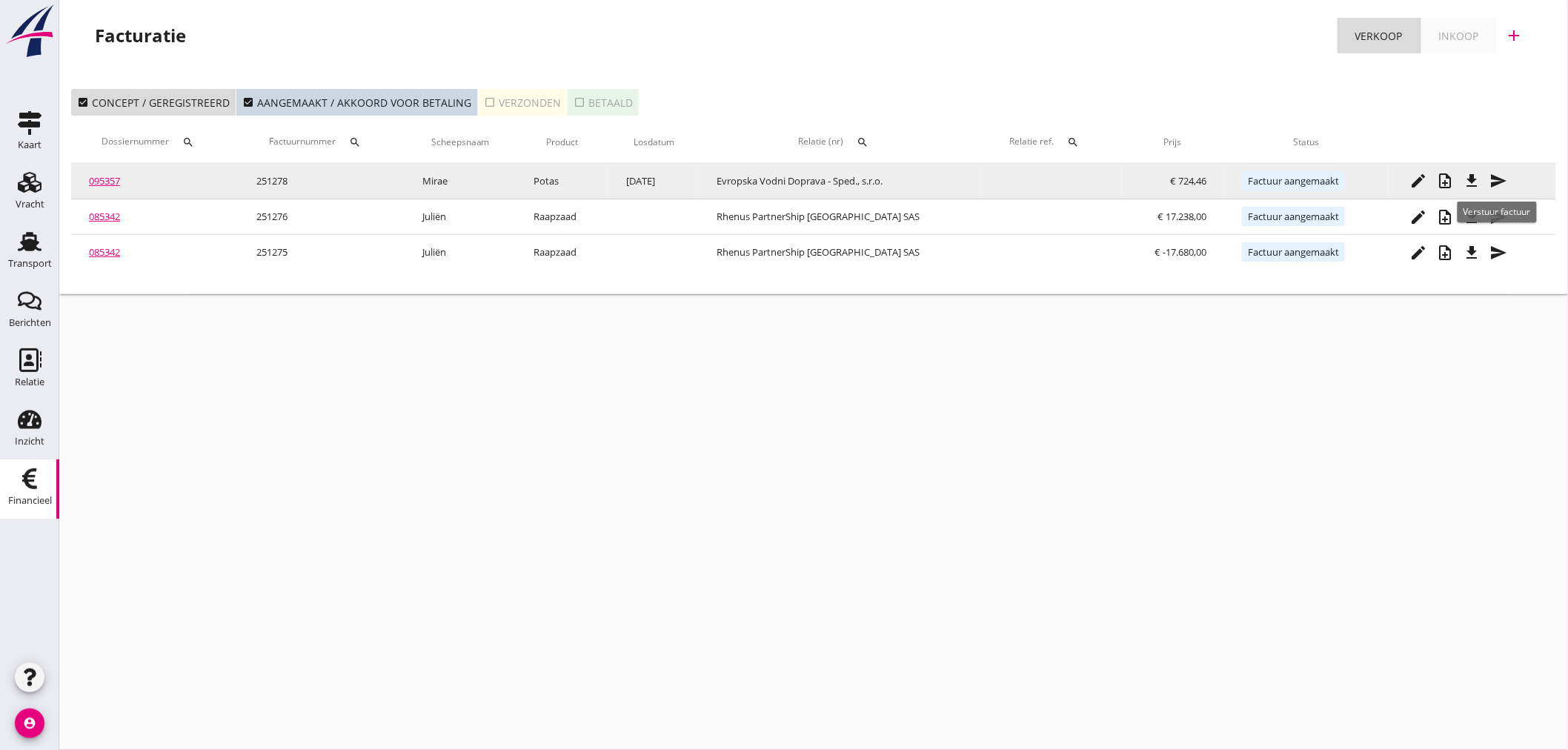
click at [1468, 185] on icon "file_download" at bounding box center [1472, 181] width 18 height 18
click at [112, 174] on link "095357" at bounding box center [104, 181] width 31 height 13
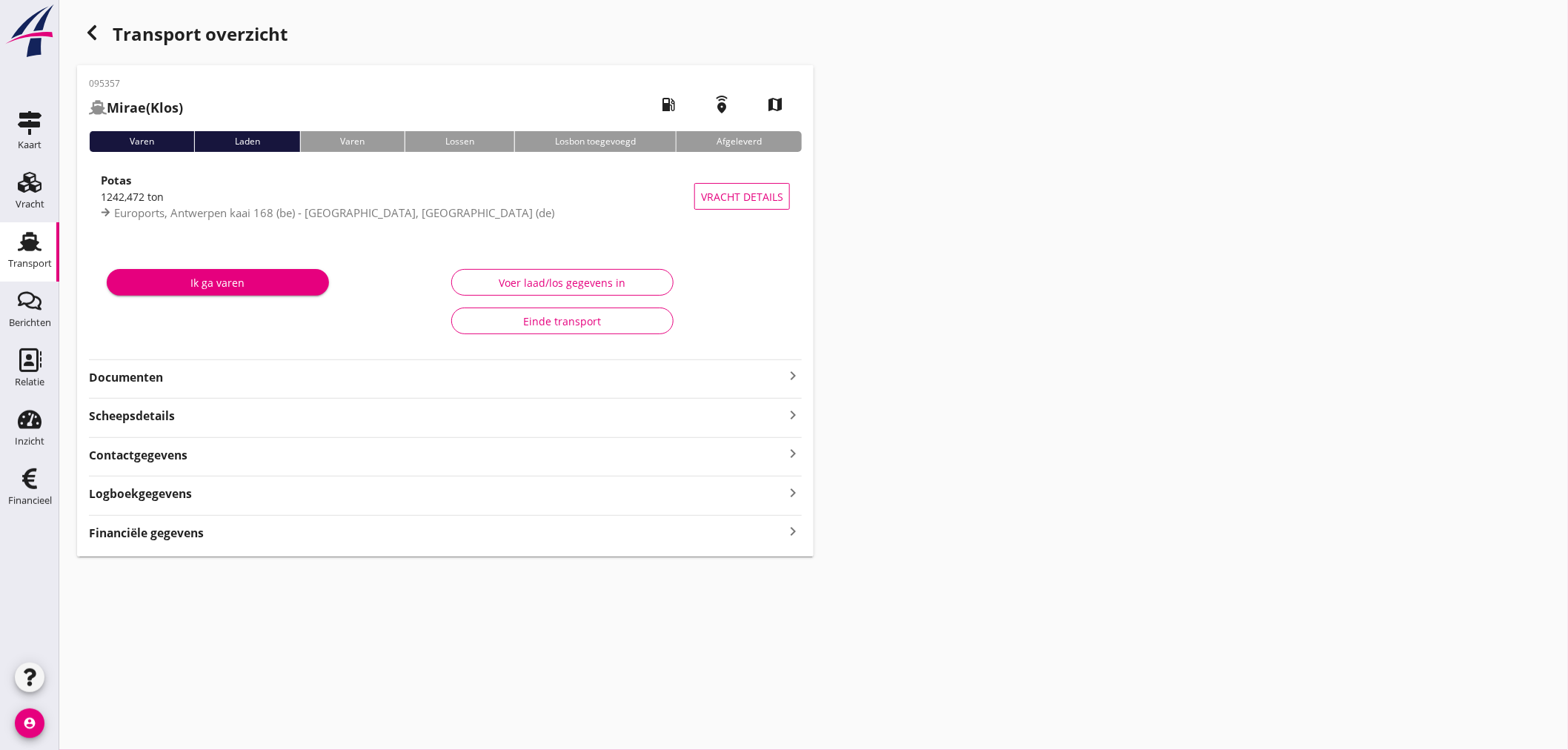
drag, startPoint x: 168, startPoint y: 533, endPoint x: 184, endPoint y: 533, distance: 16.0
click at [169, 533] on strong "Financiële gegevens" at bounding box center [146, 533] width 115 height 17
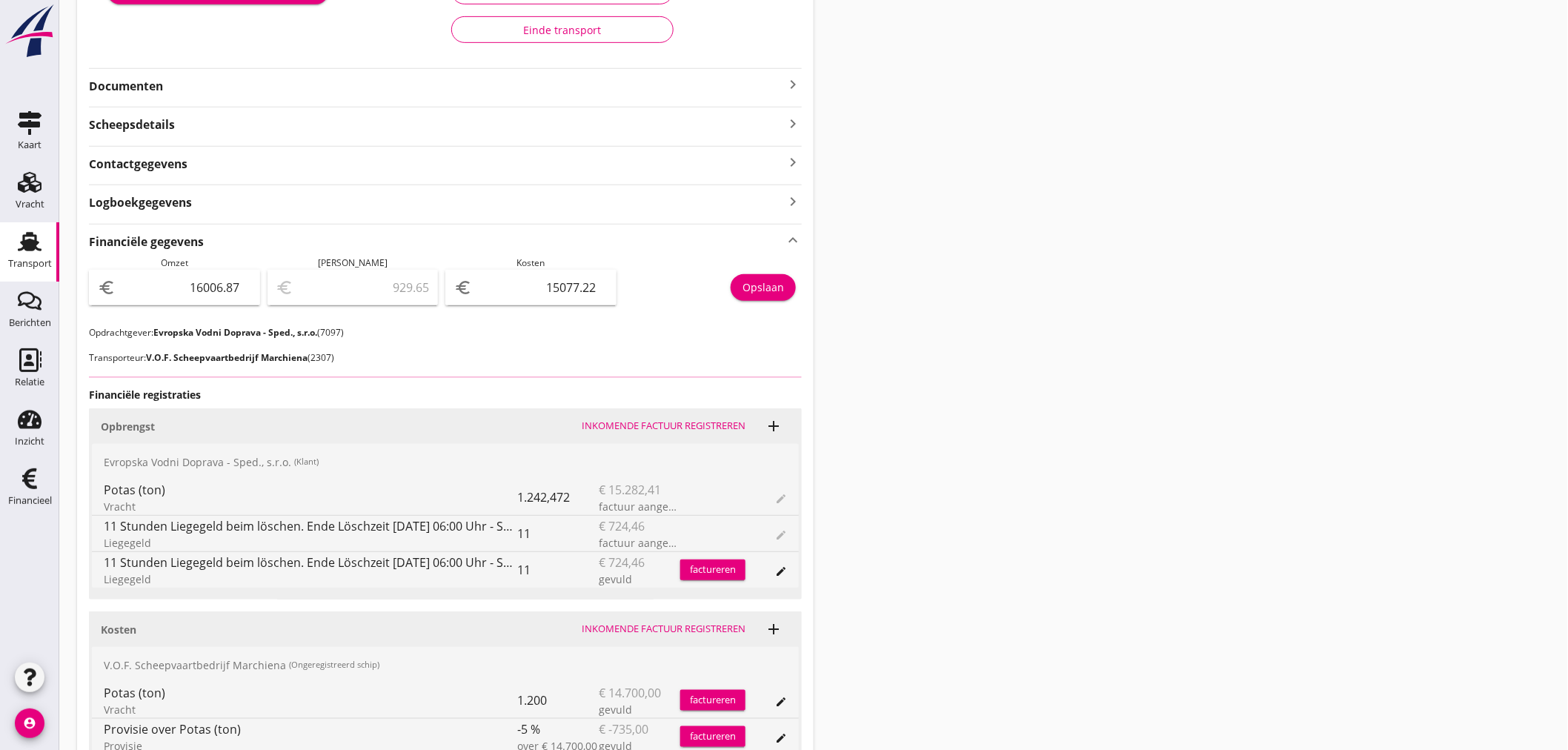
scroll to position [411, 0]
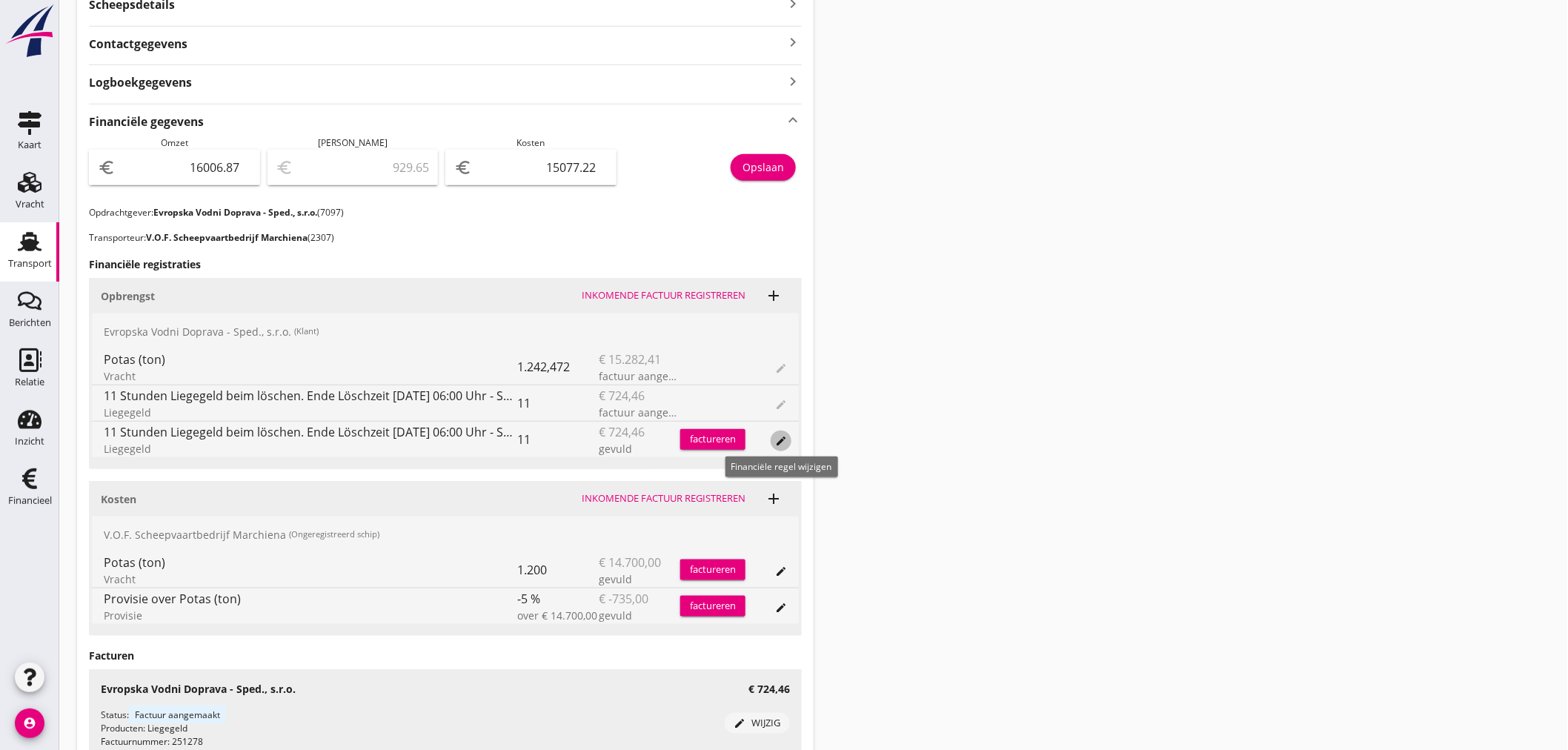
click at [780, 445] on icon "edit" at bounding box center [780, 440] width 12 height 12
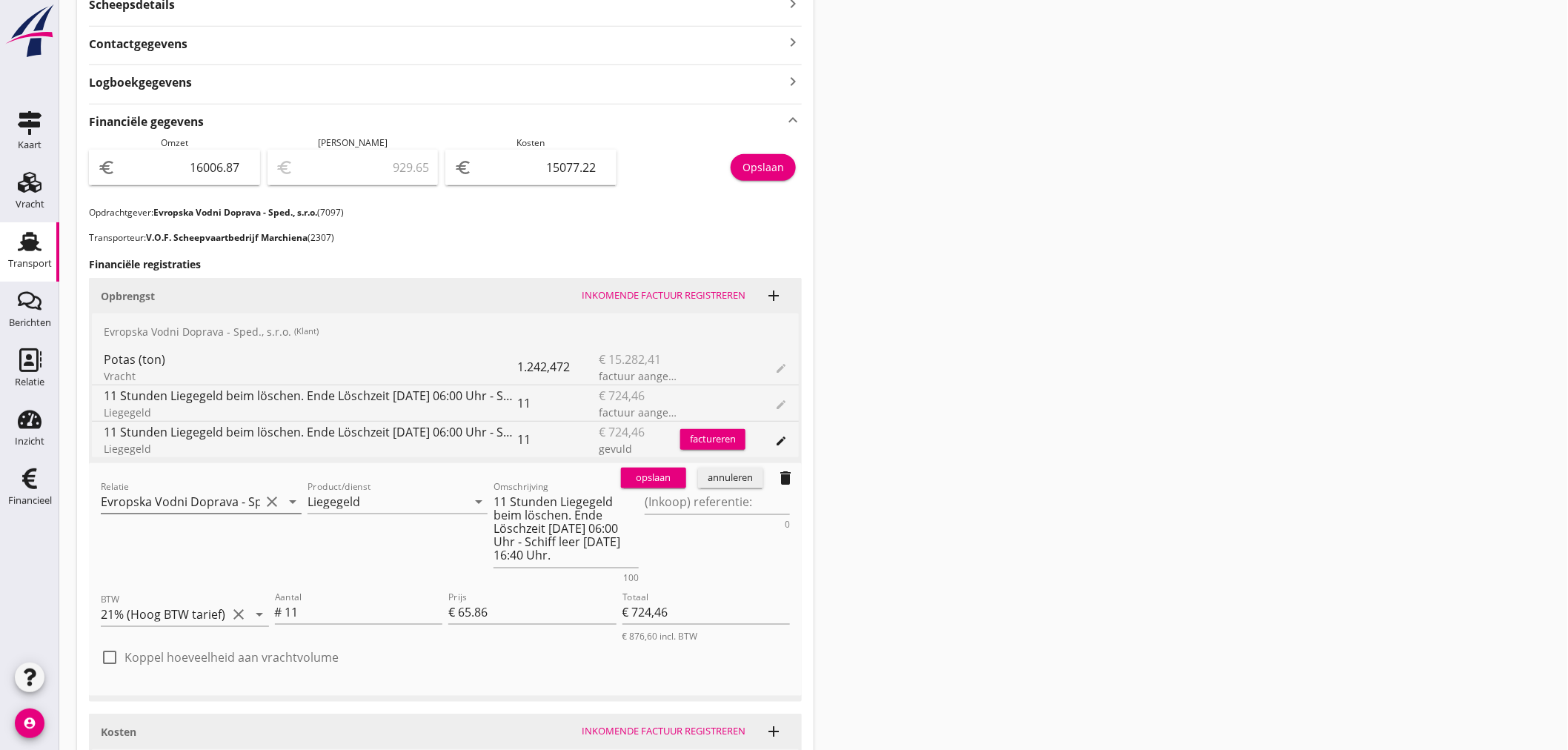
click at [272, 499] on icon "clear" at bounding box center [272, 502] width 18 height 18
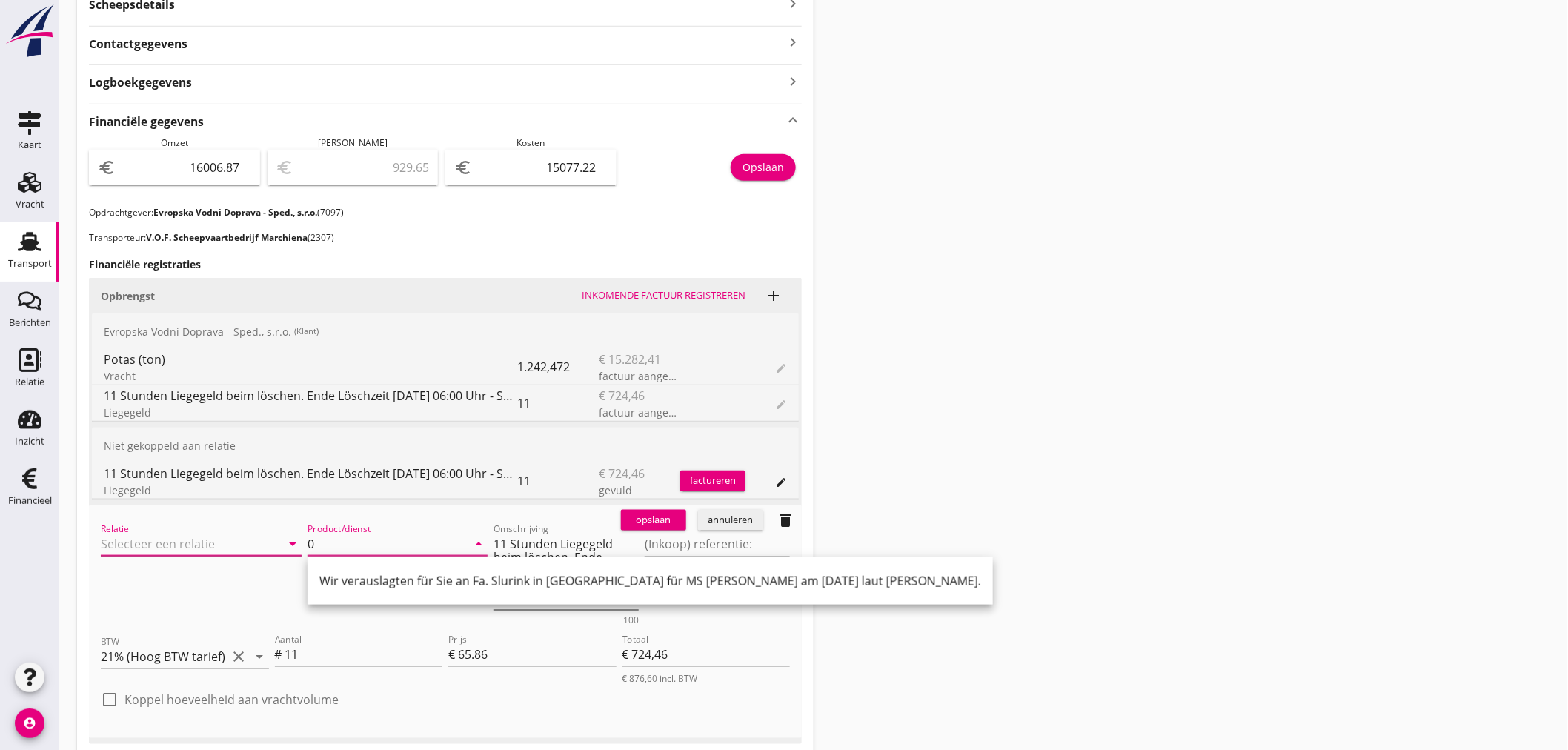
type input "0"
drag, startPoint x: 620, startPoint y: 552, endPoint x: 494, endPoint y: 524, distance: 129.1
click at [494, 524] on div "Omschrijving 11 Stunden Liegegeld beim löschen. Ende Löschzeit 17.9.25 06:00 Uh…" at bounding box center [566, 574] width 145 height 101
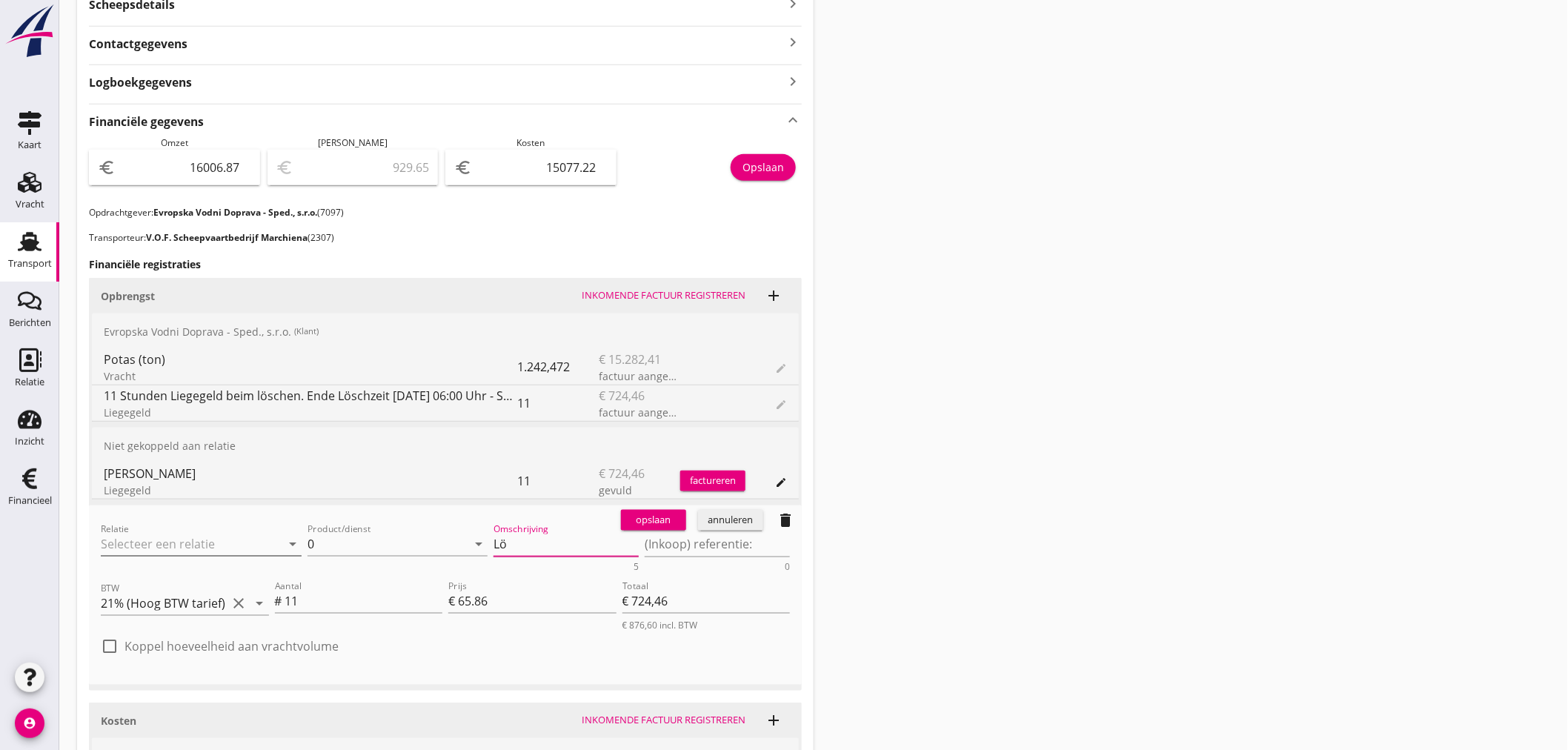
type textarea "L"
click at [785, 523] on icon "delete" at bounding box center [785, 519] width 18 height 18
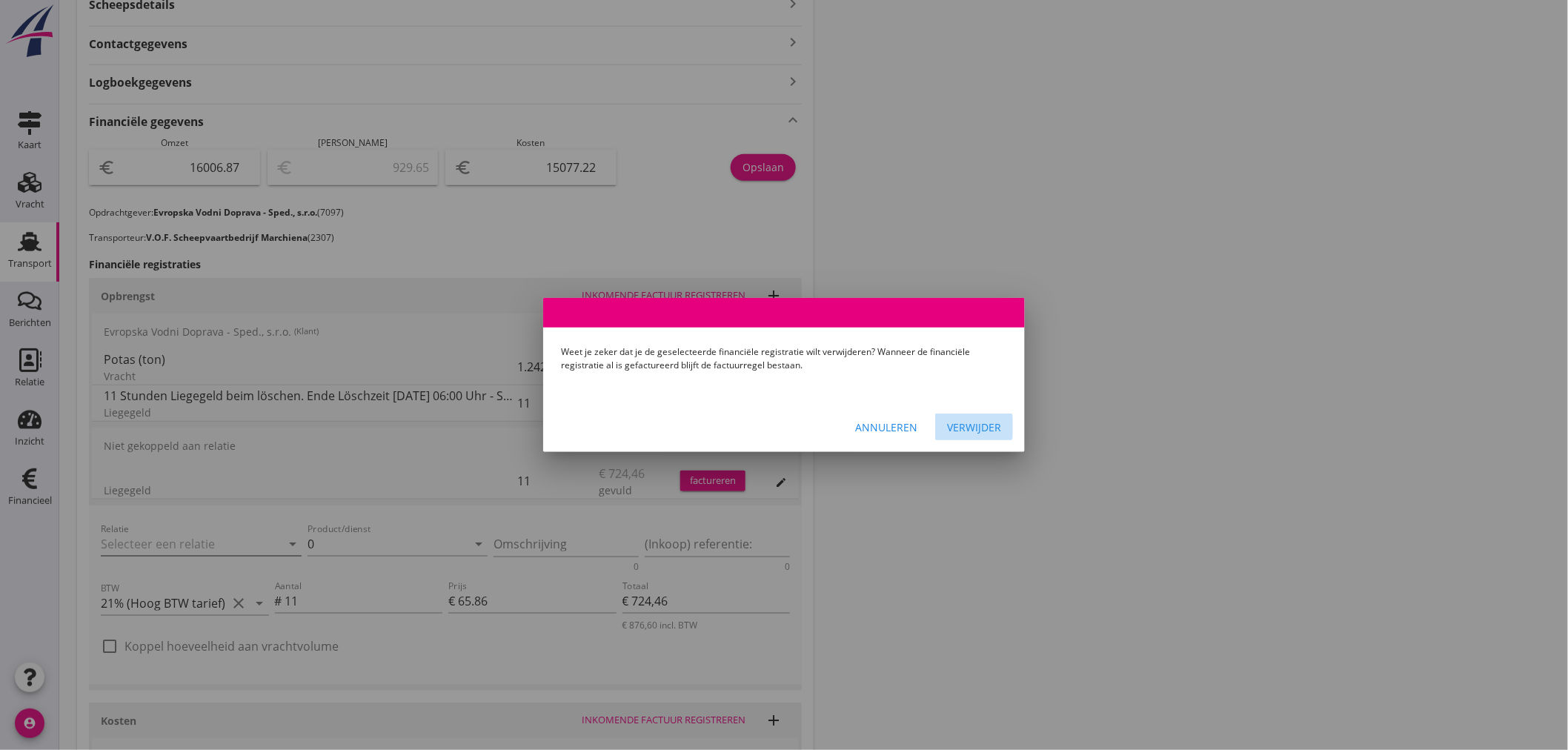
click at [974, 428] on div "Verwijder" at bounding box center [974, 427] width 54 height 16
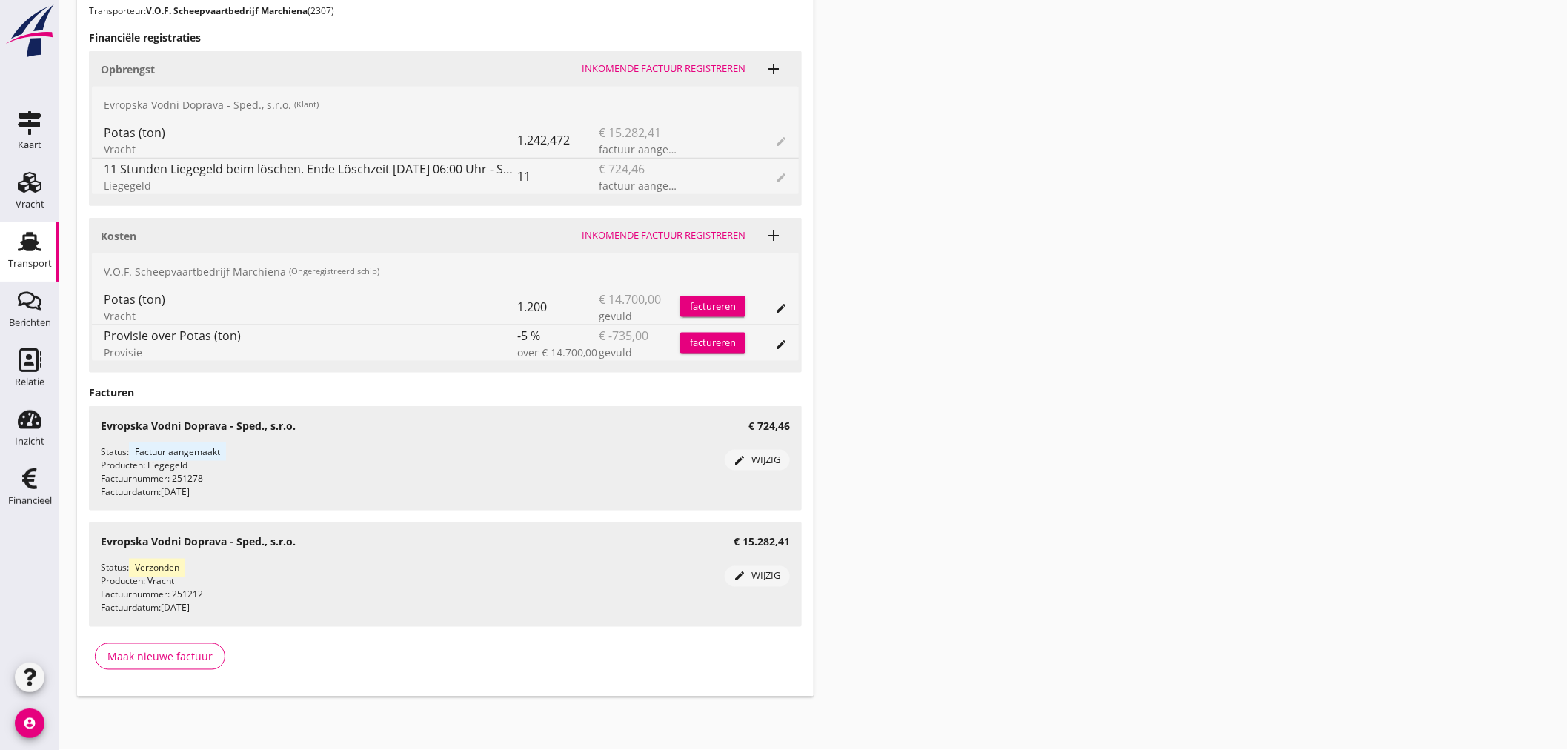
scroll to position [0, 0]
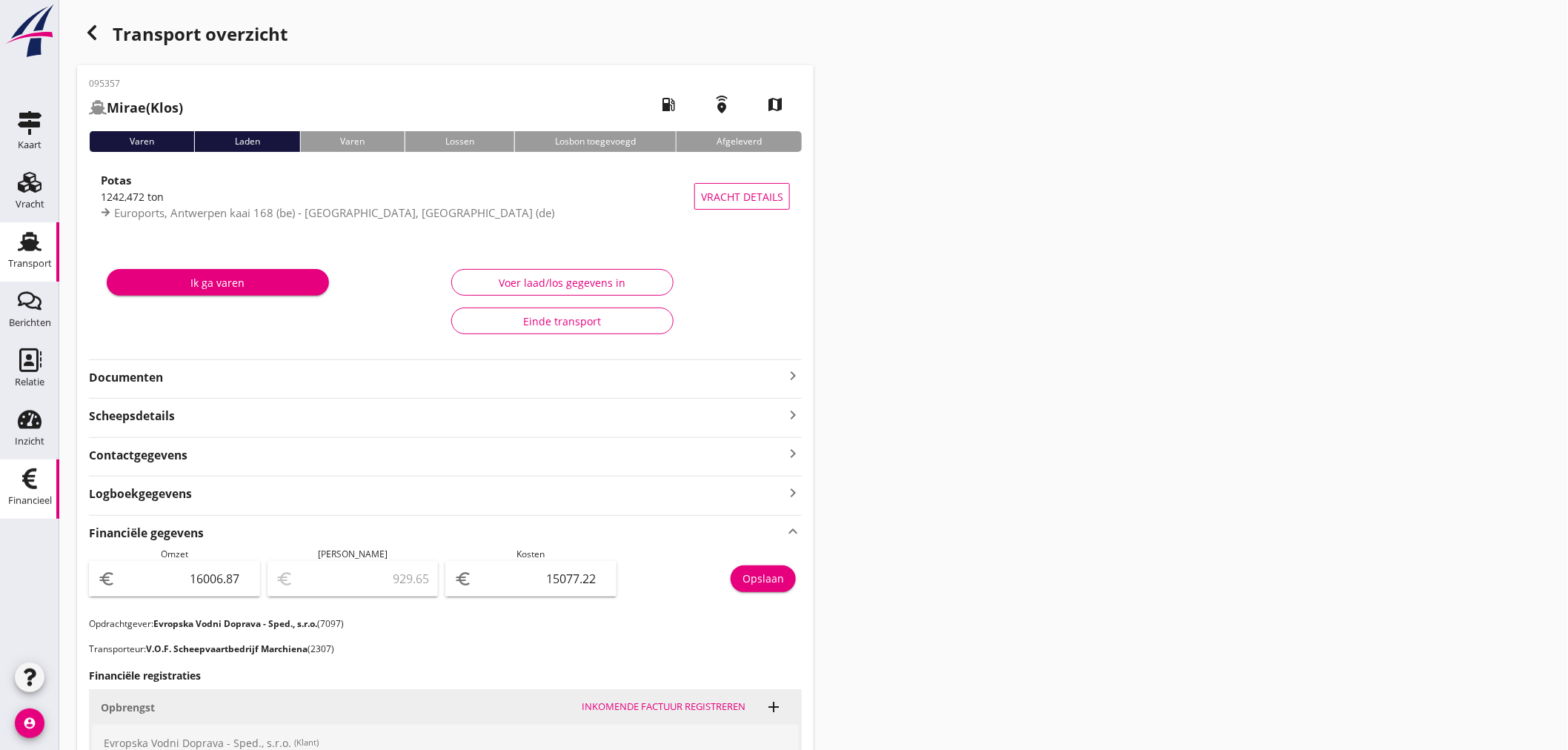
click at [23, 485] on icon "Financieel" at bounding box center [30, 478] width 23 height 23
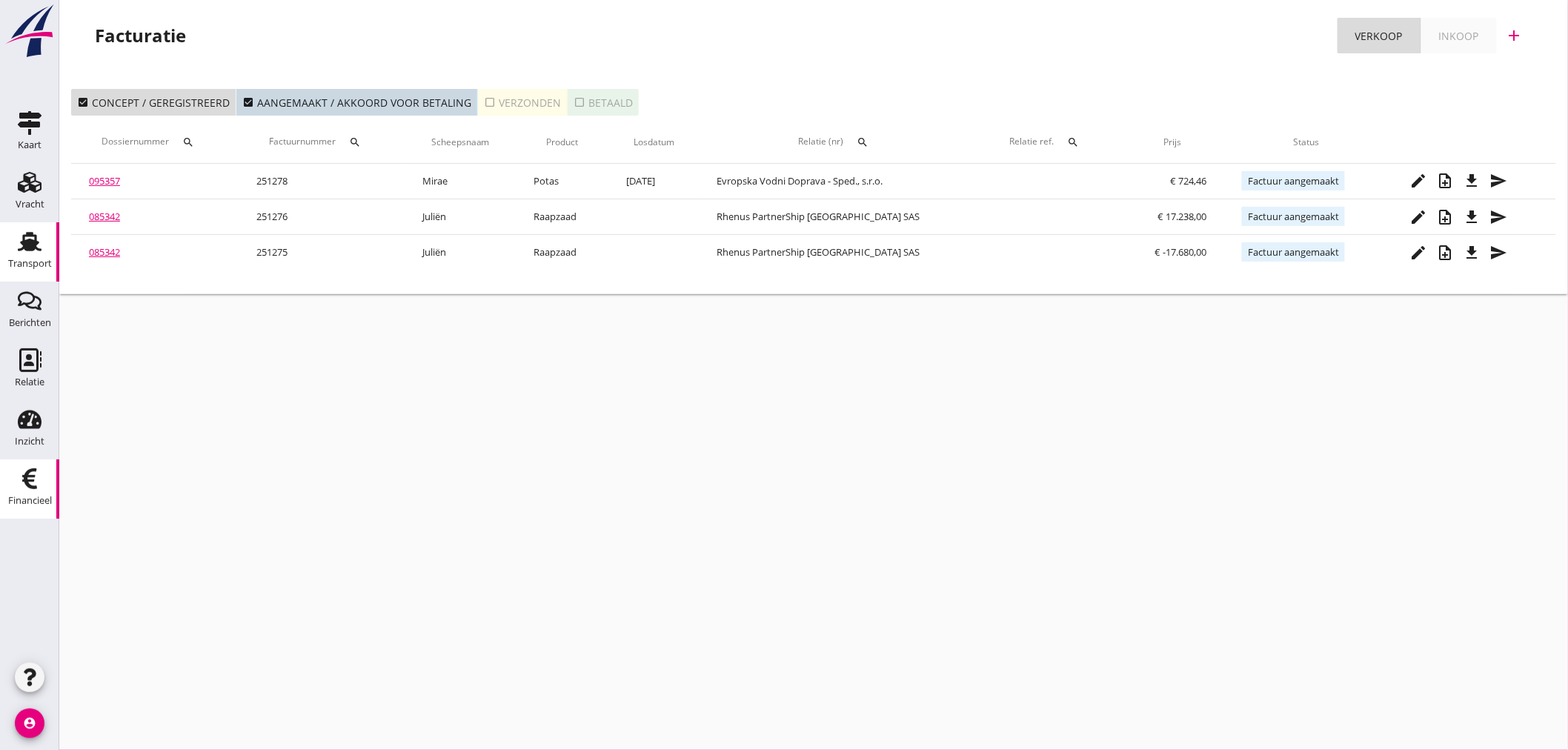
drag, startPoint x: 59, startPoint y: 258, endPoint x: 21, endPoint y: 258, distance: 38.0
click at [54, 258] on div "Kaart Kaart Vracht Vracht Transport Transport Berichten Berichten Relatie Relat…" at bounding box center [784, 375] width 1568 height 750
click at [27, 728] on icon "account_circle" at bounding box center [30, 723] width 30 height 30
drag, startPoint x: 92, startPoint y: 728, endPoint x: 107, endPoint y: 726, distance: 15.1
click at [99, 727] on link "logout Uitloggen" at bounding box center [100, 717] width 111 height 36
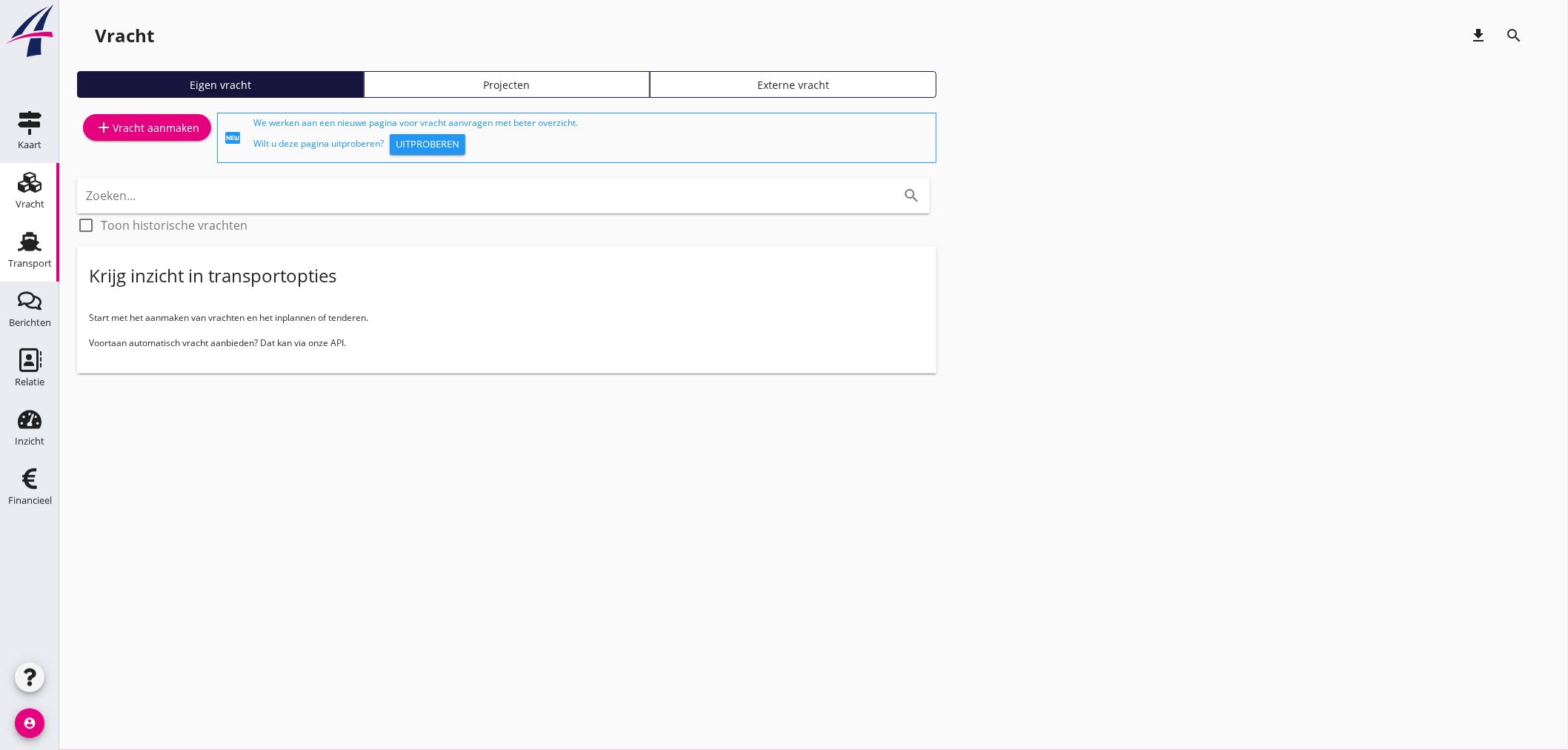
click at [37, 240] on icon "Transport" at bounding box center [30, 241] width 23 height 23
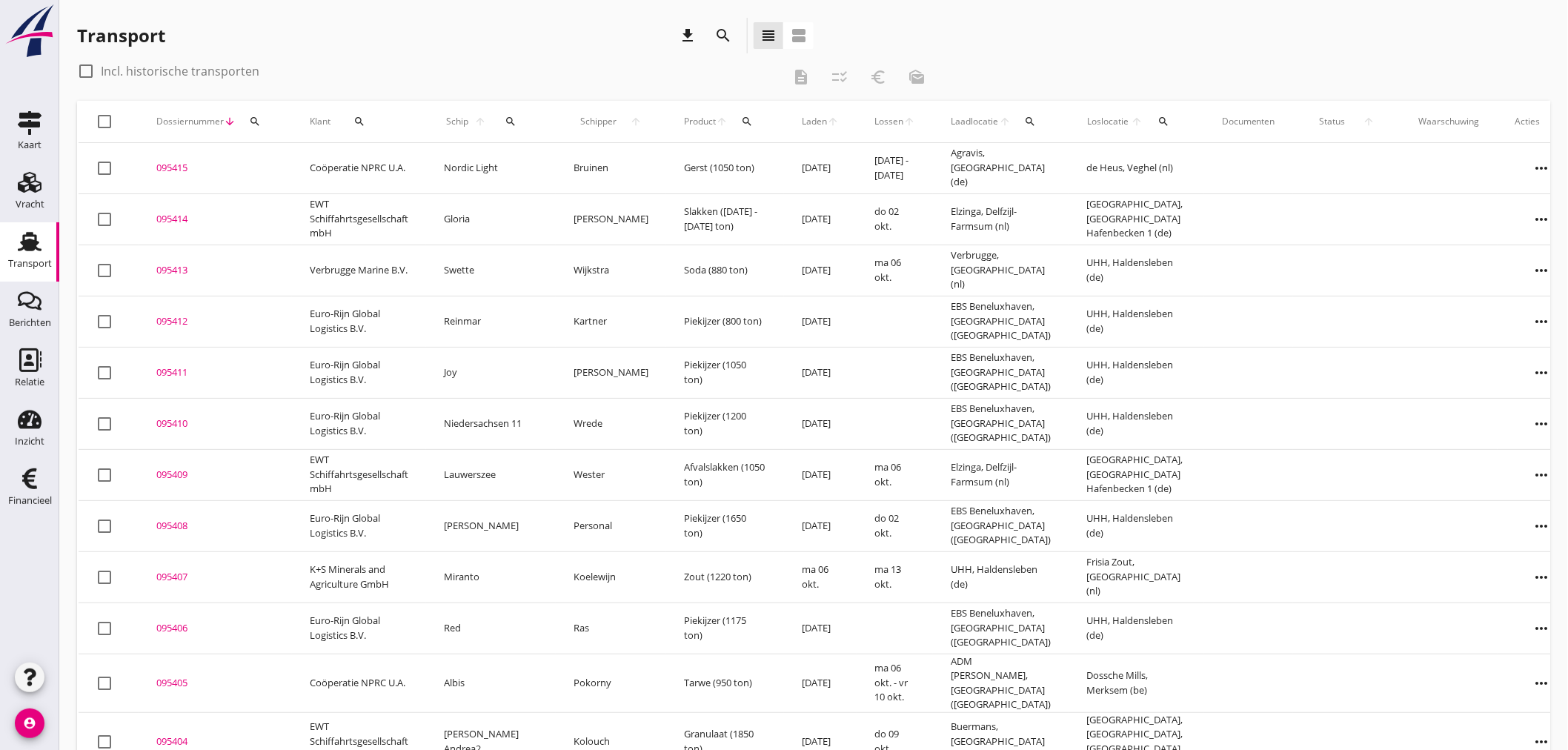
drag, startPoint x: 255, startPoint y: 114, endPoint x: 251, endPoint y: 124, distance: 10.8
click at [252, 119] on button "search" at bounding box center [255, 121] width 26 height 26
click at [254, 165] on input "Zoeken op dossiernummer..." at bounding box center [324, 164] width 154 height 23
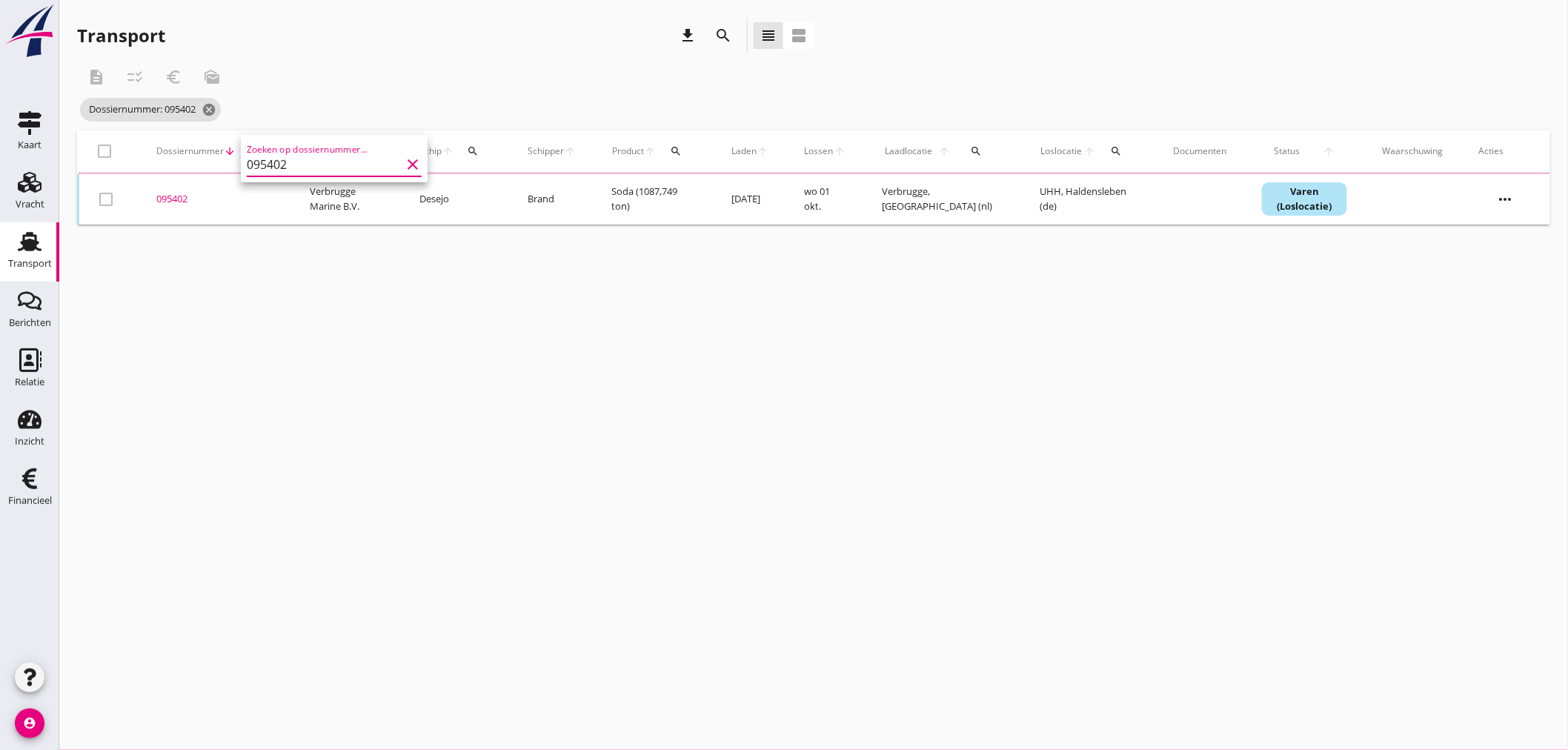
type input "095402"
click at [185, 200] on div "095402" at bounding box center [215, 199] width 118 height 15
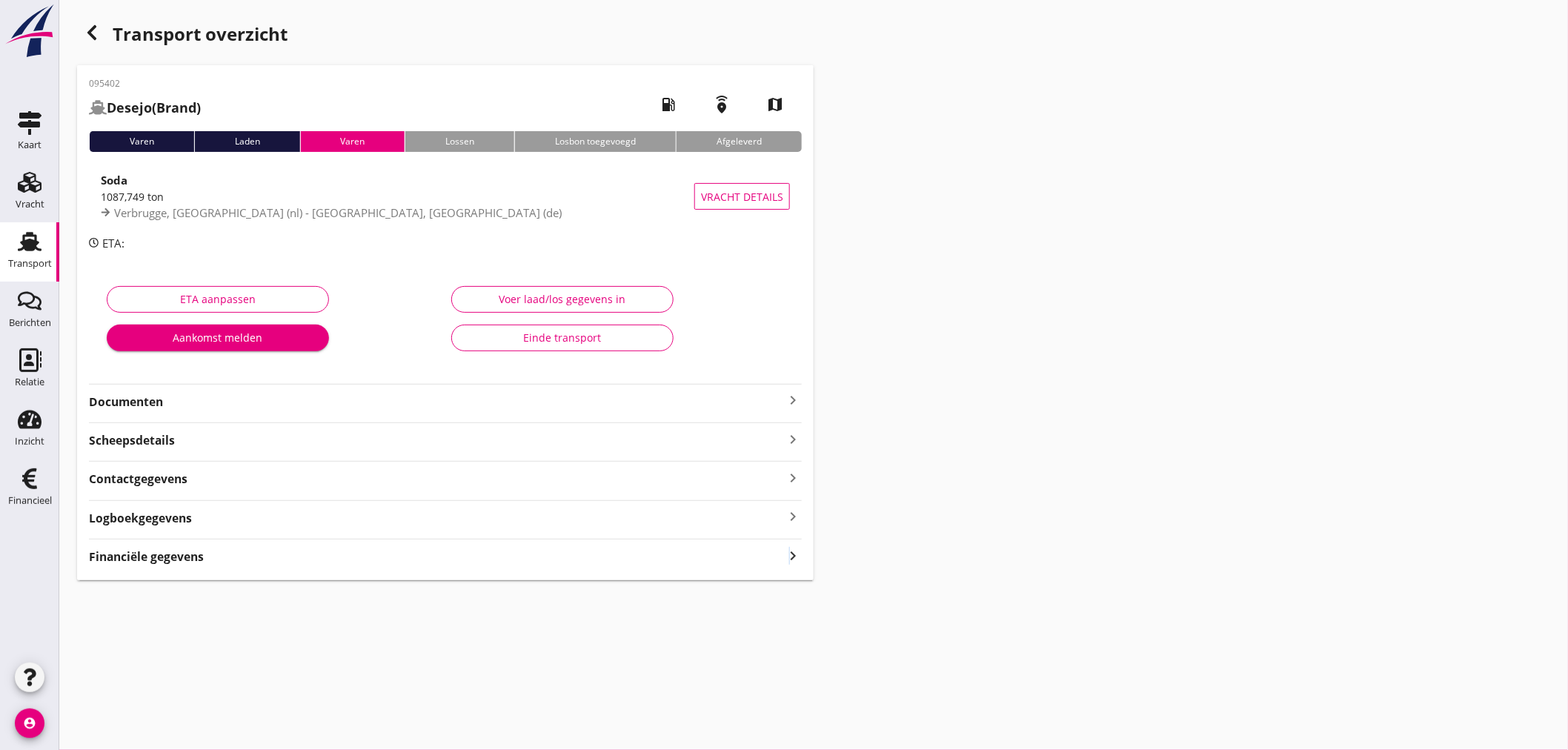
drag, startPoint x: 789, startPoint y: 553, endPoint x: 838, endPoint y: 554, distance: 49.0
click at [791, 553] on icon "keyboard_arrow_right" at bounding box center [792, 555] width 18 height 20
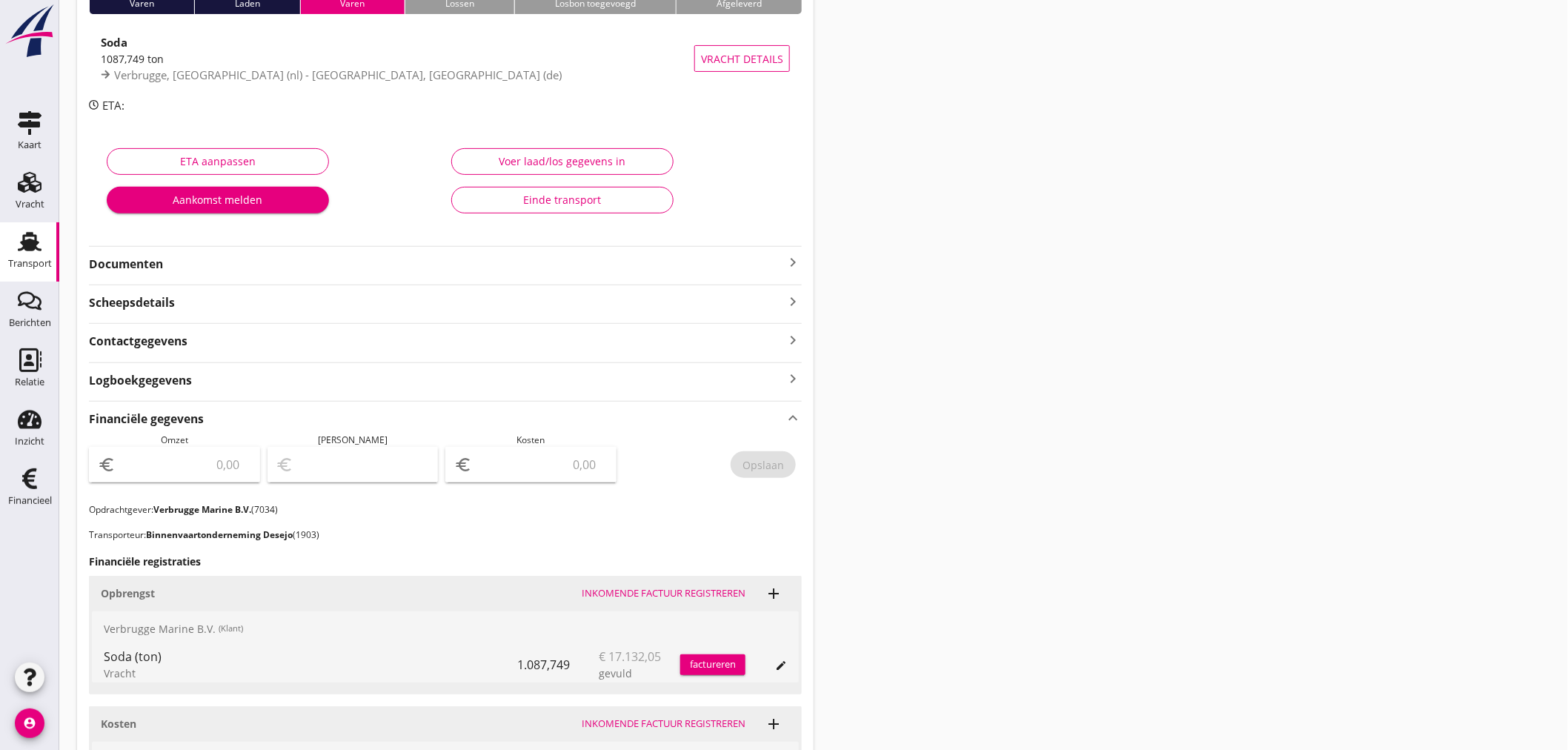
scroll to position [371, 0]
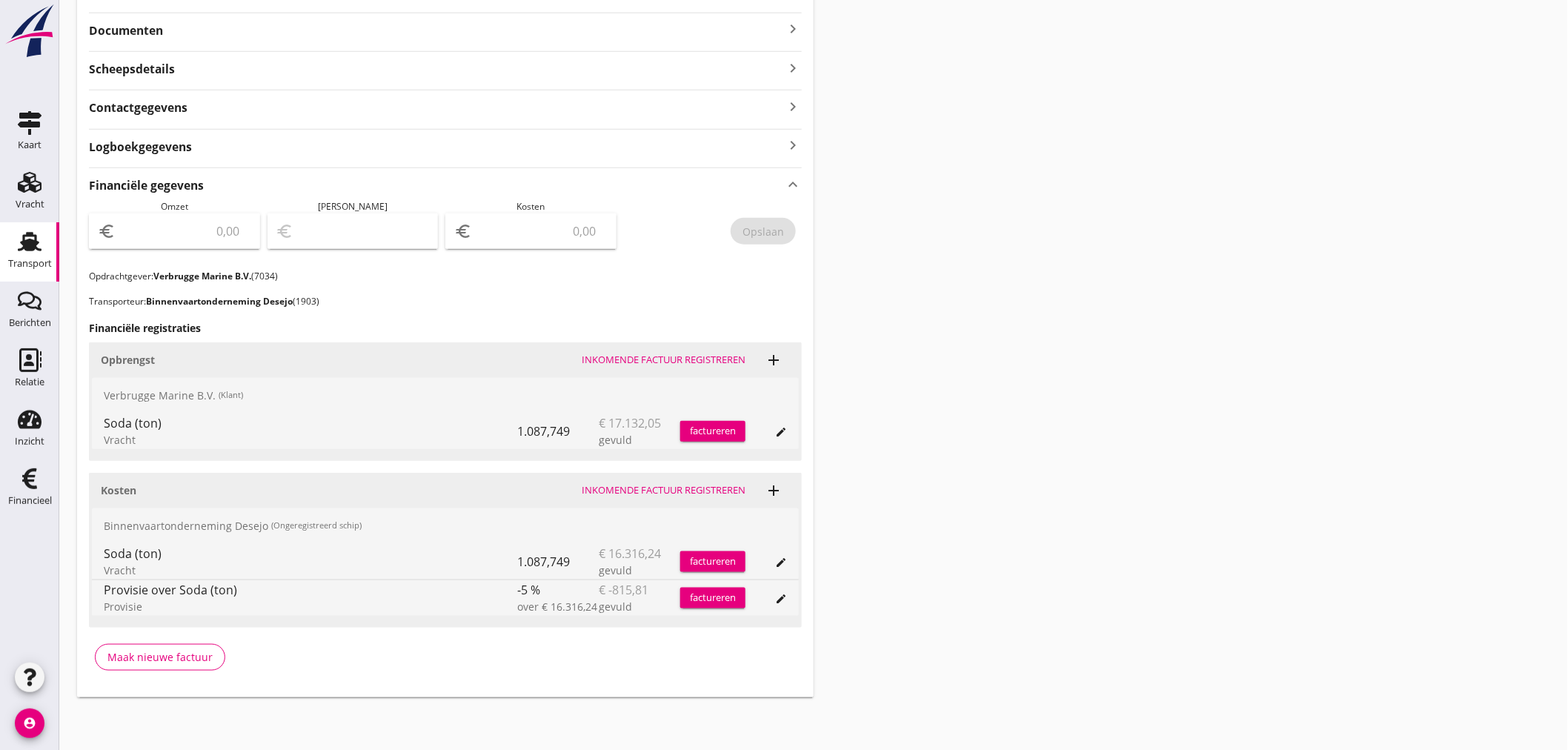
click at [694, 428] on div "factureren" at bounding box center [713, 431] width 65 height 15
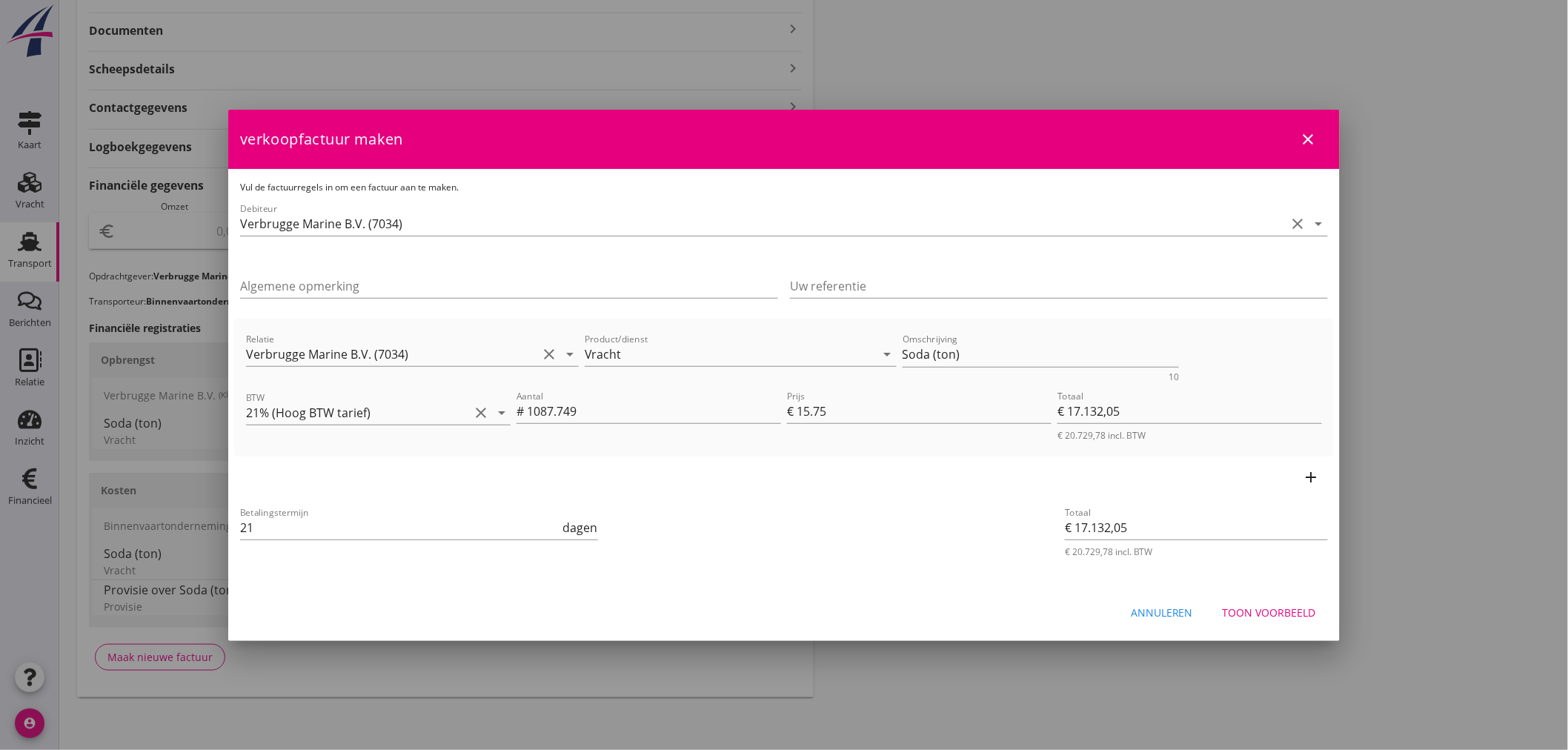
click at [932, 267] on div "Uw referentie" at bounding box center [1059, 289] width 538 height 48
click at [826, 284] on input "Uw referentie" at bounding box center [1059, 286] width 538 height 23
type input "154097556"
click at [1250, 613] on div "Toon voorbeeld" at bounding box center [1270, 612] width 93 height 16
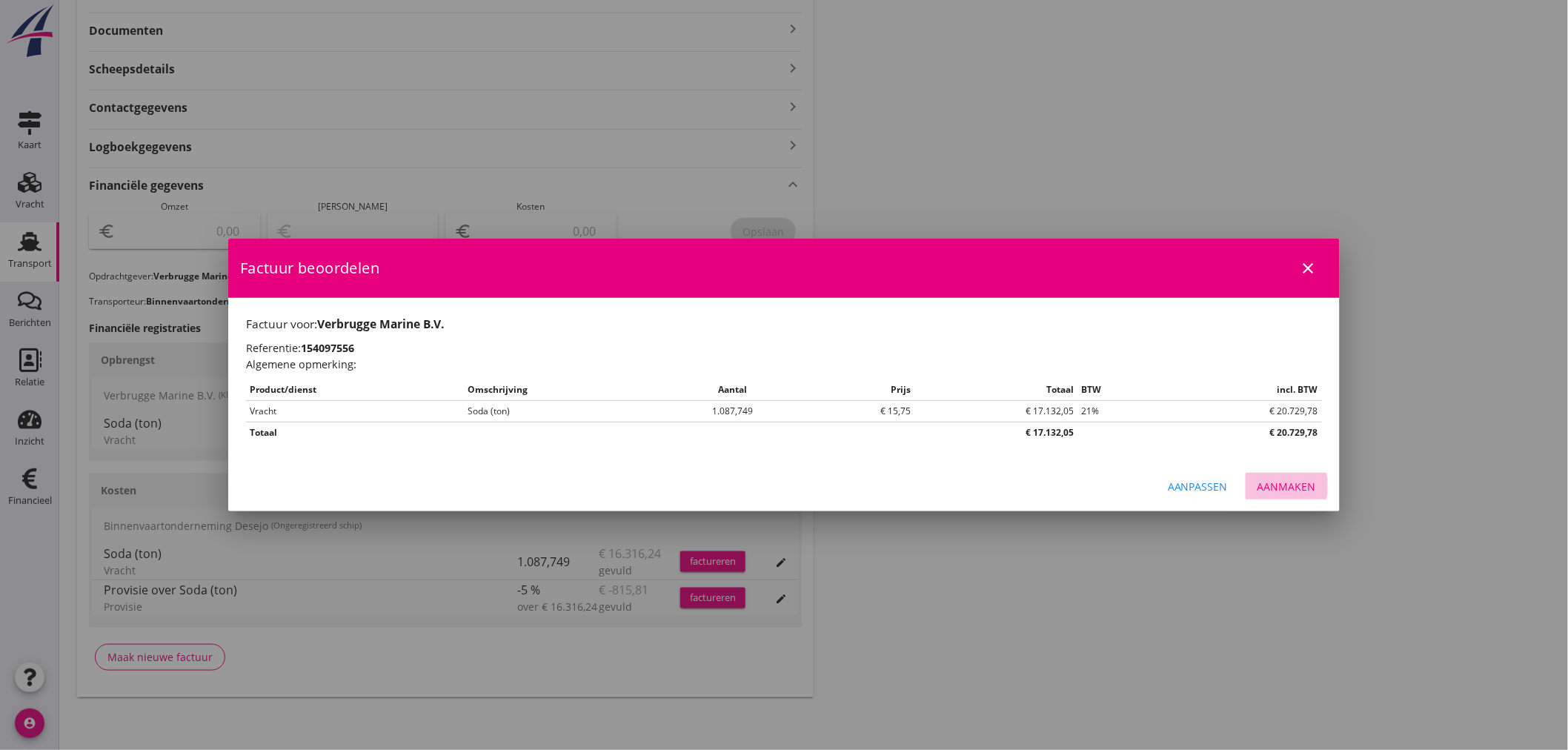
click at [1304, 488] on div "Aanmaken" at bounding box center [1286, 486] width 58 height 16
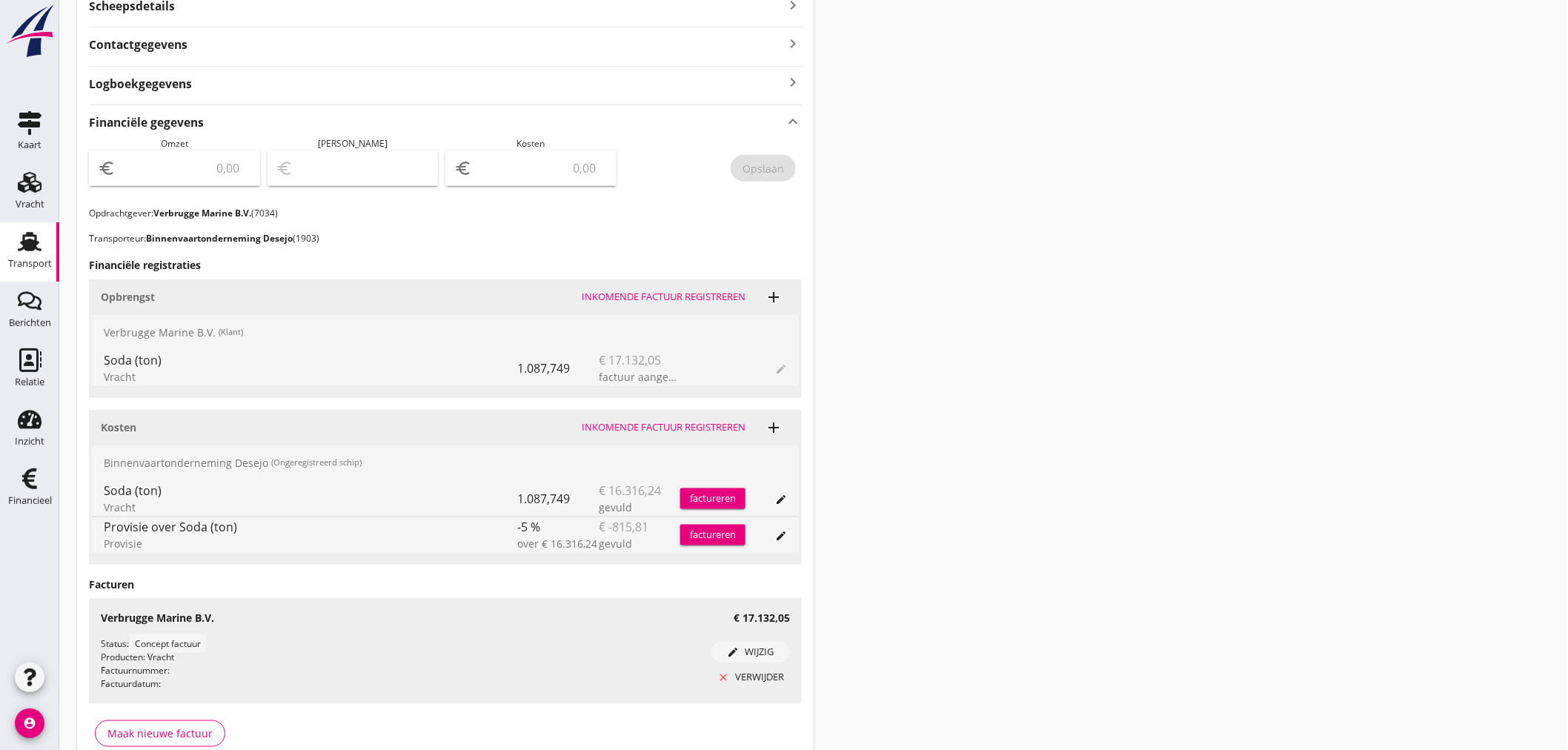
scroll to position [509, 0]
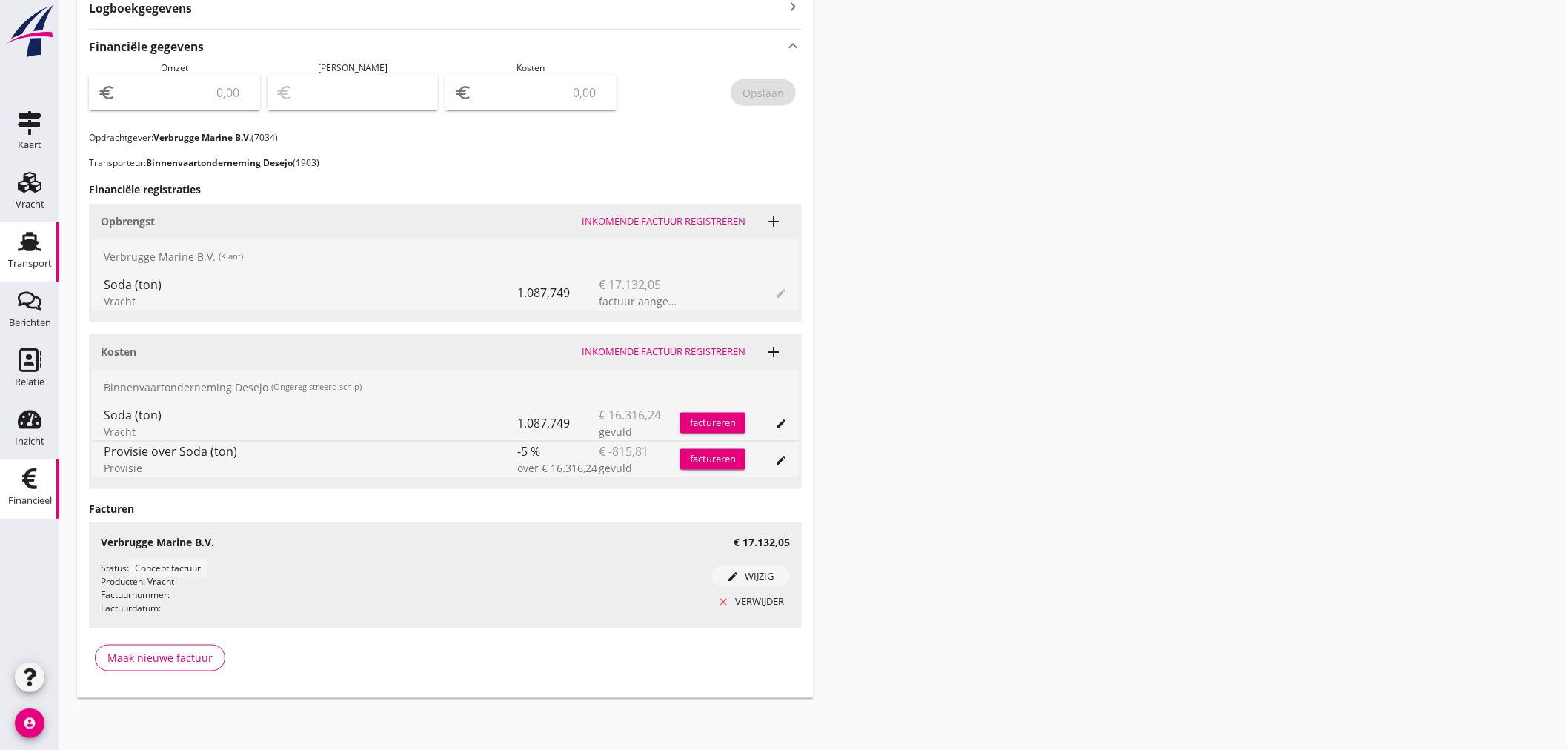
click at [20, 491] on div "Financieel" at bounding box center [30, 501] width 44 height 21
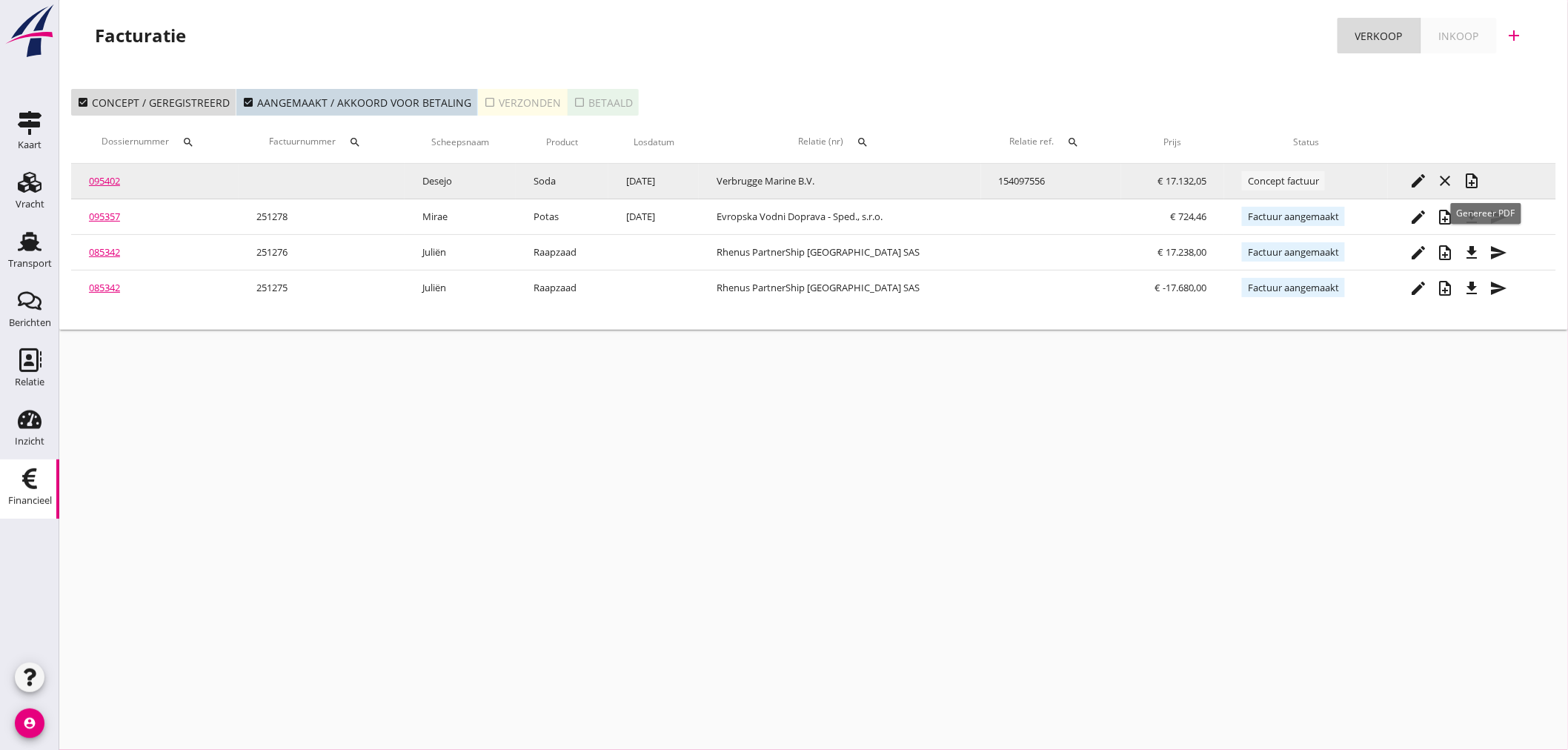
click at [1486, 185] on td "edit close note_add" at bounding box center [1472, 181] width 168 height 36
click at [1480, 165] on td "edit close note_add" at bounding box center [1472, 181] width 168 height 36
click at [1468, 186] on icon "note_add" at bounding box center [1472, 181] width 18 height 18
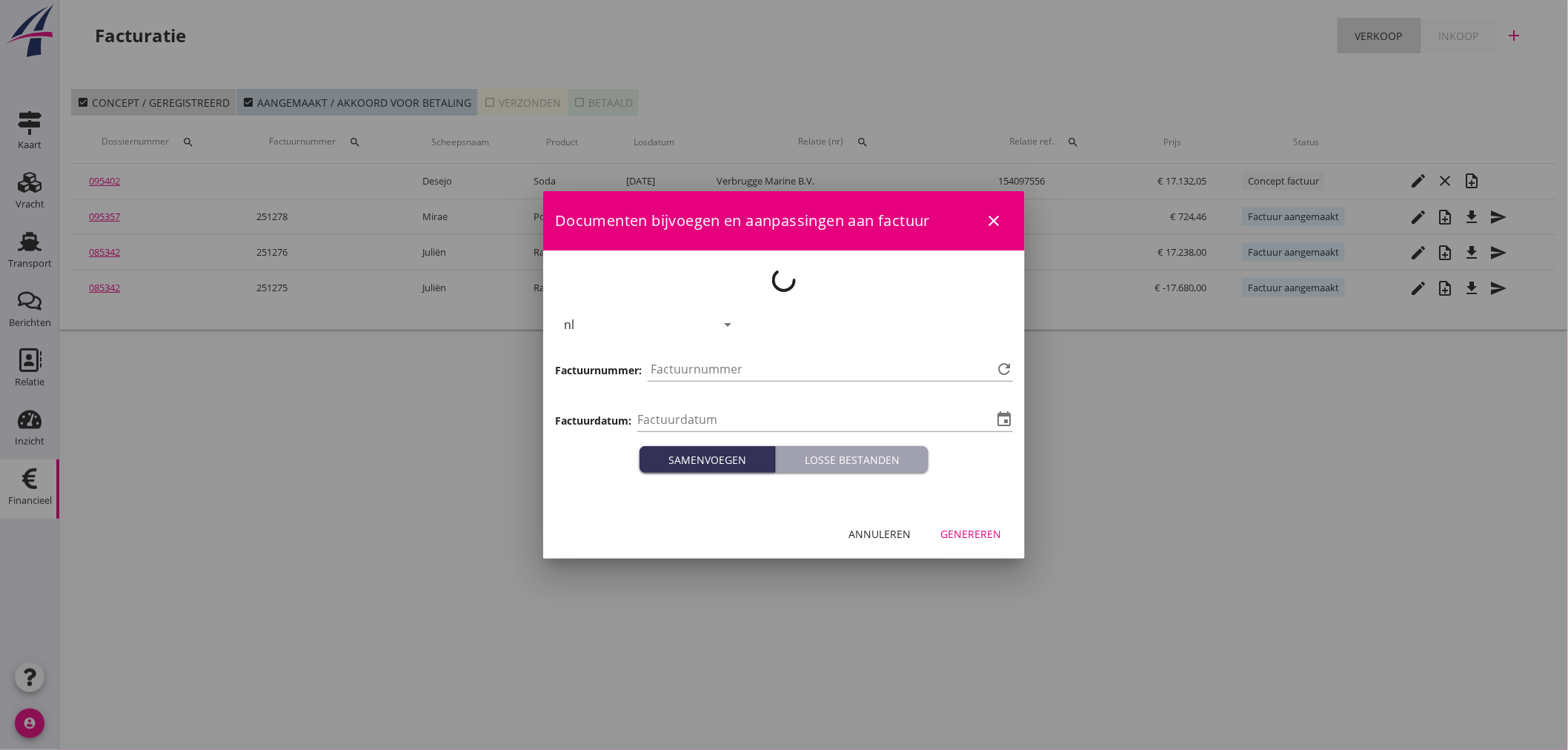
type input "2025-09-23"
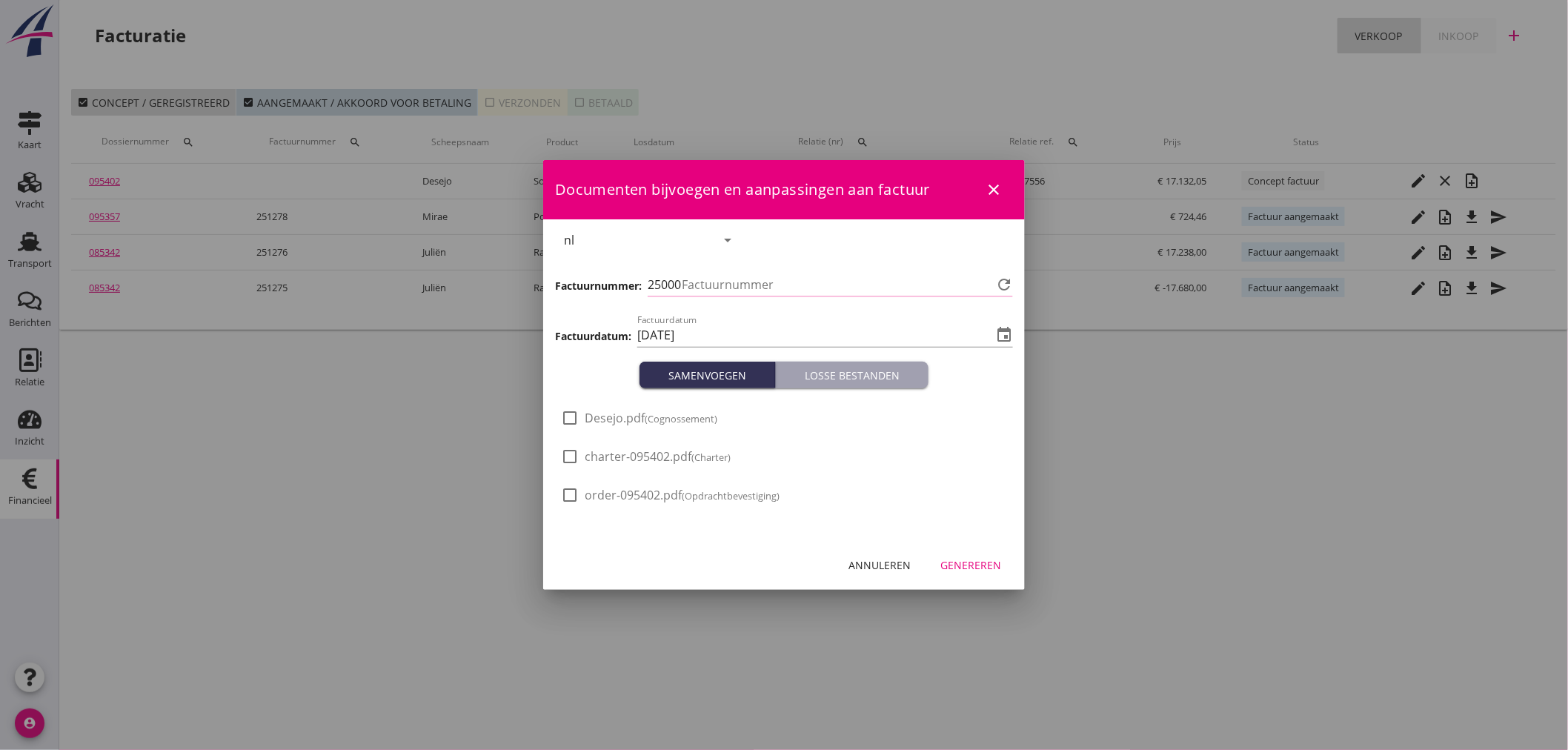
type input "1279"
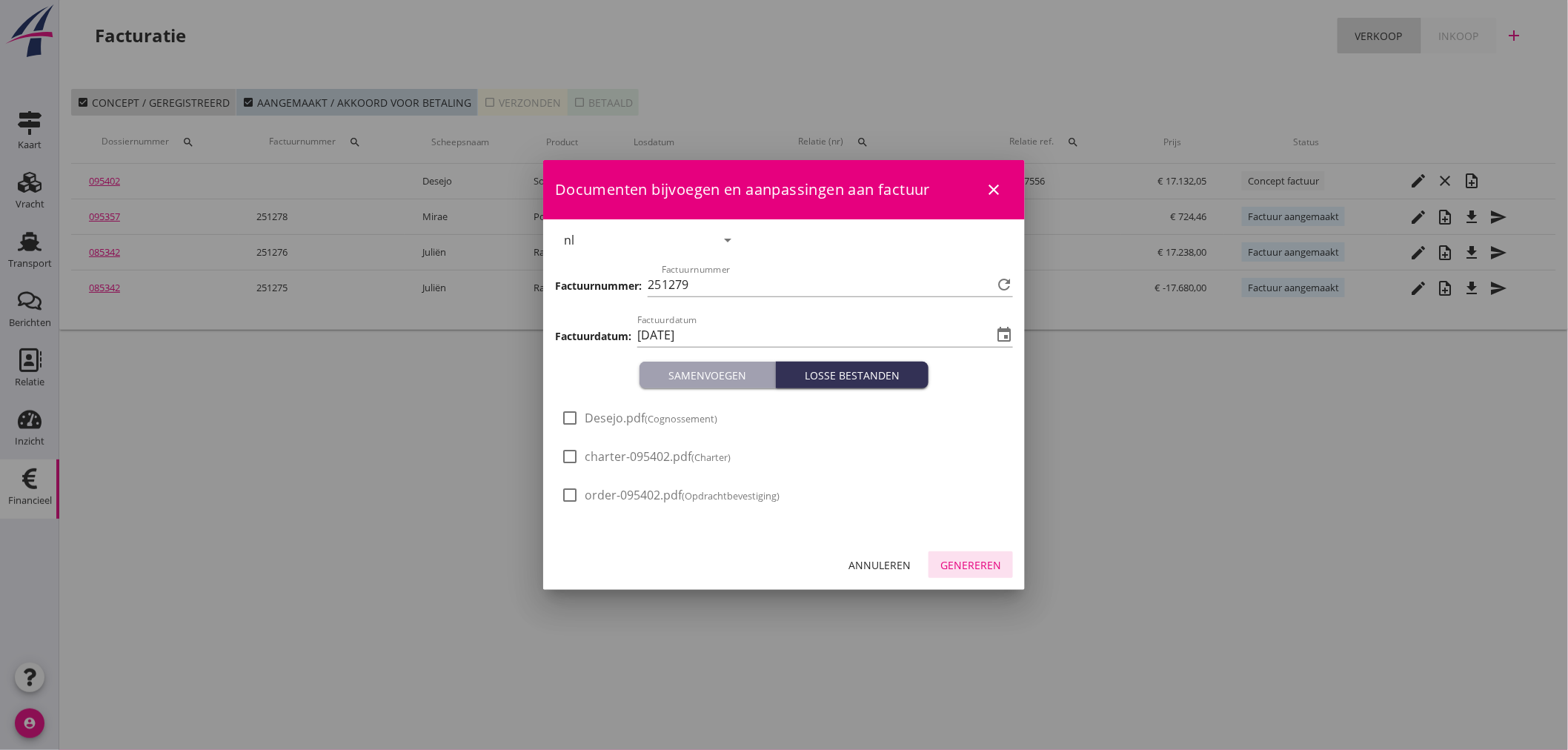
drag, startPoint x: 960, startPoint y: 551, endPoint x: 966, endPoint y: 557, distance: 8.5
click at [962, 554] on button "Genereren" at bounding box center [971, 565] width 84 height 26
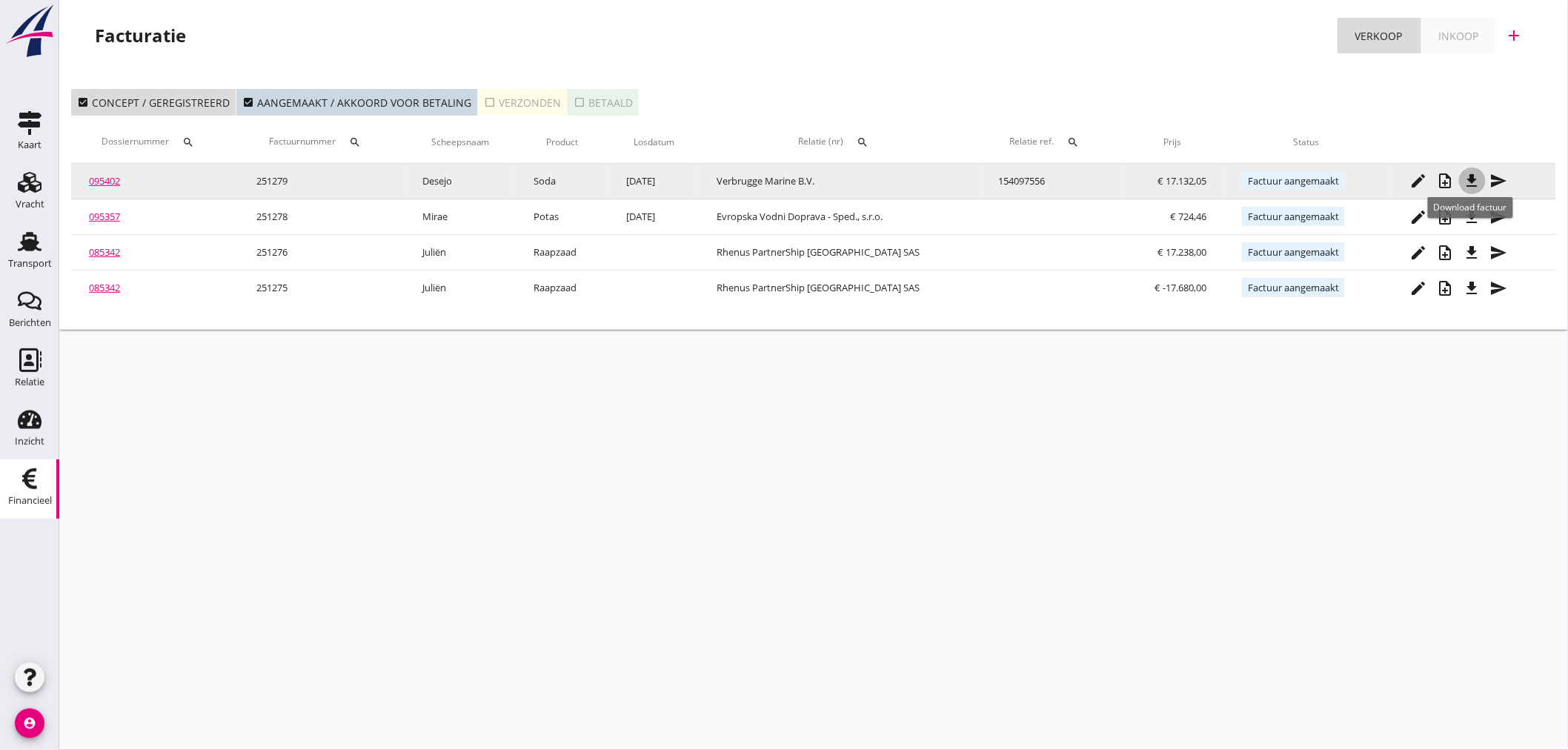
click at [1475, 180] on icon "file_download" at bounding box center [1472, 181] width 18 height 18
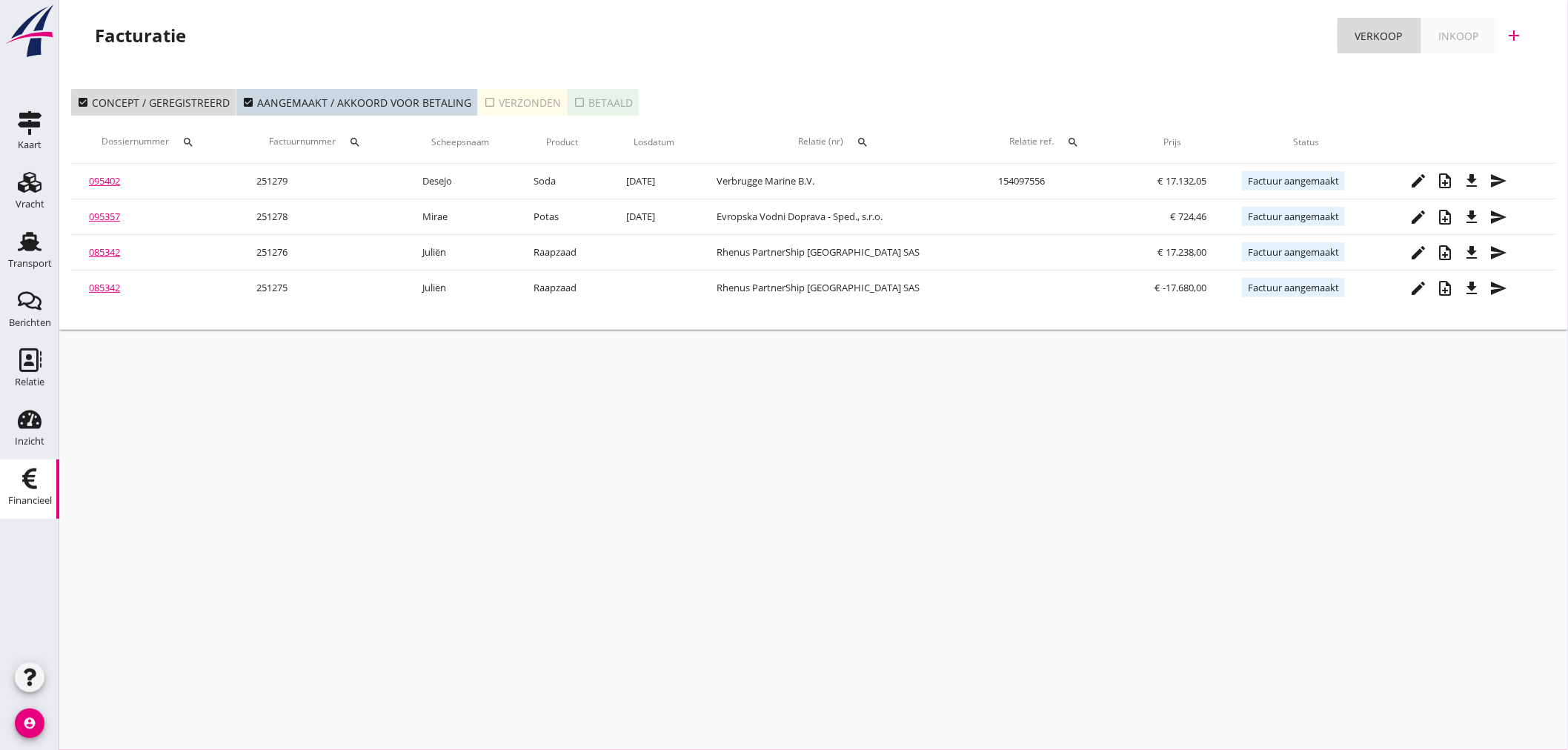
click at [652, 460] on div "cancel You are impersonating another user. Facturatie Verkoop Inkoop add check_…" at bounding box center [813, 375] width 1509 height 750
click at [30, 500] on div "Financieel" at bounding box center [30, 500] width 44 height 9
click at [484, 101] on icon "check_box_outline_blank" at bounding box center [489, 102] width 12 height 12
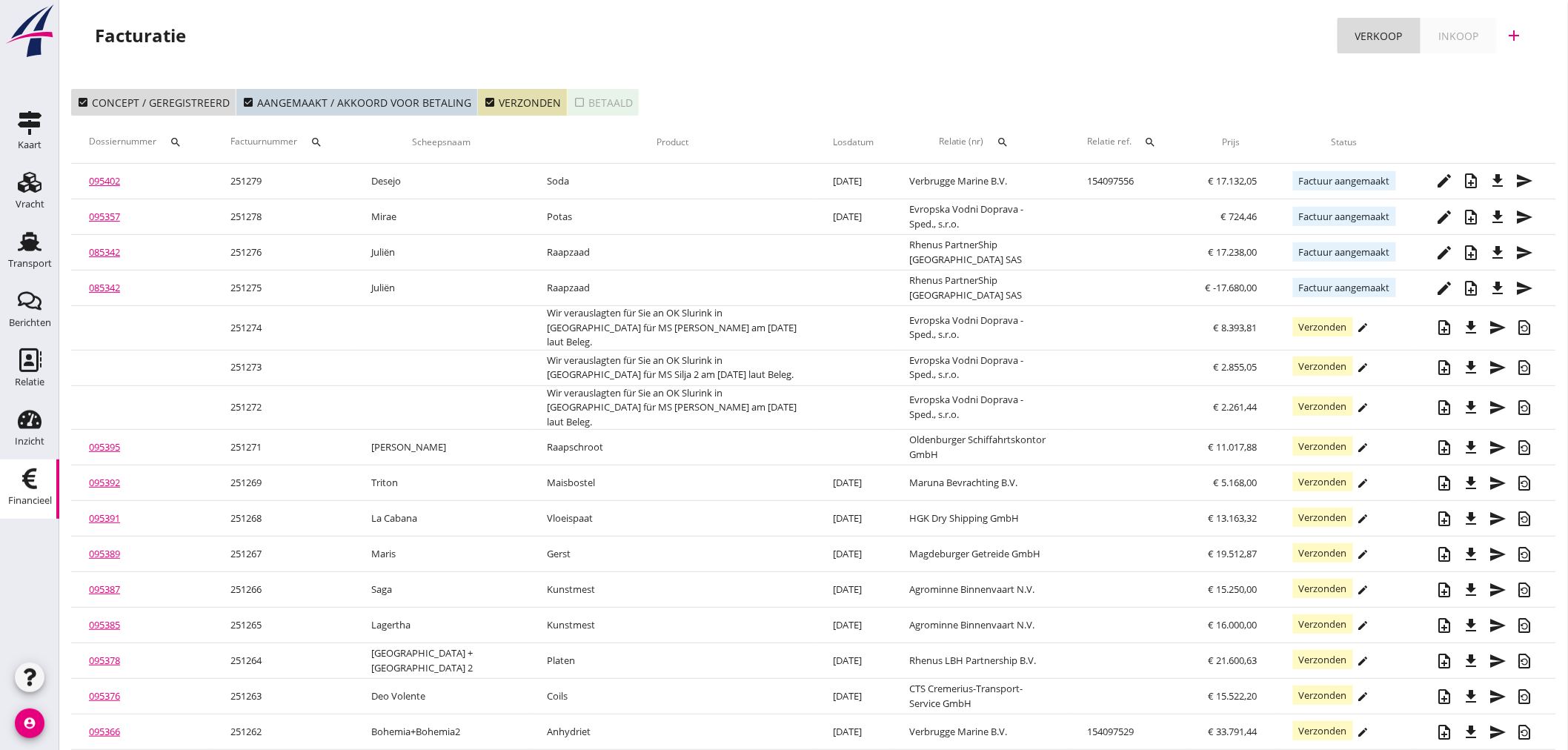
click at [1532, 39] on div "Facturatie Verkoop Inkoop add" at bounding box center [813, 36] width 1473 height 36
click at [1516, 35] on icon "add" at bounding box center [1514, 35] width 18 height 18
click at [1507, 76] on div "Verkoopfactuur" at bounding box center [1505, 72] width 88 height 18
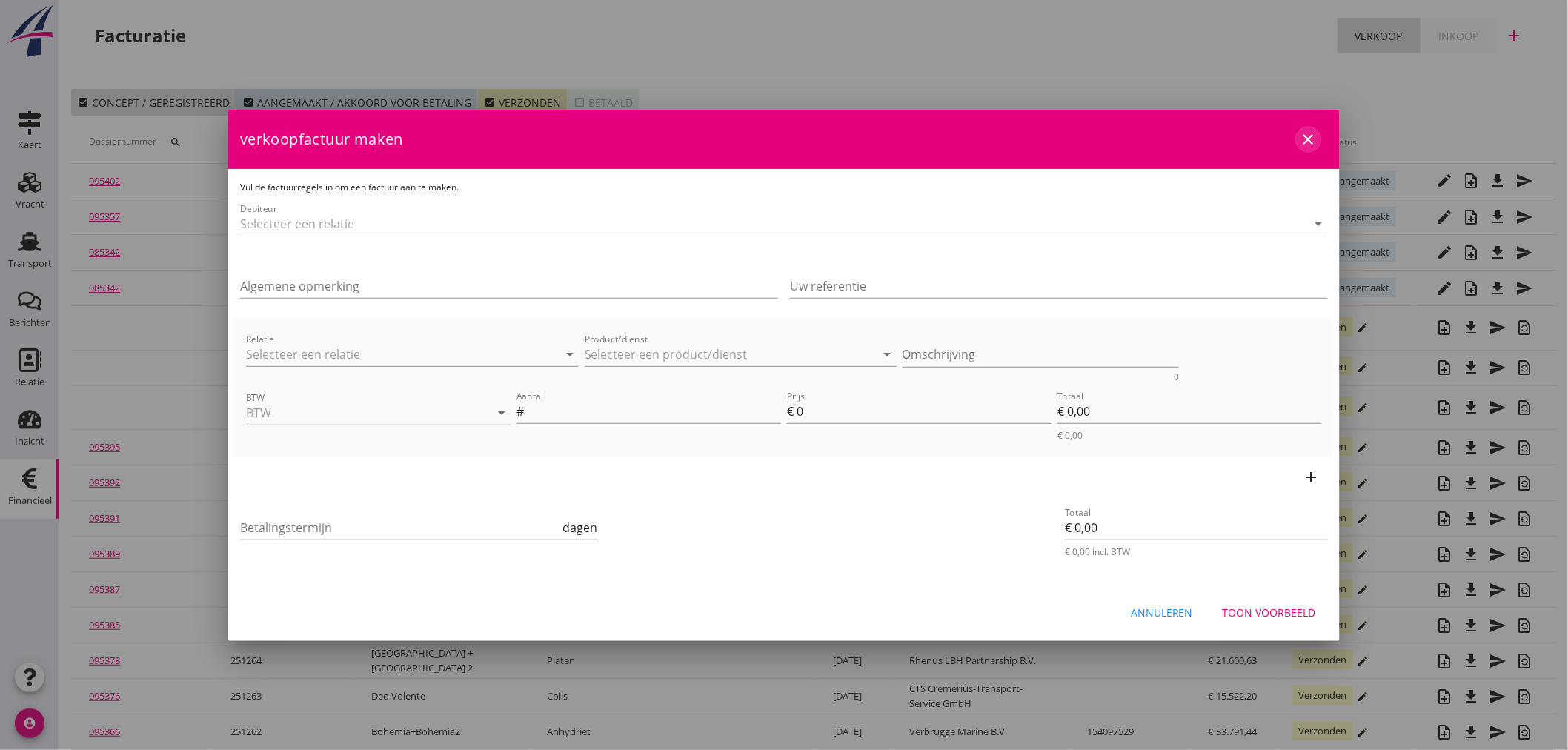
drag, startPoint x: 1306, startPoint y: 133, endPoint x: 1330, endPoint y: 115, distance: 30.0
click at [1306, 134] on icon "close" at bounding box center [1308, 139] width 18 height 18
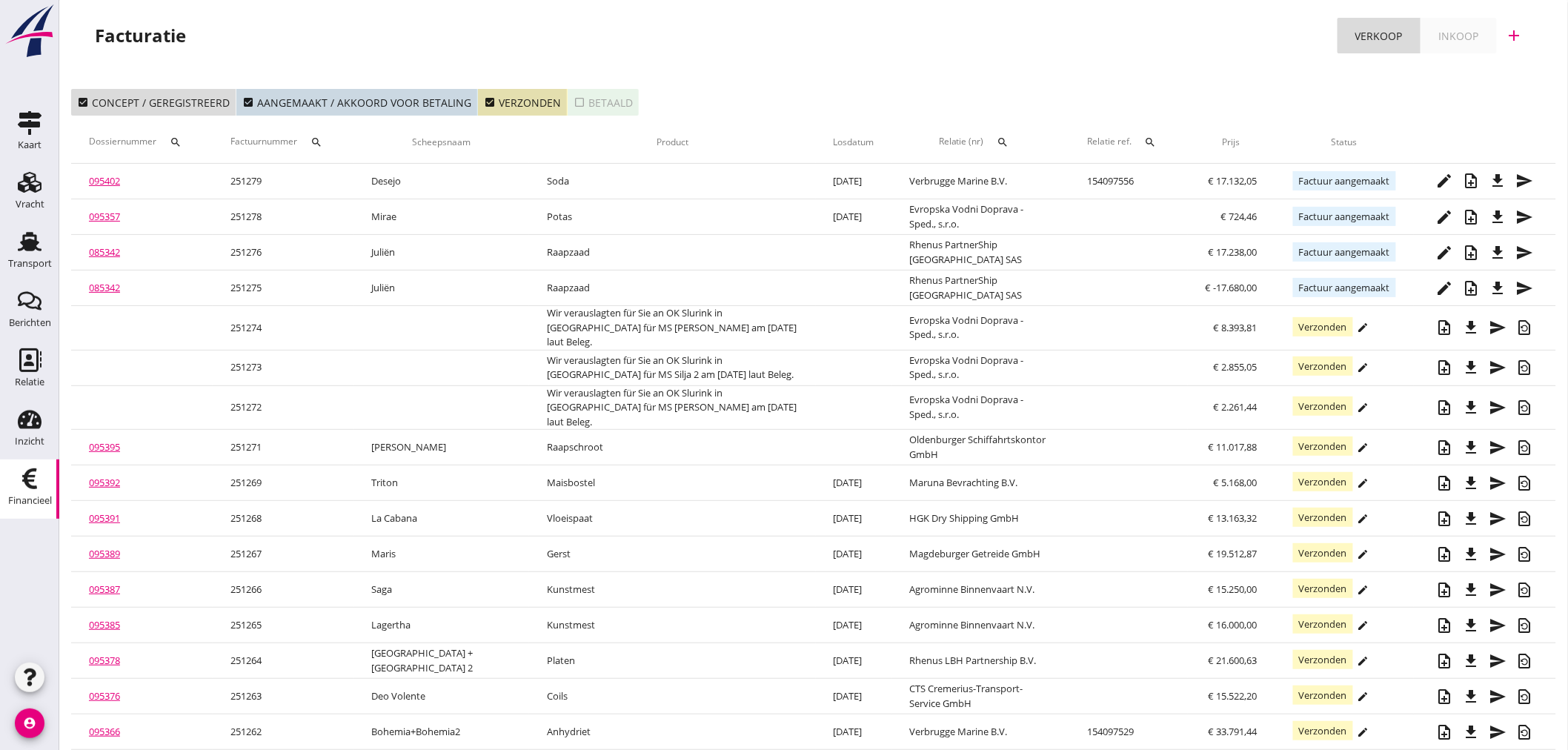
click at [30, 498] on div "Financieel" at bounding box center [30, 500] width 44 height 9
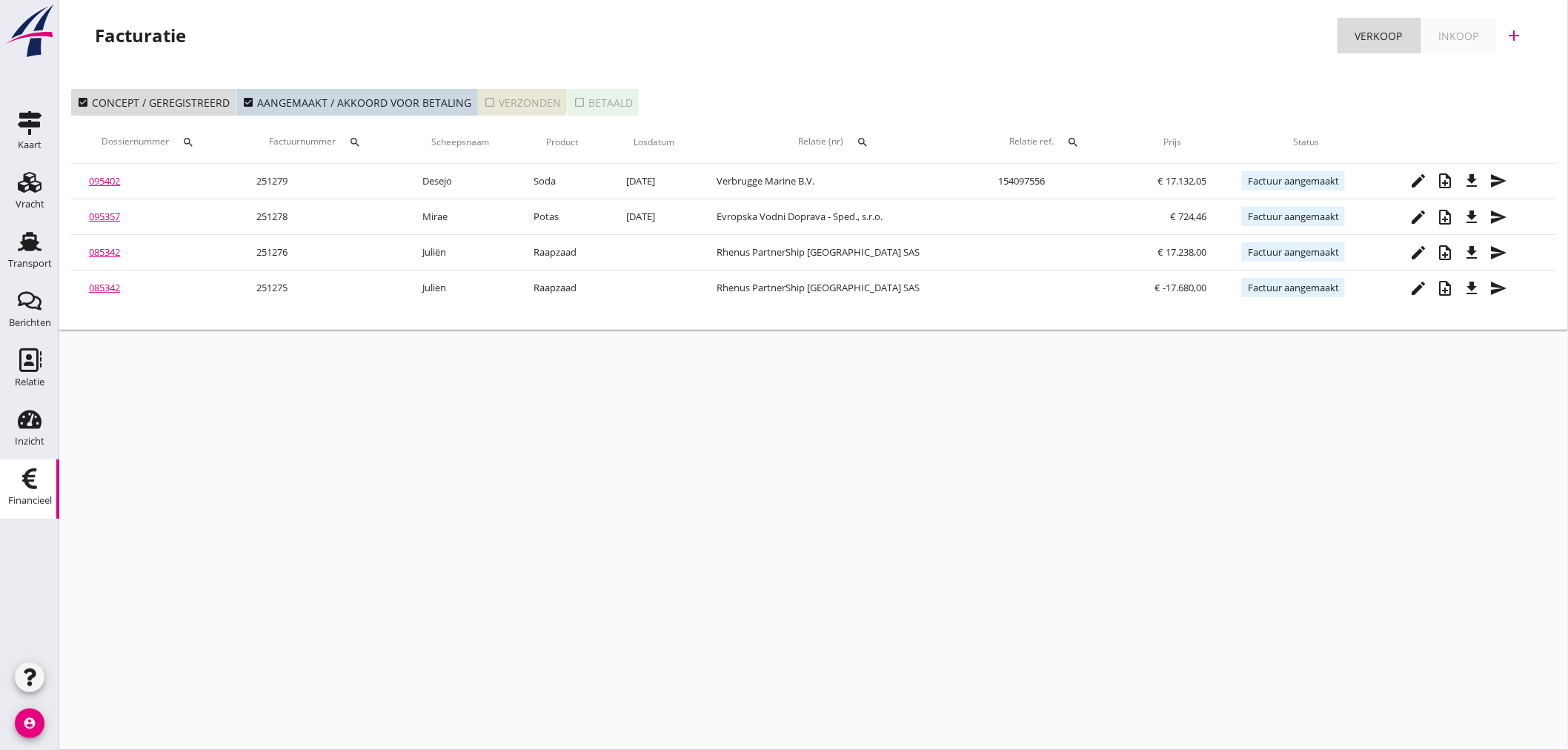
click at [485, 107] on icon "check_box_outline_blank" at bounding box center [489, 102] width 12 height 12
click at [361, 143] on icon "search" at bounding box center [354, 142] width 12 height 12
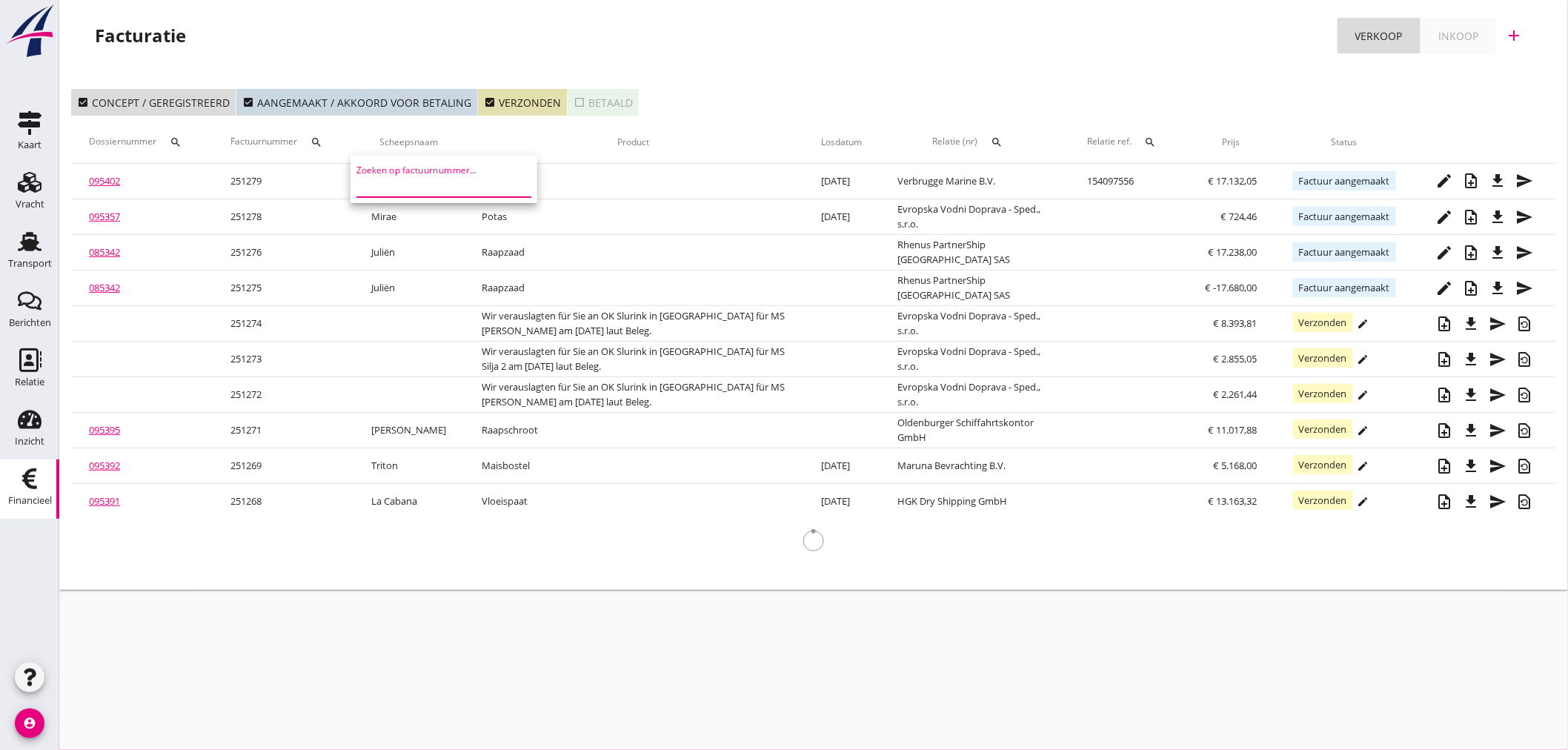
click at [393, 174] on input "Zoeken op factuurnummer..." at bounding box center [434, 185] width 154 height 23
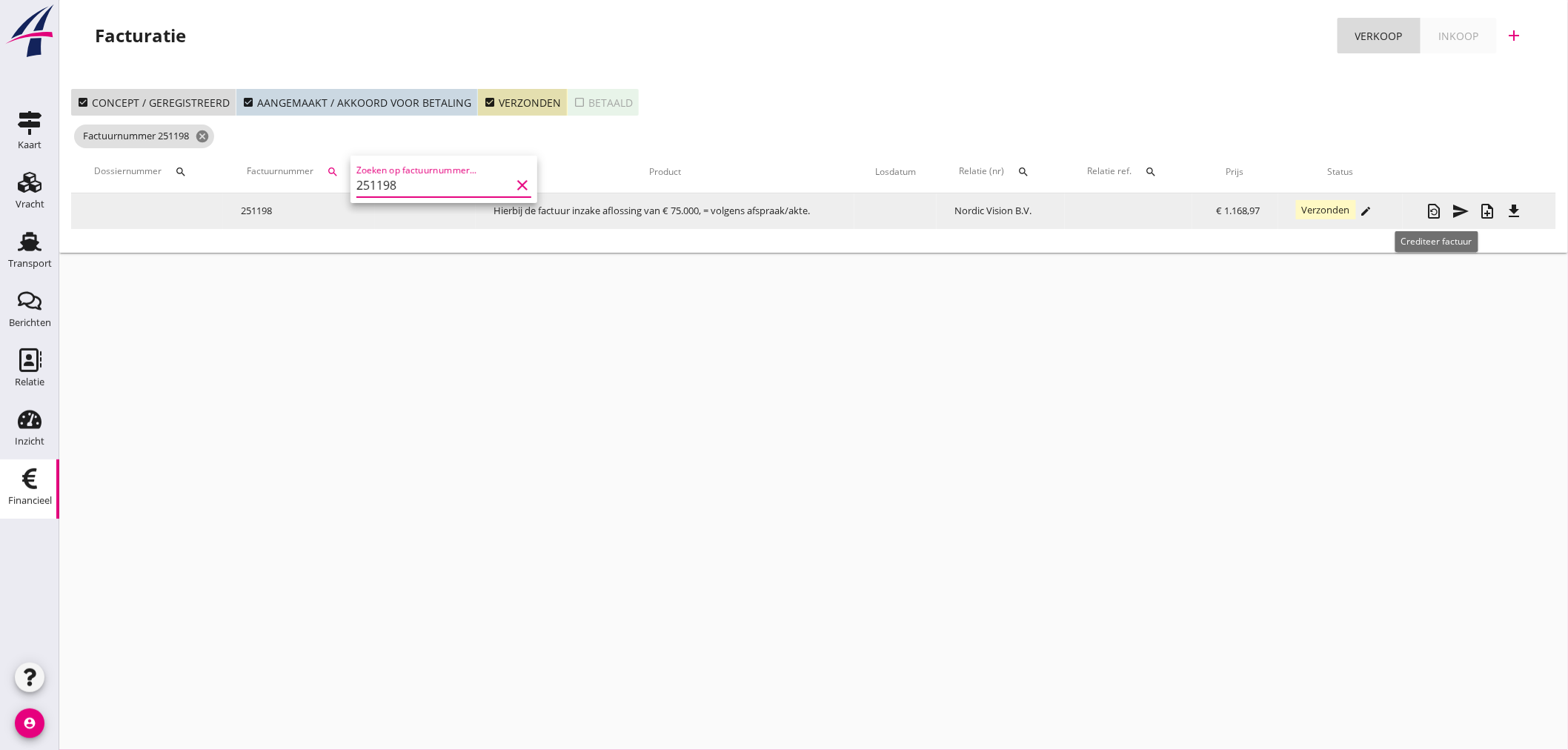
type input "251198"
click at [1425, 212] on div "restore_page" at bounding box center [1434, 211] width 26 height 18
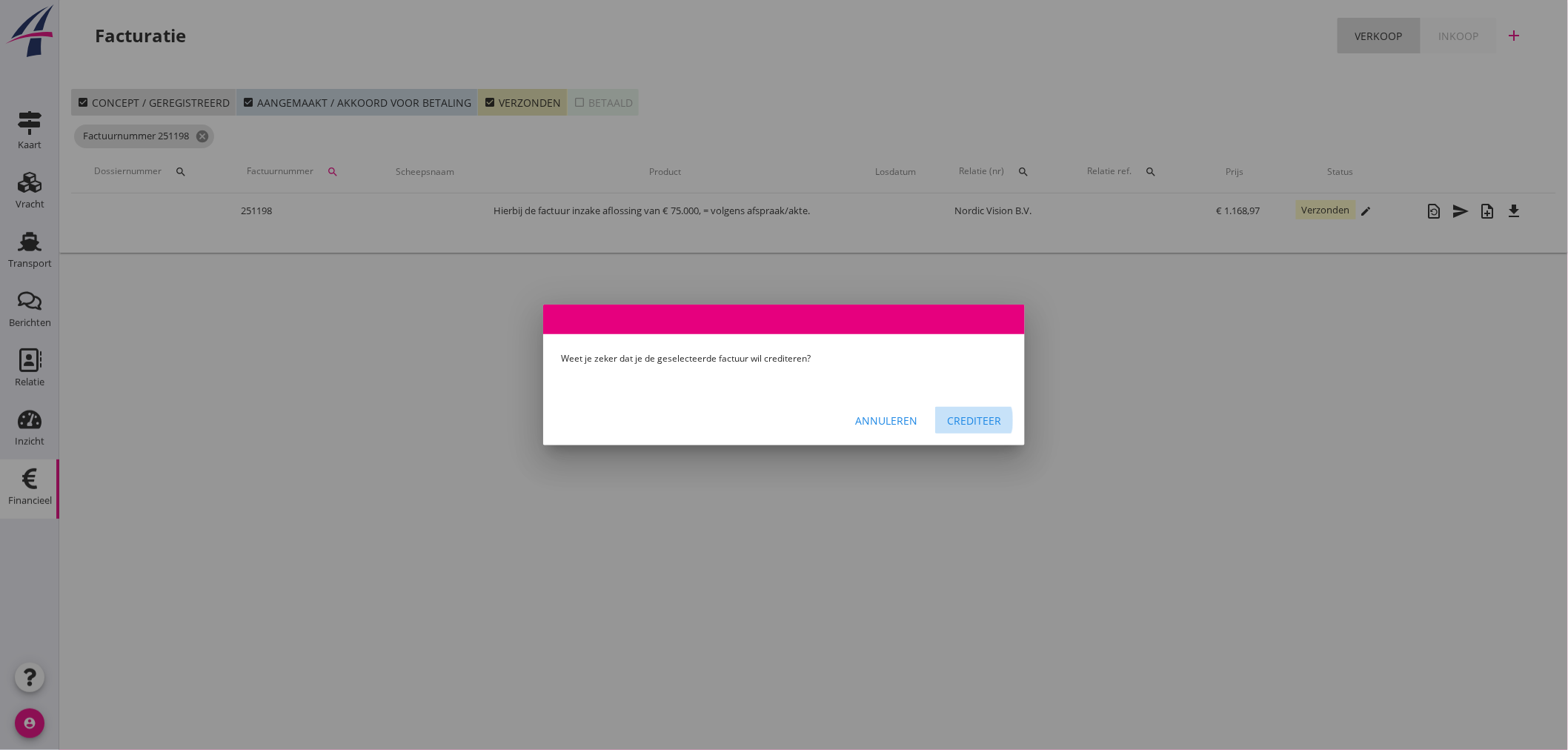
click at [991, 423] on div "Crediteer" at bounding box center [974, 421] width 54 height 16
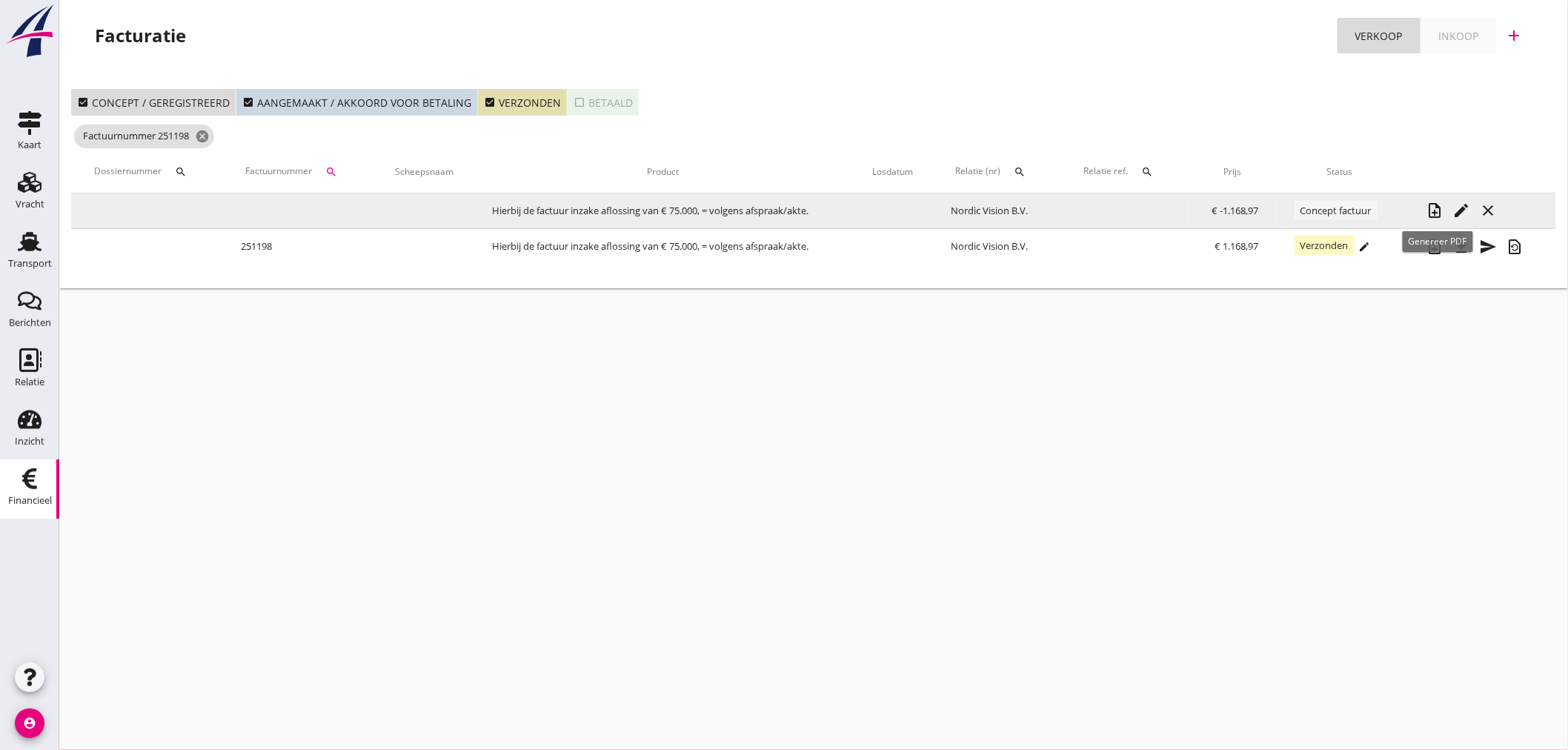
click at [1432, 213] on icon "note_add" at bounding box center [1434, 210] width 18 height 18
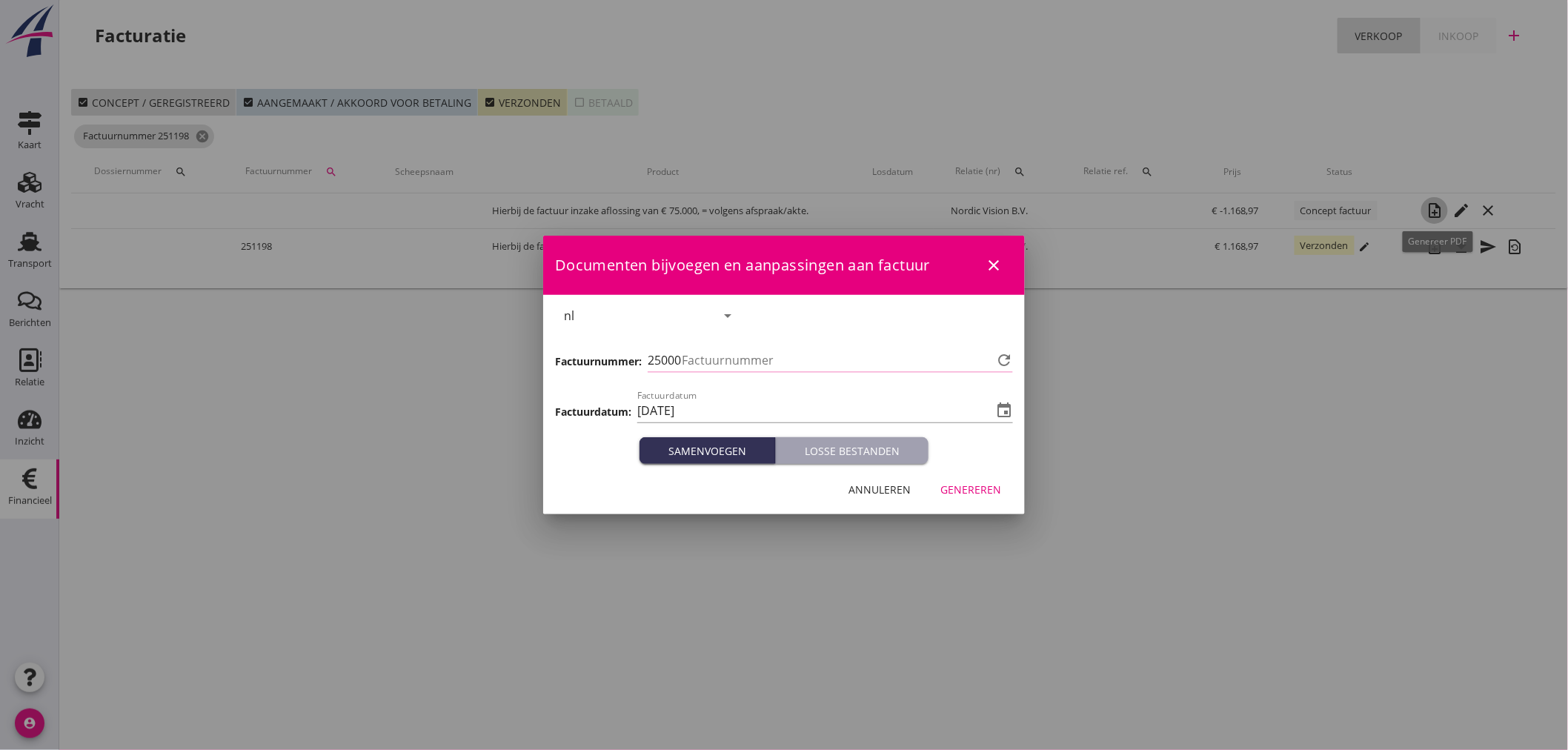
type input "1280"
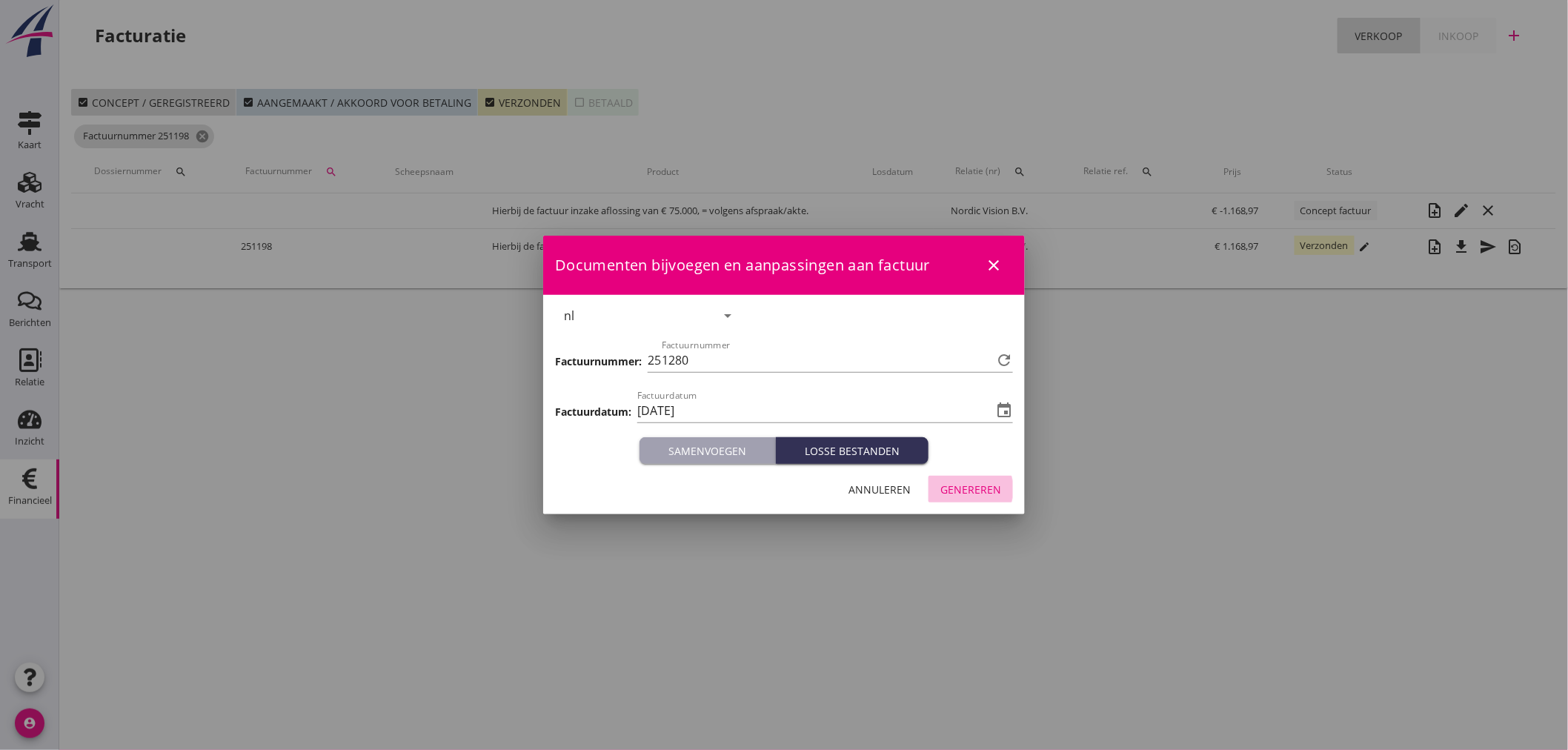
click at [975, 490] on div "Genereren" at bounding box center [971, 489] width 61 height 16
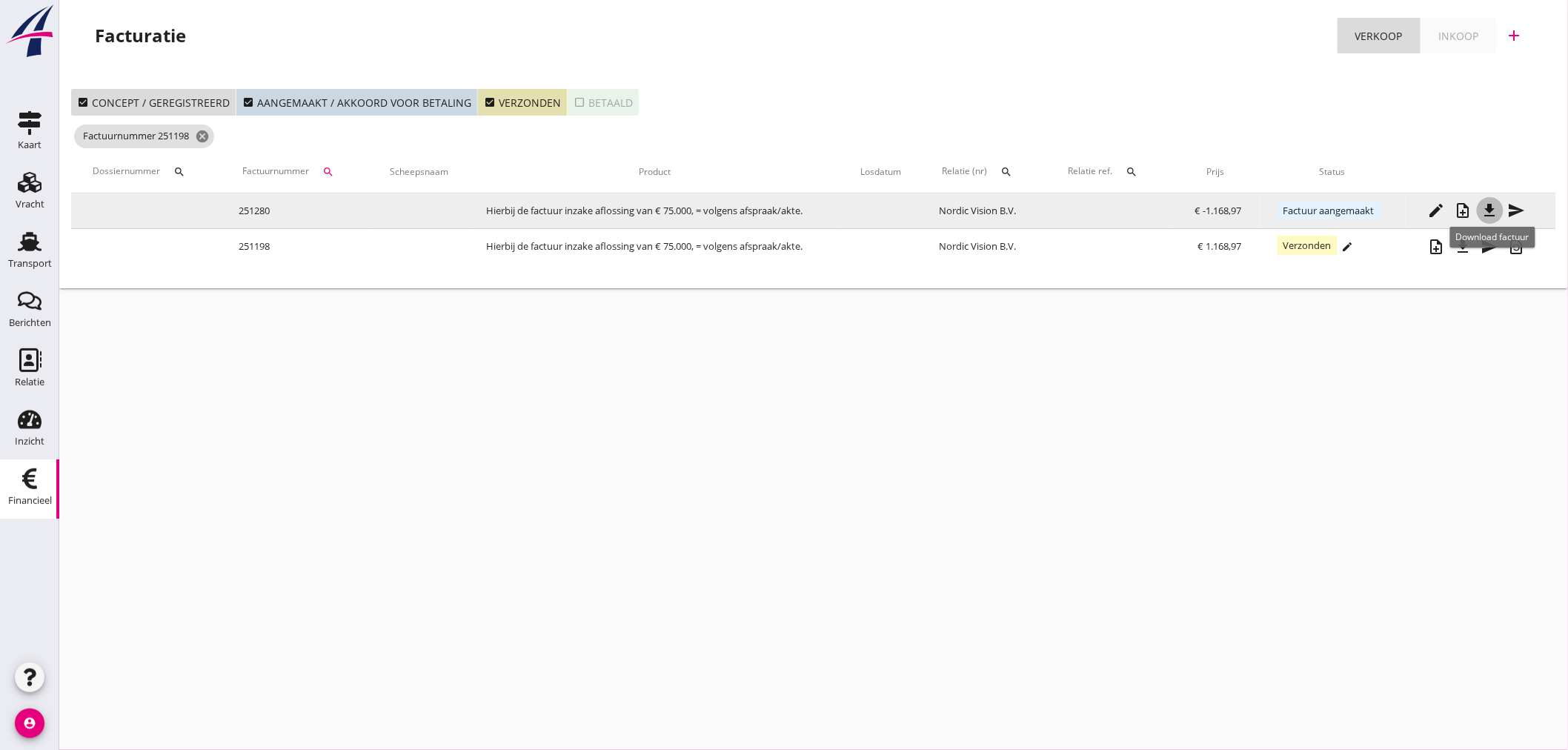
click at [1490, 217] on icon "file_download" at bounding box center [1490, 210] width 18 height 18
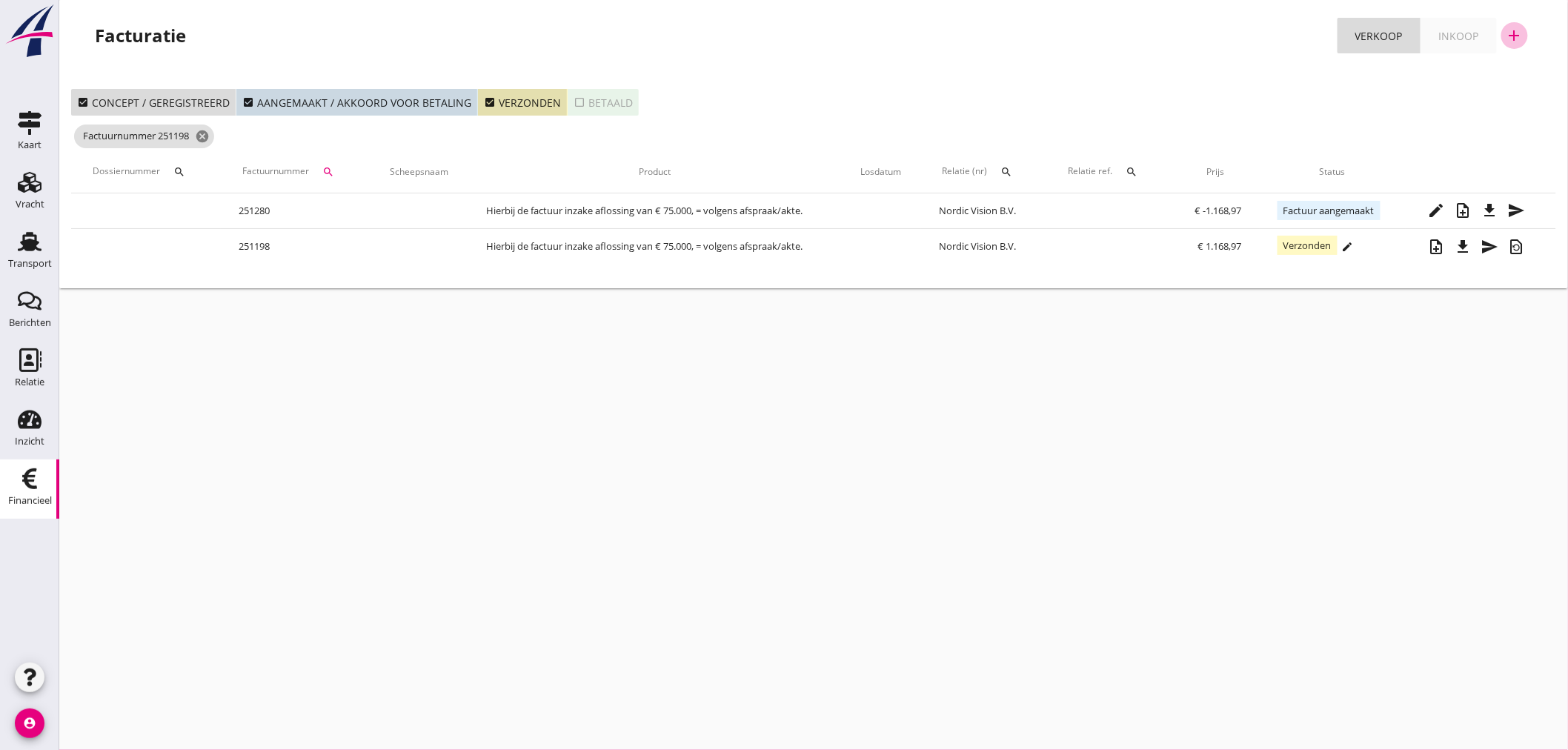
click at [1523, 38] on icon "add" at bounding box center [1514, 35] width 18 height 18
click at [1531, 79] on div "Verkoopfactuur" at bounding box center [1505, 72] width 88 height 18
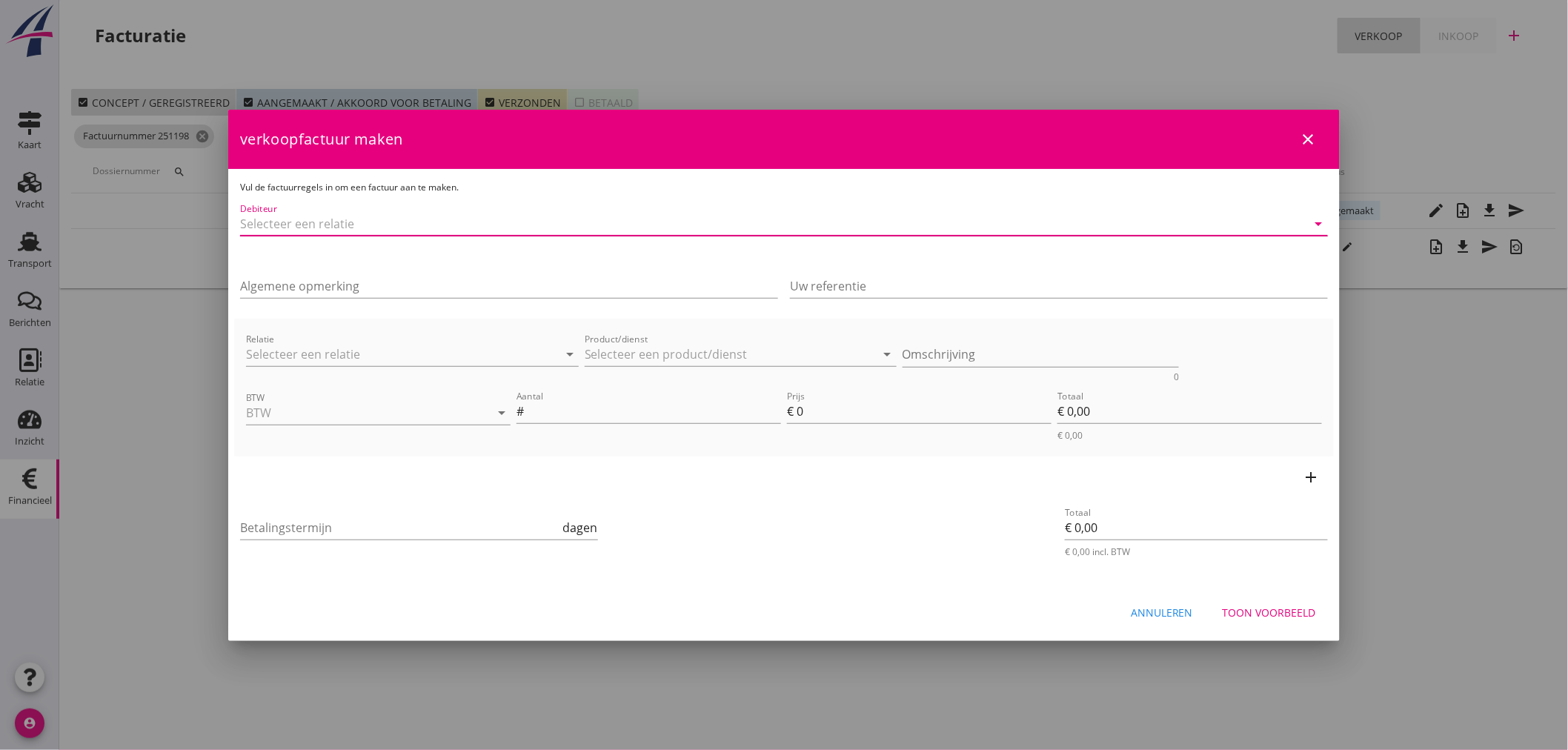
click at [386, 227] on input "Debiteur" at bounding box center [763, 224] width 1046 height 23
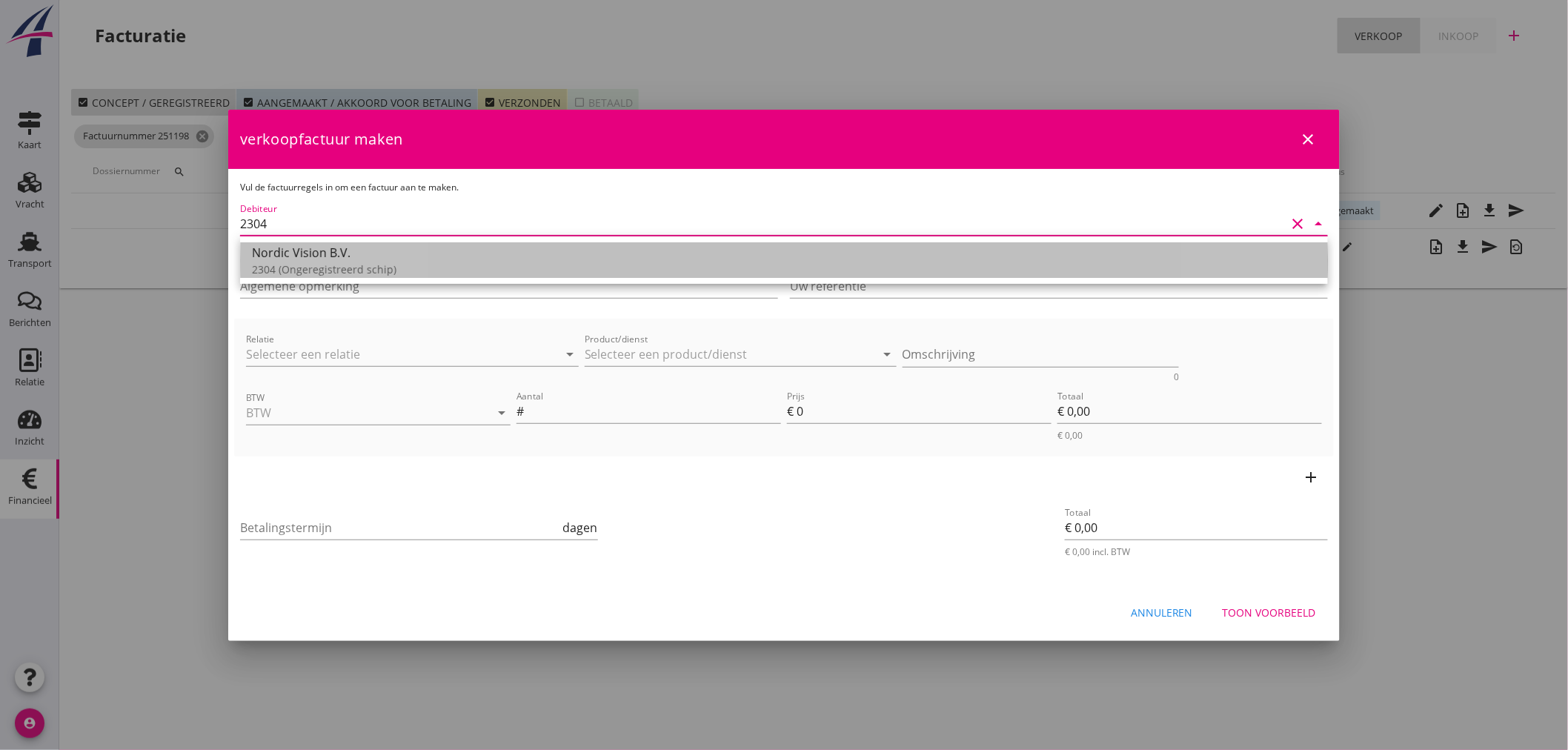
click at [291, 255] on div "Nordic Vision B.V." at bounding box center [784, 252] width 1064 height 18
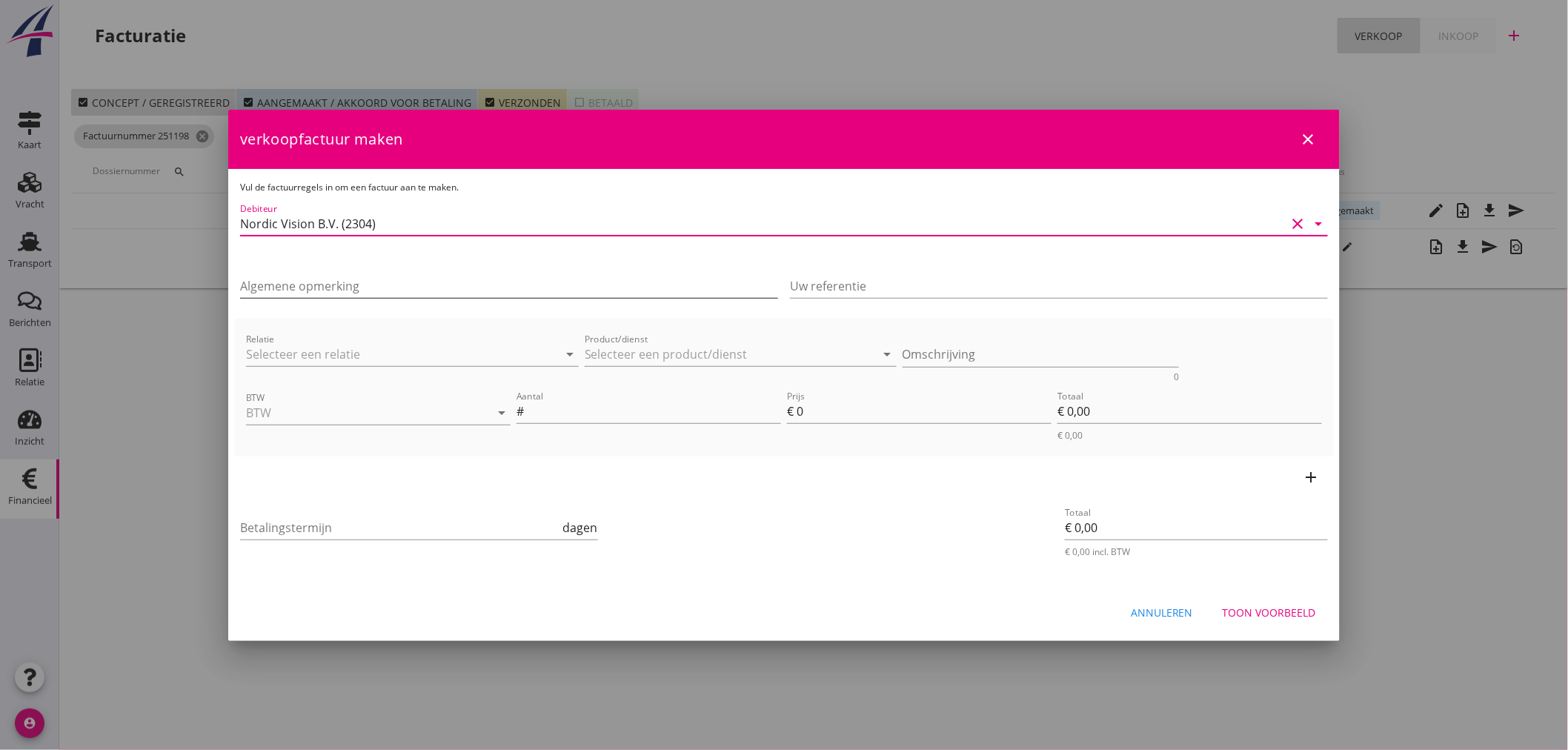
type input "Nordic Vision B.V. (2304)"
click at [298, 282] on input "Algemene opmerking" at bounding box center [509, 286] width 538 height 23
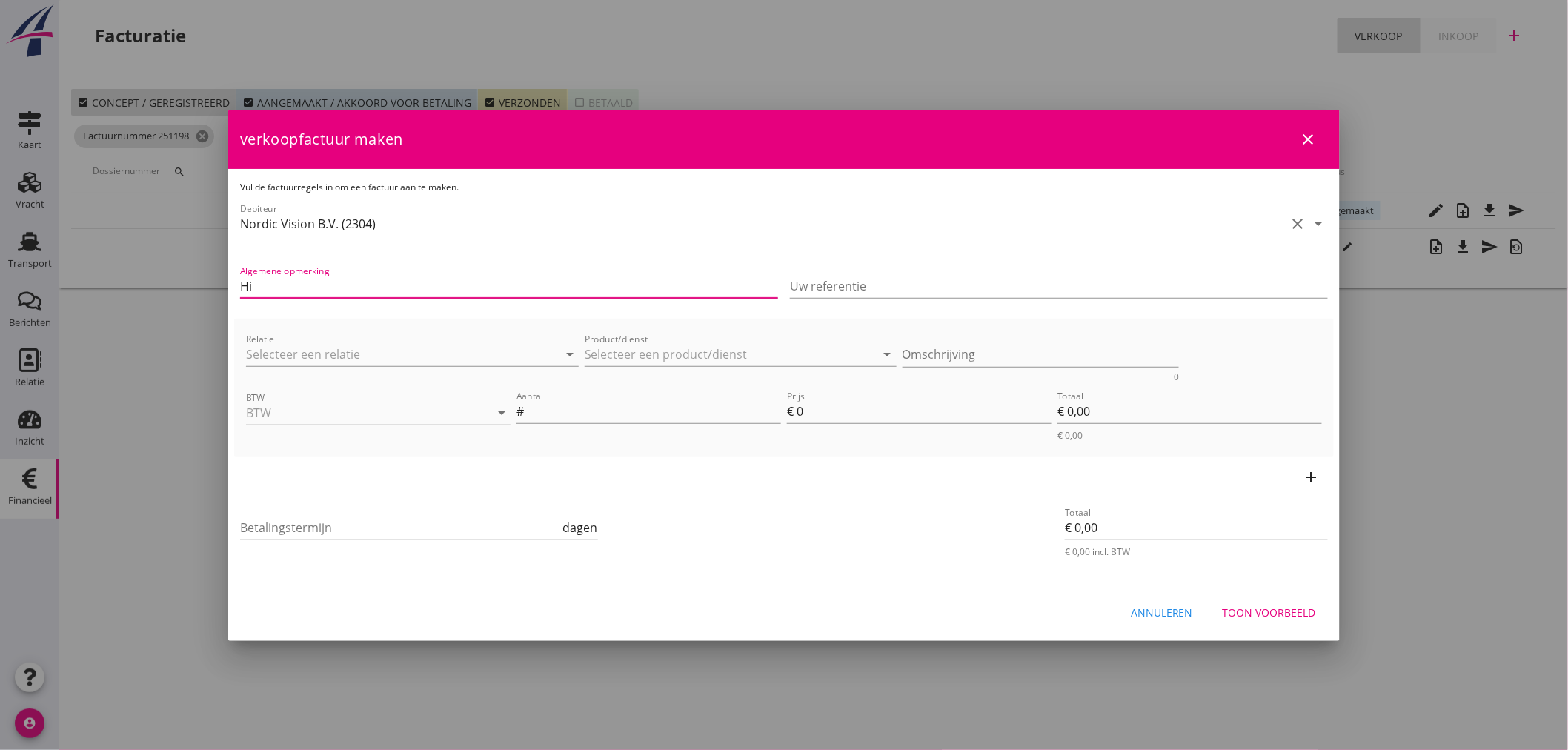
type input "Hierbij de factuur inzake aflossing van € 75.000, = volgens afspraak/akte."
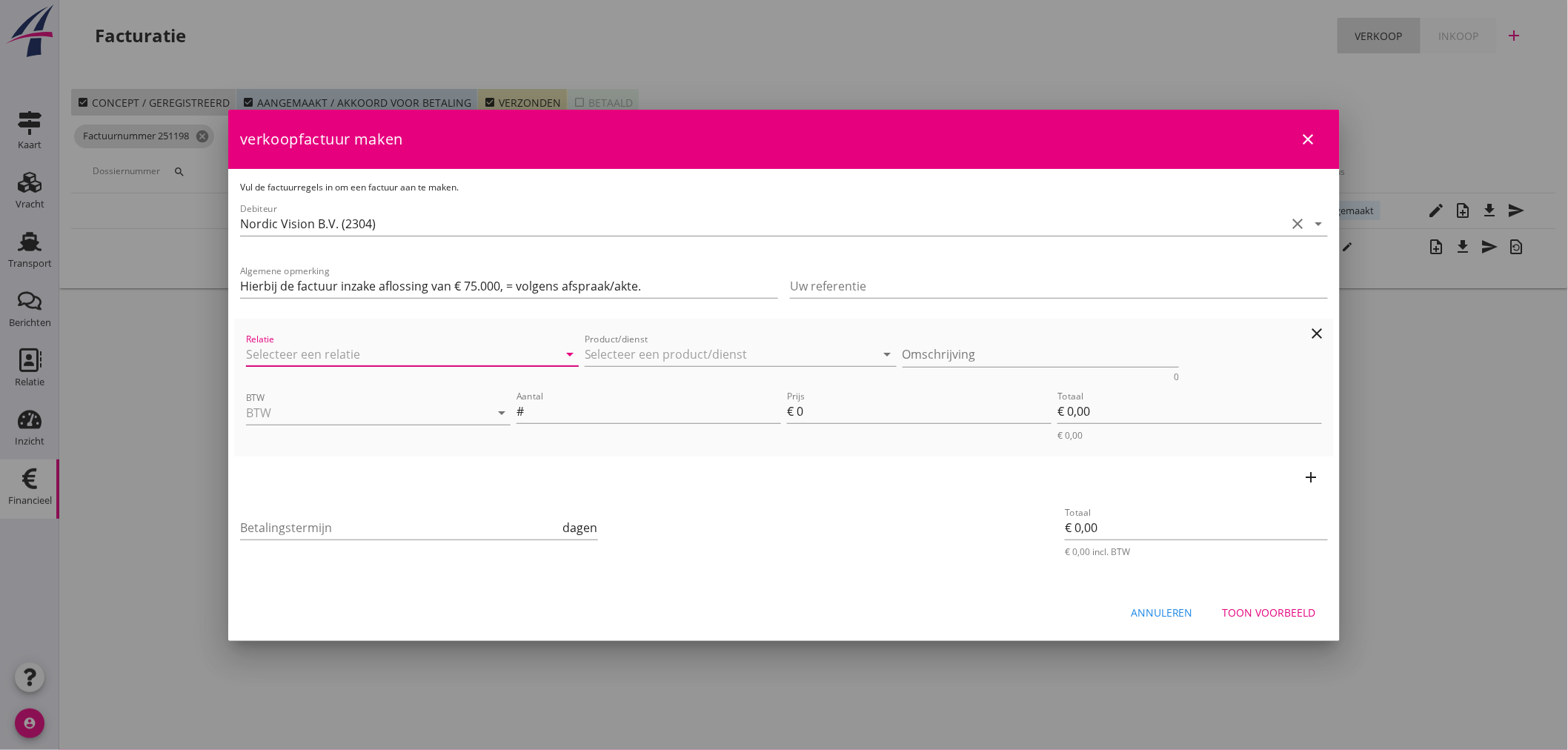
click at [265, 350] on input "Relatie" at bounding box center [392, 354] width 291 height 23
click at [272, 390] on div "Nordic Vision B.V." at bounding box center [411, 382] width 307 height 18
type input "Nordic Vision B.V. (2304)"
click at [673, 350] on input "Product/dienst" at bounding box center [731, 354] width 291 height 23
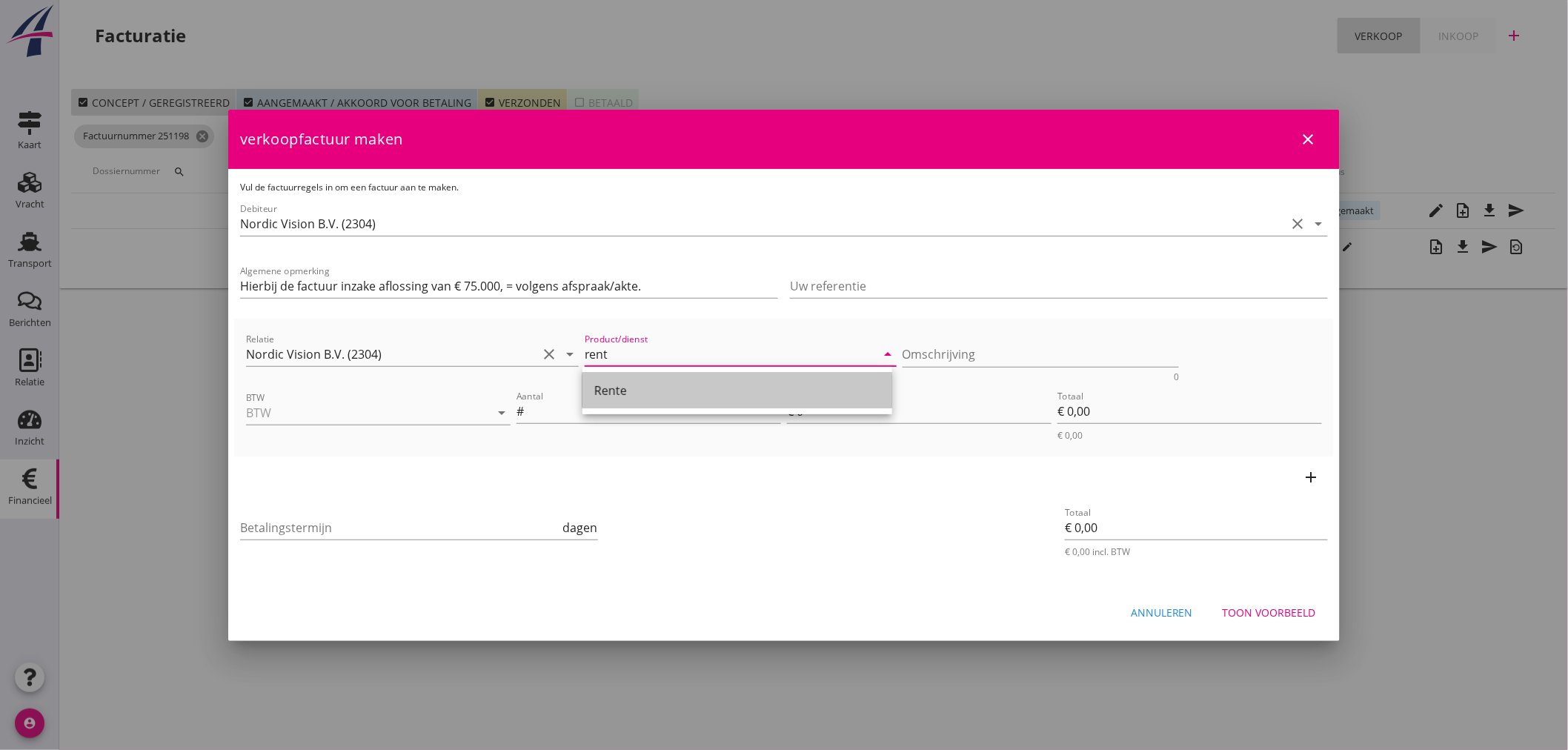
drag, startPoint x: 620, startPoint y: 393, endPoint x: 611, endPoint y: 393, distance: 9.0
click at [619, 393] on div "Rente" at bounding box center [737, 390] width 286 height 18
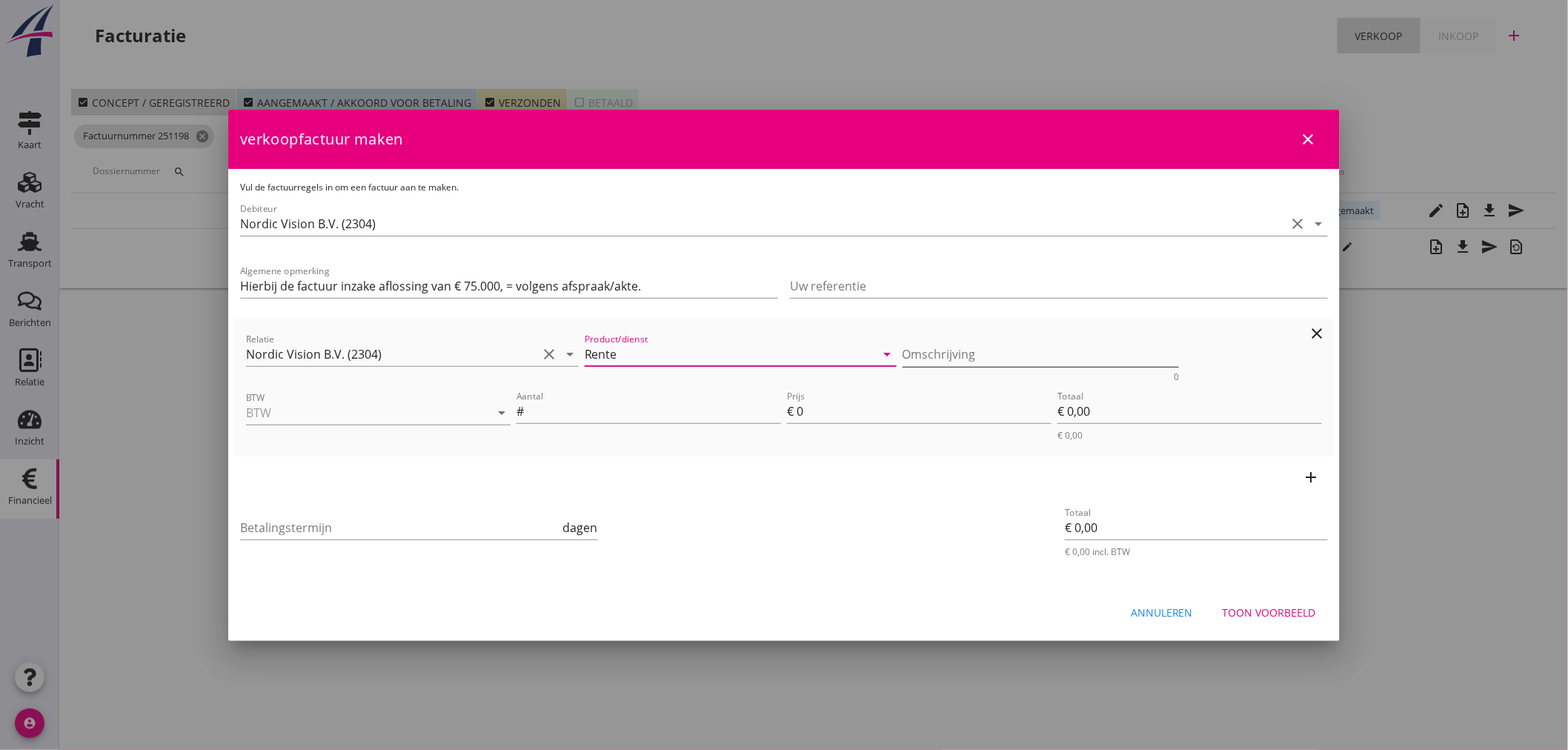
type input "Rente"
click at [942, 361] on textarea "Omschrijving" at bounding box center [1041, 354] width 277 height 24
type textarea "8 % per jaar over € 72.979,69"
type input "0"
type input "486"
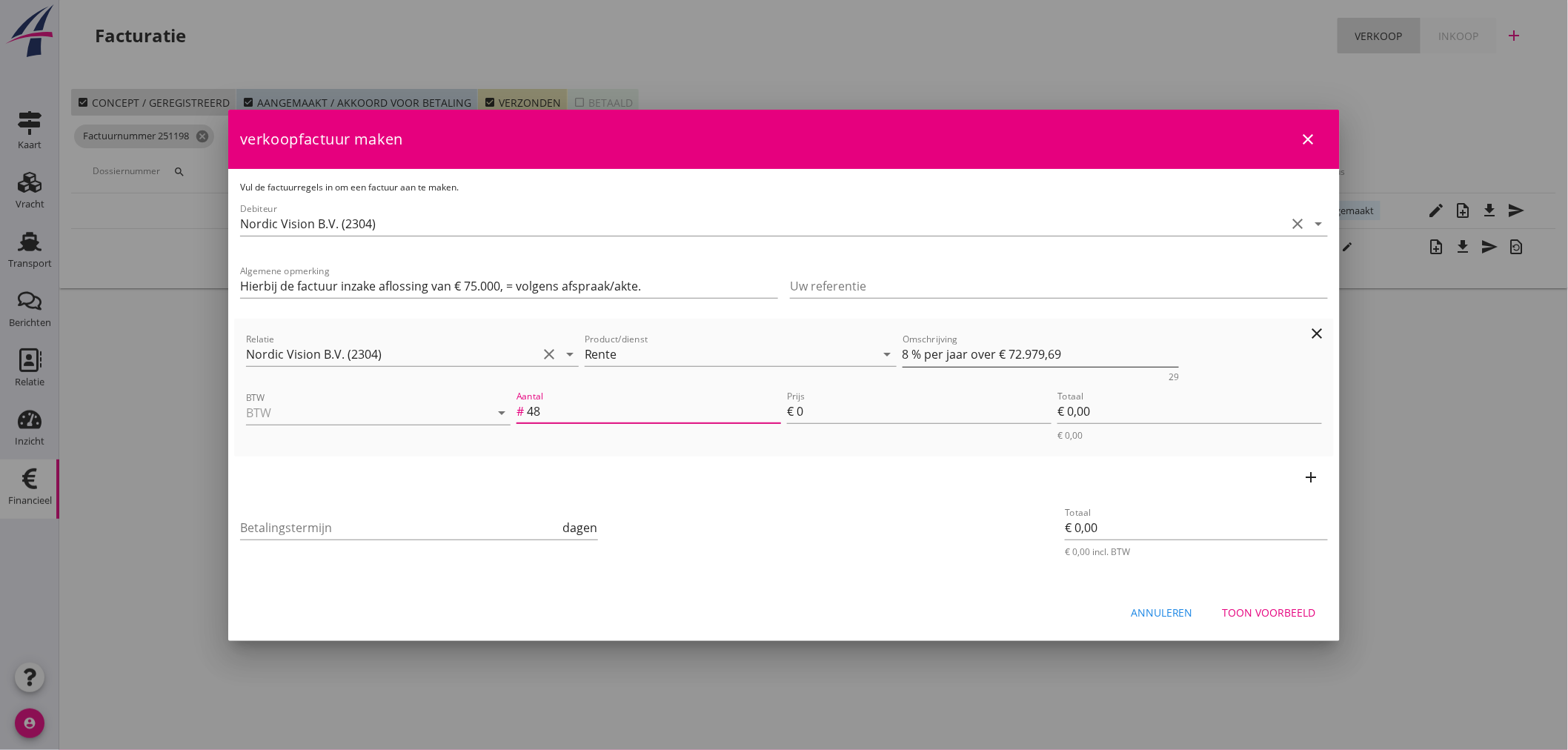
type input "4"
type input "1"
type input "8"
type input "€ 8,00"
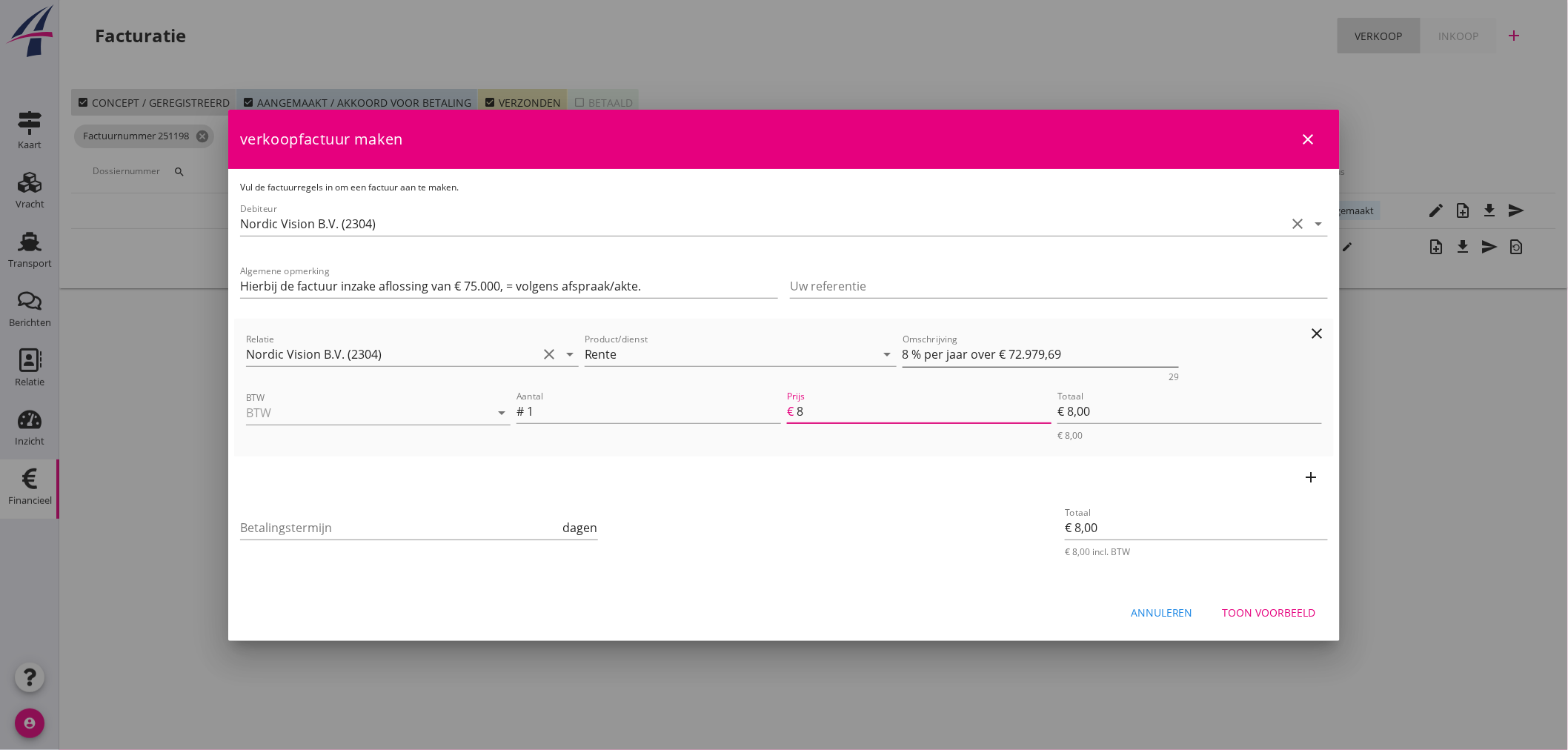
type input "€ 0,00"
type input "4"
type input "€ 4,00"
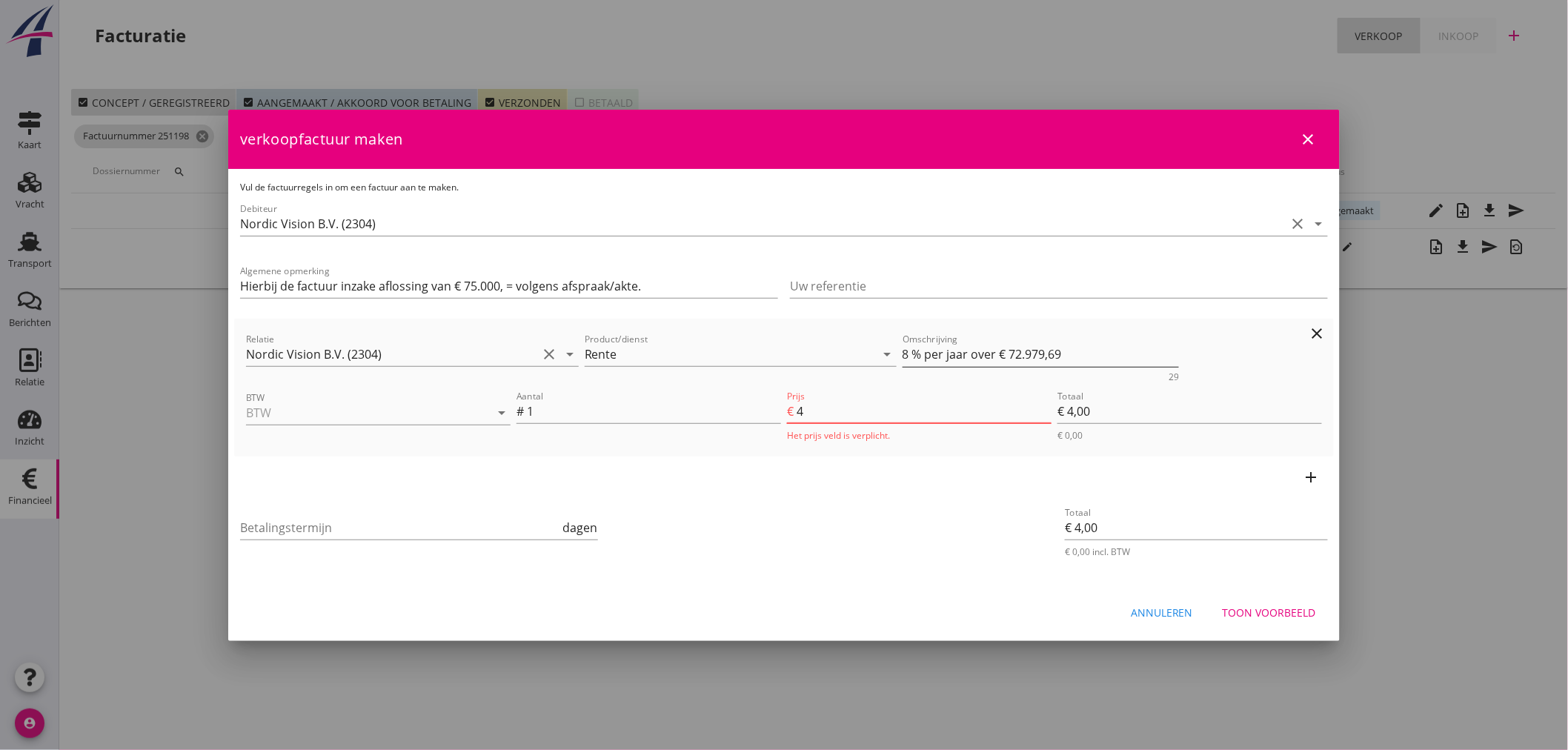
type input "48"
type input "€ 48,00"
type input "486"
type input "€ 486,00"
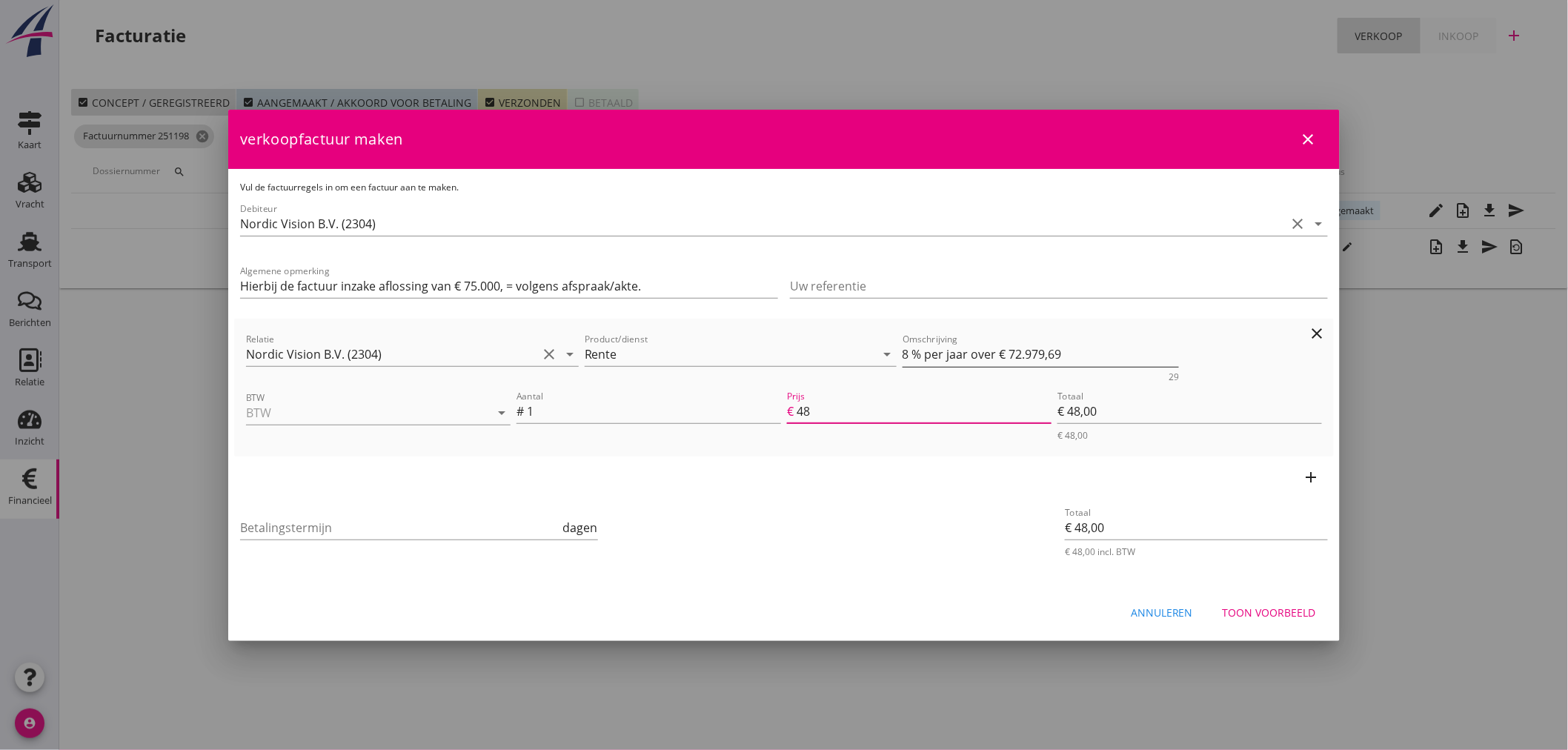
type input "€ 486,00"
type input "€ 0,00"
type input "486.5"
type input "€ 486,50"
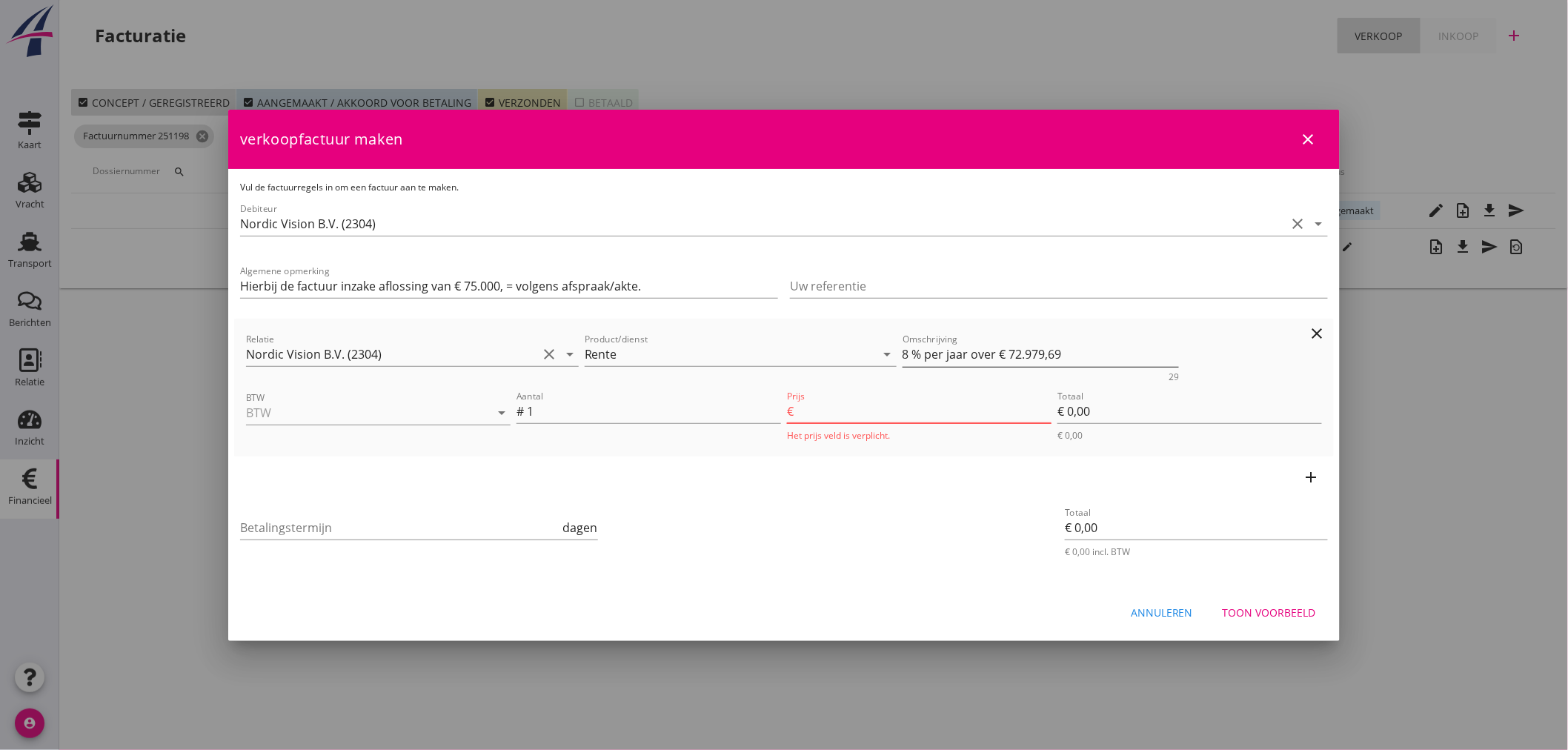
type input "€ 486,50"
type input "486.53"
type input "€ 486,53"
type input "486.53"
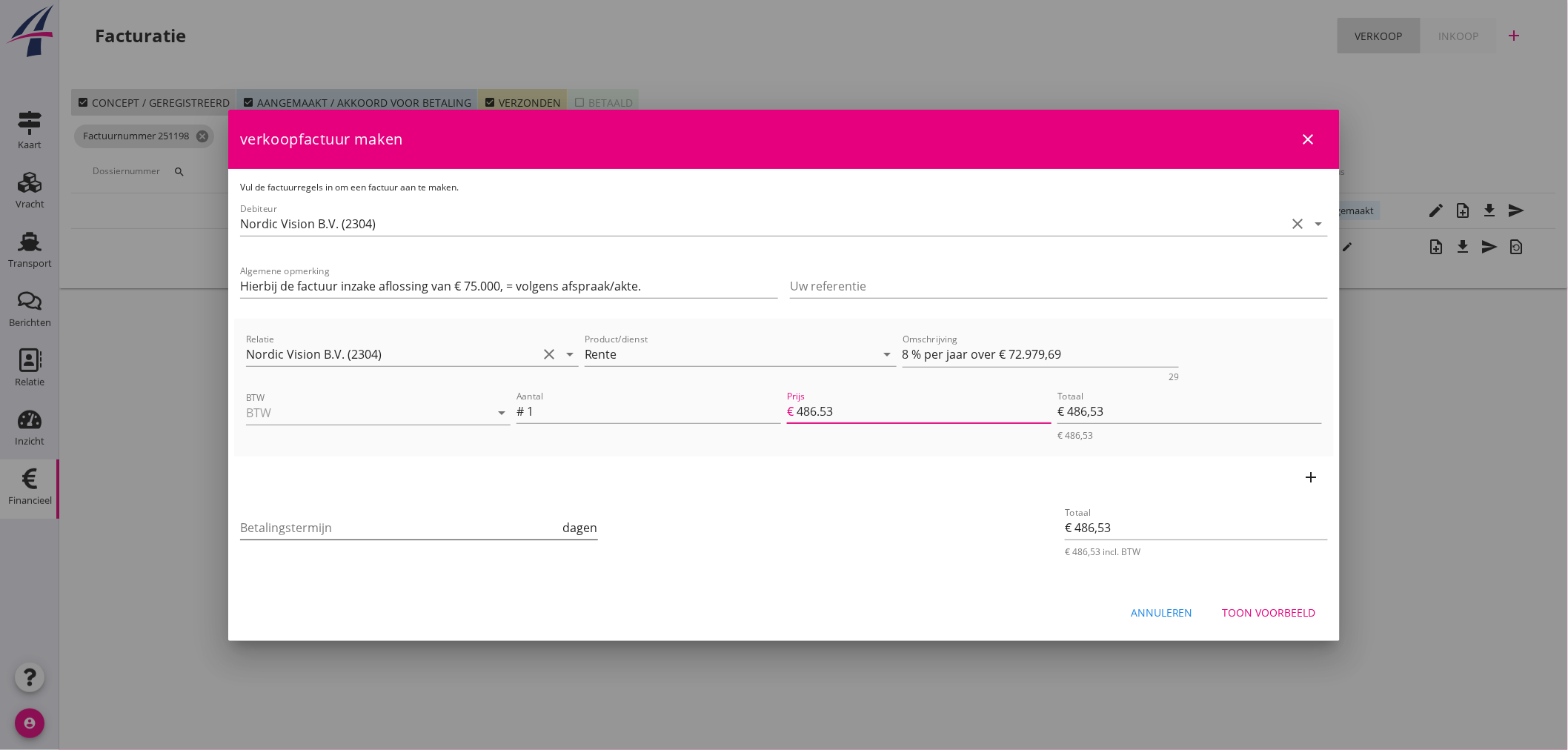
click at [296, 533] on input "Betalingstermijn" at bounding box center [400, 527] width 320 height 23
type input "21"
click at [294, 418] on input "BTW" at bounding box center [358, 413] width 223 height 23
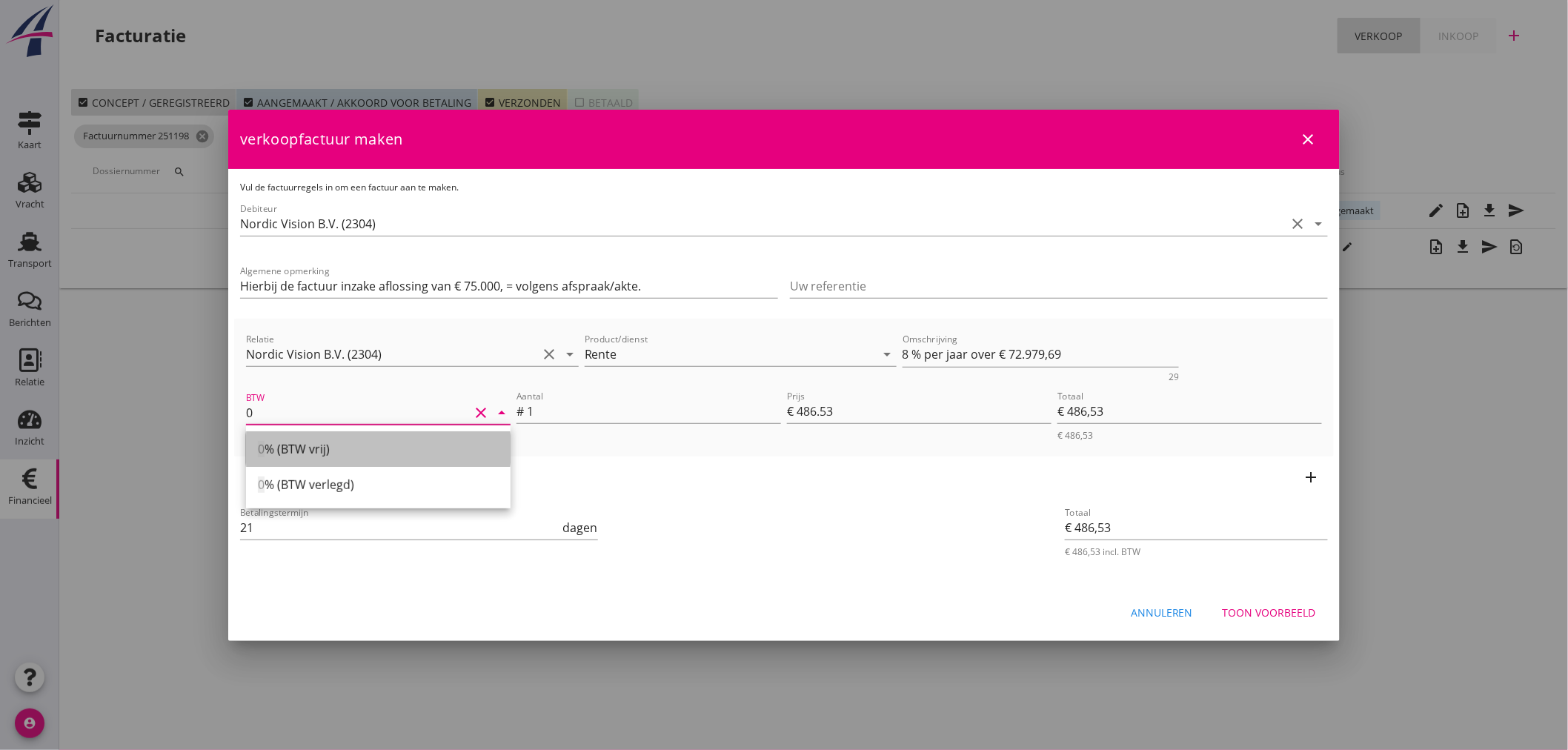
click at [312, 449] on div "0 % (BTW vrij)" at bounding box center [378, 449] width 241 height 18
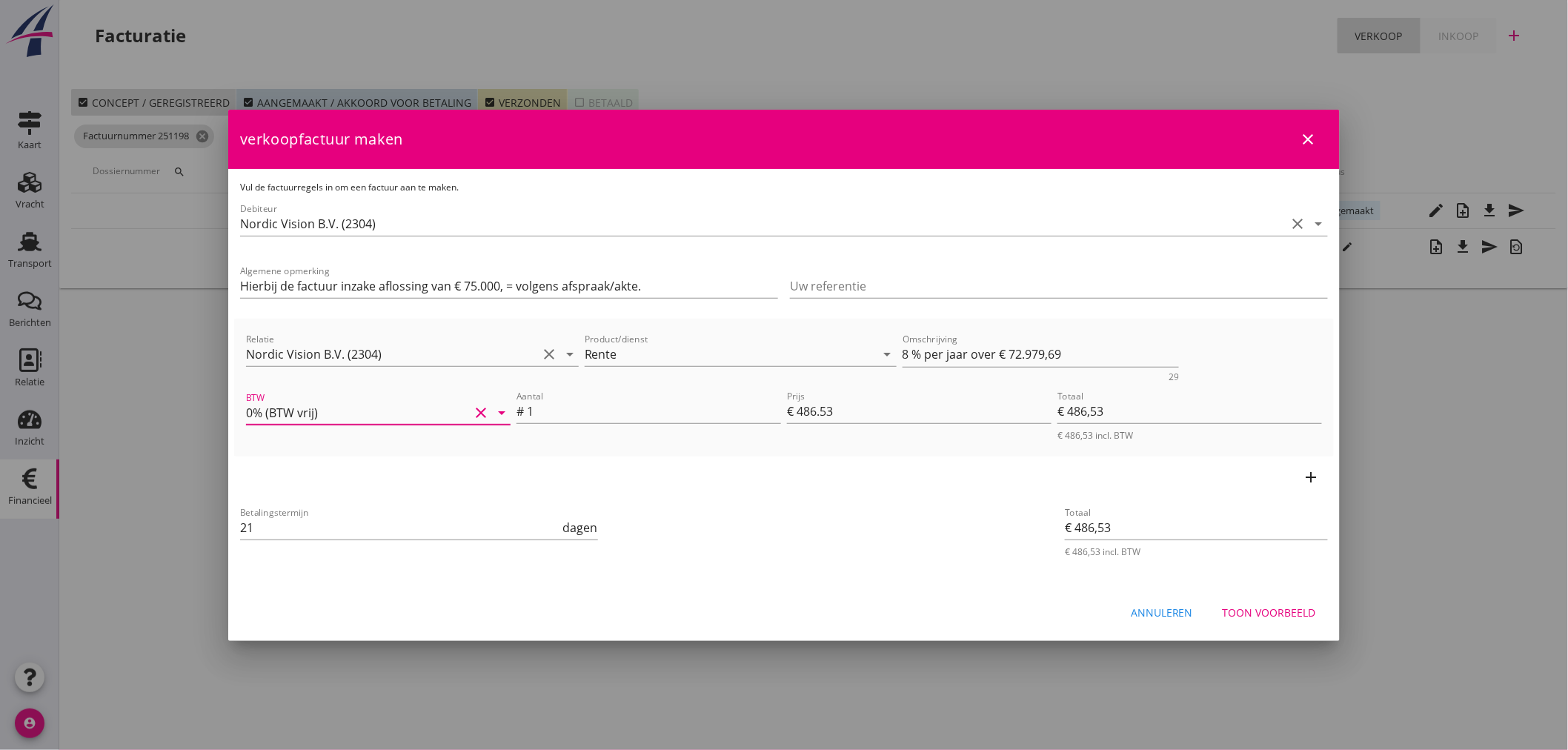
type input "0% (BTW vrij)"
click at [1275, 607] on div "Toon voorbeeld" at bounding box center [1270, 612] width 93 height 16
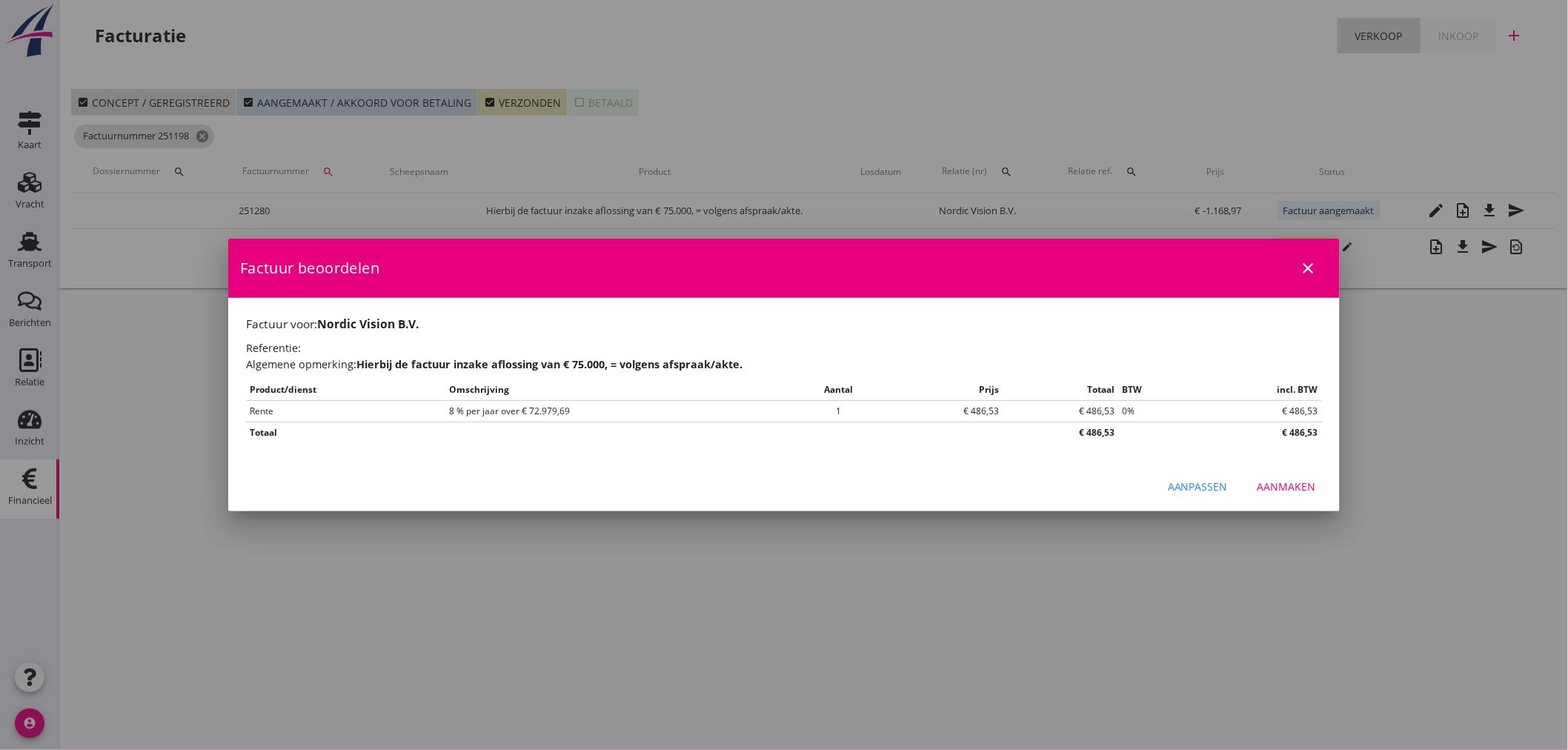
click at [1290, 487] on div "Aanmaken" at bounding box center [1286, 486] width 58 height 16
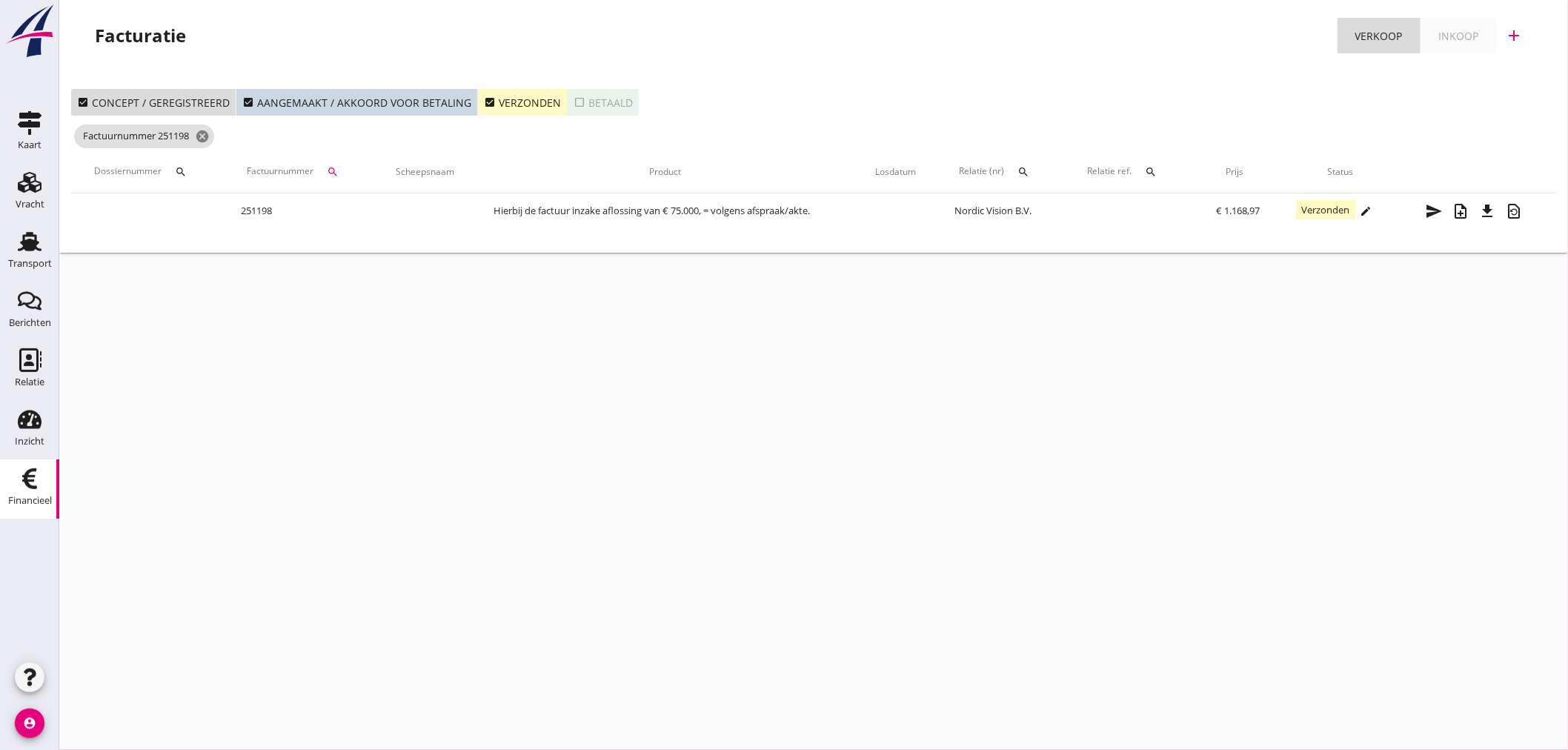
click at [484, 100] on icon "check_box" at bounding box center [489, 102] width 12 height 12
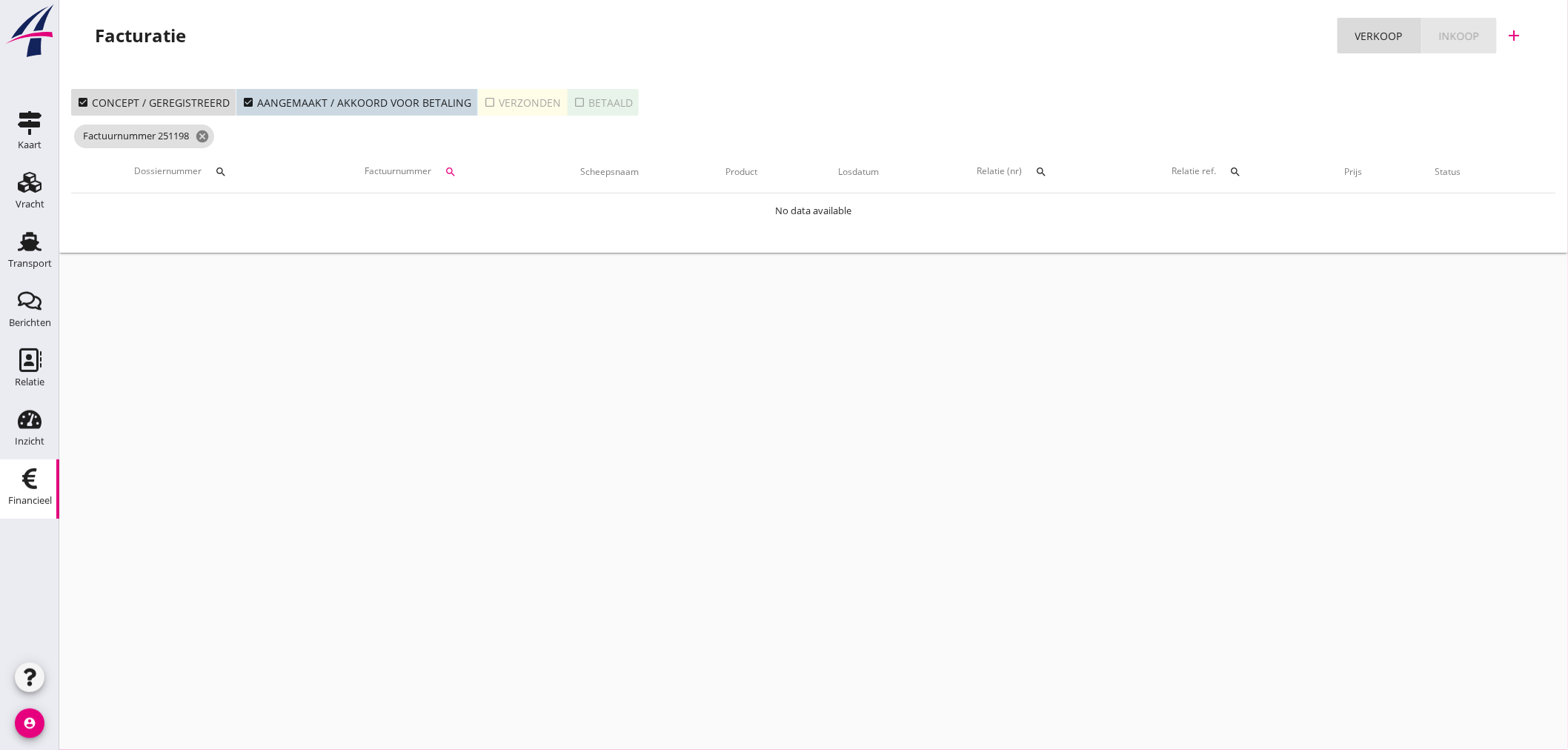
click at [1454, 30] on div "Inkoop" at bounding box center [1458, 36] width 40 height 16
click at [1375, 38] on div "Verkoop" at bounding box center [1379, 36] width 48 height 16
click at [775, 433] on div "cancel You are impersonating another user. Facturatie Verkoop Inkoop add check_…" at bounding box center [813, 375] width 1509 height 750
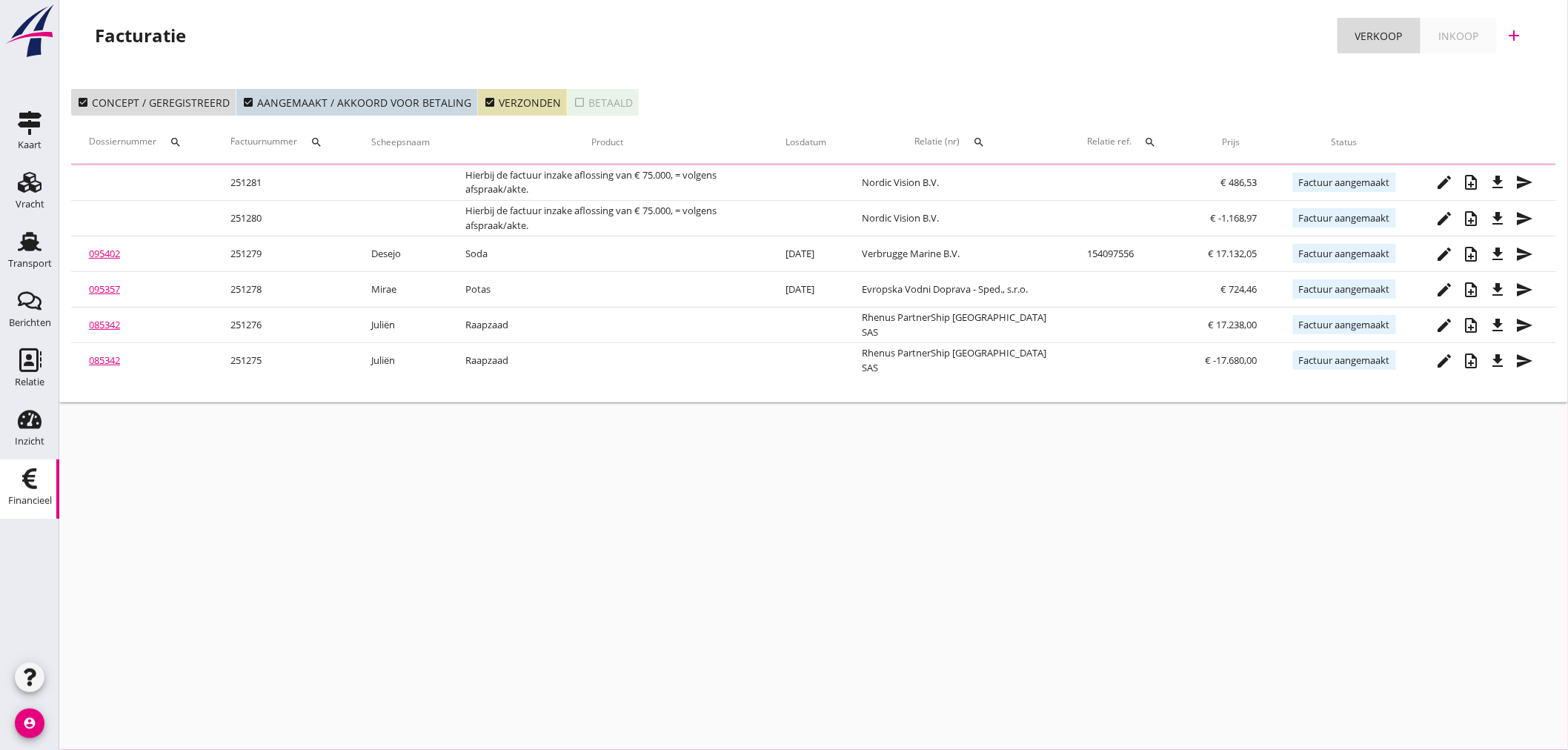
click at [322, 144] on icon "search" at bounding box center [316, 142] width 12 height 12
click at [331, 181] on input "Zoeken op factuurnummer..." at bounding box center [391, 185] width 154 height 23
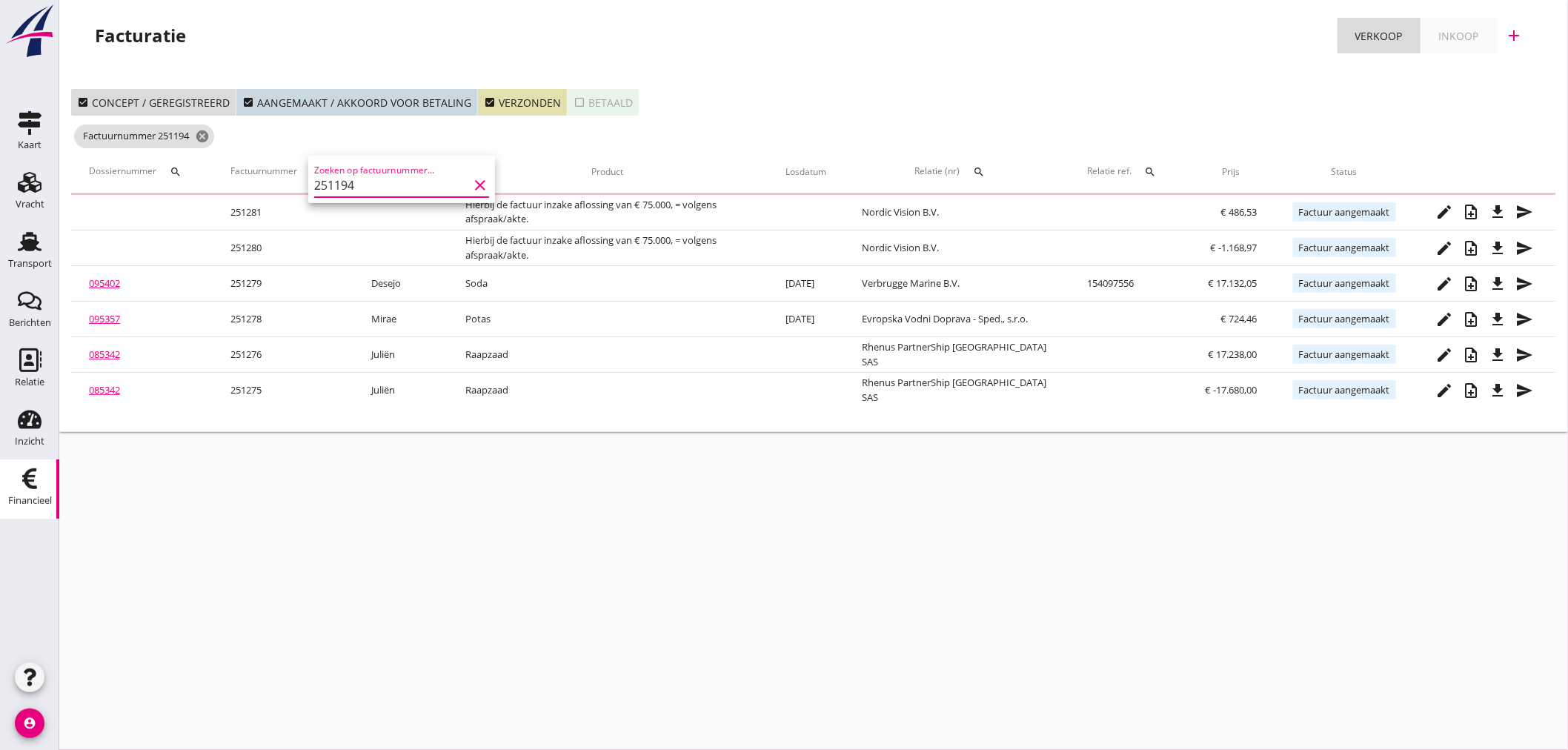
type input "251194"
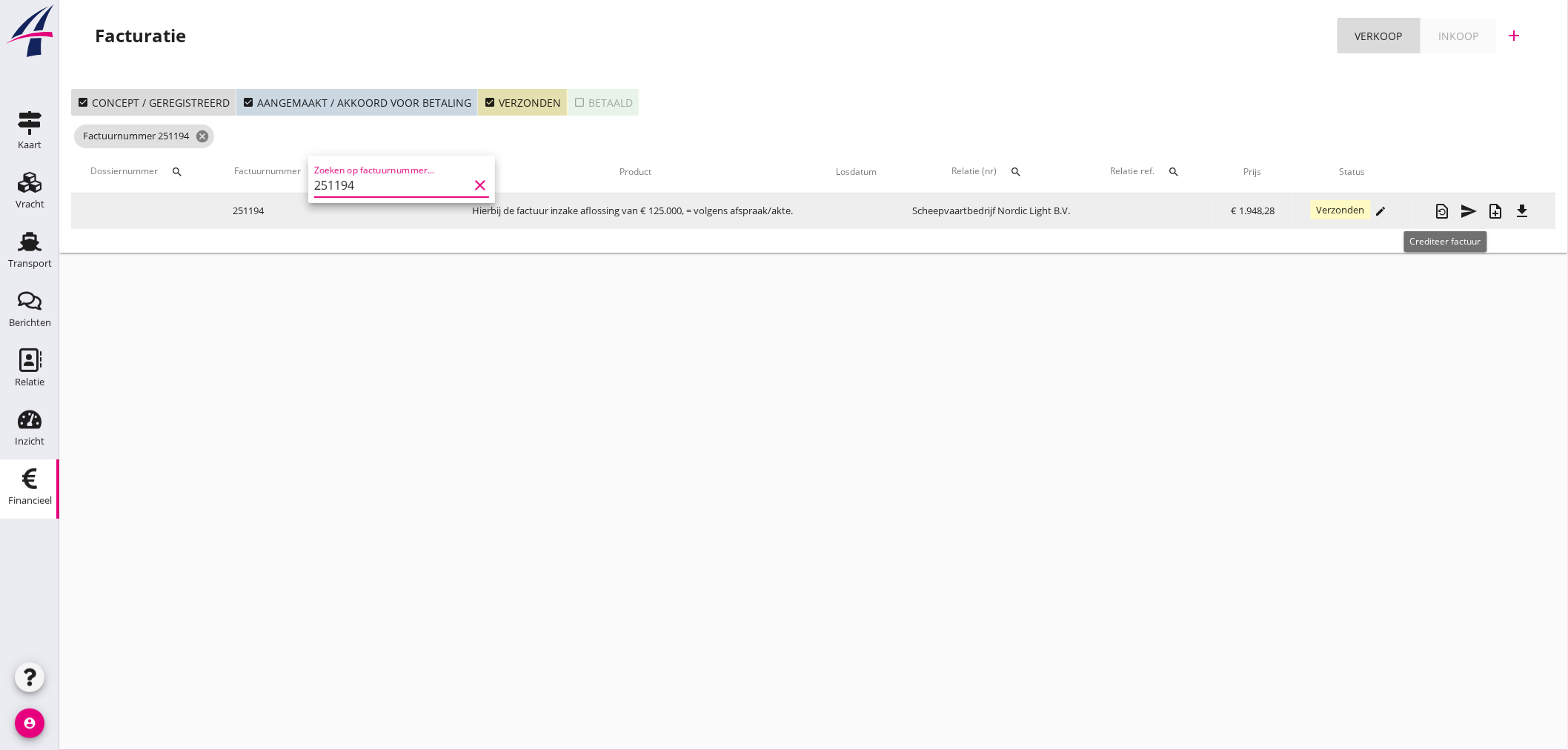
click at [1450, 213] on icon "restore_page" at bounding box center [1443, 211] width 18 height 18
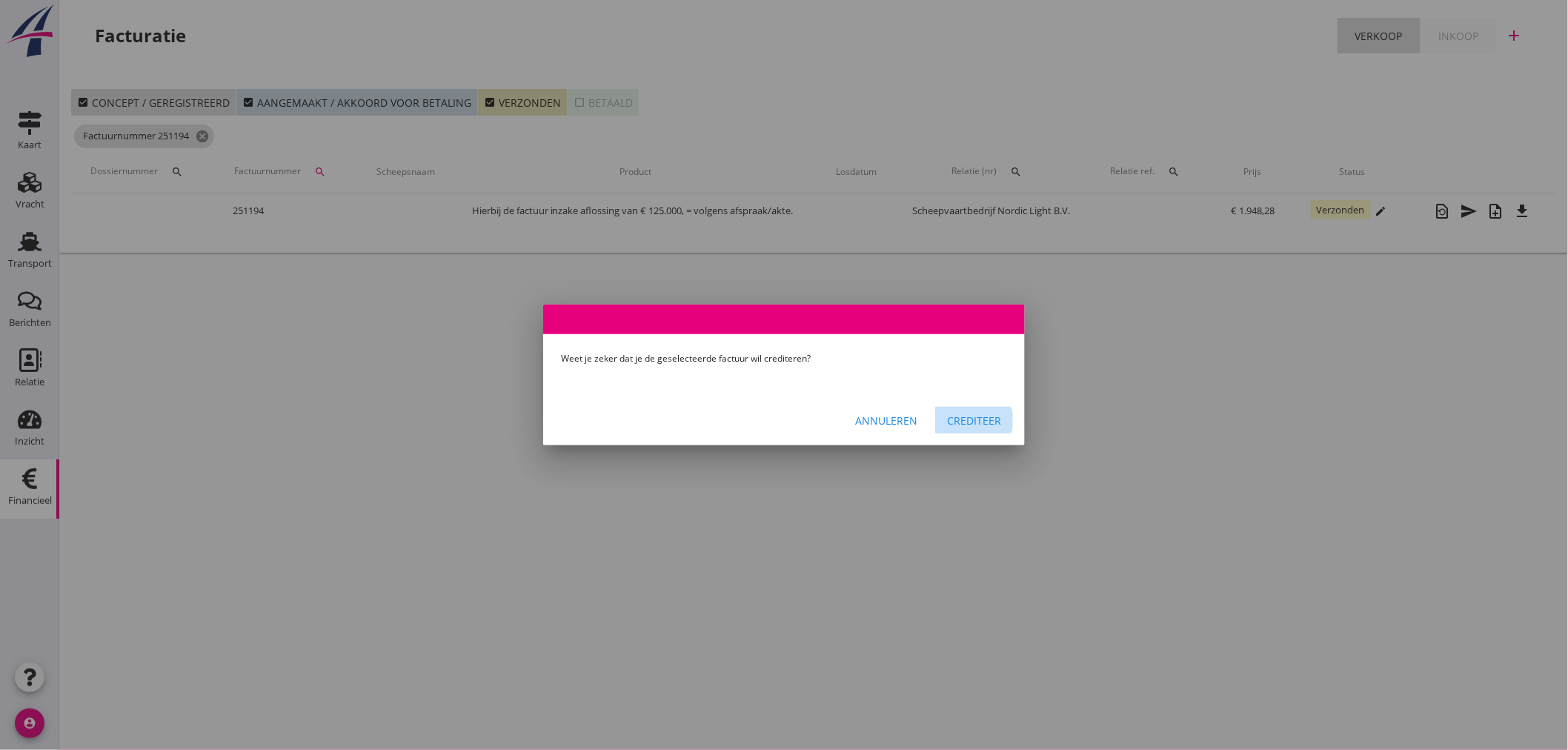
click at [993, 415] on div "Crediteer" at bounding box center [974, 421] width 54 height 16
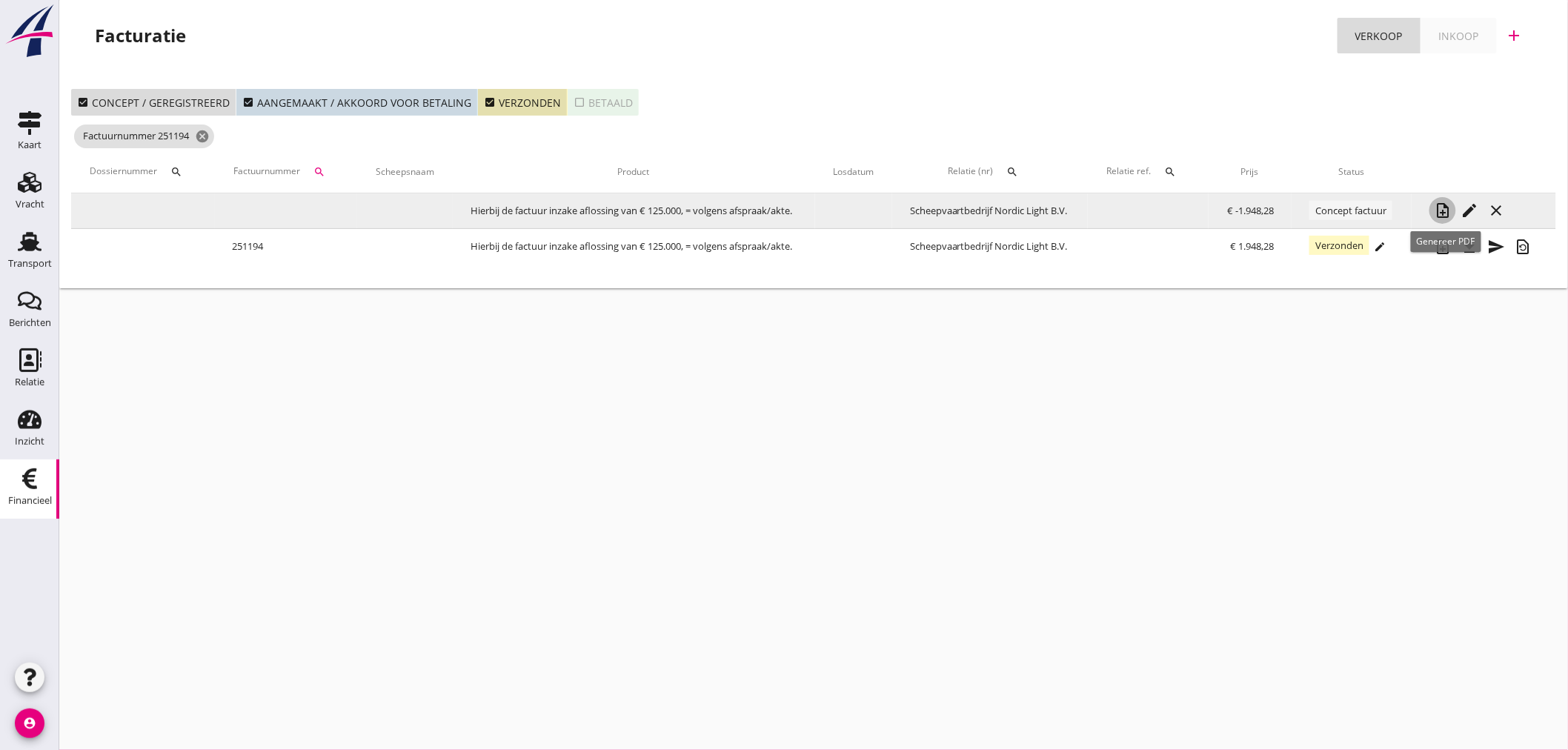
click at [1445, 213] on icon "note_add" at bounding box center [1443, 210] width 18 height 18
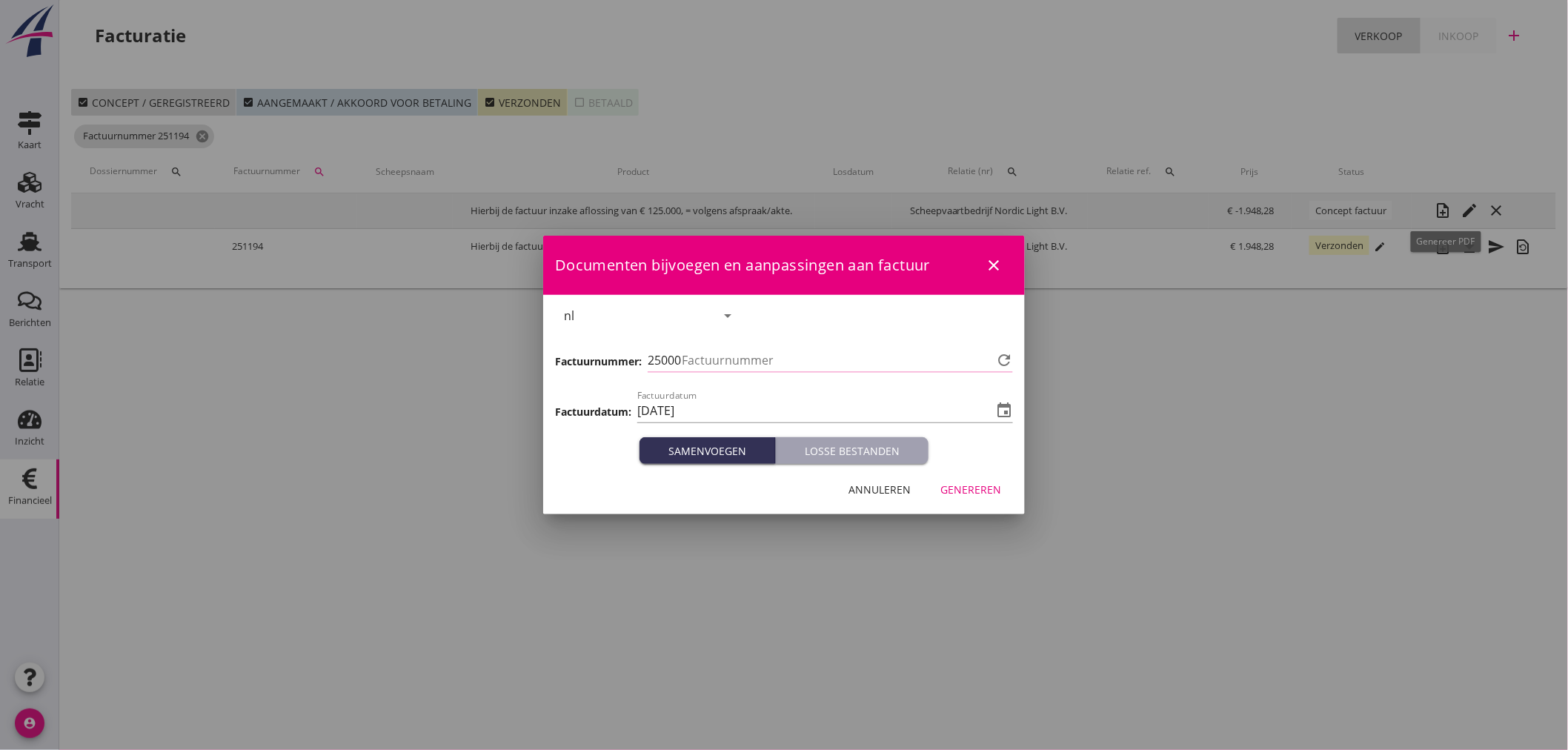
type input "1282"
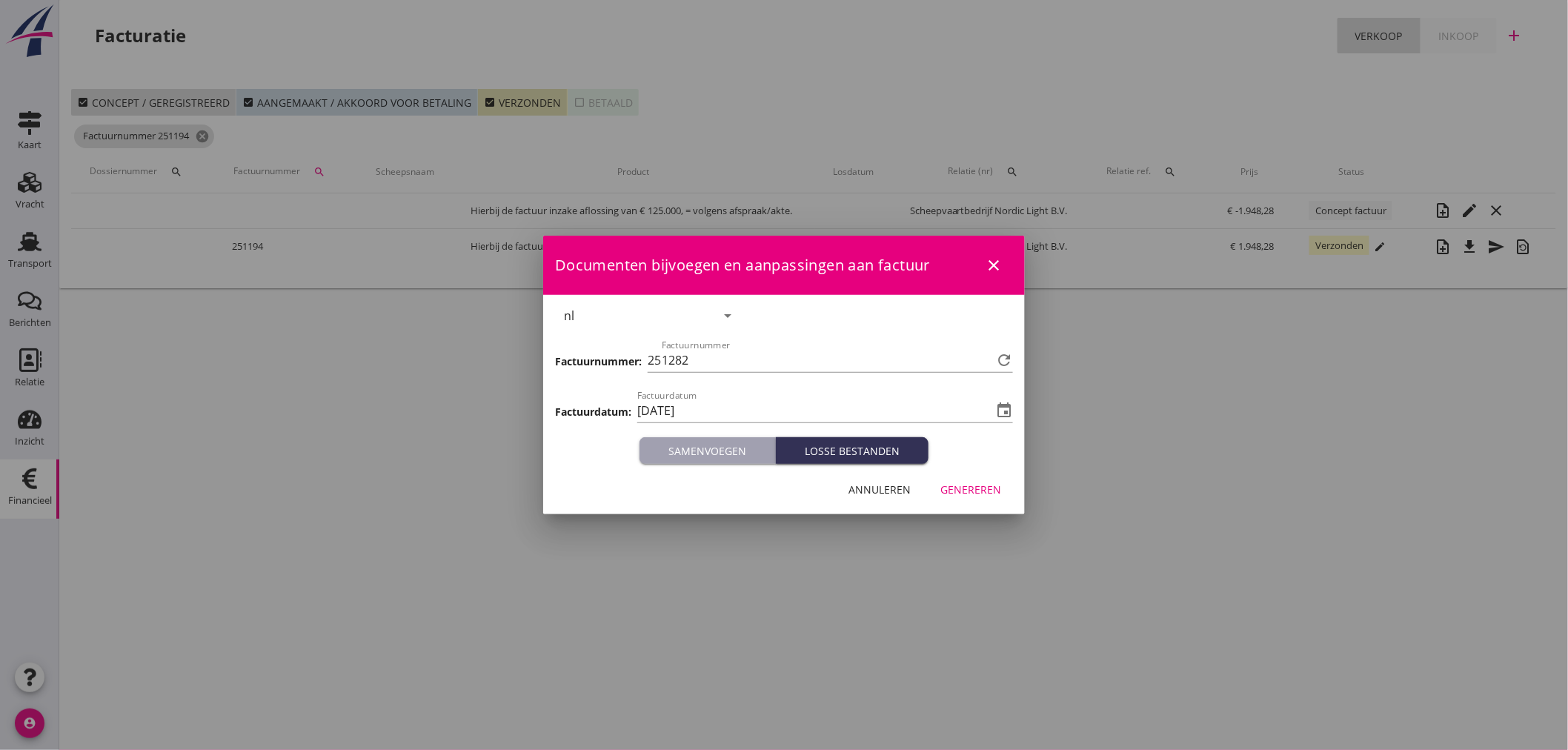
click at [965, 488] on div "Genereren" at bounding box center [971, 489] width 61 height 16
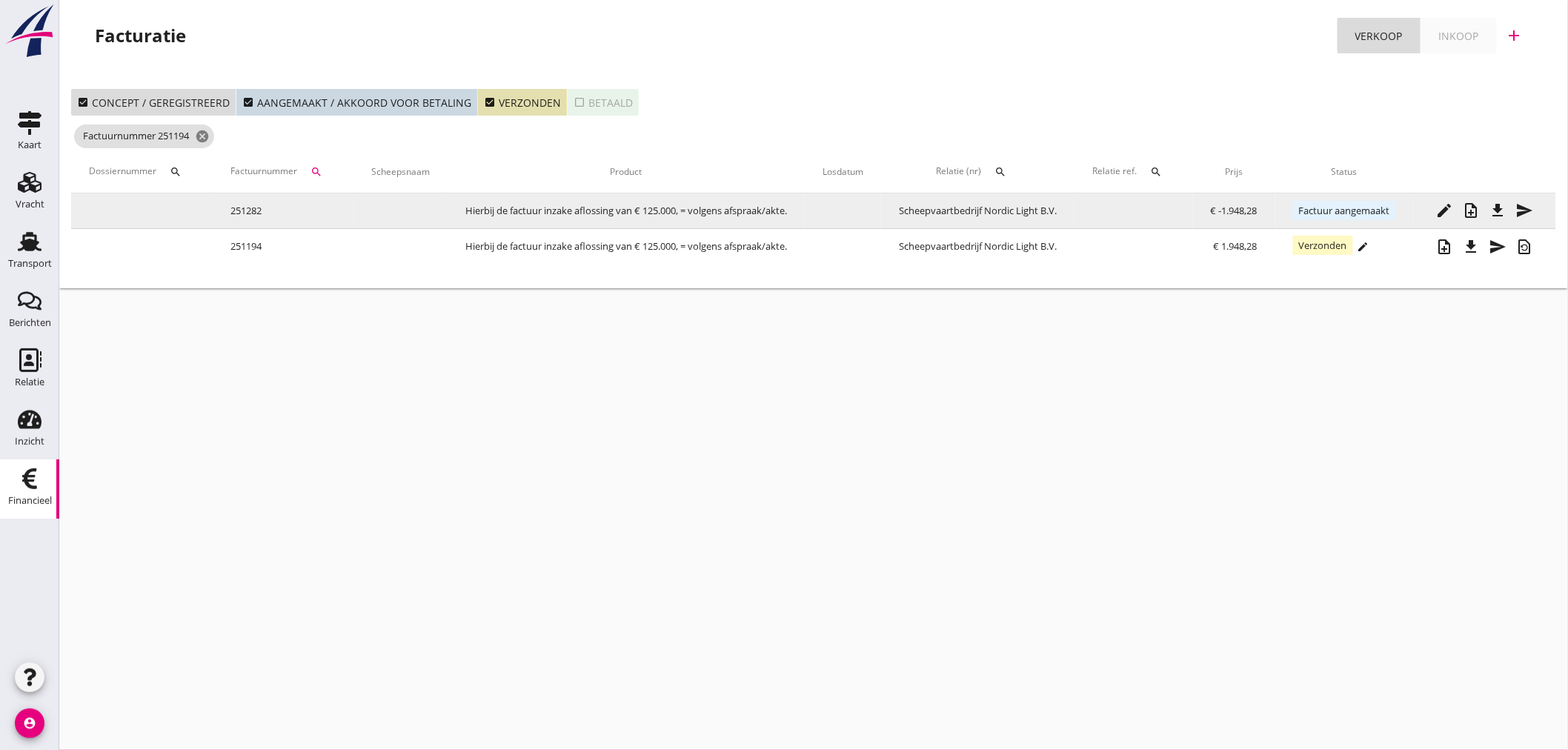
click at [1501, 204] on icon "file_download" at bounding box center [1498, 210] width 18 height 18
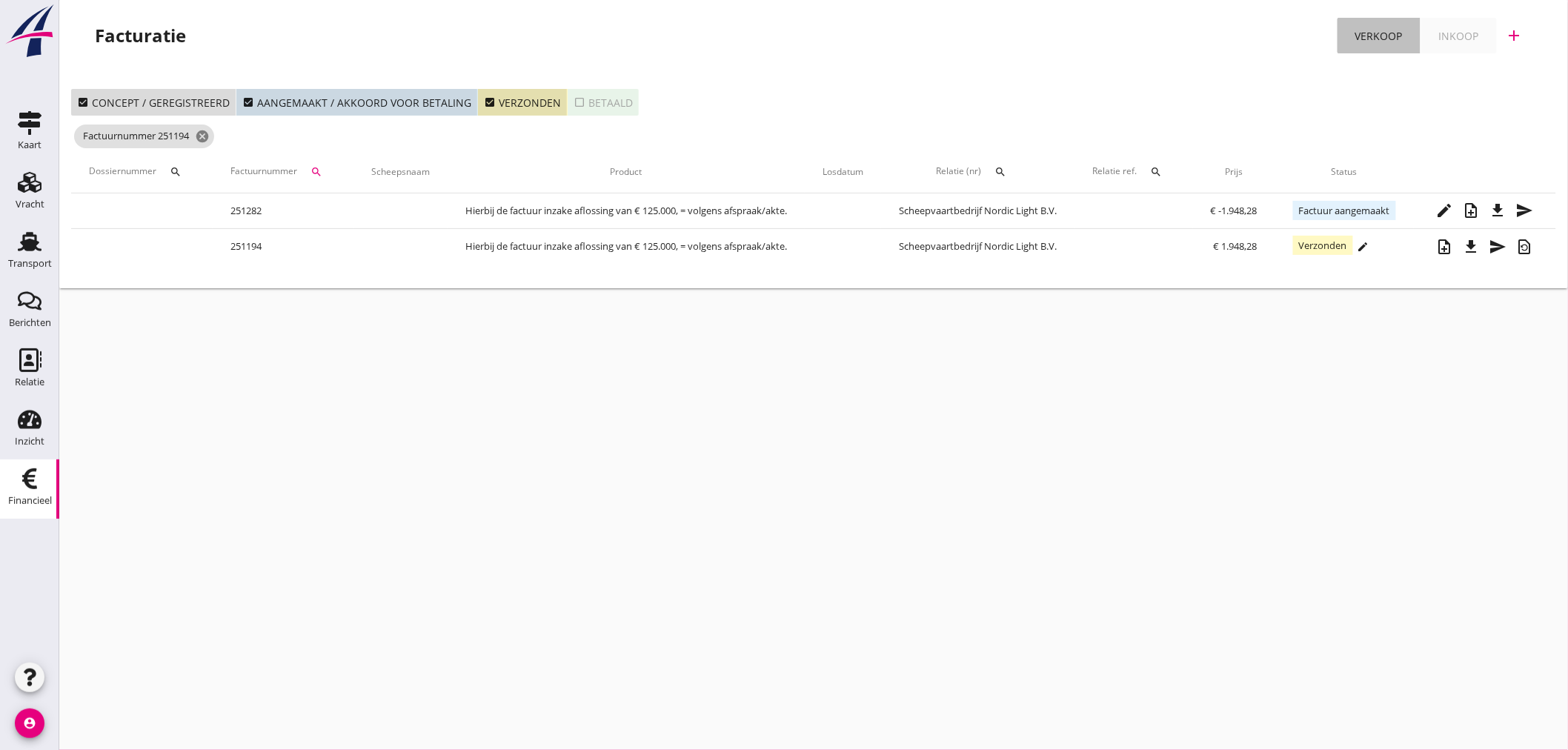
click at [1365, 33] on div "Verkoop" at bounding box center [1379, 36] width 48 height 16
click at [1512, 37] on icon "add" at bounding box center [1514, 35] width 18 height 18
click at [1513, 69] on div "Verkoopfactuur" at bounding box center [1505, 72] width 88 height 18
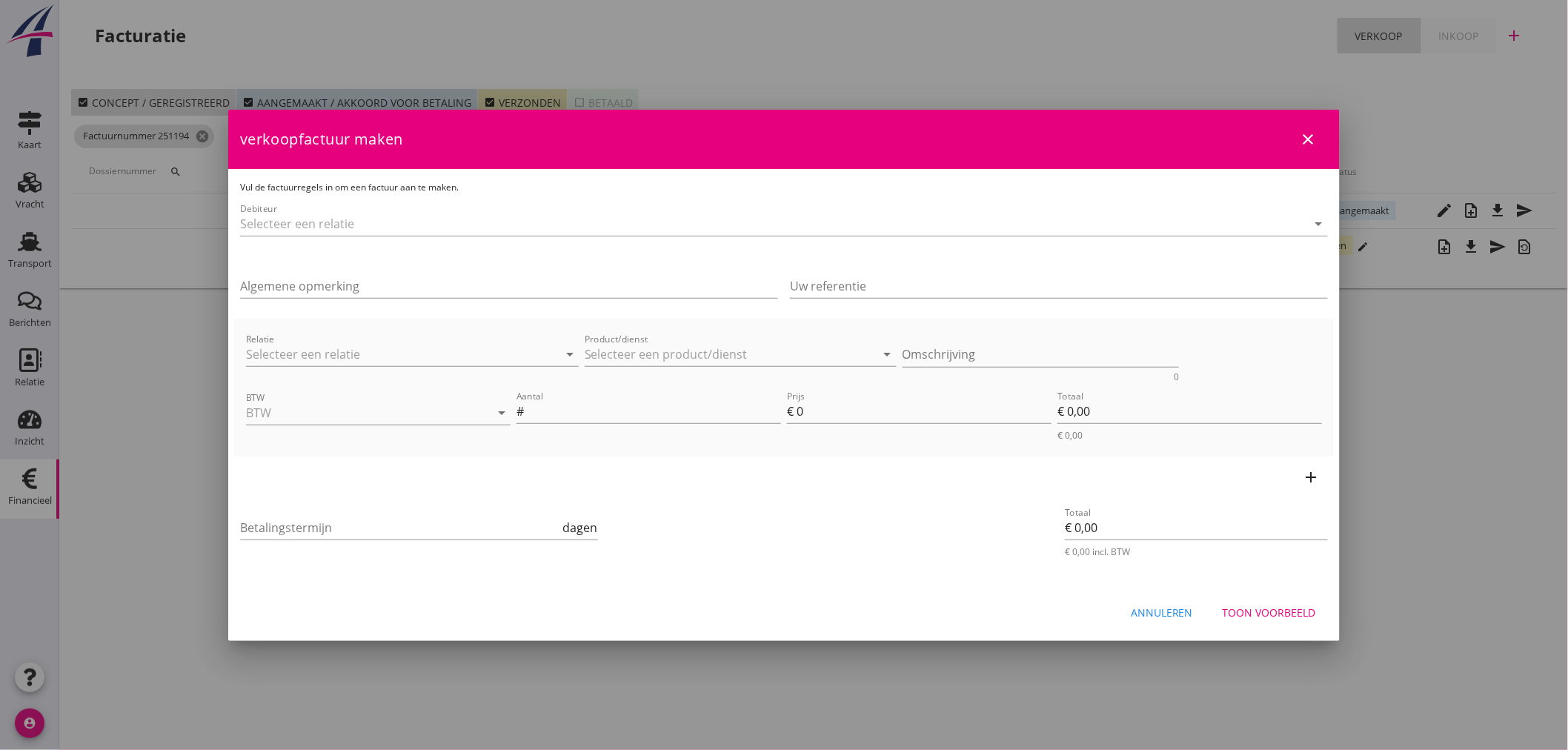
click at [403, 209] on div "Debiteur arrow_drop_down" at bounding box center [784, 227] width 1087 height 48
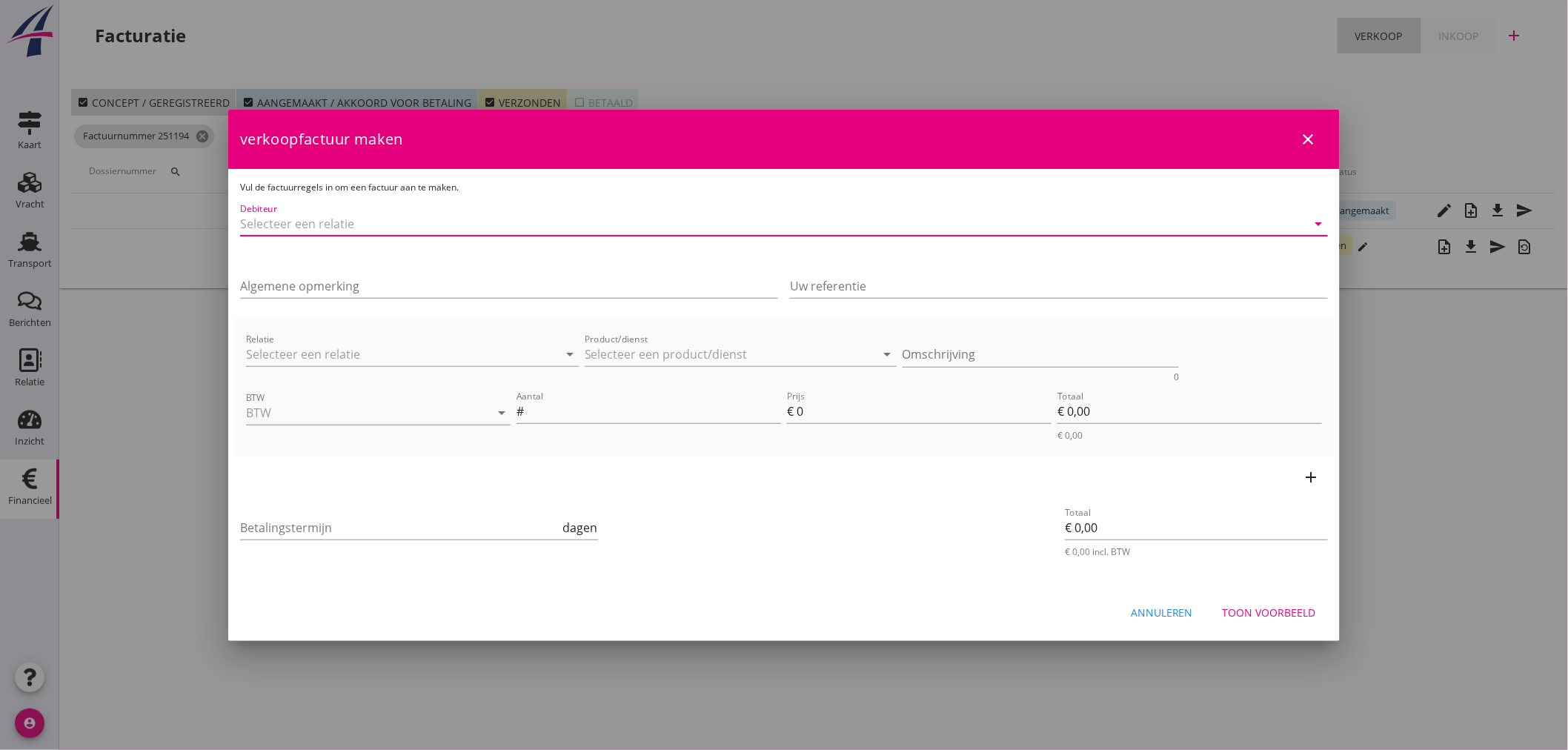
click at [375, 230] on input "Debiteur" at bounding box center [763, 224] width 1046 height 23
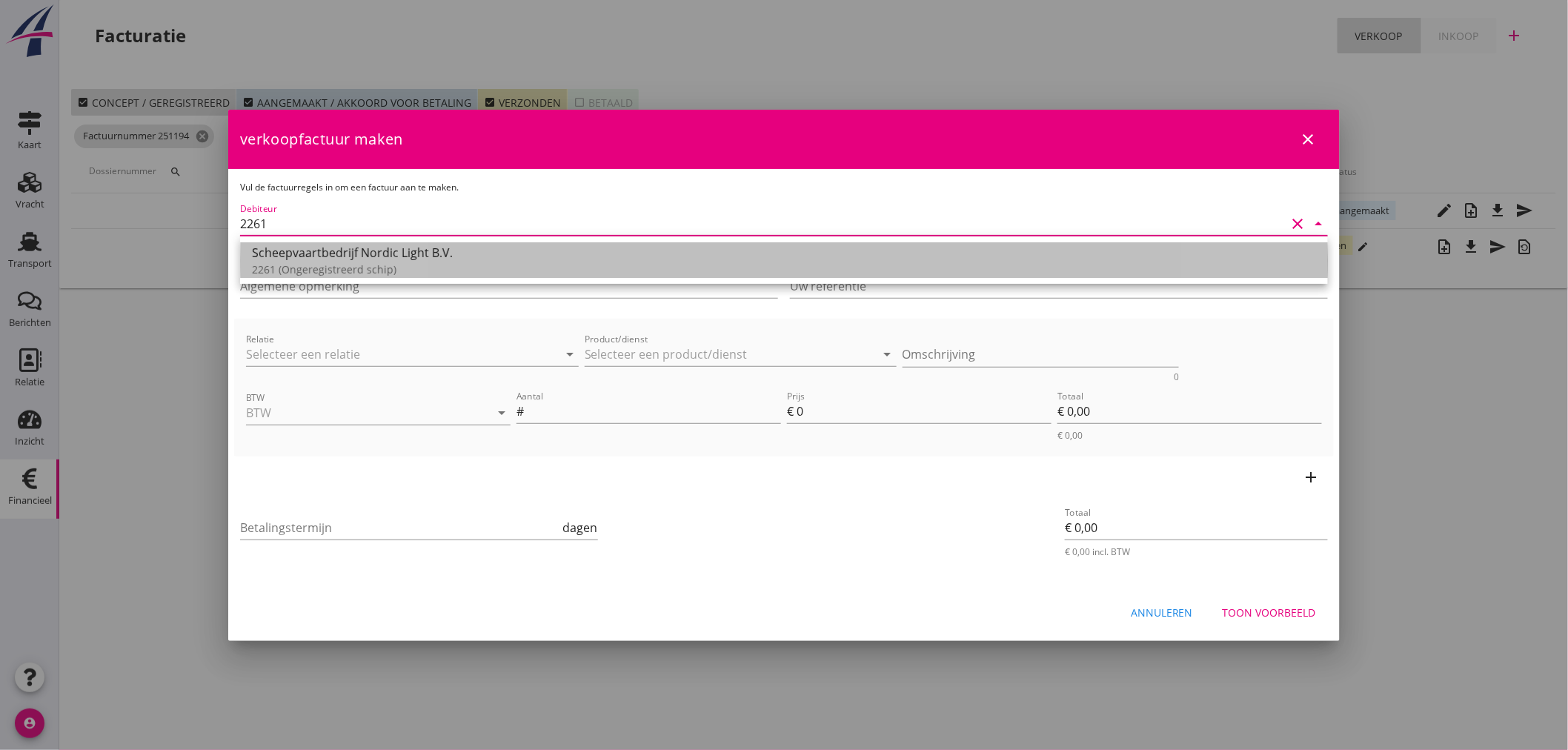
click at [301, 247] on div "Scheepvaartbedrijf Nordic Light B.V." at bounding box center [784, 252] width 1064 height 18
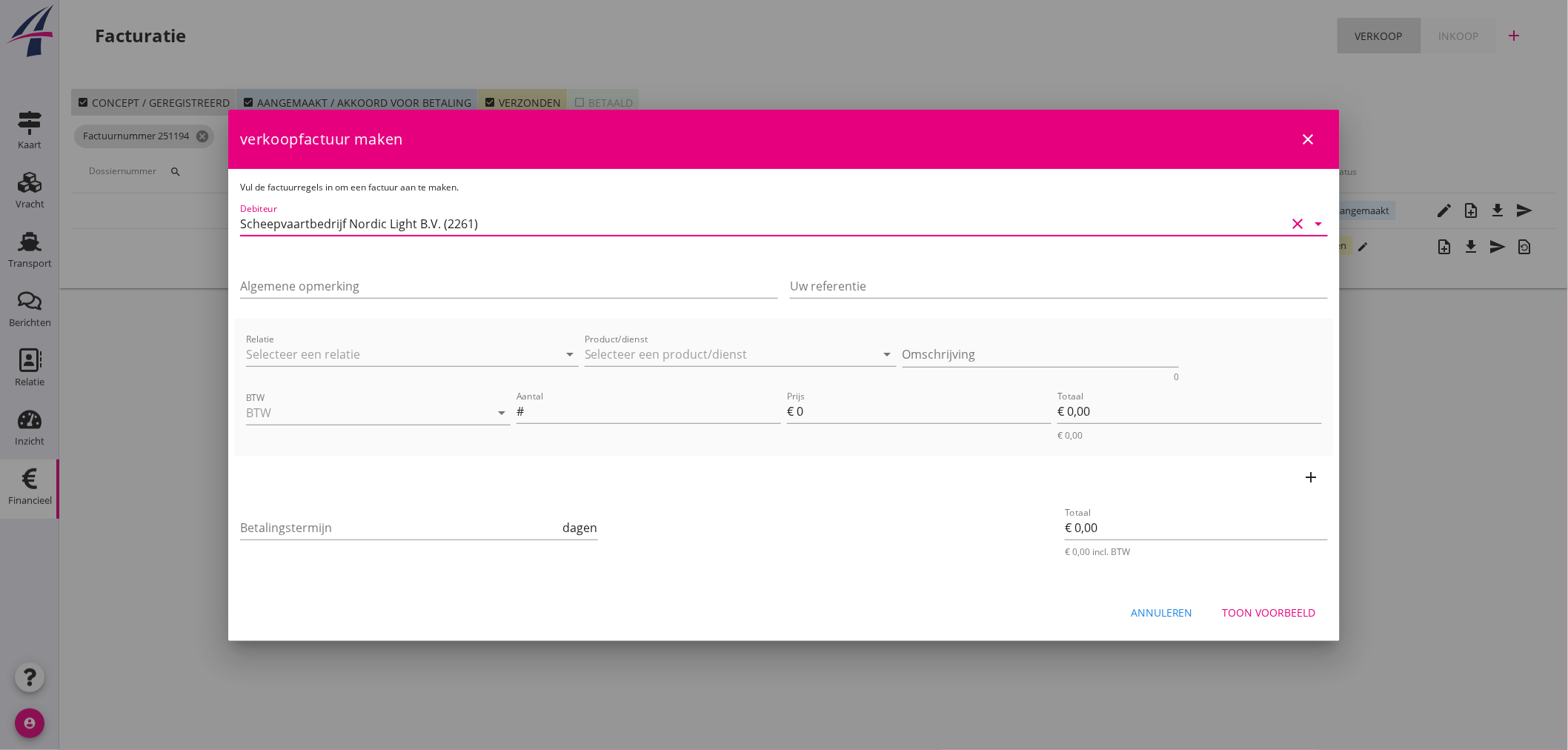
type input "Scheepvaartbedrijf Nordic Light B.V. (2261)"
click at [342, 270] on div "Algemene opmerking" at bounding box center [509, 289] width 538 height 48
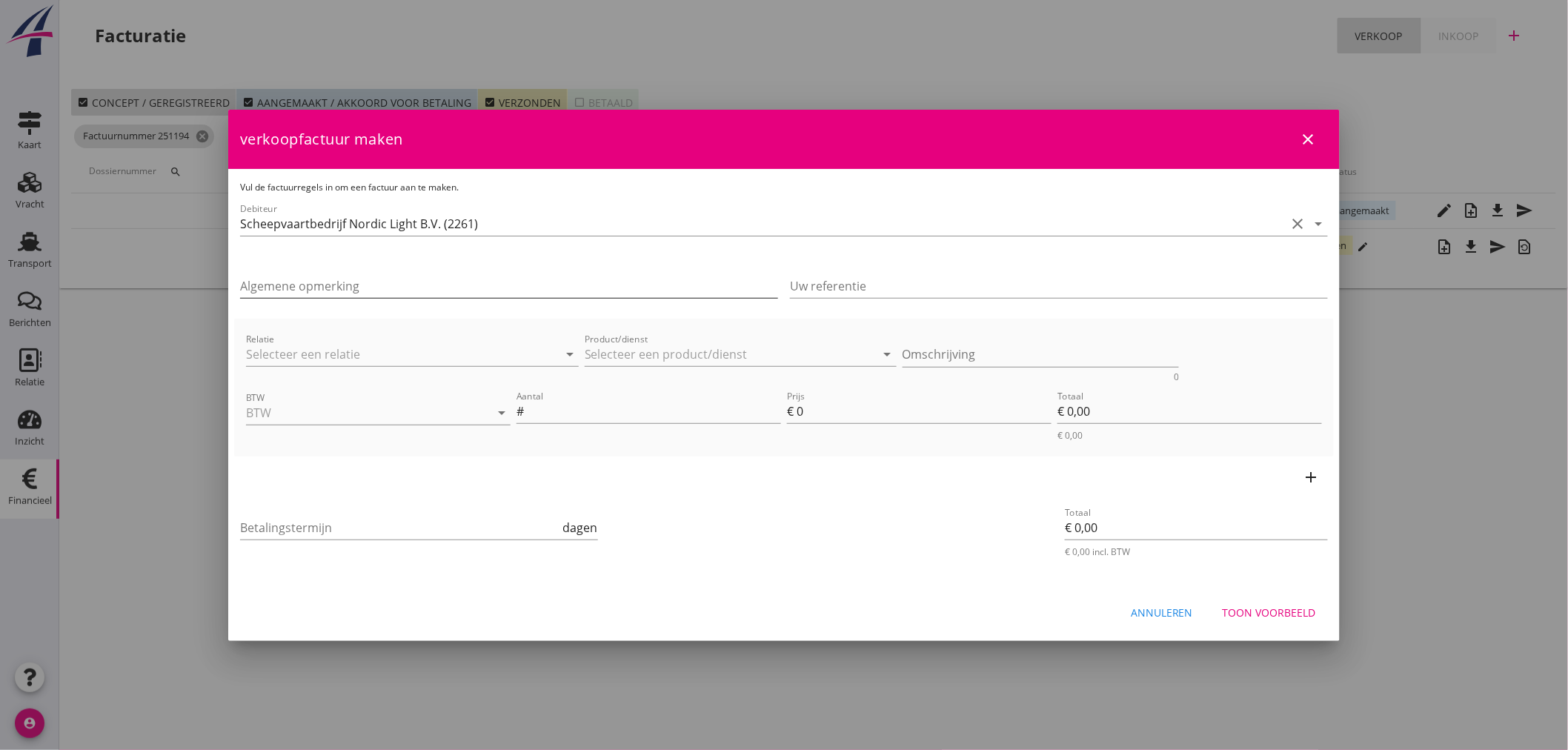
click at [361, 295] on input "Algemene opmerking" at bounding box center [509, 286] width 538 height 23
type input "Hierbij de factuur inzake aflossing van € 125.000, = volgens afspraak/akte."
click at [272, 351] on input "Relatie" at bounding box center [392, 354] width 291 height 23
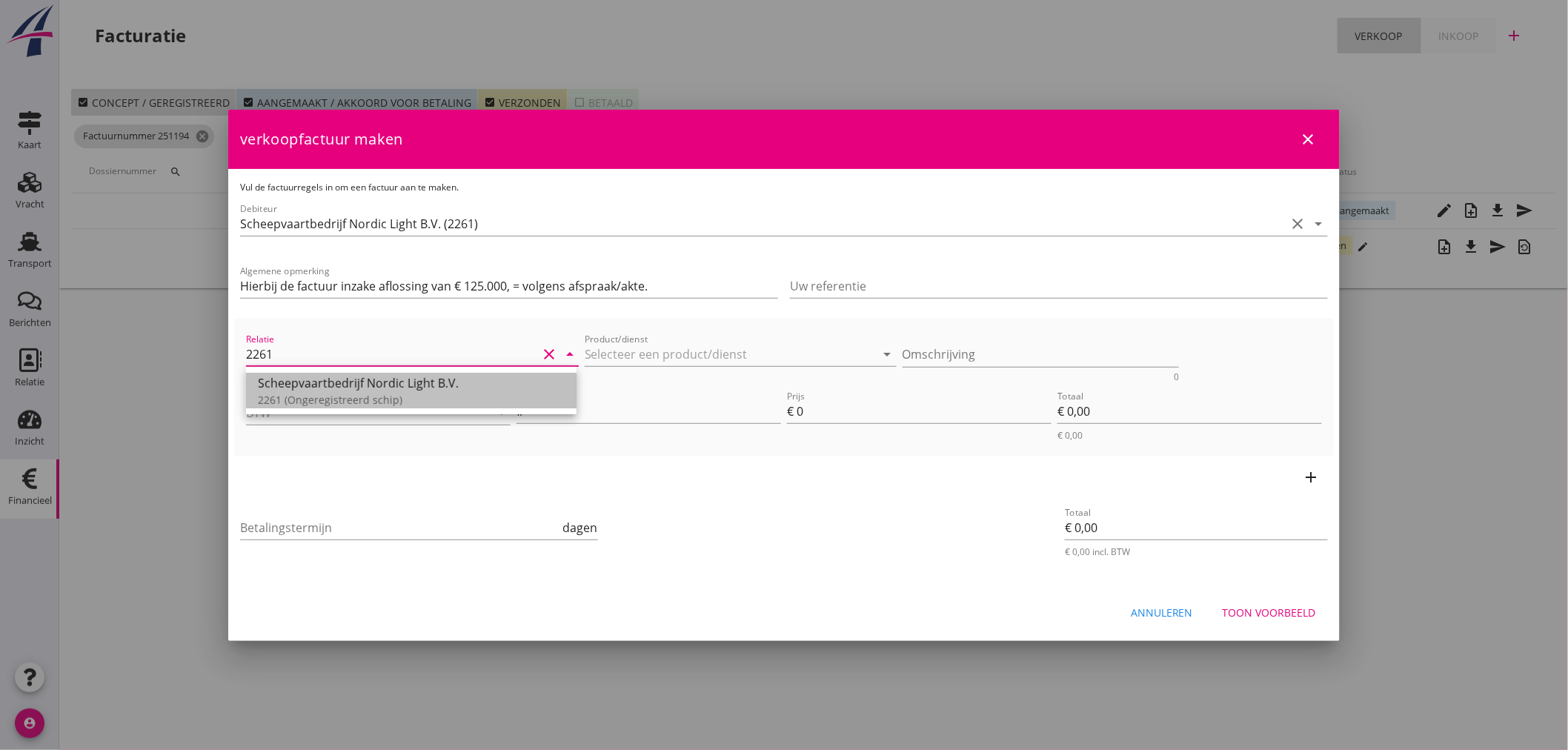
drag, startPoint x: 305, startPoint y: 393, endPoint x: 664, endPoint y: 389, distance: 359.0
click at [306, 393] on div "2261 (Ongeregistreerd schip)" at bounding box center [411, 400] width 307 height 16
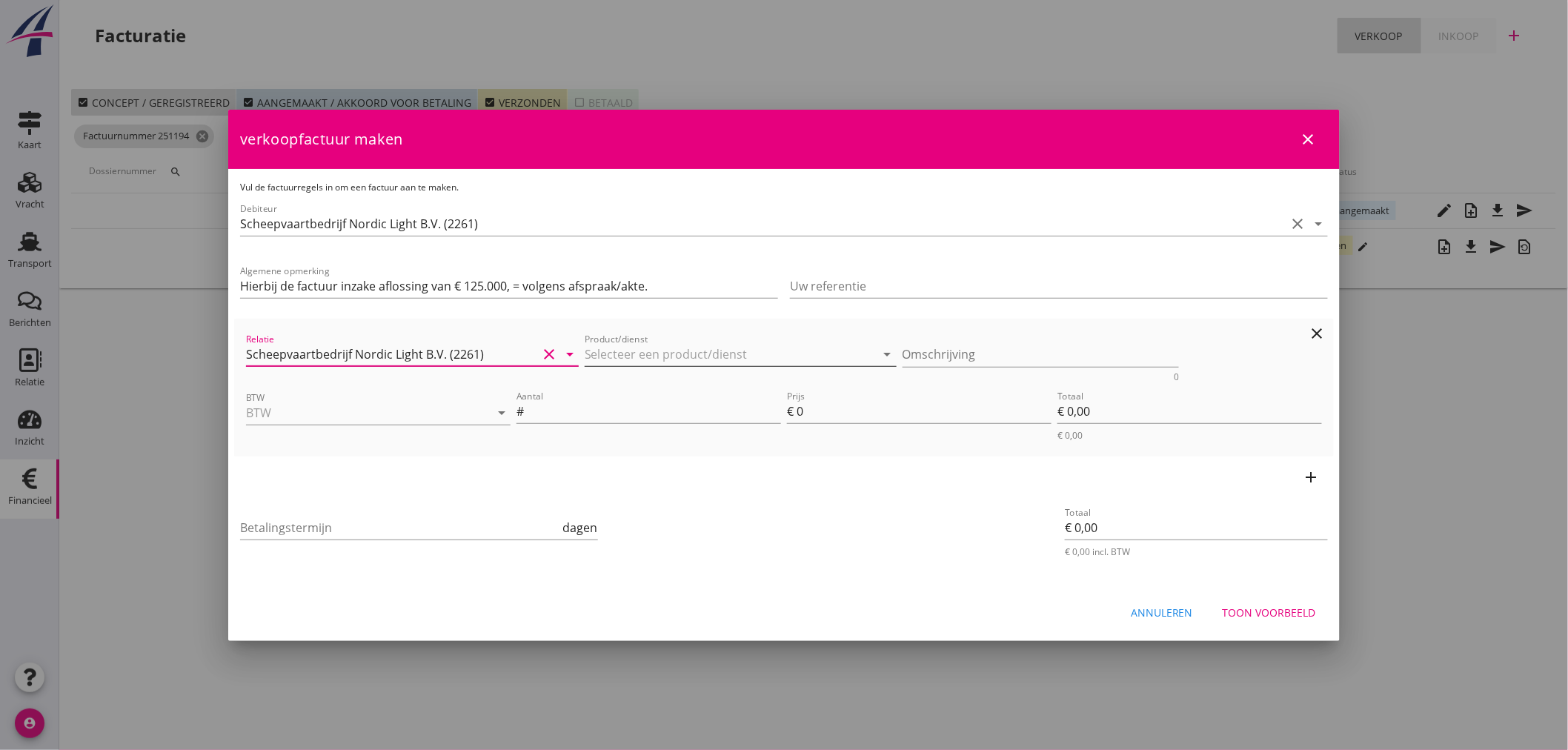
type input "Scheepvaartbedrijf Nordic Light B.V. (2261)"
click at [665, 354] on input "Product/dienst" at bounding box center [731, 354] width 291 height 23
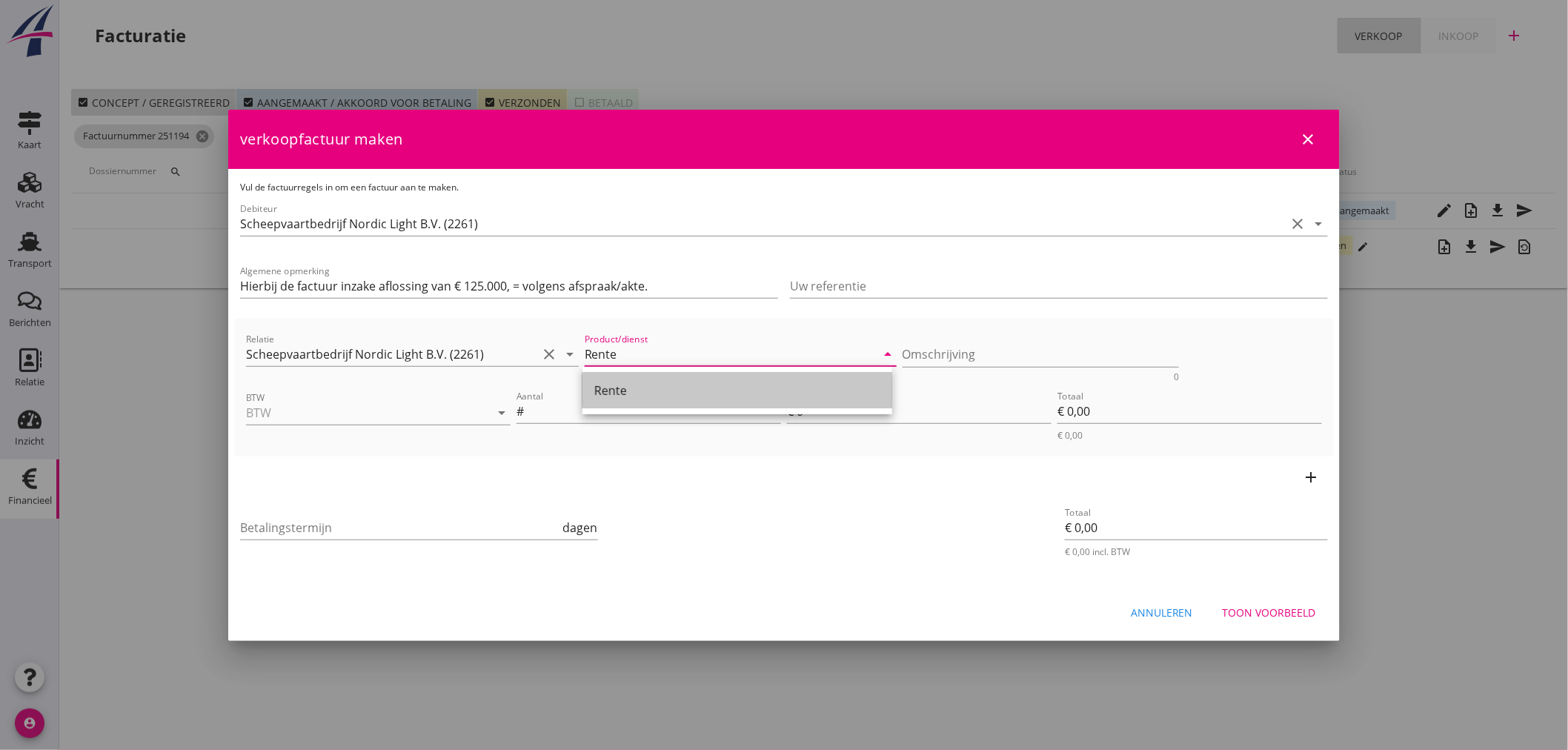
drag, startPoint x: 602, startPoint y: 394, endPoint x: 780, endPoint y: 379, distance: 178.6
click at [604, 393] on div "Rente" at bounding box center [737, 390] width 286 height 18
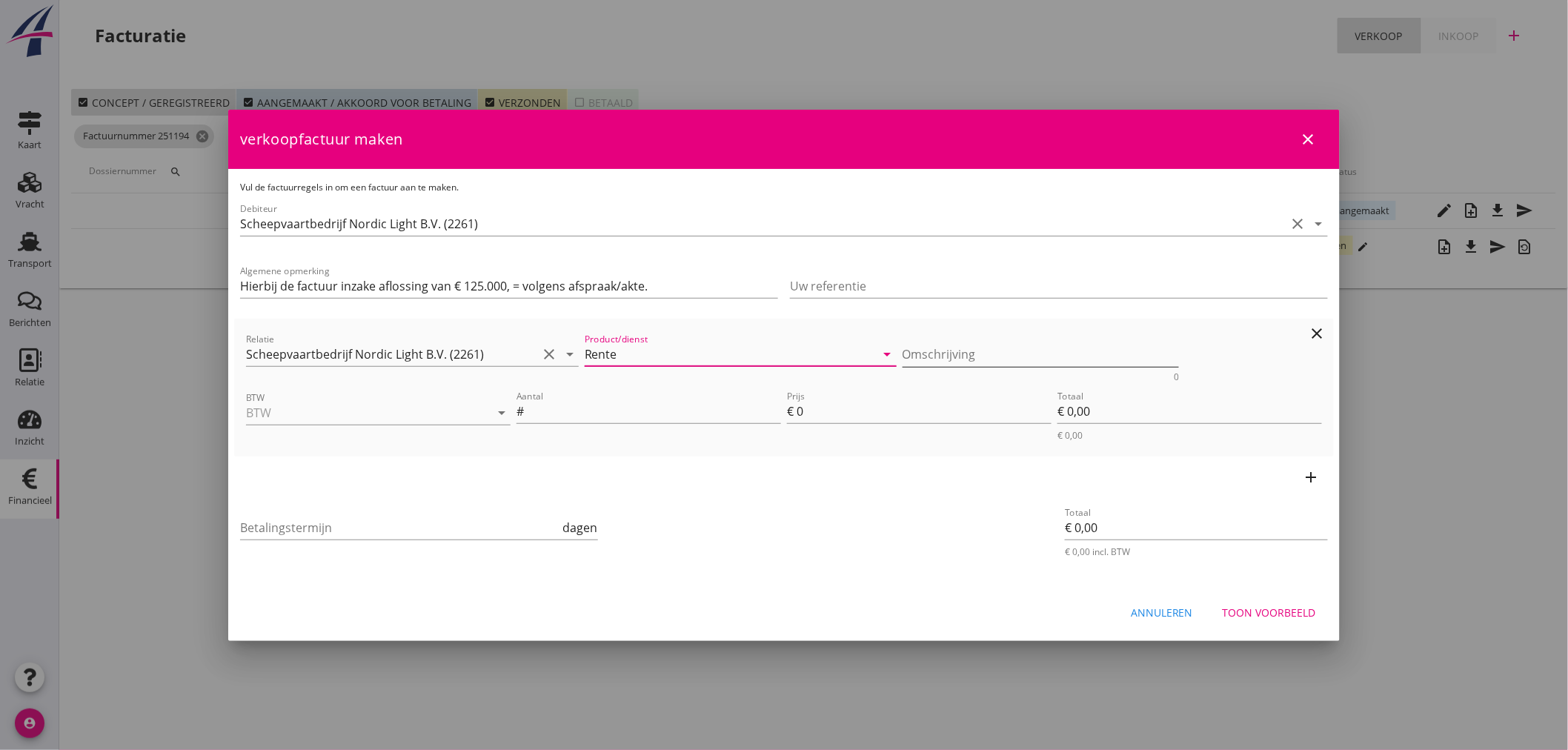
type input "Rente"
click at [913, 343] on textarea "Omschrijving" at bounding box center [1041, 354] width 277 height 24
type textarea "8 % per jaar over € 118.197,85"
click at [254, 405] on input "BTW" at bounding box center [358, 413] width 223 height 23
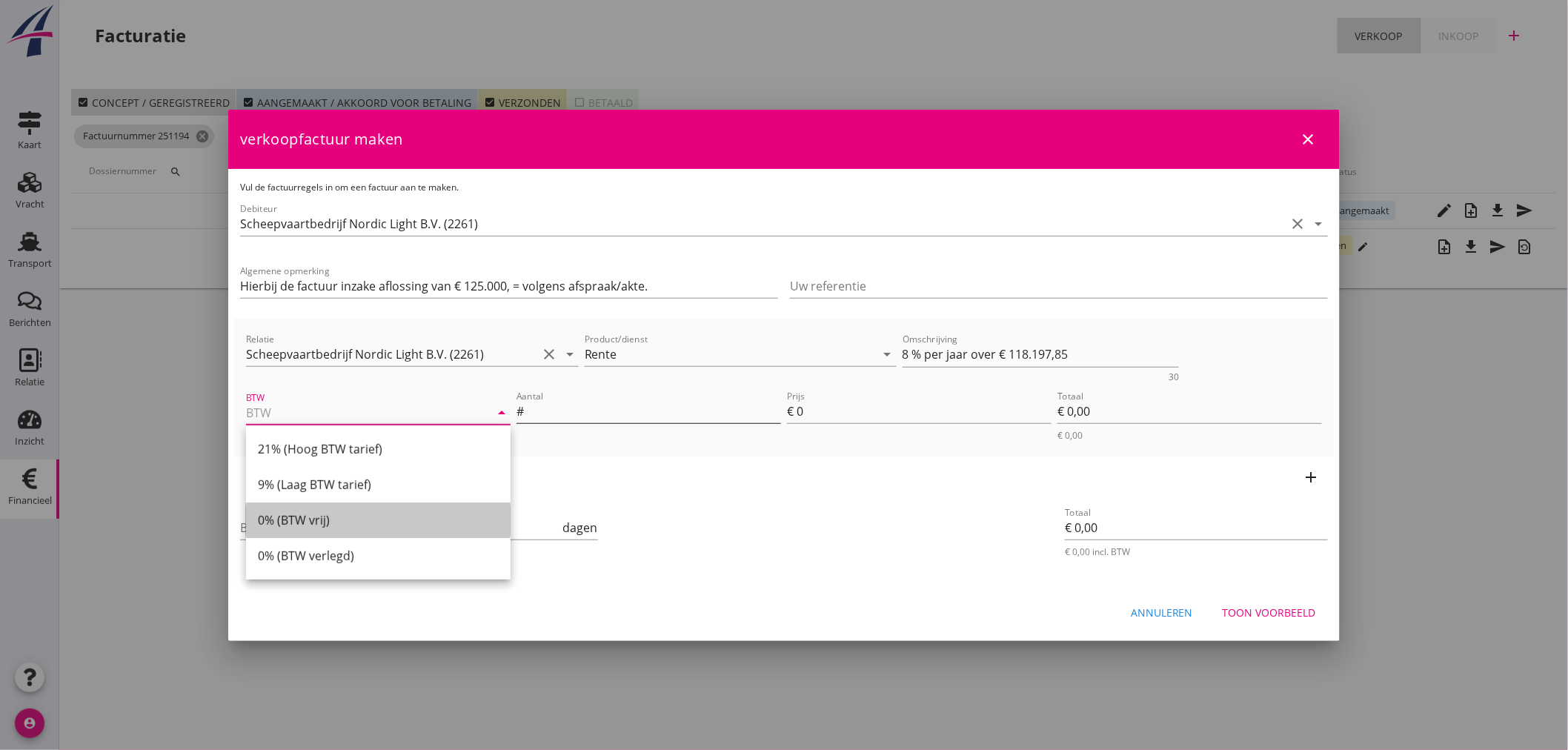
drag, startPoint x: 290, startPoint y: 528, endPoint x: 646, endPoint y: 417, distance: 372.9
click at [300, 526] on div "0% (BTW vrij)" at bounding box center [378, 519] width 241 height 18
type input "0% (BTW vrij)"
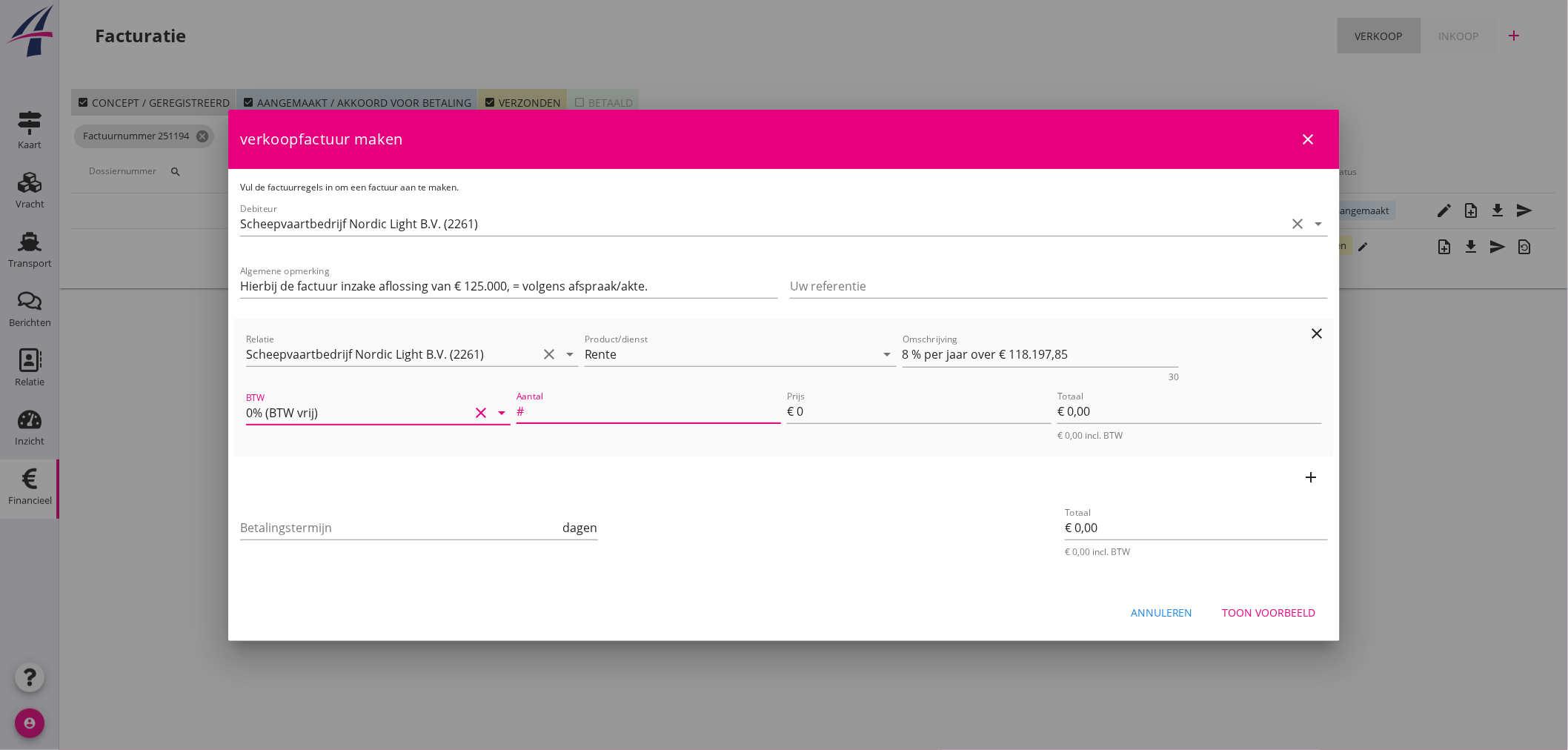
click at [696, 403] on input "Aantal" at bounding box center [654, 411] width 254 height 23
type input "1"
type input "7"
type input "€ 7,00"
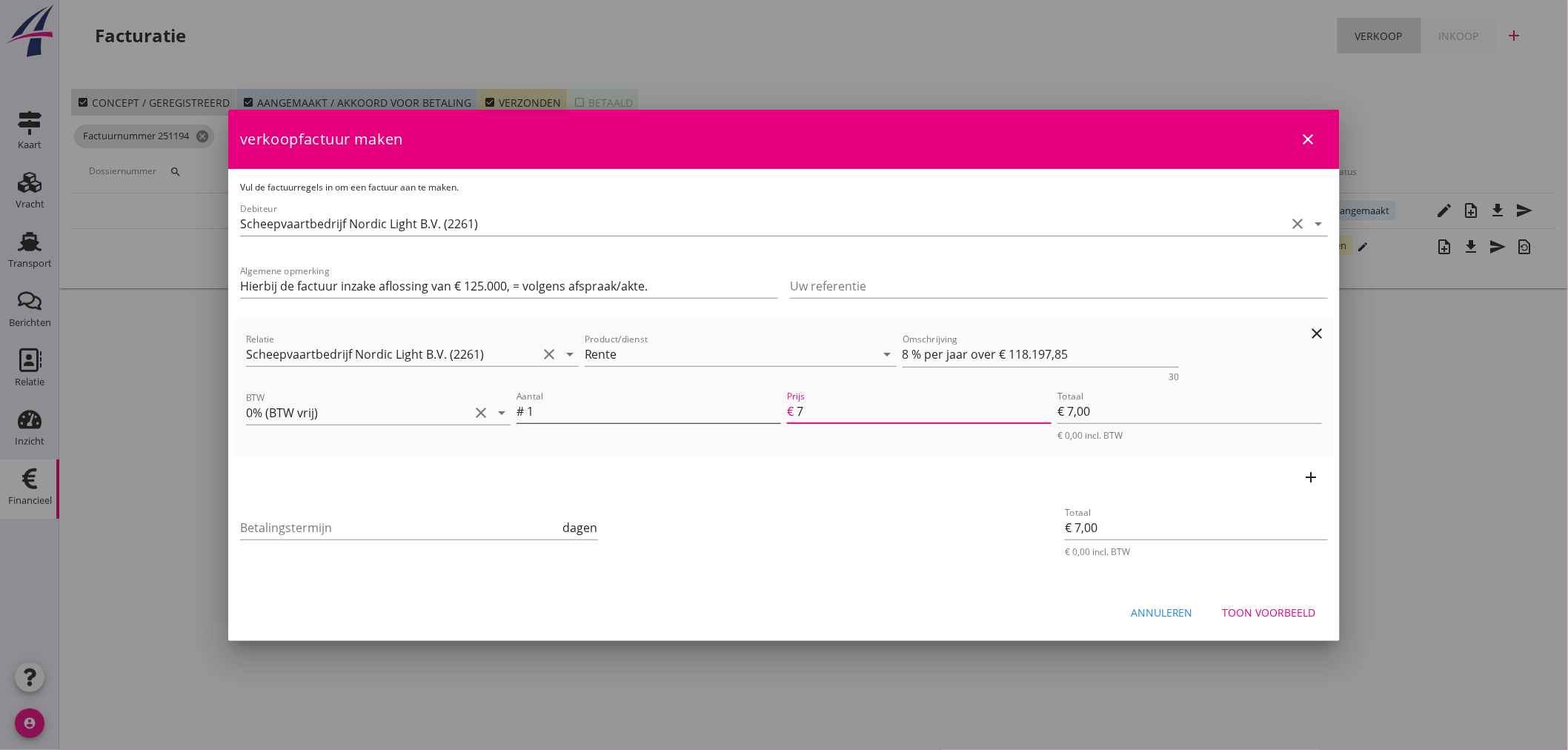
type input "78"
type input "€ 78,00"
type input "787"
type input "€ 787,00"
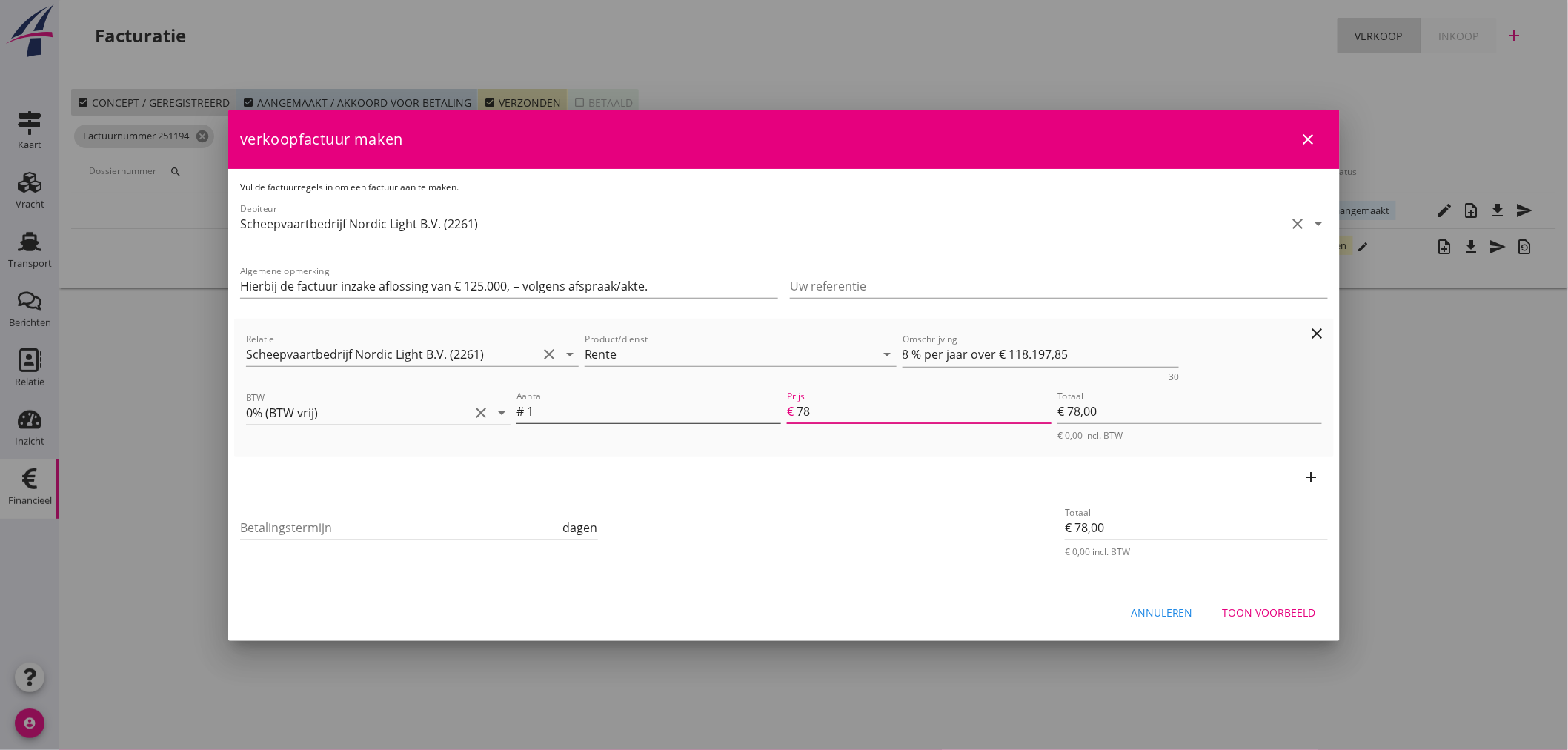
type input "€ 787,00"
type input "€ 0,00"
type input "787.9"
type input "€ 787,90"
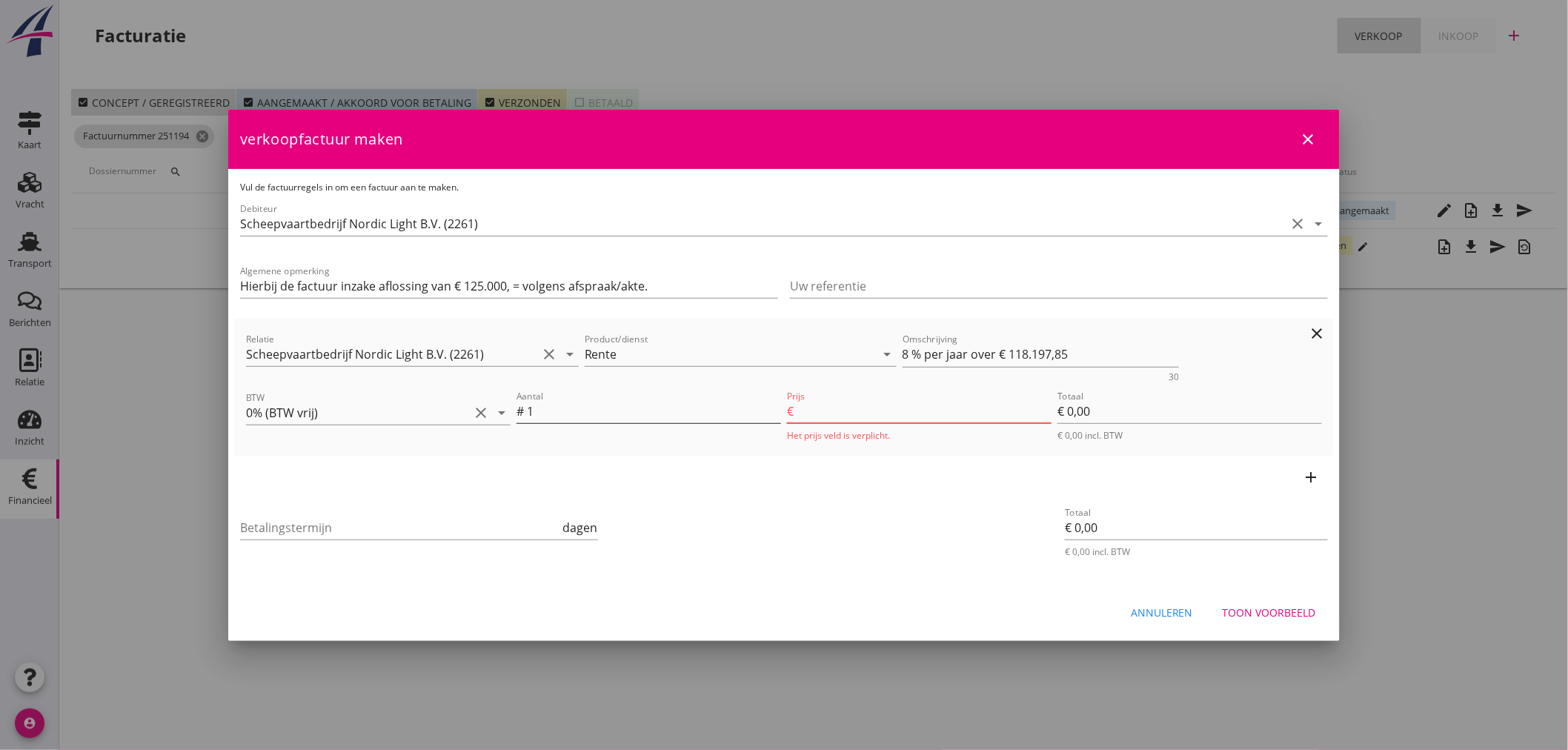
type input "€ 787,90"
type input "787.99"
type input "€ 787,99"
type input "787.99"
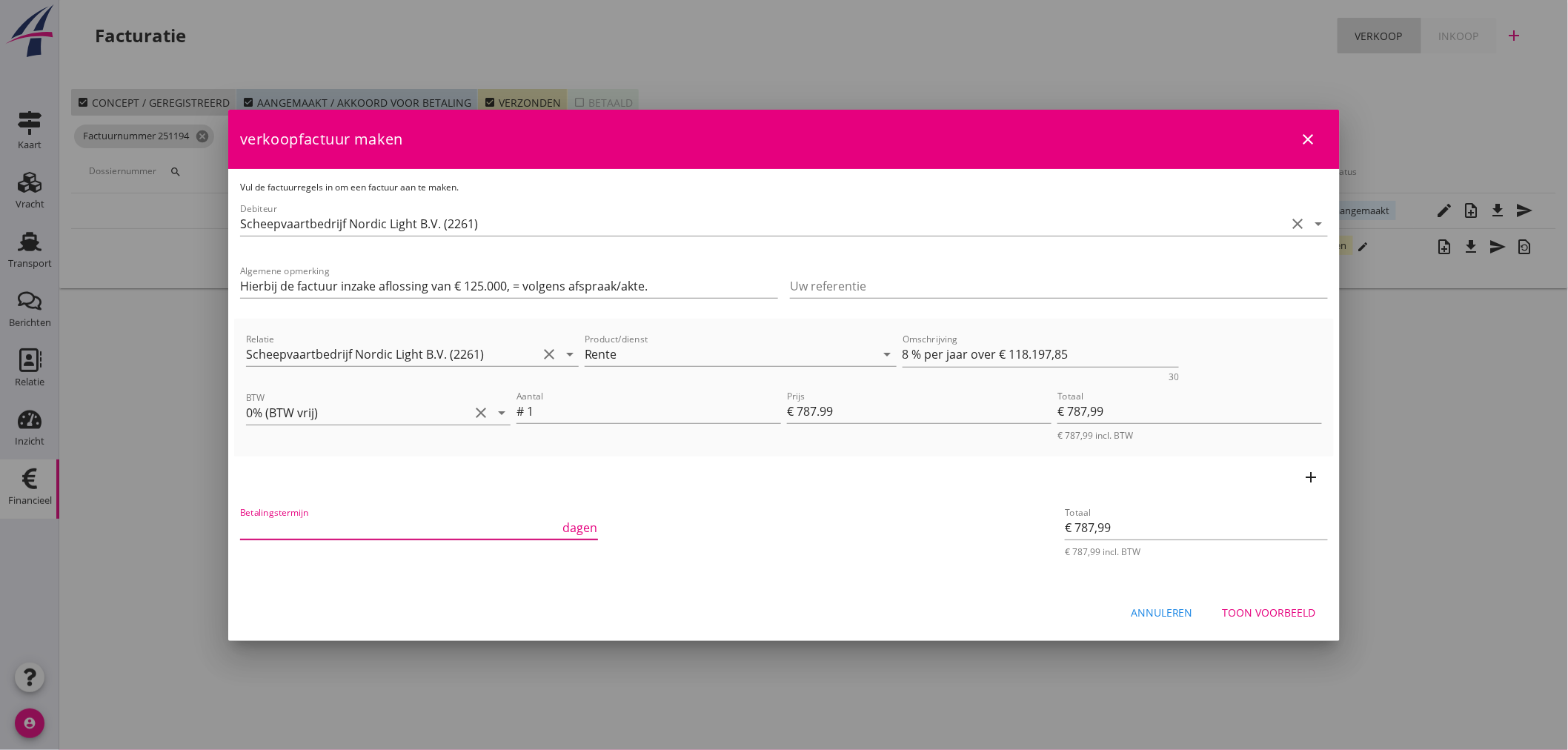
click at [320, 532] on input "Betalingstermijn" at bounding box center [400, 527] width 320 height 23
type input "21"
click at [1260, 614] on div "Toon voorbeeld" at bounding box center [1270, 612] width 93 height 16
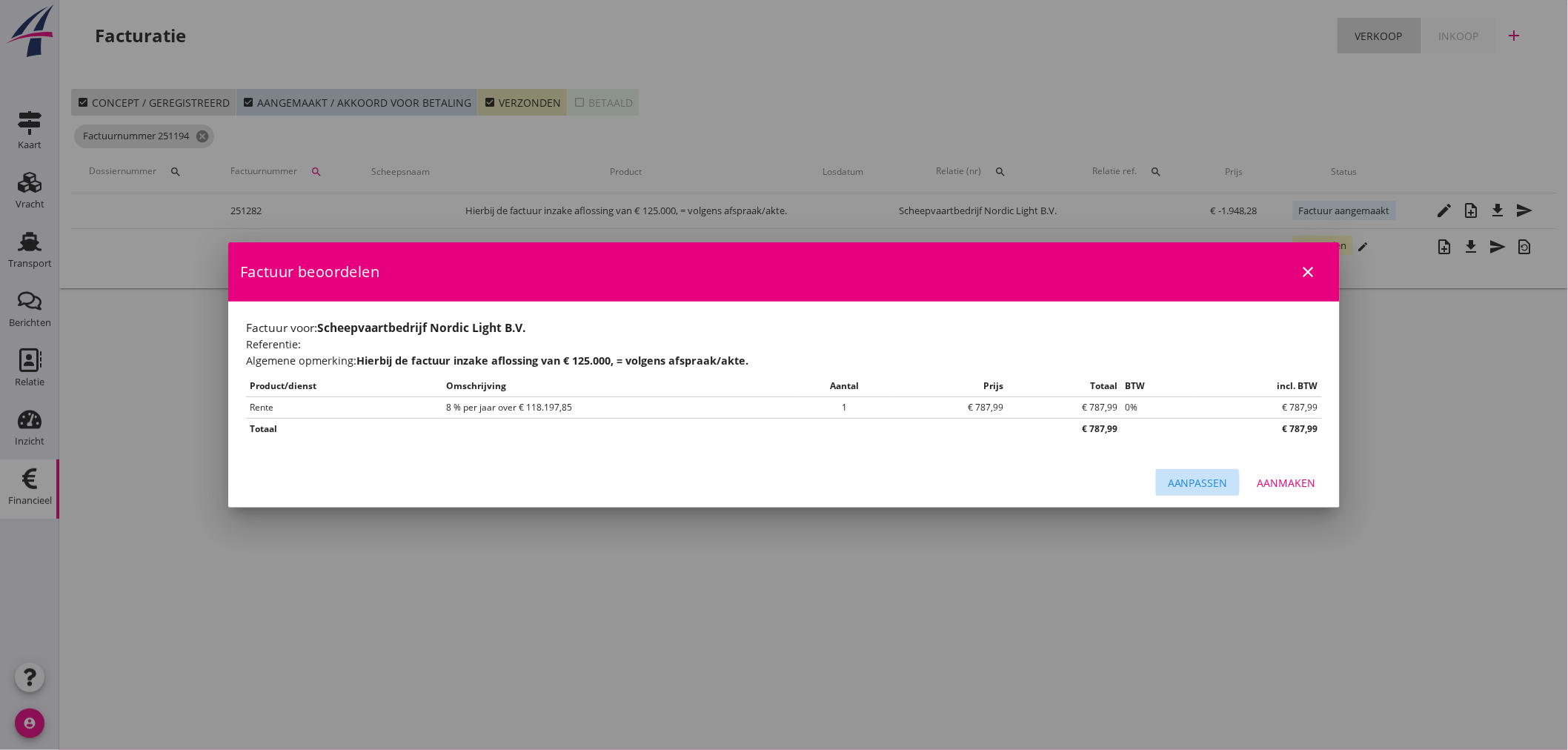
click at [1219, 476] on div "Aanpassen" at bounding box center [1197, 483] width 60 height 16
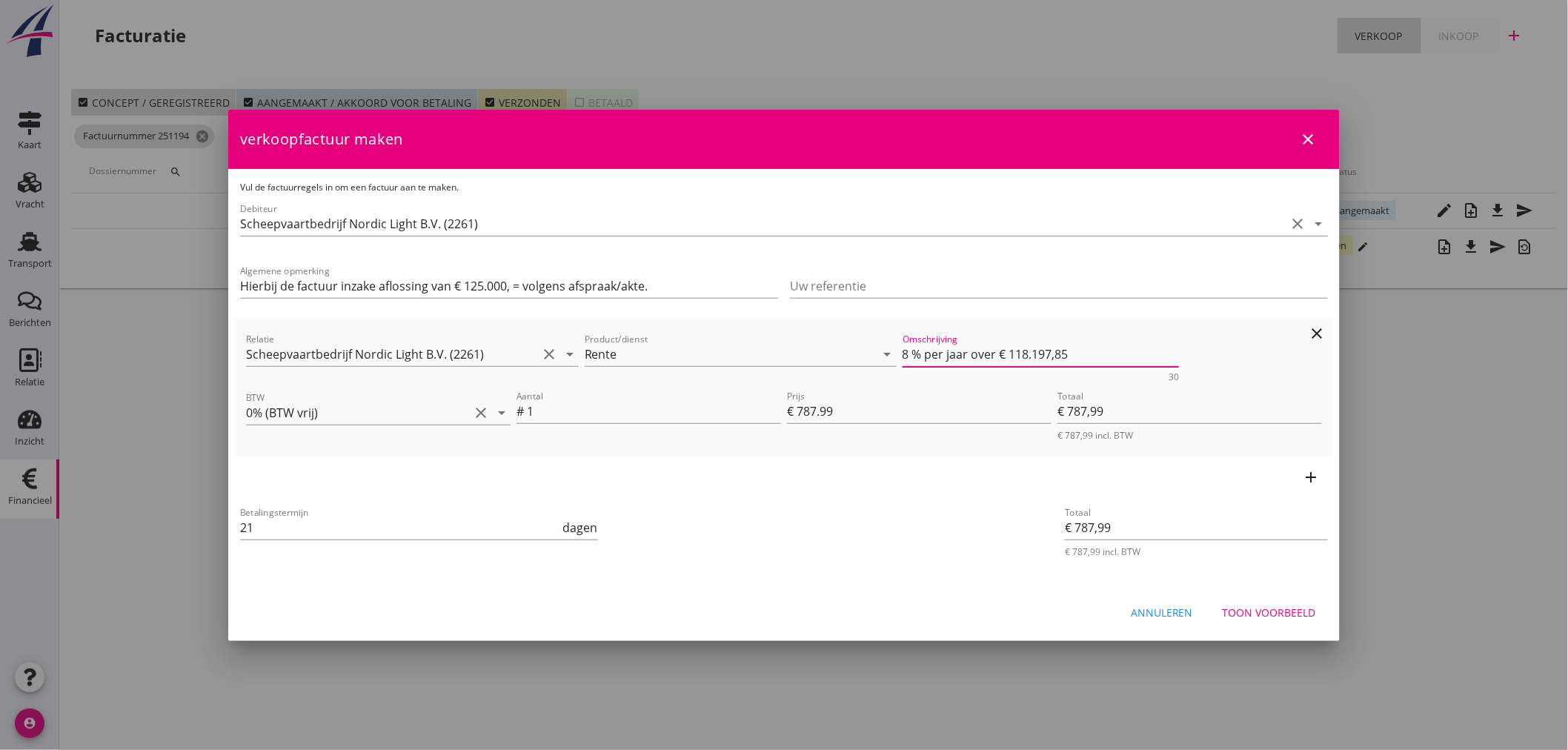
click at [1144, 357] on textarea "8 % per jaar over € 118.197,85" at bounding box center [1041, 354] width 277 height 24
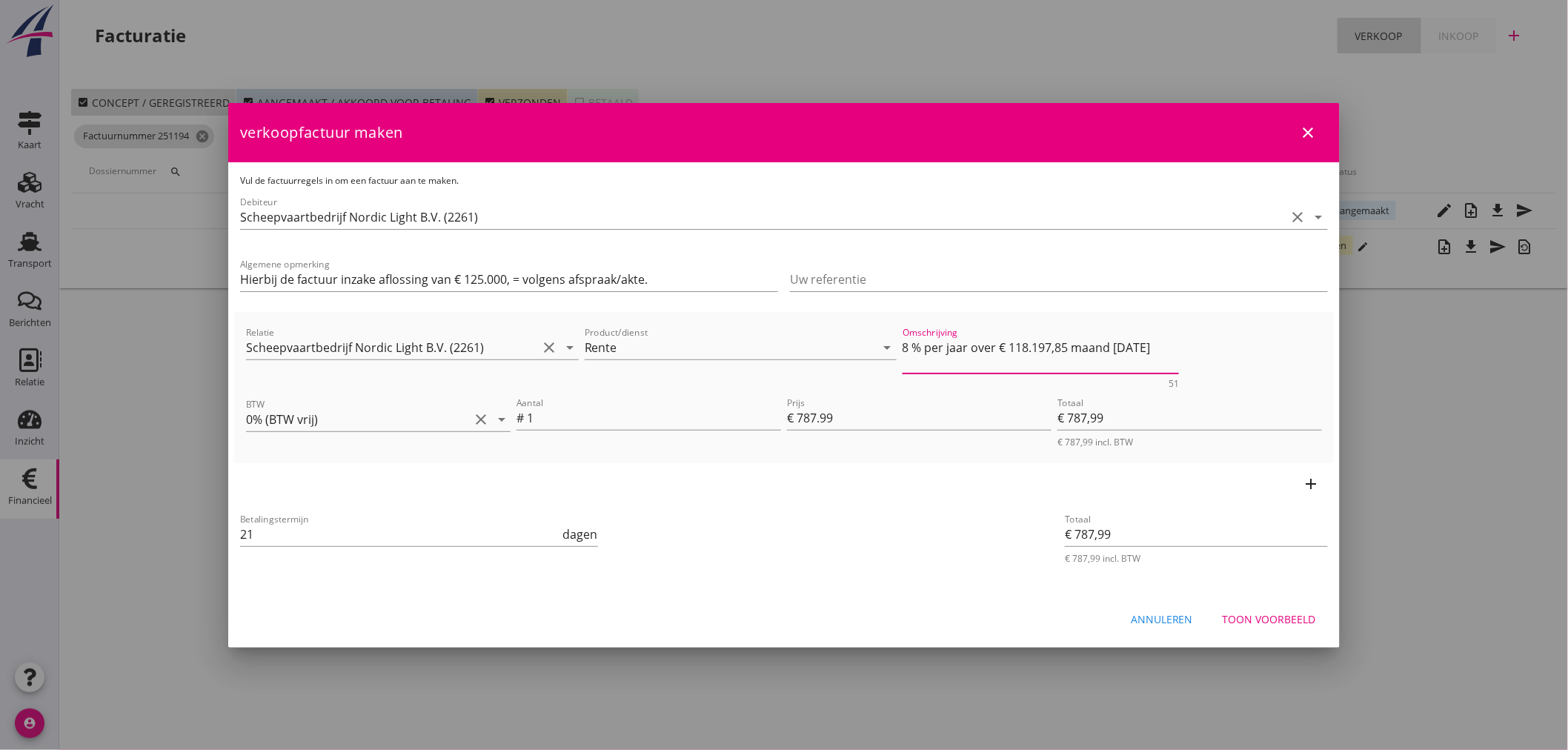
type textarea "8 % per jaar over € 118.197,85 maand september 2025"
click at [1286, 613] on div "Toon voorbeeld" at bounding box center [1270, 619] width 93 height 16
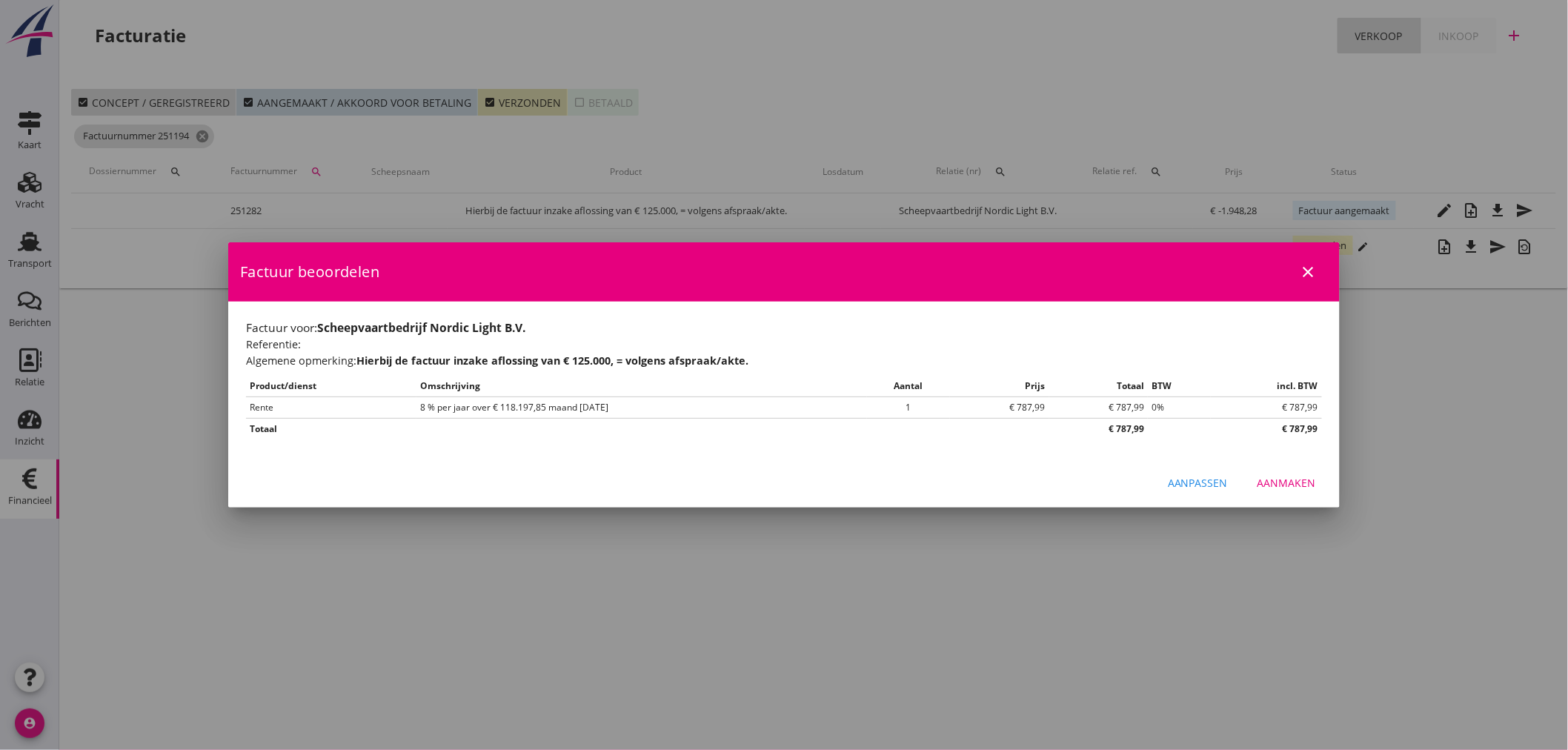
click at [1287, 479] on div "Aanmaken" at bounding box center [1286, 483] width 58 height 16
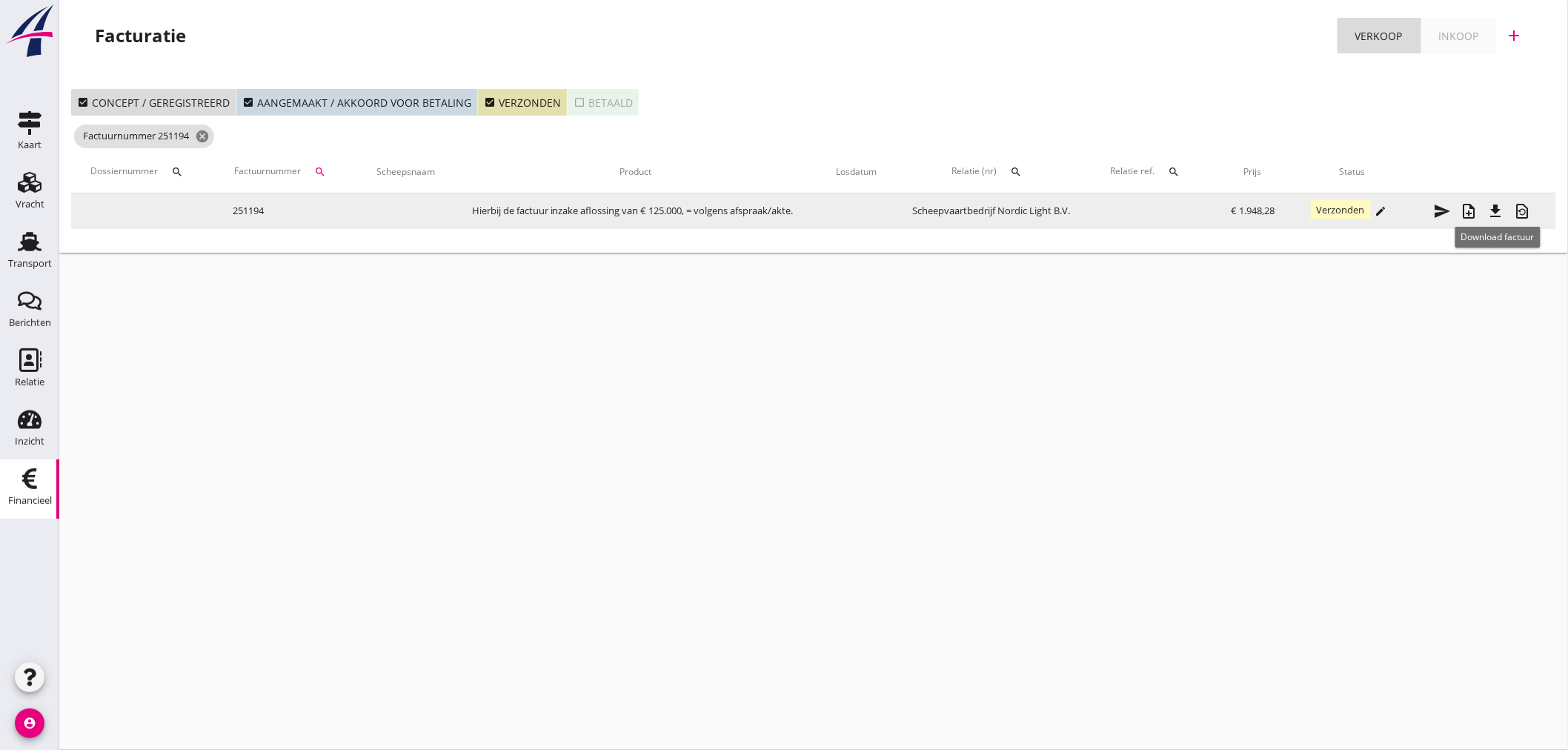
click at [1504, 210] on icon "file_download" at bounding box center [1496, 211] width 18 height 18
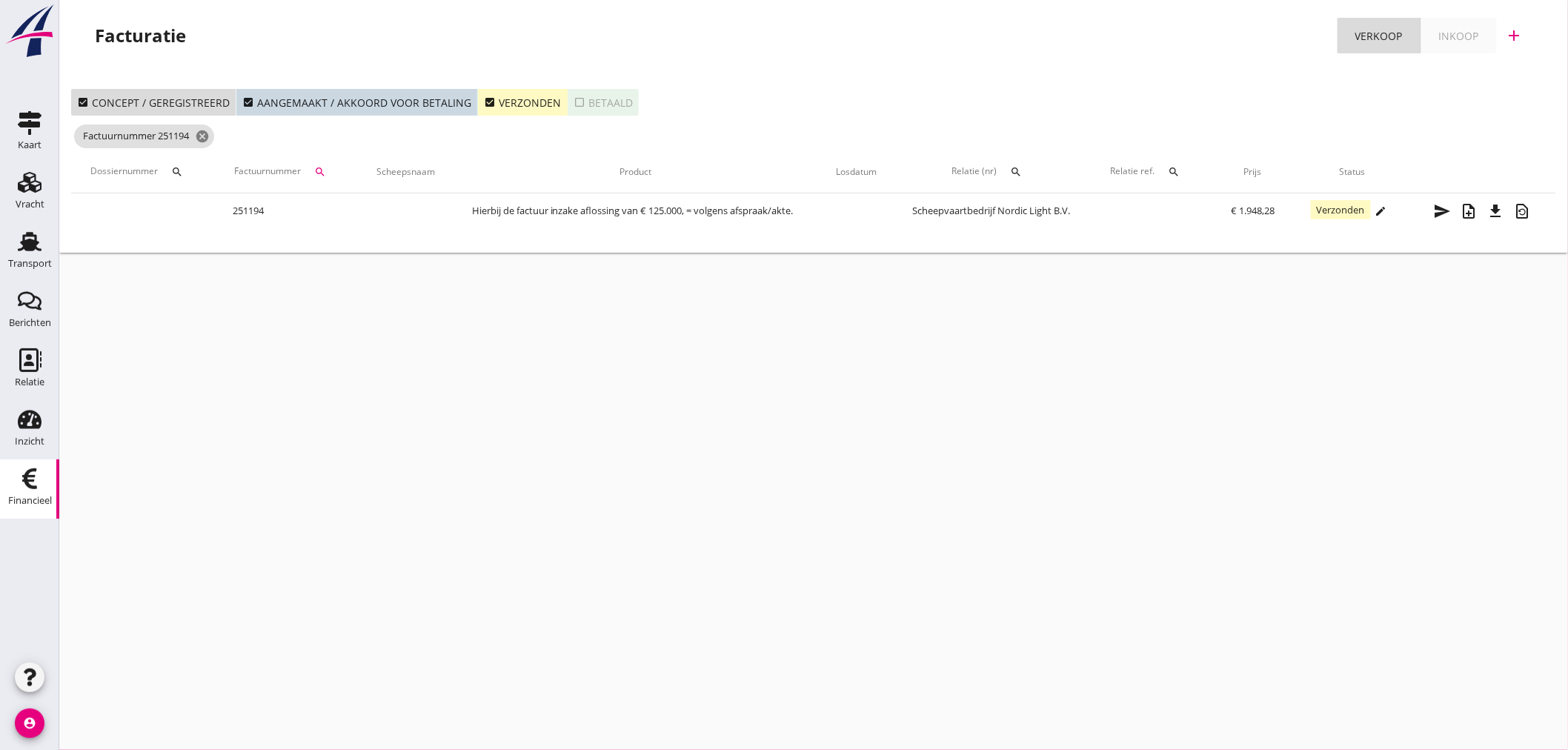
click at [484, 104] on icon "check_box" at bounding box center [489, 102] width 12 height 12
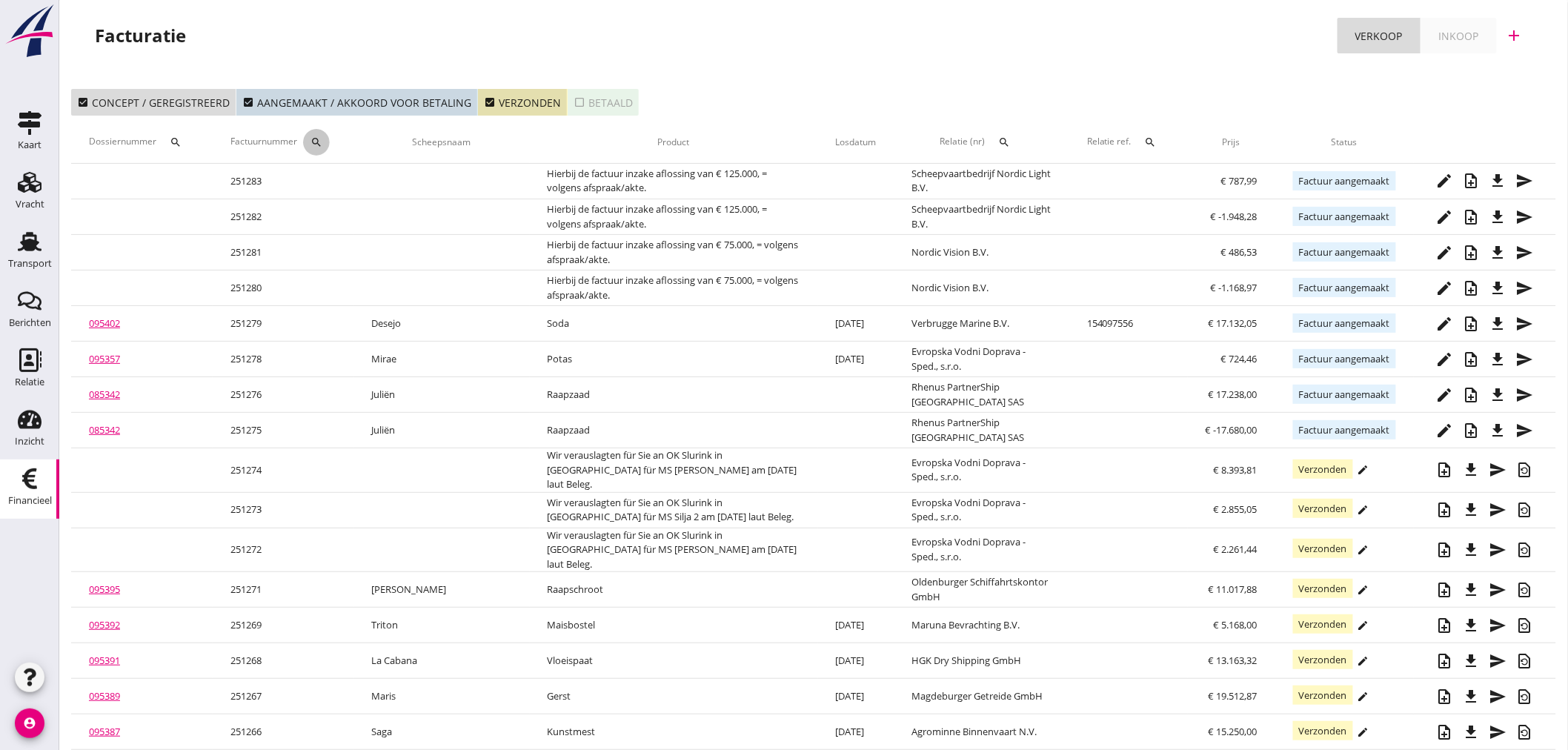
click at [322, 143] on icon "search" at bounding box center [316, 142] width 12 height 12
click at [342, 189] on input "Zoeken op factuurnummer..." at bounding box center [391, 185] width 154 height 23
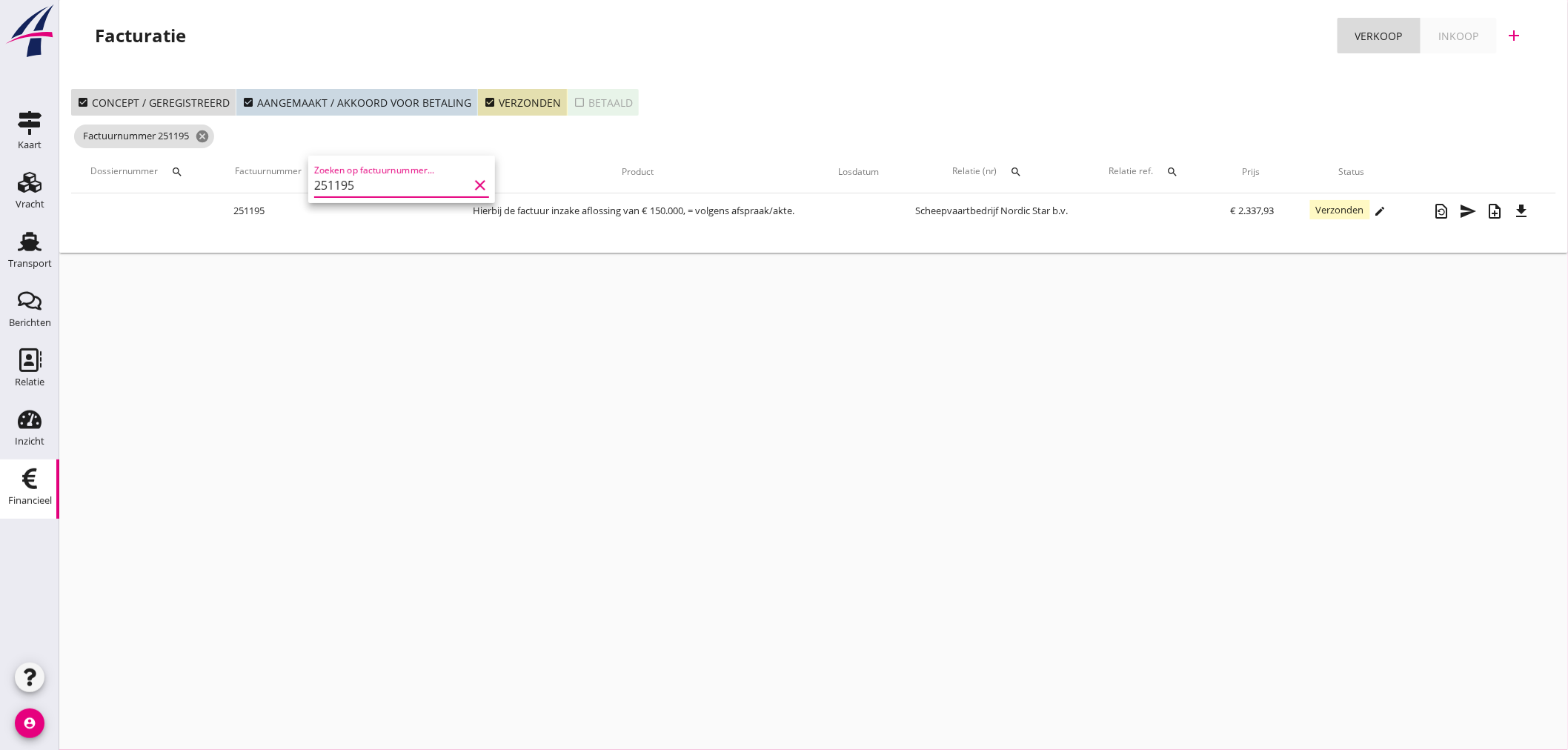
type input "251195"
drag, startPoint x: 1446, startPoint y: 323, endPoint x: 1421, endPoint y: 260, distance: 67.8
click at [1439, 315] on div "cancel You are impersonating another user. Facturatie Verkoop Inkoop add check_…" at bounding box center [813, 375] width 1509 height 750
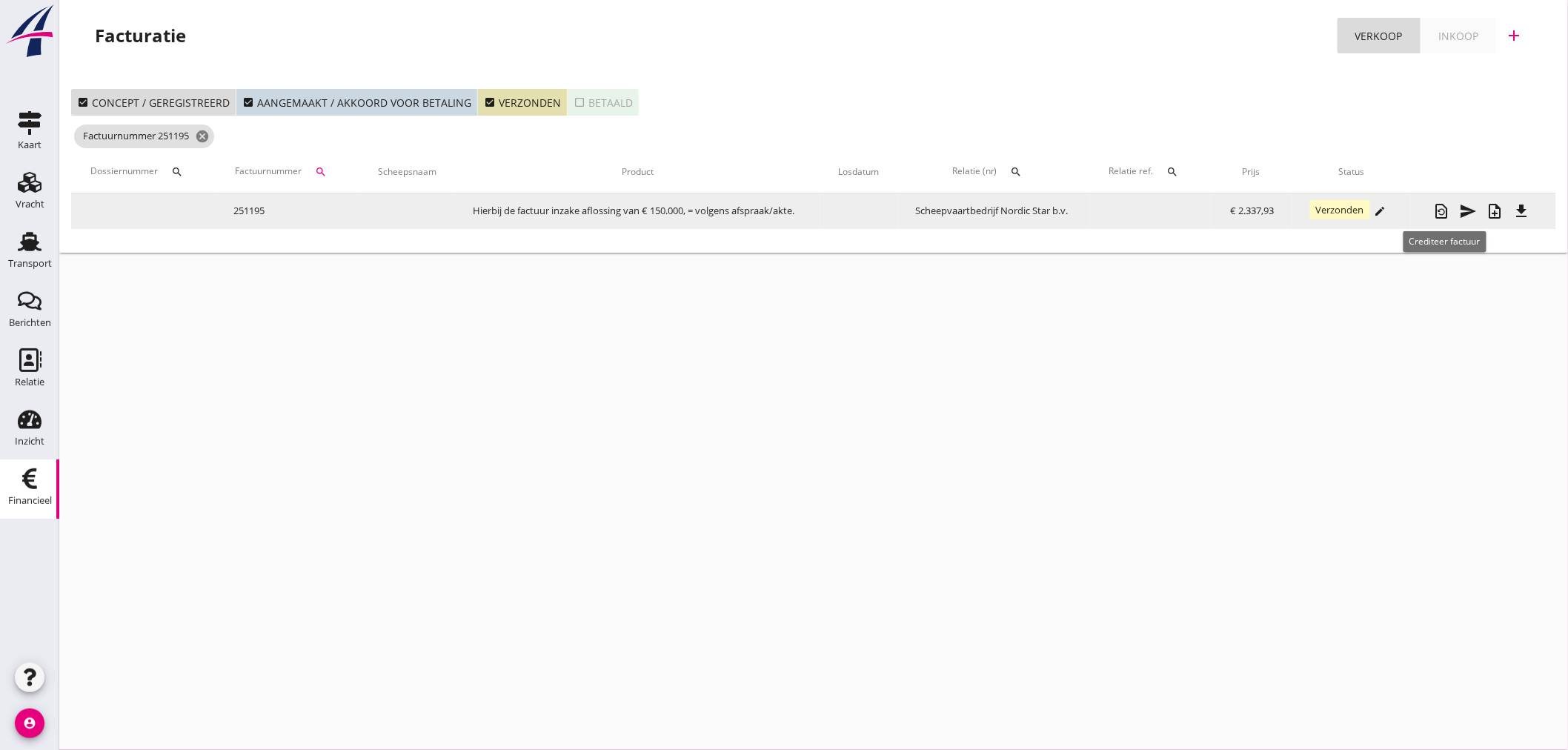
click at [1453, 210] on div "restore_page" at bounding box center [1442, 211] width 26 height 18
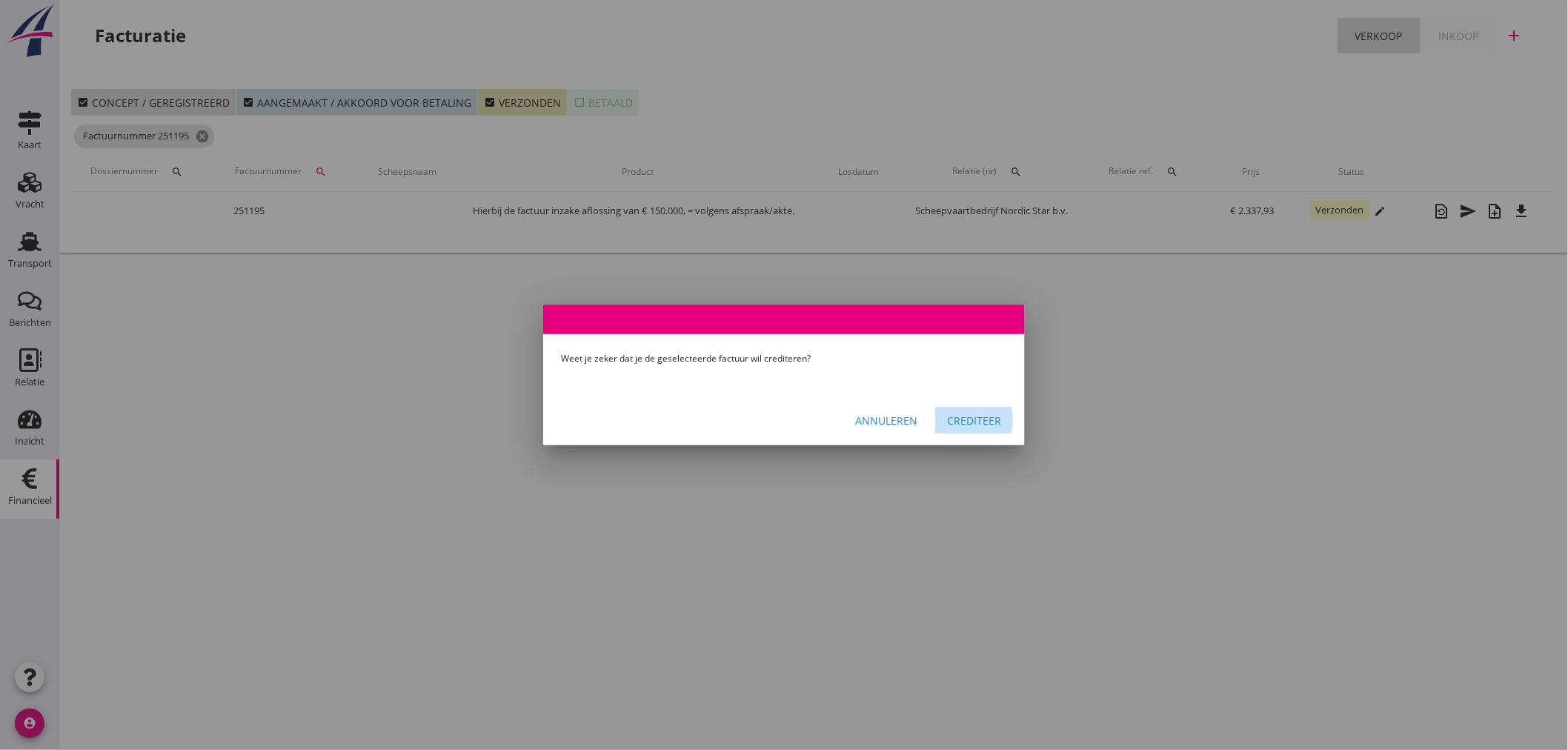
click at [997, 418] on div "Crediteer" at bounding box center [974, 421] width 54 height 16
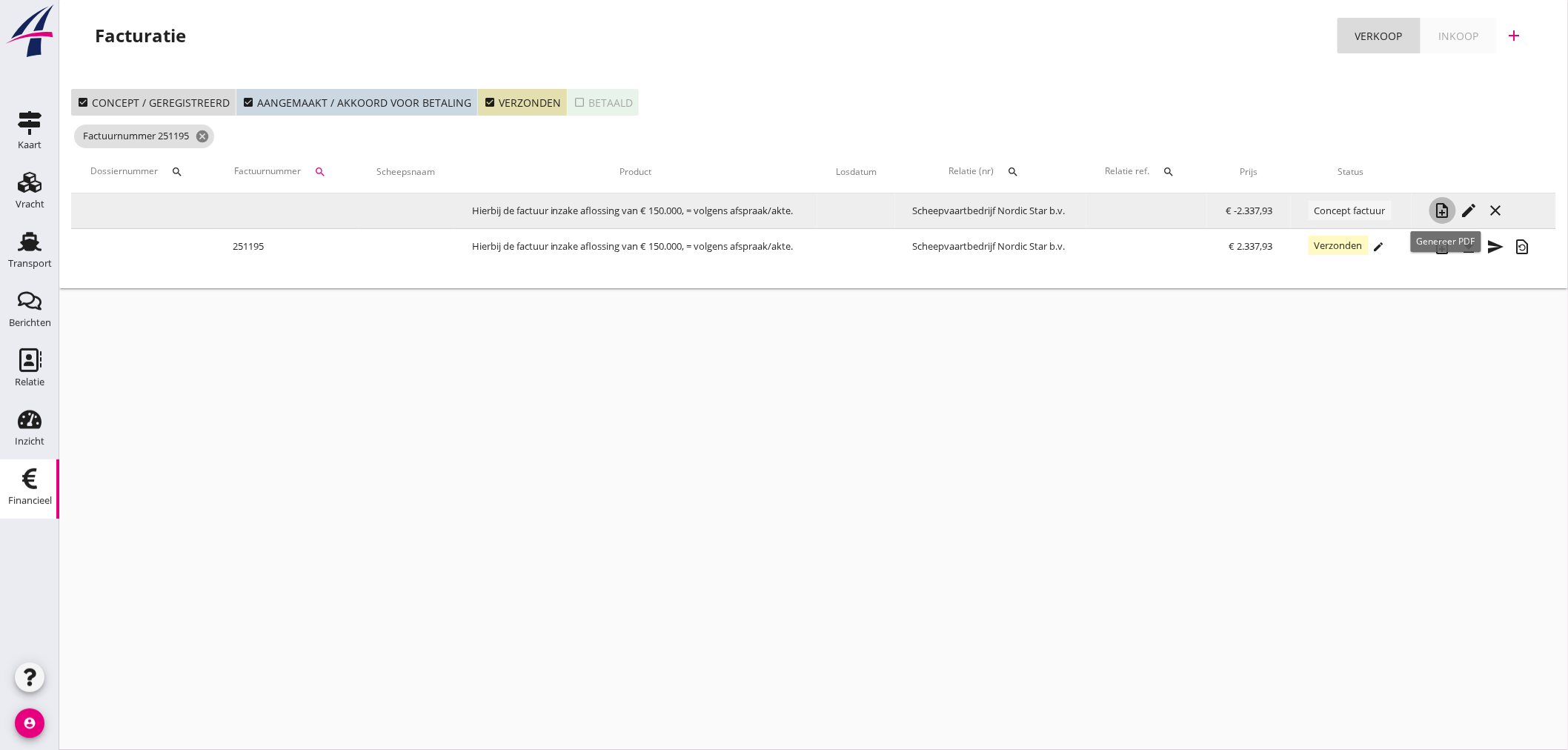
click at [1449, 217] on icon "note_add" at bounding box center [1443, 210] width 18 height 18
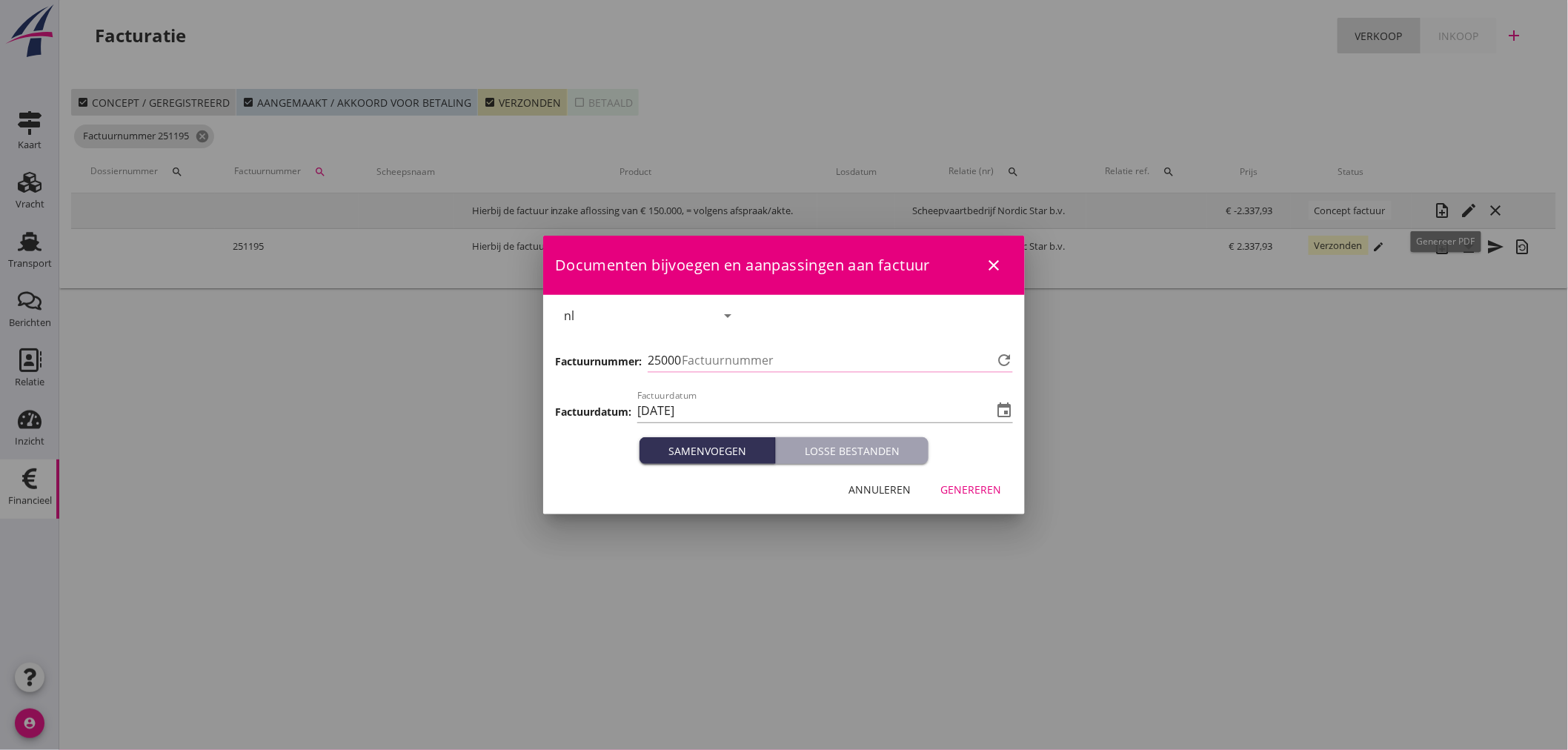
type input "1284"
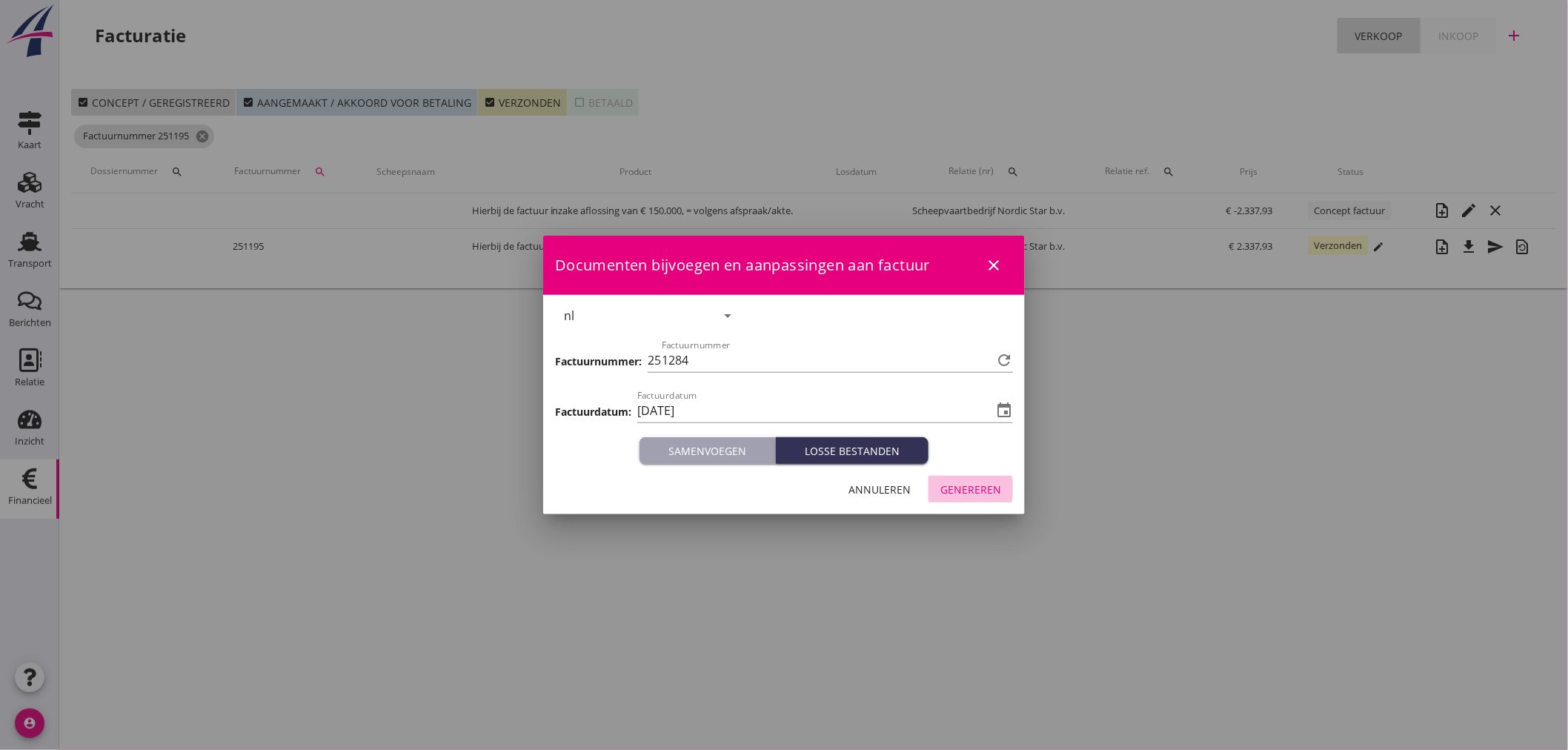
click at [994, 497] on button "Genereren" at bounding box center [971, 489] width 84 height 26
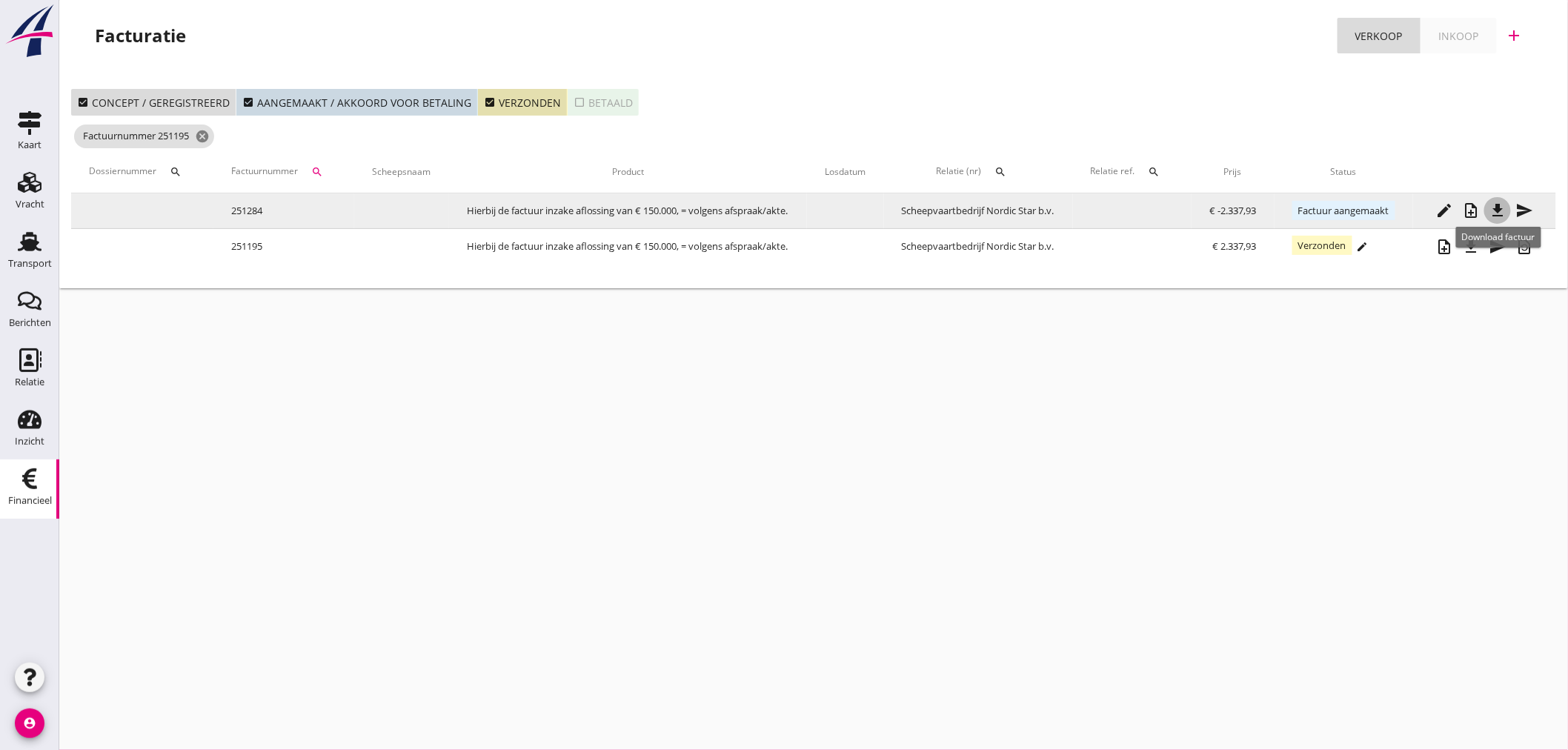
click at [1498, 217] on icon "file_download" at bounding box center [1497, 210] width 18 height 18
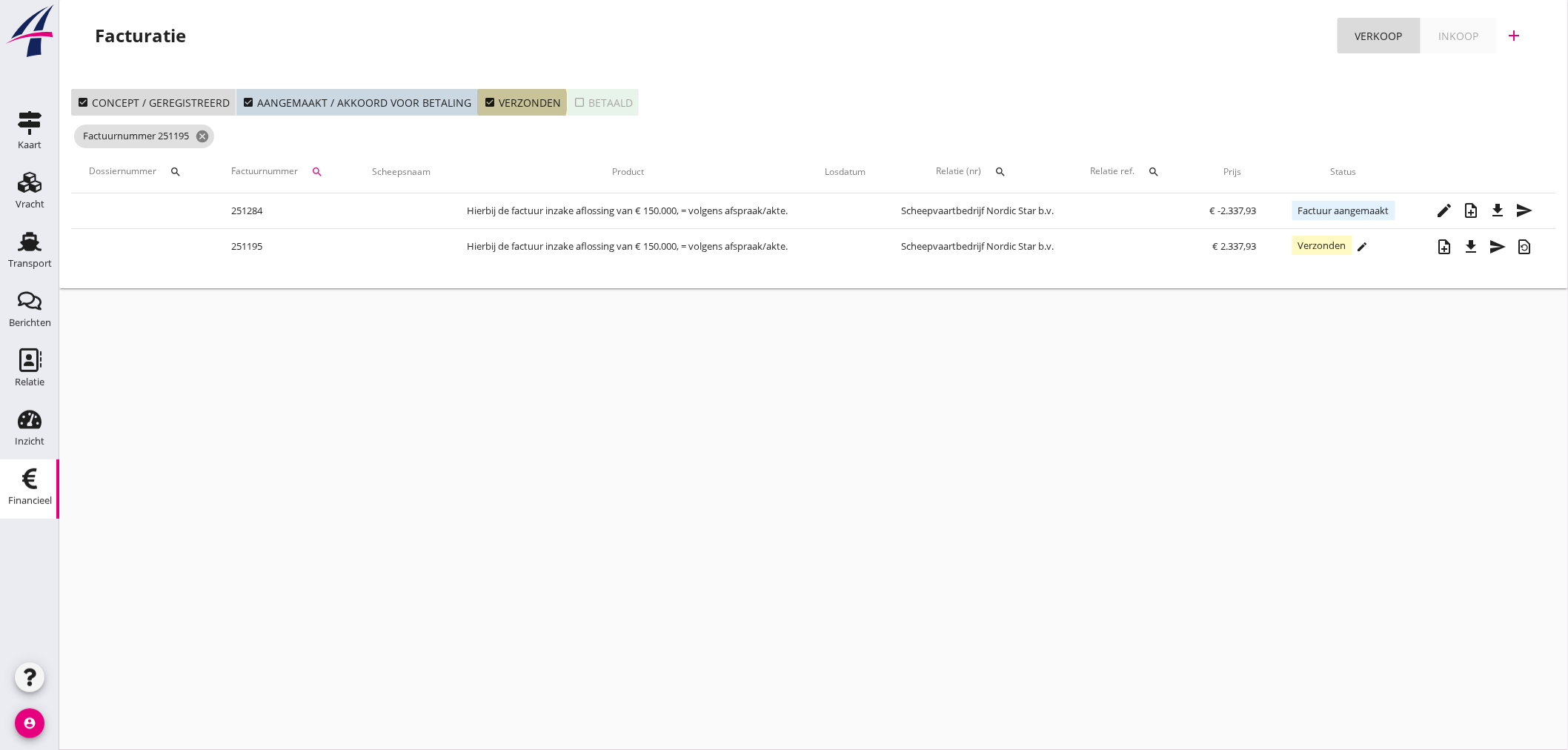
drag, startPoint x: 488, startPoint y: 107, endPoint x: 497, endPoint y: 105, distance: 9.2
click at [494, 107] on div "check_box Verzonden" at bounding box center [522, 103] width 77 height 16
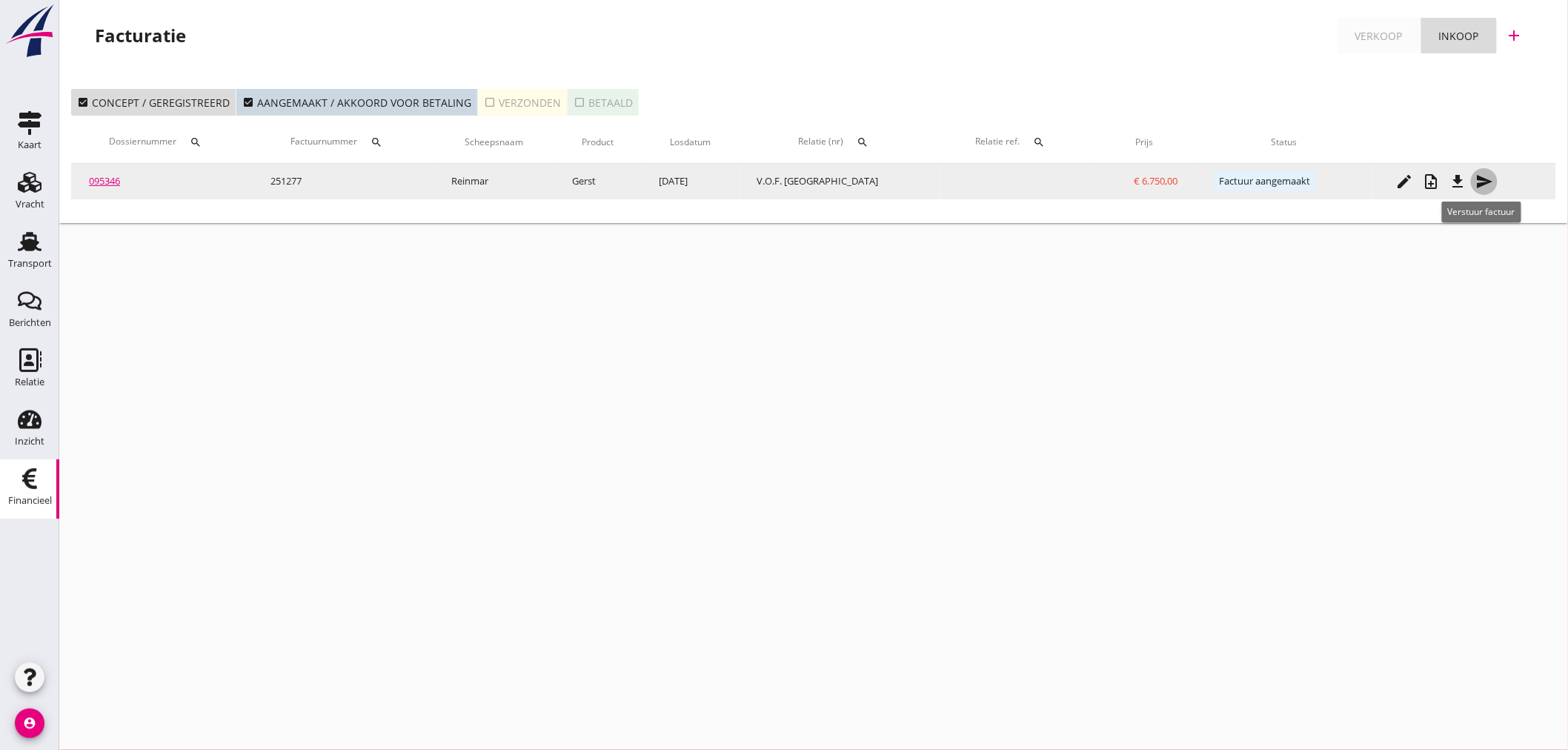
click at [1491, 180] on div "send" at bounding box center [1484, 181] width 26 height 18
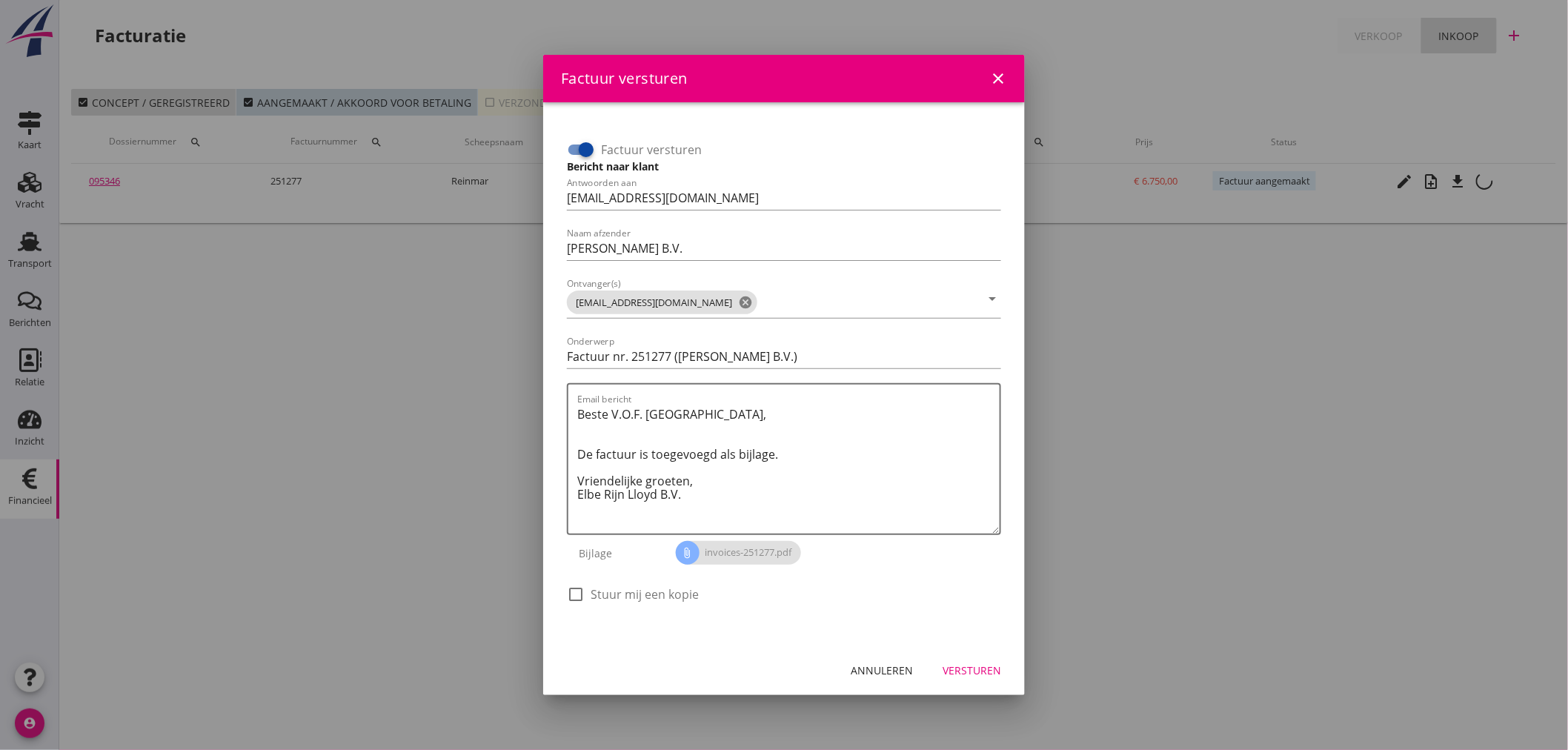
click at [588, 586] on div "check_box_outline_blank Stuur mij een kopie" at bounding box center [632, 593] width 132 height 18
click at [582, 589] on div at bounding box center [576, 594] width 25 height 25
checkbox input "true"
drag, startPoint x: 990, startPoint y: 672, endPoint x: 982, endPoint y: 677, distance: 9.4
click at [989, 673] on div "Versturen" at bounding box center [971, 670] width 58 height 16
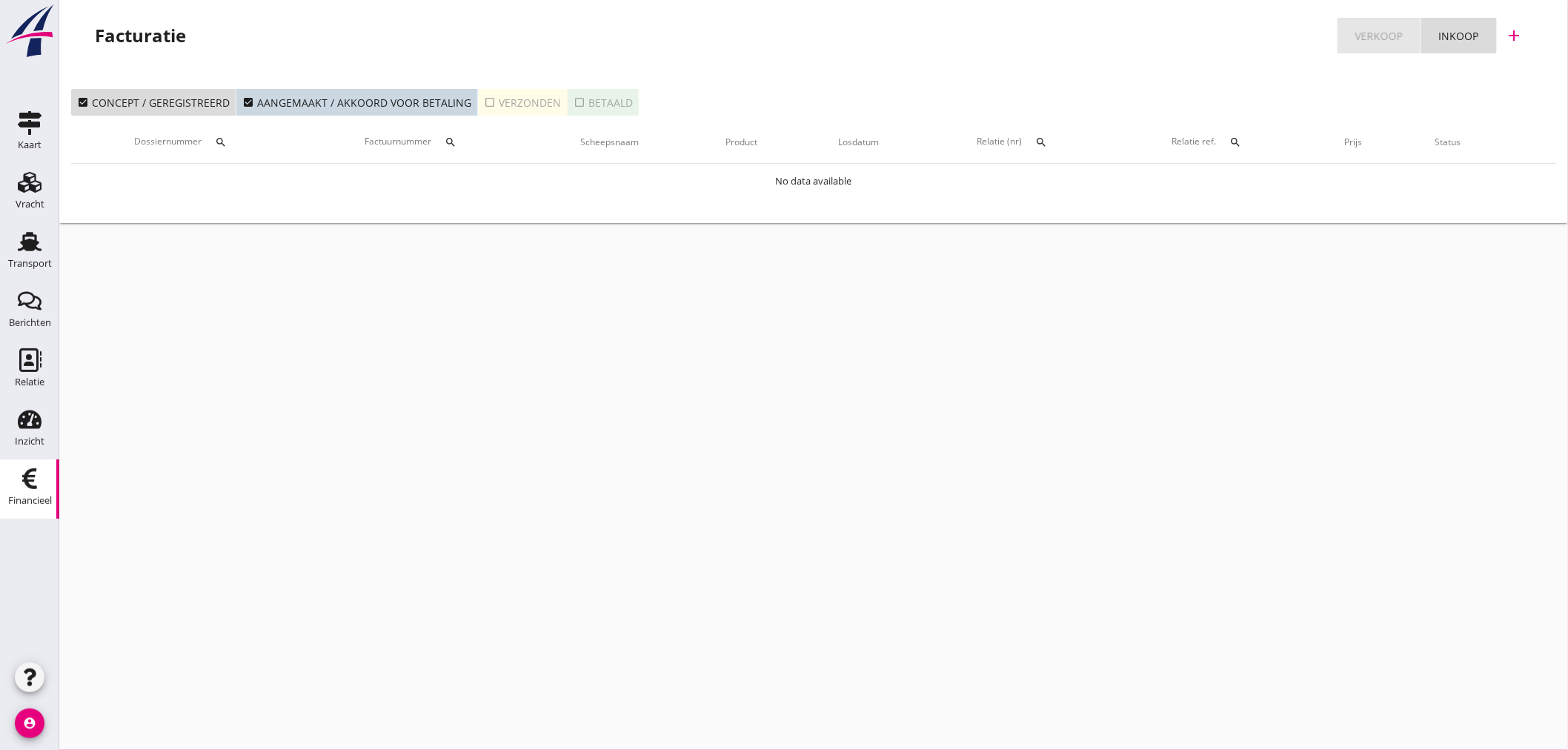
click at [1369, 38] on div "Verkoop" at bounding box center [1379, 36] width 48 height 16
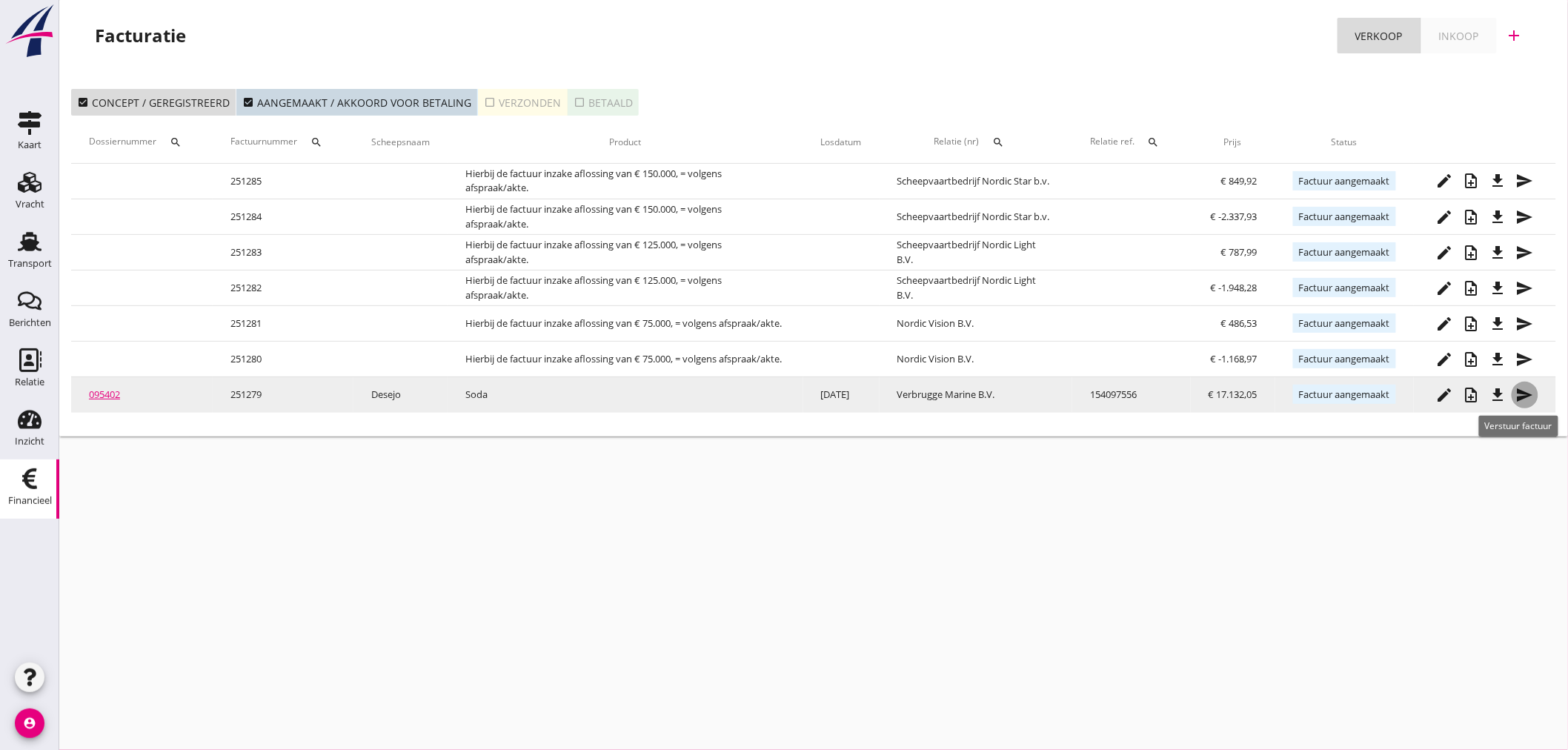
click at [1527, 394] on icon "send" at bounding box center [1524, 395] width 18 height 18
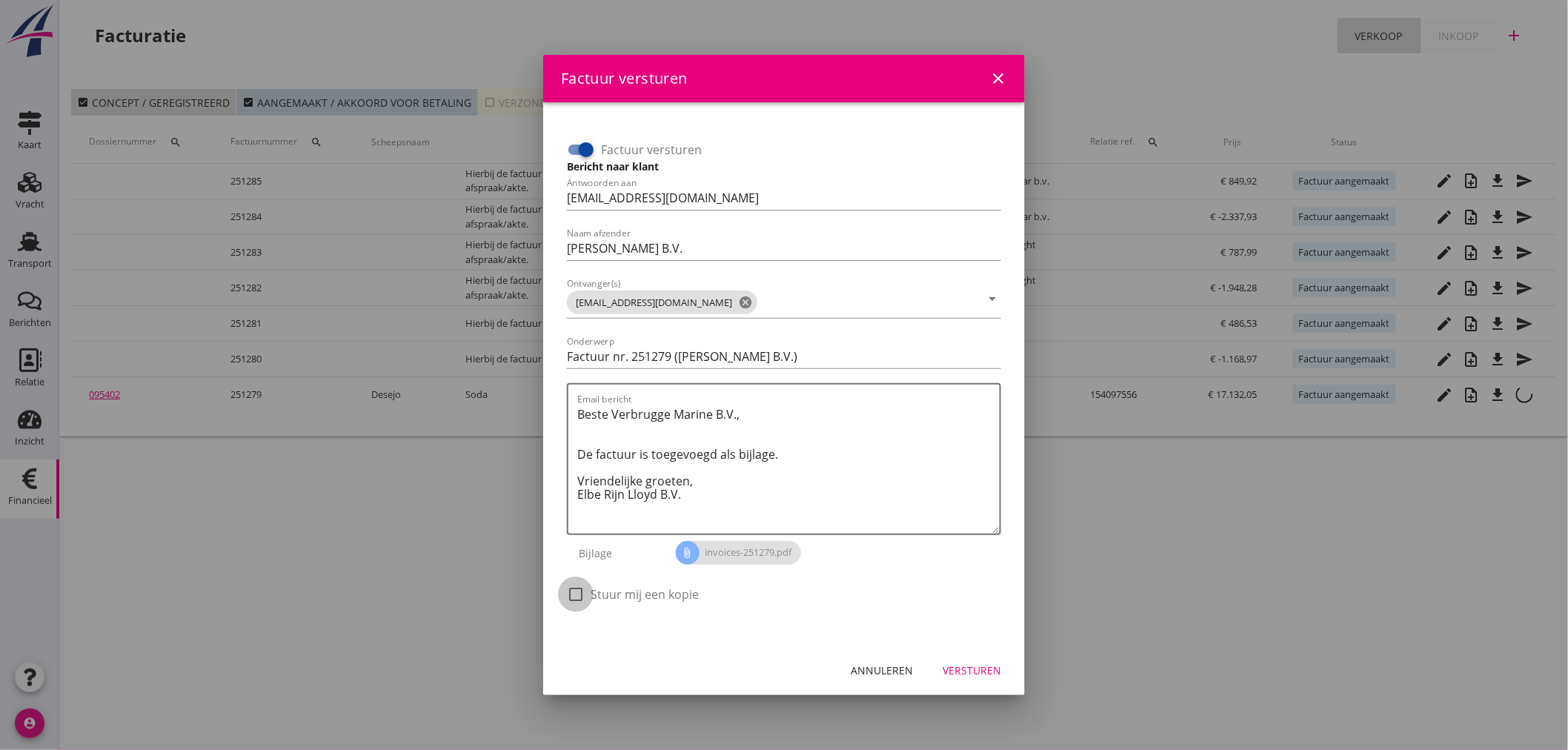
click at [573, 588] on div at bounding box center [576, 594] width 25 height 25
checkbox input "true"
click at [962, 665] on div "Versturen" at bounding box center [971, 670] width 58 height 16
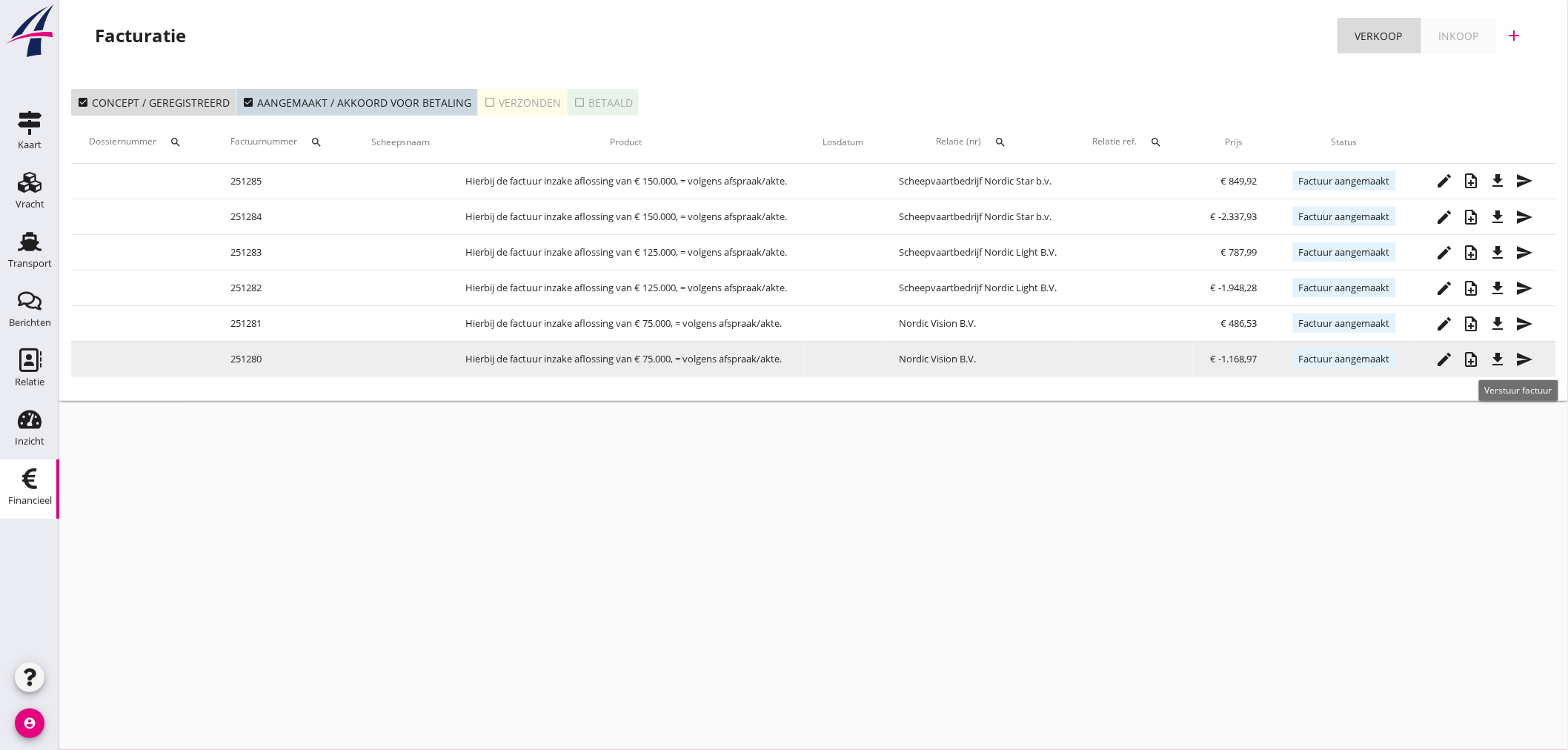
click at [1523, 359] on icon "send" at bounding box center [1524, 359] width 18 height 18
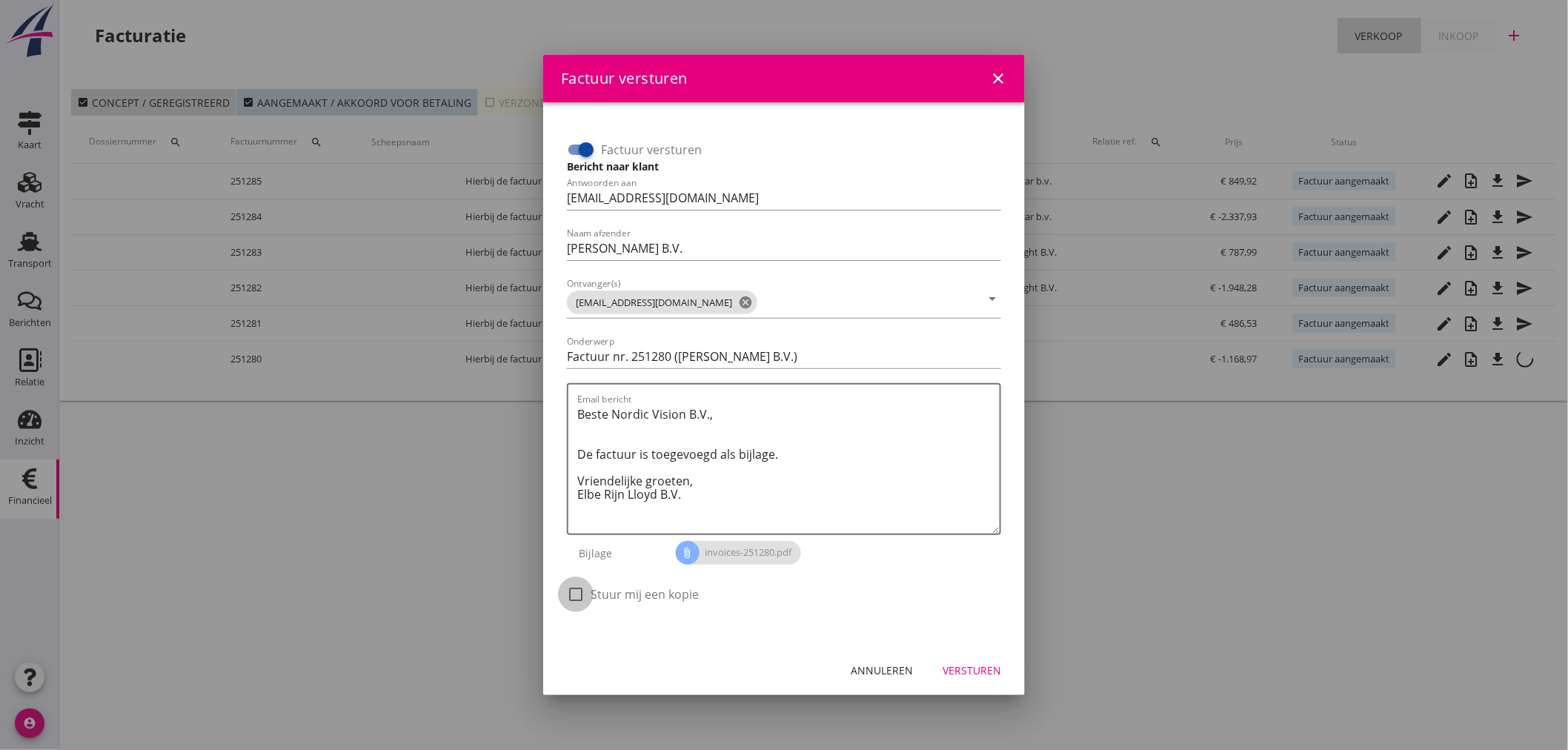
click at [578, 590] on div at bounding box center [576, 594] width 25 height 25
checkbox input "true"
drag, startPoint x: 953, startPoint y: 663, endPoint x: 976, endPoint y: 664, distance: 23.0
click at [954, 663] on div "Versturen" at bounding box center [971, 670] width 58 height 16
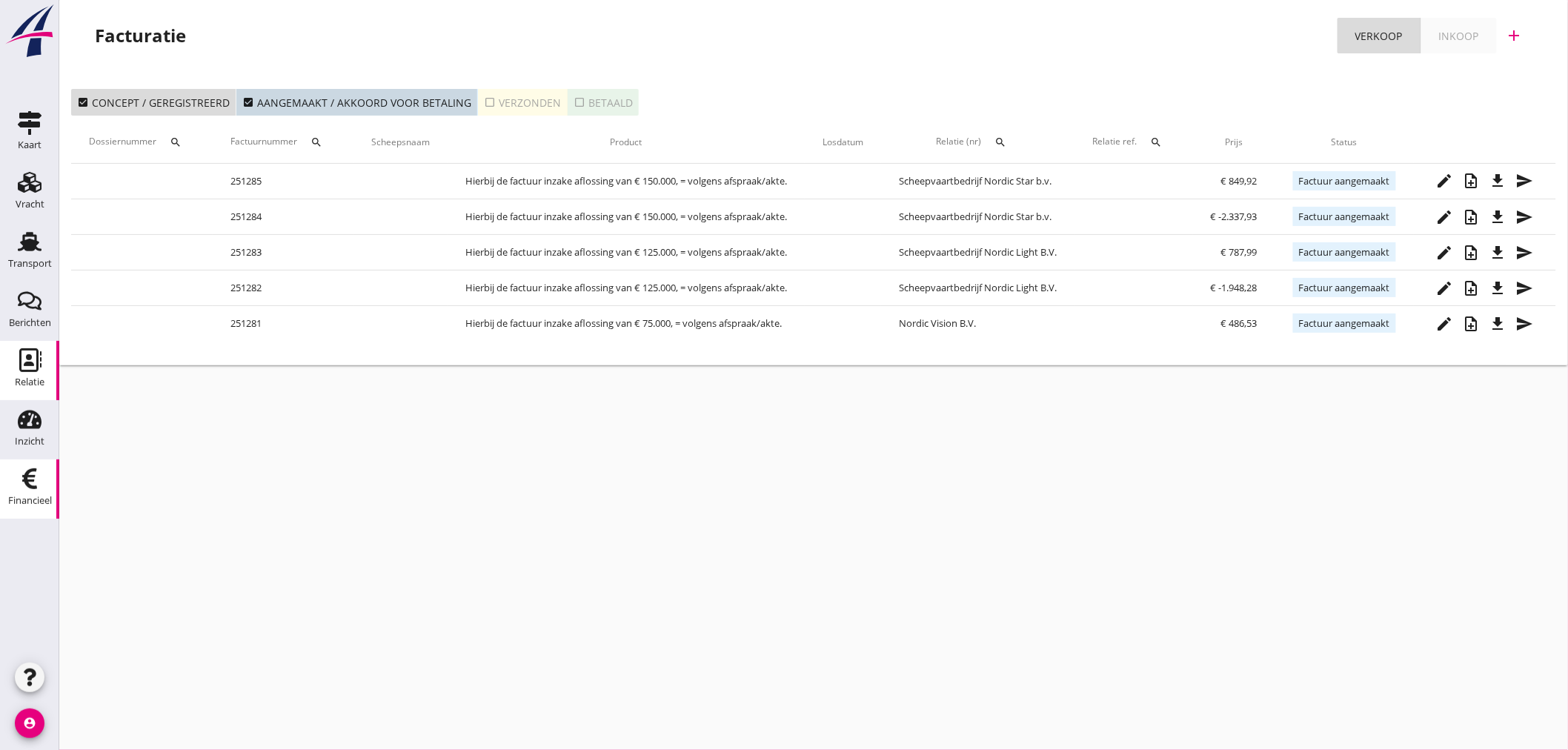
click at [23, 375] on div "Relatie" at bounding box center [30, 382] width 30 height 21
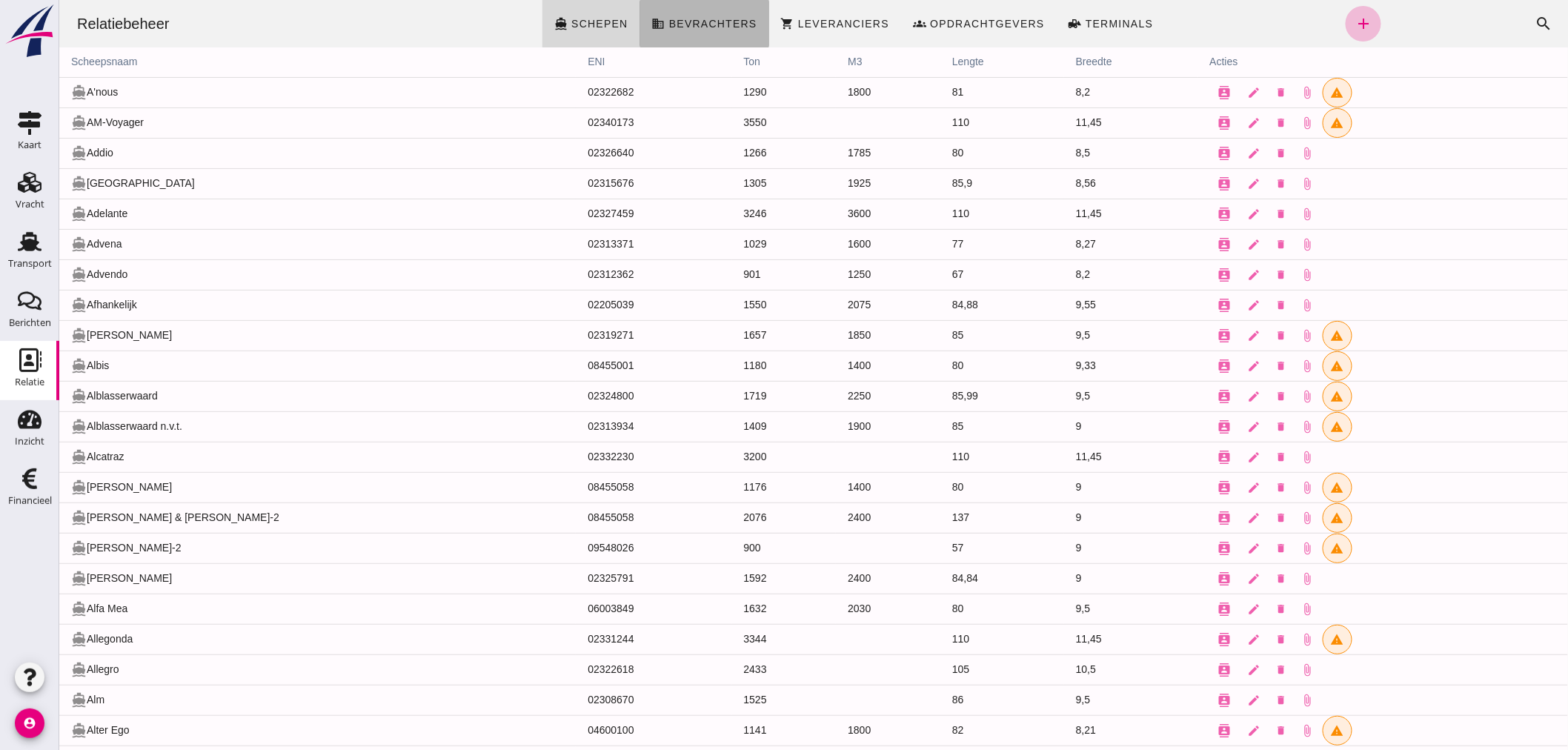
click at [689, 20] on span "Bevrachters" at bounding box center [712, 23] width 89 height 12
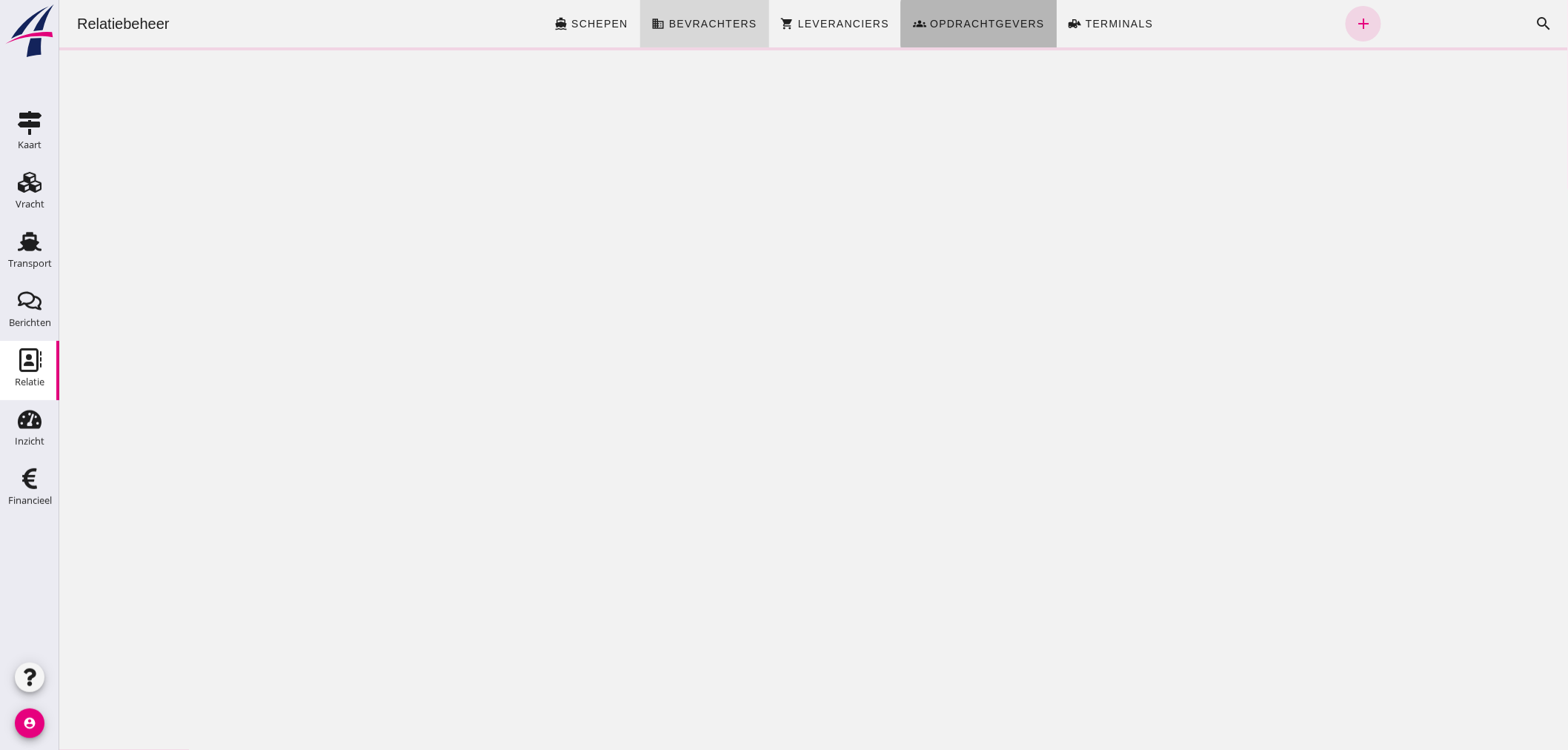
click at [1010, 23] on span "Opdrachtgevers" at bounding box center [986, 23] width 115 height 12
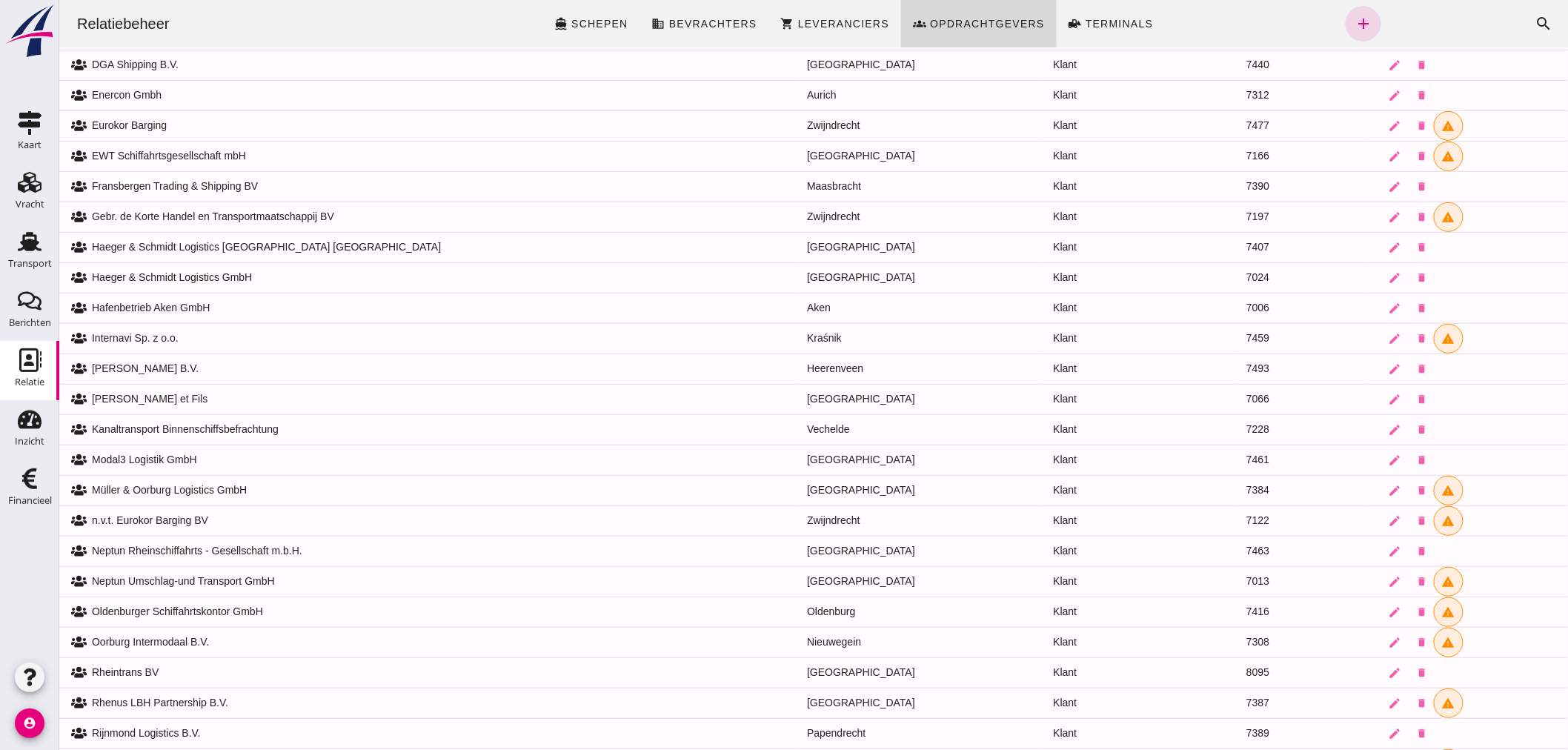
scroll to position [572, 0]
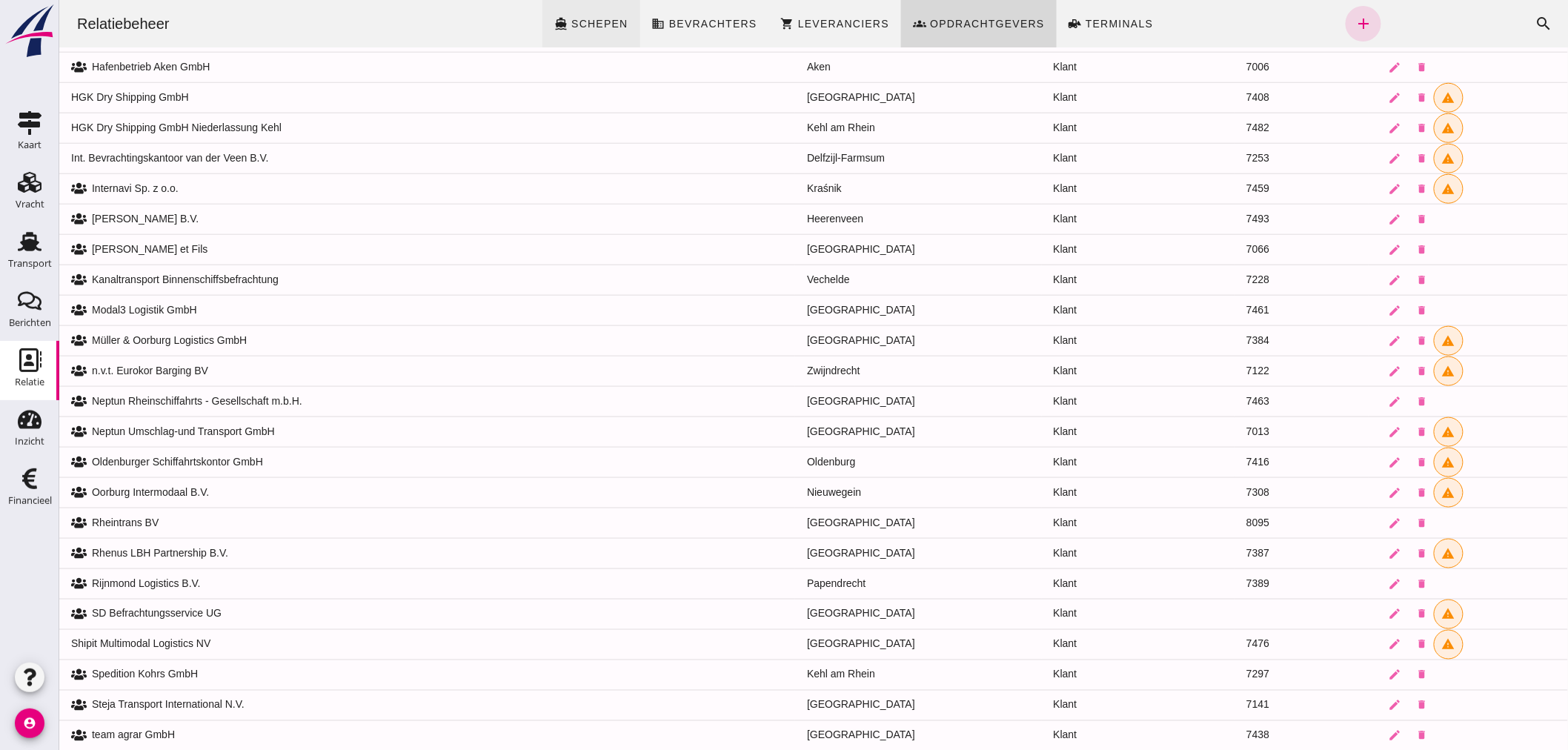
drag, startPoint x: 597, startPoint y: 19, endPoint x: 645, endPoint y: 16, distance: 48.1
click at [597, 19] on span "Schepen" at bounding box center [598, 23] width 58 height 12
click at [576, 16] on link "directions_boat Schepen" at bounding box center [590, 23] width 98 height 48
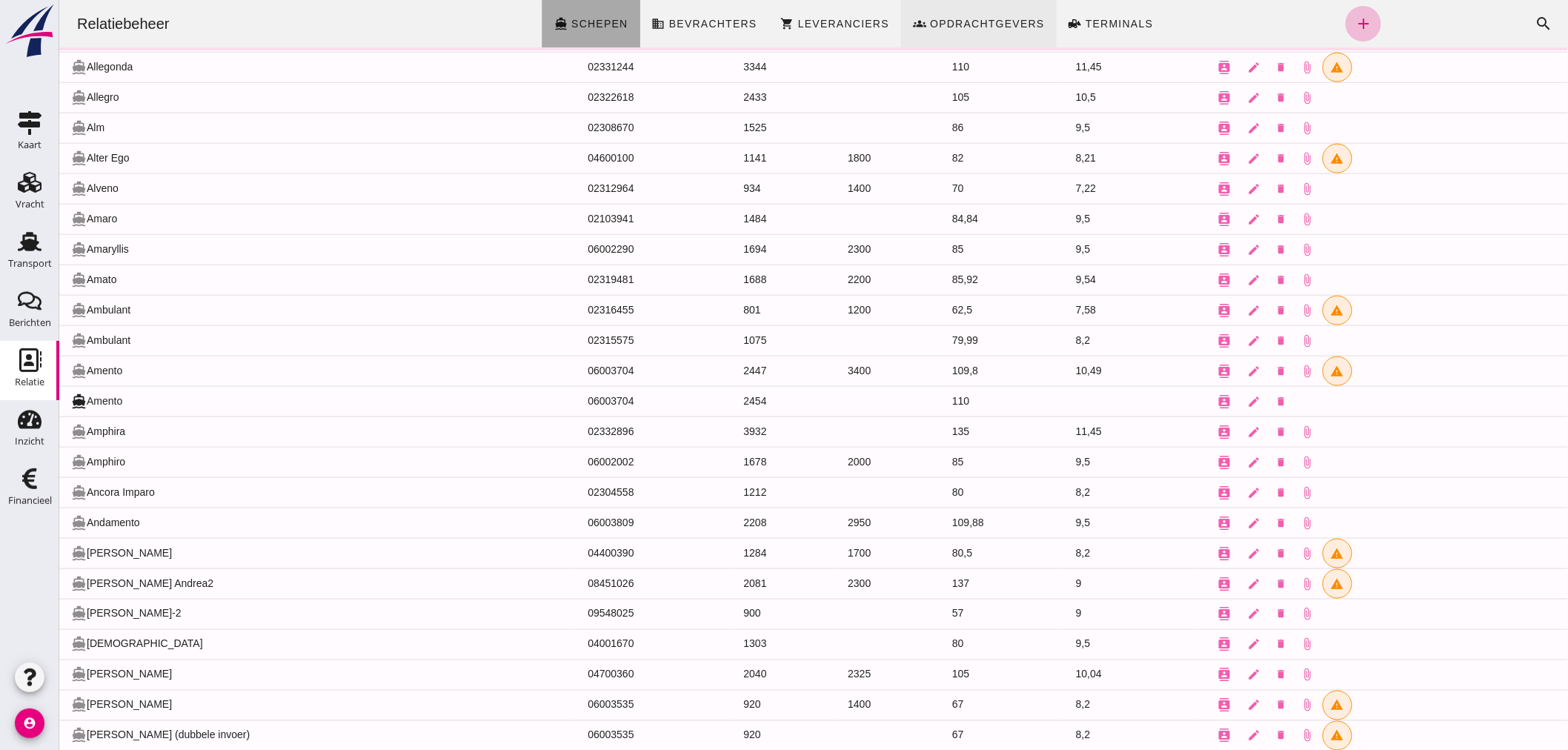
scroll to position [785, 0]
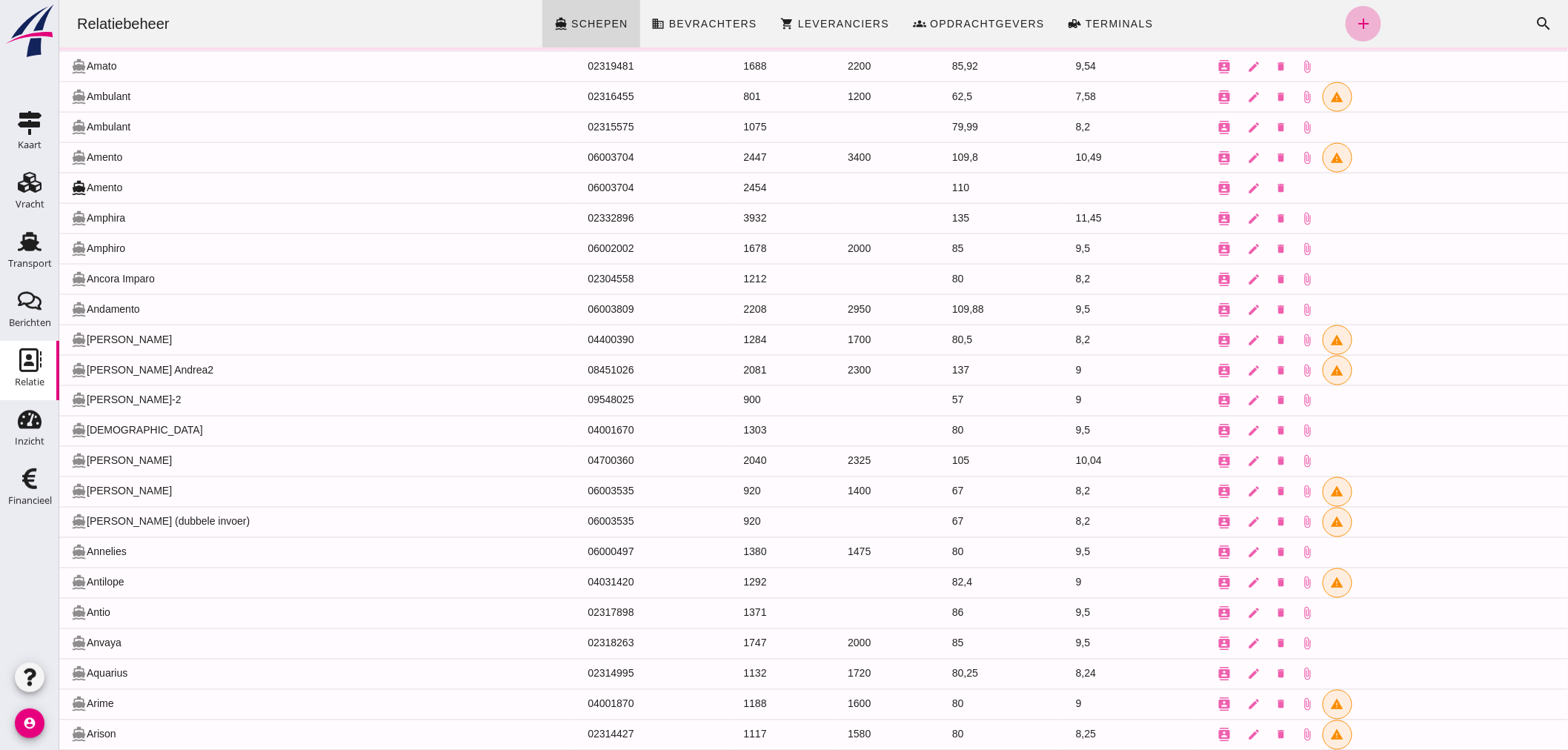
click at [1358, 18] on icon "add" at bounding box center [1362, 23] width 18 height 18
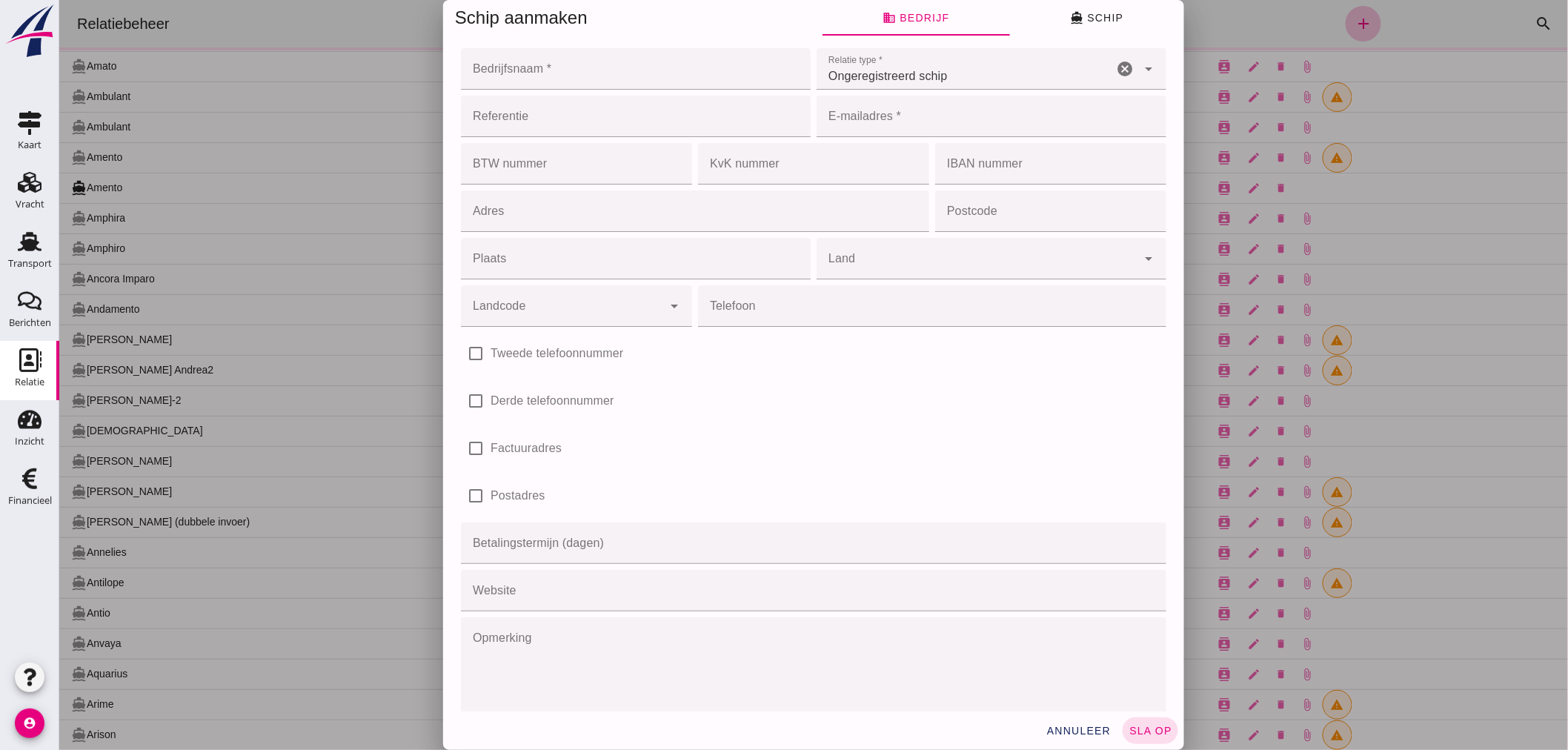
scroll to position [0, 0]
click at [1091, 728] on span "annuleer" at bounding box center [1078, 730] width 65 height 12
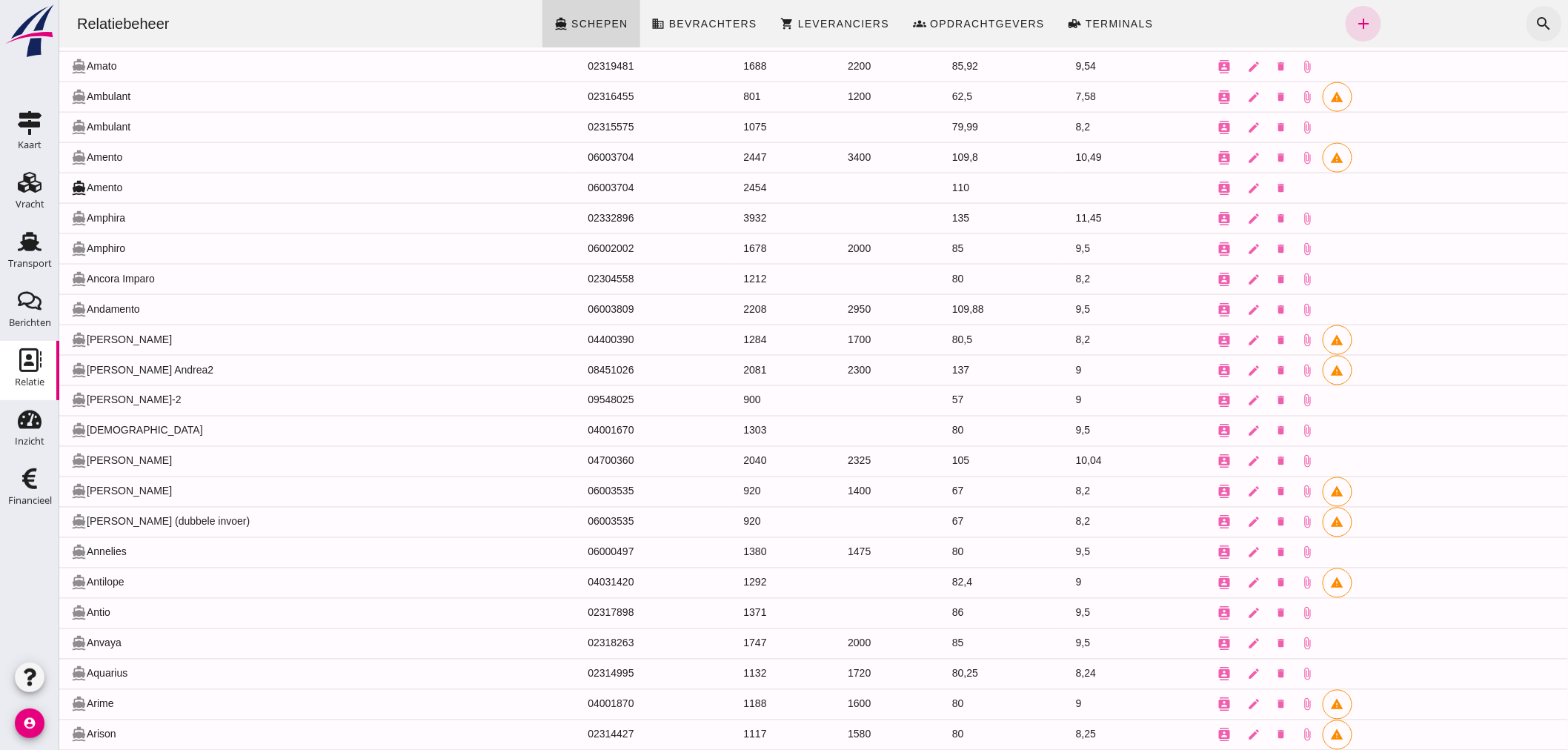
click at [1537, 23] on icon "search" at bounding box center [1543, 23] width 18 height 18
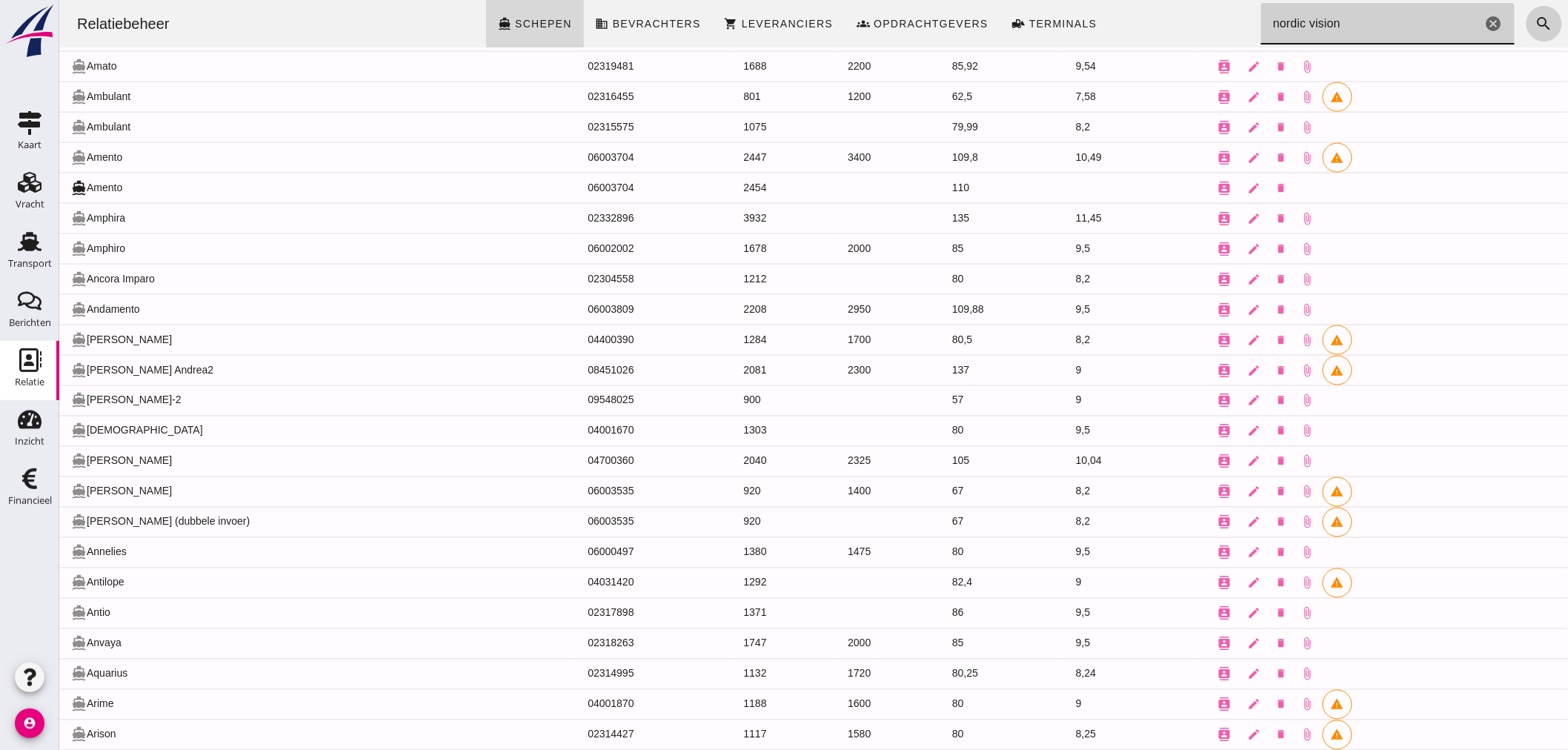
scroll to position [0, 0]
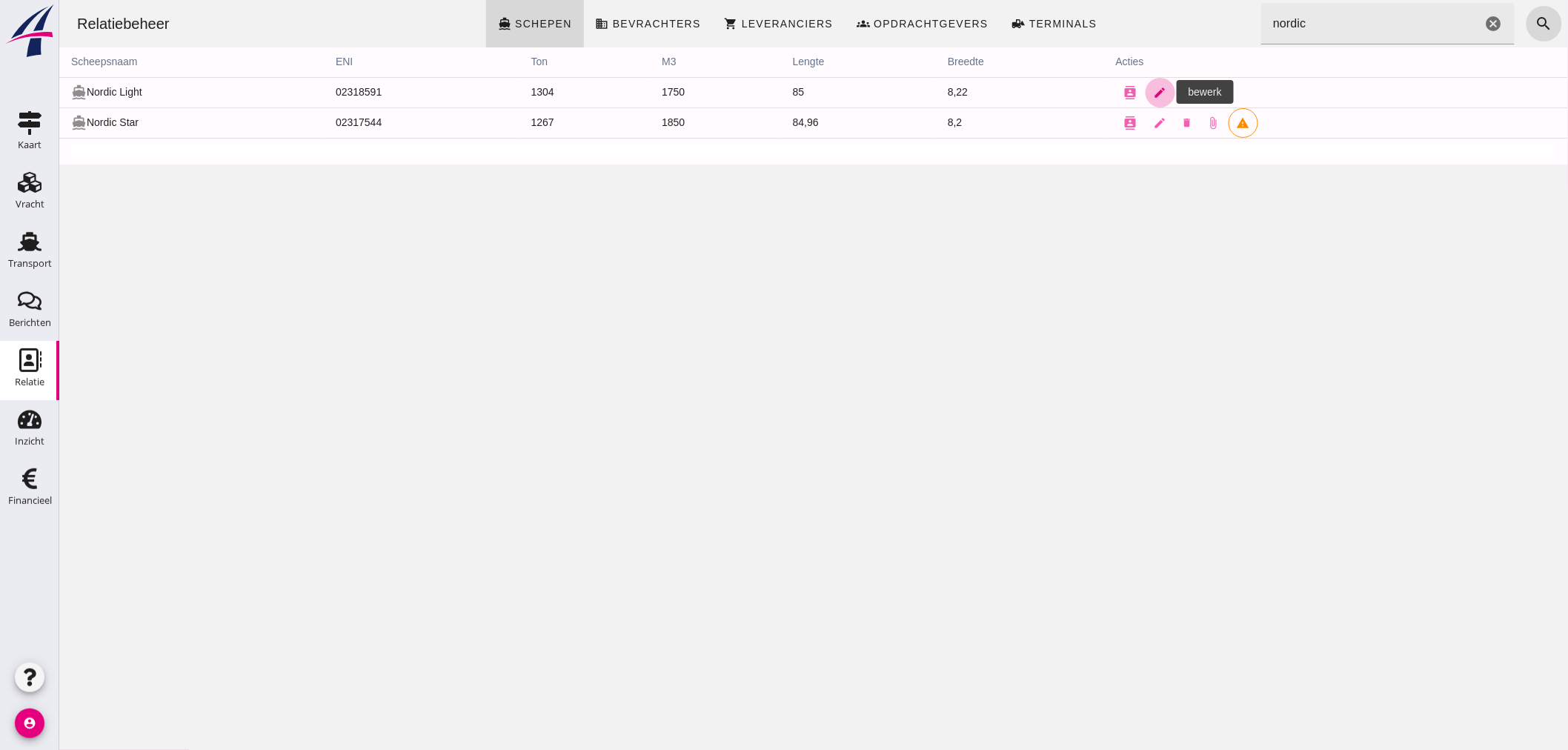
drag, startPoint x: 1151, startPoint y: 91, endPoint x: 109, endPoint y: 431, distance: 1096.1
click at [1153, 91] on icon "edit" at bounding box center [1159, 92] width 13 height 13
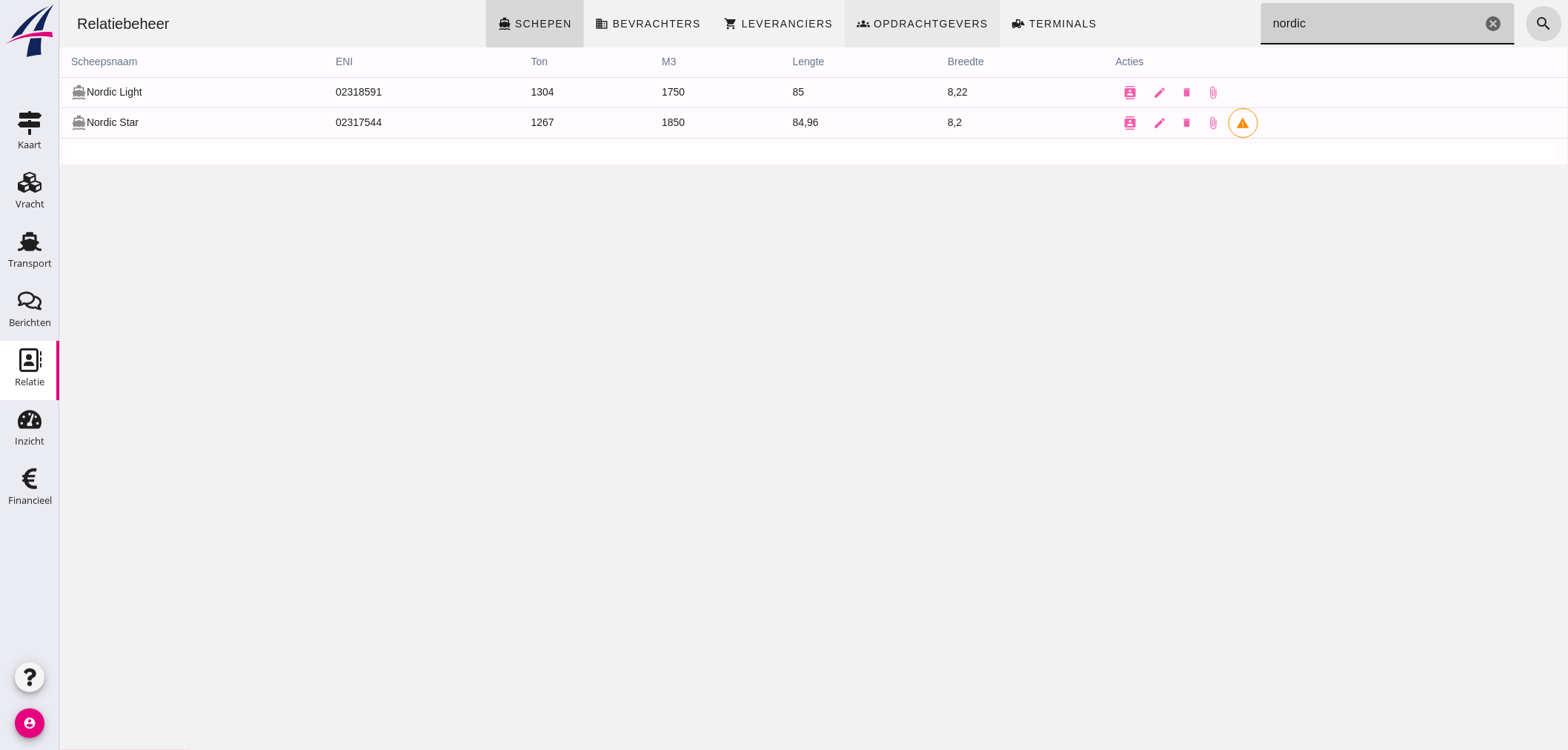
drag, startPoint x: 1320, startPoint y: 28, endPoint x: 939, endPoint y: 28, distance: 381.0
click at [939, 28] on div "Relatiebeheer directions_boat Schepen business Bevrachters shopping_cart Levera…" at bounding box center [812, 23] width 1496 height 48
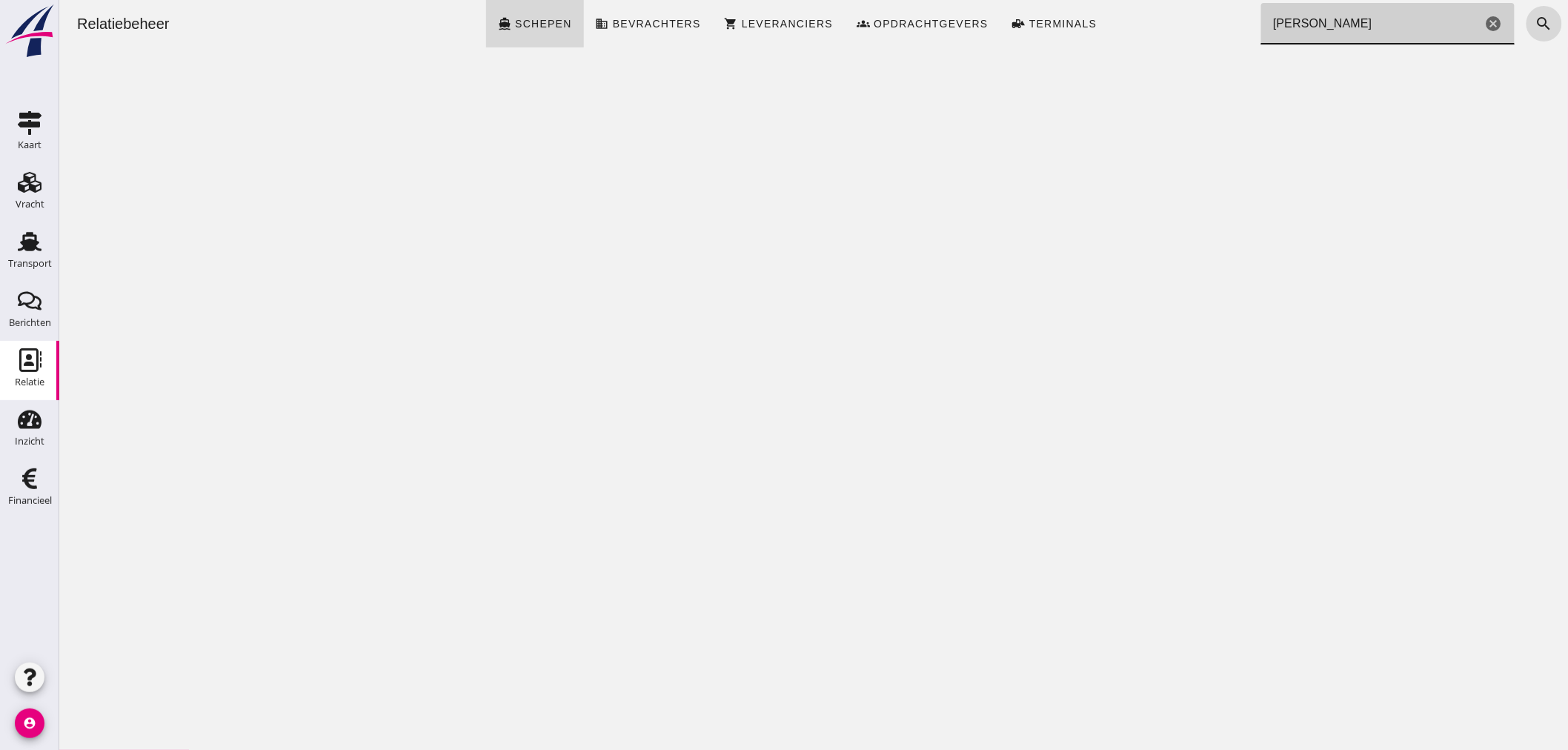
click at [1318, 24] on input "julien" at bounding box center [1370, 23] width 220 height 41
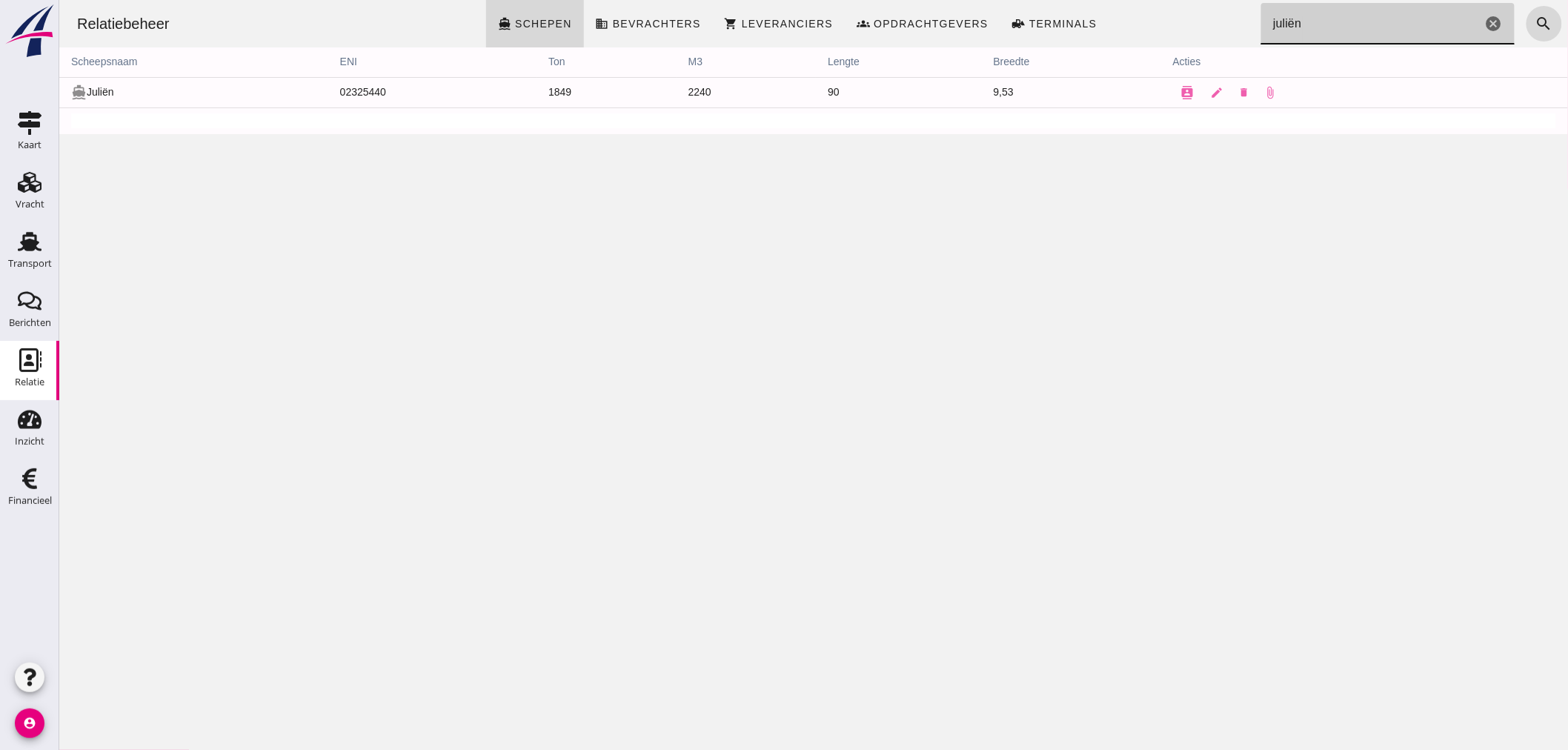
type input "juliën"
click at [1210, 97] on icon "edit" at bounding box center [1216, 92] width 13 height 13
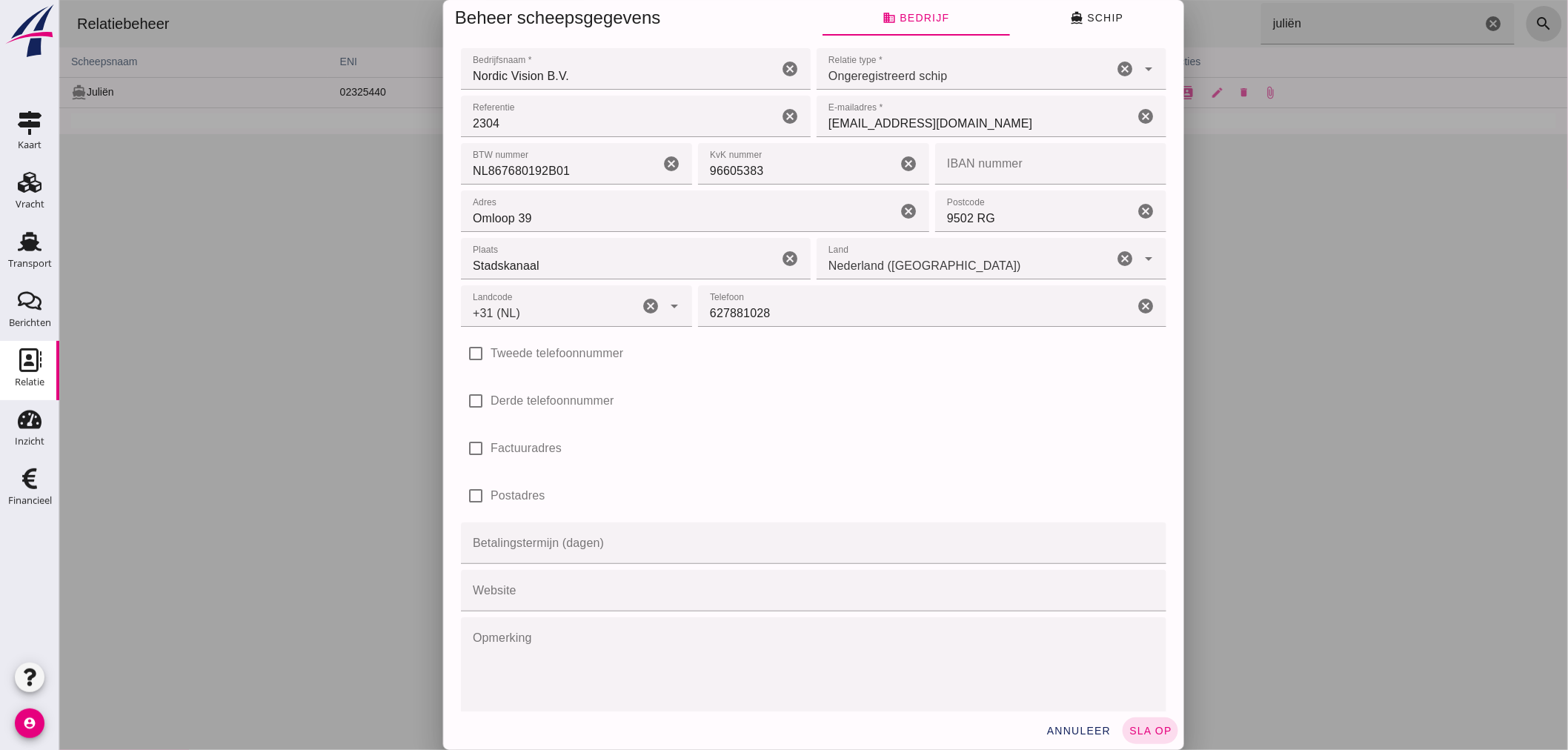
click at [1279, 84] on div at bounding box center [812, 375] width 1509 height 750
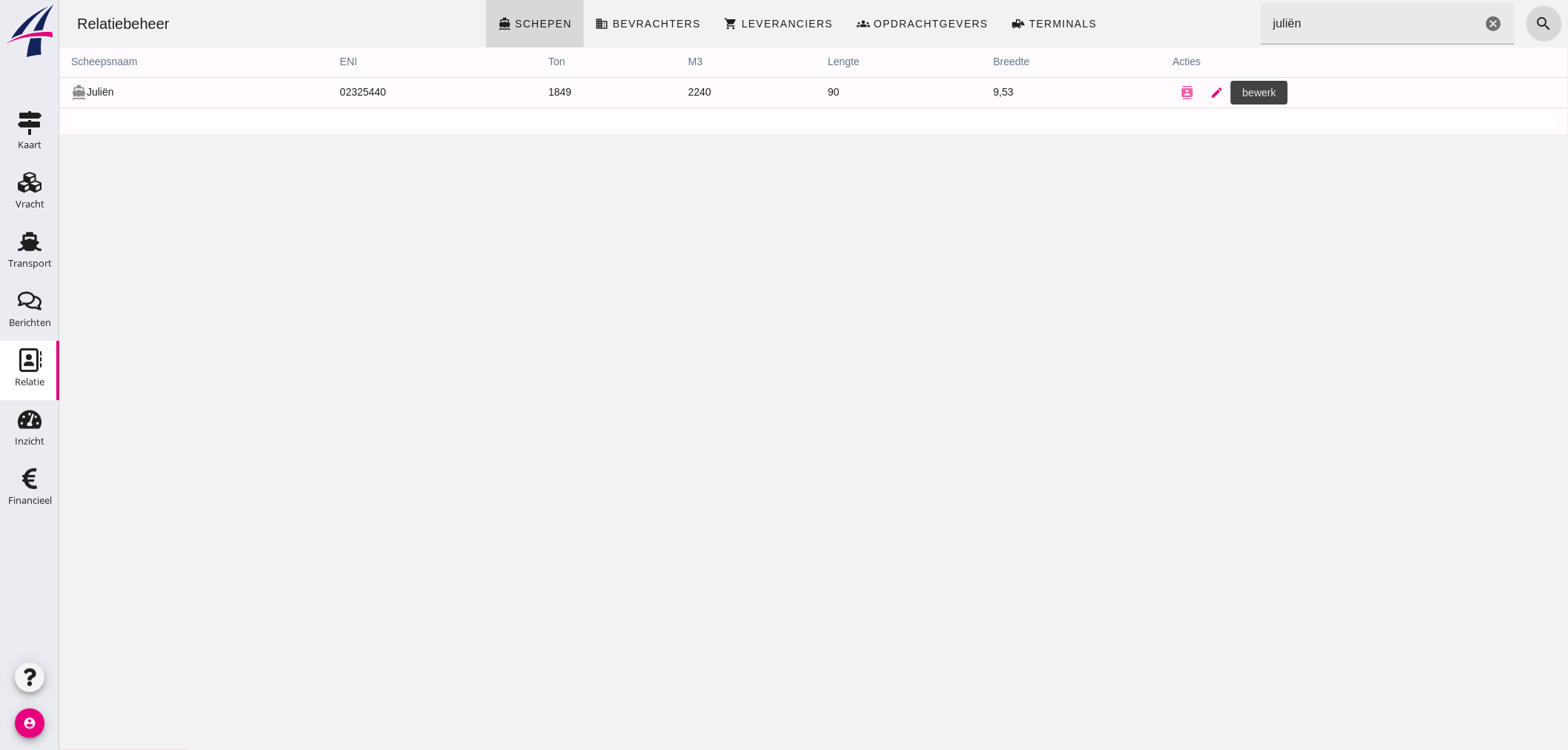
click at [1202, 93] on link "edit" at bounding box center [1217, 93] width 30 height 30
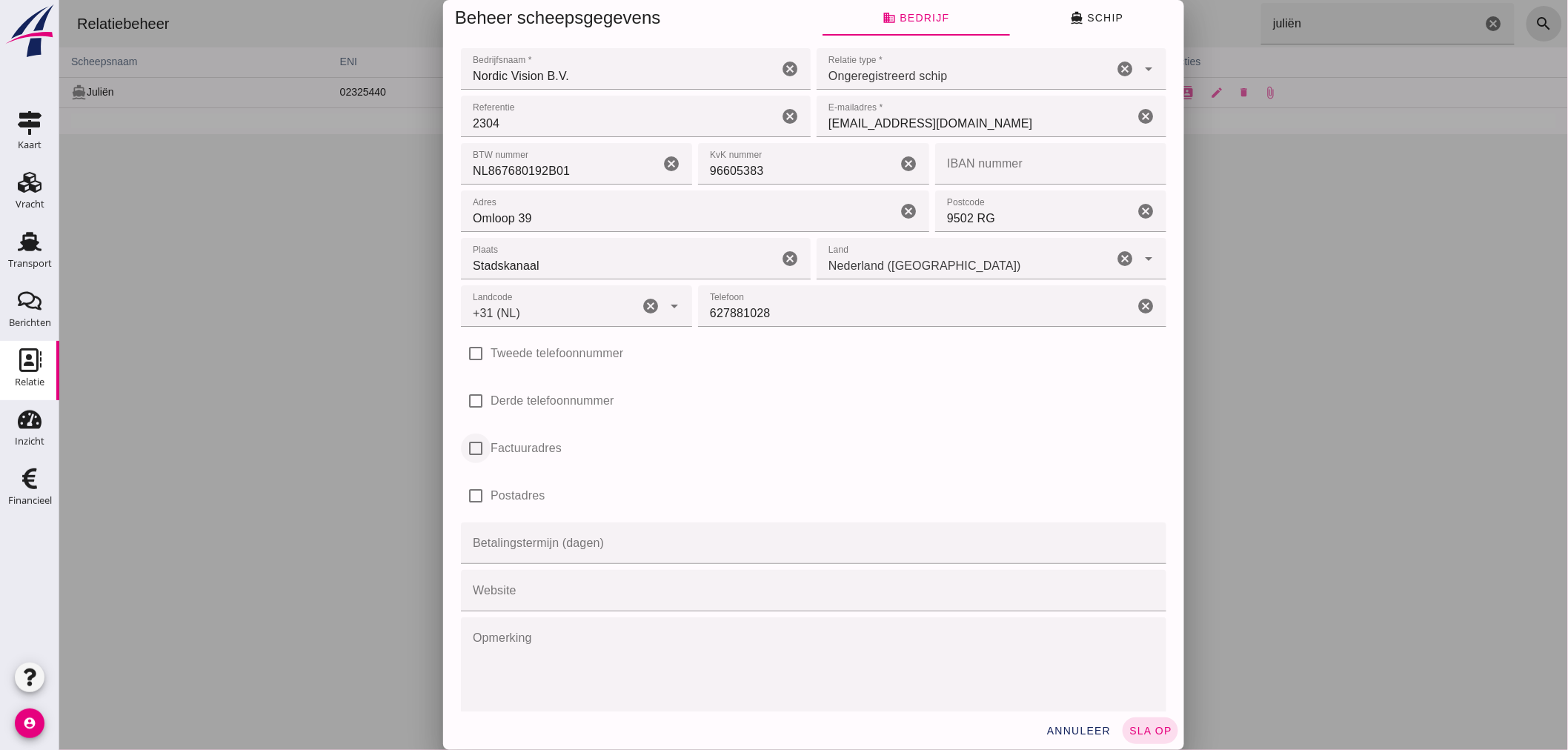
click at [474, 449] on input "Factuuradres" at bounding box center [475, 448] width 30 height 30
checkbox input "true"
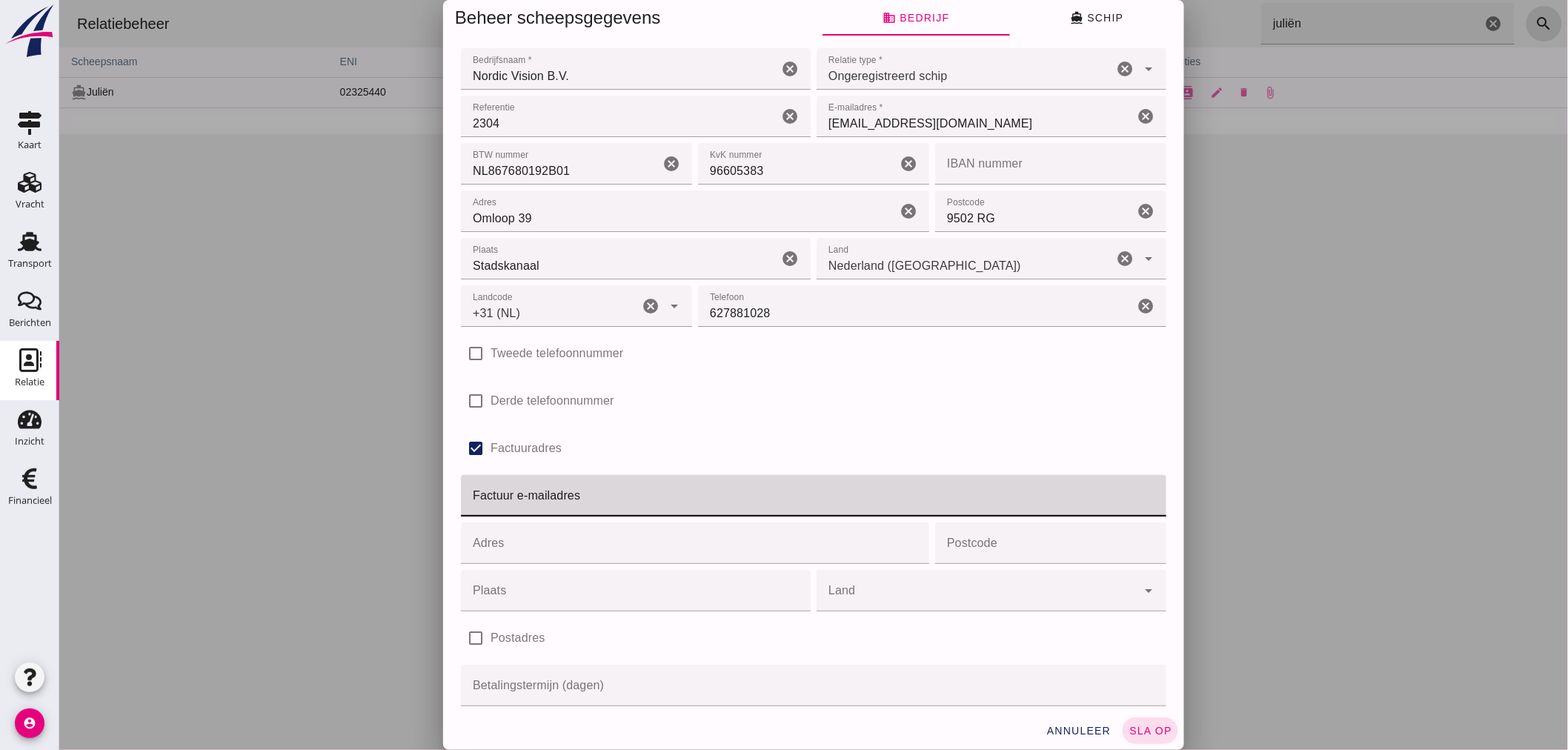
click at [496, 487] on input "Factuur e-mailadres" at bounding box center [809, 495] width 696 height 41
type input "factuur@seachel.nl"
click at [1143, 731] on span "sla op" at bounding box center [1150, 730] width 44 height 12
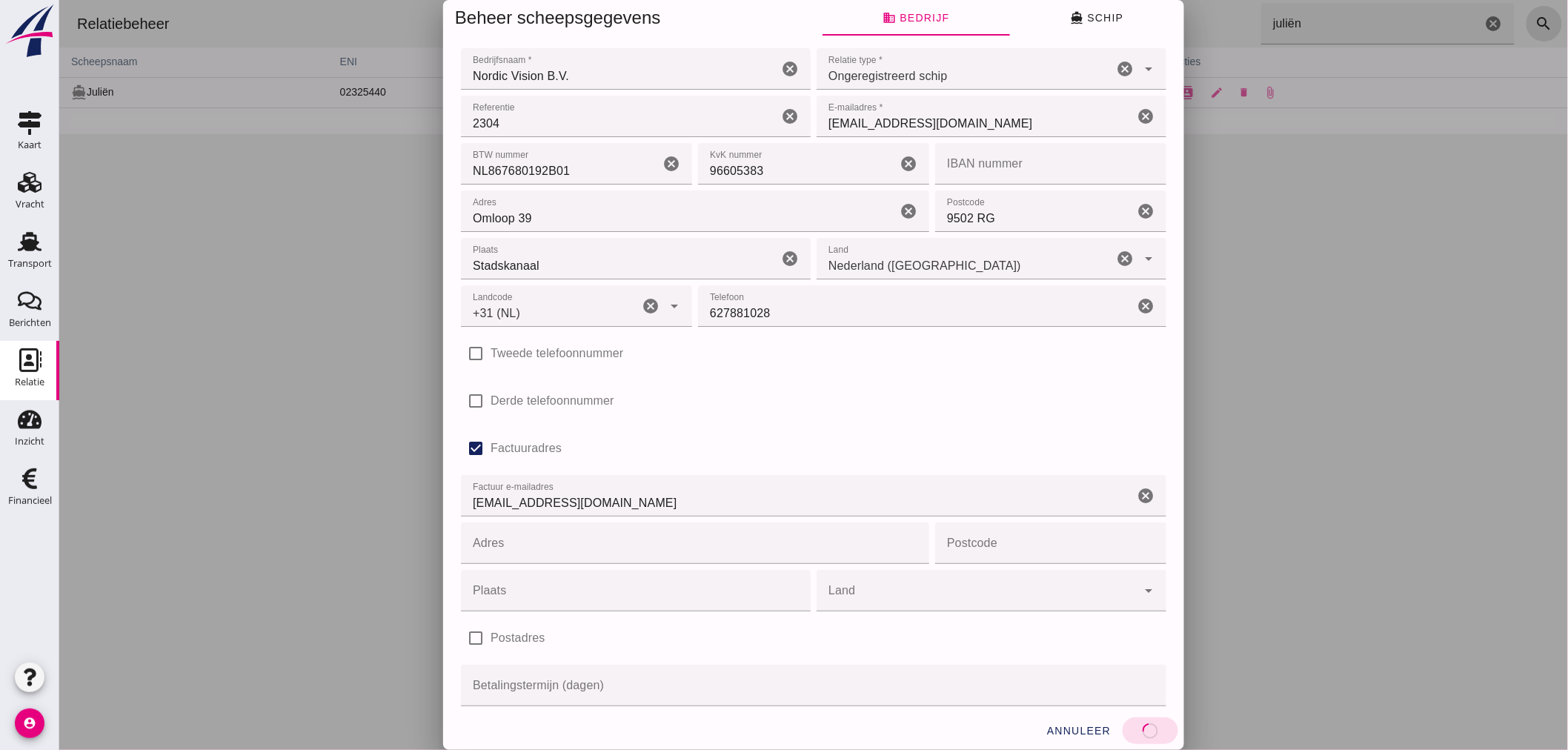
click at [1334, 615] on div at bounding box center [812, 375] width 1509 height 750
click at [1316, 448] on div at bounding box center [812, 375] width 1509 height 750
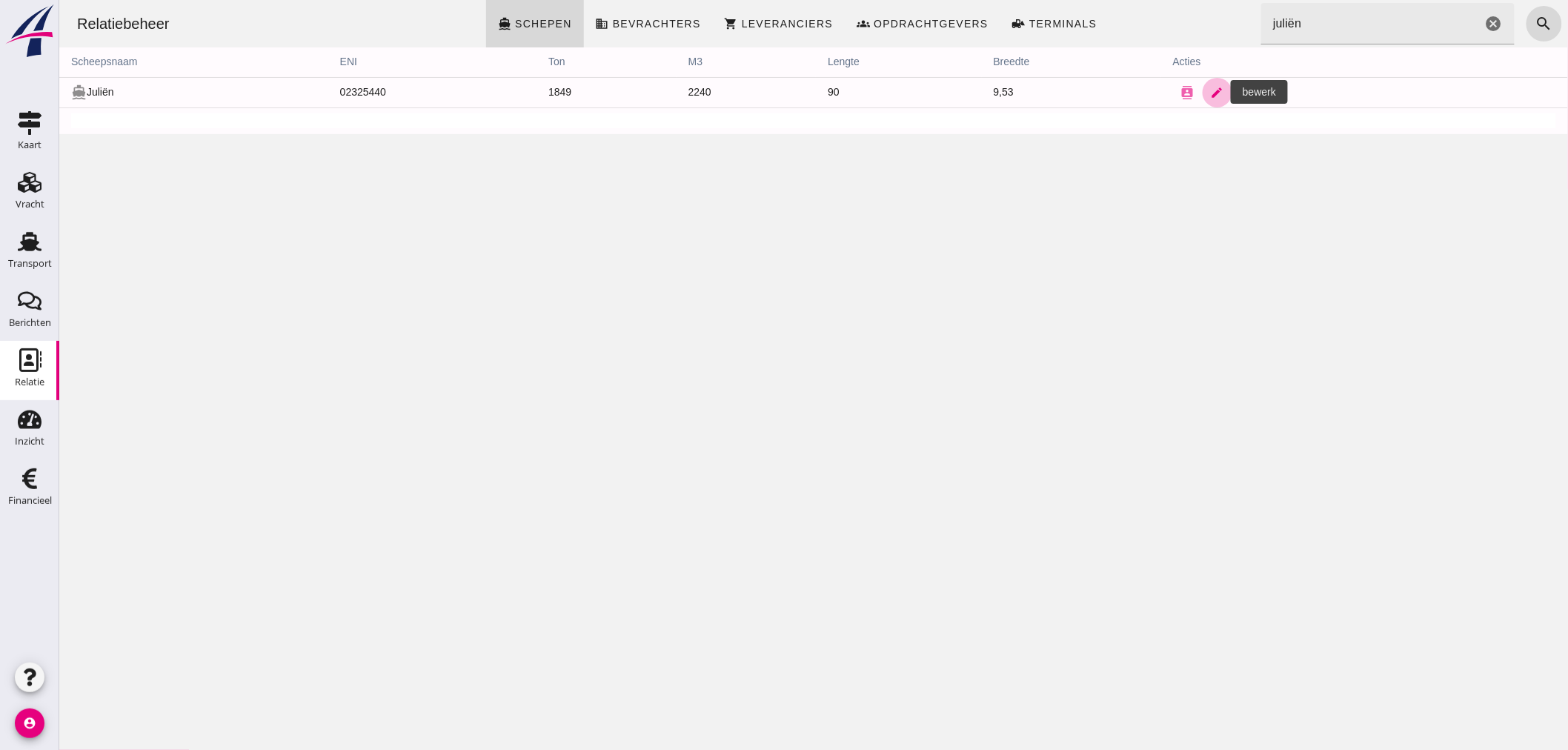
click at [1210, 86] on icon "edit" at bounding box center [1216, 92] width 13 height 13
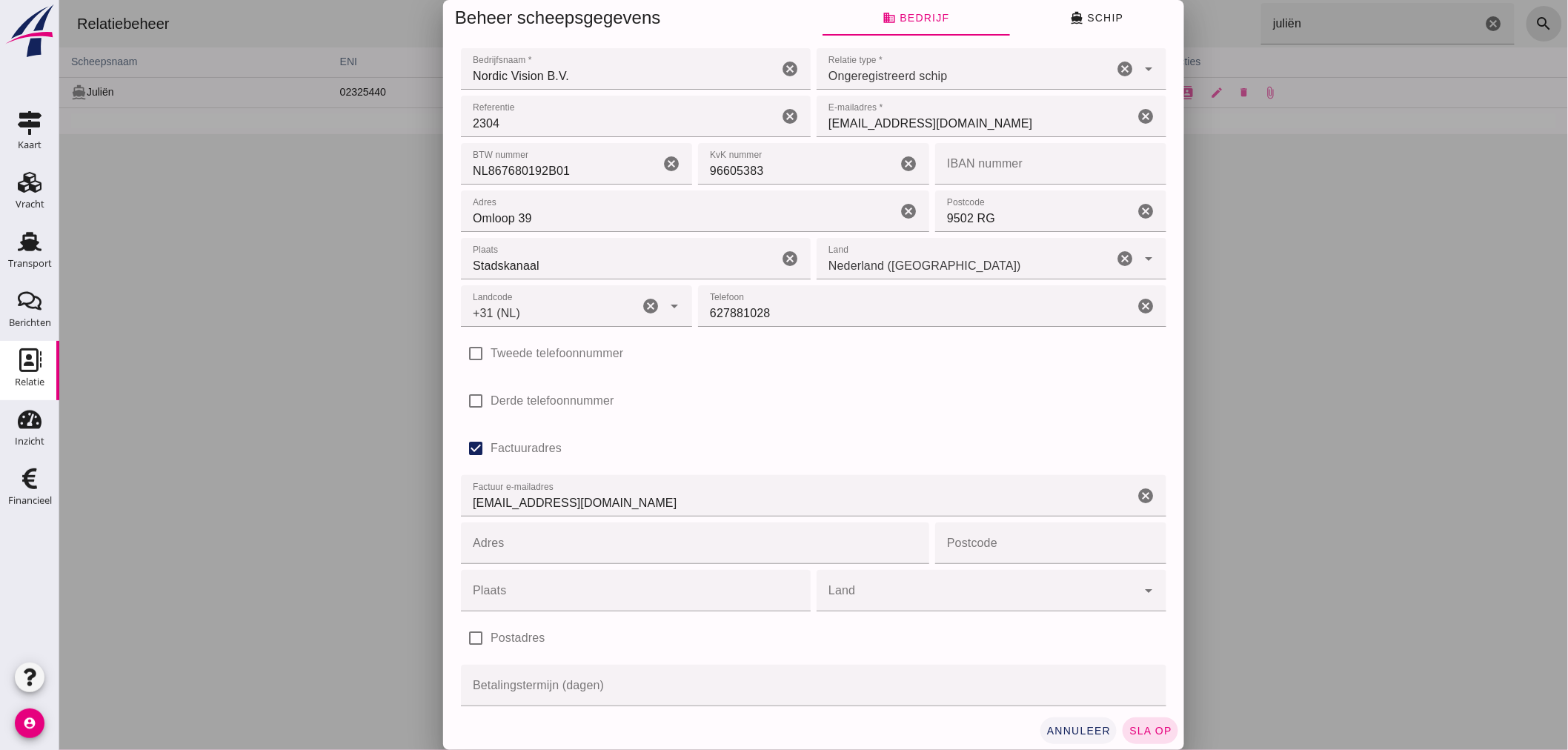
click at [1090, 728] on span "annuleer" at bounding box center [1078, 730] width 65 height 12
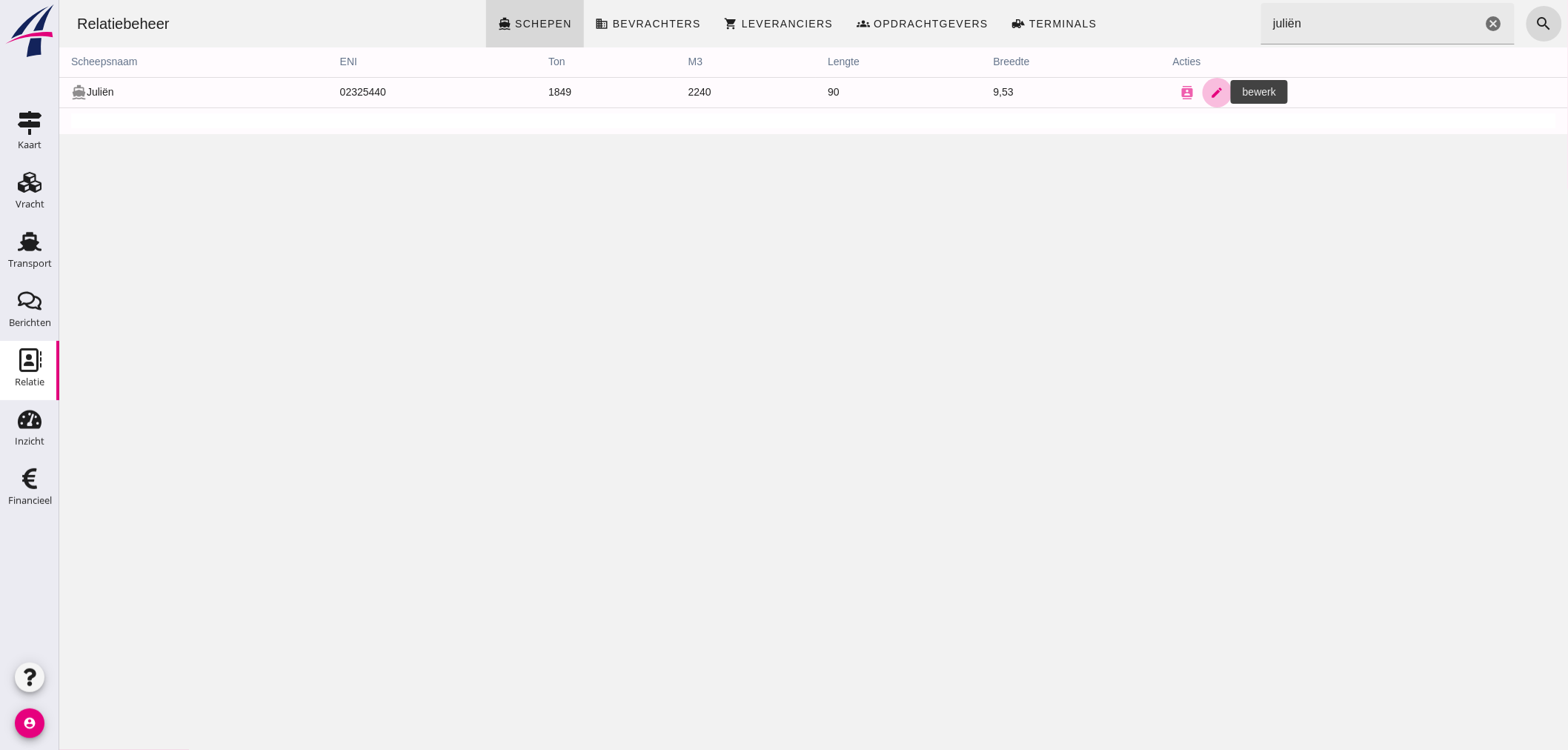
click at [1213, 86] on icon "edit" at bounding box center [1216, 92] width 13 height 13
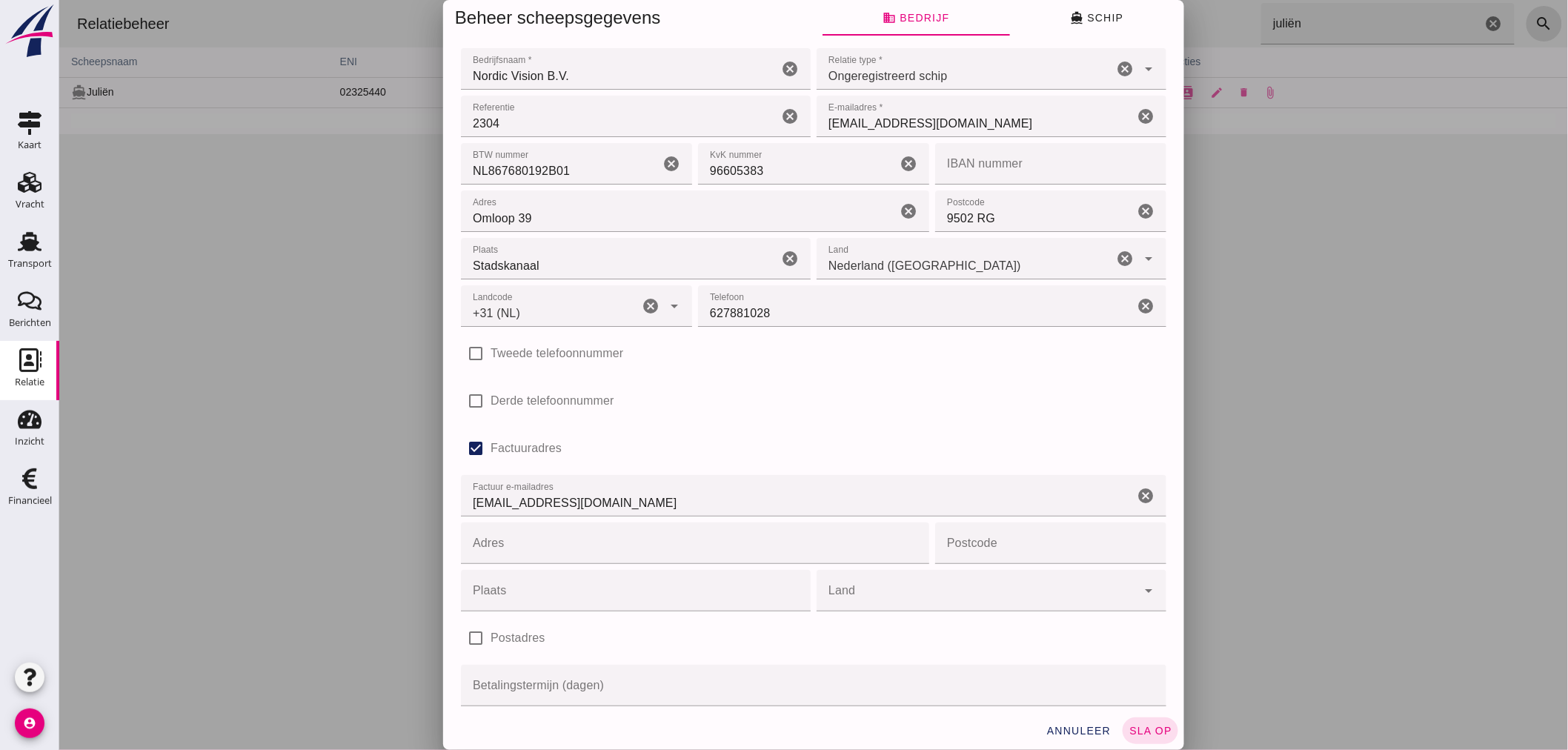
click at [1430, 259] on div at bounding box center [812, 375] width 1509 height 750
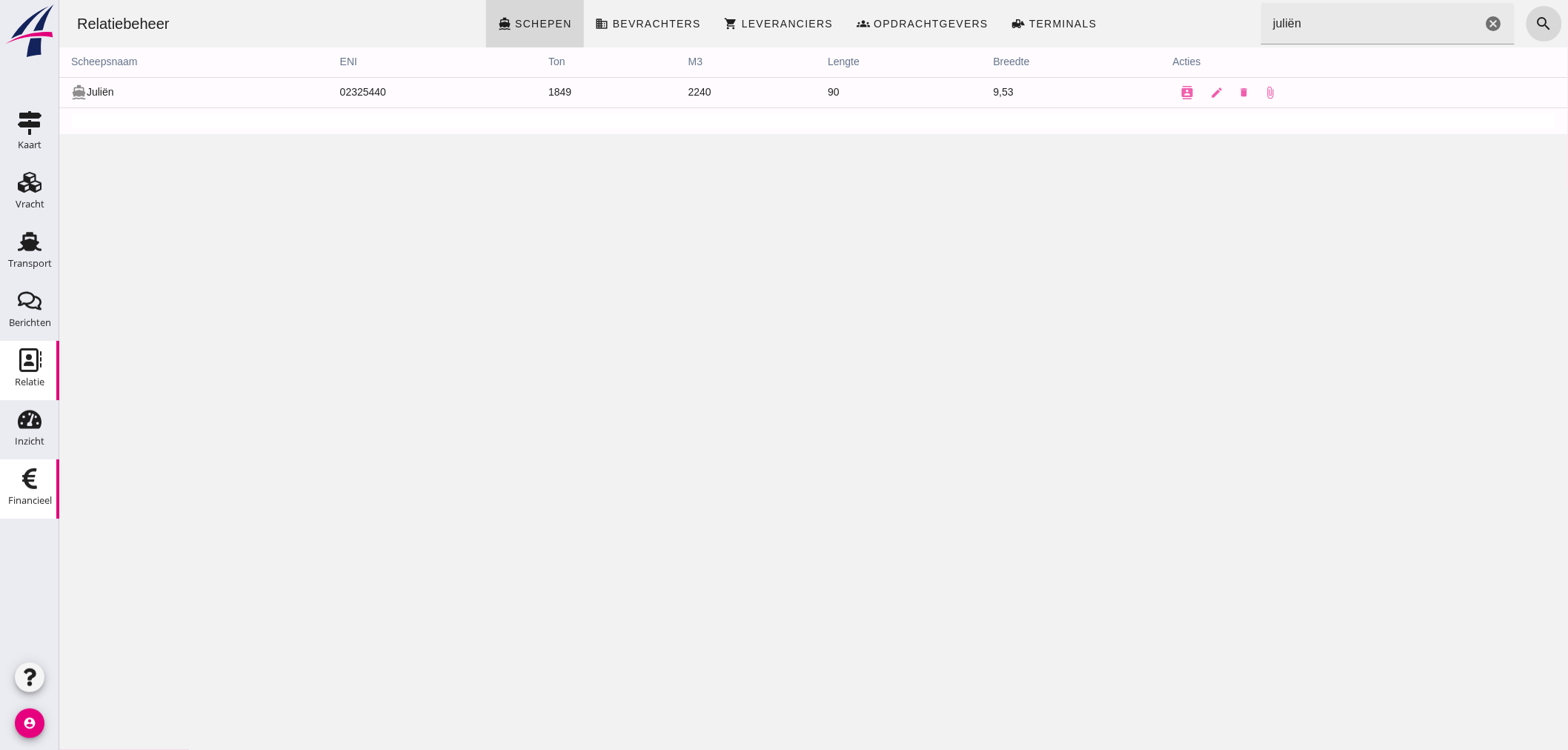
click at [19, 484] on icon "Financieel" at bounding box center [30, 478] width 23 height 23
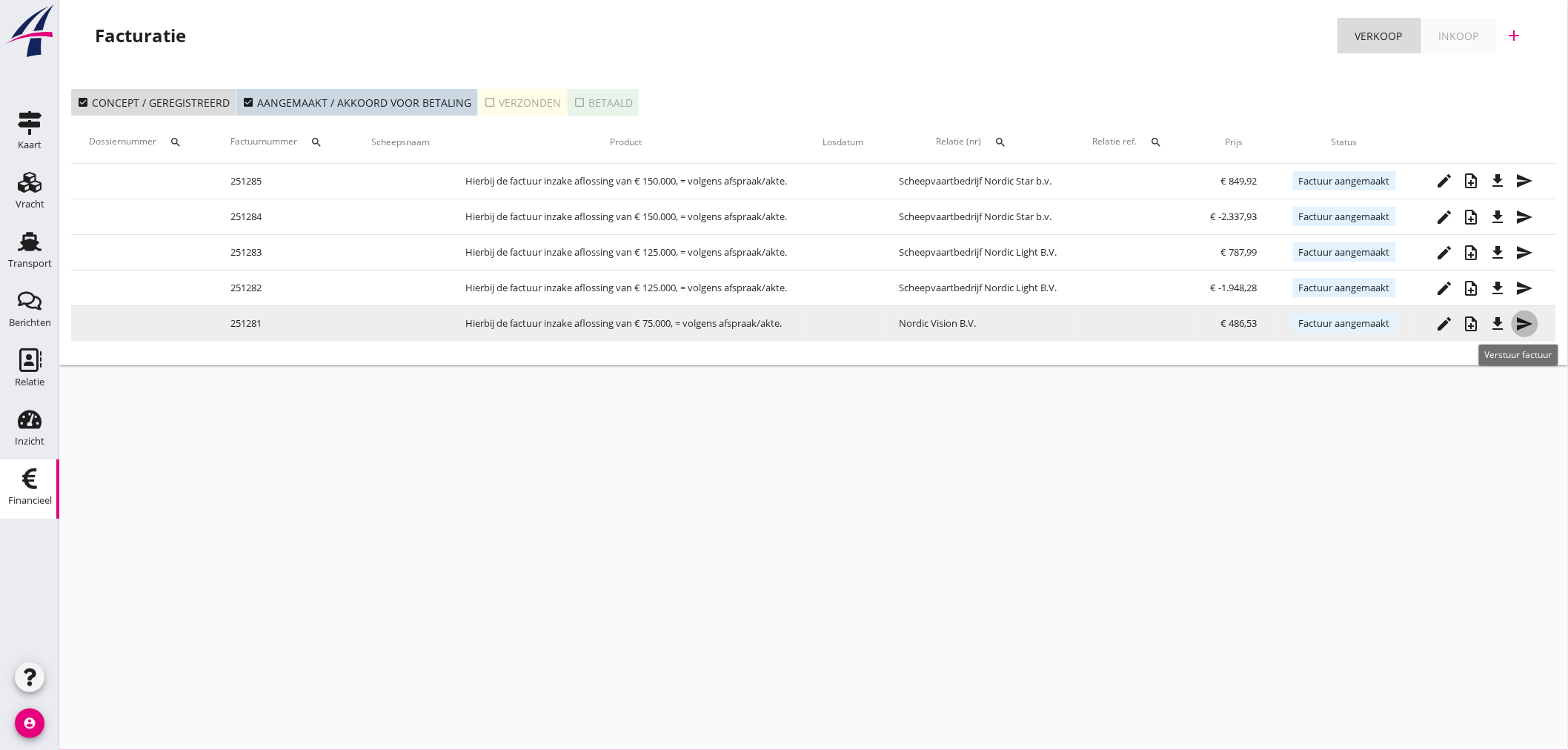
click at [1519, 322] on icon "send" at bounding box center [1524, 323] width 18 height 18
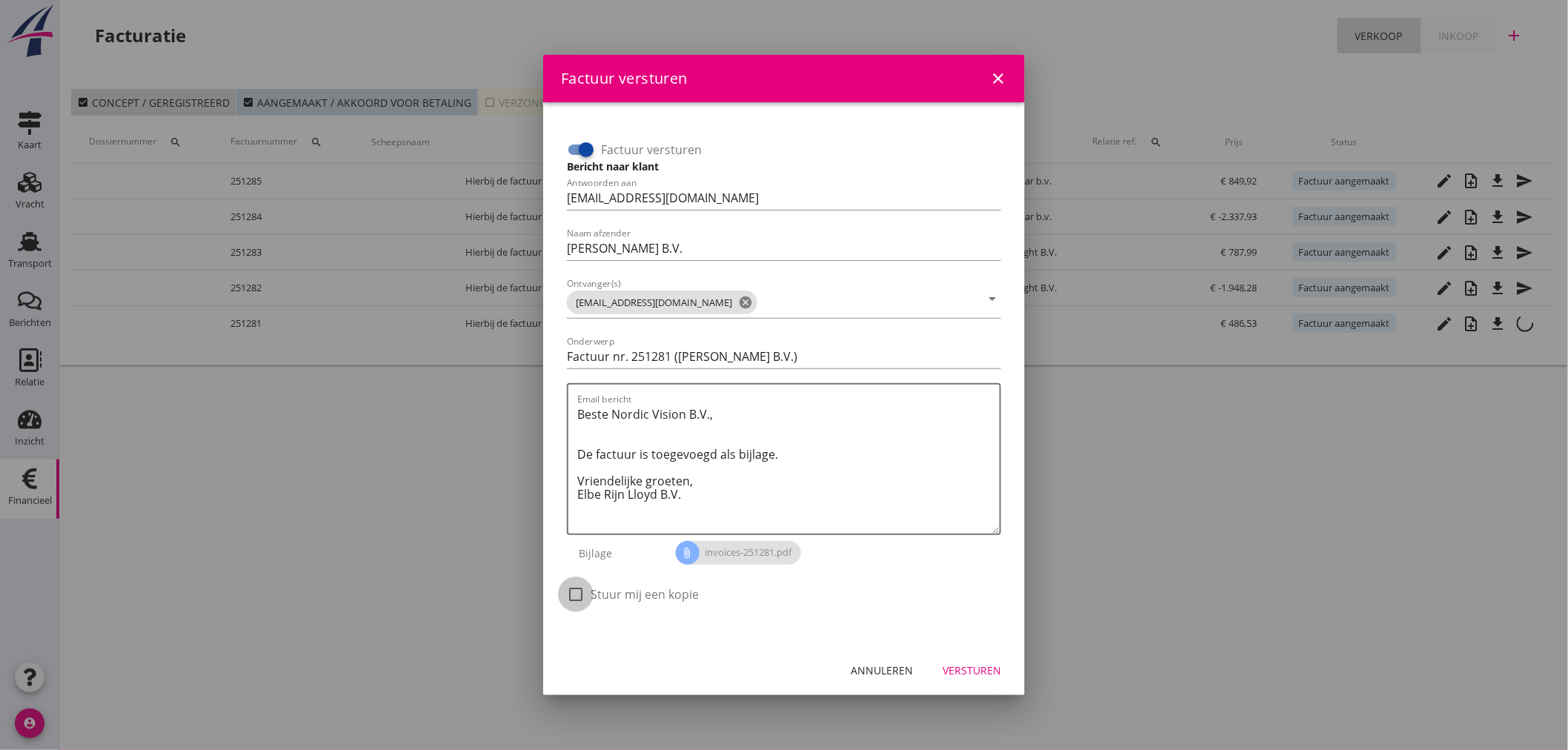
click at [586, 590] on div at bounding box center [576, 594] width 25 height 25
checkbox input "true"
click at [988, 665] on div "Versturen" at bounding box center [971, 670] width 58 height 16
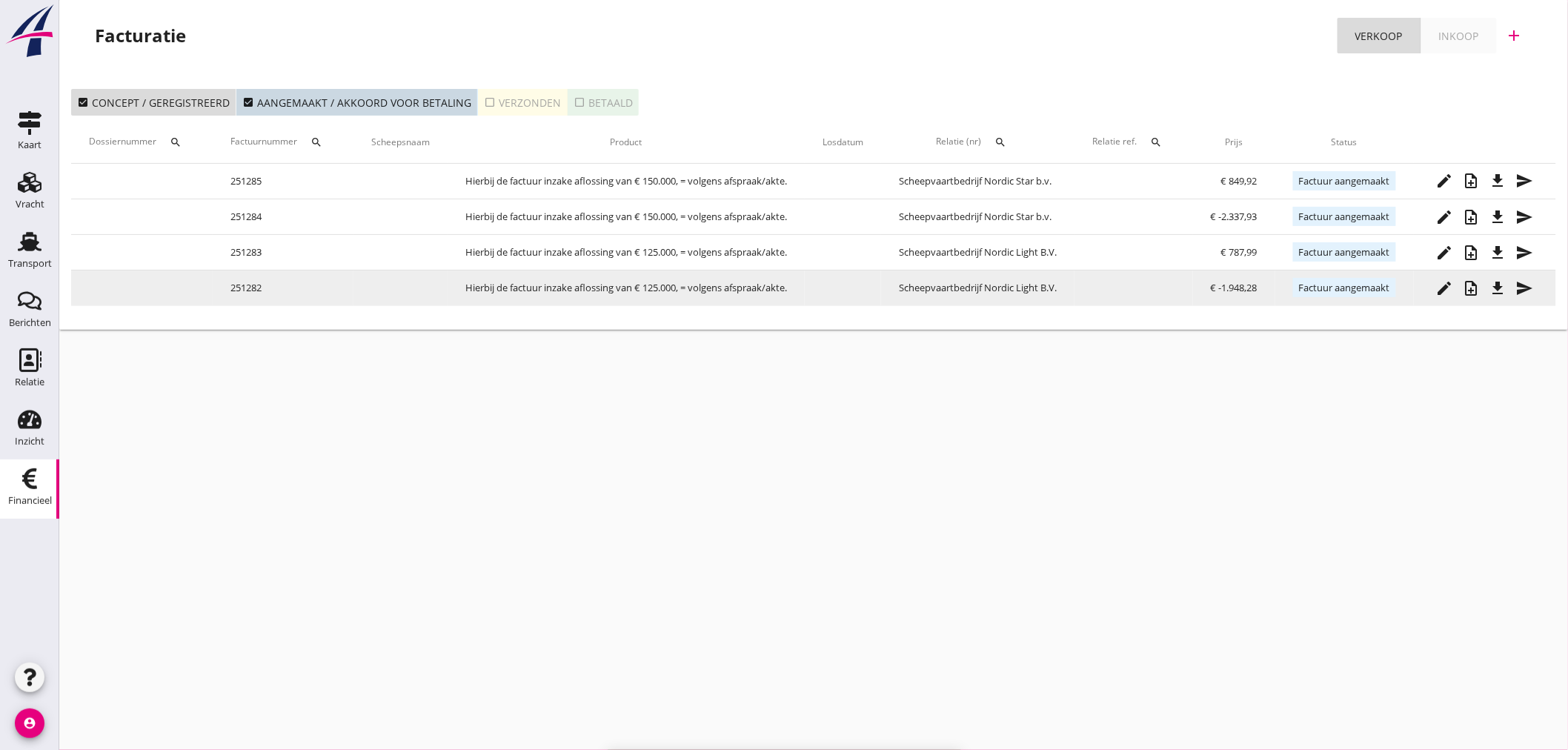
click at [1522, 280] on icon "send" at bounding box center [1524, 288] width 18 height 18
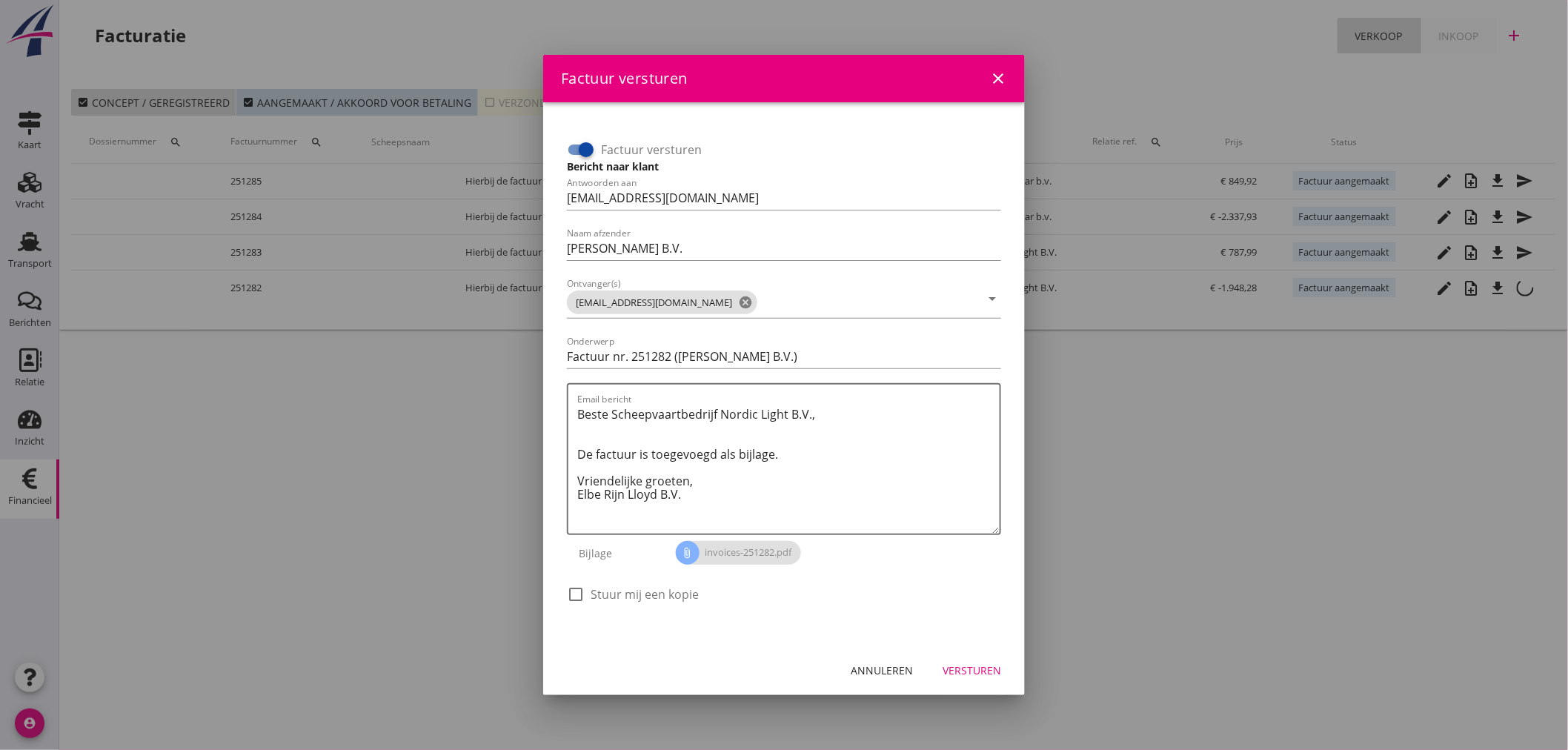
click at [601, 594] on label "Stuur mij een kopie" at bounding box center [644, 593] width 108 height 15
checkbox input "true"
click at [997, 672] on div "Versturen" at bounding box center [971, 670] width 58 height 16
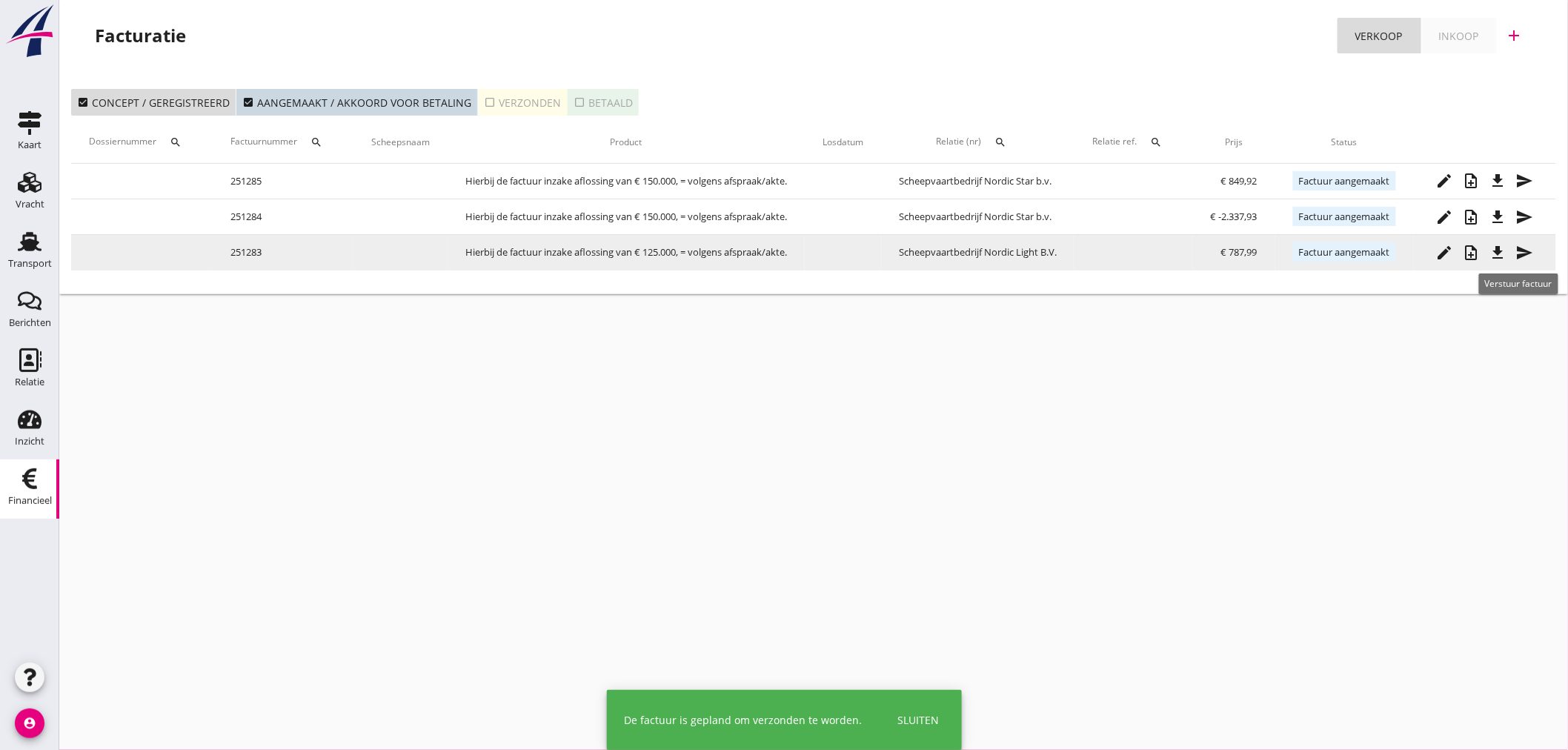
click at [1517, 252] on icon "send" at bounding box center [1524, 252] width 18 height 18
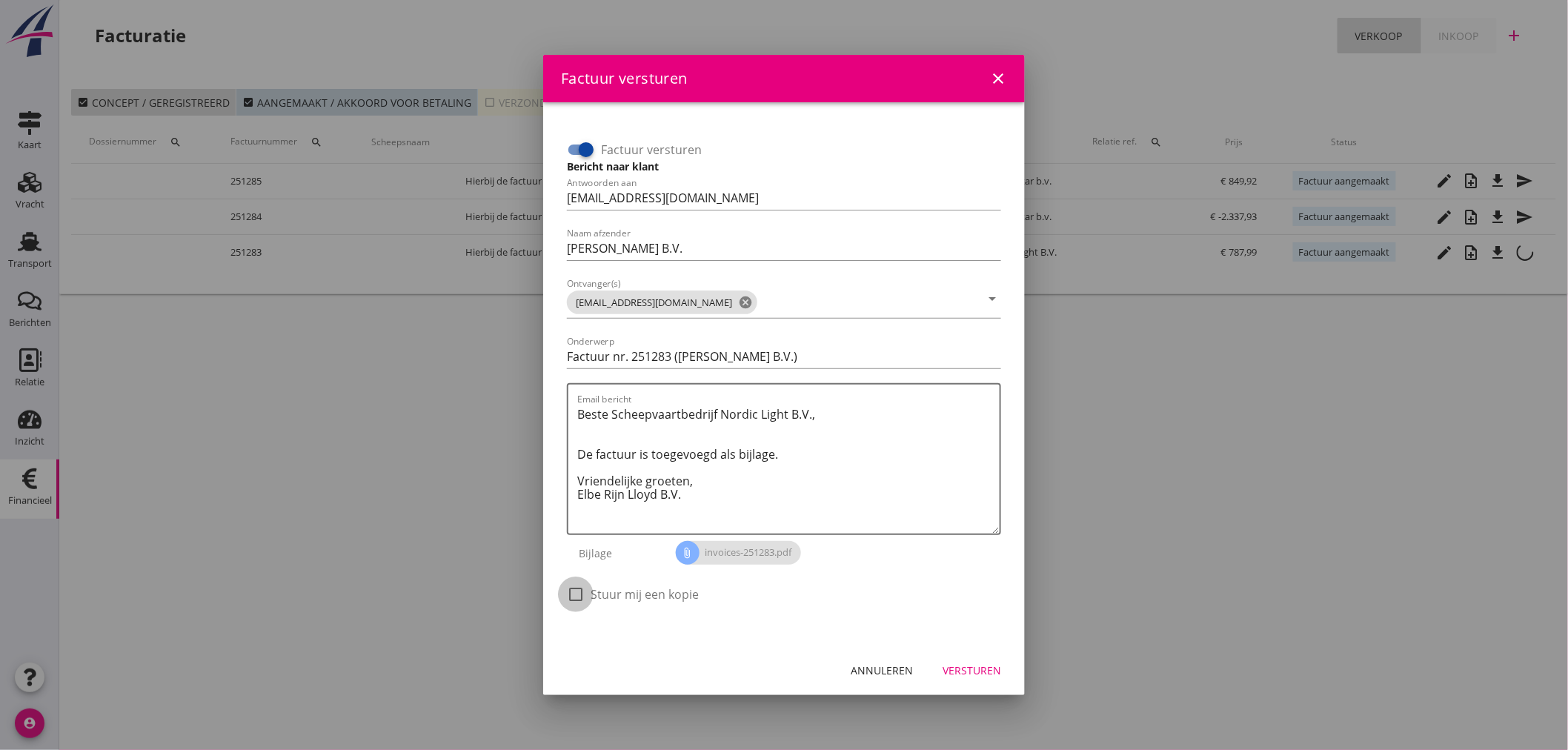
drag, startPoint x: 579, startPoint y: 590, endPoint x: 919, endPoint y: 657, distance: 346.5
click at [581, 590] on div at bounding box center [576, 594] width 25 height 25
checkbox input "true"
click at [988, 669] on div "Versturen" at bounding box center [971, 670] width 58 height 16
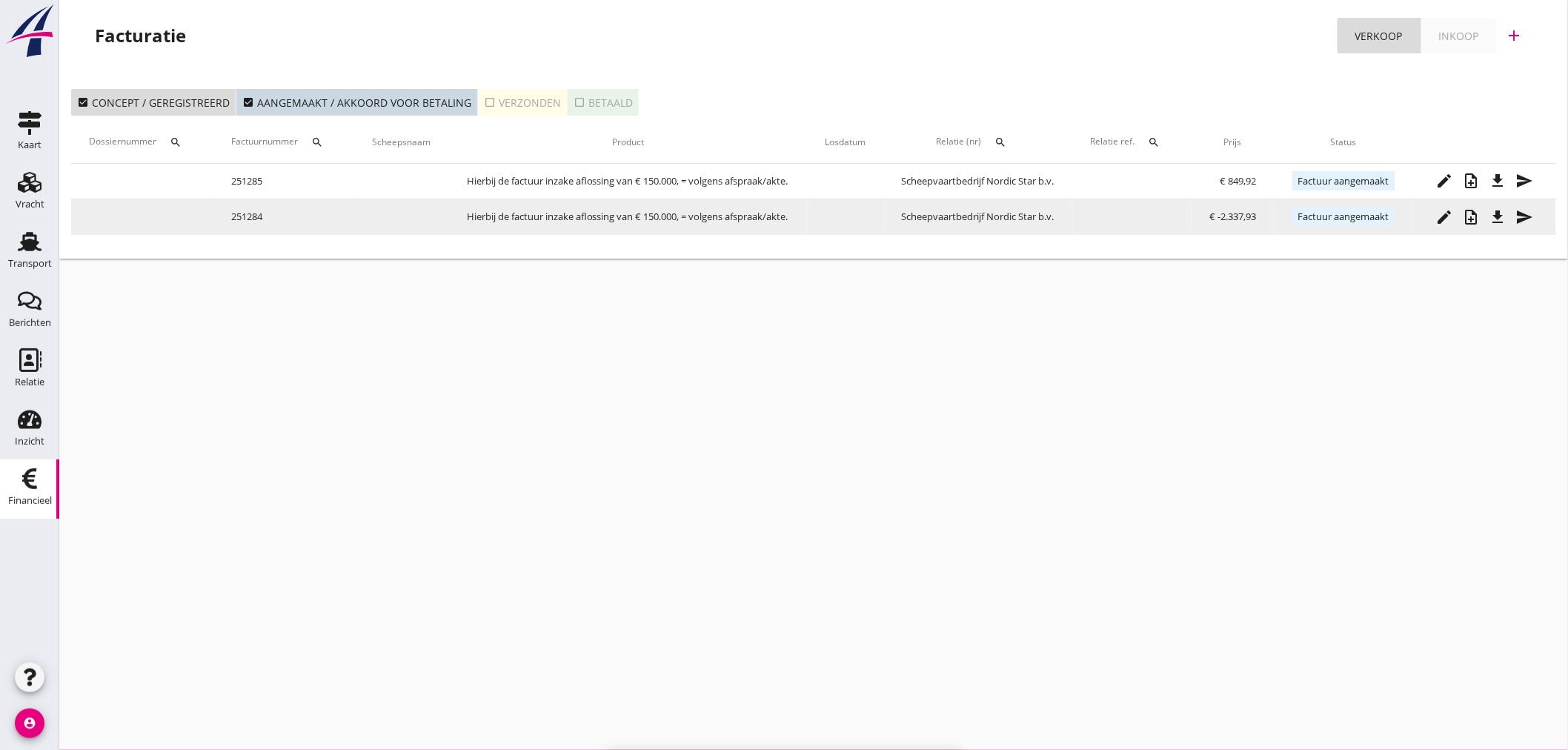
click at [1527, 217] on icon "send" at bounding box center [1524, 217] width 18 height 18
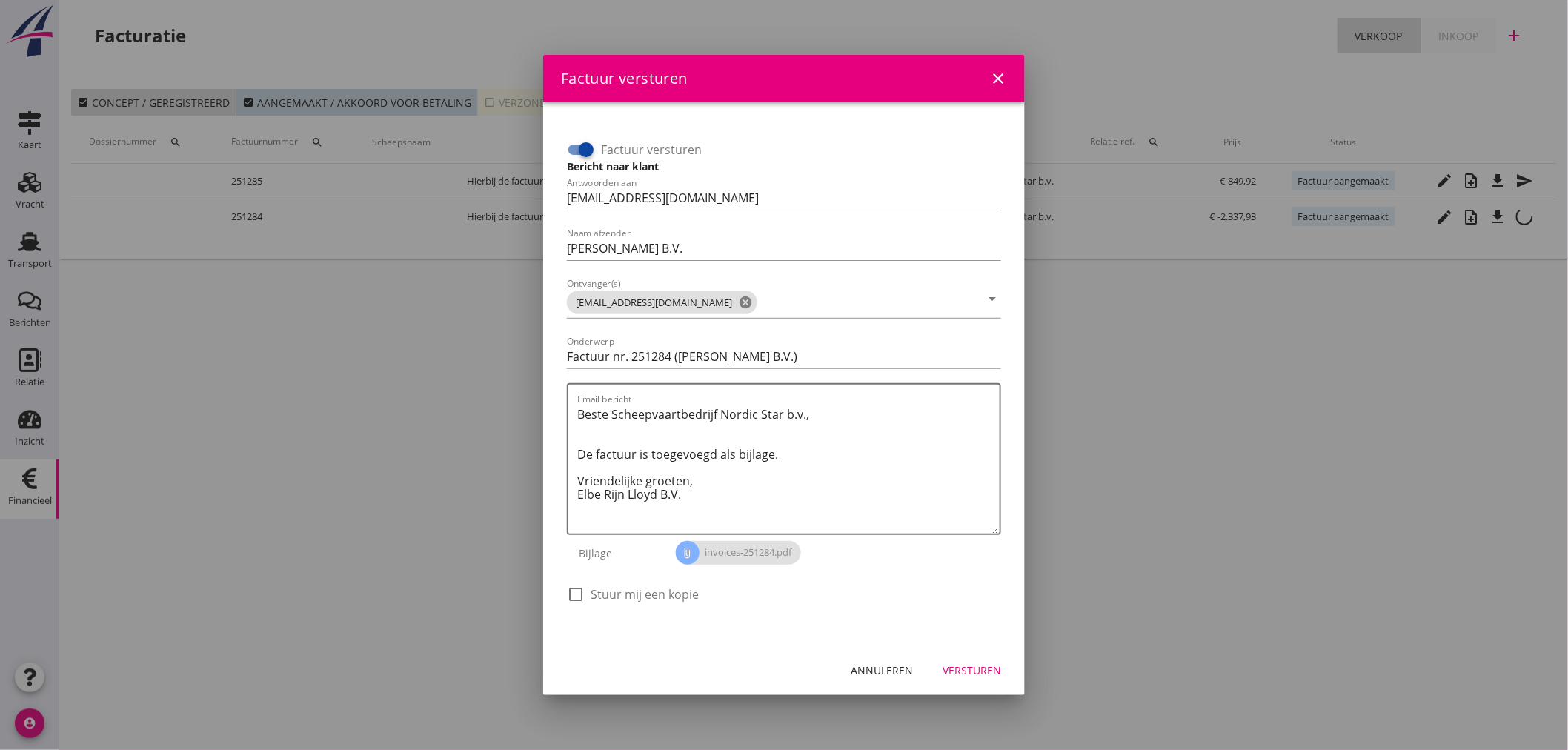
click at [582, 587] on div at bounding box center [576, 594] width 25 height 25
checkbox input "true"
click at [976, 667] on div "Versturen" at bounding box center [971, 670] width 58 height 16
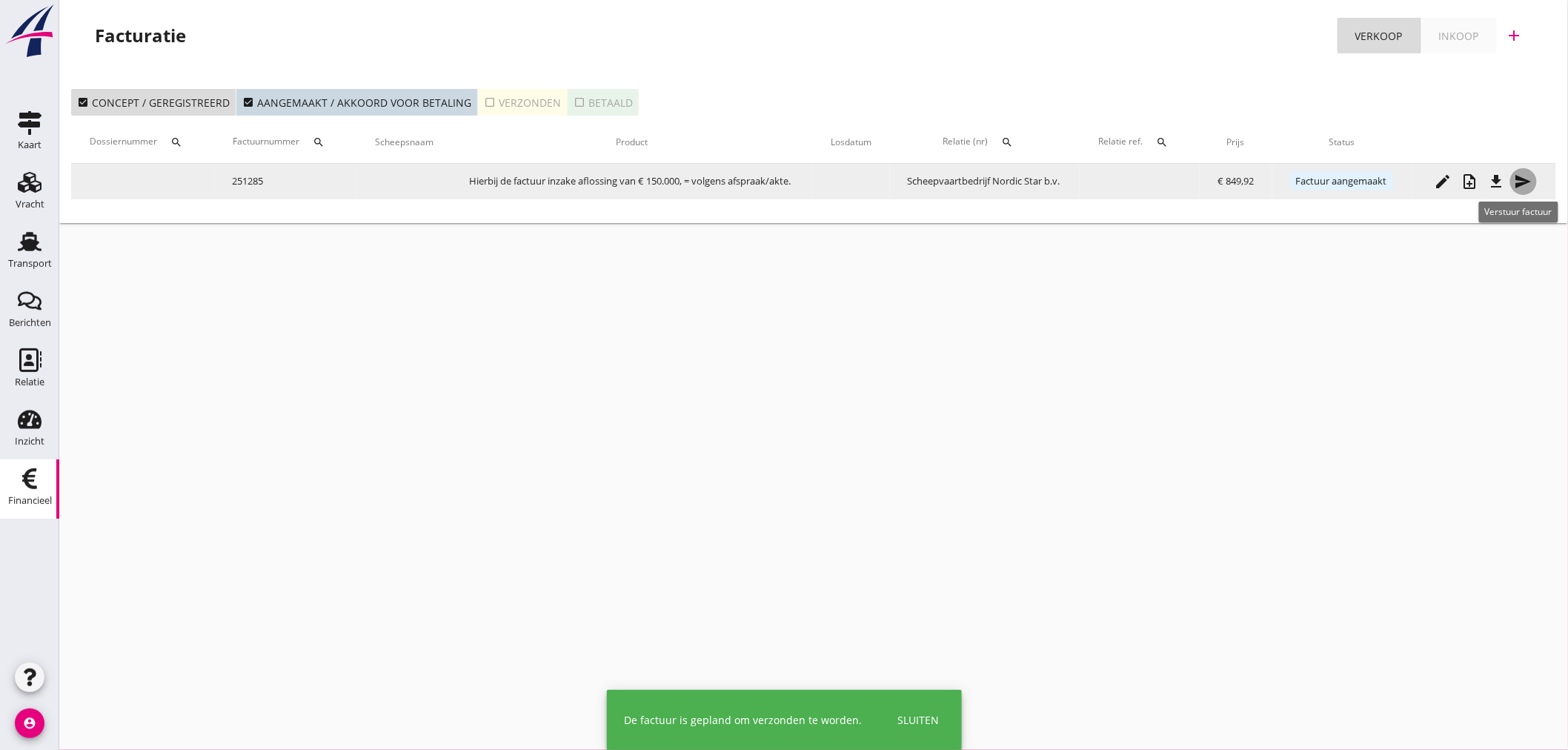
click at [1531, 179] on icon "send" at bounding box center [1523, 181] width 18 height 18
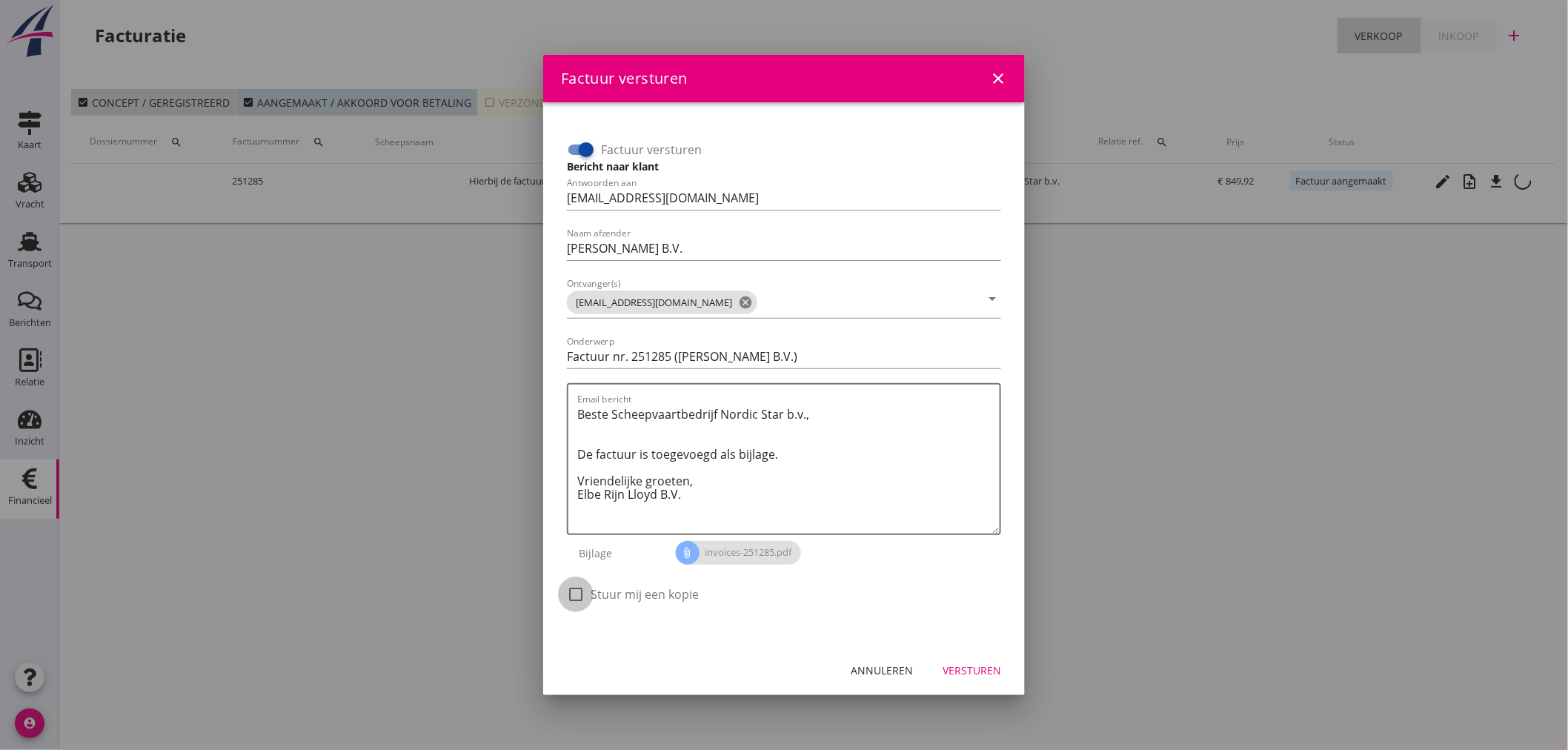
click at [587, 595] on div at bounding box center [576, 594] width 25 height 25
checkbox input "true"
click at [999, 667] on div "Versturen" at bounding box center [971, 670] width 58 height 16
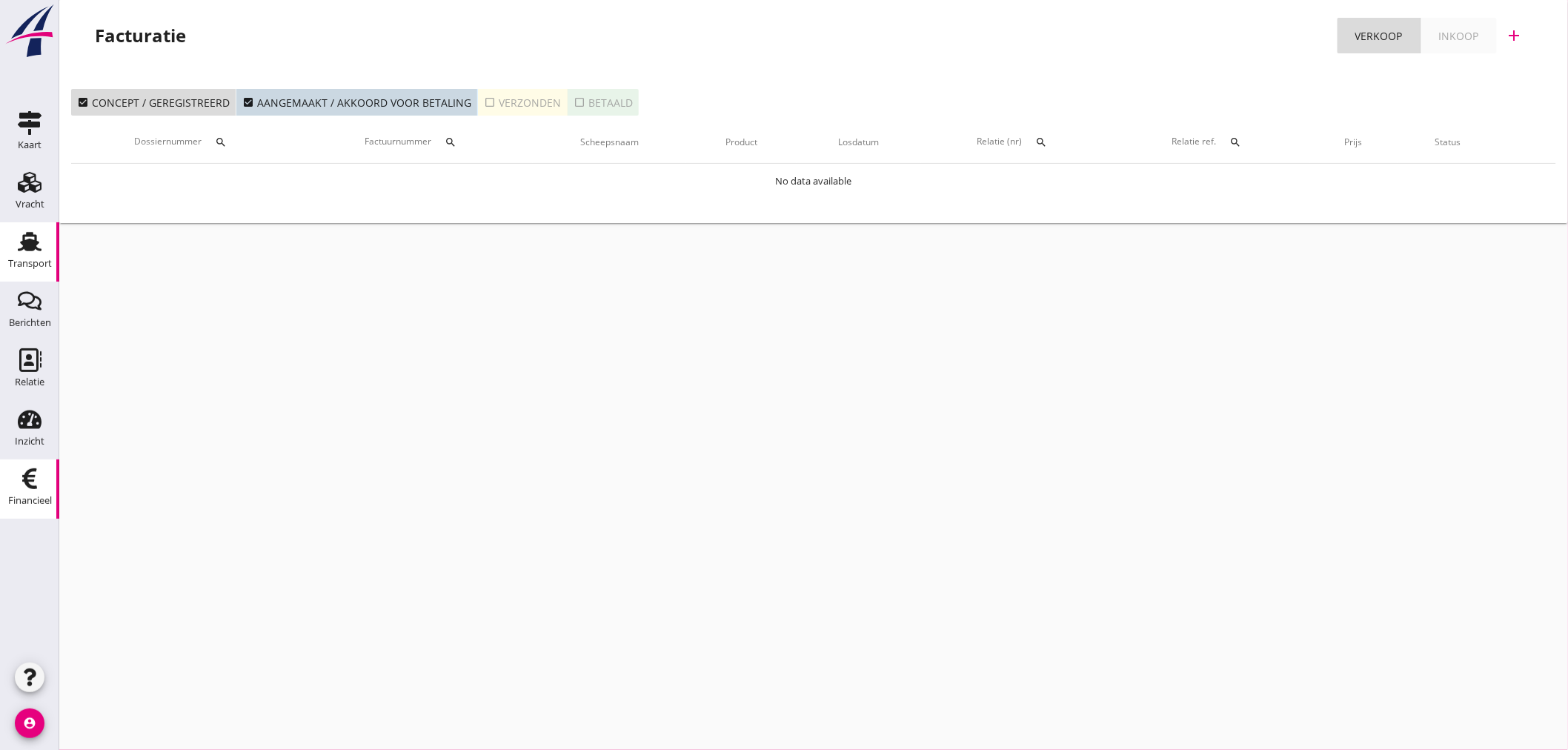
click at [23, 253] on div "Transport" at bounding box center [30, 263] width 44 height 21
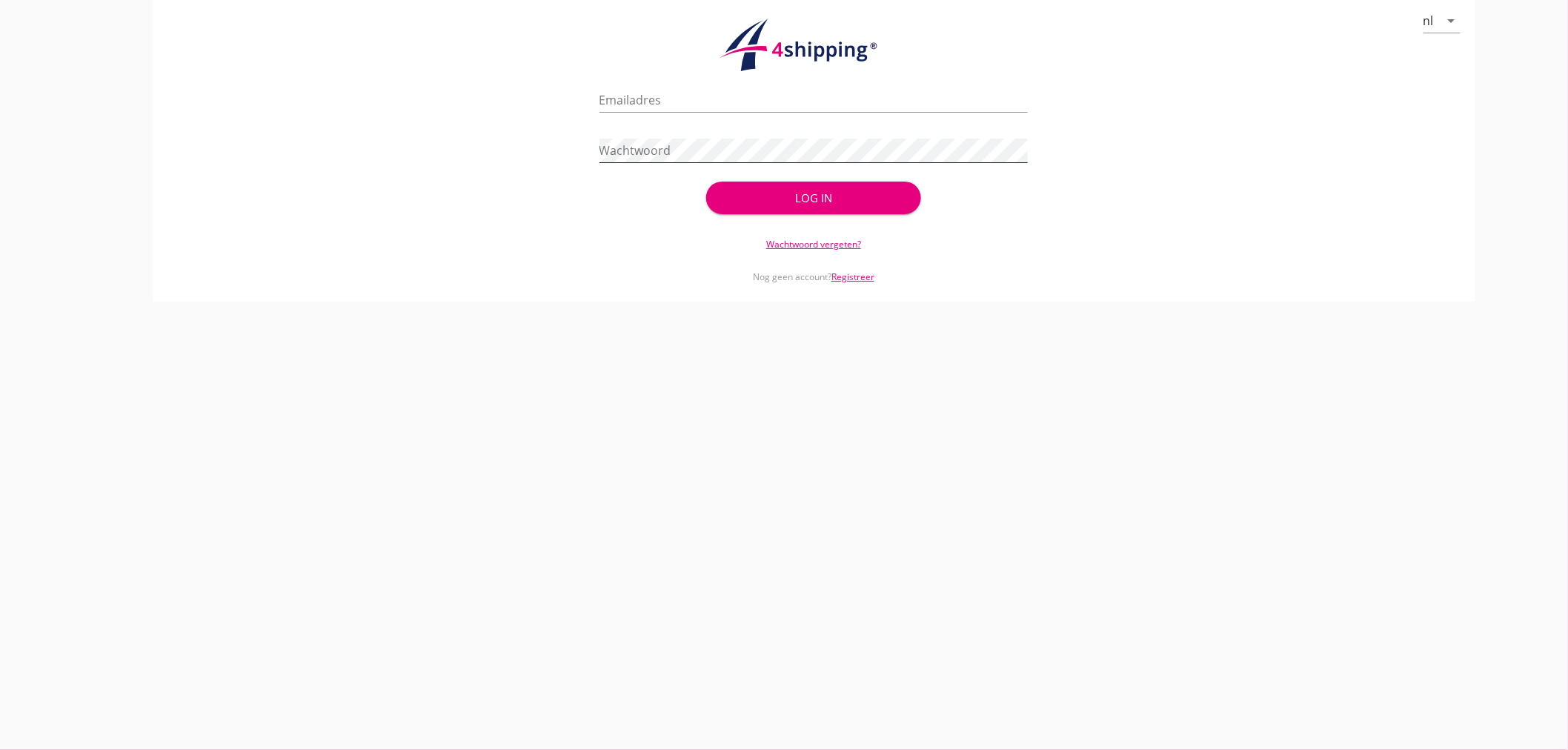
type input "a.westra@elberijnlloyd.nl"
click at [824, 203] on div "Log in" at bounding box center [813, 199] width 167 height 17
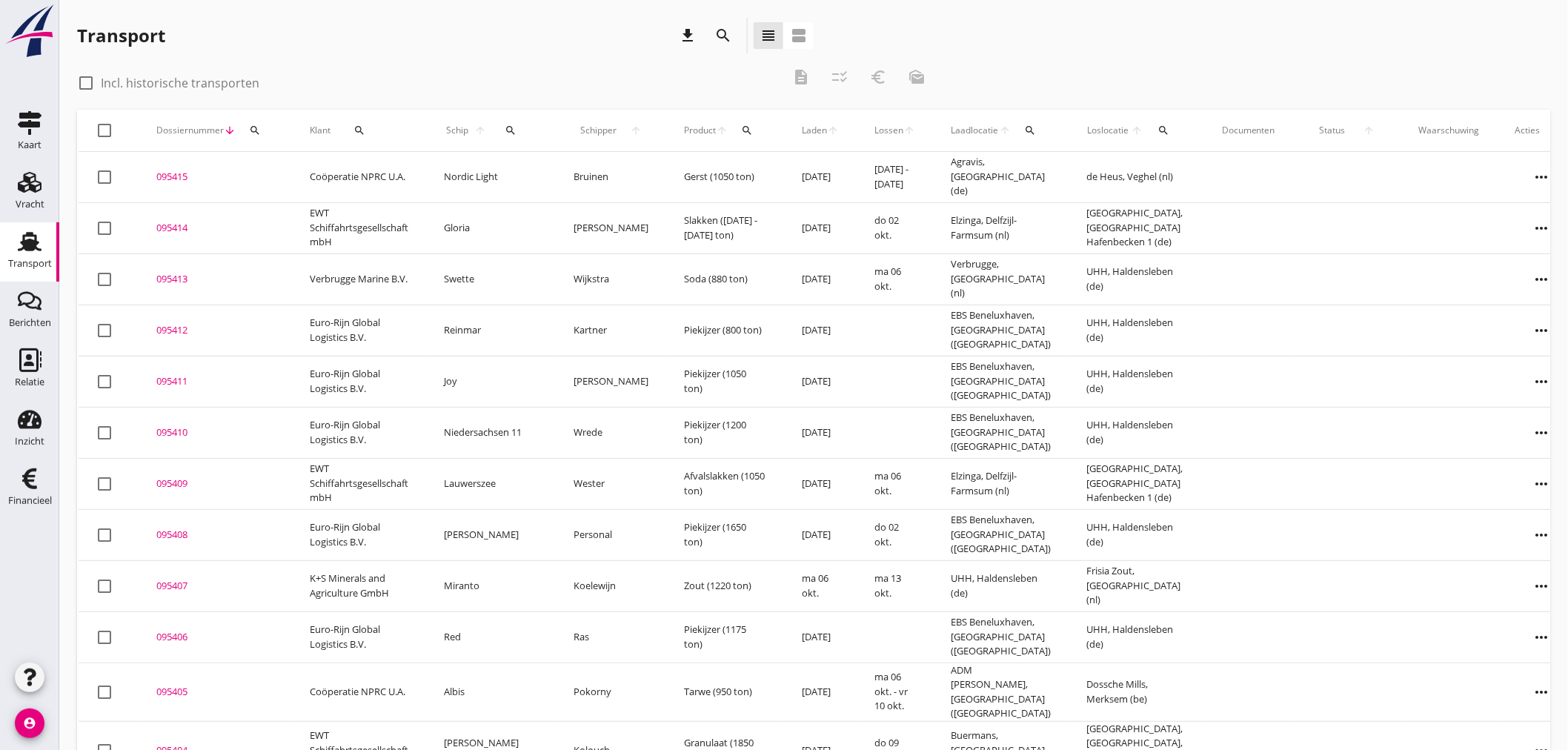
click at [185, 329] on div "095412" at bounding box center [215, 330] width 118 height 15
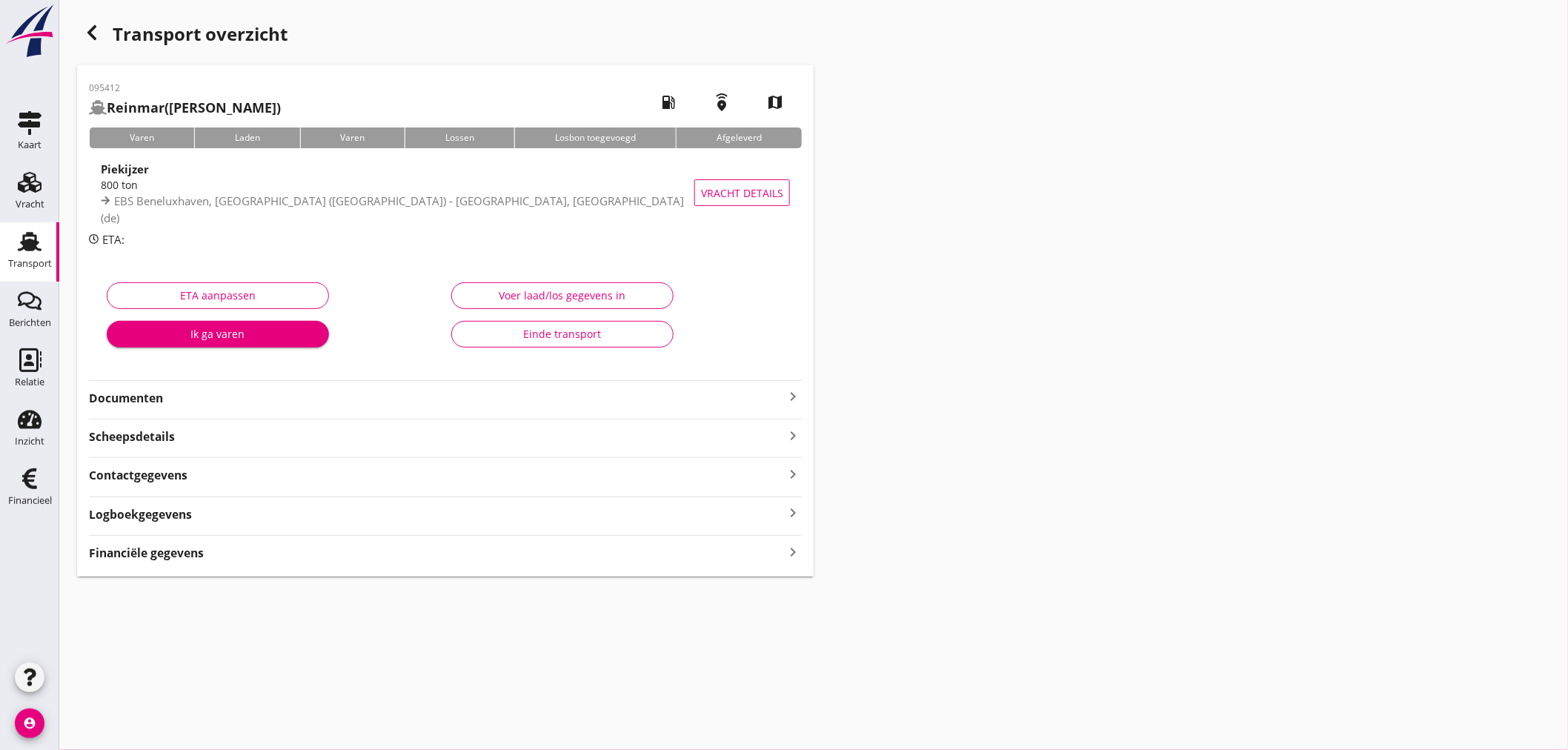
click at [788, 395] on icon "keyboard_arrow_right" at bounding box center [792, 396] width 18 height 18
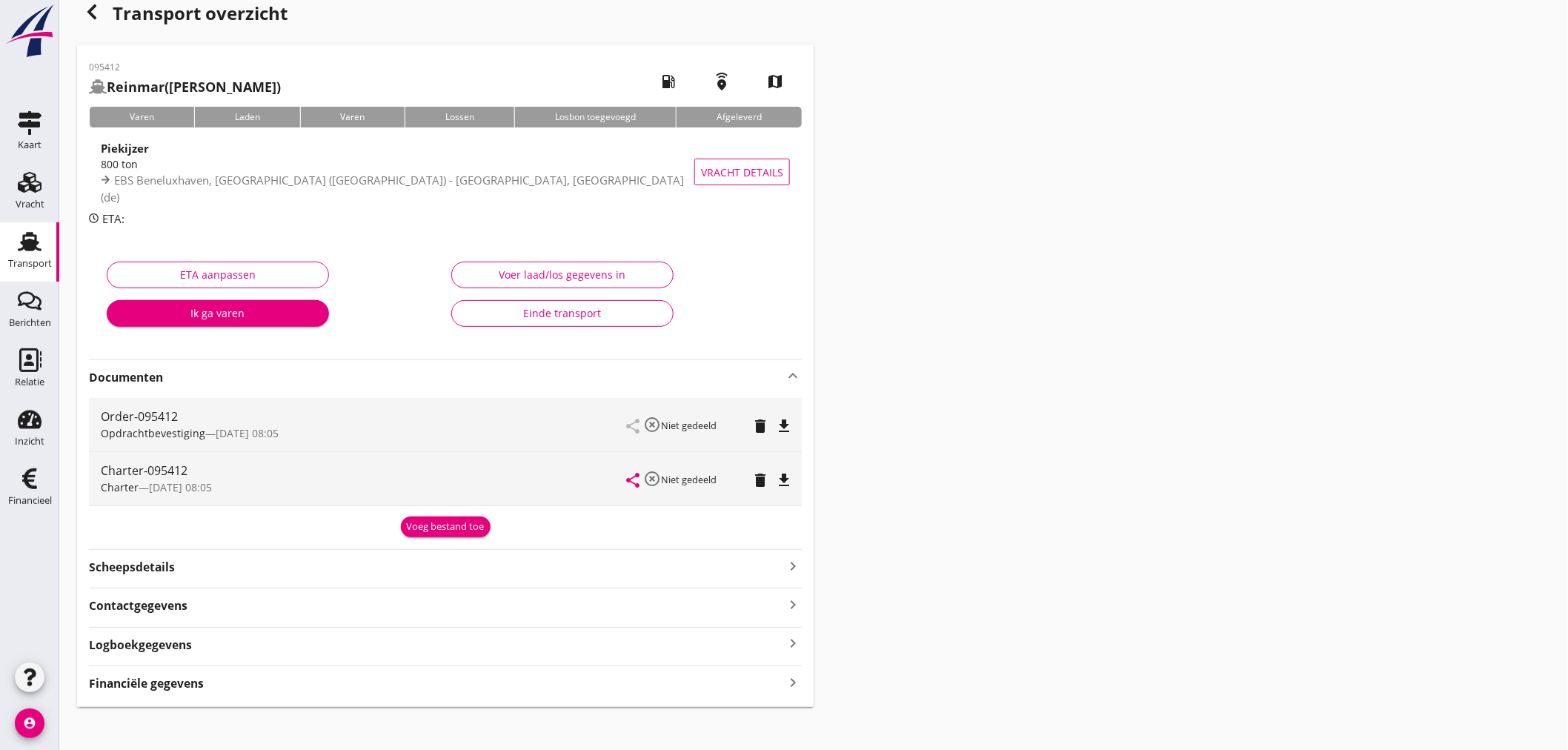
scroll to position [31, 0]
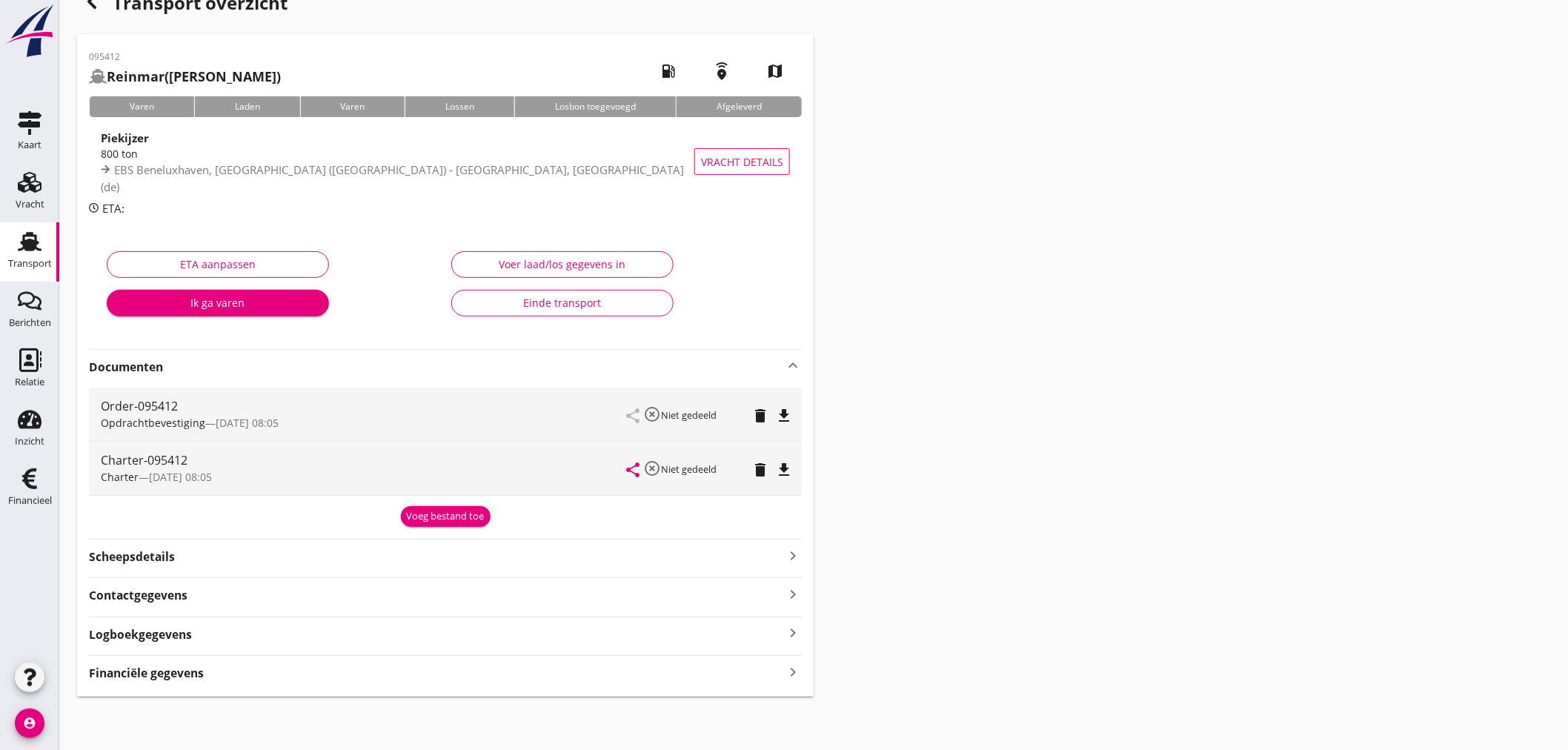
click at [794, 671] on icon "keyboard_arrow_right" at bounding box center [792, 671] width 18 height 20
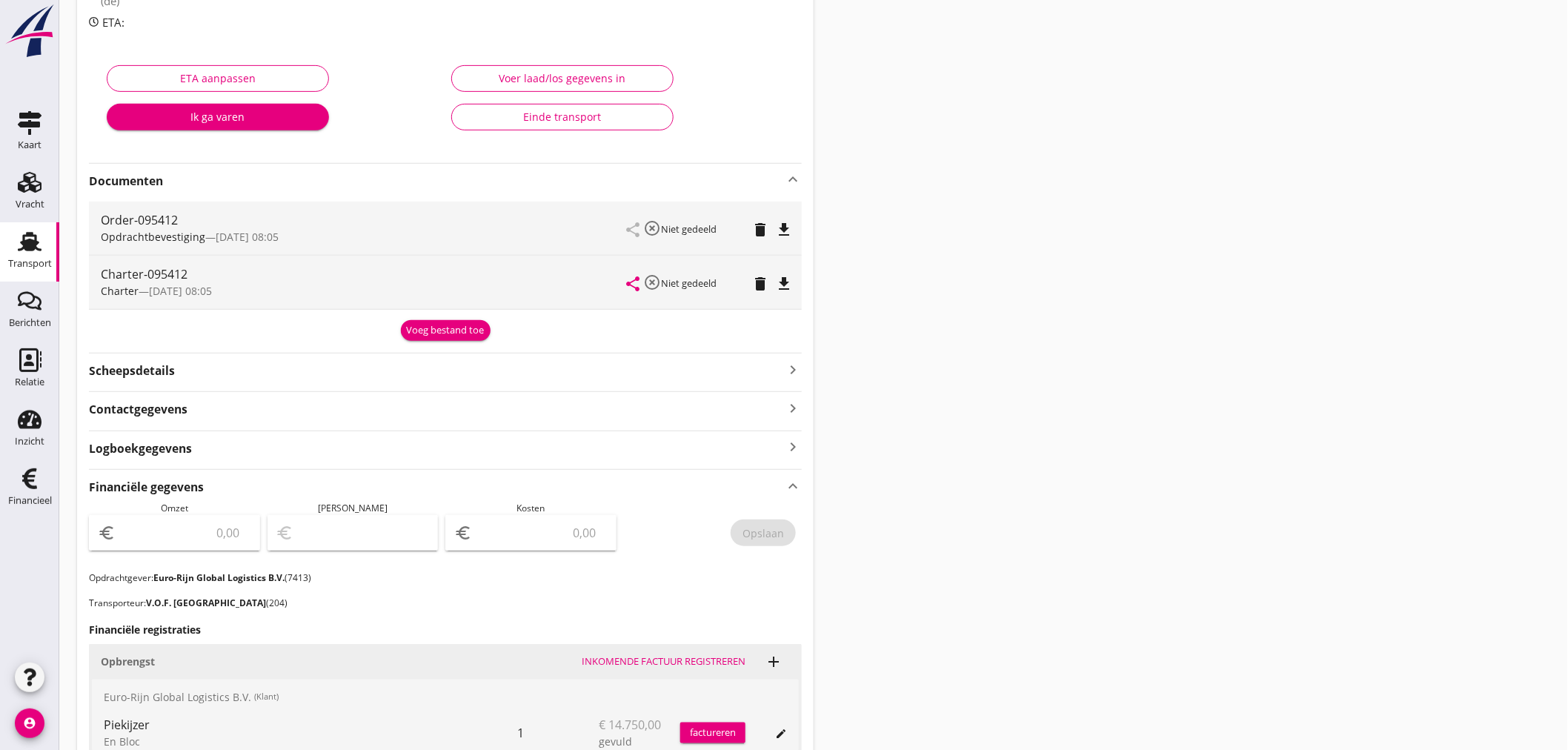
scroll to position [482, 0]
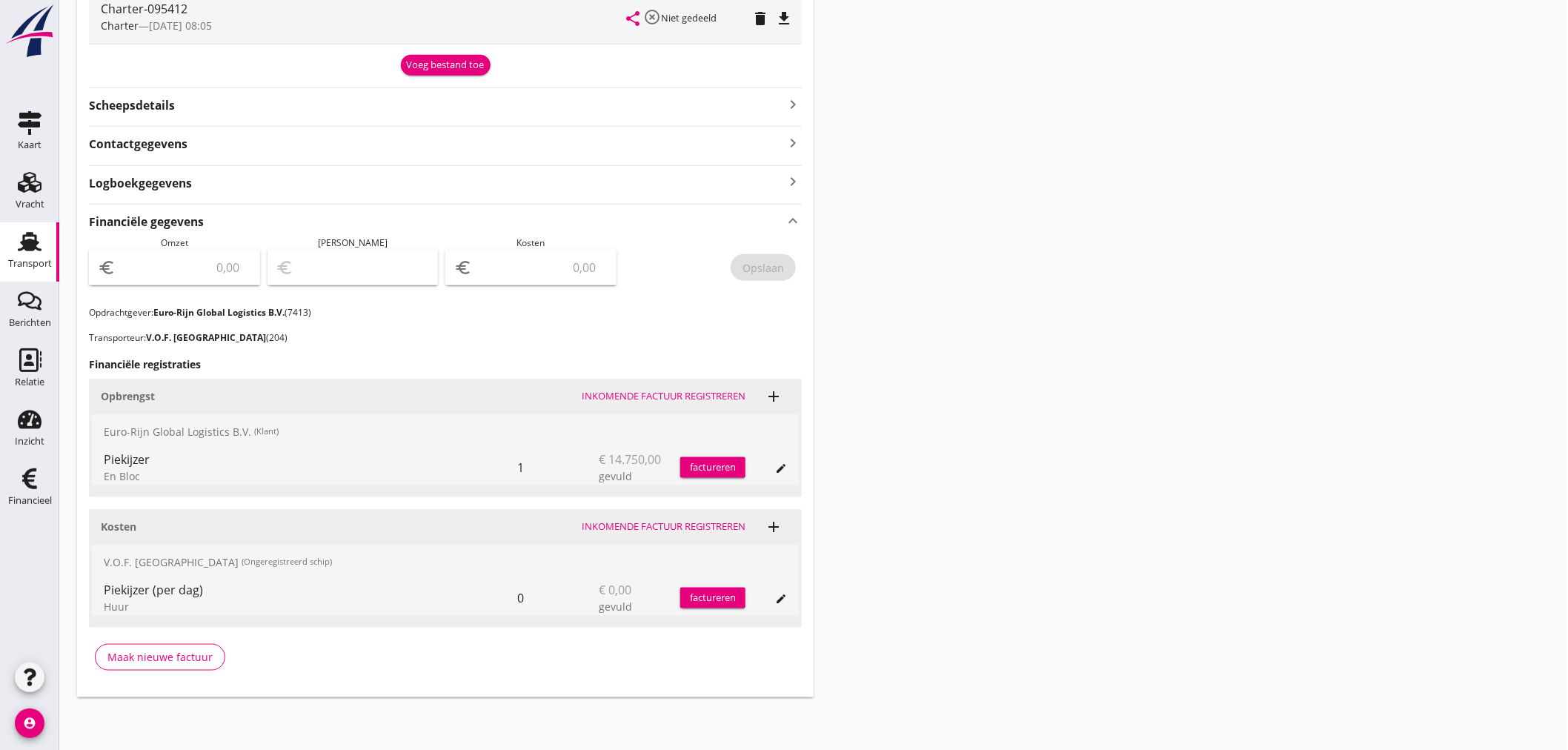
click at [530, 266] on input "number" at bounding box center [541, 267] width 132 height 23
type input "4799"
type input "4799.45"
click at [752, 269] on div "Opslaan" at bounding box center [763, 268] width 41 height 16
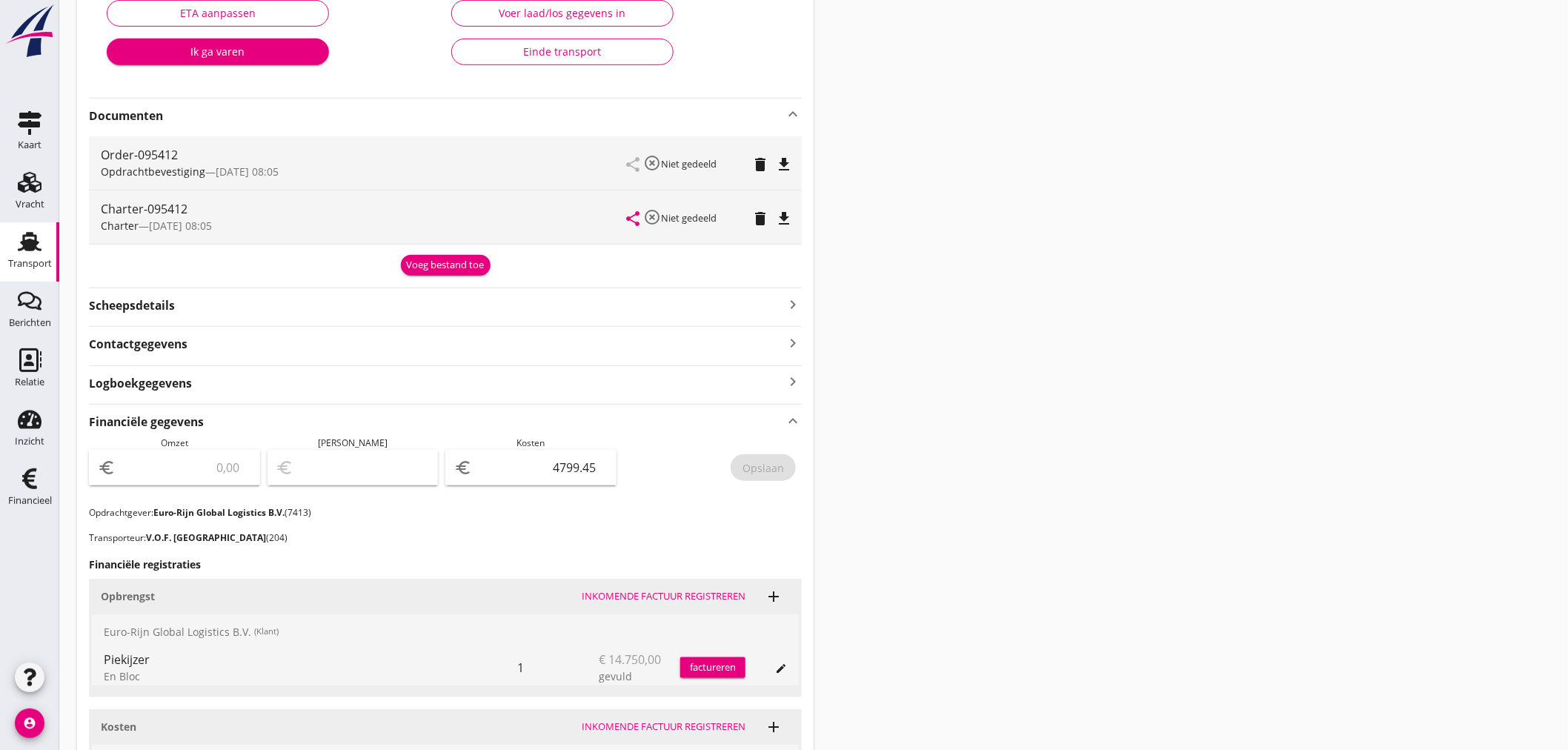
scroll to position [0, 0]
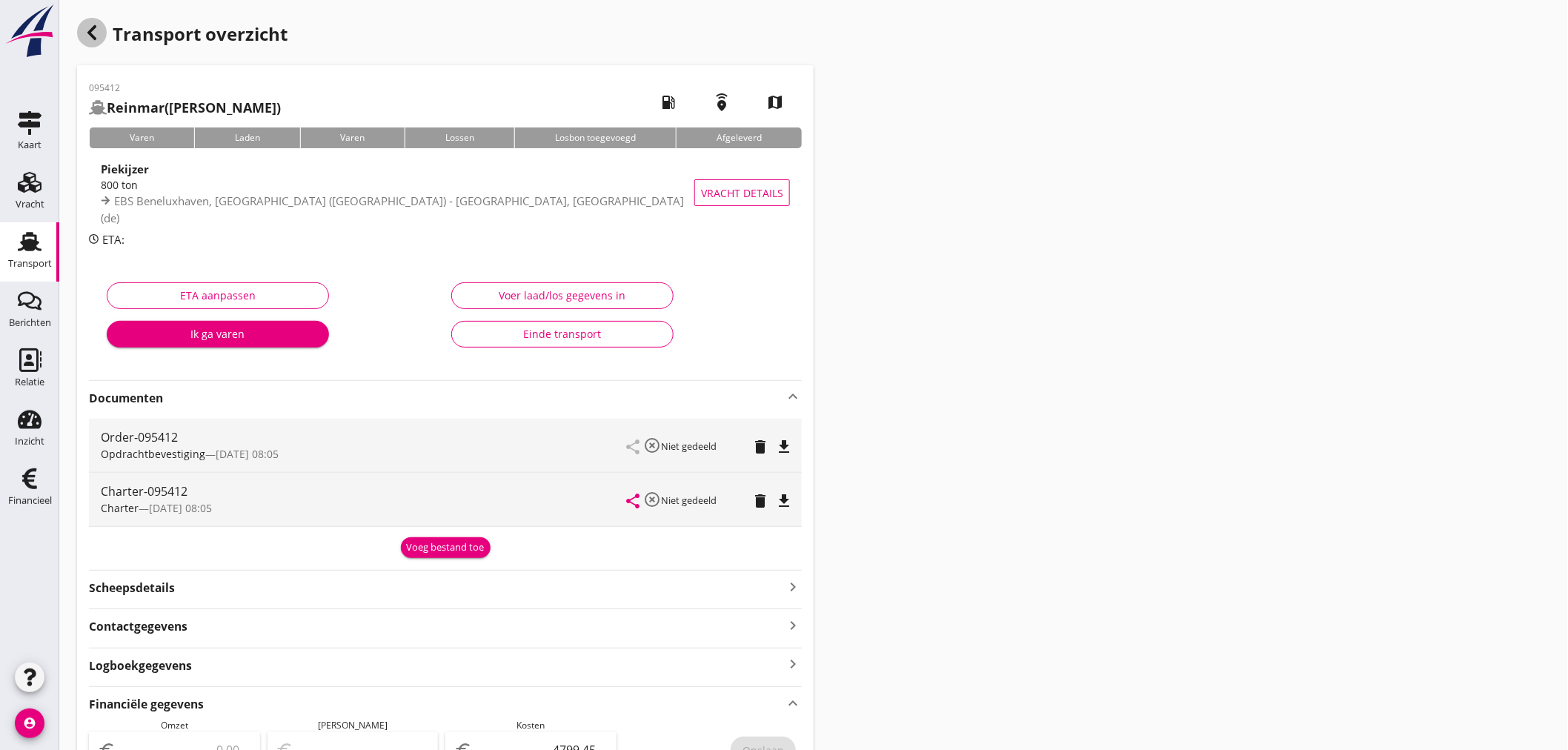
click at [98, 37] on icon "button" at bounding box center [92, 32] width 18 height 18
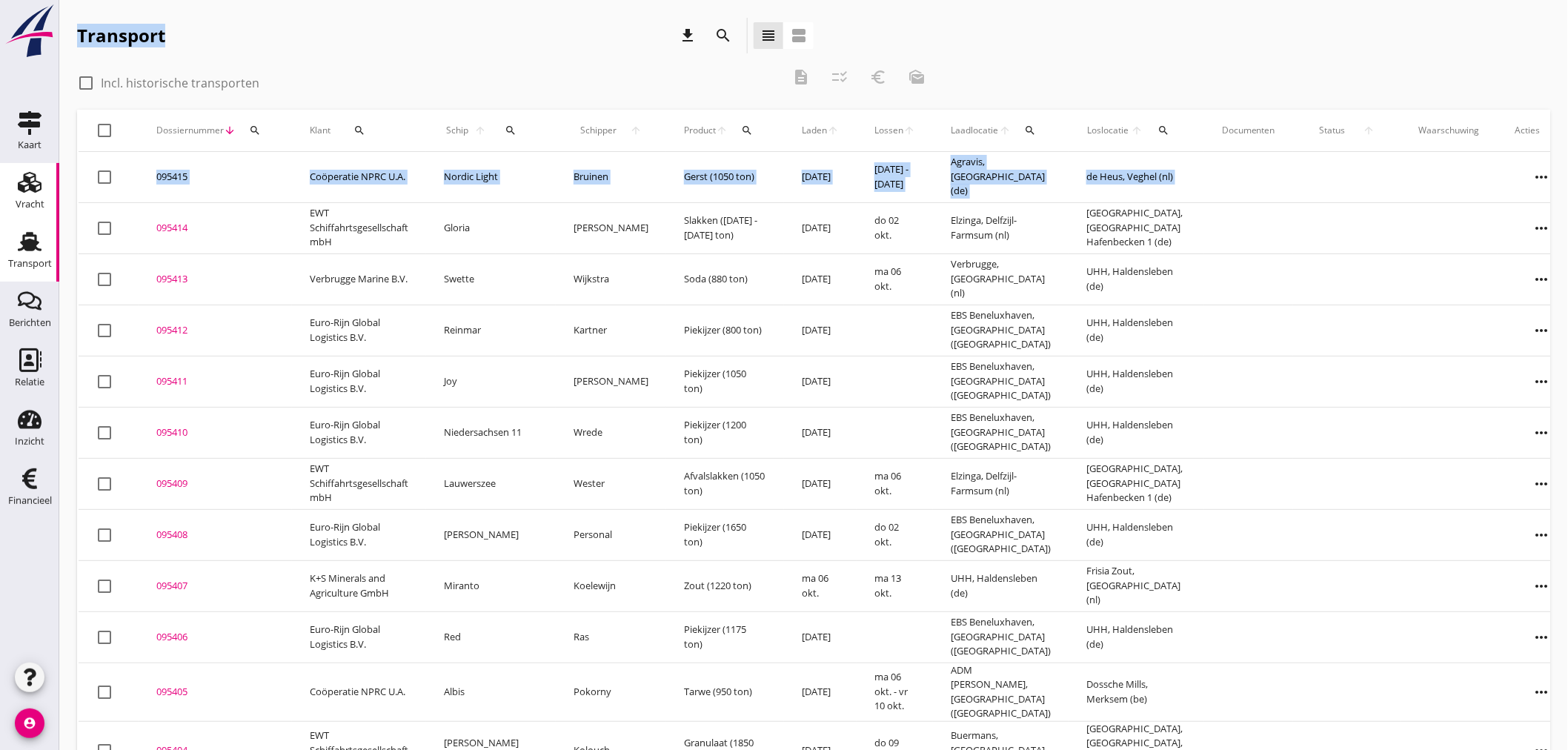
drag, startPoint x: 90, startPoint y: 261, endPoint x: 0, endPoint y: 217, distance: 100.2
click at [27, 235] on div "Kaart Kaart Vracht Vracht Transport Transport Berichten Berichten Relatie Relat…" at bounding box center [784, 603] width 1568 height 1206
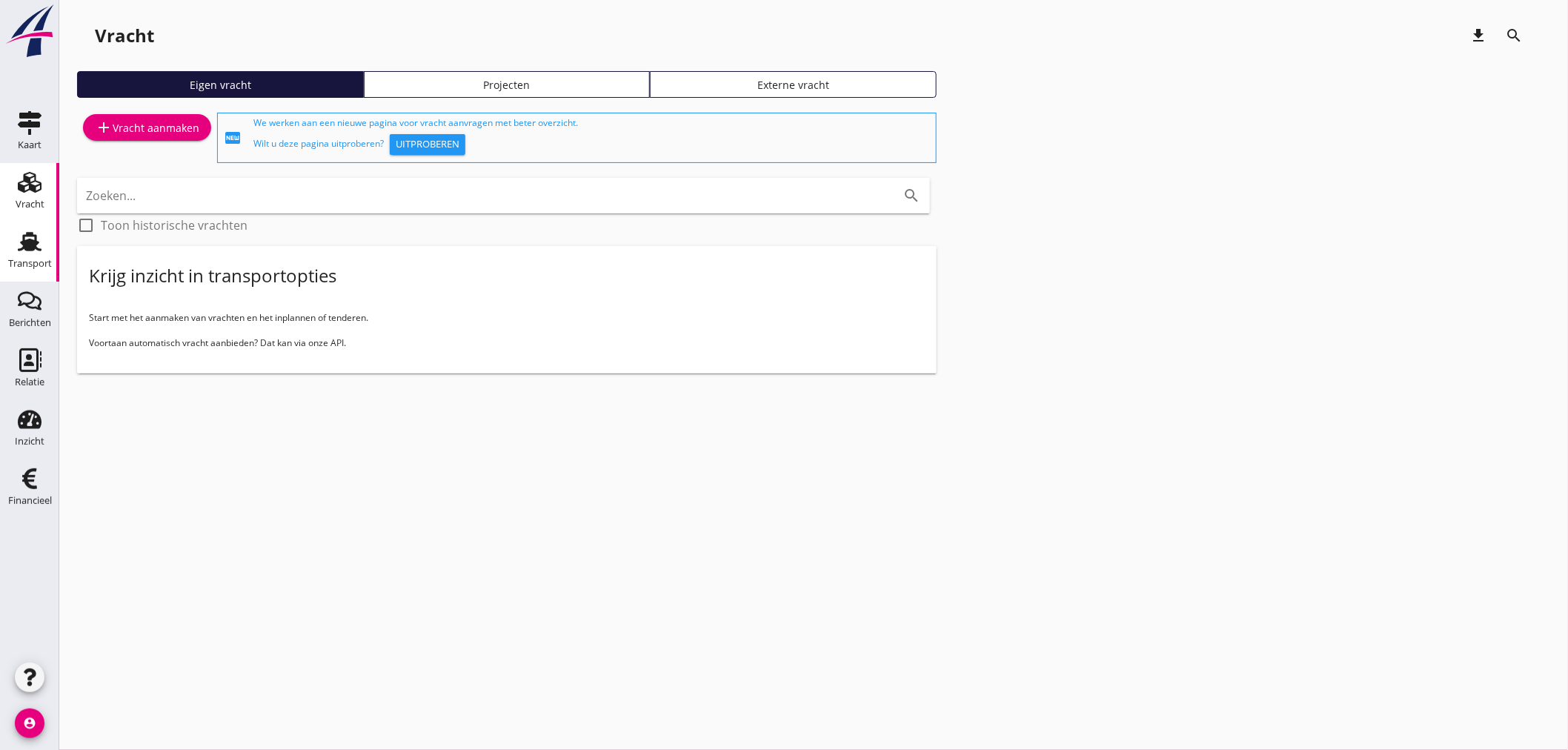
click at [25, 253] on div "Transport" at bounding box center [30, 263] width 44 height 21
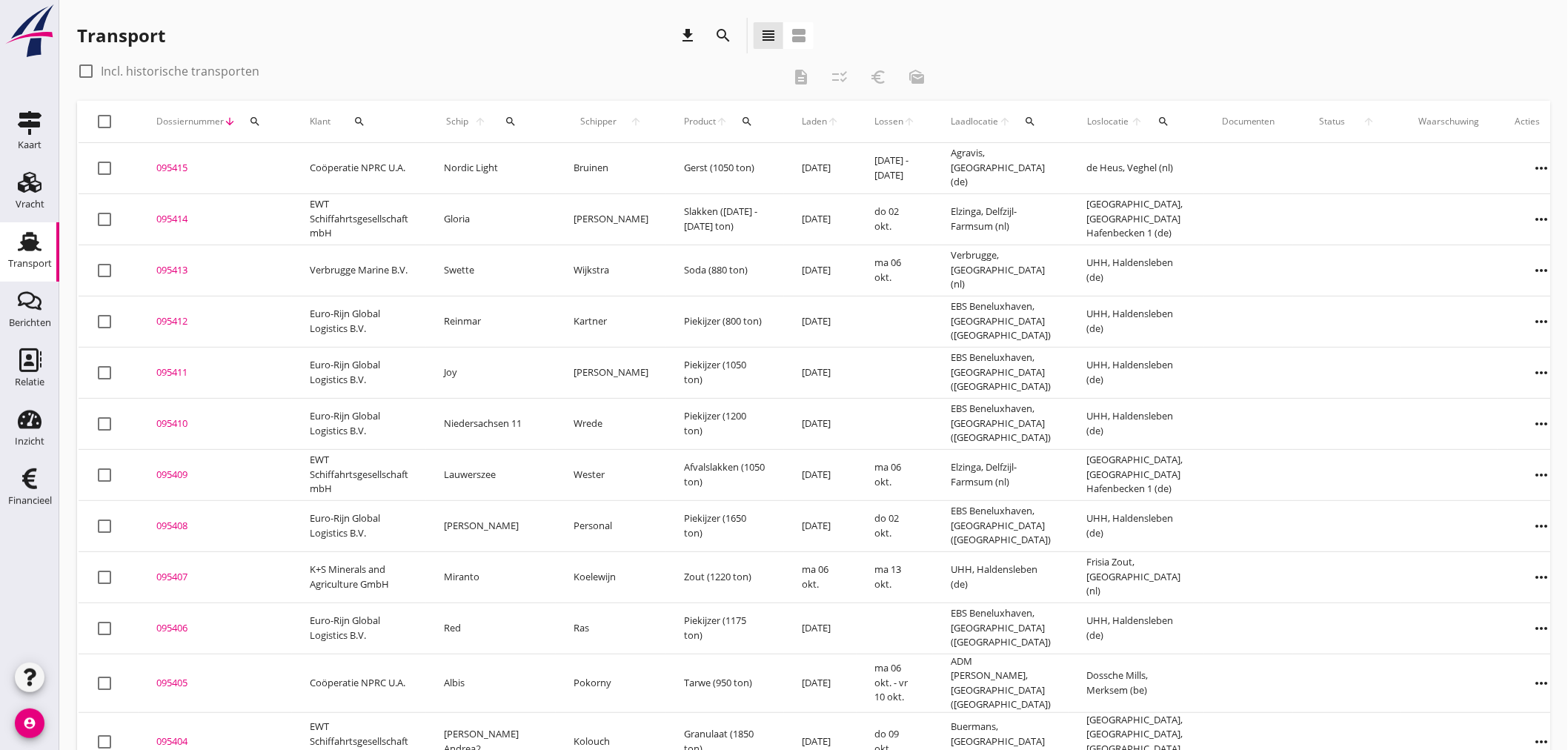
click at [516, 115] on div "Schip arrow_upward search" at bounding box center [491, 121] width 94 height 36
drag, startPoint x: 502, startPoint y: 118, endPoint x: 526, endPoint y: 164, distance: 51.9
click at [506, 128] on button "search" at bounding box center [510, 121] width 32 height 26
drag, startPoint x: 527, startPoint y: 164, endPoint x: 480, endPoint y: 174, distance: 48.1
click at [515, 171] on input "Zoek op (scheeps)naam" at bounding box center [571, 164] width 154 height 23
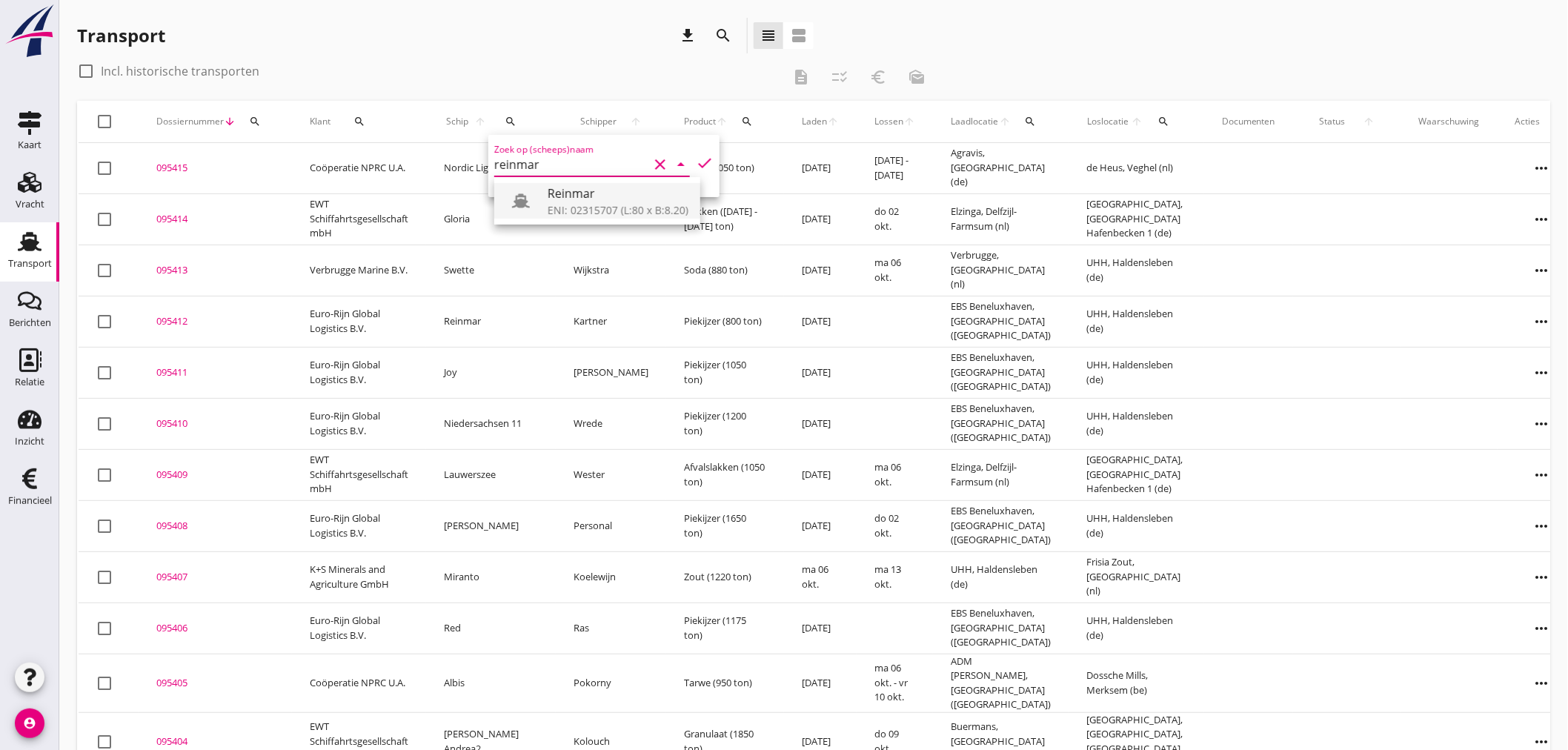
click at [613, 212] on div "ENI: 02315707 (L:80 x B:8.20)" at bounding box center [618, 210] width 141 height 16
click at [701, 160] on icon "check" at bounding box center [704, 163] width 18 height 18
type input "Reinmar"
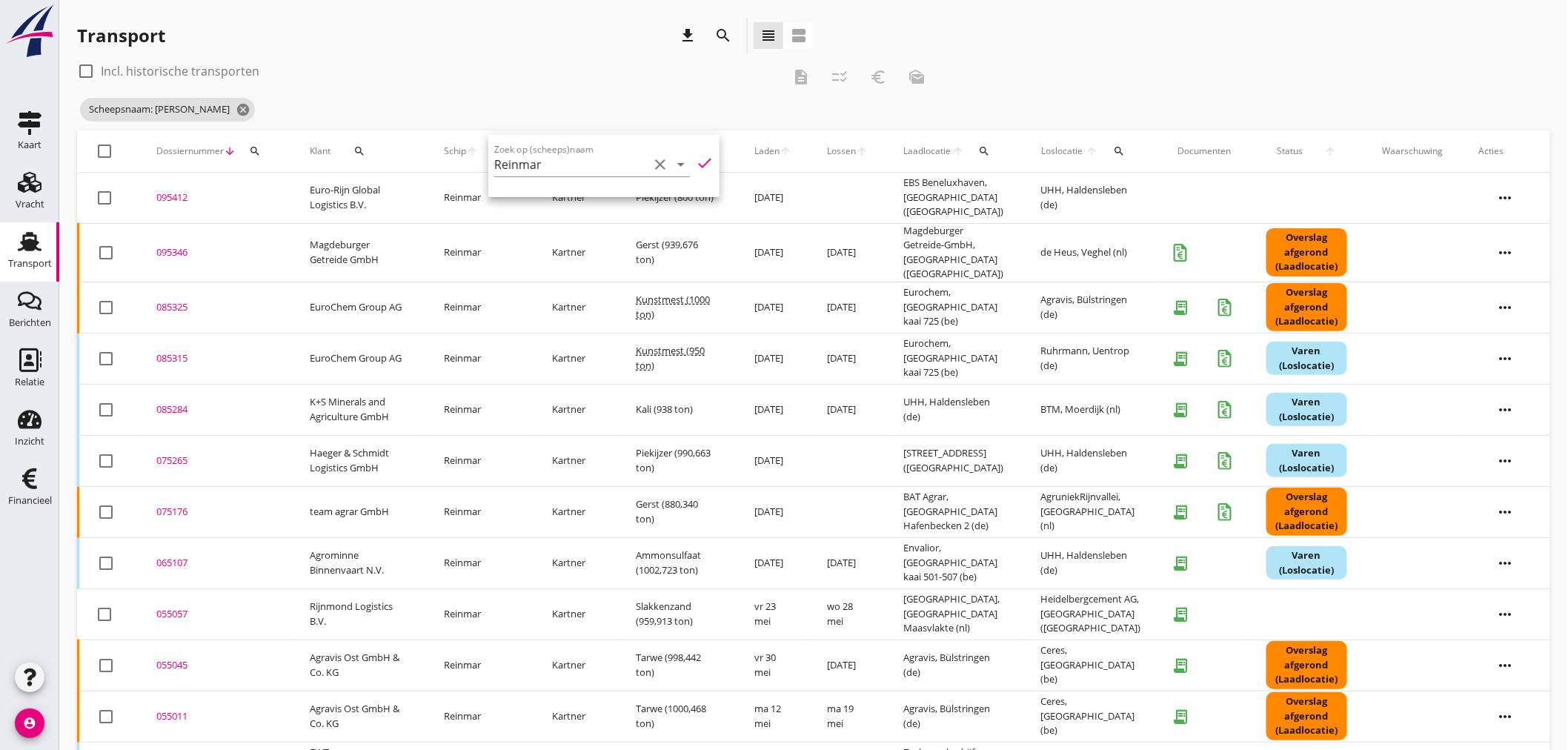
click at [455, 62] on div "check_box_outline_blank Incl. historische transporten" at bounding box center [430, 71] width 706 height 23
click at [20, 722] on icon "account_circle" at bounding box center [30, 723] width 30 height 30
click at [98, 713] on div "Uitloggen" at bounding box center [111, 717] width 63 height 18
